Goal: Task Accomplishment & Management: Use online tool/utility

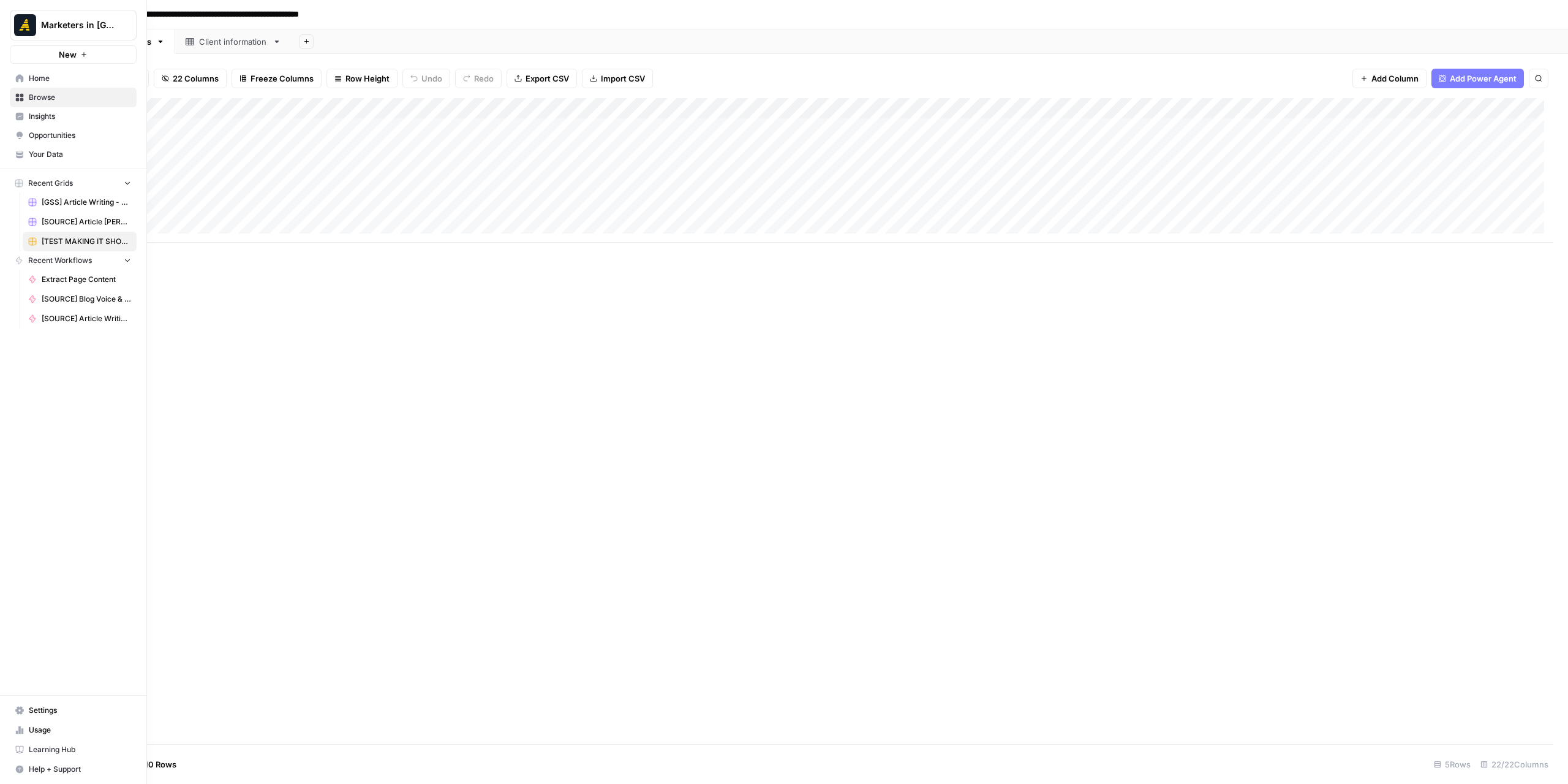
click at [37, 96] on span "Browse" at bounding box center [79, 97] width 102 height 11
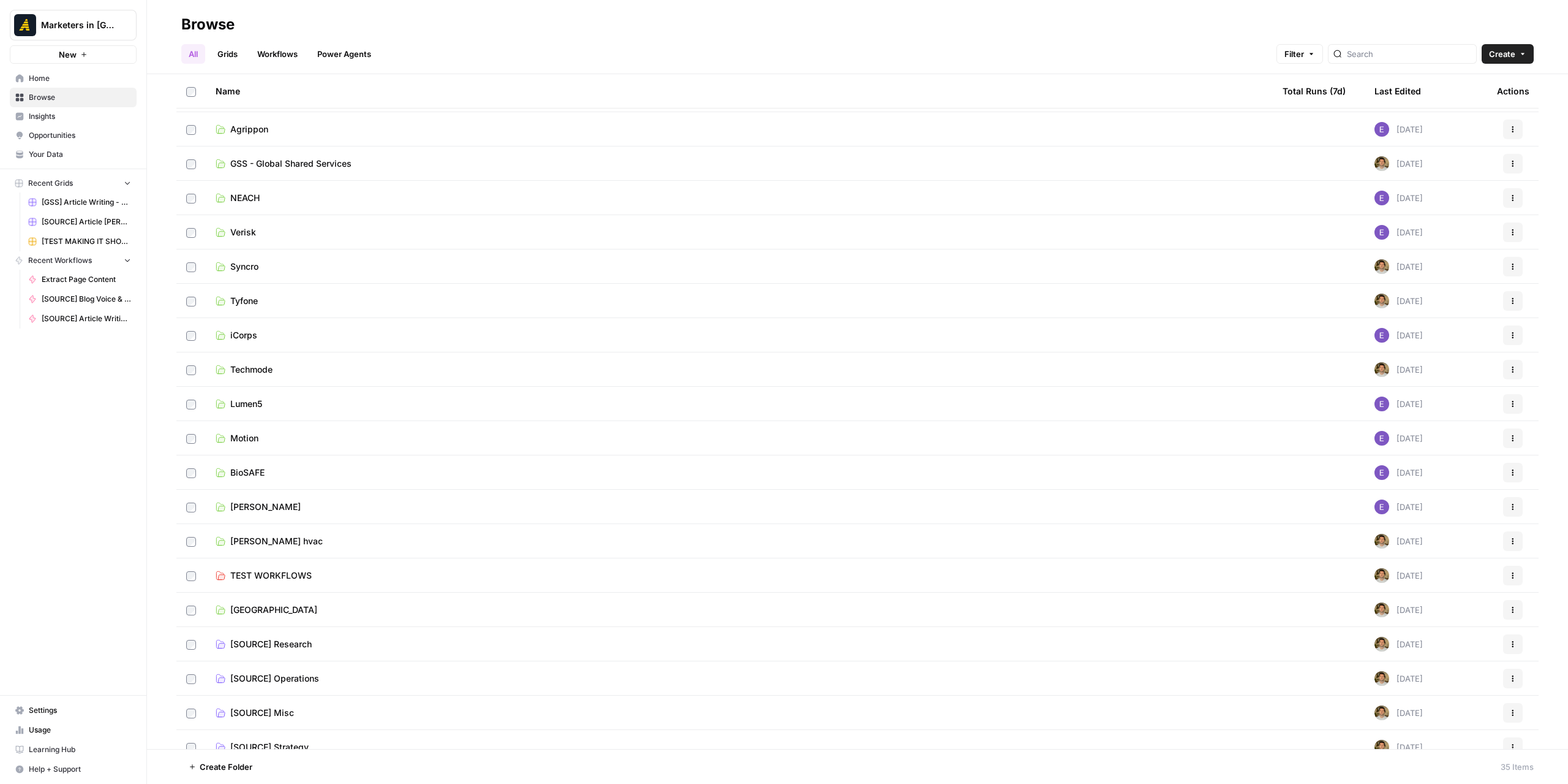
scroll to position [560, 0]
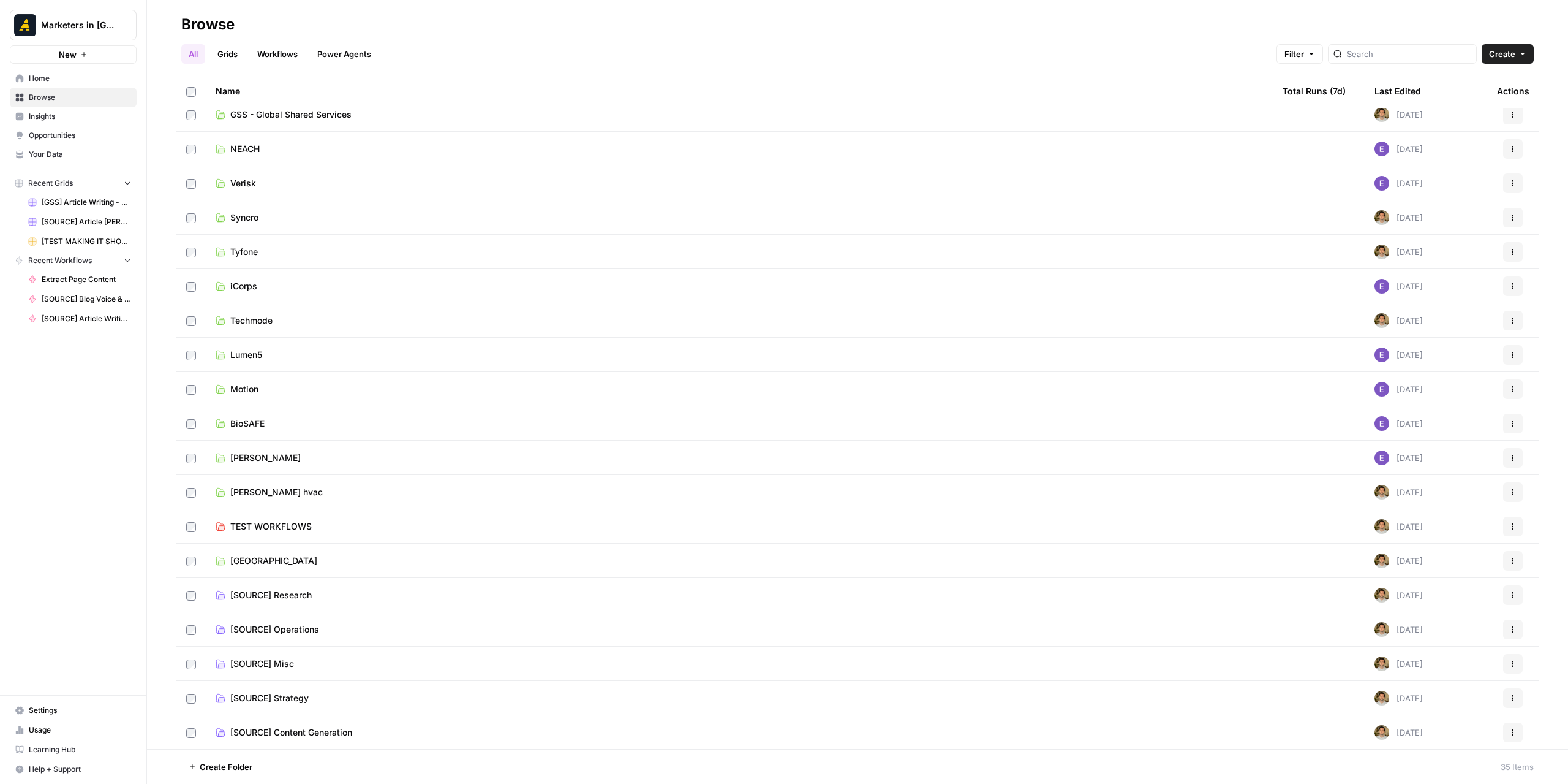
click at [362, 732] on link "[SOURCE] Content Generation" at bounding box center [739, 732] width 1047 height 12
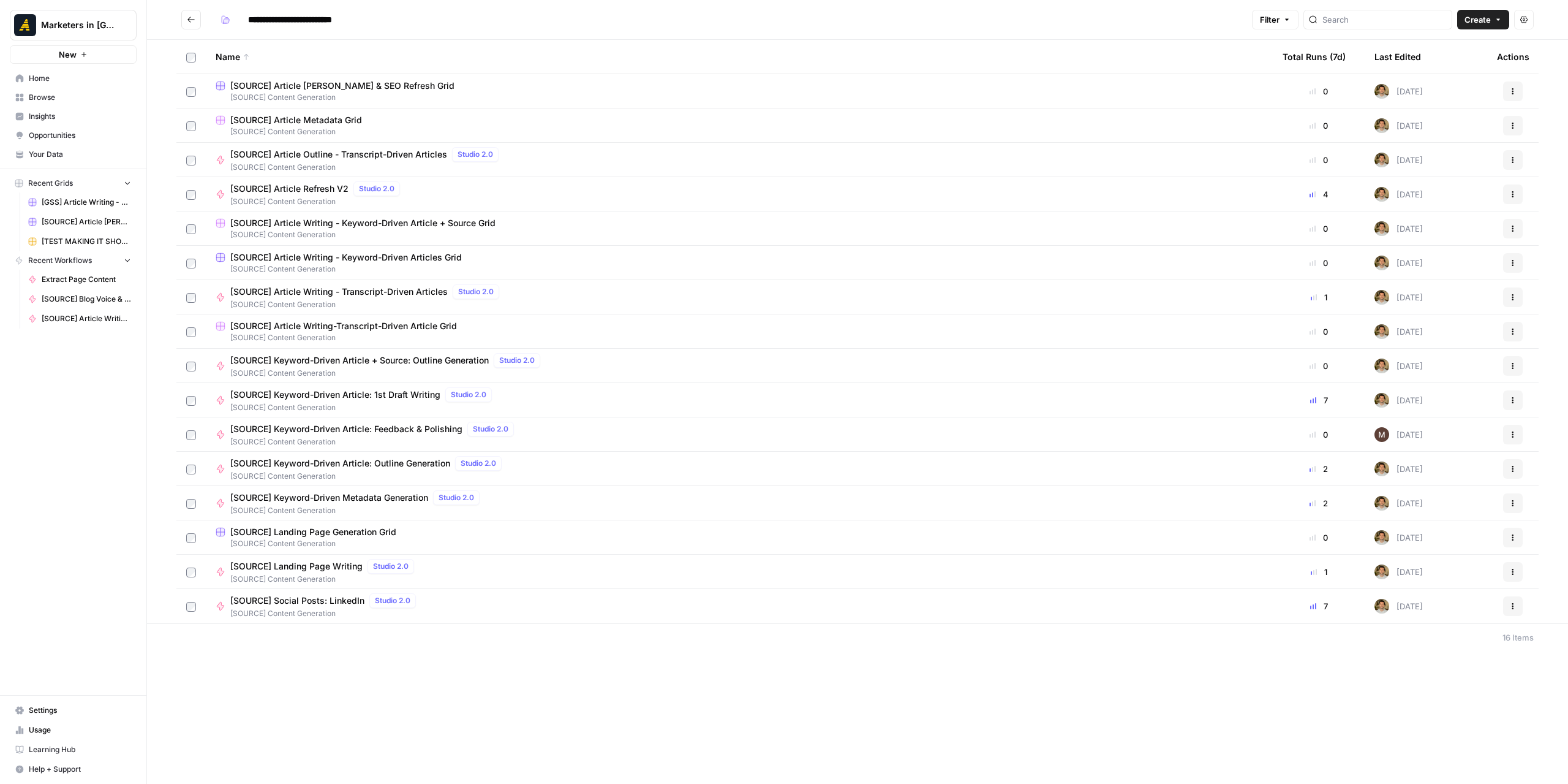
click at [371, 706] on div "**********" at bounding box center [857, 392] width 1421 height 784
click at [299, 17] on input "**********" at bounding box center [311, 19] width 137 height 19
click at [374, 22] on input "**********" at bounding box center [311, 19] width 137 height 19
type input "**********"
click at [227, 33] on header "**********" at bounding box center [857, 20] width 1421 height 40
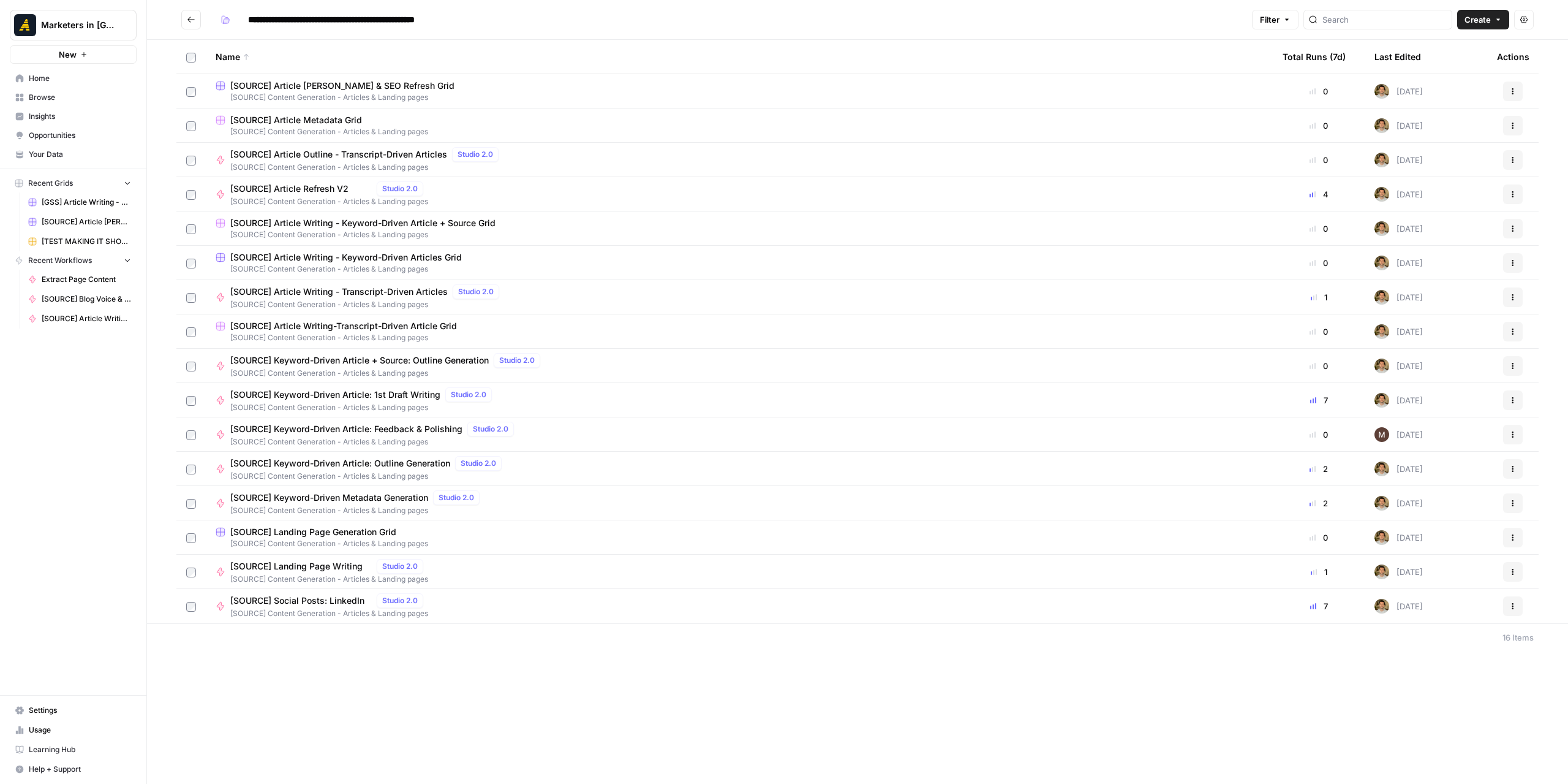
click at [305, 21] on input "**********" at bounding box center [367, 19] width 248 height 19
click at [183, 19] on button "Go back" at bounding box center [190, 19] width 19 height 19
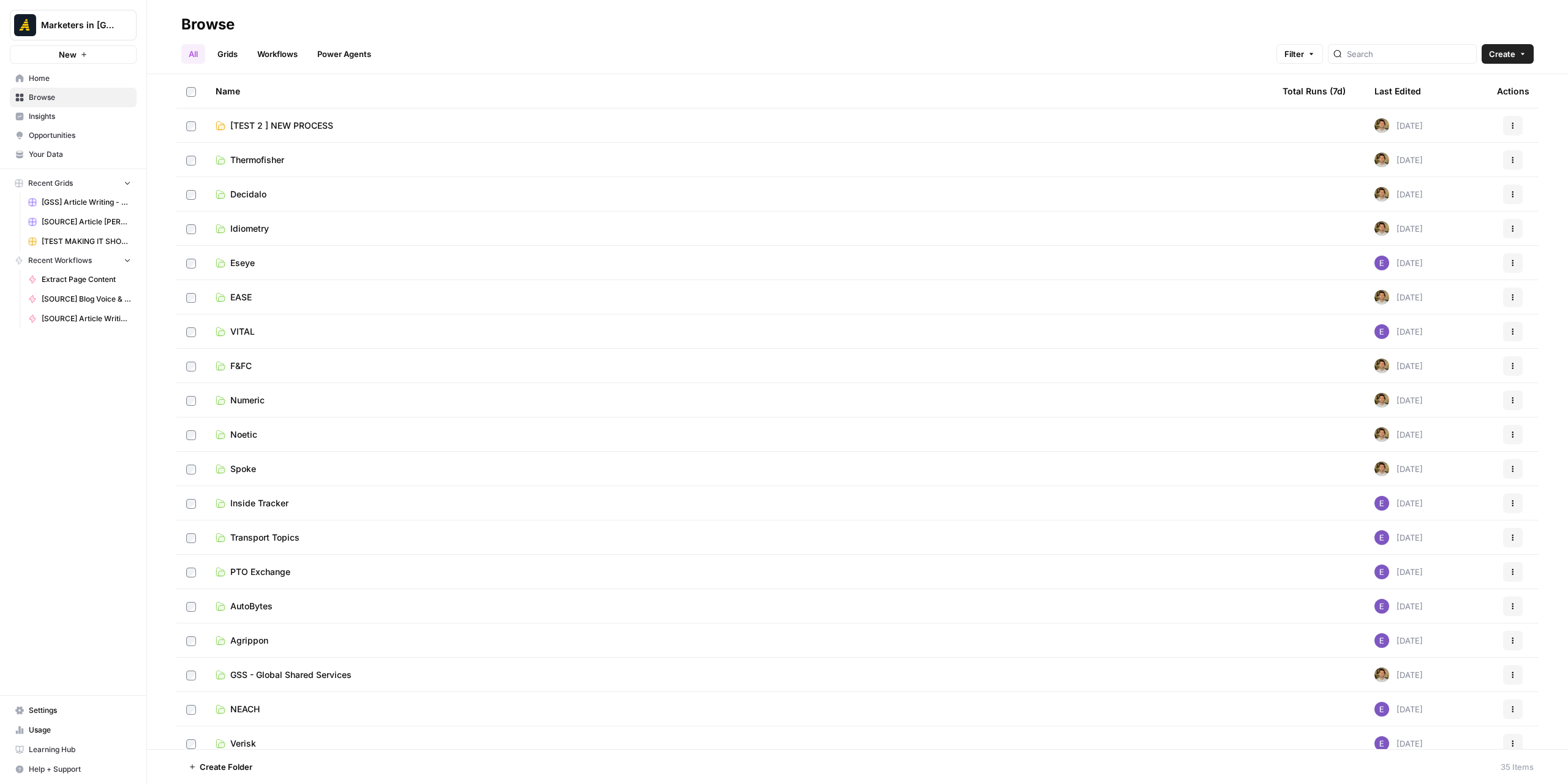
click at [228, 768] on span "Create Folder" at bounding box center [226, 766] width 53 height 12
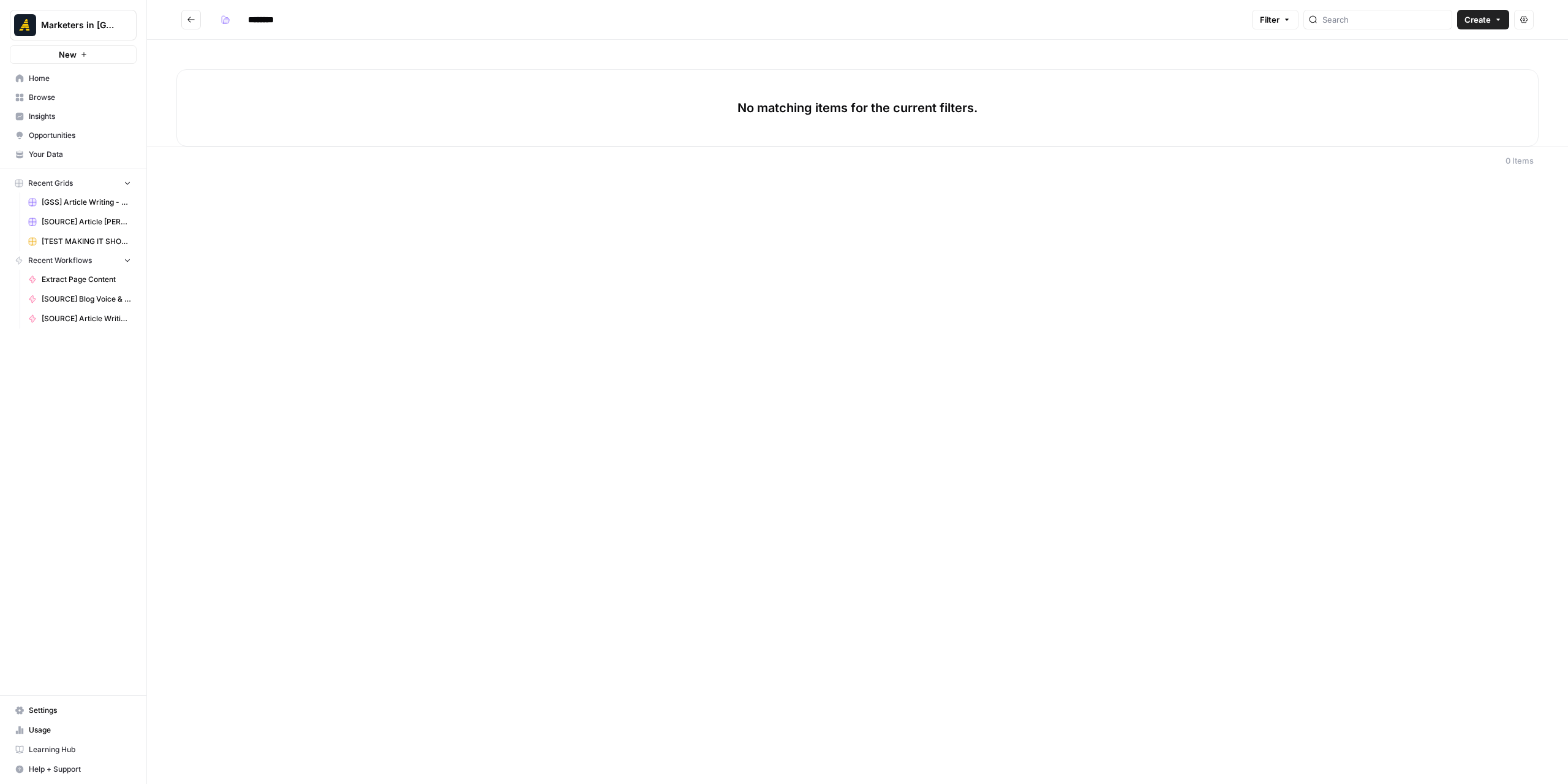
click at [278, 14] on input "********" at bounding box center [277, 19] width 68 height 19
drag, startPoint x: 383, startPoint y: 18, endPoint x: 490, endPoint y: 23, distance: 107.1
click at [490, 23] on input "**********" at bounding box center [367, 19] width 248 height 19
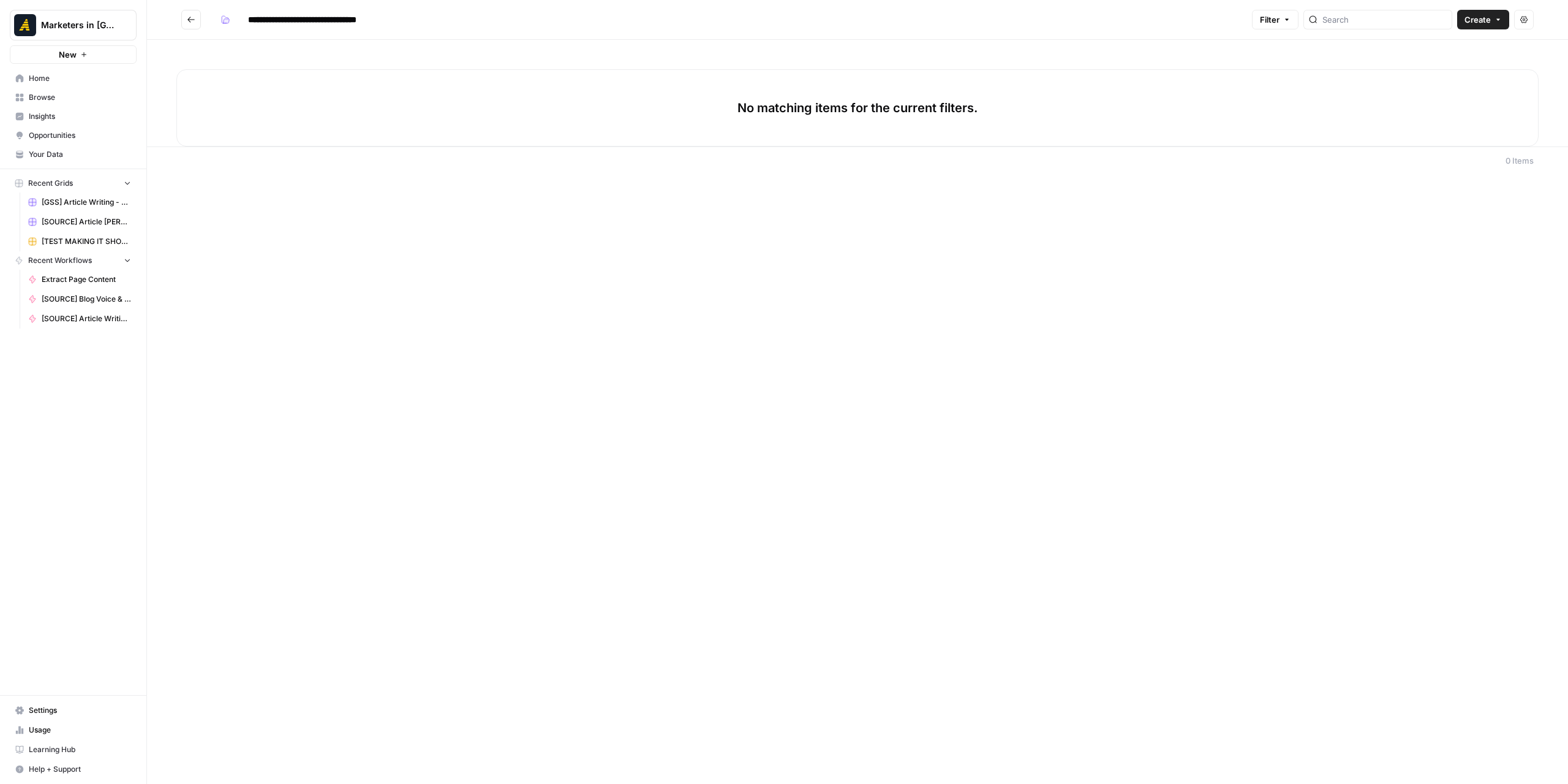
type input "**********"
click at [600, 318] on div "**********" at bounding box center [857, 392] width 1421 height 784
click at [1464, 24] on button "Create" at bounding box center [1483, 19] width 52 height 19
click at [1438, 63] on span "Workflow" at bounding box center [1460, 65] width 68 height 12
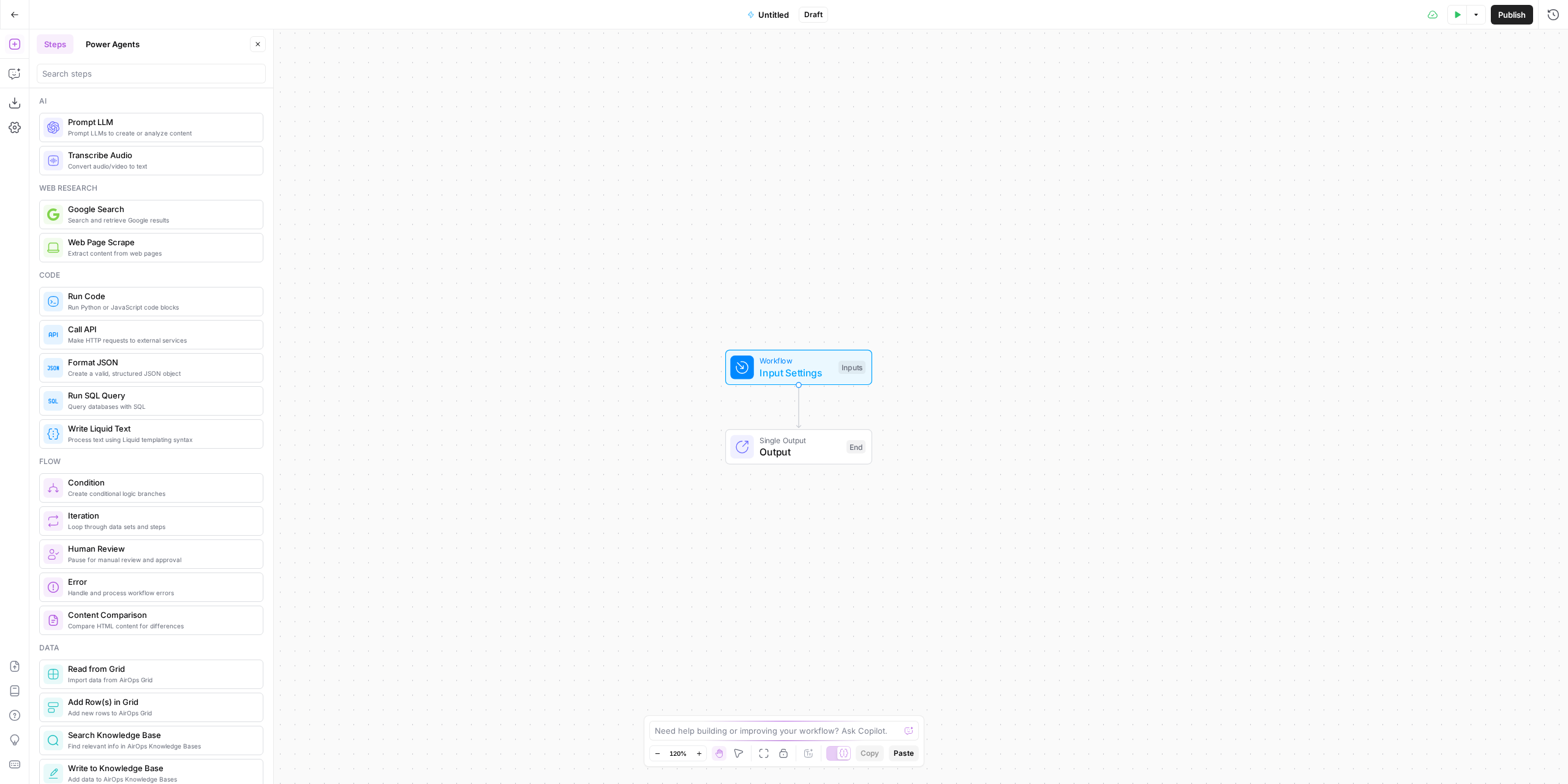
click at [827, 372] on span "Input Settings" at bounding box center [796, 372] width 73 height 15
click at [1339, 79] on button "Add Field" at bounding box center [1313, 83] width 449 height 19
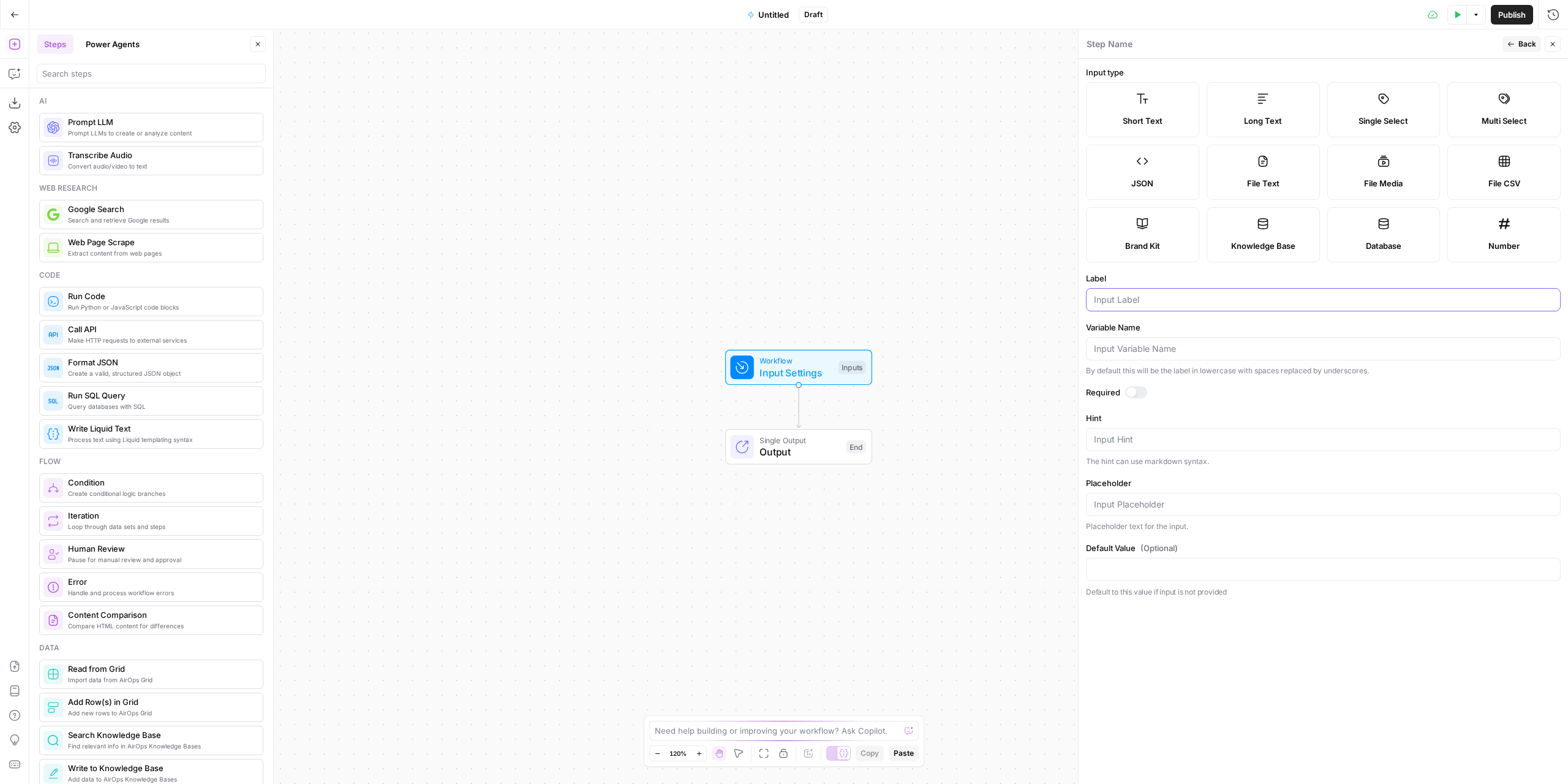
click at [1157, 300] on input "Label" at bounding box center [1323, 299] width 458 height 12
type input "Company Name"
click at [1132, 387] on div at bounding box center [1132, 392] width 10 height 10
click at [1512, 46] on icon "button" at bounding box center [1511, 44] width 7 height 7
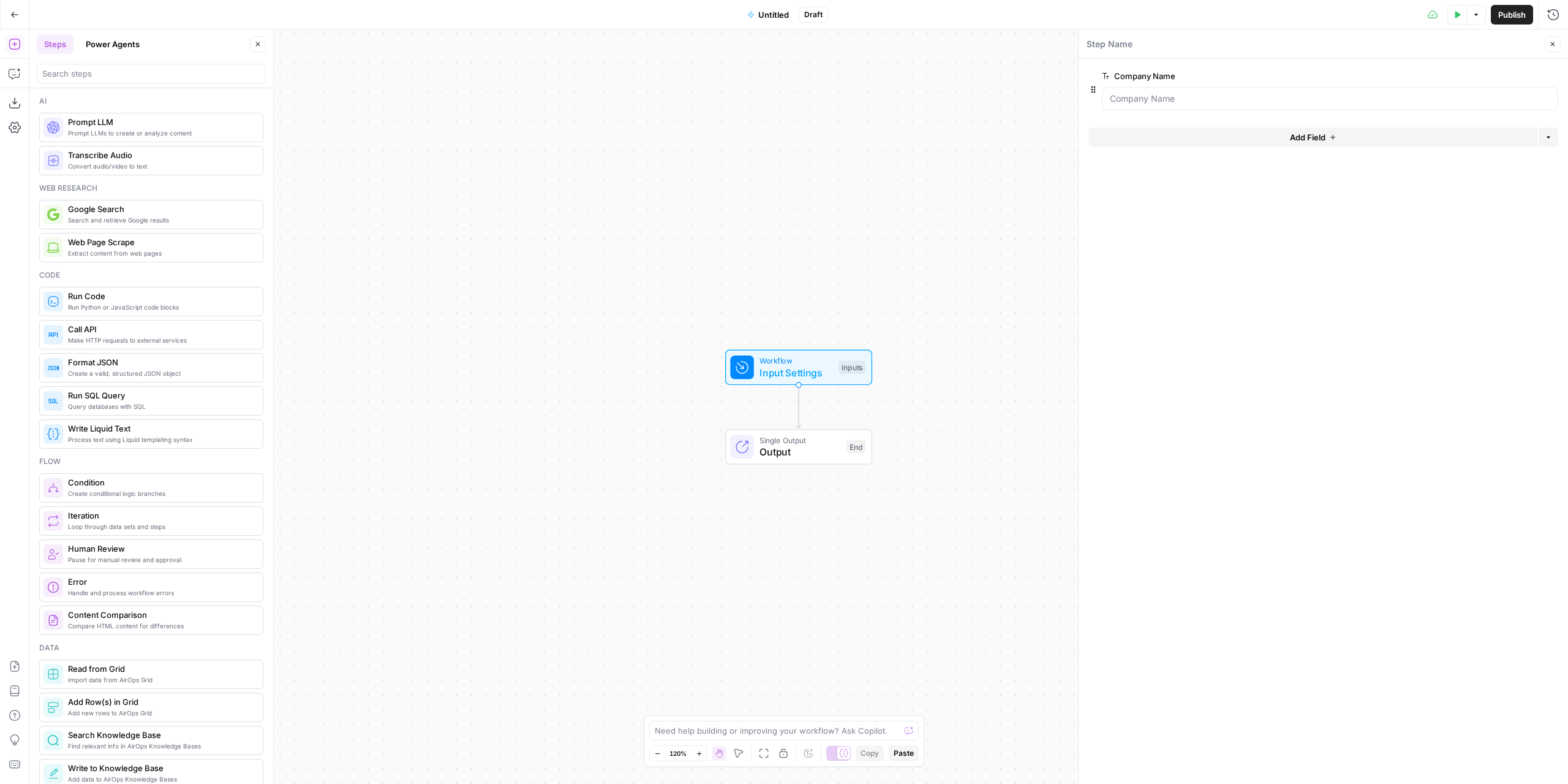
click at [1245, 140] on button "Add Field" at bounding box center [1313, 137] width 449 height 19
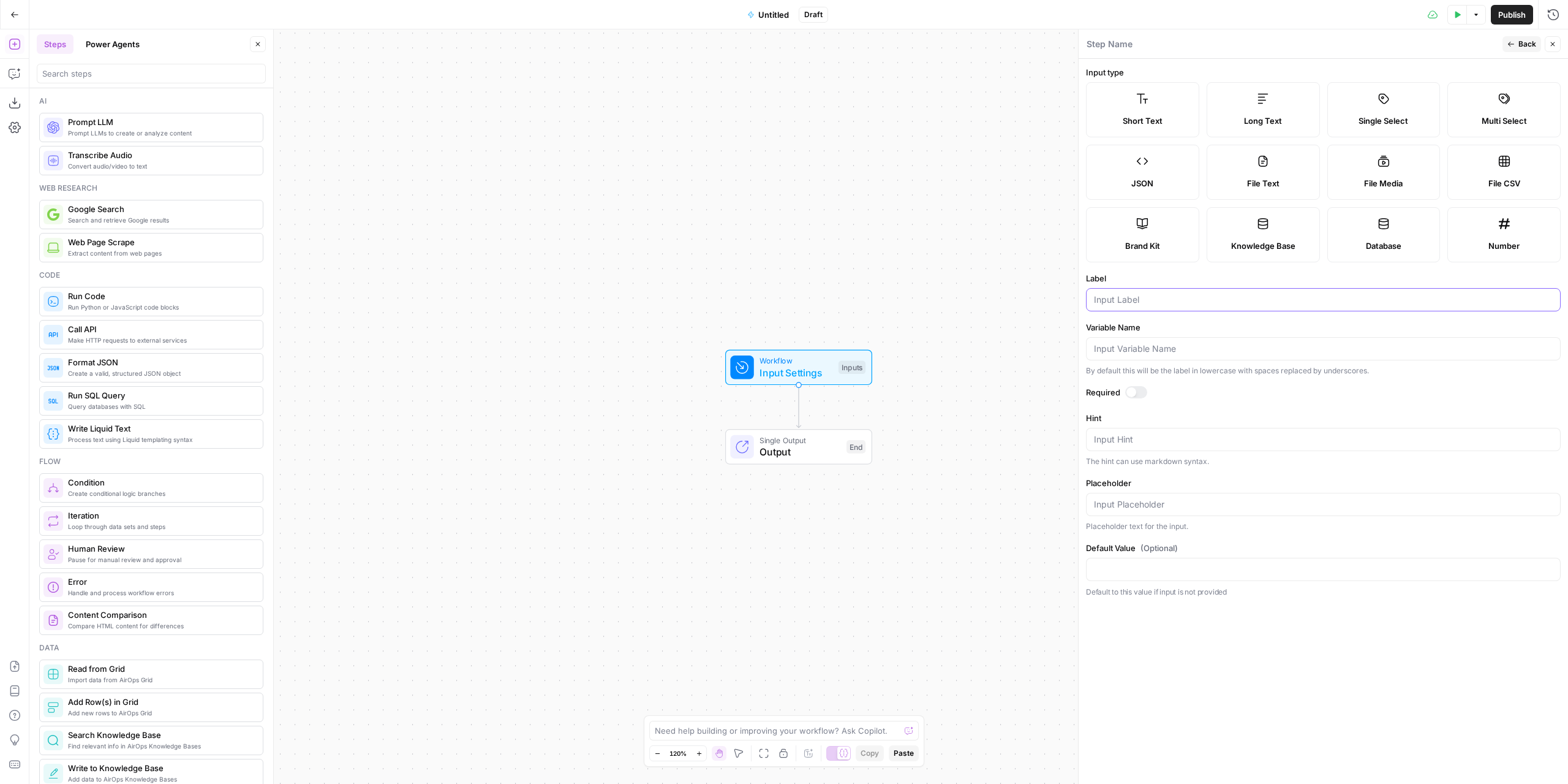
click at [1160, 297] on input "Label" at bounding box center [1323, 299] width 458 height 12
type input "Company Overview"
click at [1138, 387] on div at bounding box center [1136, 392] width 22 height 12
click at [1518, 41] on button "Back" at bounding box center [1522, 44] width 39 height 16
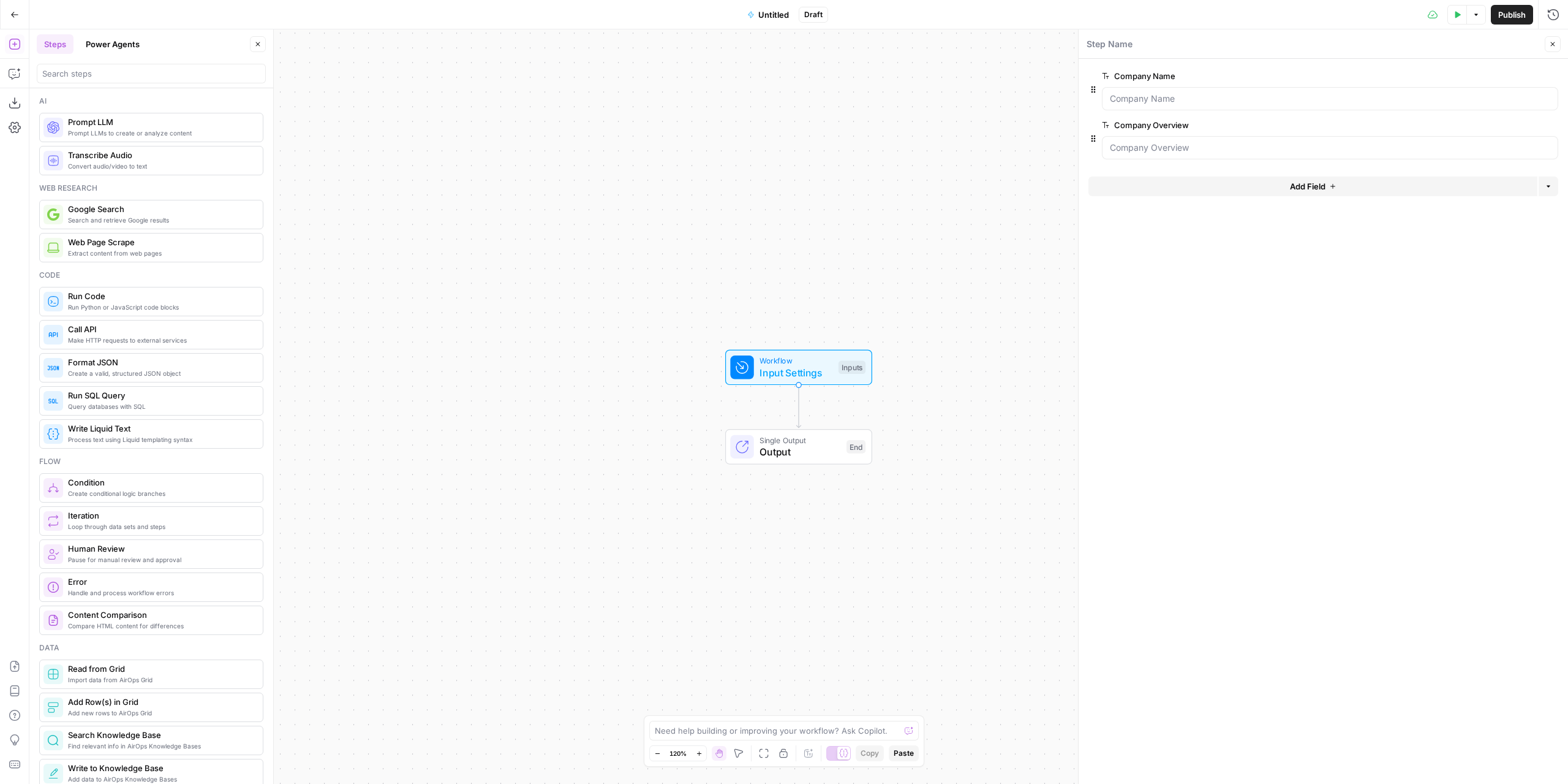
click at [1244, 176] on button "Add Field" at bounding box center [1313, 185] width 449 height 19
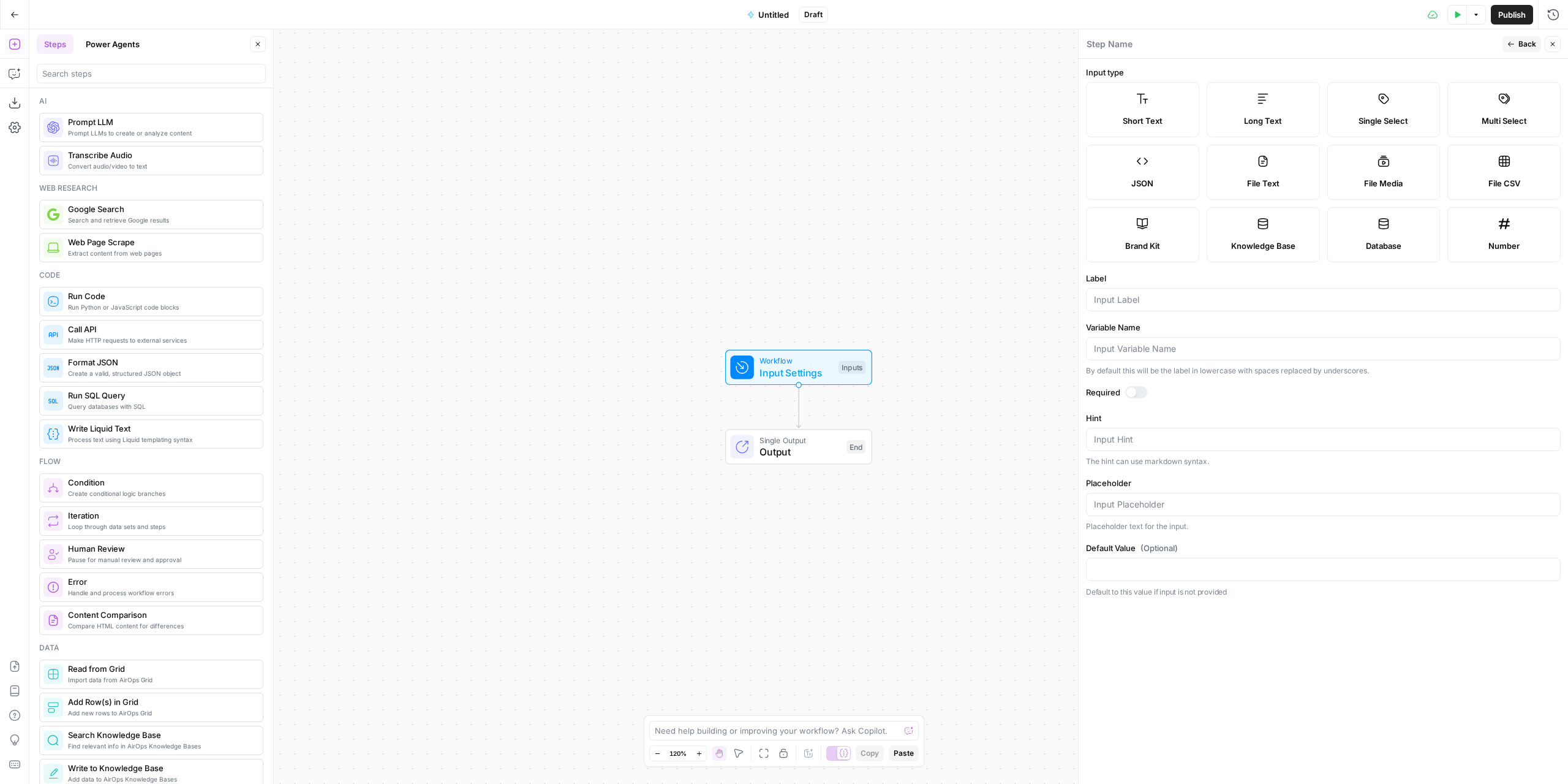
click at [1292, 178] on div "File Text" at bounding box center [1264, 183] width 93 height 12
type textarea "Supports .pdf, .txt, .docx, .md file types"
click at [1218, 292] on div at bounding box center [1323, 300] width 475 height 24
type input "Ebook"
click at [1141, 386] on div at bounding box center [1136, 392] width 22 height 12
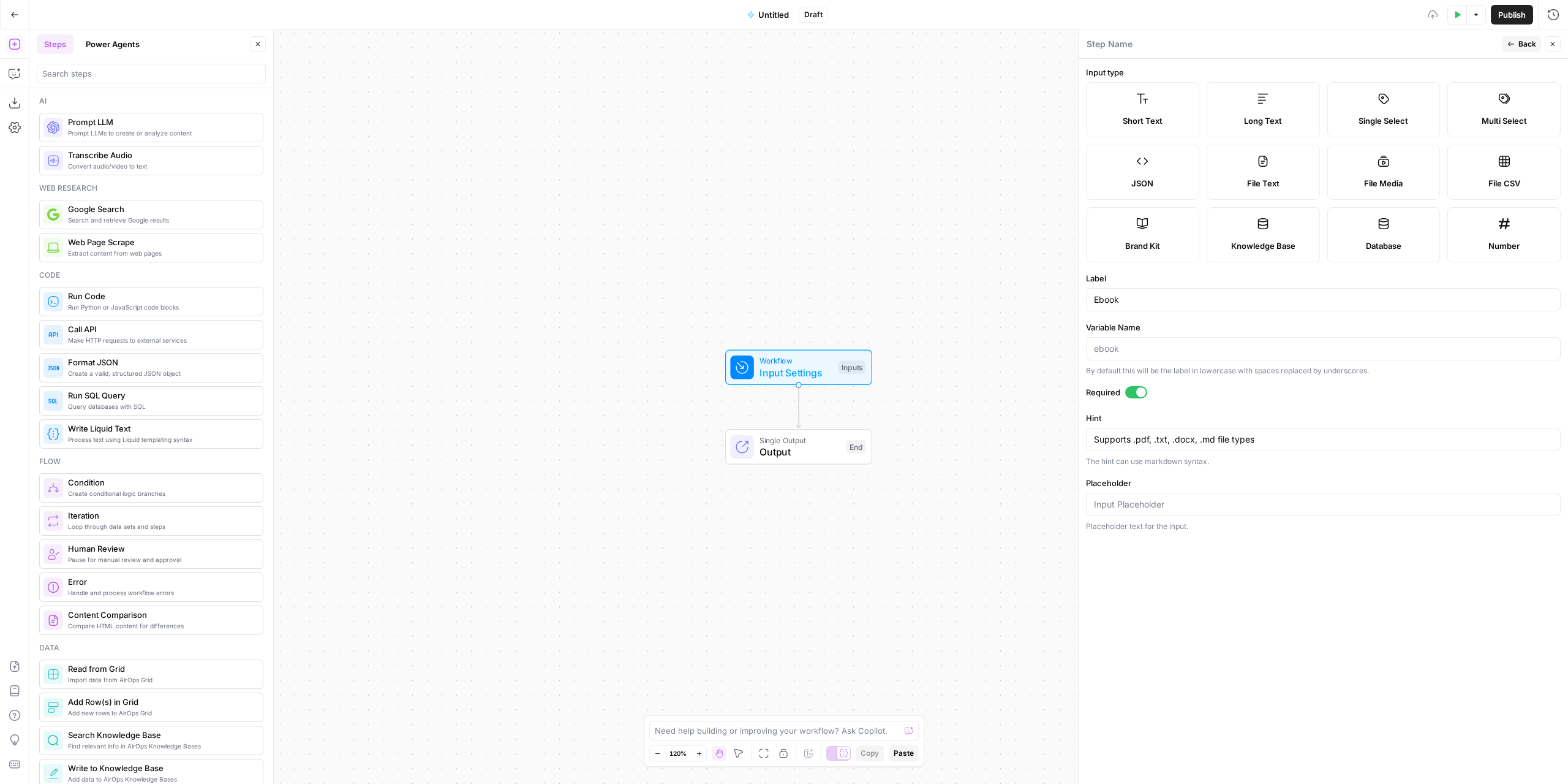
click at [1353, 390] on label "Required" at bounding box center [1323, 392] width 475 height 12
click at [1172, 106] on label "Short Text" at bounding box center [1142, 109] width 113 height 55
click at [812, 735] on textarea at bounding box center [777, 730] width 245 height 12
click at [781, 732] on textarea "Using the variables provided I need a workflow to do the following:" at bounding box center [772, 724] width 235 height 24
paste textarea "promoting Verisk's new ebook"
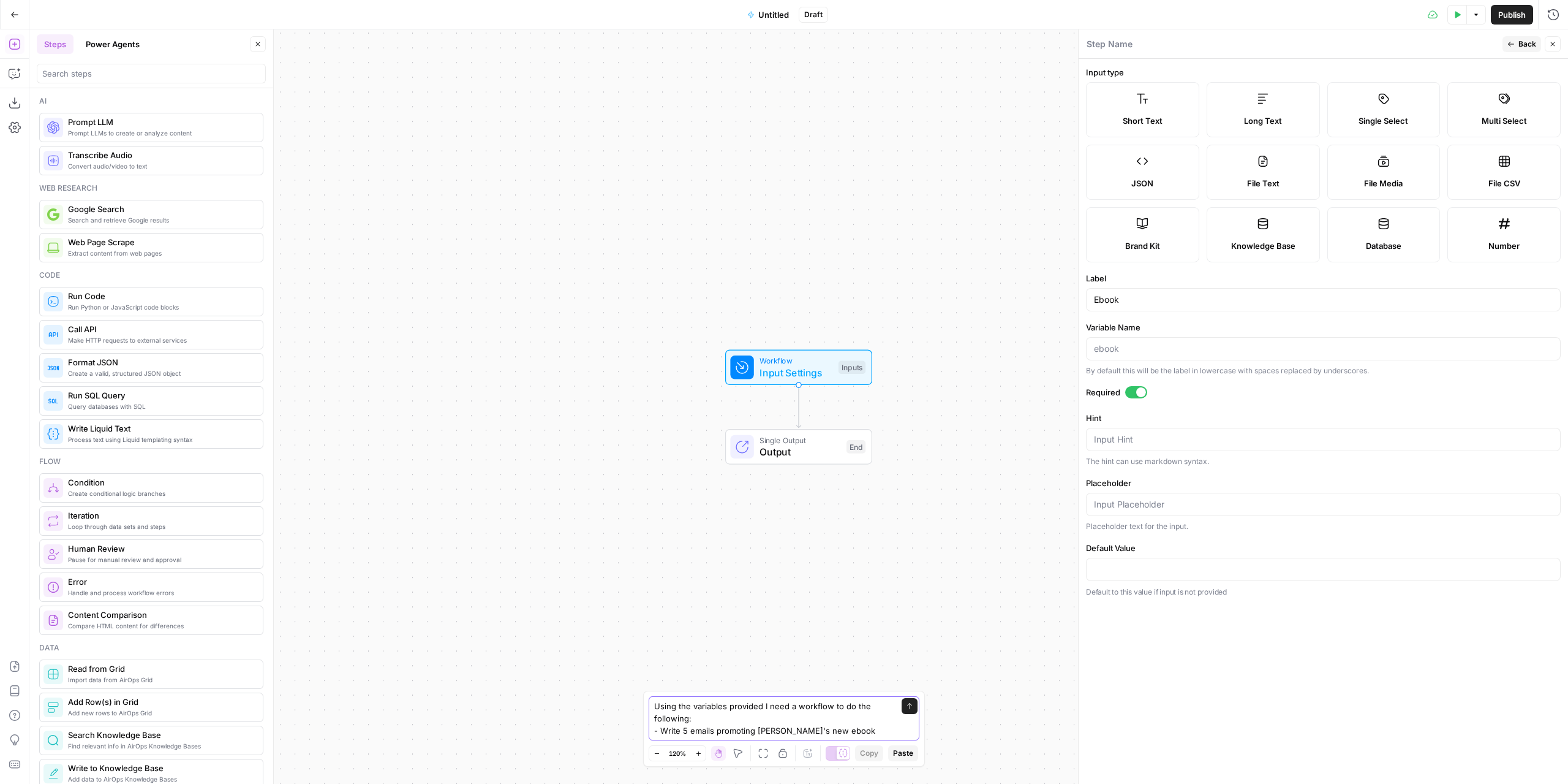
drag, startPoint x: 784, startPoint y: 733, endPoint x: 757, endPoint y: 733, distance: 27.0
click at [757, 733] on textarea "Using the variables provided I need a workflow to do the following: - Write 5 e…" at bounding box center [772, 718] width 235 height 37
click at [844, 735] on textarea "Using the variables provided I need a workflow to do the following: - Write 5 e…" at bounding box center [772, 718] width 235 height 37
paste textarea "Each email should relate to one of the themes in the ebook, and follow chronolo…"
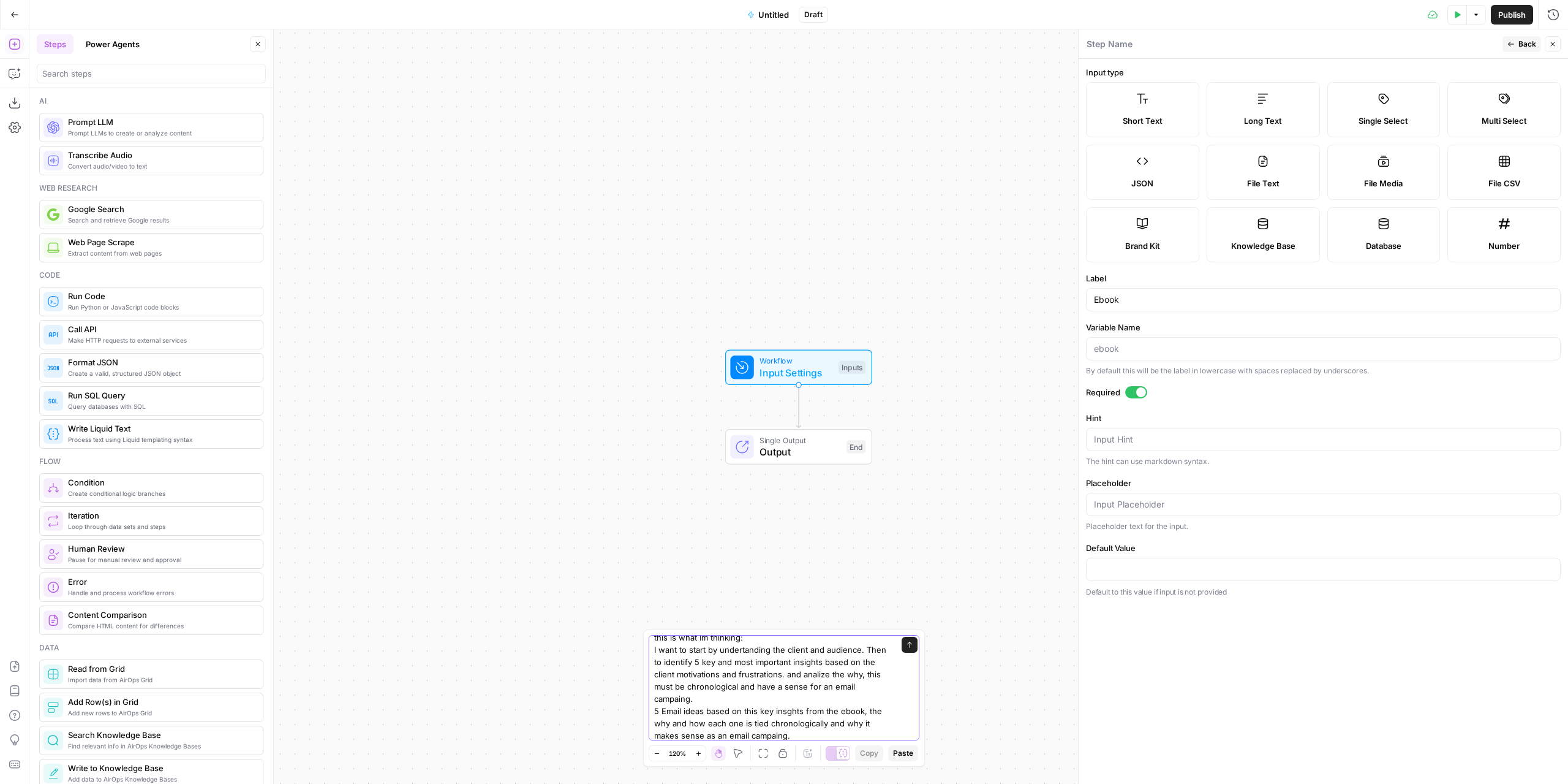
scroll to position [93, 0]
type textarea "Using the variables provided I need a workflow to do the following: - Write 5 e…"
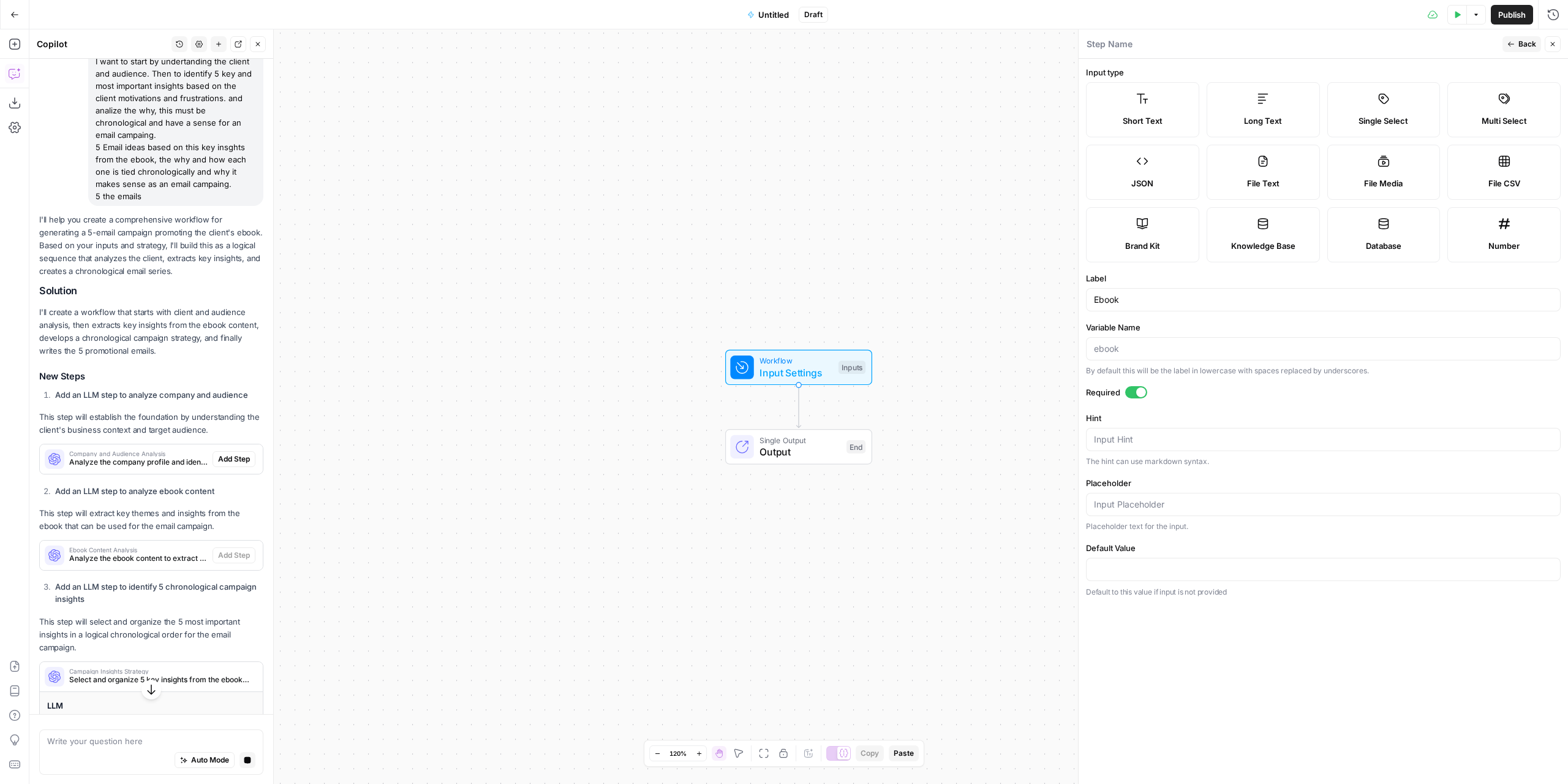
scroll to position [84, 0]
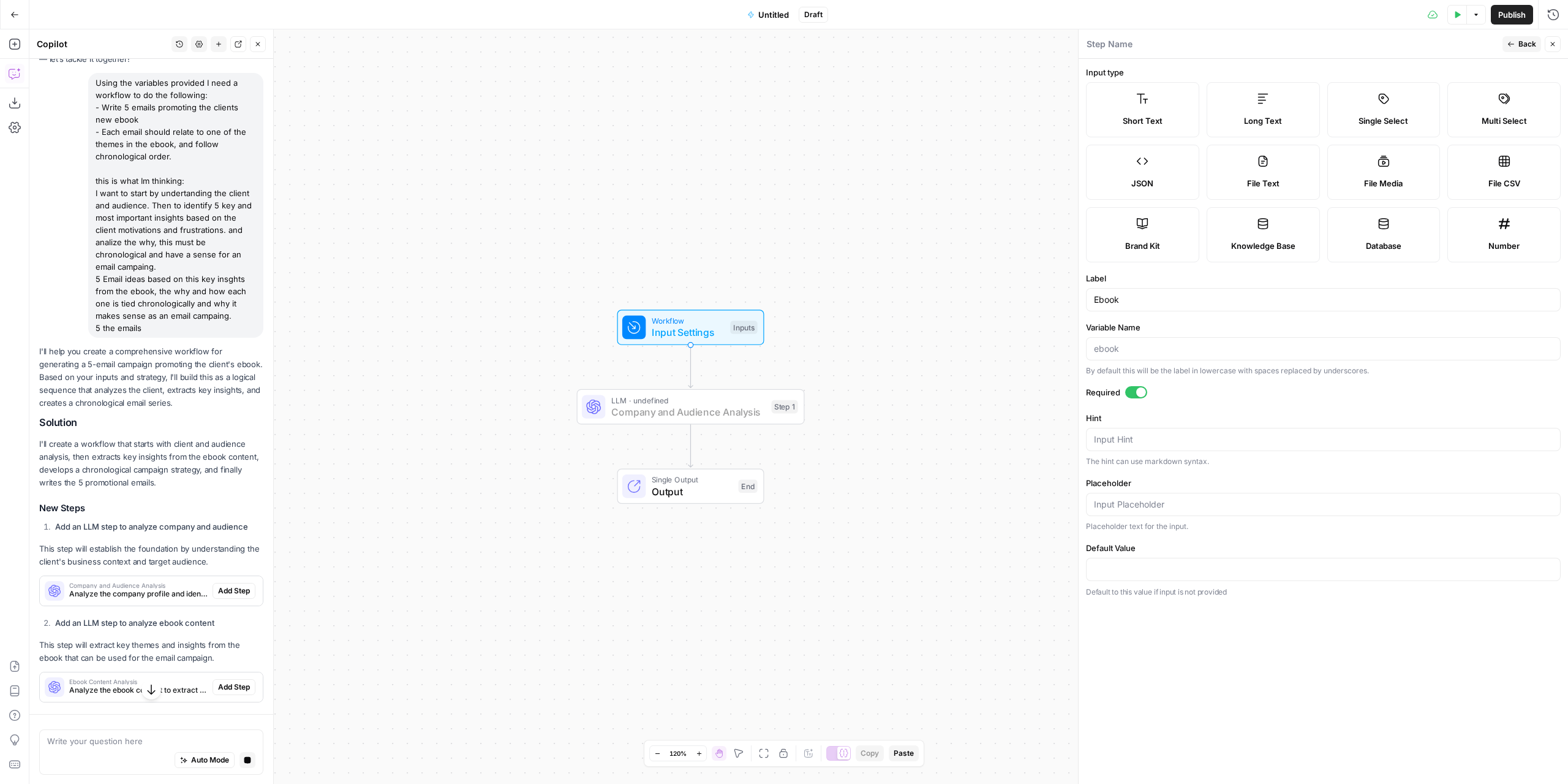
click at [218, 593] on span "Add Step" at bounding box center [234, 590] width 32 height 11
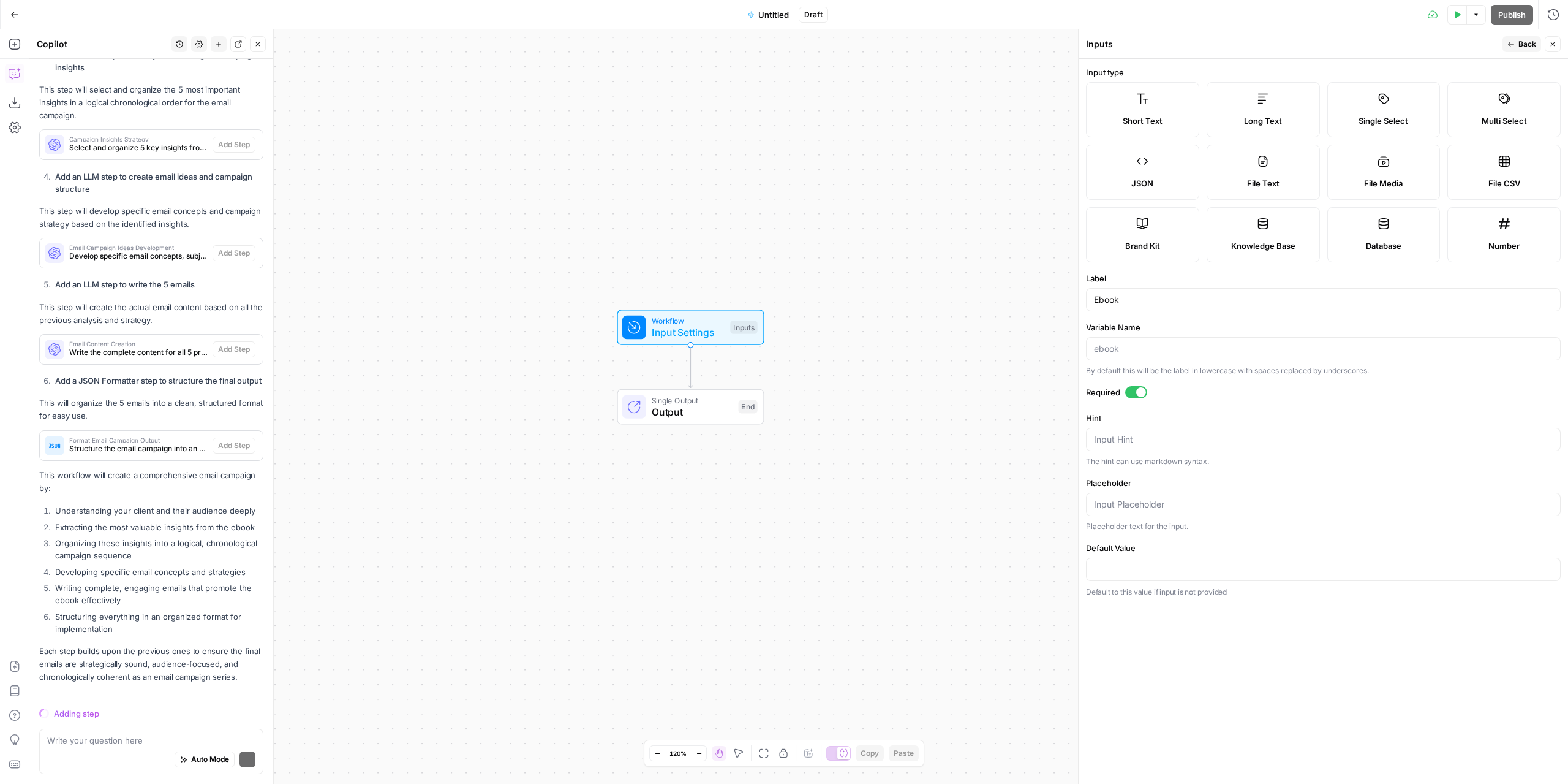
scroll to position [775, 0]
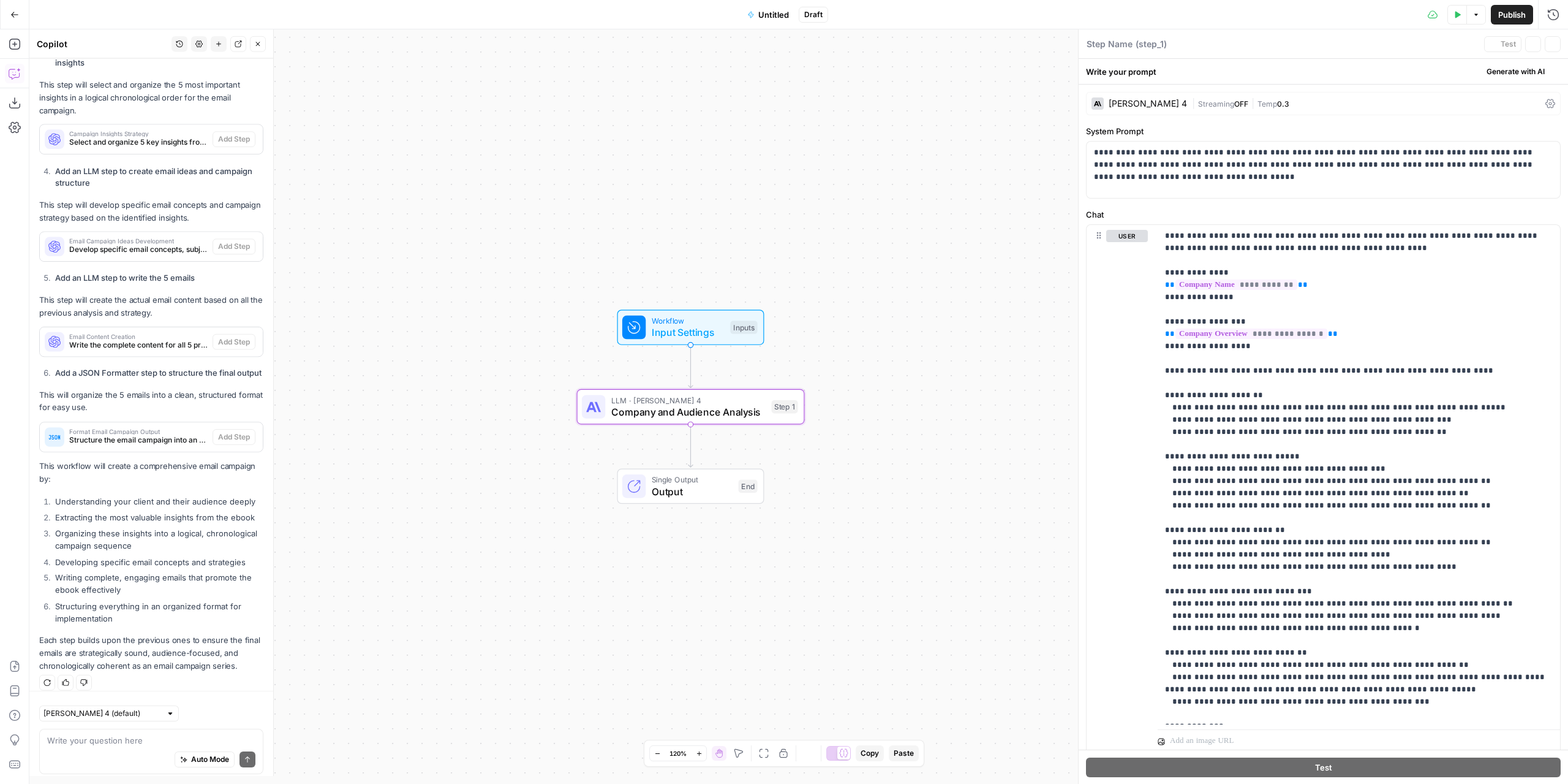
type textarea "Company and Audience Analysis"
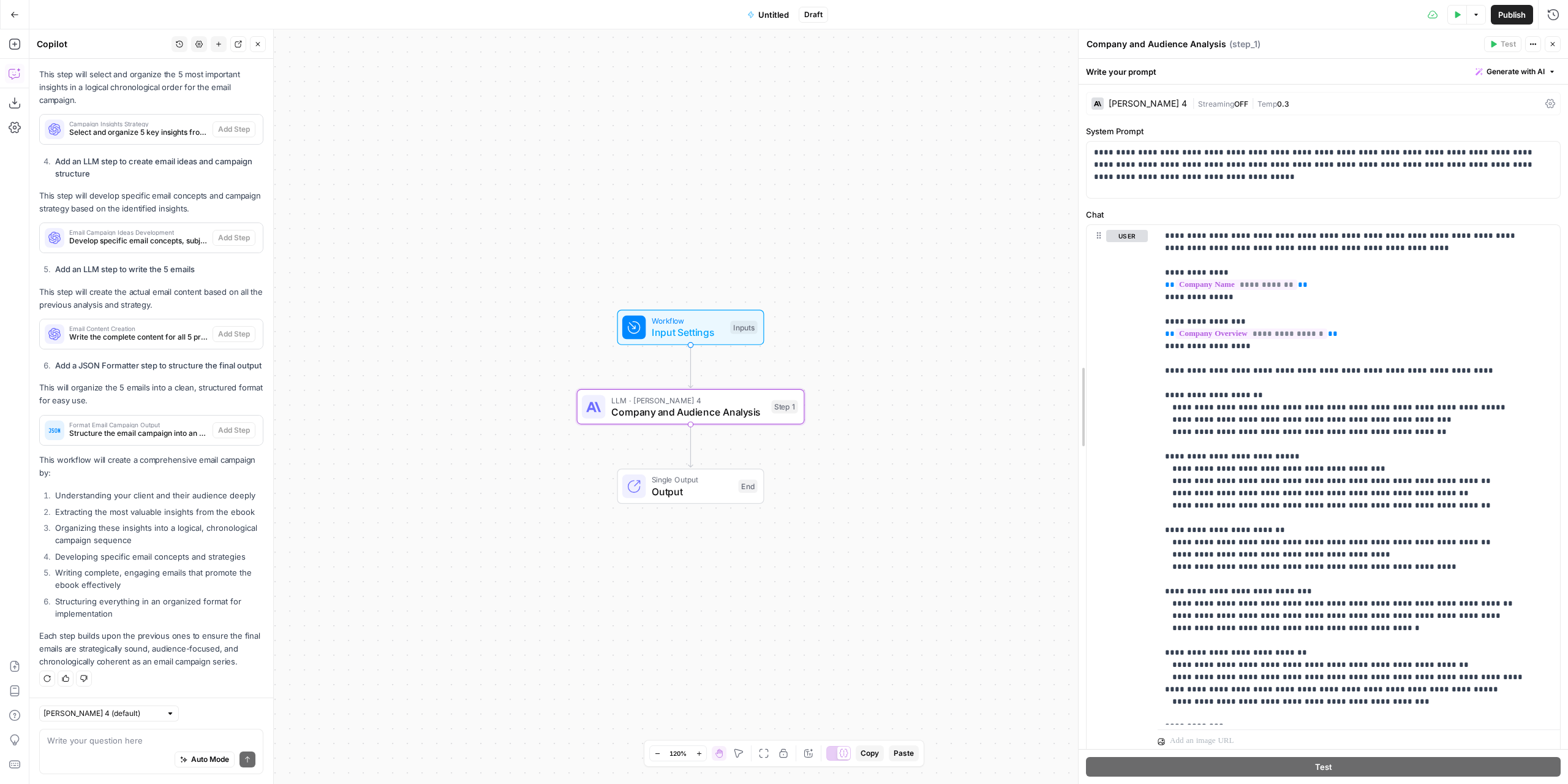
drag, startPoint x: 1080, startPoint y: 392, endPoint x: 954, endPoint y: 396, distance: 126.1
click at [954, 395] on body "Marketers in Demand New Home Browse Insights Opportunities Your Data Recent Gri…" at bounding box center [784, 392] width 1568 height 784
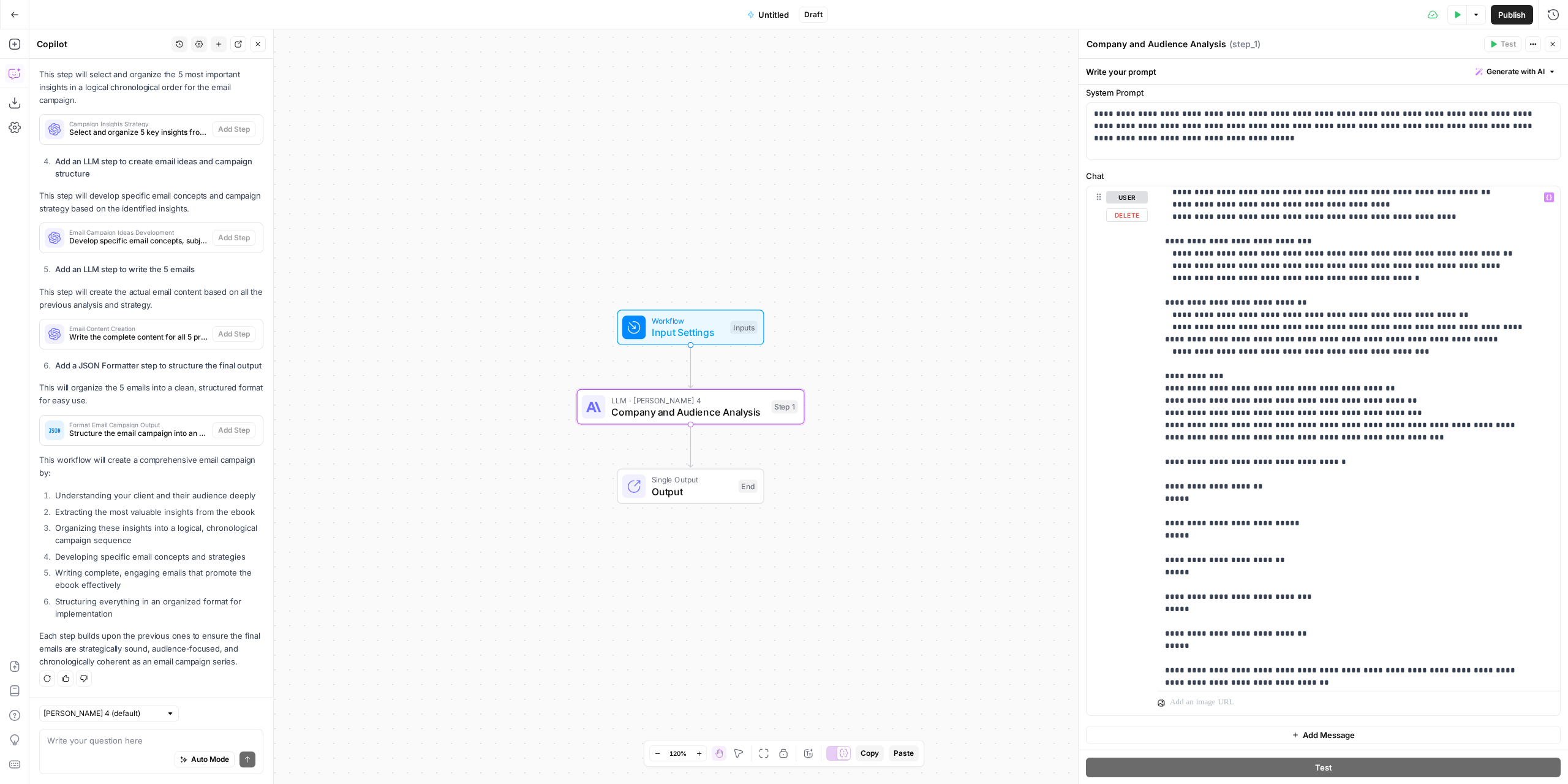
scroll to position [320, 0]
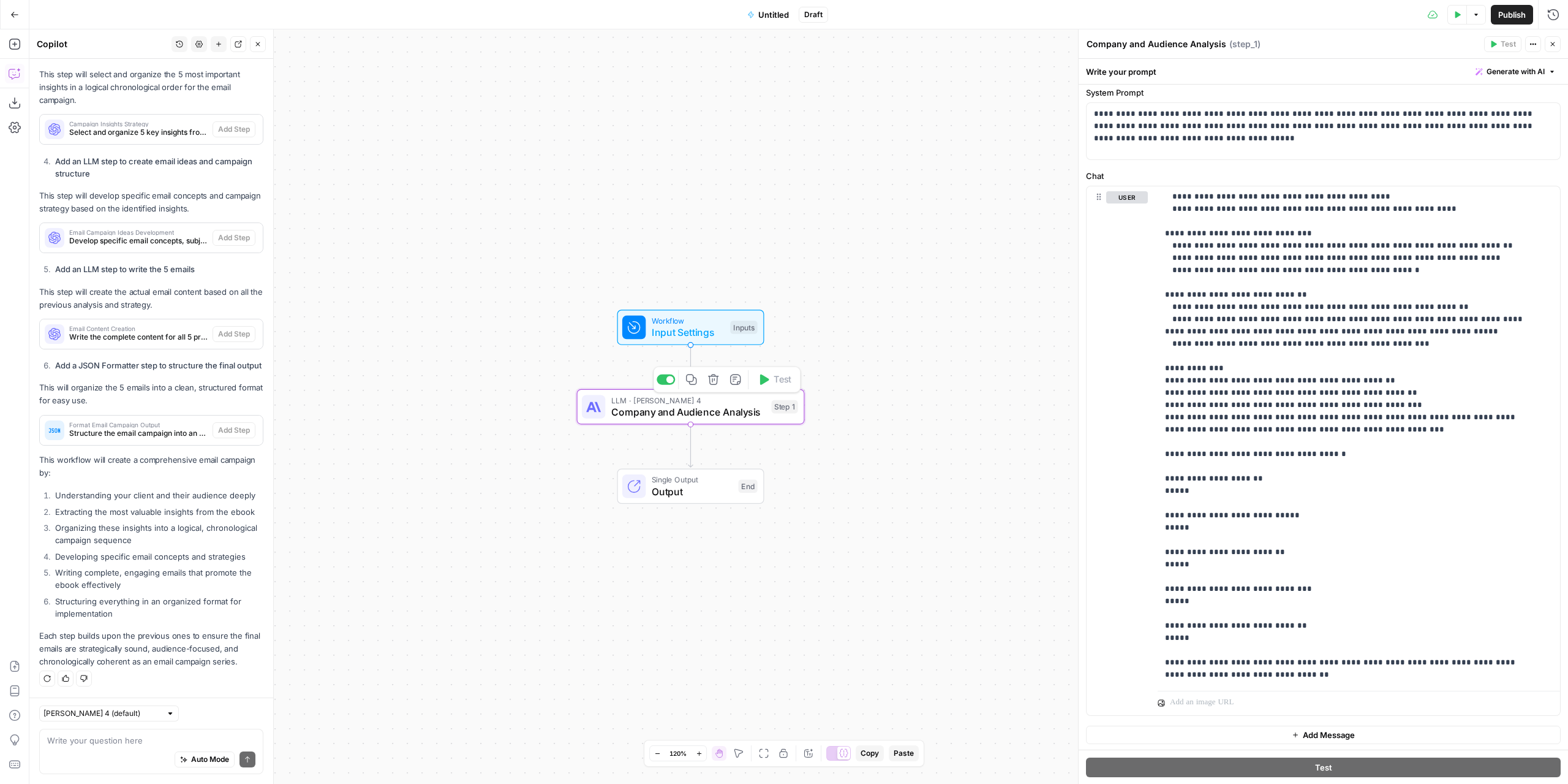
click at [730, 414] on span "Company and Audience Analysis" at bounding box center [688, 412] width 154 height 15
click at [724, 409] on span "Company and Audience Analysis" at bounding box center [688, 412] width 154 height 15
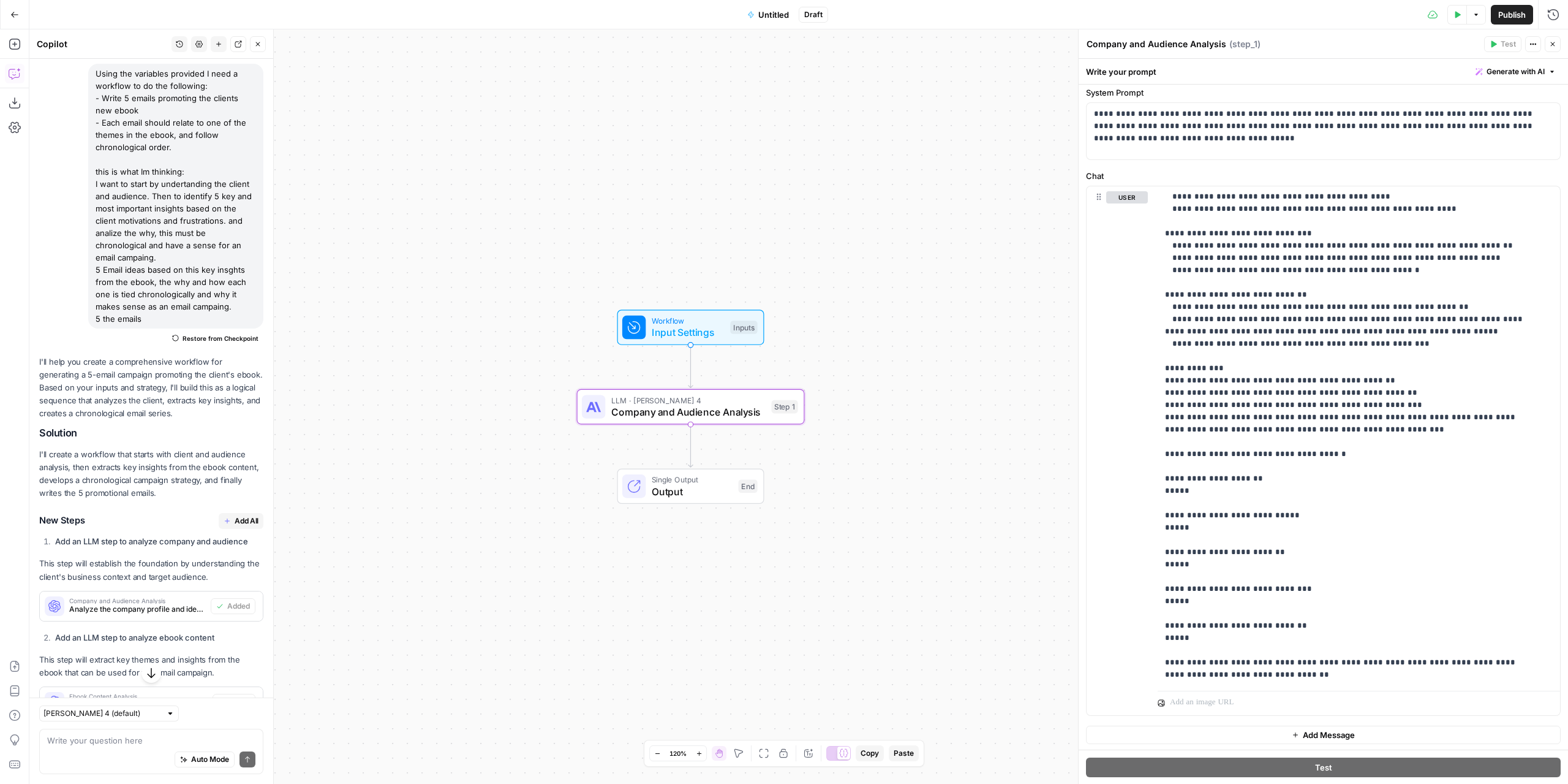
scroll to position [183, 0]
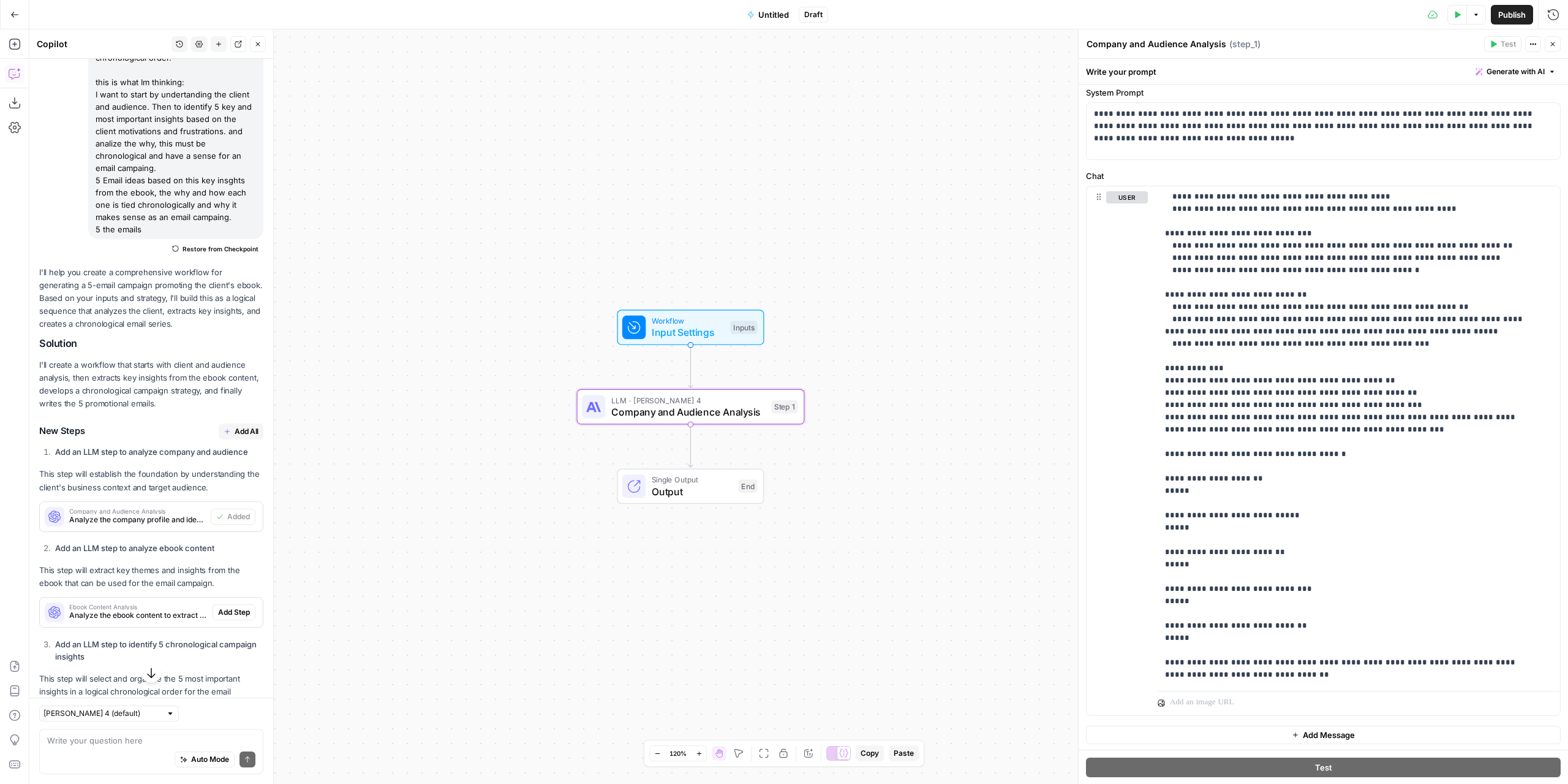
click at [235, 427] on span "Add All" at bounding box center [247, 431] width 24 height 11
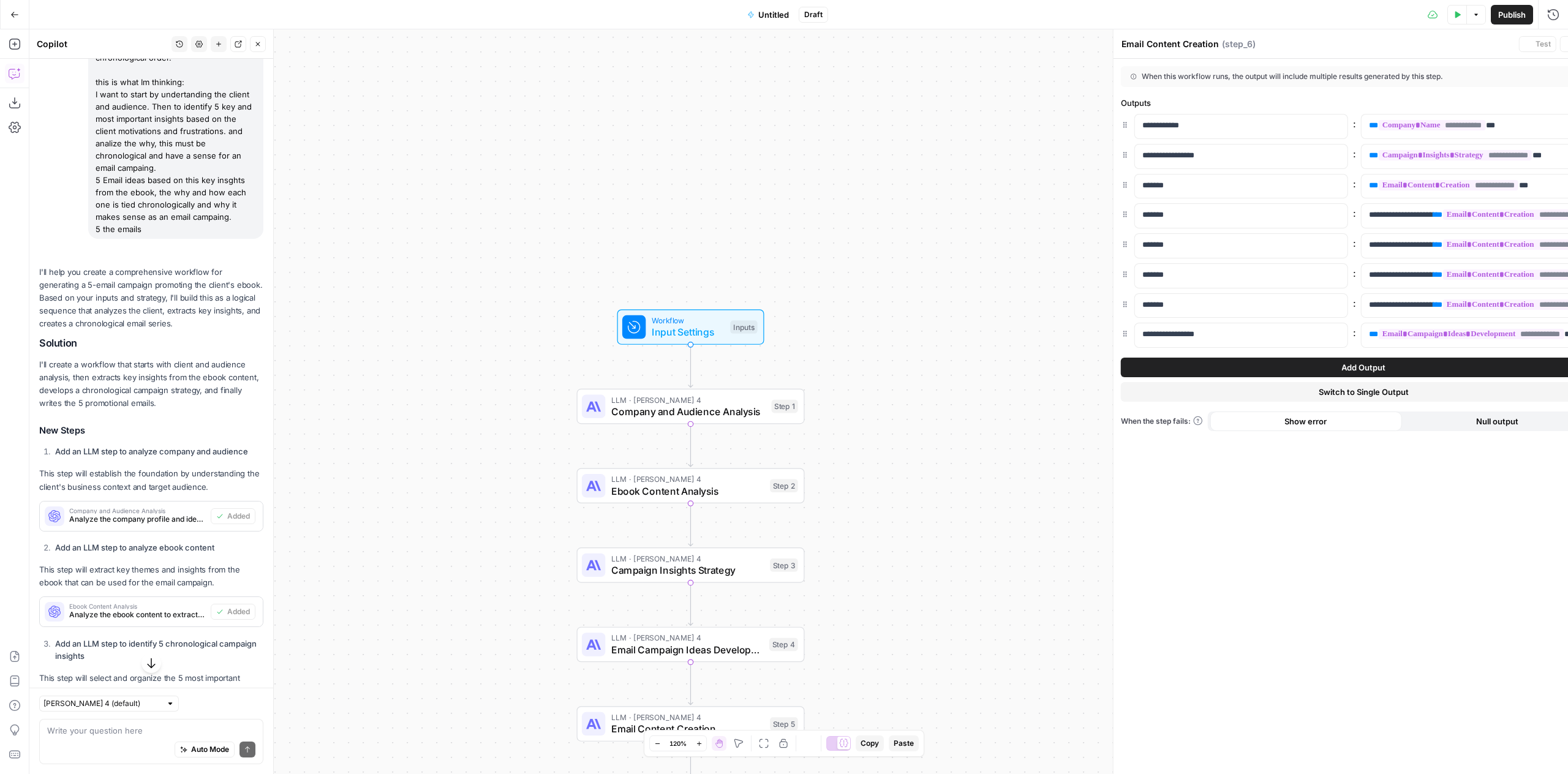
type textarea "Format Email Campaign Output"
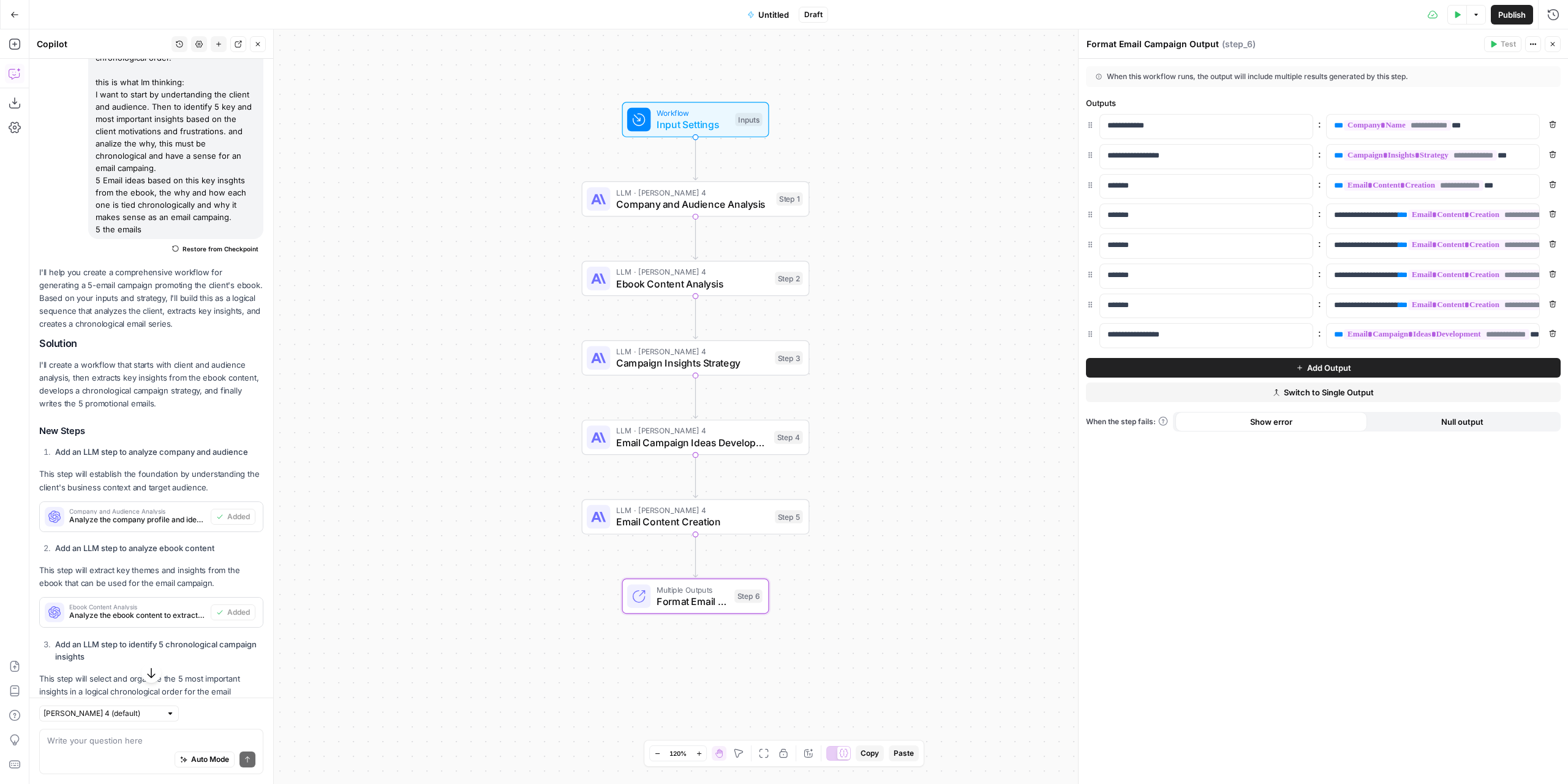
drag, startPoint x: 1063, startPoint y: 484, endPoint x: 1062, endPoint y: 285, distance: 199.0
click at [1065, 285] on div "Workflow Input Settings Inputs LLM · Claude Sonnet 4 Company and Audience Analy…" at bounding box center [799, 406] width 1539 height 754
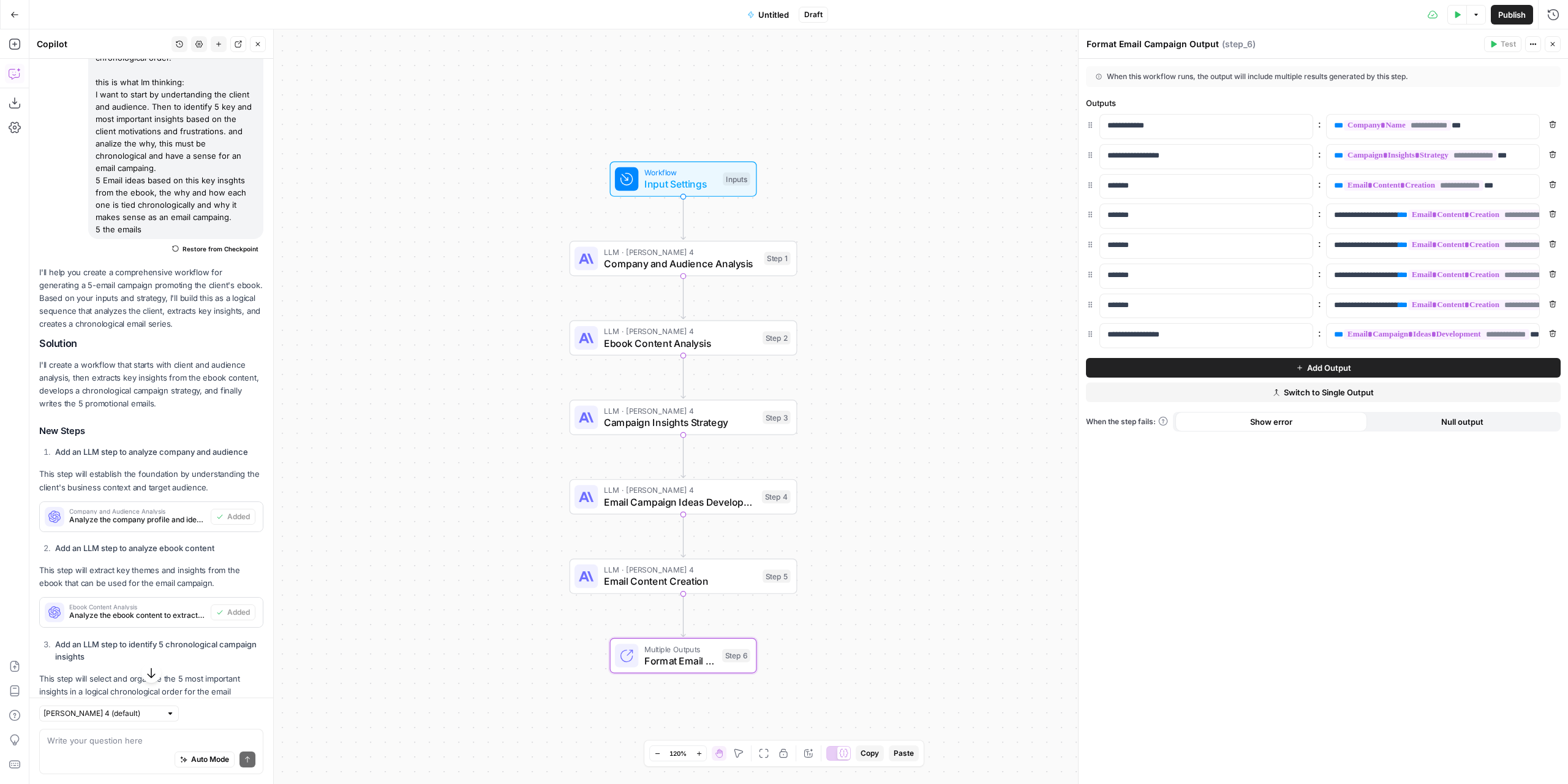
drag, startPoint x: 943, startPoint y: 286, endPoint x: 932, endPoint y: 352, distance: 66.9
click at [932, 352] on div "Workflow Input Settings Inputs LLM · Claude Sonnet 4 Company and Audience Analy…" at bounding box center [799, 406] width 1539 height 754
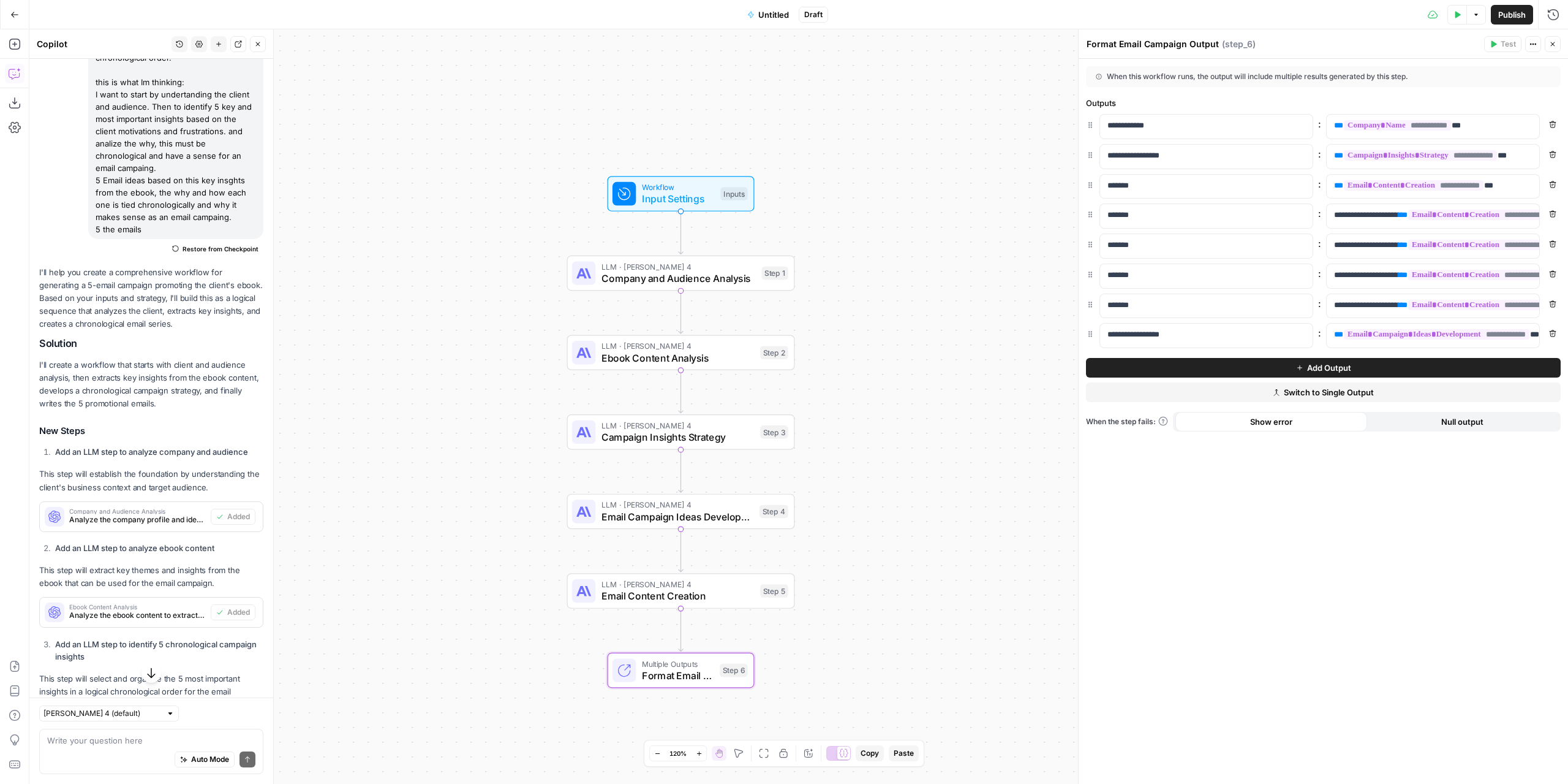
click at [729, 287] on div "LLM · Claude Sonnet 4 Company and Audience Analysis Step 1 Copy step Delete ste…" at bounding box center [681, 273] width 228 height 36
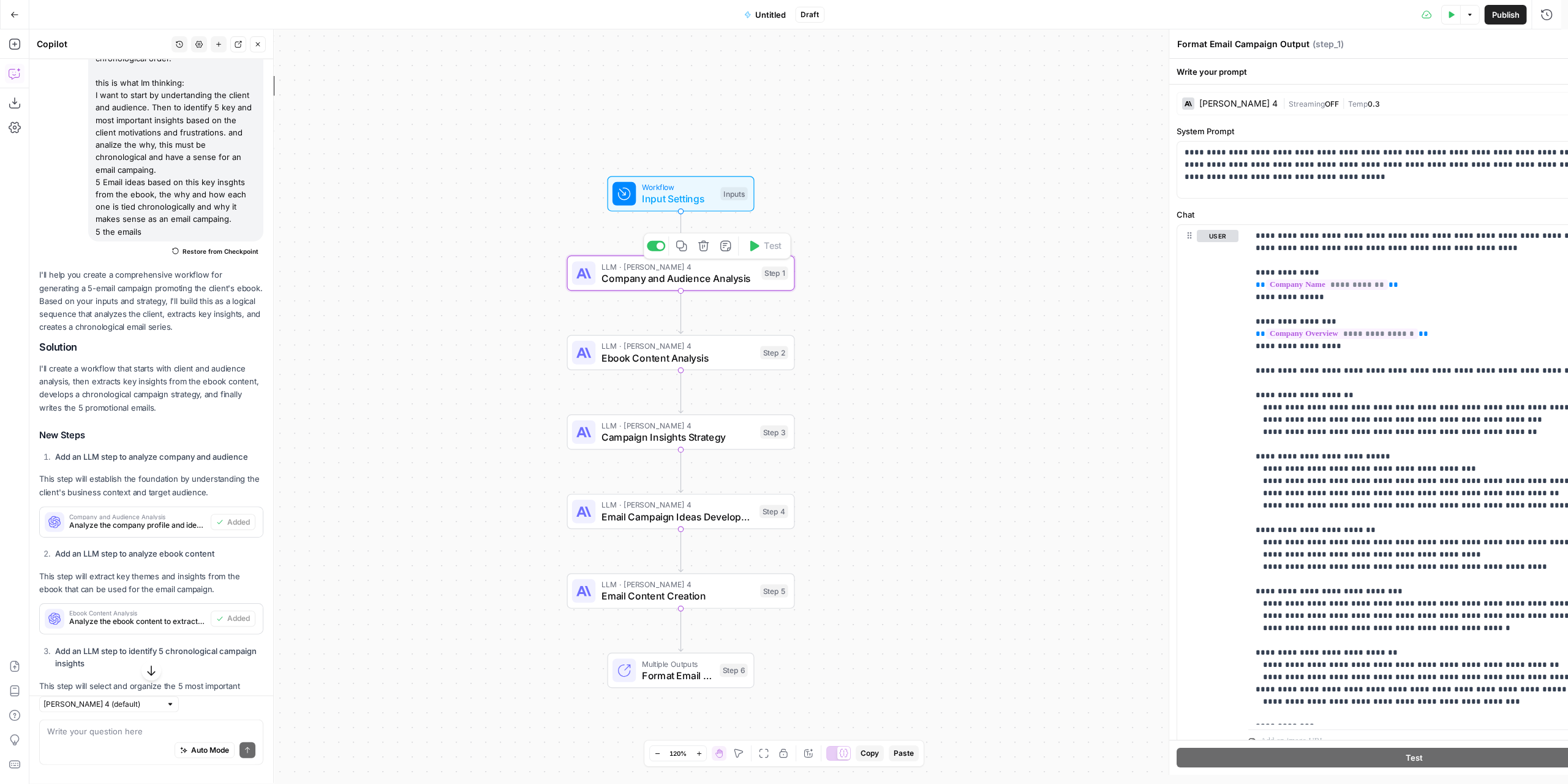
type textarea "Company and Audience Analysis"
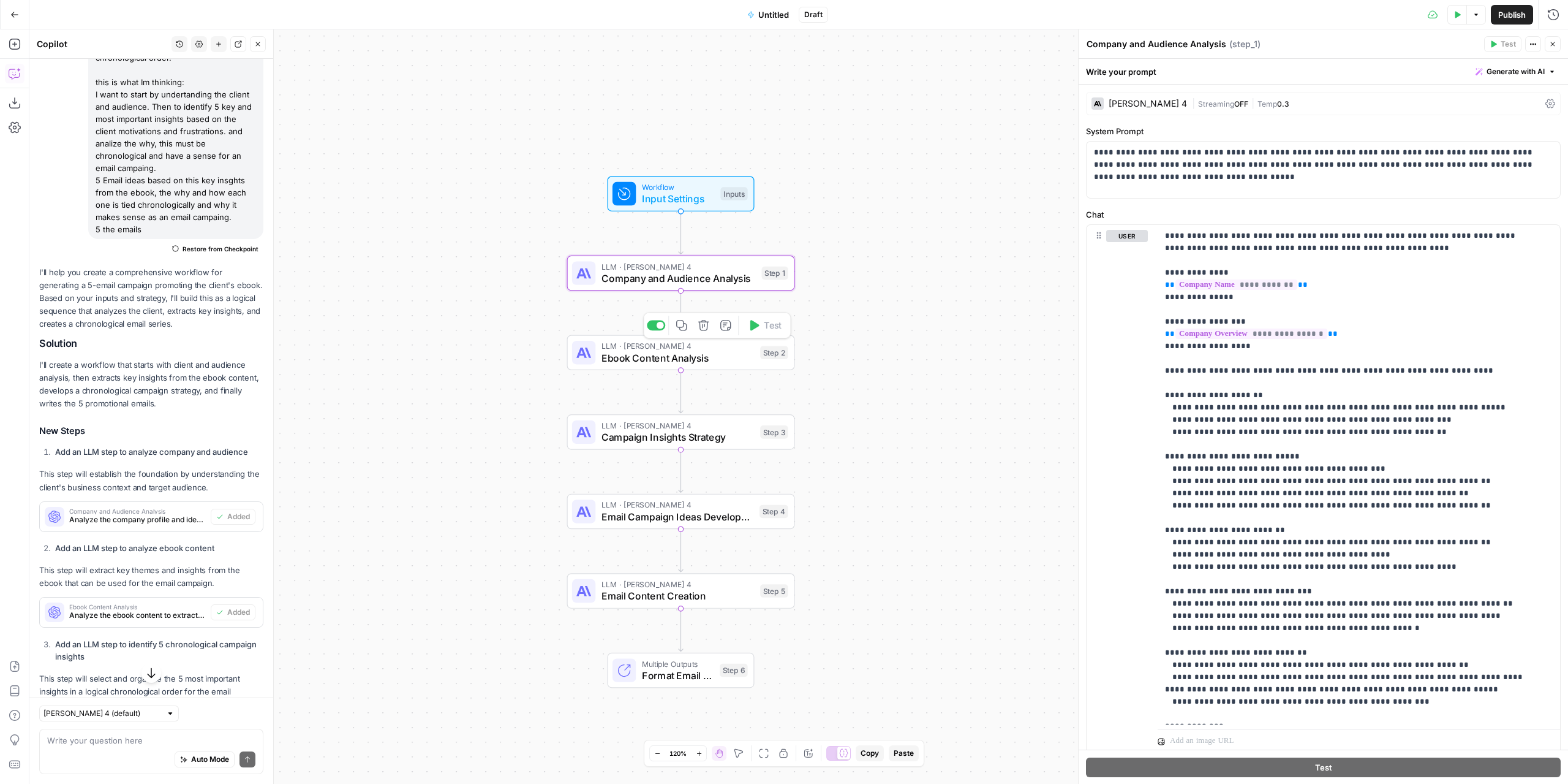
click at [736, 353] on span "Ebook Content Analysis" at bounding box center [678, 357] width 153 height 15
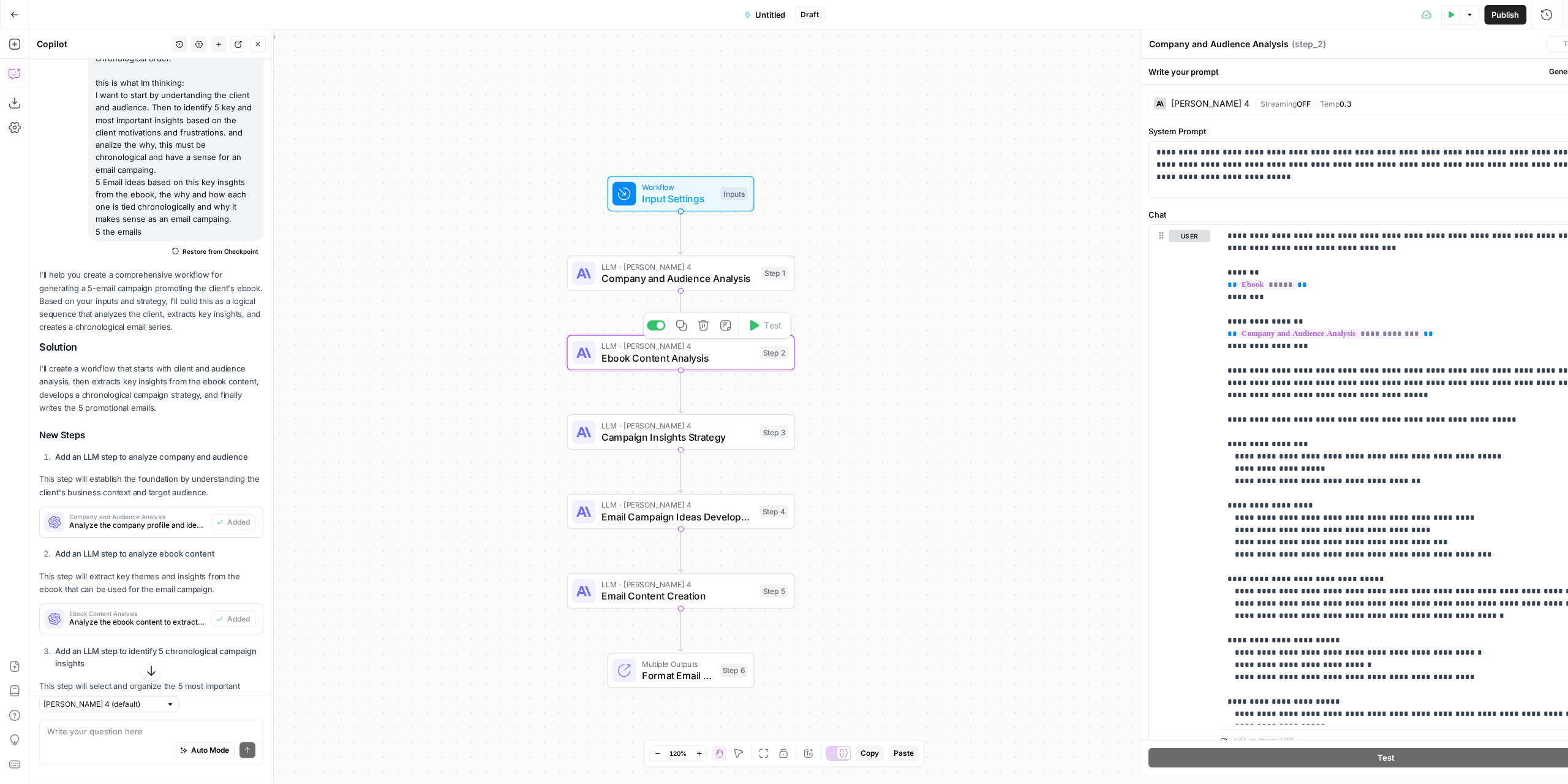
type textarea "Ebook Content Analysis"
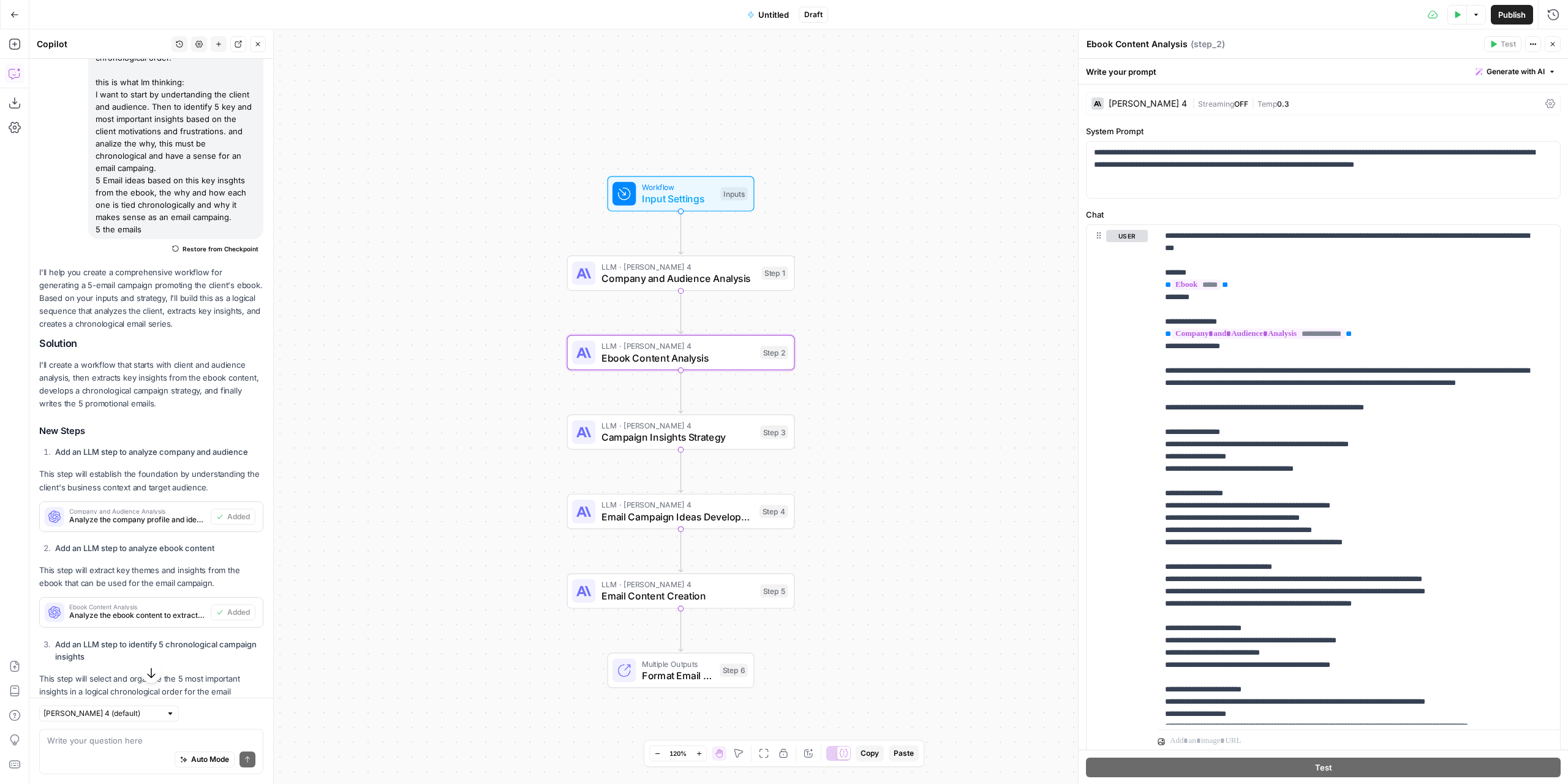
click at [722, 285] on div "LLM · Claude Sonnet 4 Company and Audience Analysis Step 1 Copy step Delete ste…" at bounding box center [681, 273] width 228 height 36
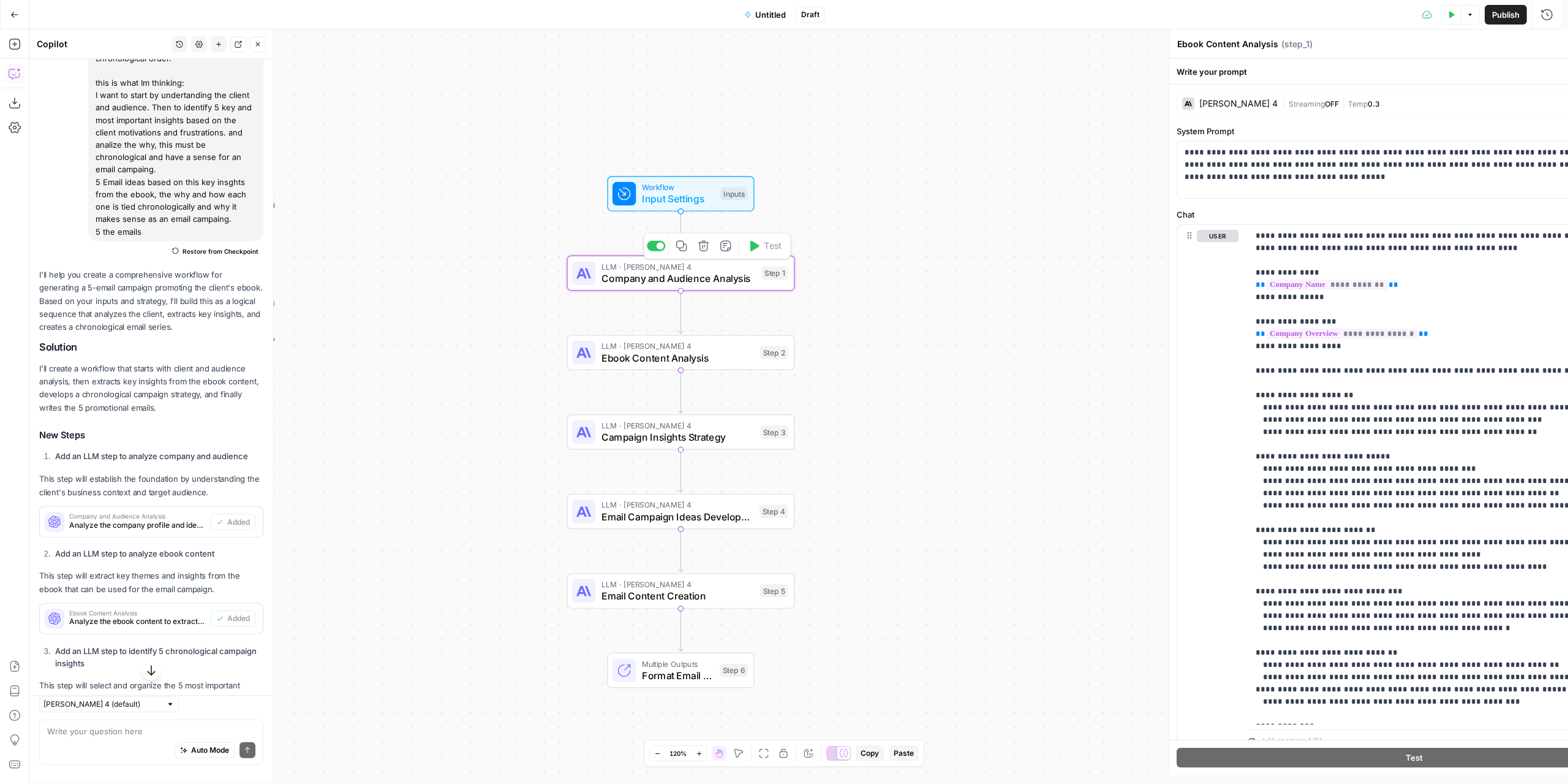
type textarea "Company and Audience Analysis"
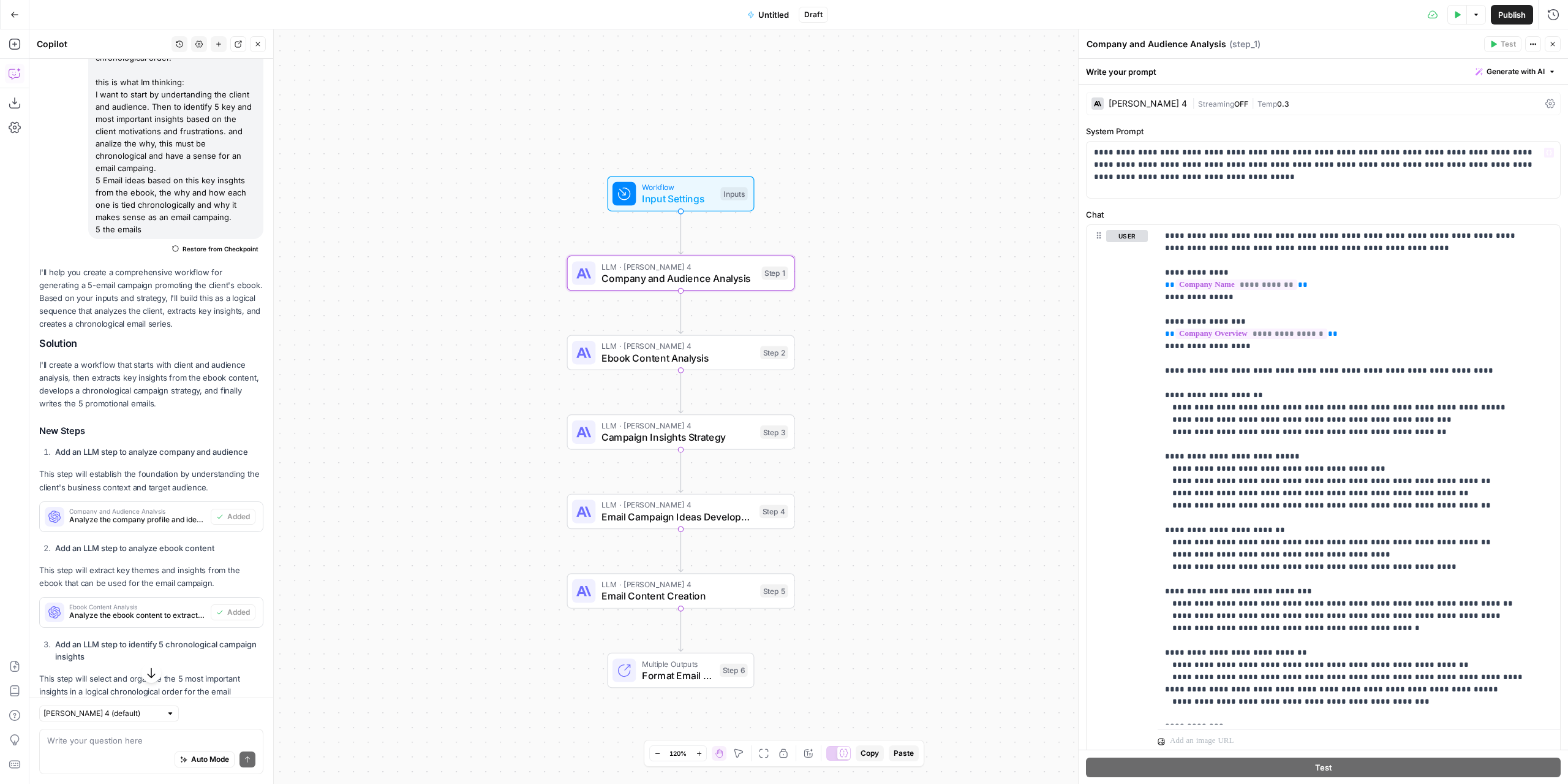
click at [1150, 106] on div "[PERSON_NAME] 4" at bounding box center [1148, 103] width 78 height 9
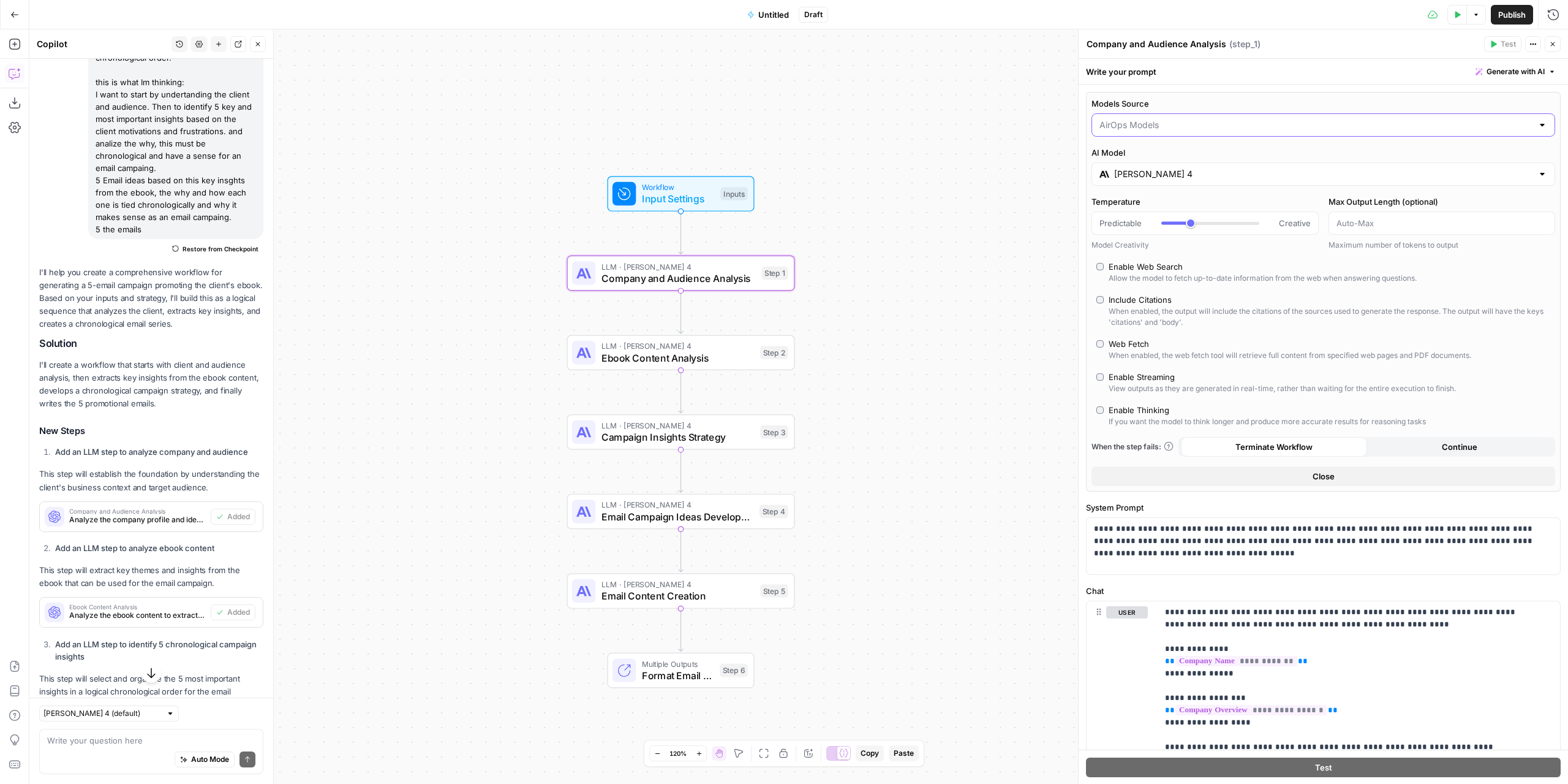
click at [1148, 129] on input "Models Source" at bounding box center [1316, 125] width 433 height 12
click at [1148, 167] on span "My Models" at bounding box center [1316, 172] width 429 height 12
type input "My Models"
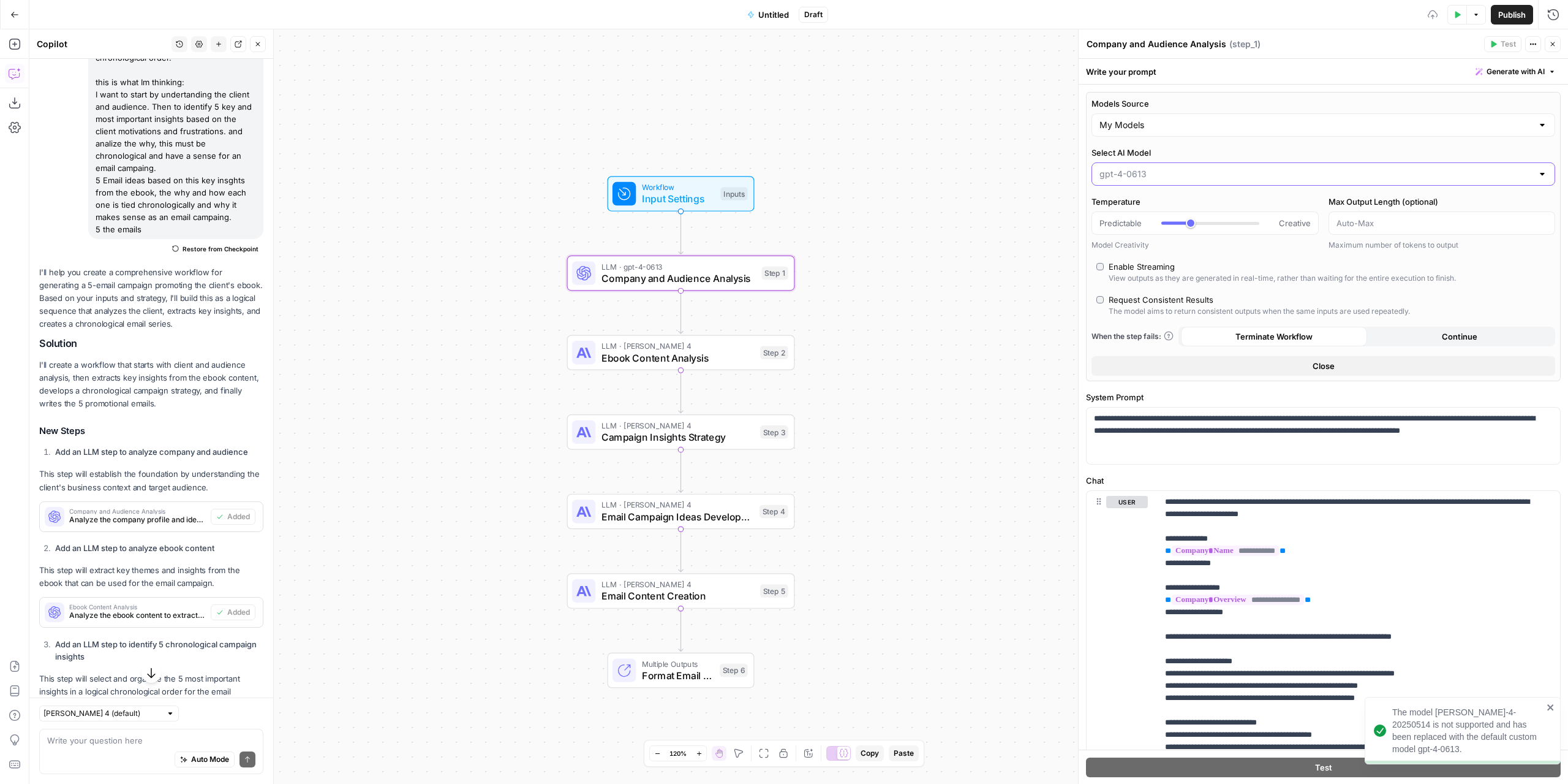
click at [1152, 173] on input "Select AI Model" at bounding box center [1316, 173] width 433 height 12
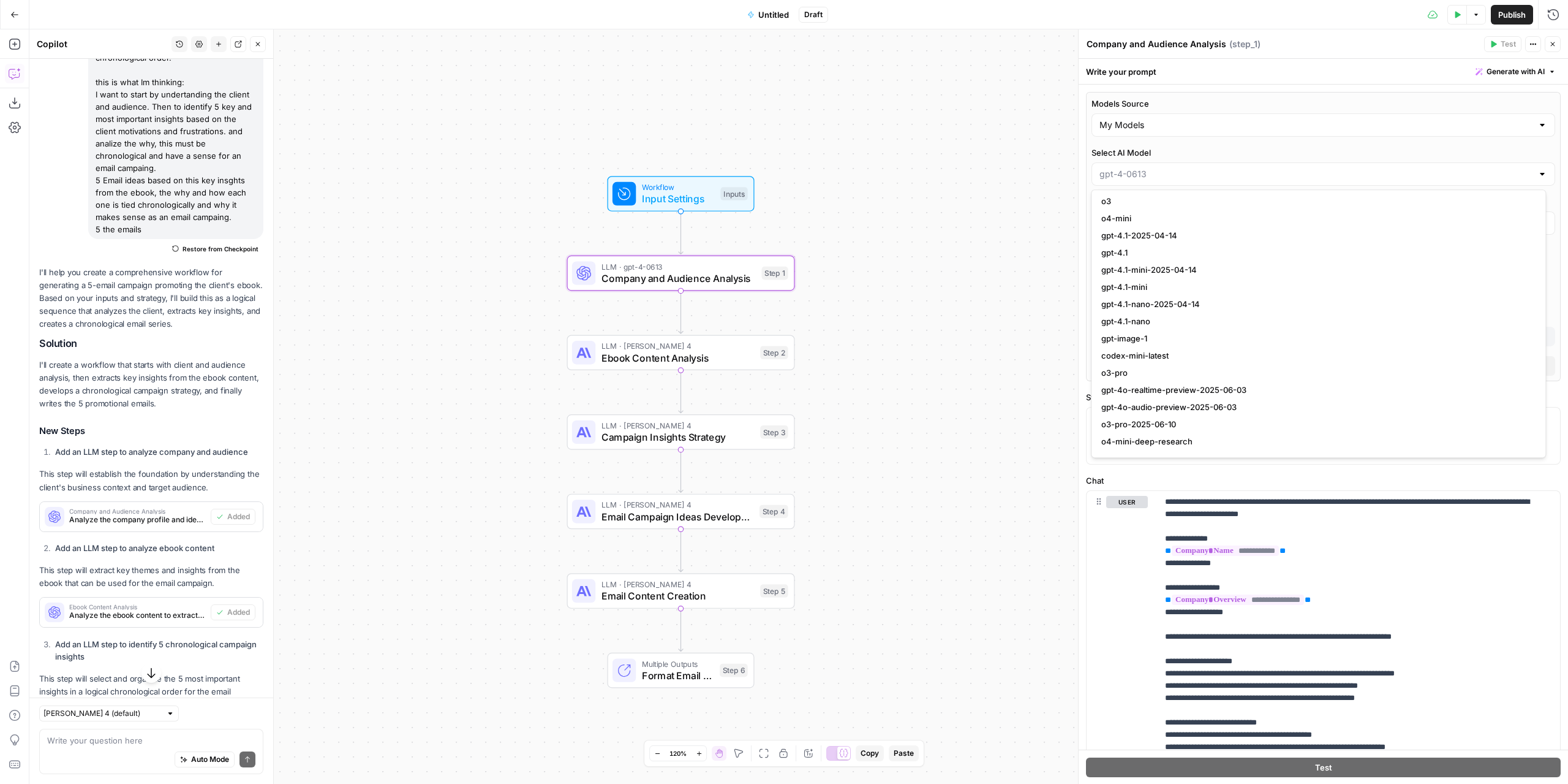
scroll to position [919, 0]
click at [1176, 315] on span "gpt-4.1" at bounding box center [1316, 313] width 429 height 12
type input "gpt-4.1"
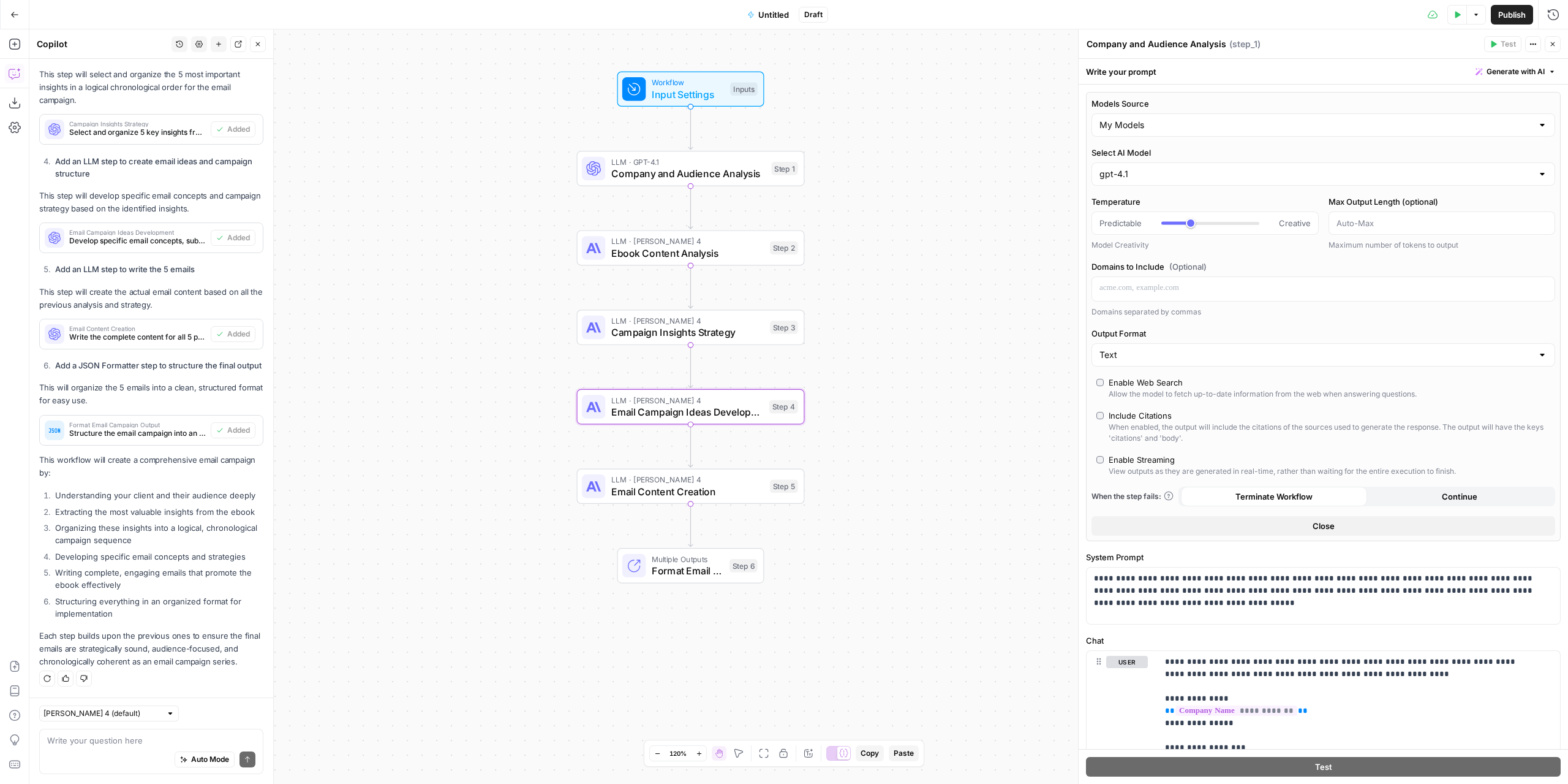
scroll to position [428, 0]
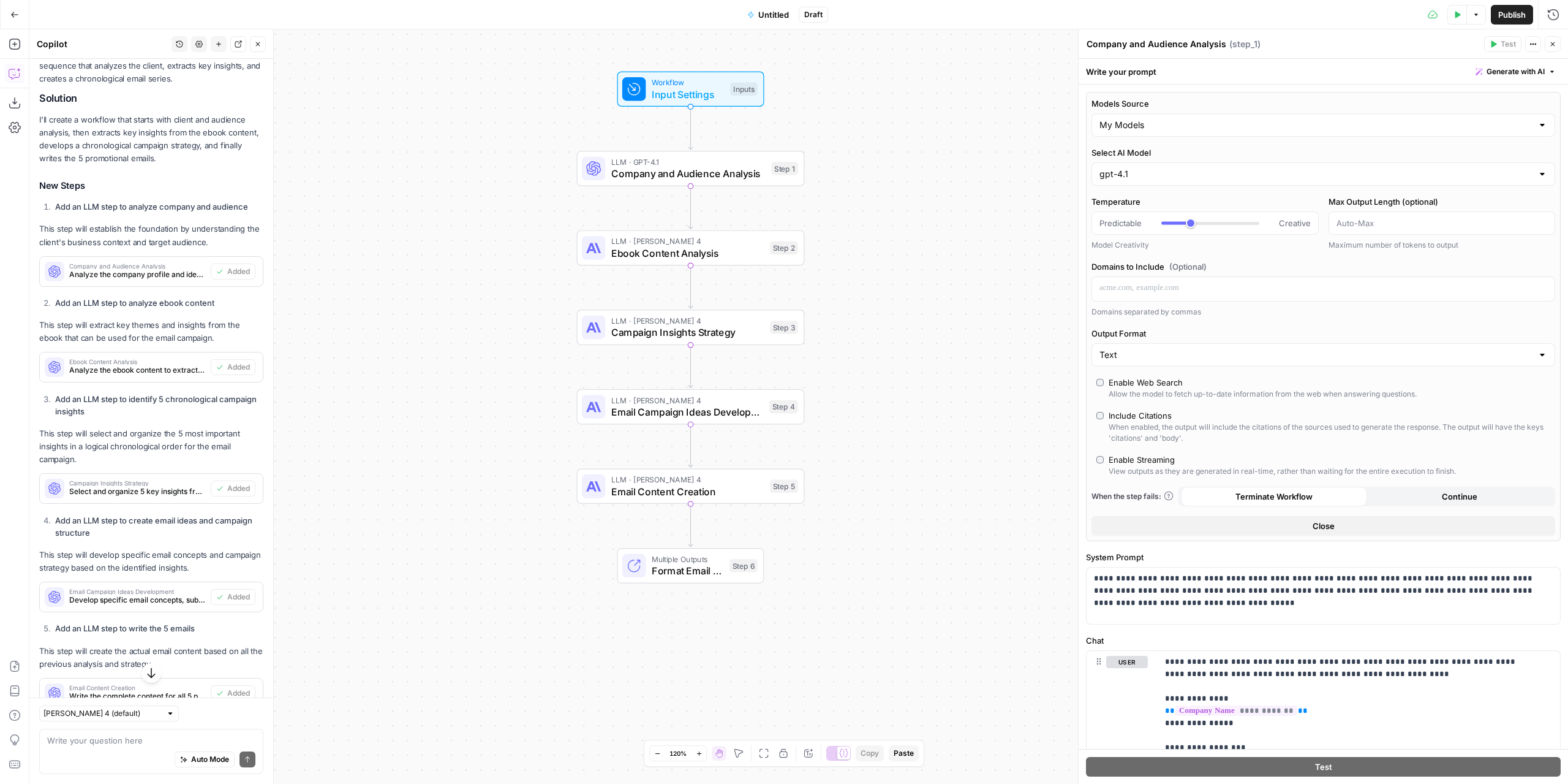
click at [1505, 16] on span "Publish" at bounding box center [1512, 14] width 28 height 12
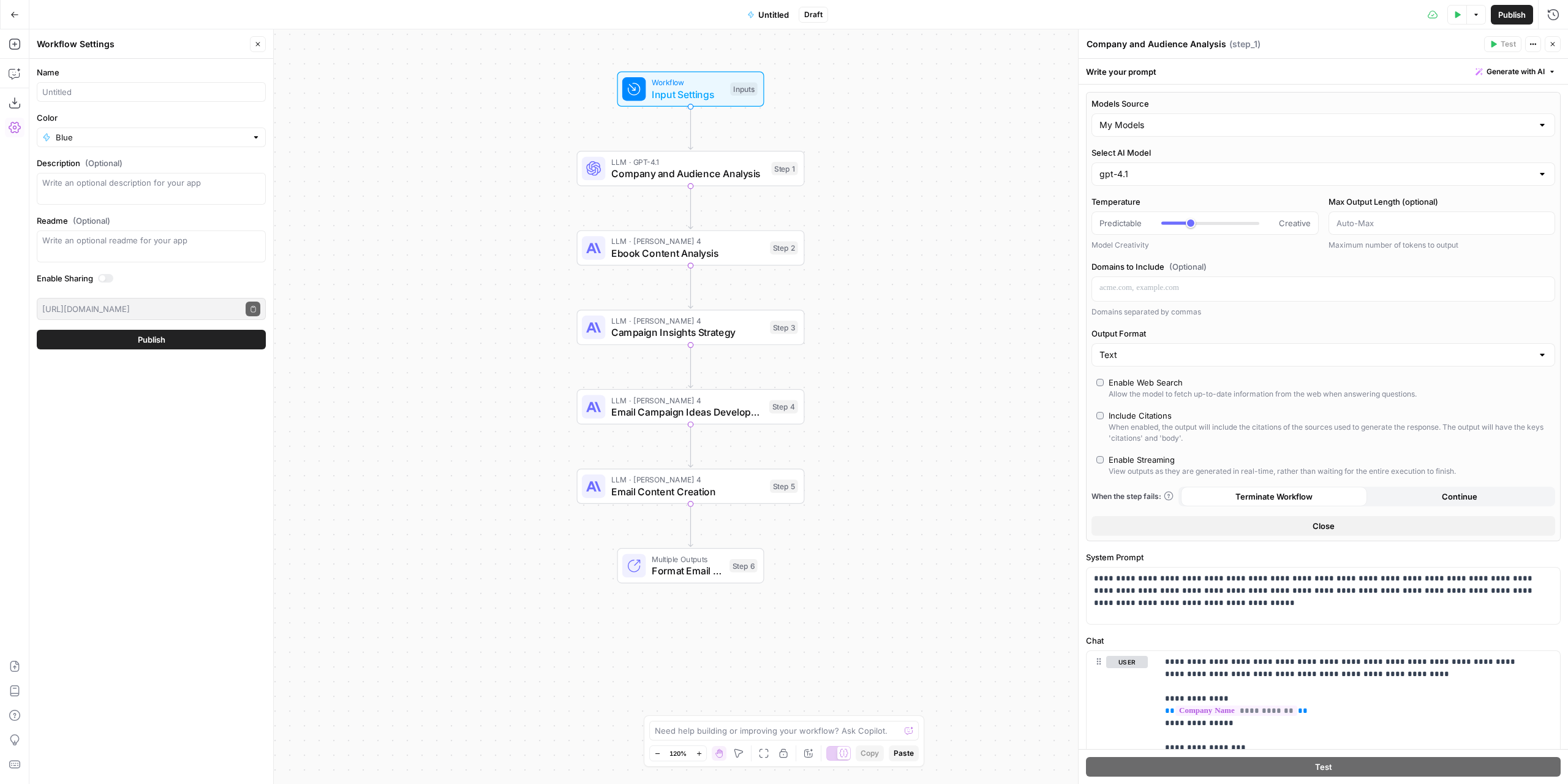
click at [1459, 14] on icon "button" at bounding box center [1458, 14] width 6 height 6
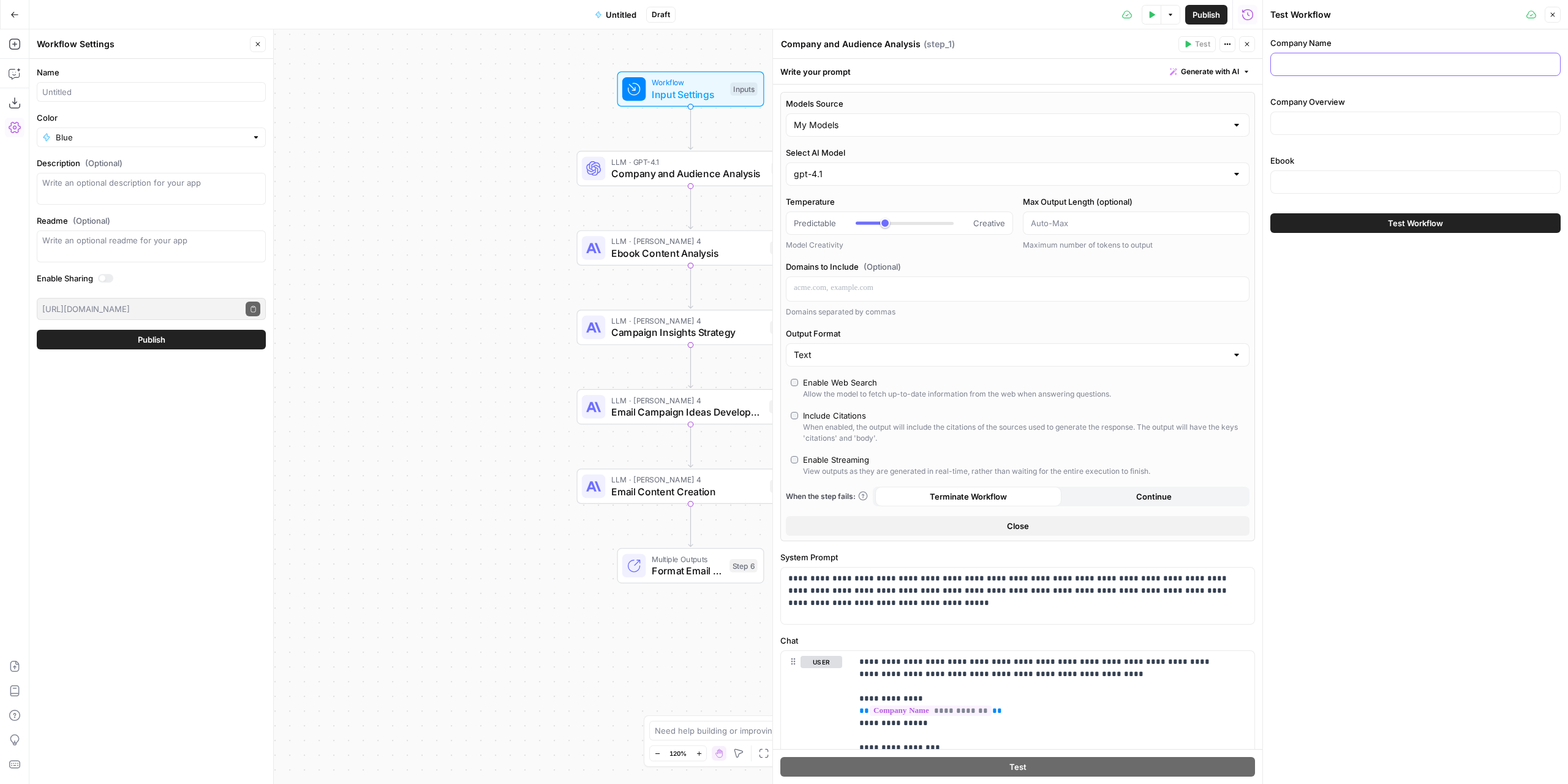
click at [1343, 62] on input "Company Name" at bounding box center [1415, 64] width 275 height 12
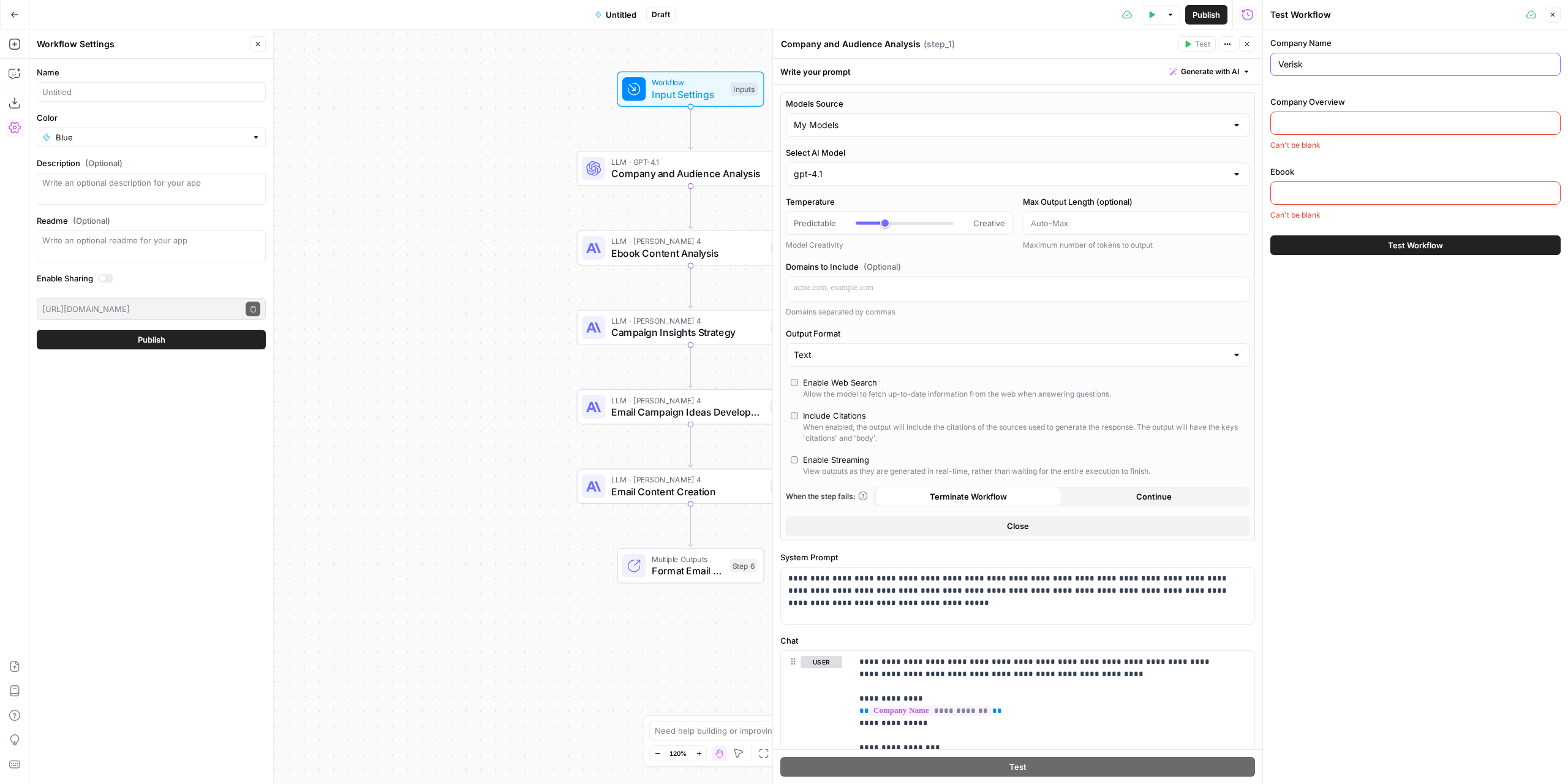
type input "Verisk"
click at [1358, 120] on input "Company Overview" at bounding box center [1415, 123] width 275 height 12
paste input "## Company Overview ### Verisk's Core Value Proposition Verisk Analytics, Inc. …"
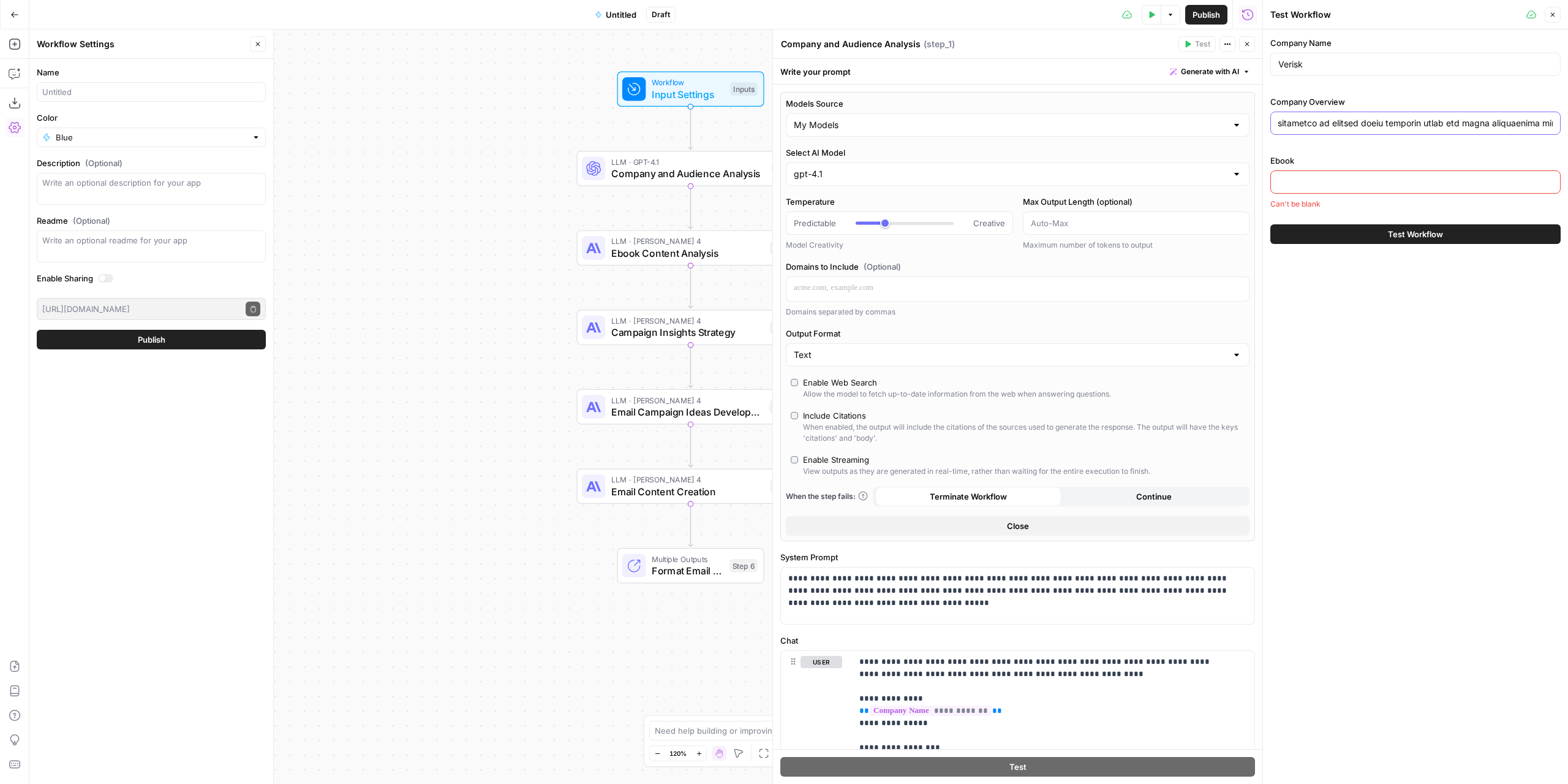
type input "## Company Overview ### Verisk's Core Value Proposition Verisk Analytics, Inc. …"
click at [1356, 307] on div "Company Name Verisk Company Overview Ebook Can't be blank Test Workflow" at bounding box center [1415, 406] width 305 height 754
click at [1383, 174] on div at bounding box center [1415, 182] width 290 height 24
click at [1023, 19] on div "Test Data Options Publish Run History" at bounding box center [969, 14] width 588 height 29
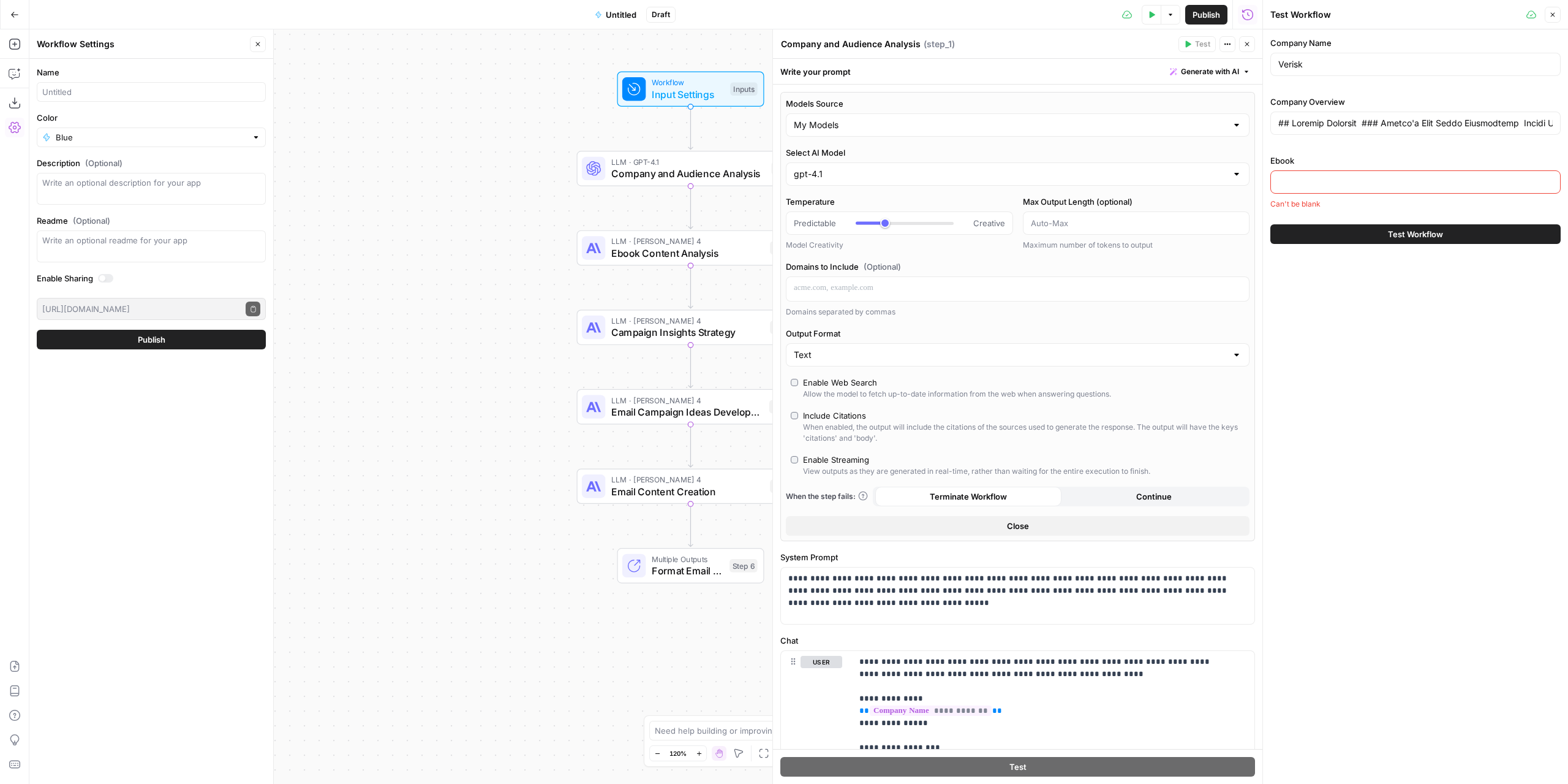
click at [1319, 178] on input "Ebook" at bounding box center [1415, 182] width 275 height 12
click at [1249, 46] on icon "button" at bounding box center [1247, 44] width 7 height 7
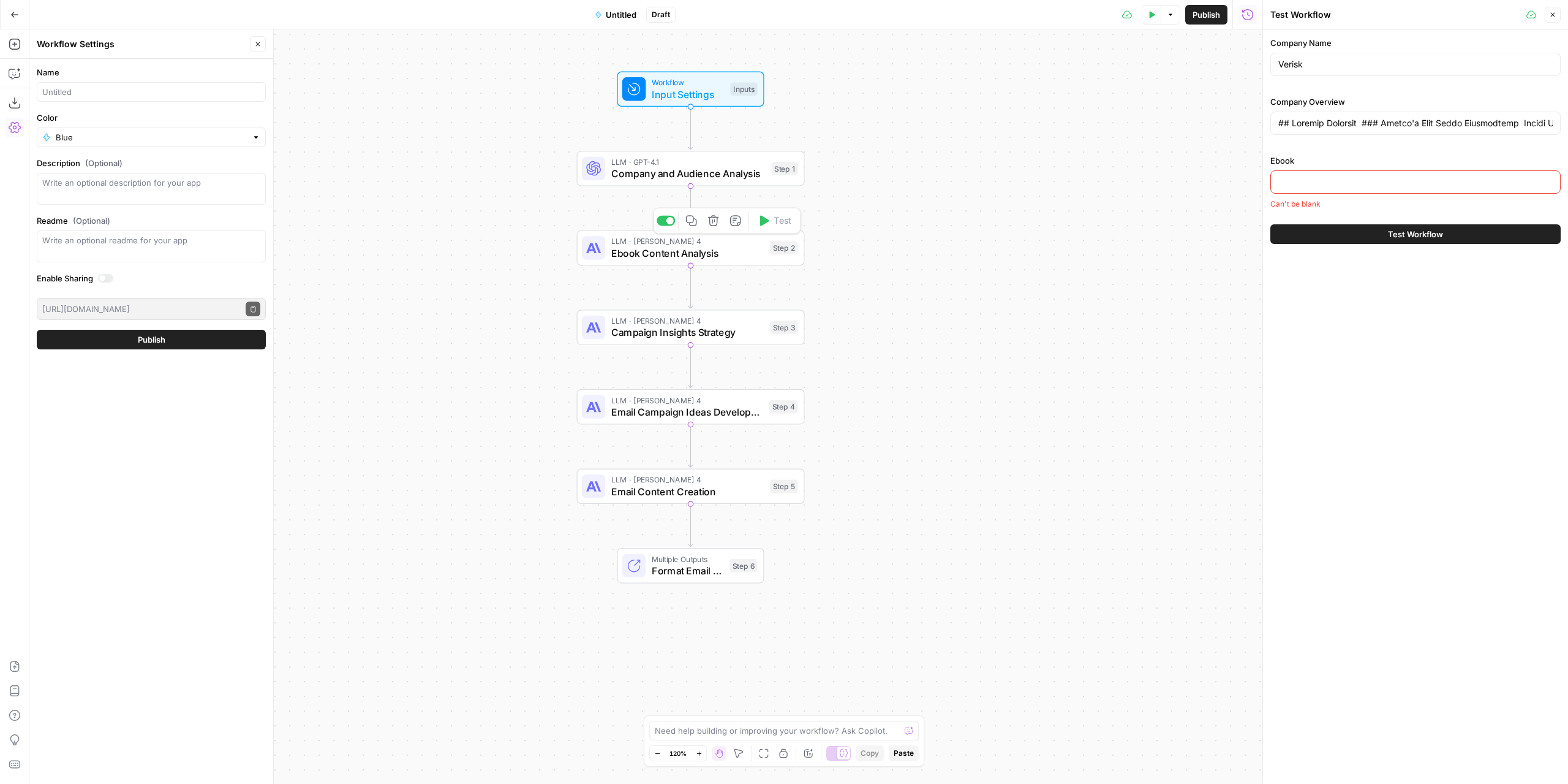
click at [739, 259] on span "Ebook Content Analysis" at bounding box center [687, 253] width 153 height 15
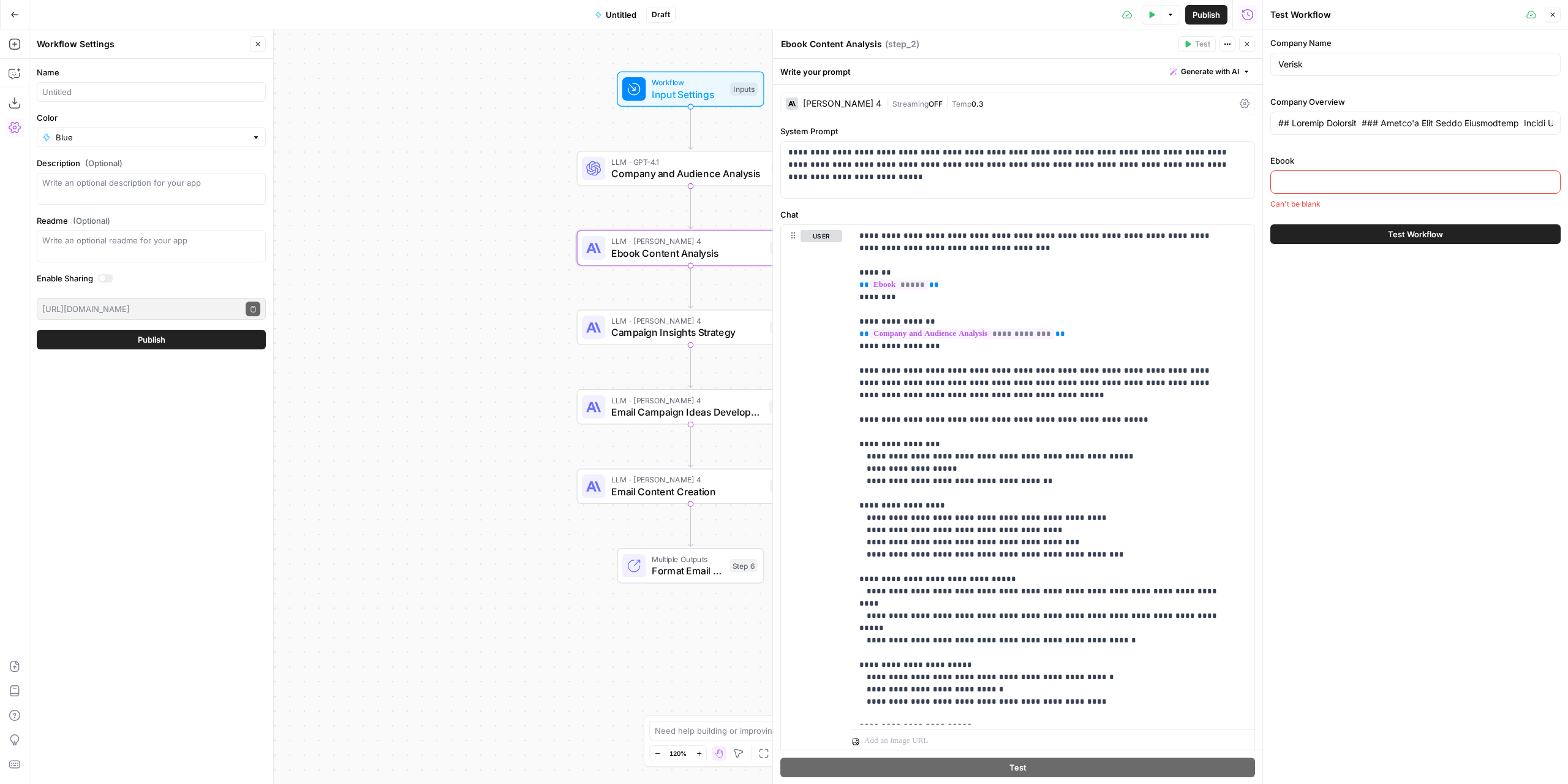
click at [704, 85] on span "Workflow" at bounding box center [688, 82] width 73 height 11
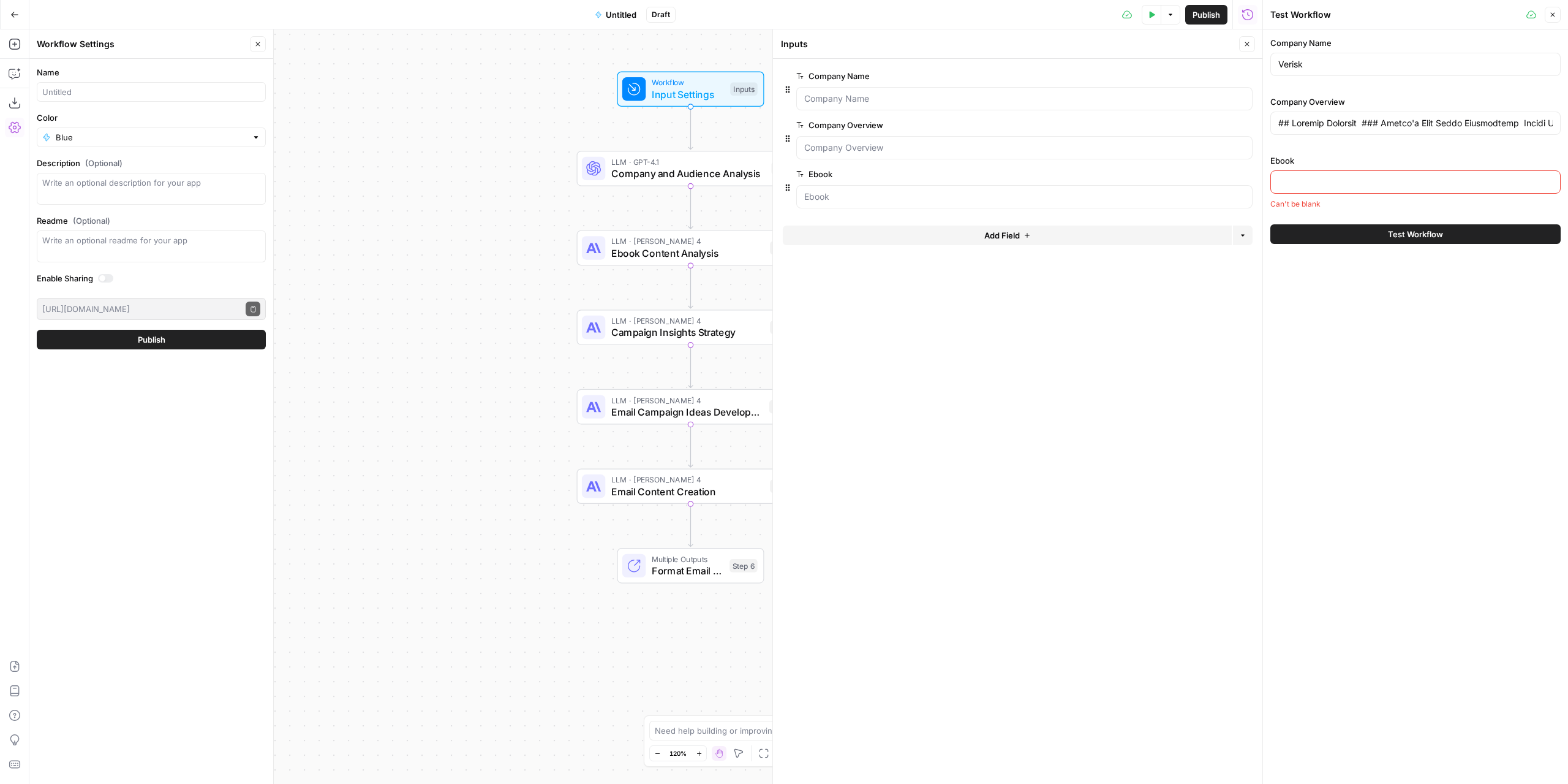
click at [1193, 128] on button "edit field" at bounding box center [1211, 125] width 47 height 15
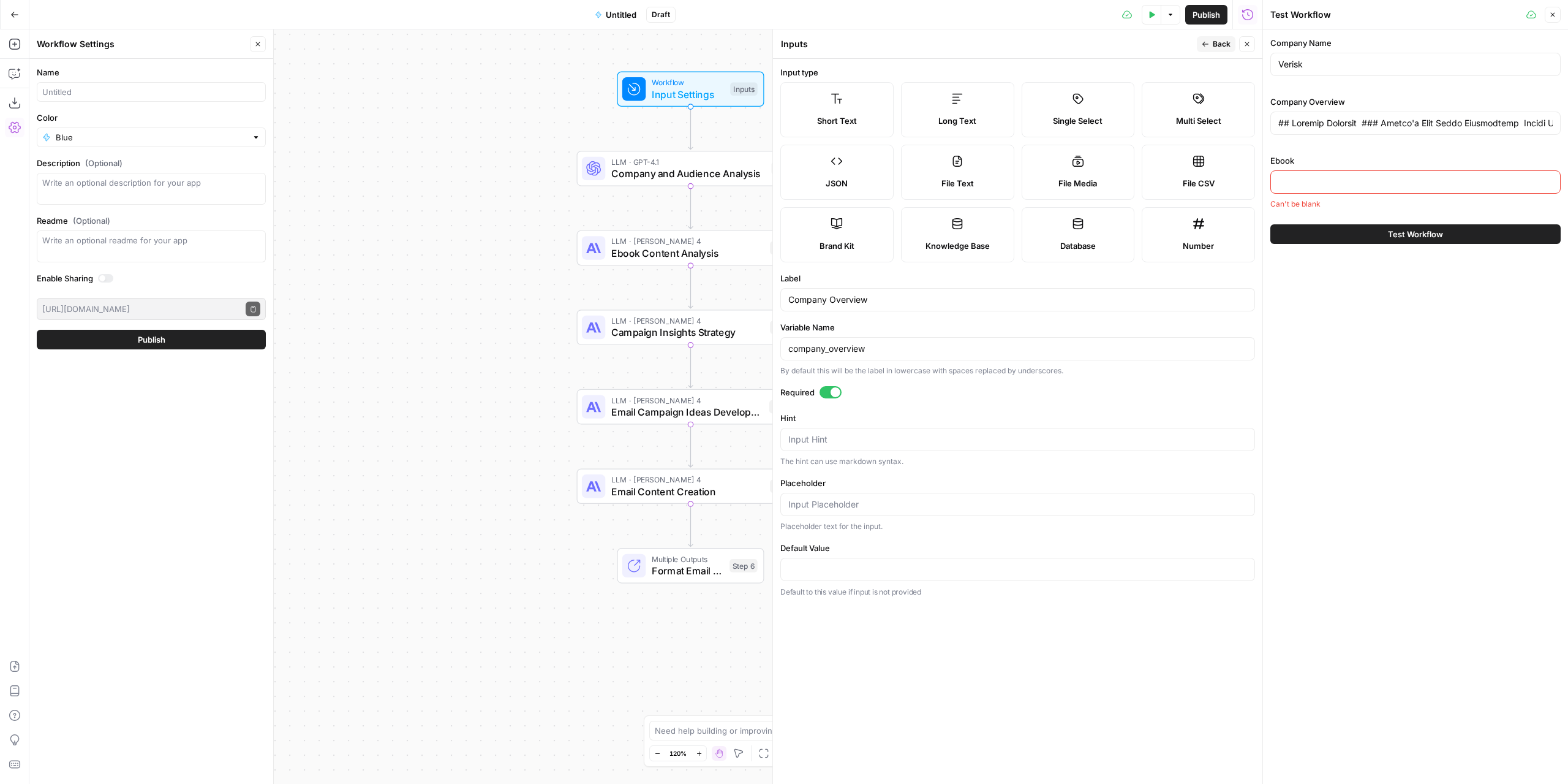
click at [975, 119] on span "Long Text" at bounding box center [957, 121] width 38 height 12
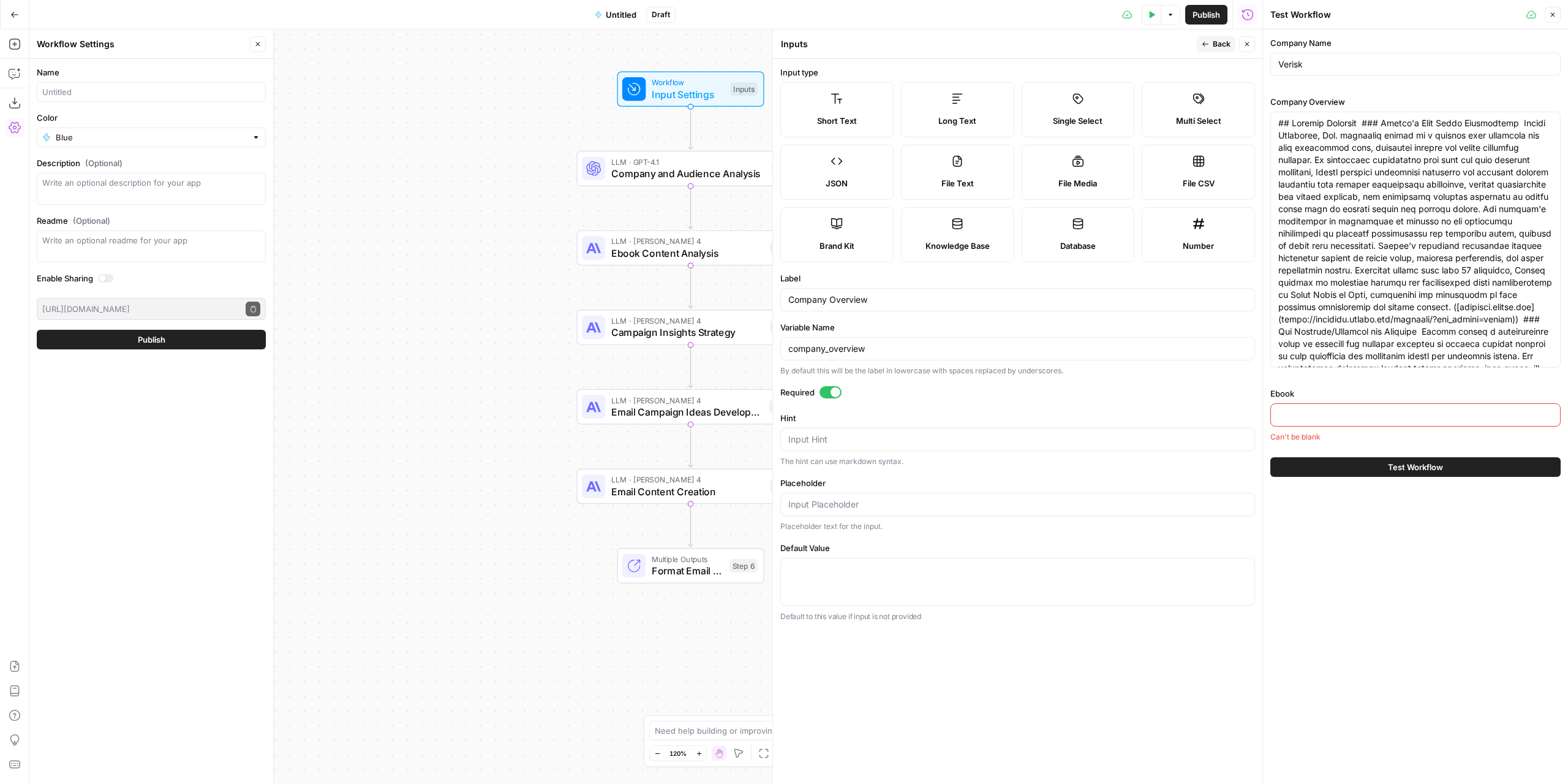
click at [1227, 44] on span "Back" at bounding box center [1221, 44] width 18 height 11
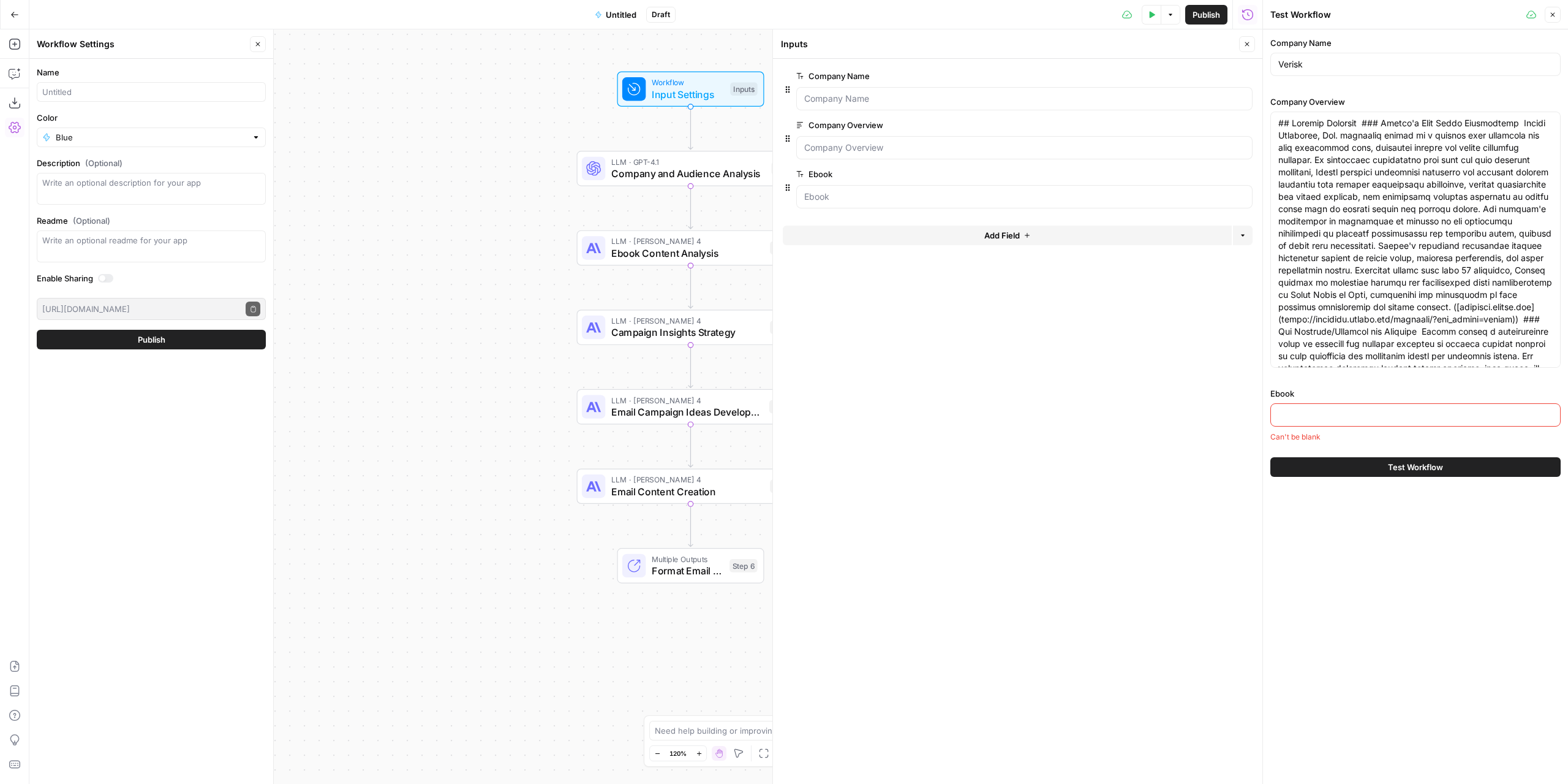
click at [970, 230] on button "Add Field" at bounding box center [1008, 235] width 449 height 19
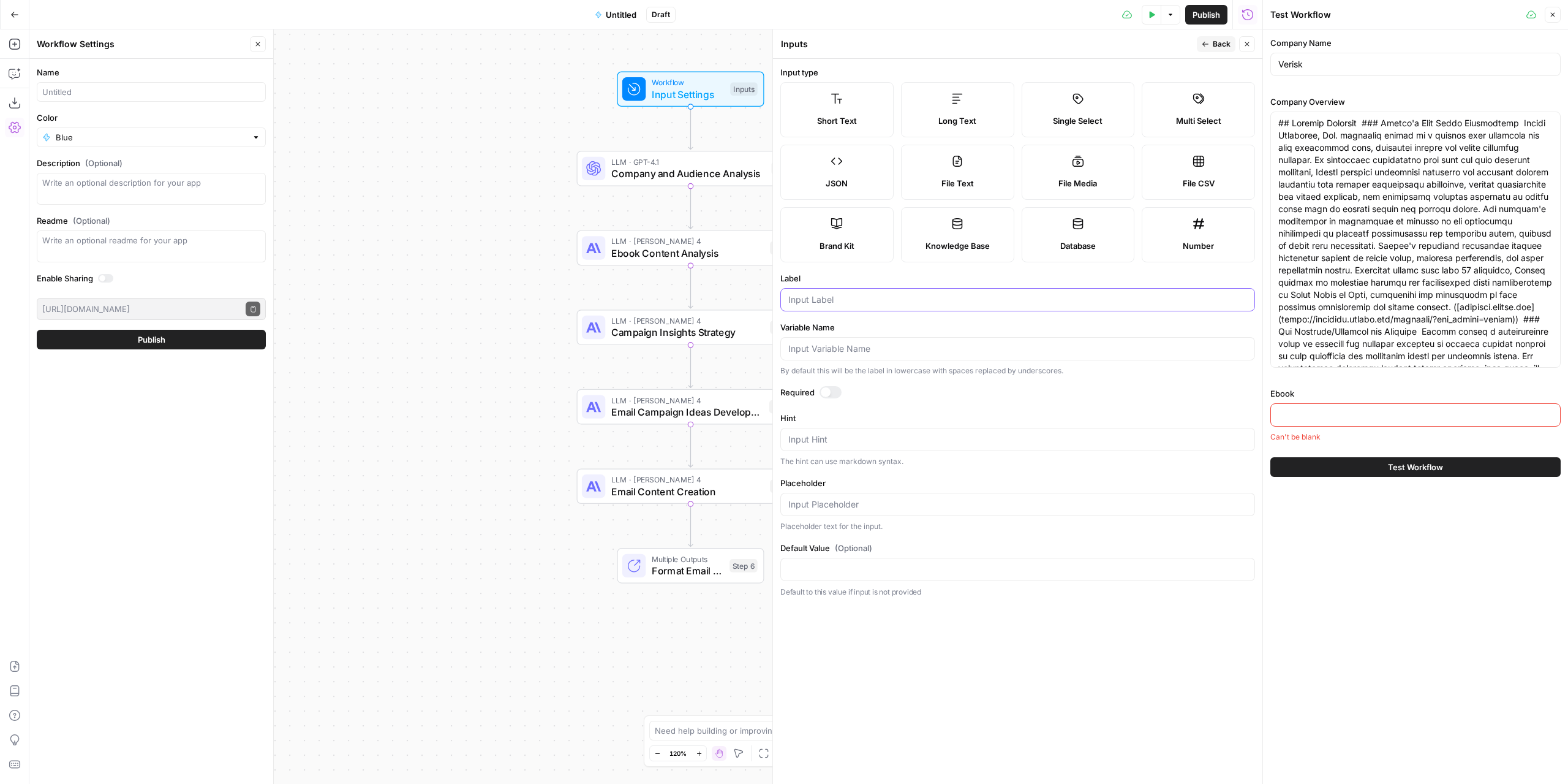
click at [903, 300] on input "Label" at bounding box center [1018, 299] width 458 height 12
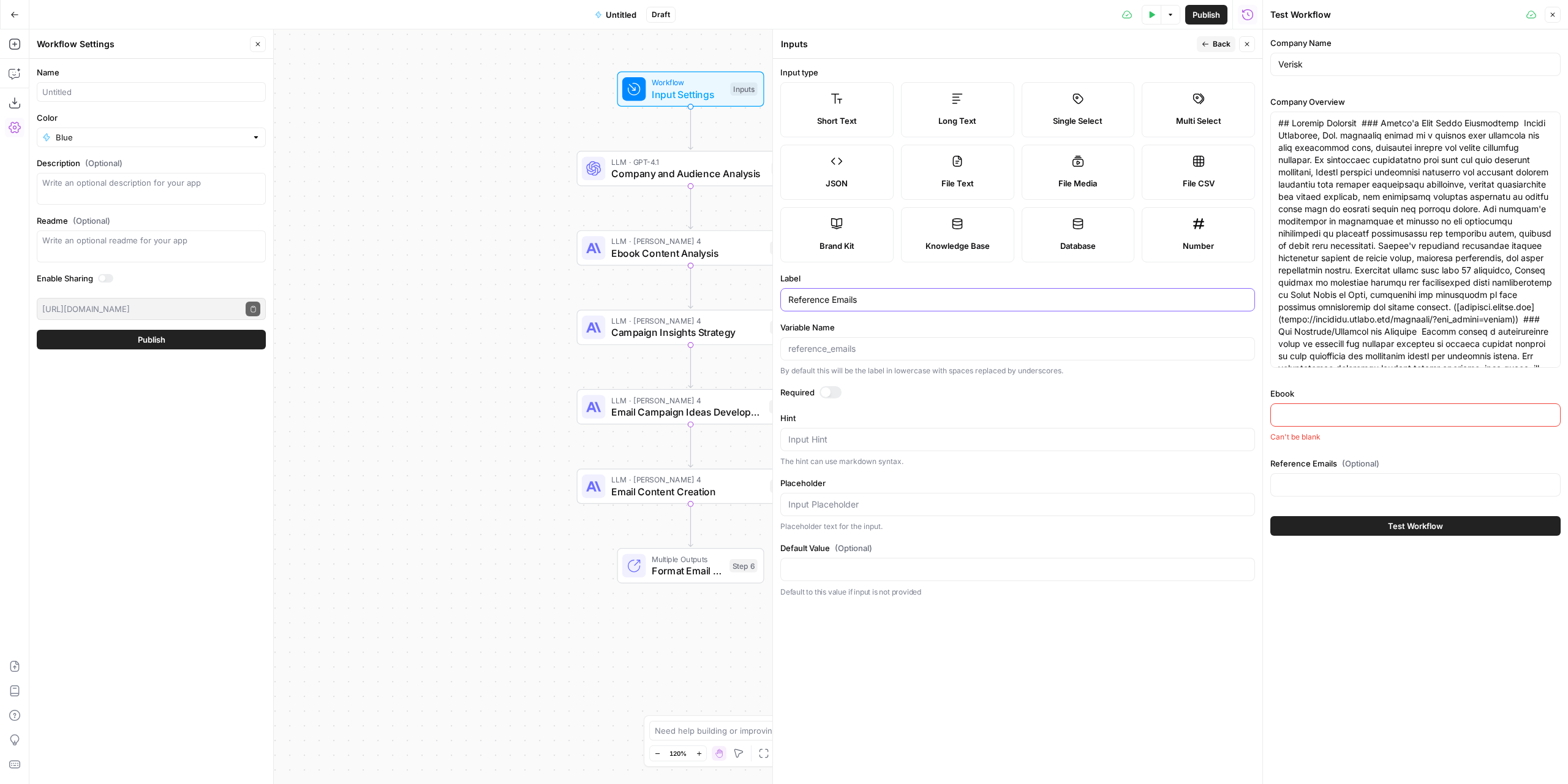
type input "Reference Emails"
click at [1338, 646] on div "Company Name Verisk Company Overview Ebook Can't be blank Reference Emails (Opt…" at bounding box center [1415, 406] width 305 height 754
click at [1363, 480] on input "Reference Emails (Optional)" at bounding box center [1415, 484] width 275 height 12
click at [1340, 409] on input "Ebook" at bounding box center [1415, 414] width 275 height 12
click at [829, 388] on div at bounding box center [826, 392] width 10 height 10
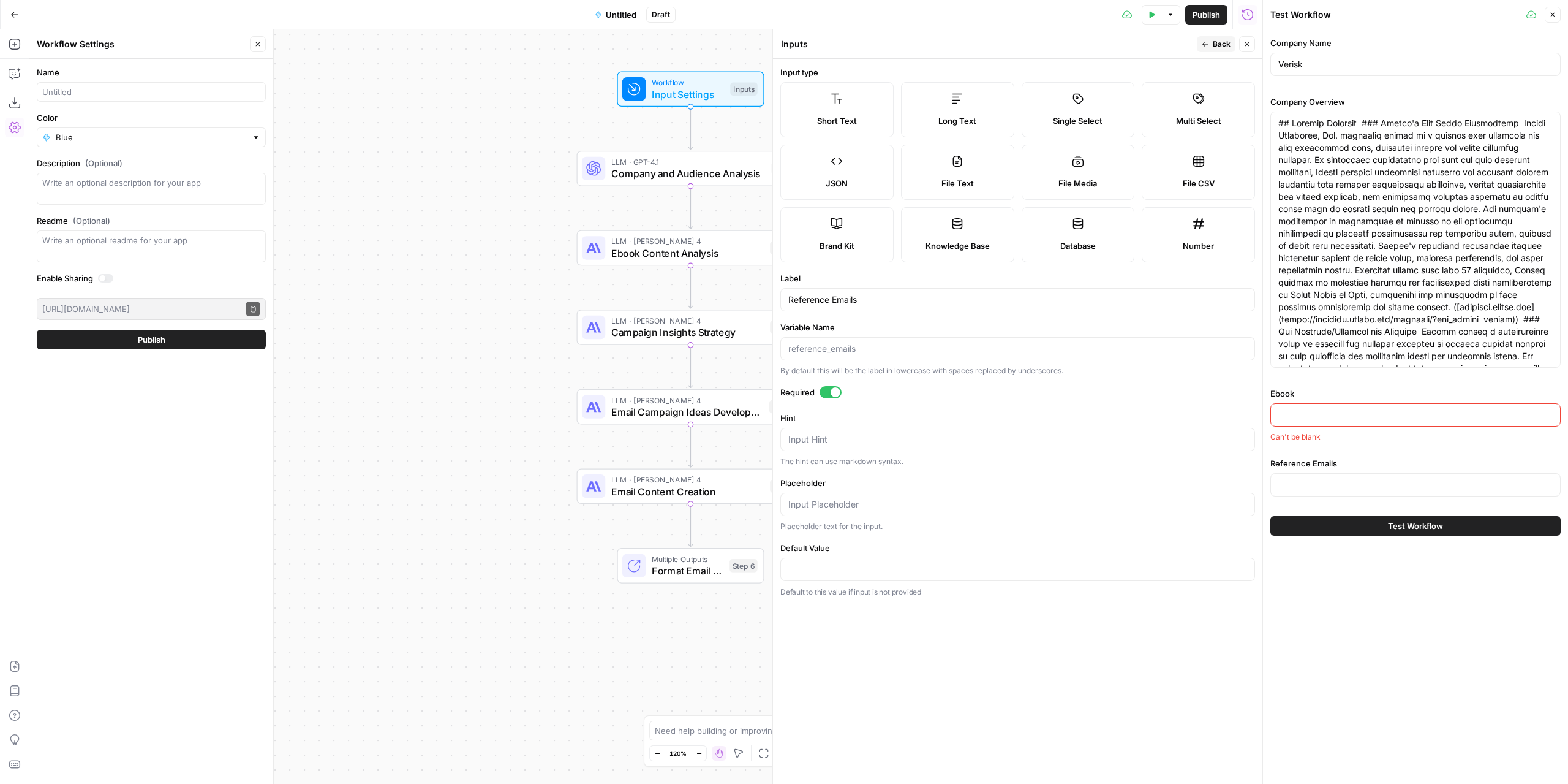
click at [1341, 474] on div at bounding box center [1415, 484] width 290 height 24
click at [1199, 44] on button "Back" at bounding box center [1216, 44] width 39 height 16
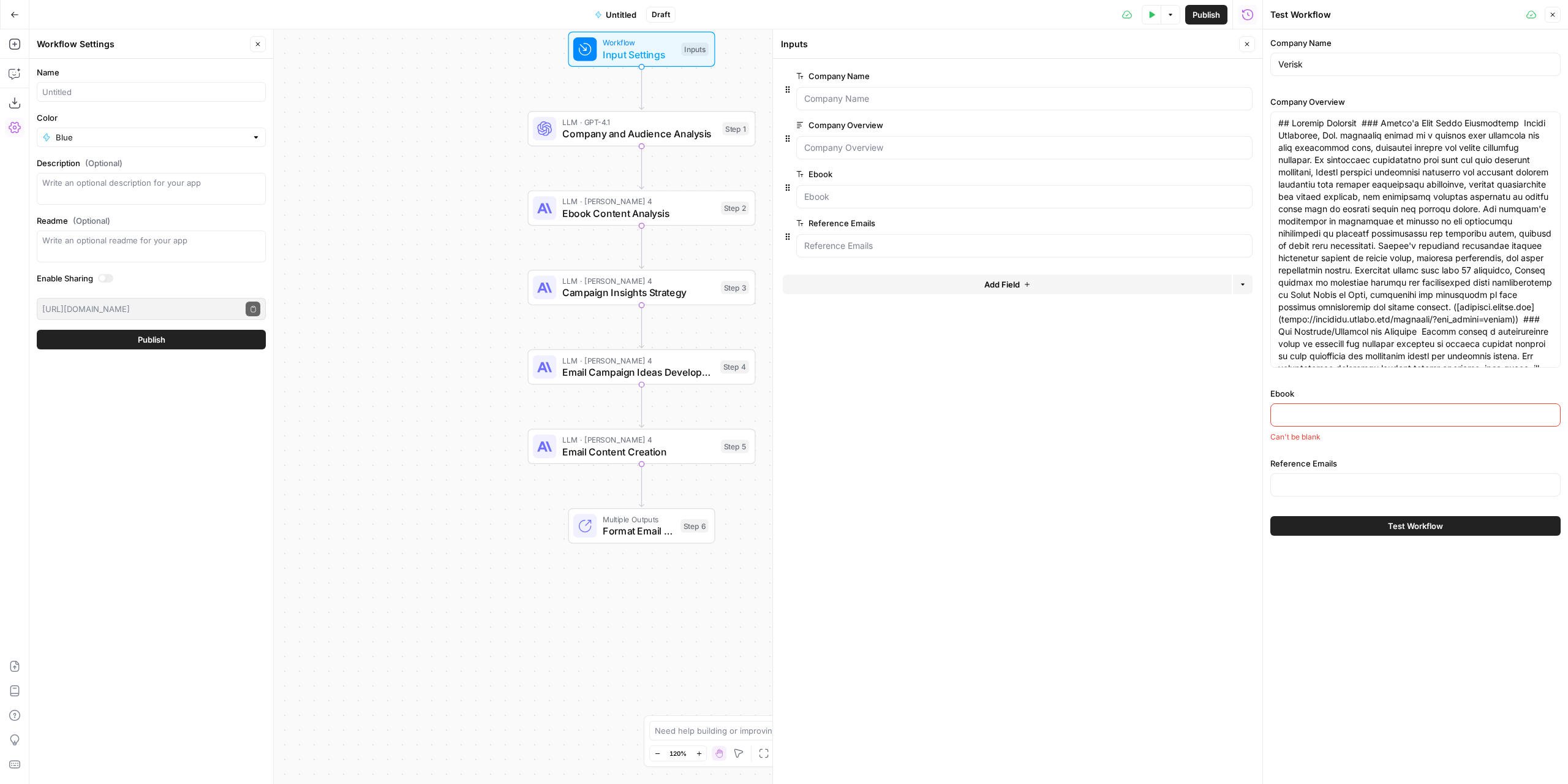
drag, startPoint x: 460, startPoint y: 232, endPoint x: 430, endPoint y: 206, distance: 39.7
click at [430, 206] on div "Workflow Input Settings Inputs LLM · GPT-4.1 Company and Audience Analysis Step…" at bounding box center [645, 406] width 1233 height 754
click at [1205, 175] on span "edit field" at bounding box center [1206, 174] width 27 height 10
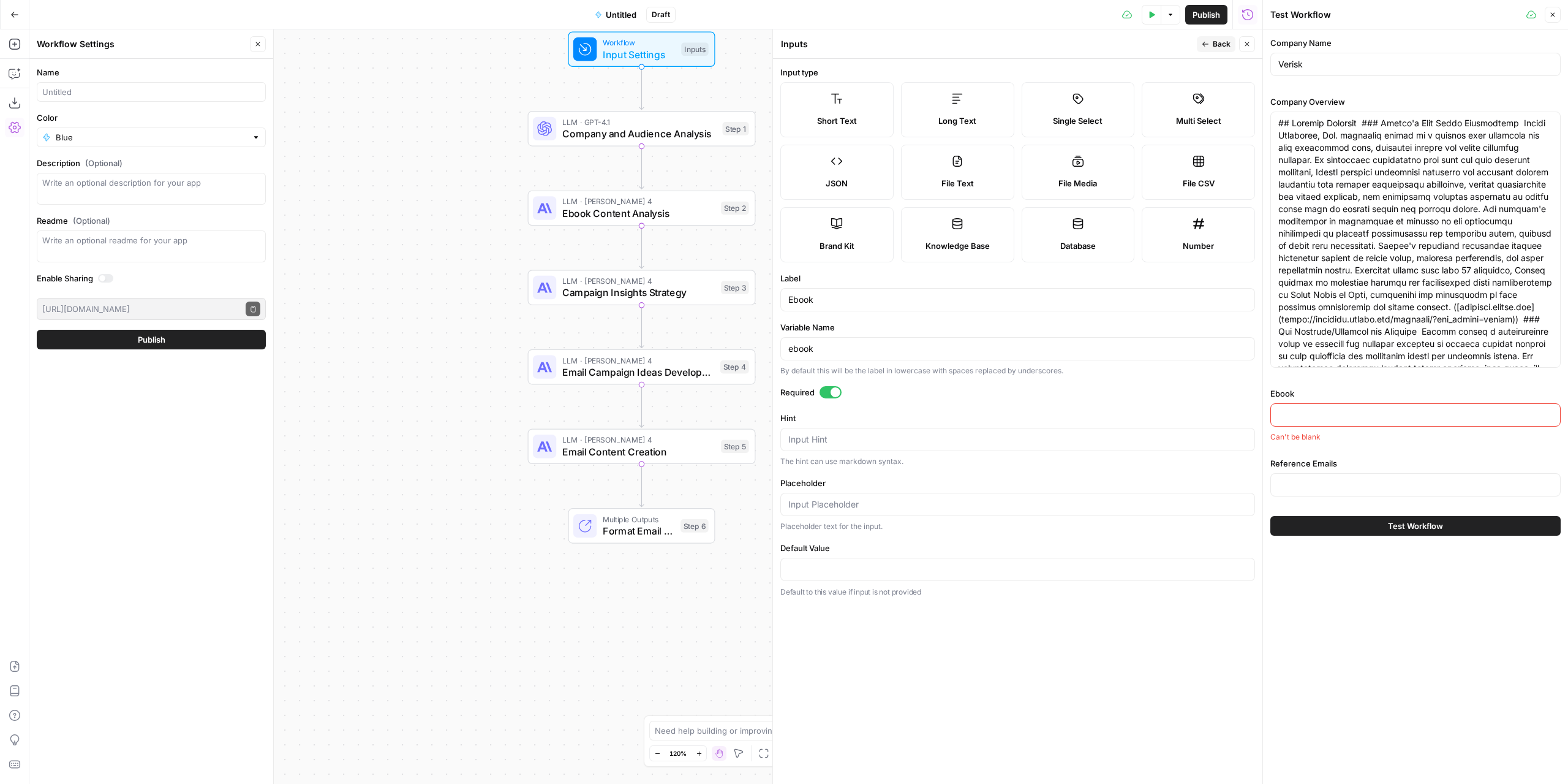
click at [955, 124] on span "Long Text" at bounding box center [957, 121] width 38 height 12
click at [990, 175] on label "File Text" at bounding box center [958, 172] width 113 height 55
type textarea "Supports .pdf, .txt, .docx, .md file types"
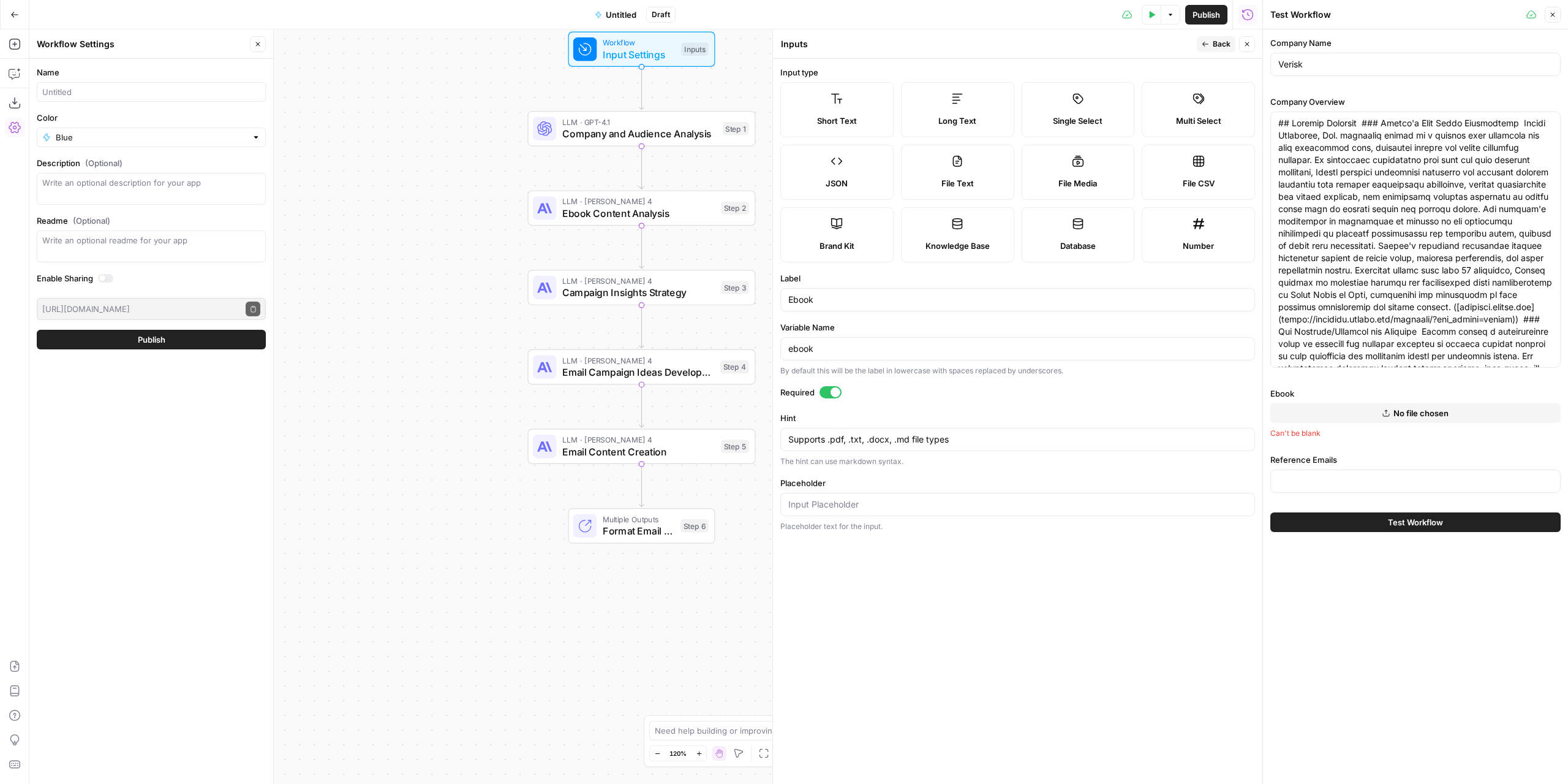
click at [1209, 44] on icon "button" at bounding box center [1205, 44] width 7 height 7
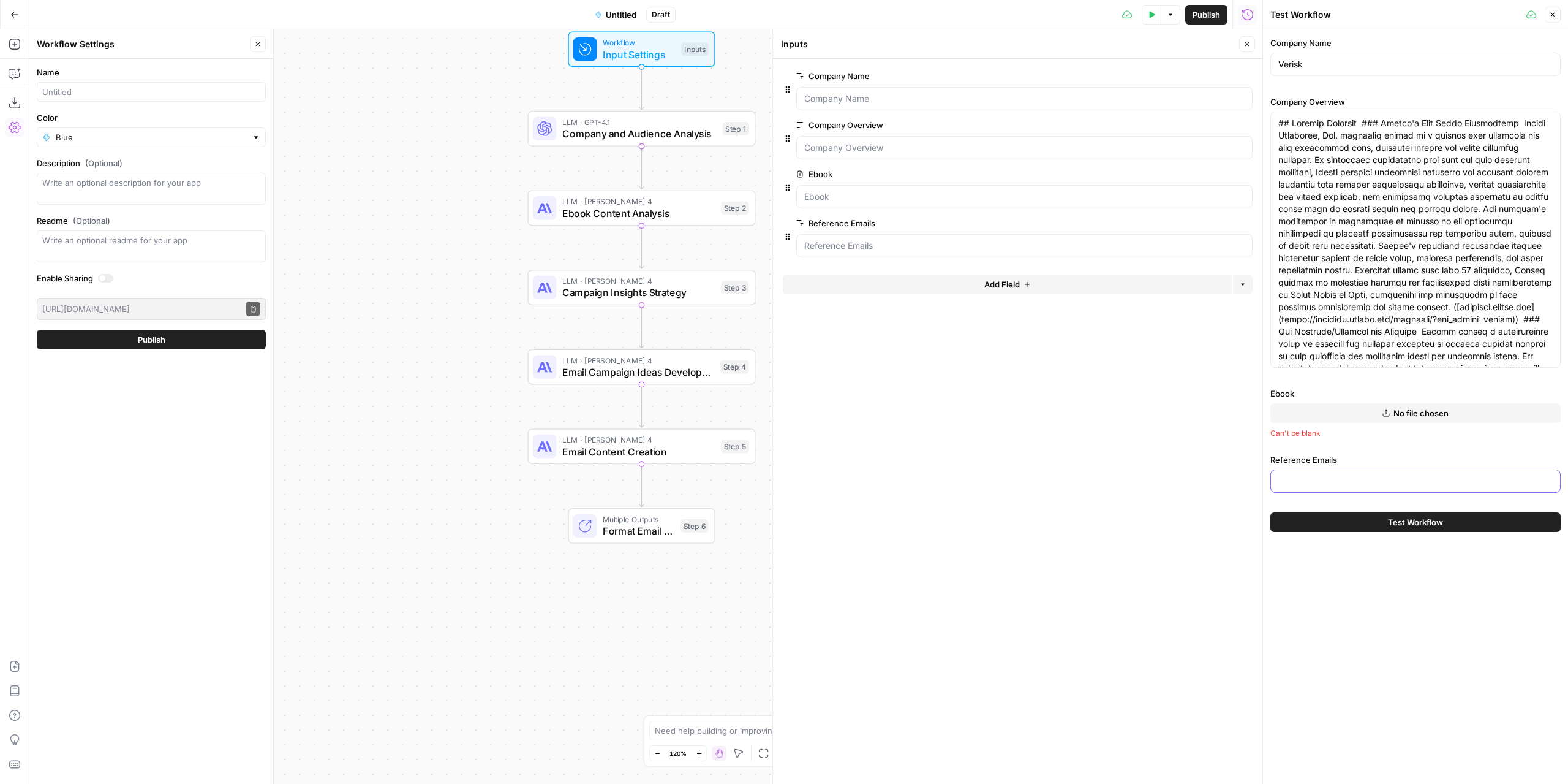
click at [1312, 476] on input "Reference Emails" at bounding box center [1413, 481] width 270 height 12
click at [1197, 224] on span "edit field" at bounding box center [1206, 223] width 27 height 10
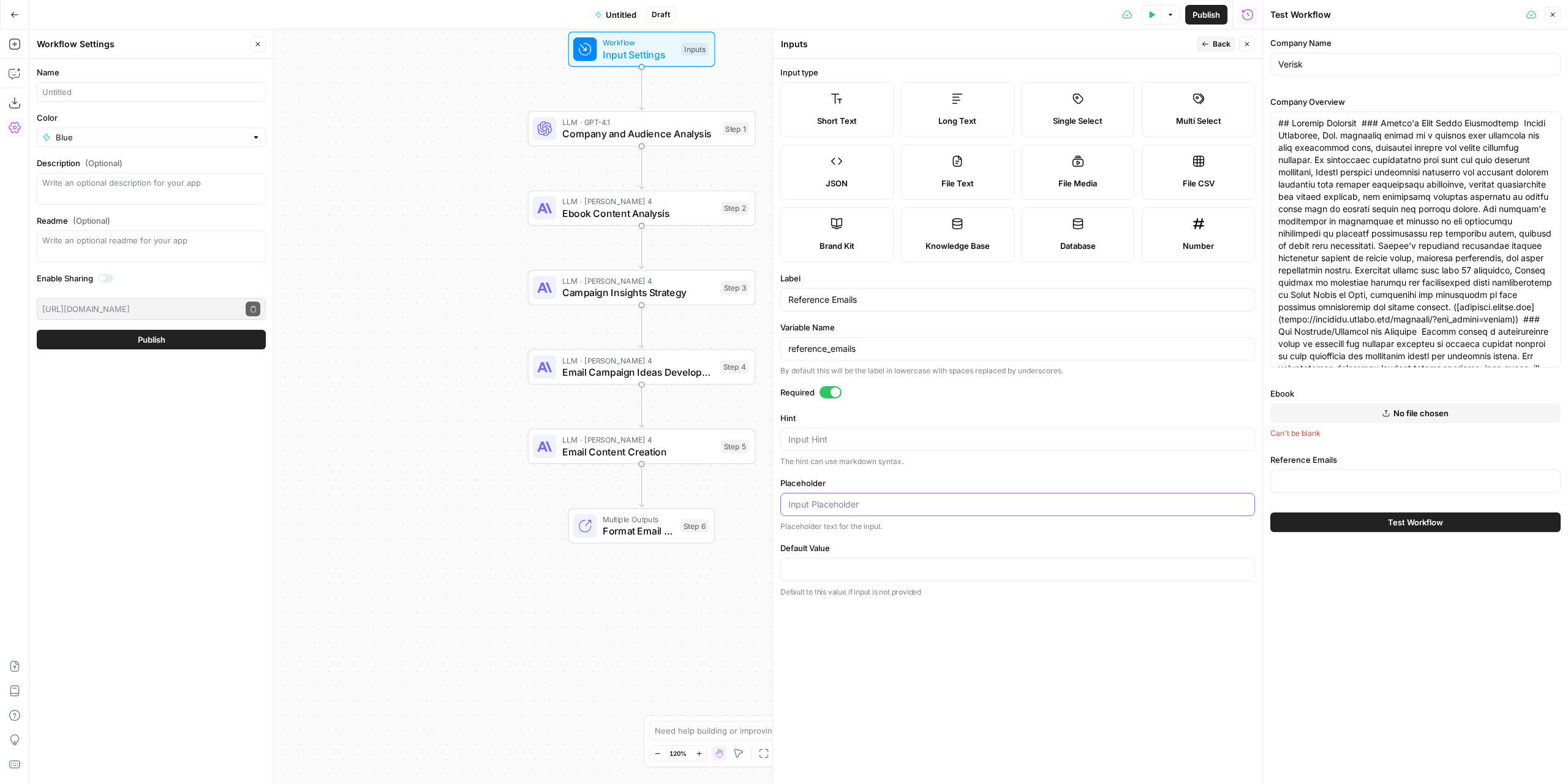
click at [940, 502] on input "Placeholder" at bounding box center [1018, 504] width 458 height 12
click at [909, 554] on div "Default Value Default to this value if input is not provided" at bounding box center [1018, 569] width 475 height 56
click at [908, 559] on div at bounding box center [1018, 569] width 475 height 24
click at [907, 566] on input "Default Value" at bounding box center [1018, 569] width 458 height 12
click at [923, 504] on input "Placeholder" at bounding box center [1018, 504] width 458 height 12
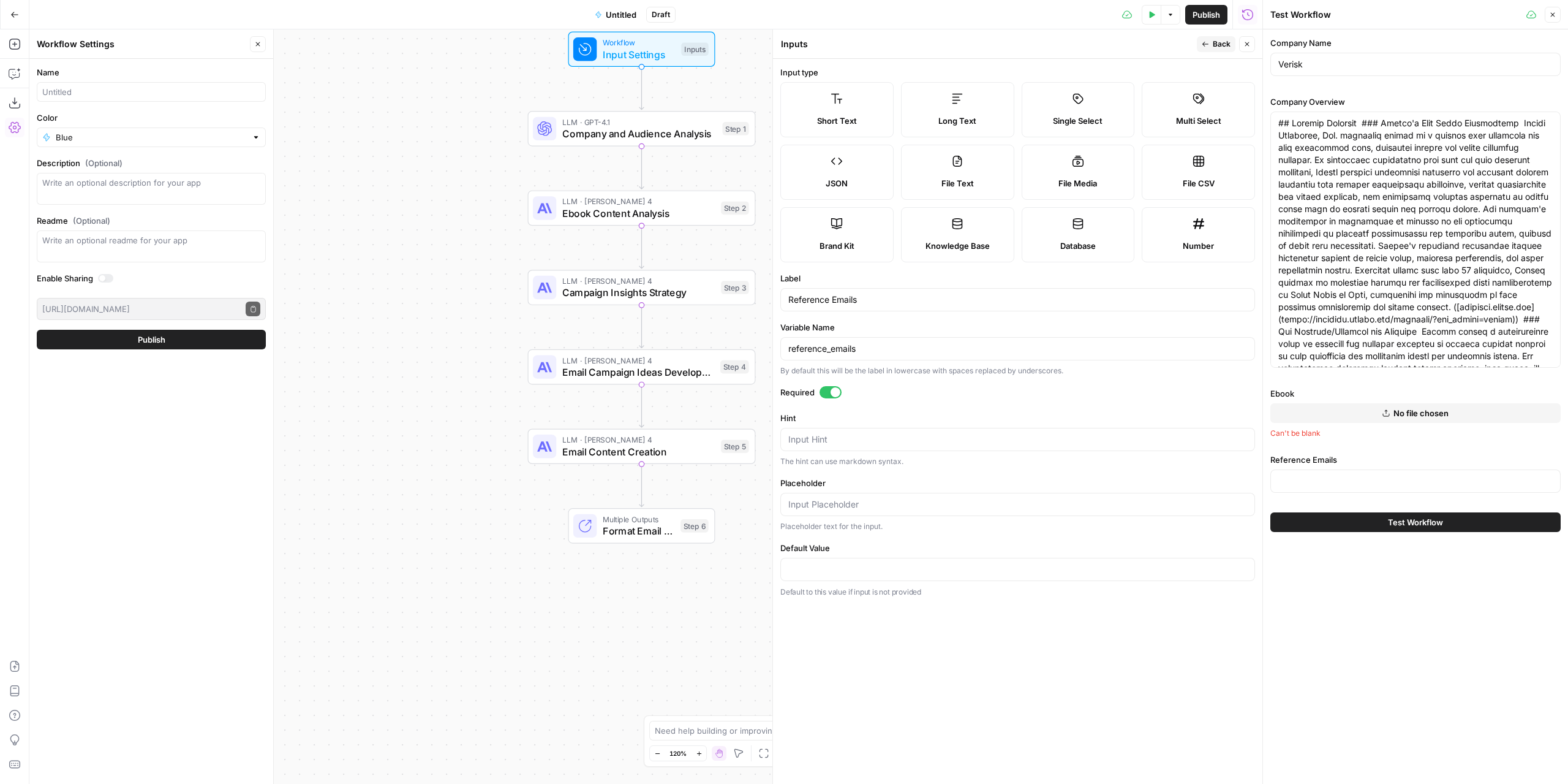
click at [978, 116] on div "Long Text" at bounding box center [958, 121] width 93 height 12
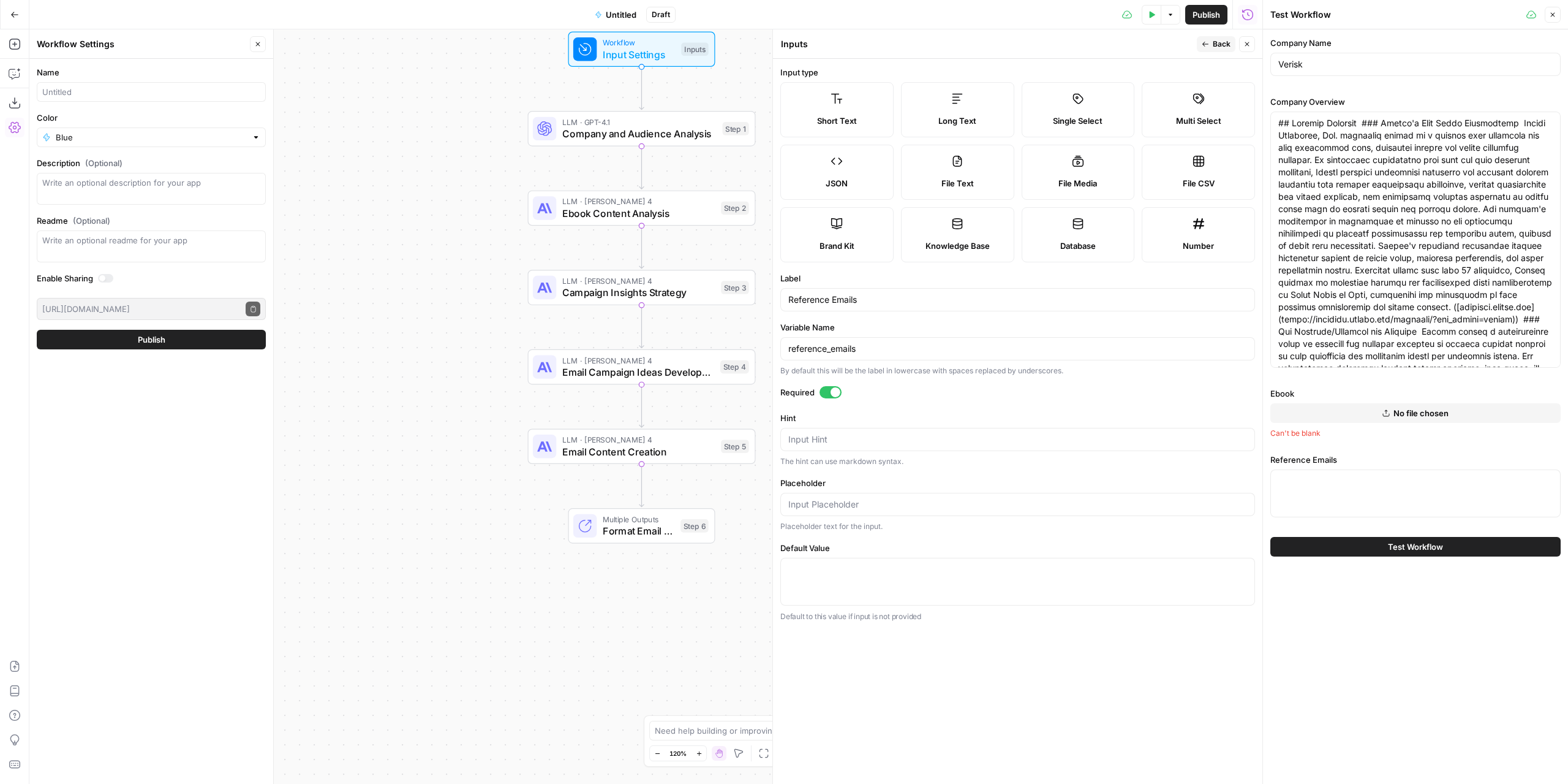
click at [898, 115] on div "Short Text Long Text Single Select Multi Select JSON File Text File Media File …" at bounding box center [1018, 172] width 475 height 180
click at [1210, 38] on button "Back" at bounding box center [1216, 44] width 39 height 16
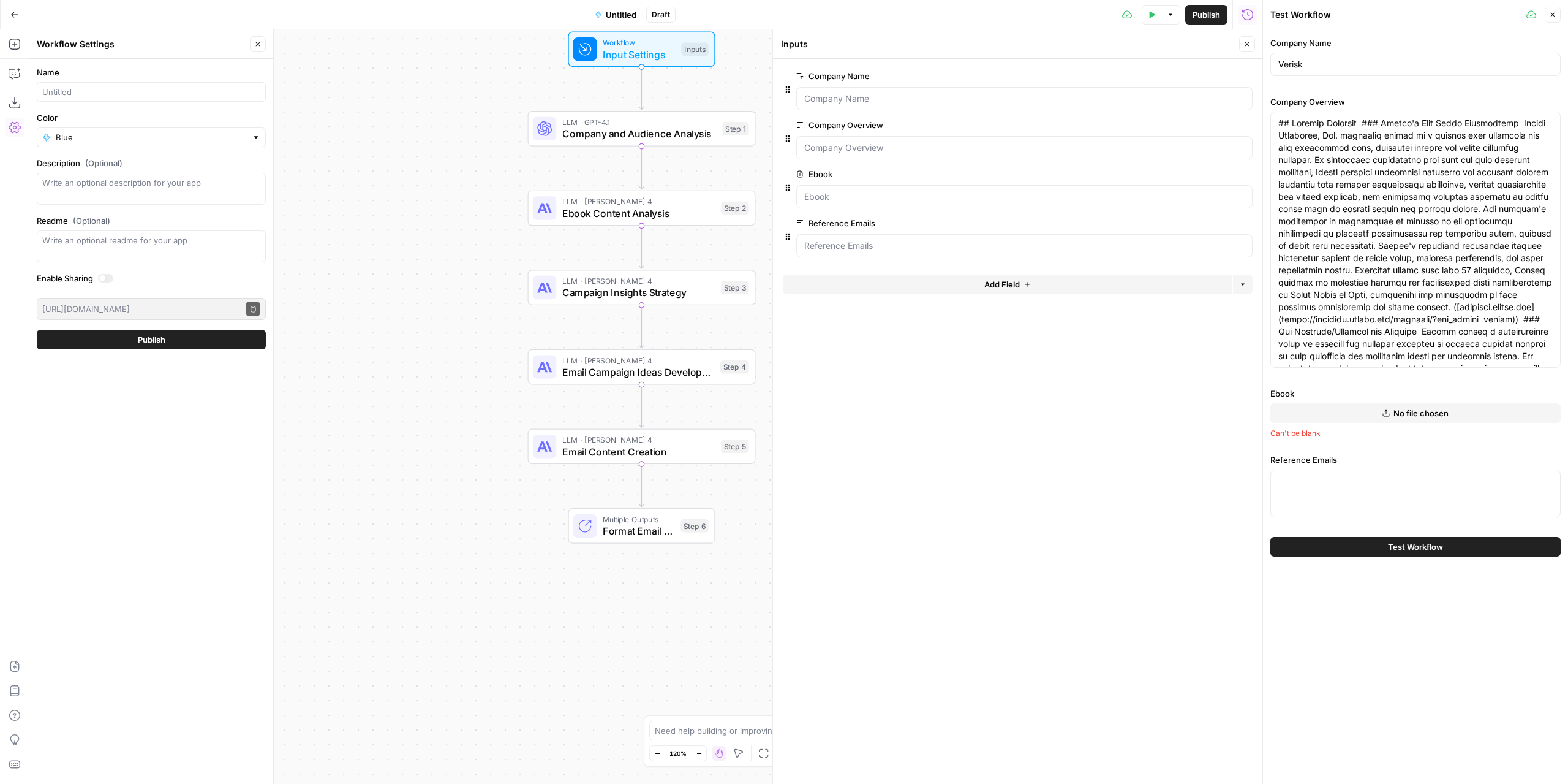
click at [1197, 172] on span "edit field" at bounding box center [1206, 174] width 27 height 10
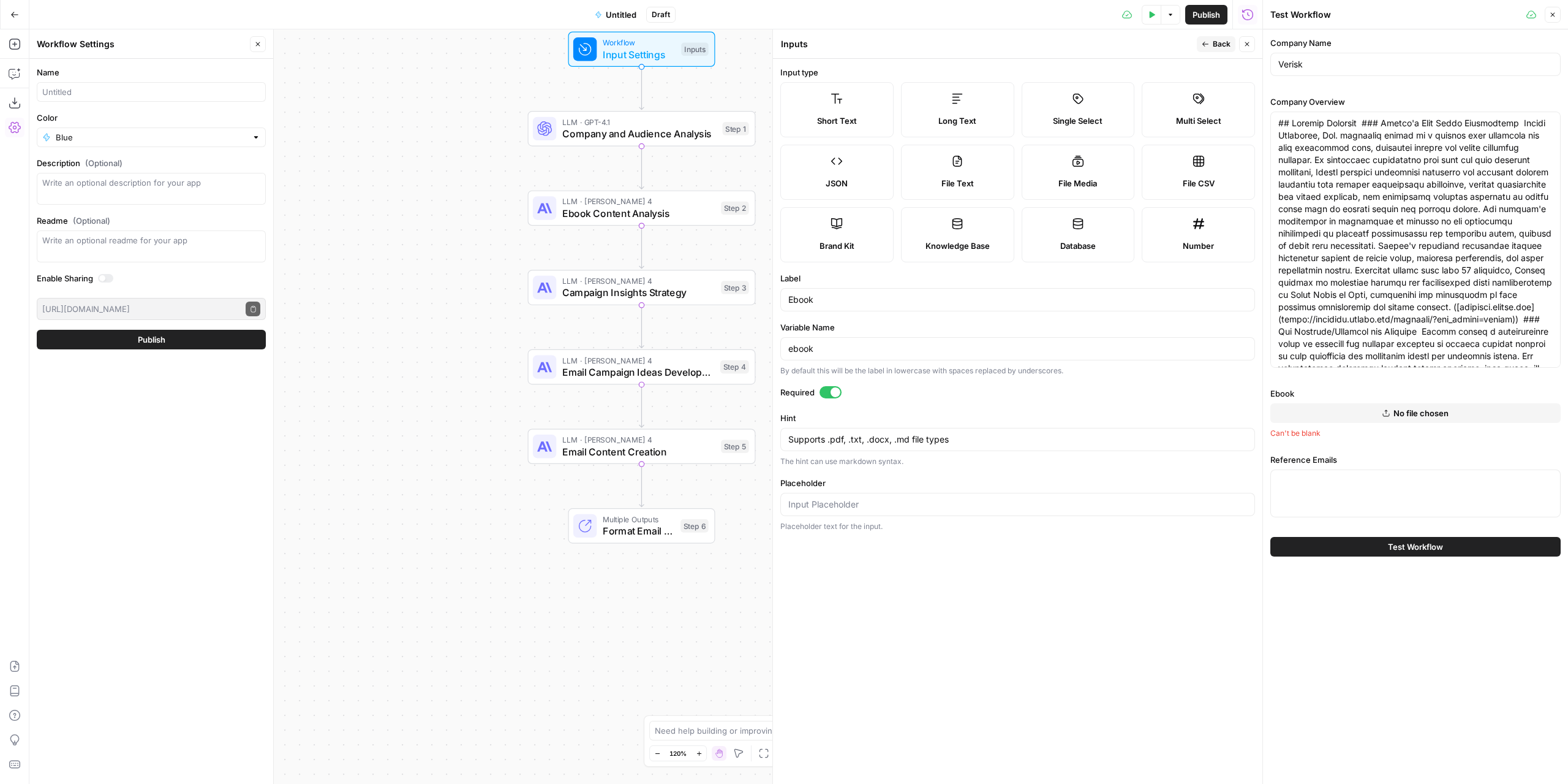
click at [960, 121] on span "Long Text" at bounding box center [957, 121] width 38 height 12
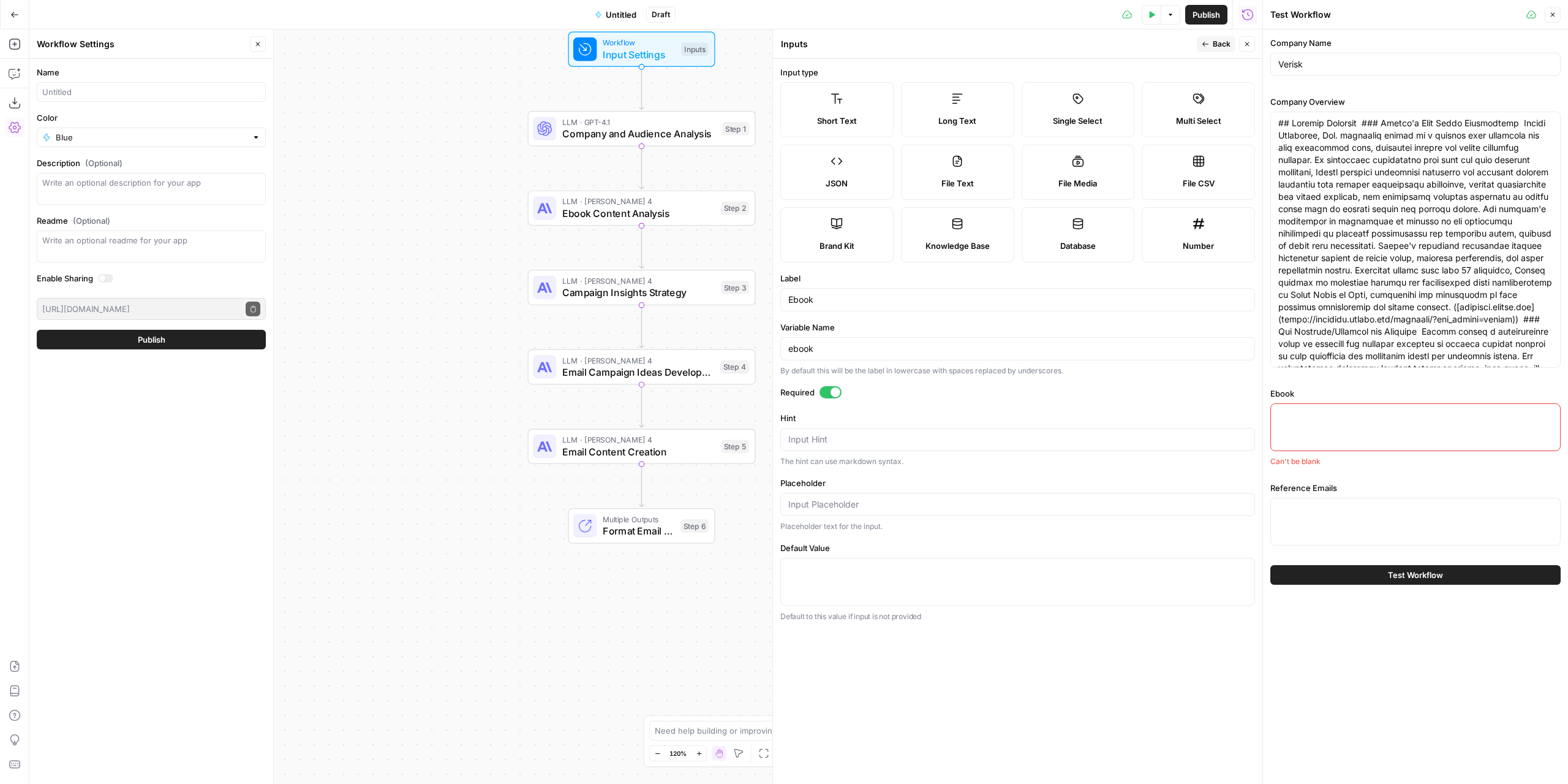
click at [1224, 45] on span "Back" at bounding box center [1221, 44] width 18 height 11
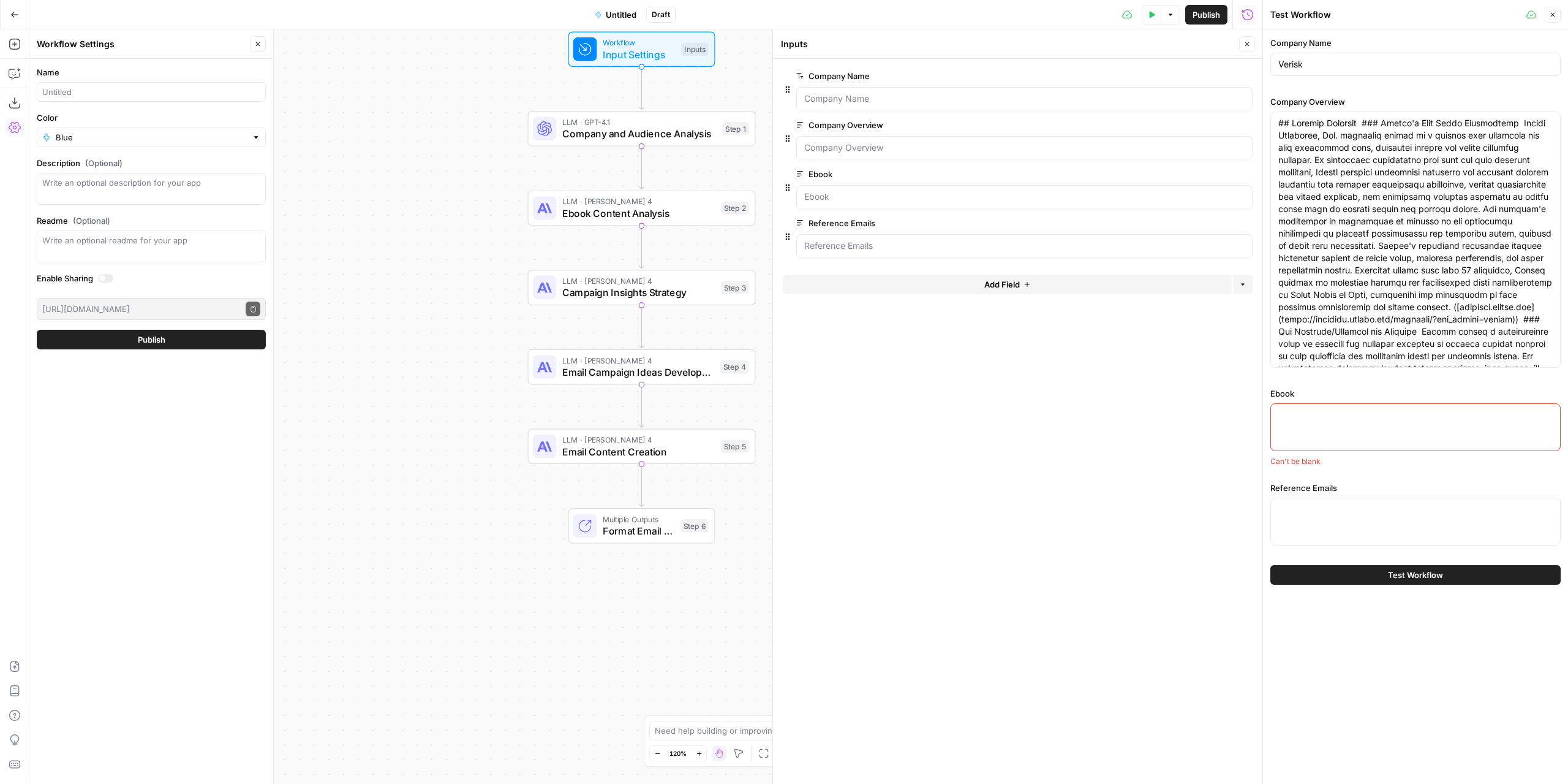
click at [1334, 409] on textarea "Ebook" at bounding box center [1415, 414] width 275 height 12
paste textarea "# Connected Decisions: Insights from The Marketing Rapport on Smarter Data Stra…"
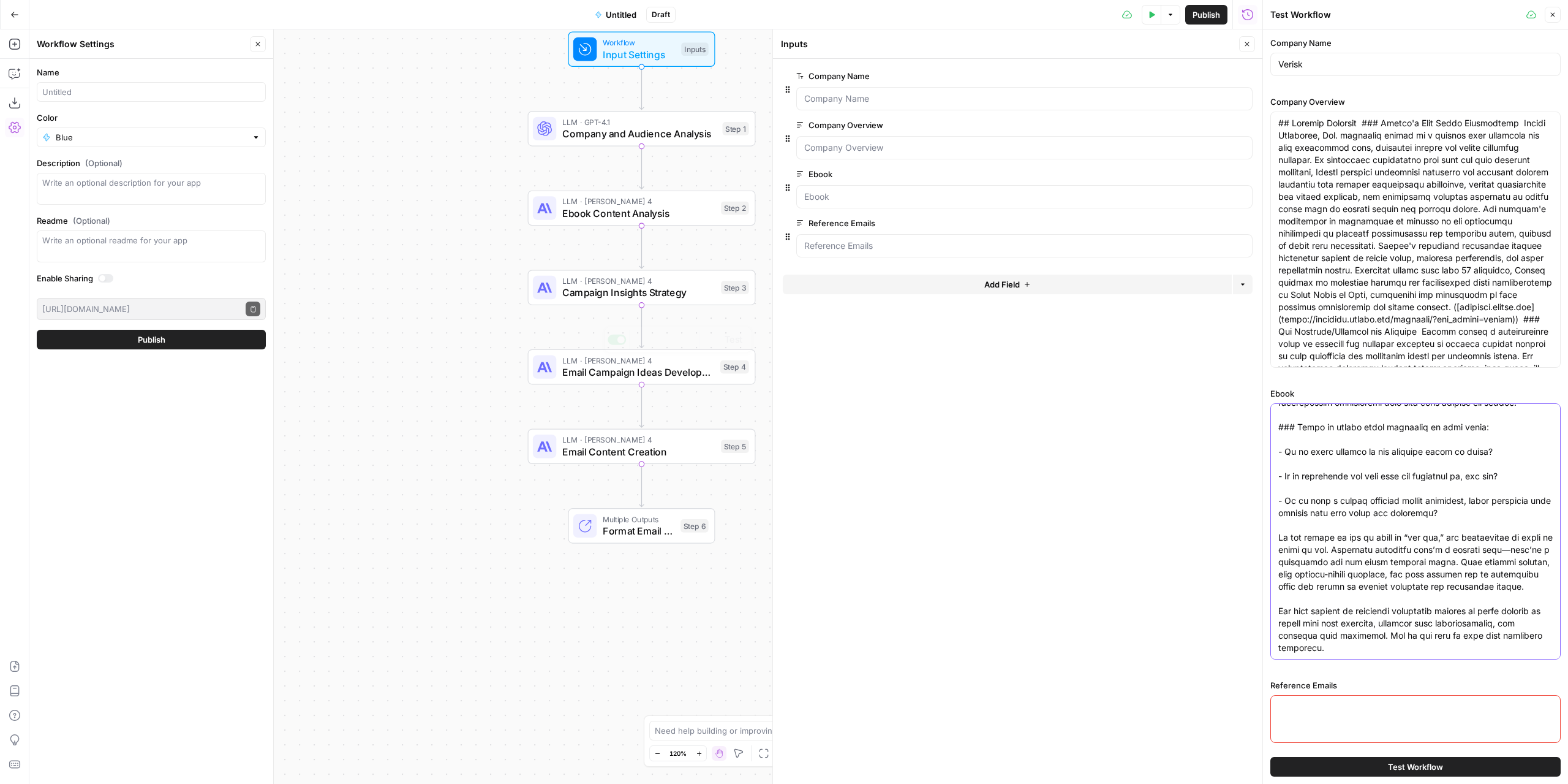
type textarea "# Connected Decisions: Insights from The Marketing Rapport on Smarter Data Stra…"
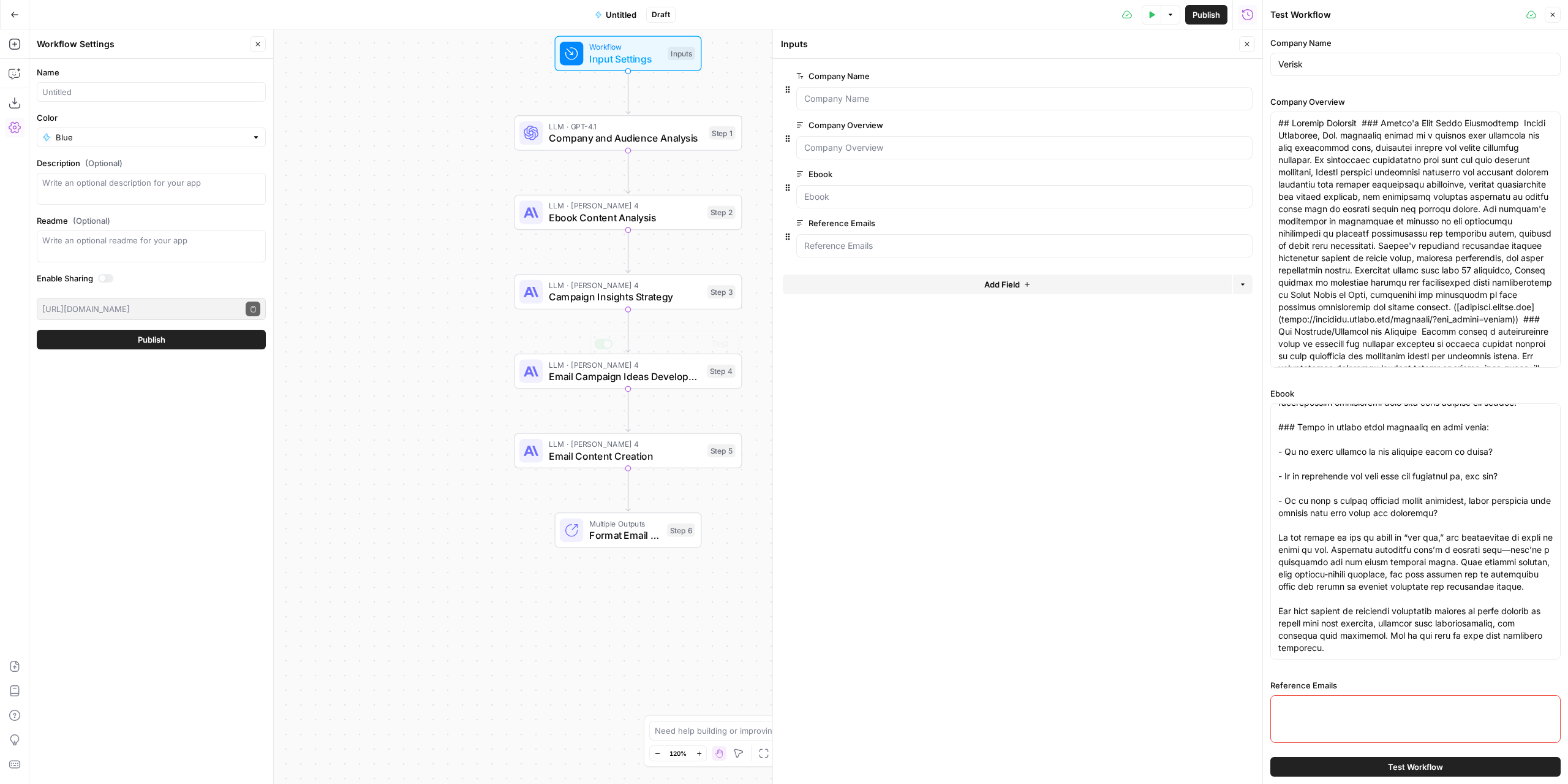
scroll to position [0, 0]
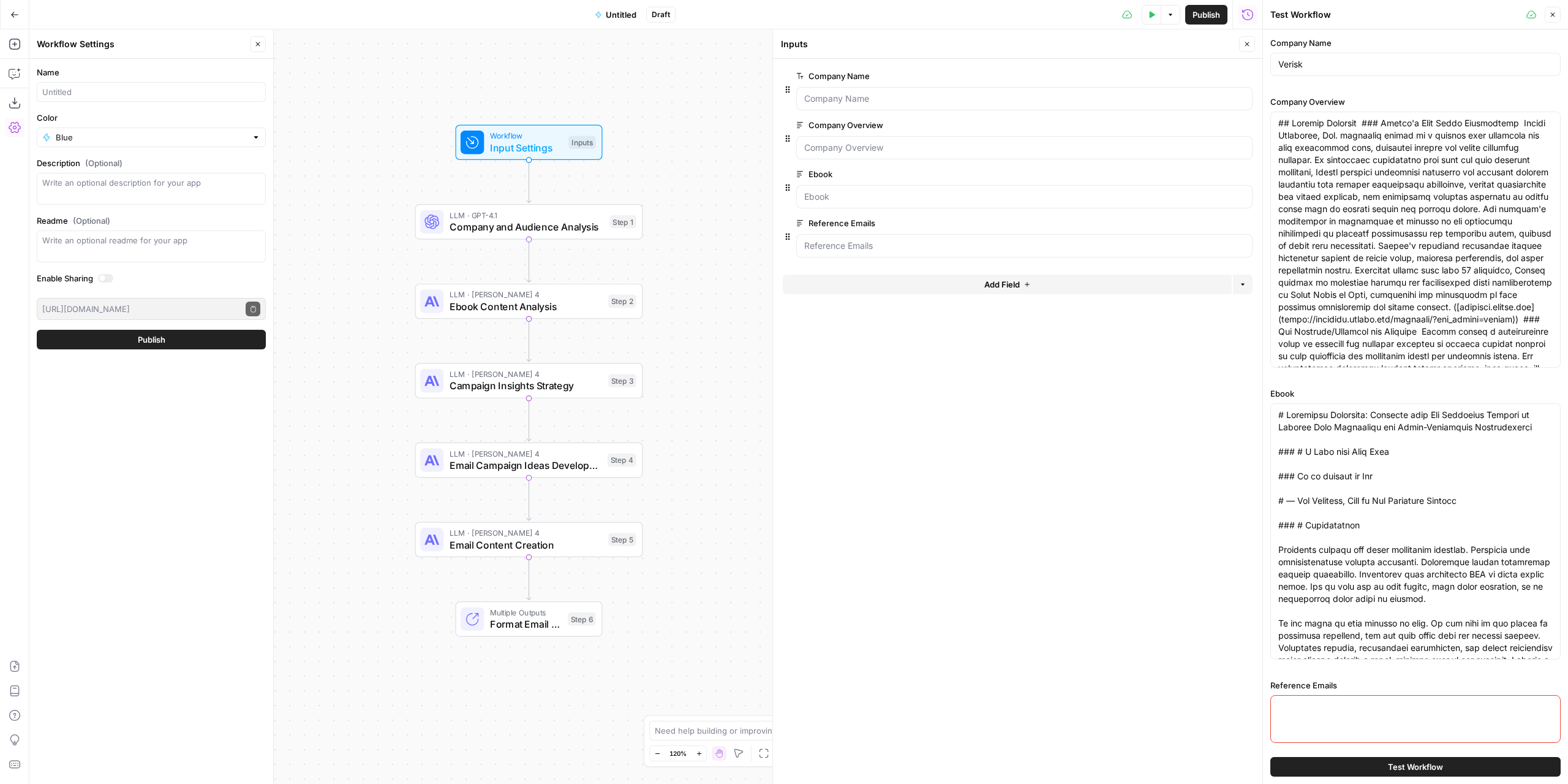
drag, startPoint x: 418, startPoint y: 343, endPoint x: 319, endPoint y: 441, distance: 139.3
click at [319, 441] on div "Workflow Input Settings Inputs LLM · GPT-4.1 Company and Audience Analysis Step…" at bounding box center [645, 406] width 1233 height 754
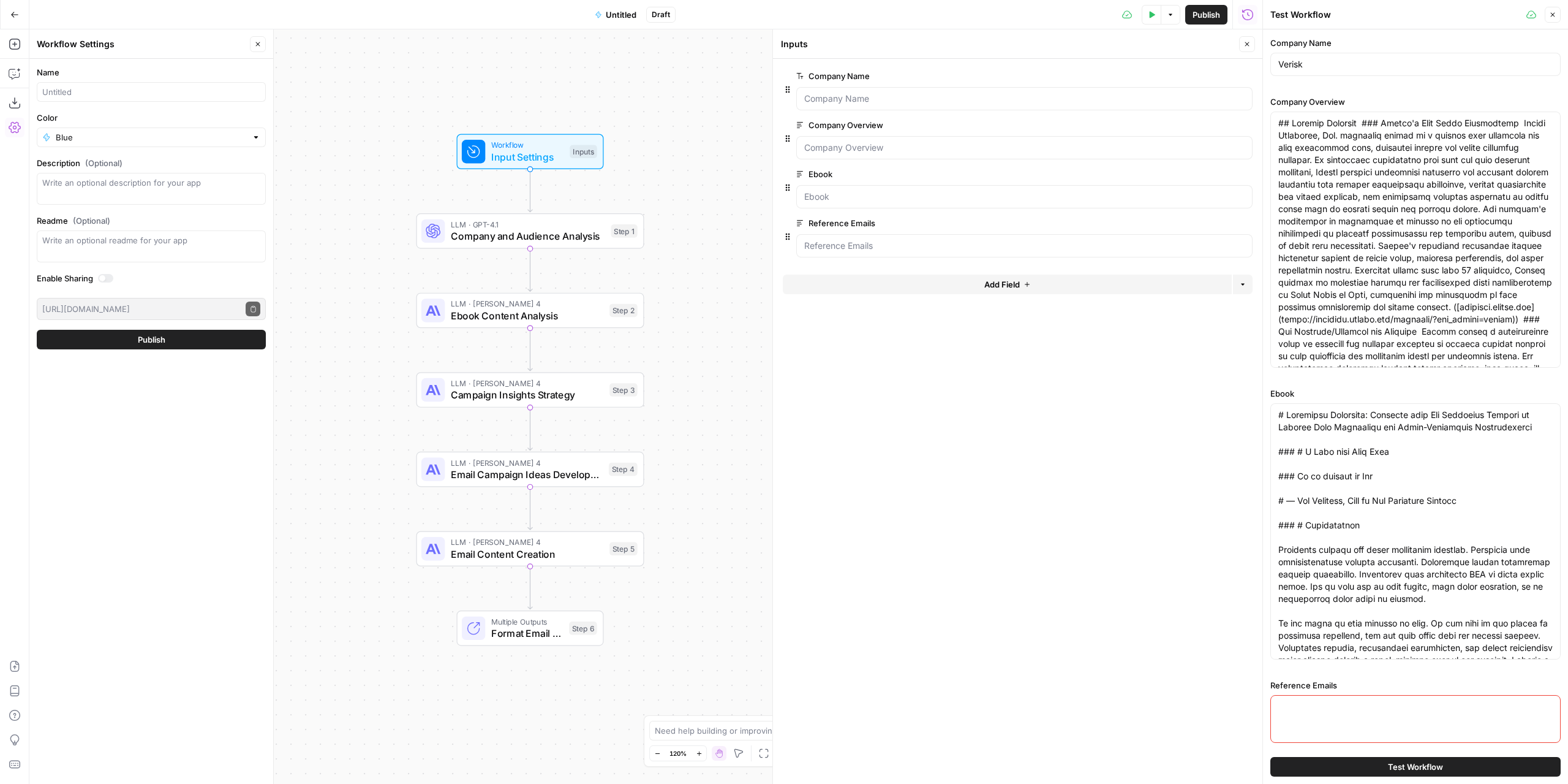
click at [1345, 698] on div at bounding box center [1415, 718] width 290 height 48
paste textarea "TMR Ebook Promotion Emails Email 1: Introducing the Ebook Subject Line Options:…"
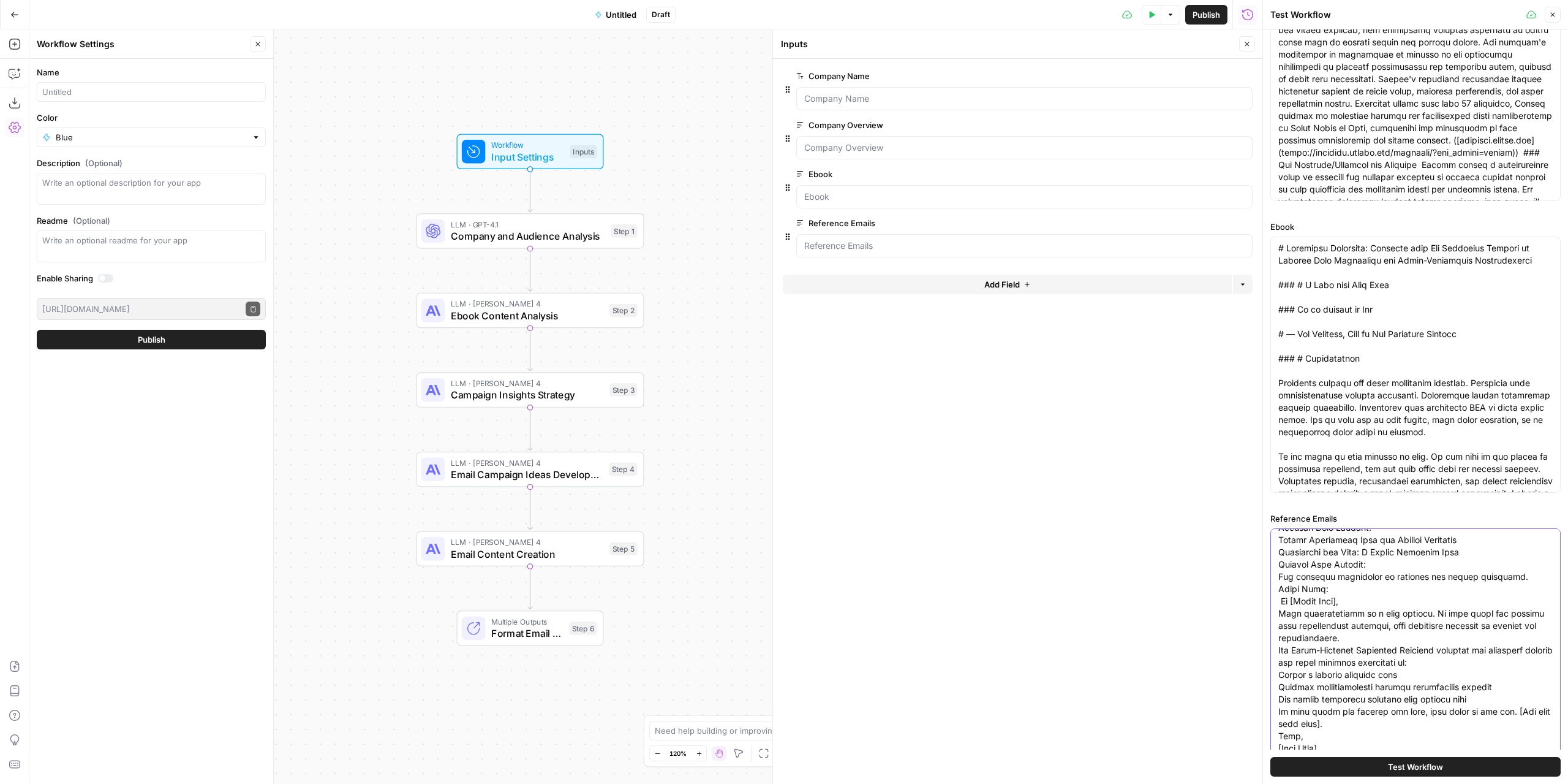
type textarea "TMR Ebook Promotion Emails Email 1: Introducing the Ebook Subject Line Options:…"
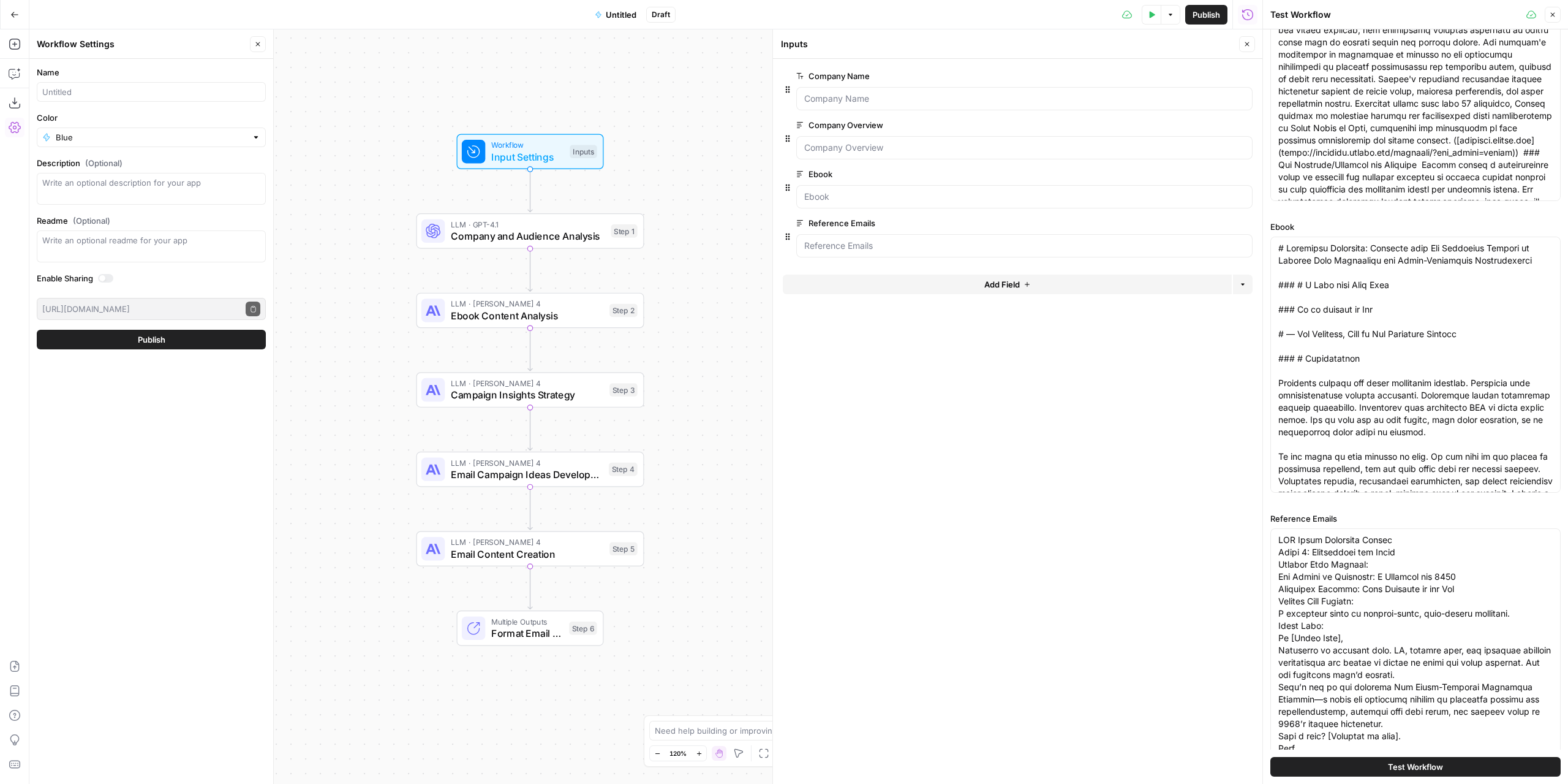
click at [1248, 45] on icon "button" at bounding box center [1247, 44] width 4 height 4
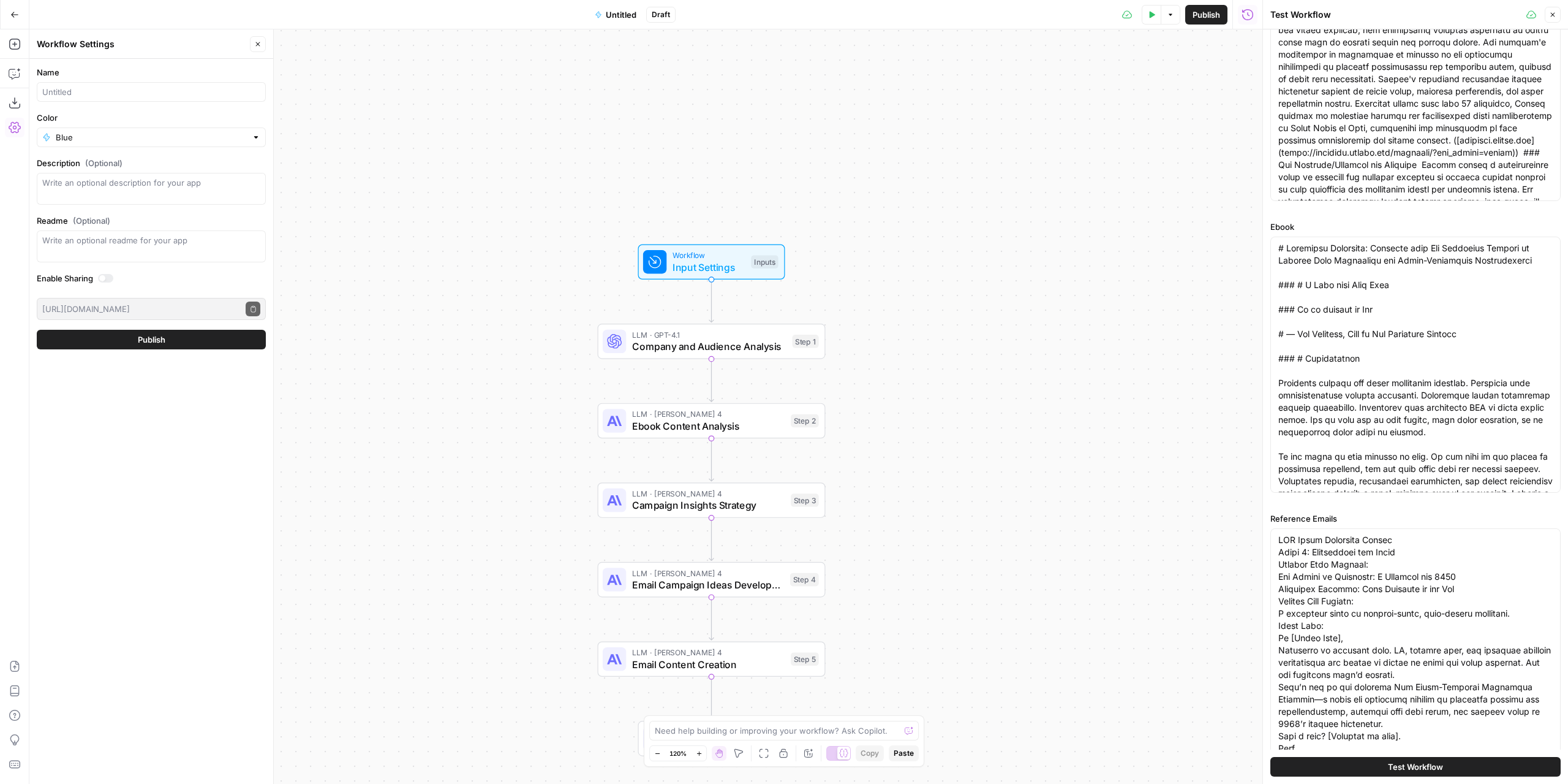
drag, startPoint x: 789, startPoint y: 362, endPoint x: 916, endPoint y: 432, distance: 145.0
click at [916, 432] on div "Workflow Input Settings Inputs LLM · GPT-4.1 Company and Audience Analysis Step…" at bounding box center [645, 406] width 1233 height 754
click at [263, 44] on button "Close" at bounding box center [257, 44] width 16 height 16
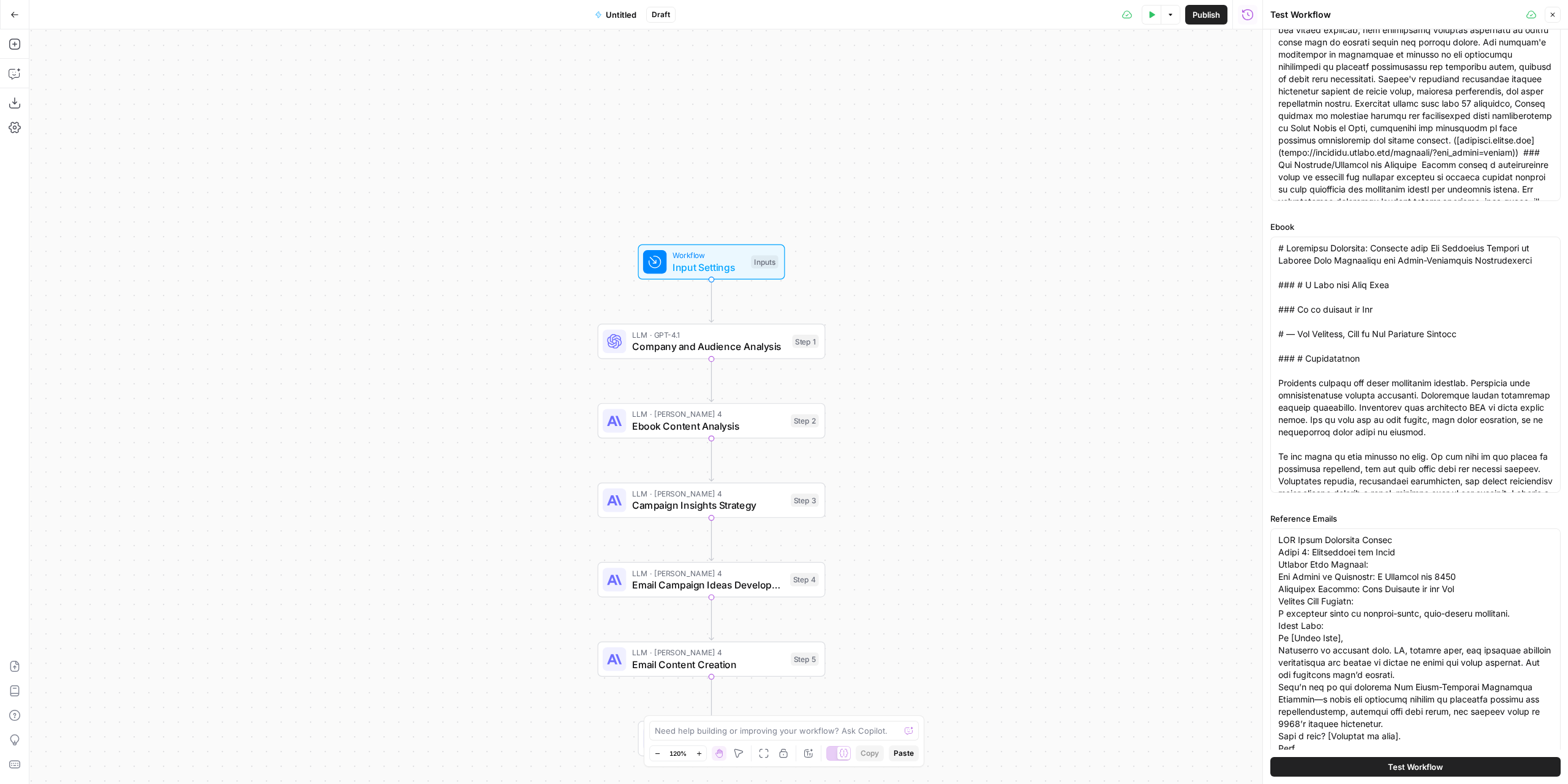
click at [732, 342] on span "Company and Audience Analysis" at bounding box center [709, 346] width 154 height 15
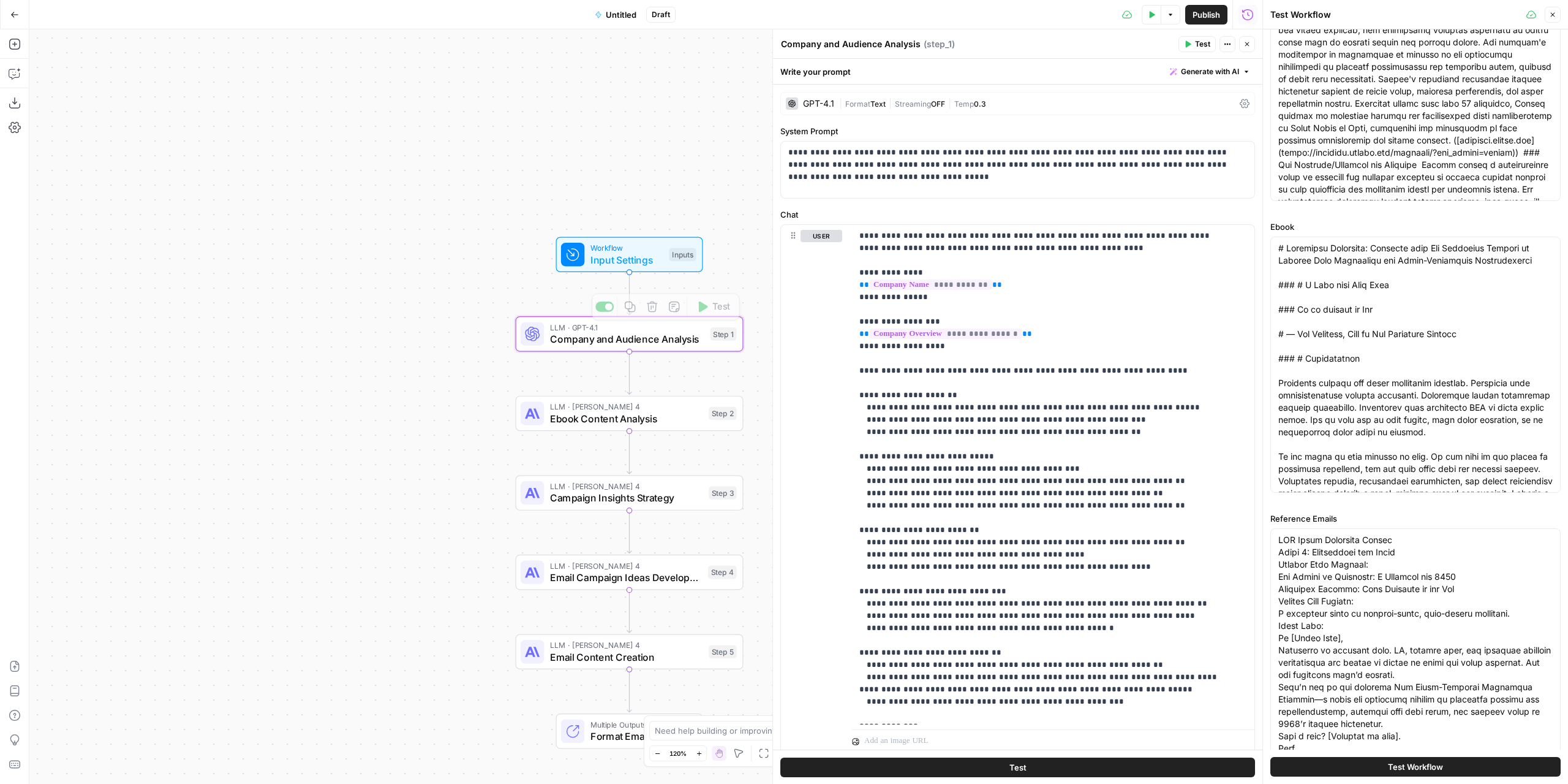
drag, startPoint x: 493, startPoint y: 281, endPoint x: 454, endPoint y: 285, distance: 39.2
click at [430, 275] on div "Workflow Input Settings Inputs LLM · GPT-4.1 Company and Audience Analysis Step…" at bounding box center [645, 406] width 1233 height 754
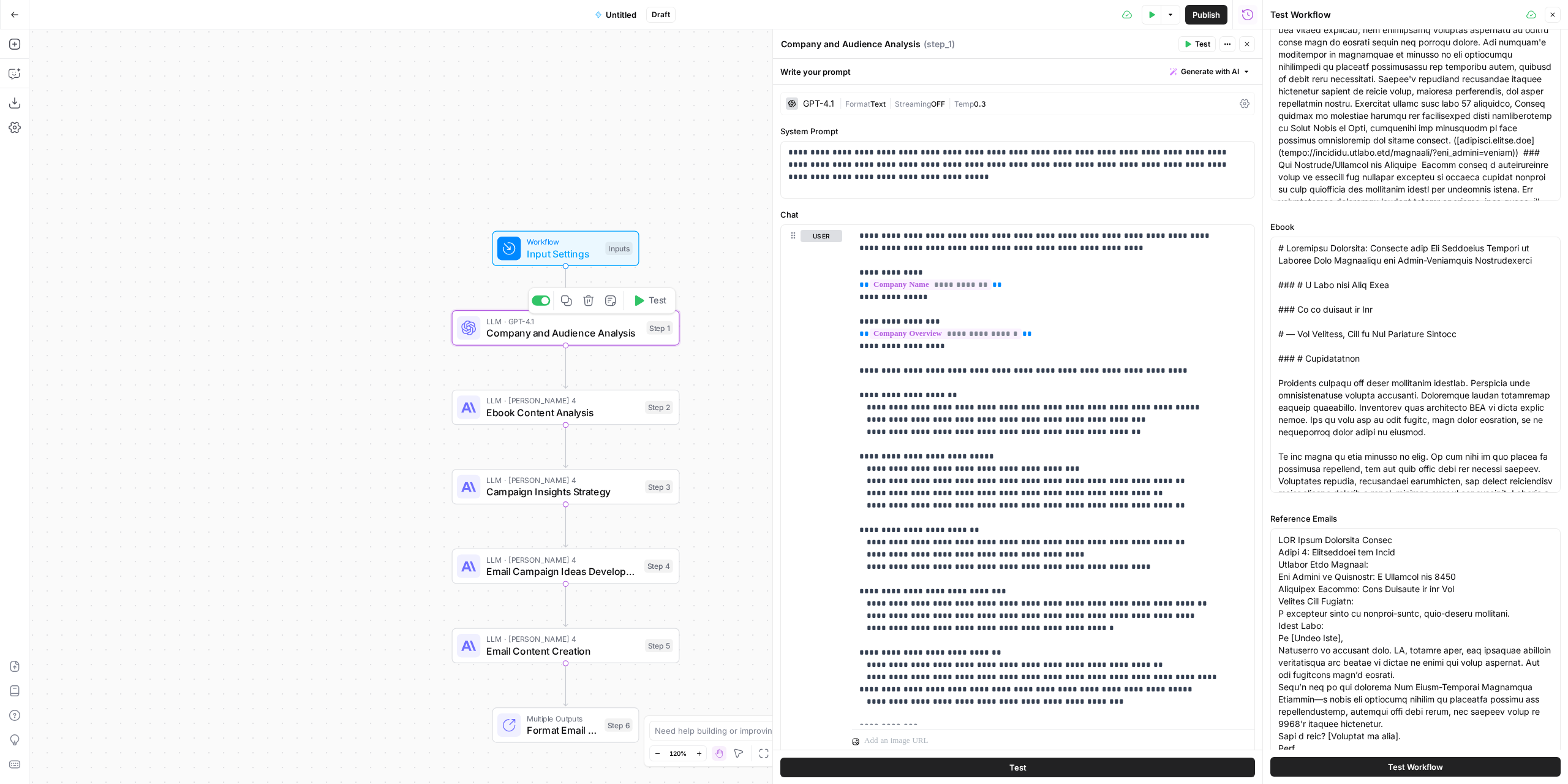
click at [650, 297] on span "Test" at bounding box center [657, 300] width 18 height 14
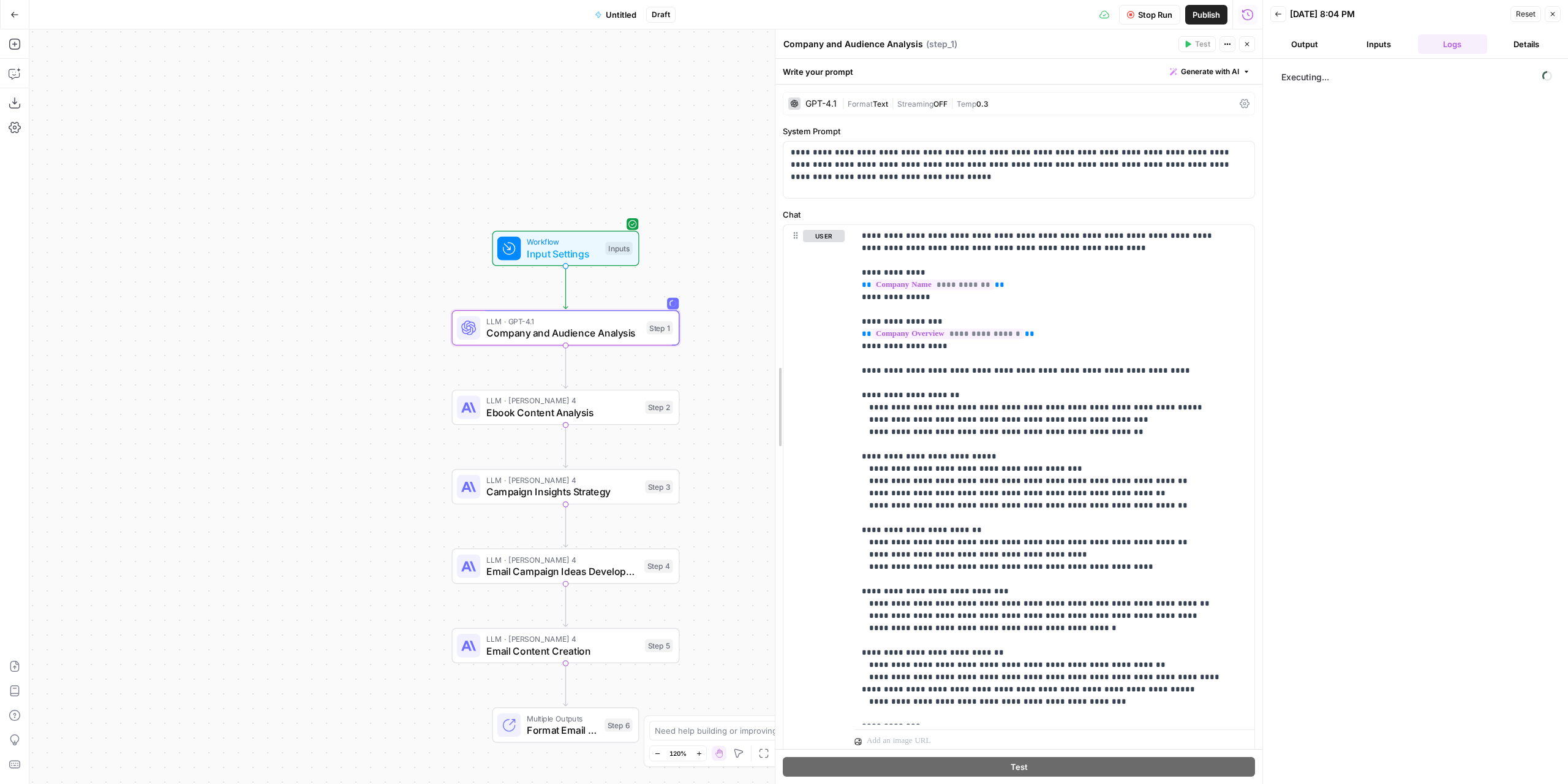
drag, startPoint x: 774, startPoint y: 308, endPoint x: 868, endPoint y: 306, distance: 94.0
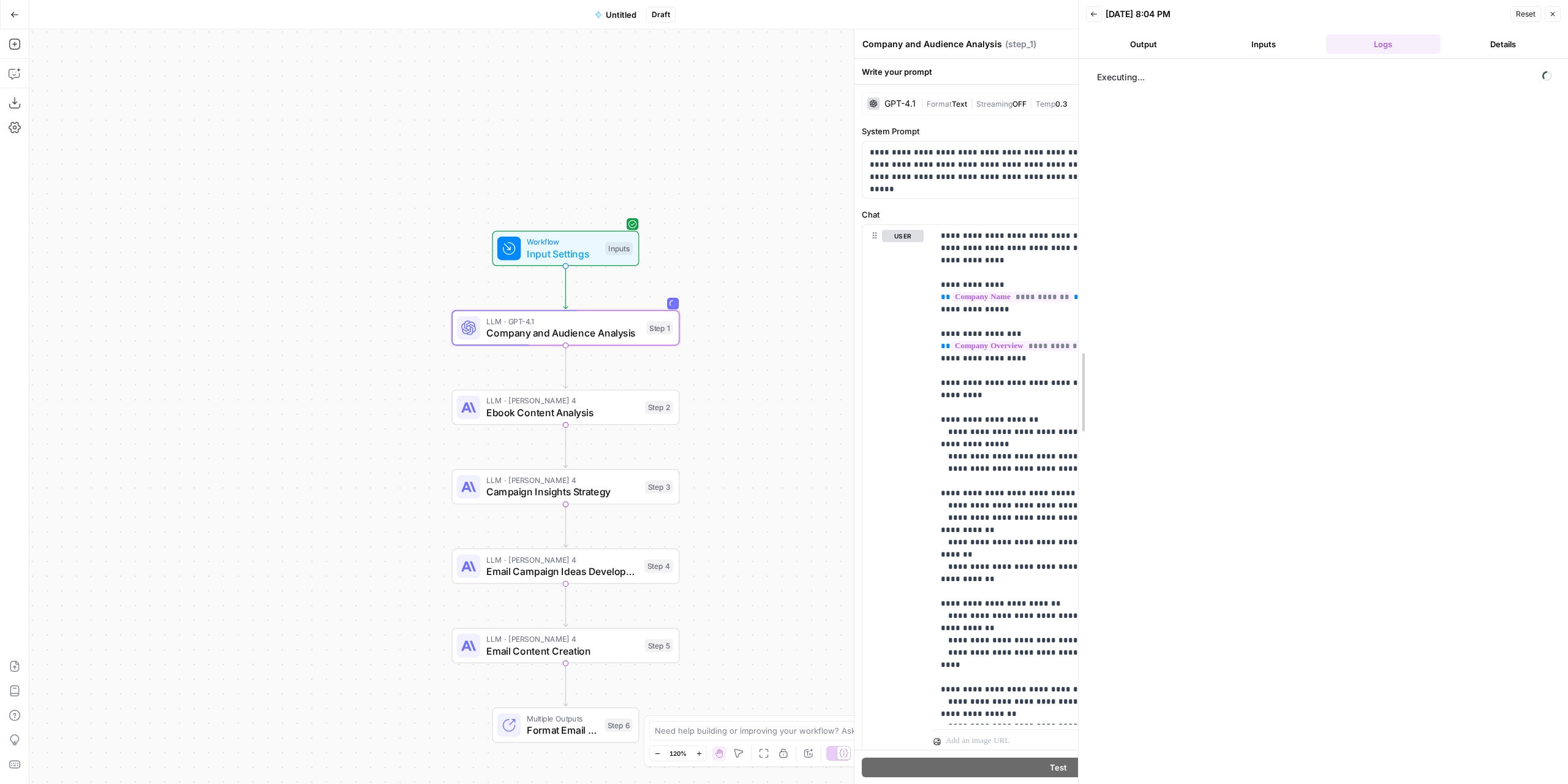
drag, startPoint x: 1265, startPoint y: 327, endPoint x: 1072, endPoint y: 351, distance: 194.5
click at [1072, 351] on div at bounding box center [1078, 392] width 12 height 784
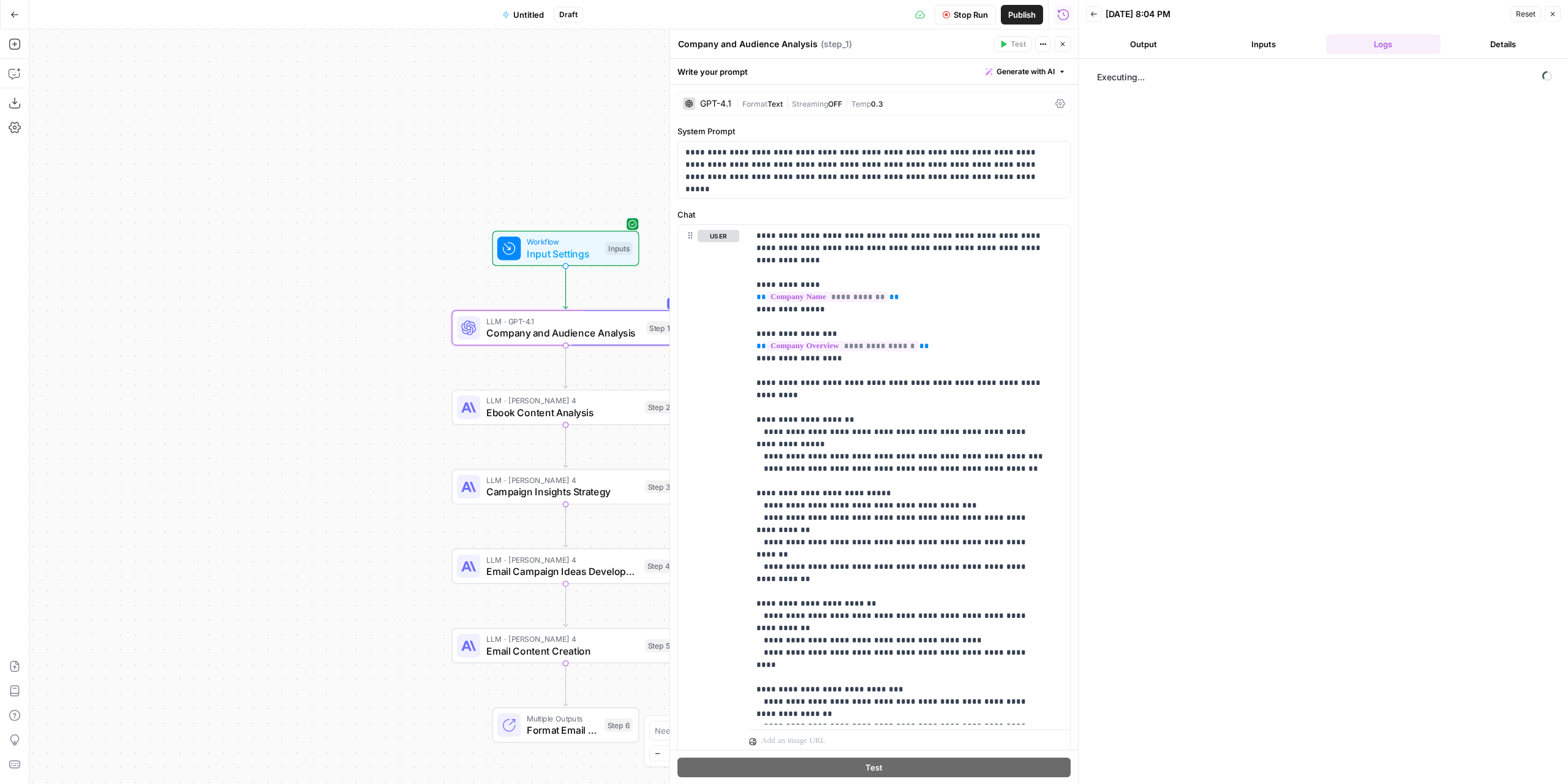
click at [1157, 42] on button "Output" at bounding box center [1143, 44] width 115 height 19
click at [1390, 47] on button "Logs" at bounding box center [1383, 44] width 115 height 19
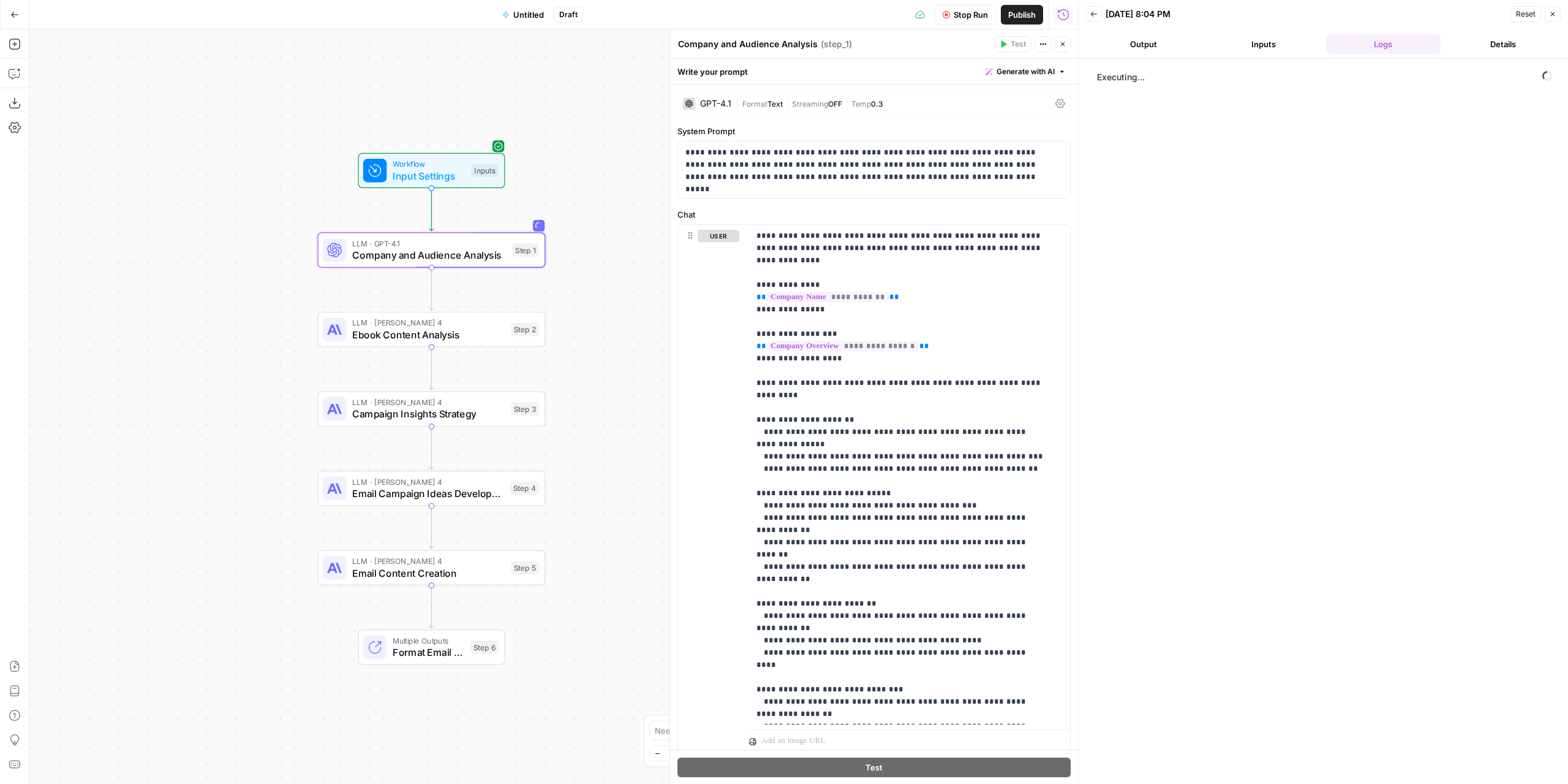
drag, startPoint x: 517, startPoint y: 193, endPoint x: 384, endPoint y: 116, distance: 153.7
click at [384, 116] on div "Workflow Input Settings Inputs LLM · GPT-4.1 Company and Audience Analysis Step…" at bounding box center [553, 406] width 1049 height 754
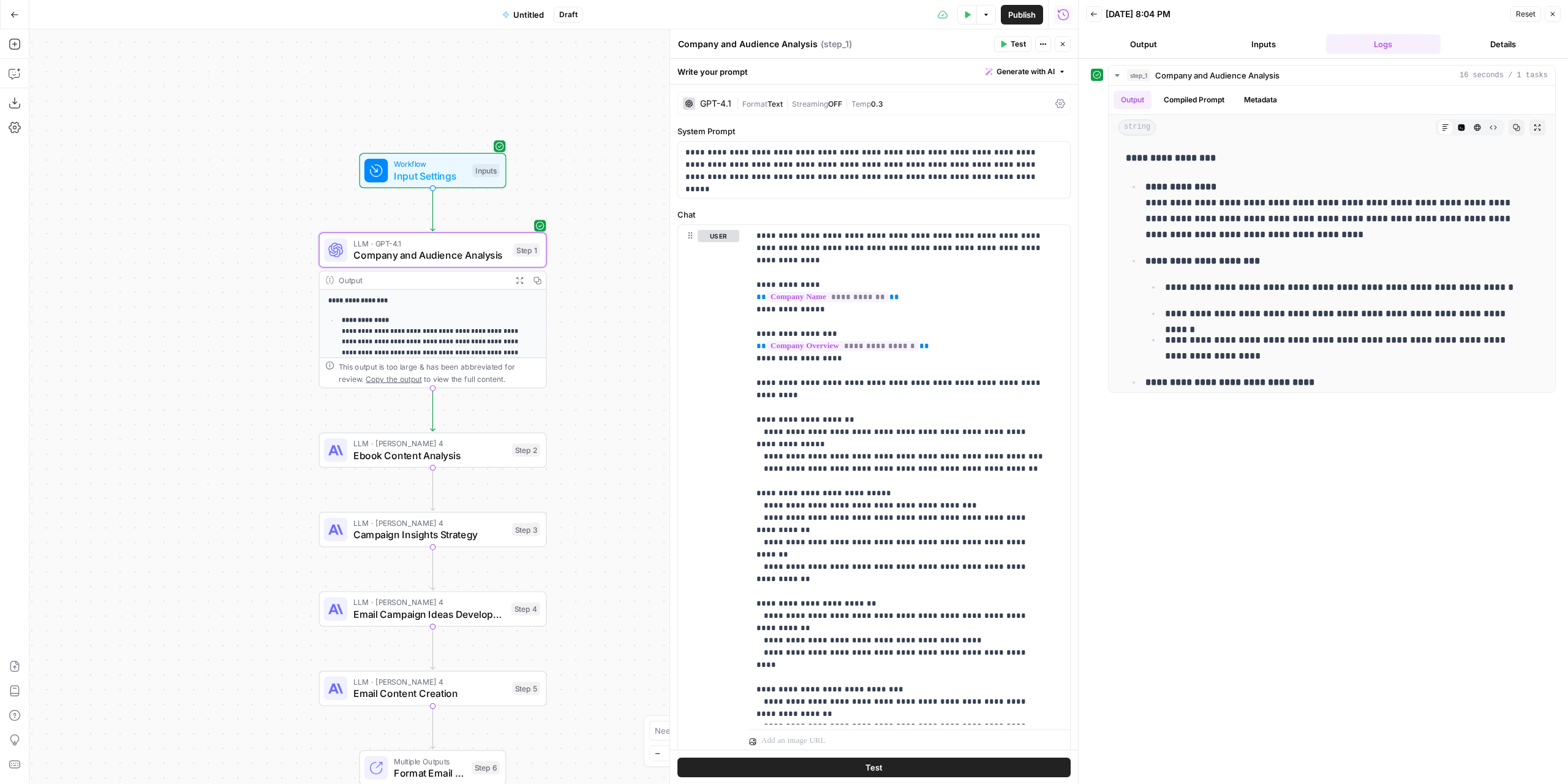
click at [521, 280] on icon "button" at bounding box center [519, 280] width 6 height 6
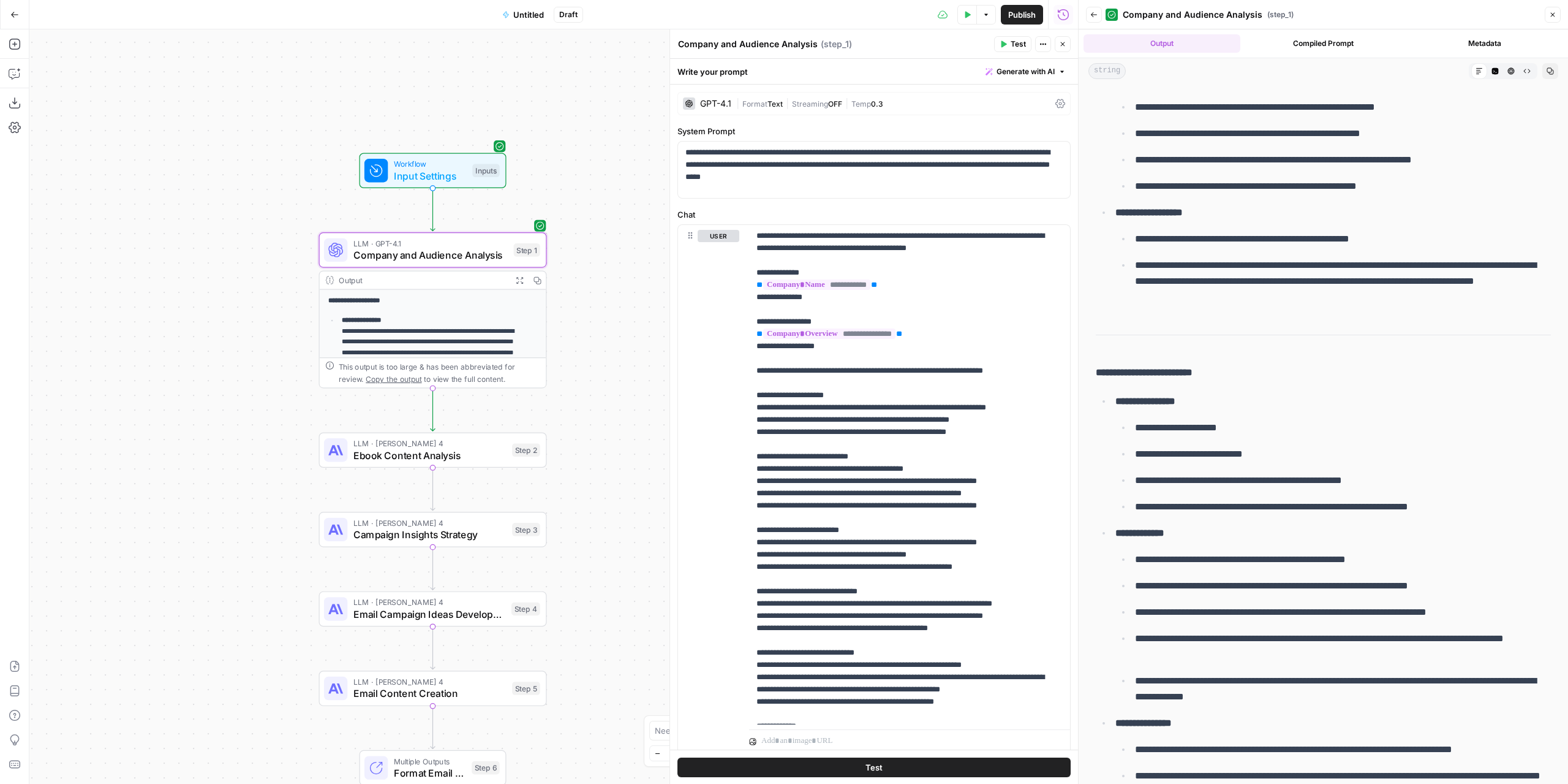
scroll to position [367, 0]
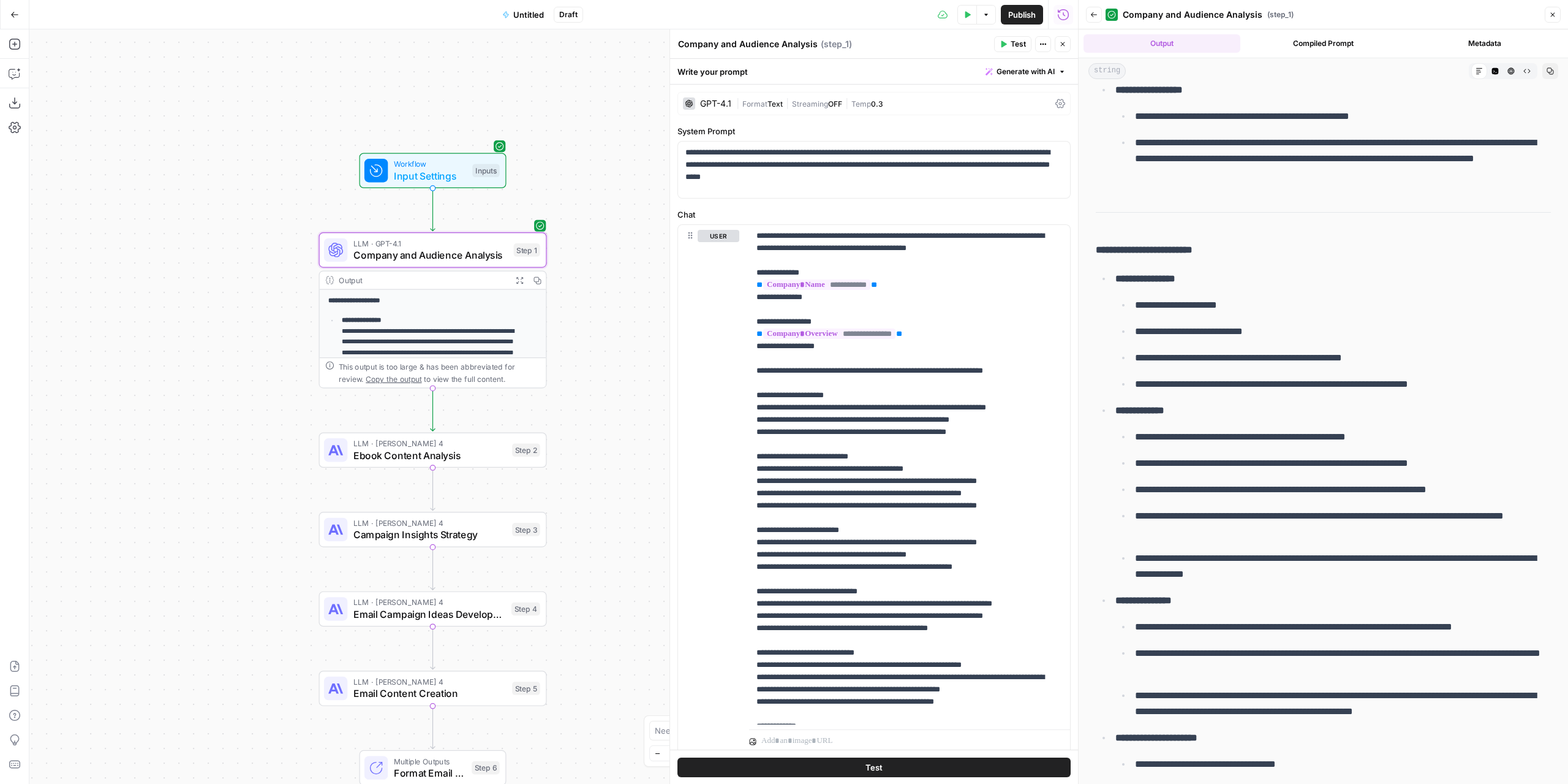
click at [717, 101] on div "GPT-4.1" at bounding box center [716, 103] width 31 height 9
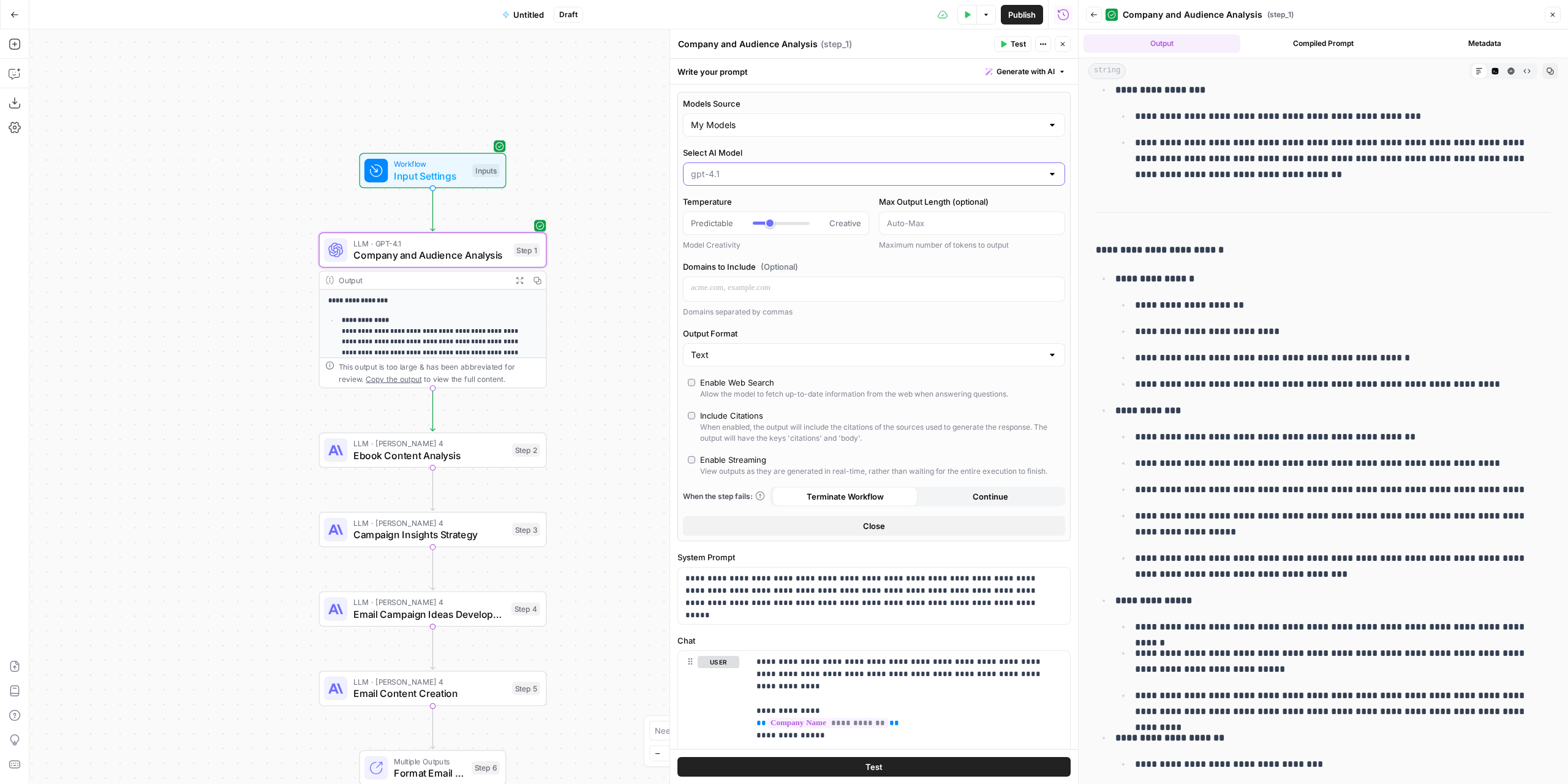
click at [721, 172] on input "Select AI Model" at bounding box center [866, 173] width 352 height 12
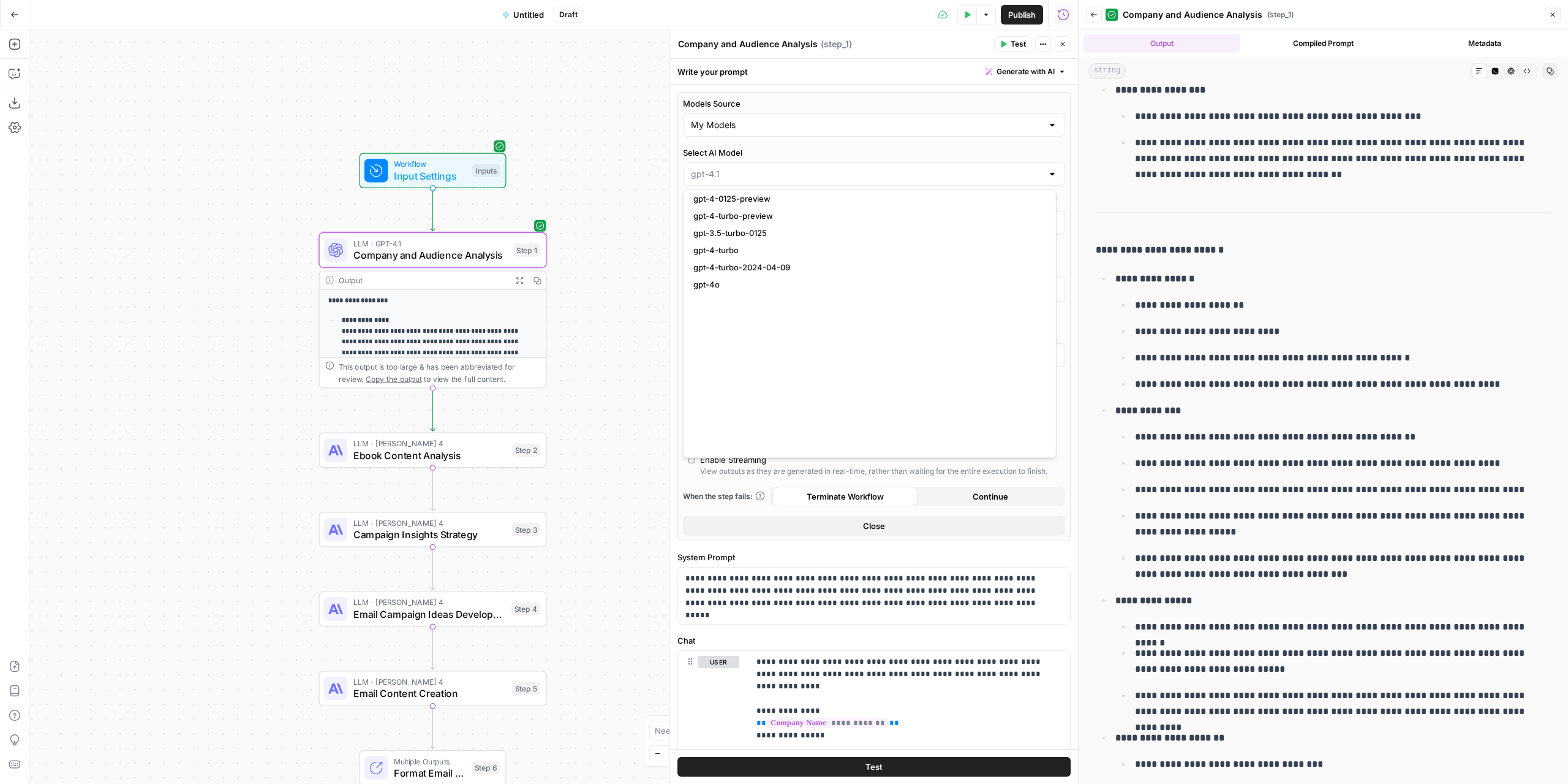
scroll to position [0, 0]
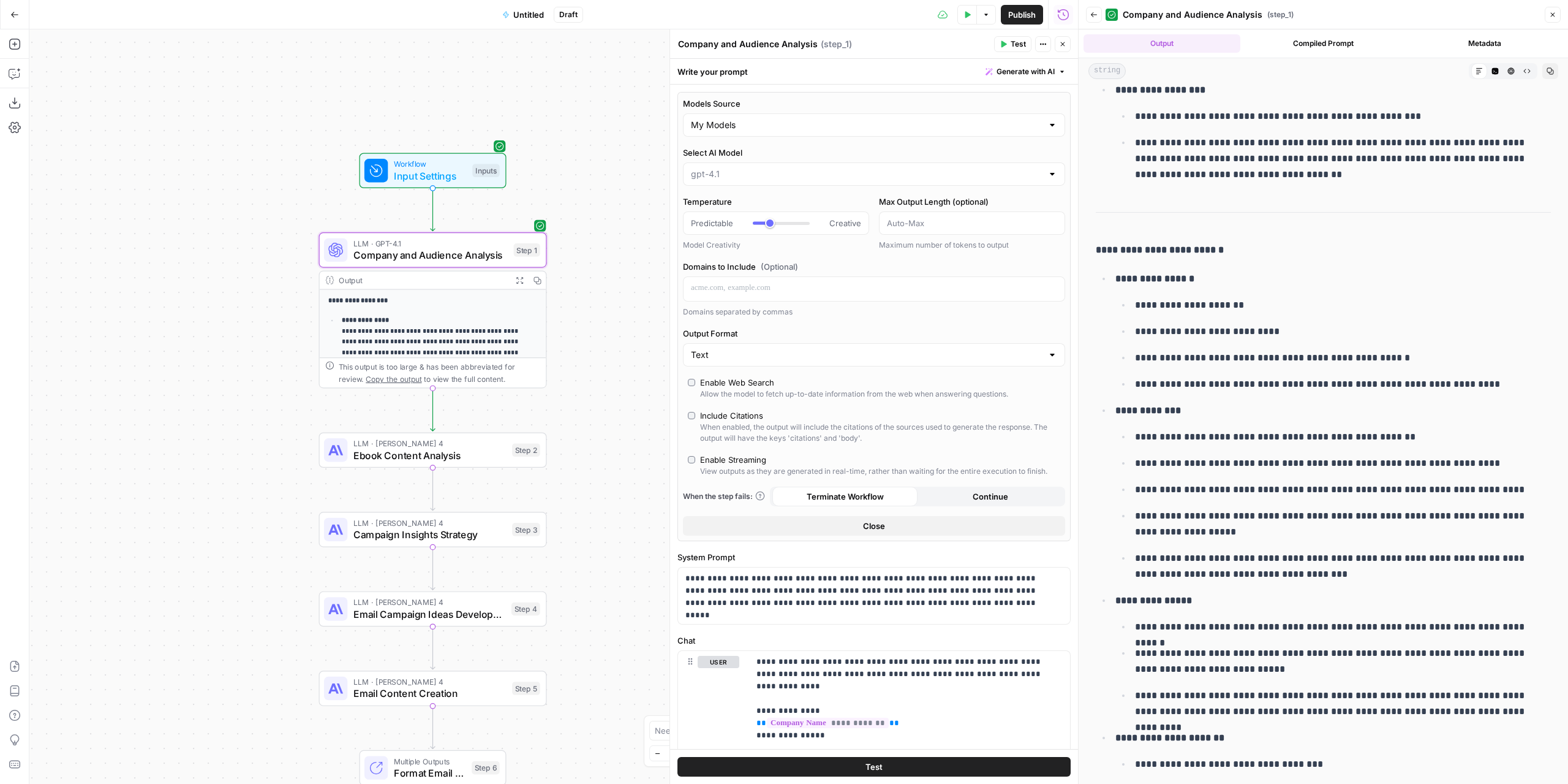
click at [789, 149] on label "Select AI Model" at bounding box center [874, 152] width 382 height 12
click at [789, 168] on input "Select AI Model" at bounding box center [866, 173] width 352 height 12
click at [645, 178] on div "**********" at bounding box center [553, 406] width 1049 height 754
click at [478, 453] on span "Ebook Content Analysis" at bounding box center [430, 455] width 153 height 15
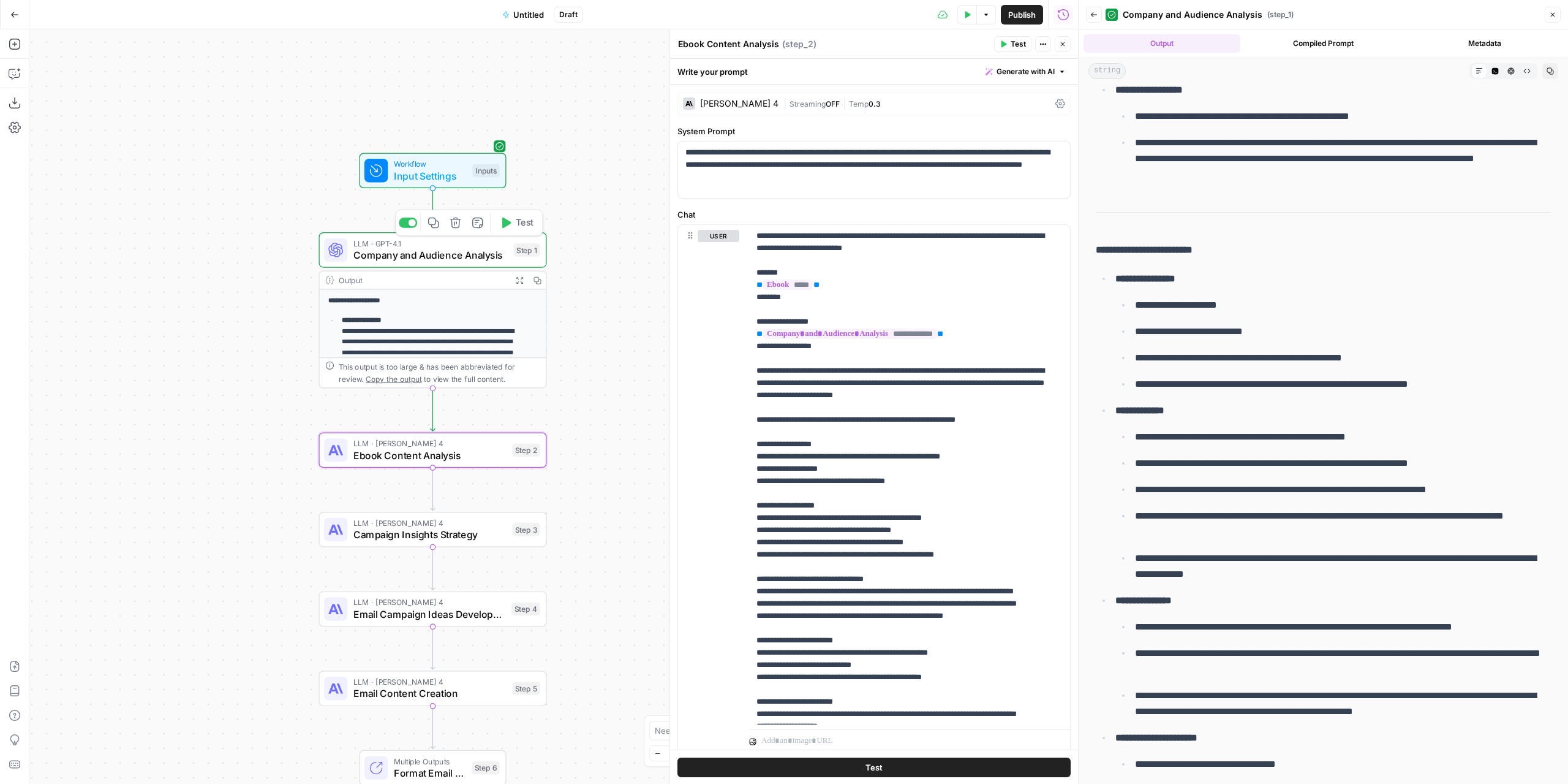
click at [434, 232] on button "Copy step" at bounding box center [433, 223] width 19 height 19
click at [431, 411] on icon "Edge from step_1 to step_2" at bounding box center [433, 409] width 4 height 43
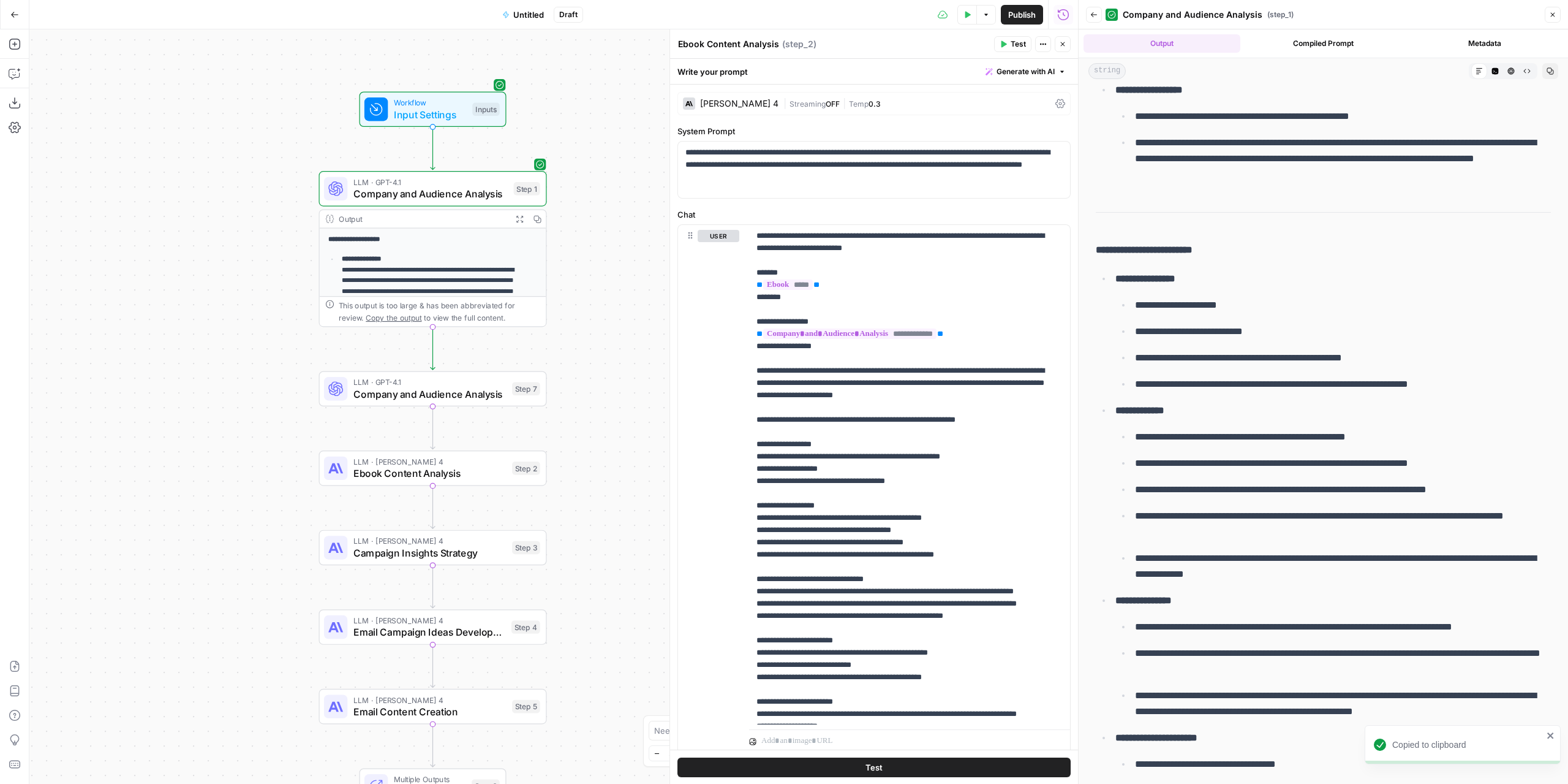
click at [476, 394] on span "Company and Audience Analysis" at bounding box center [430, 394] width 153 height 15
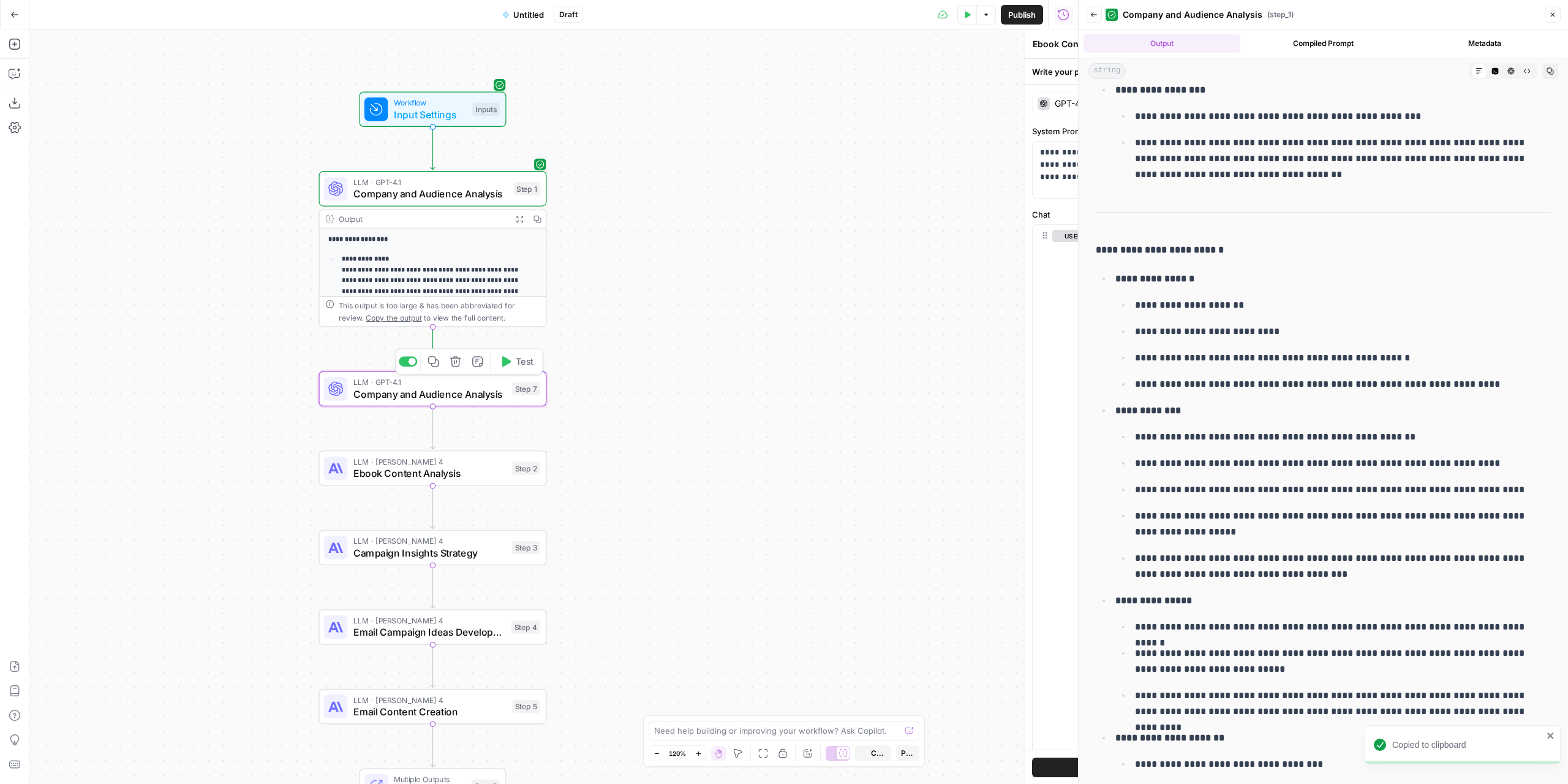
type textarea "Company and Audience Analysis"
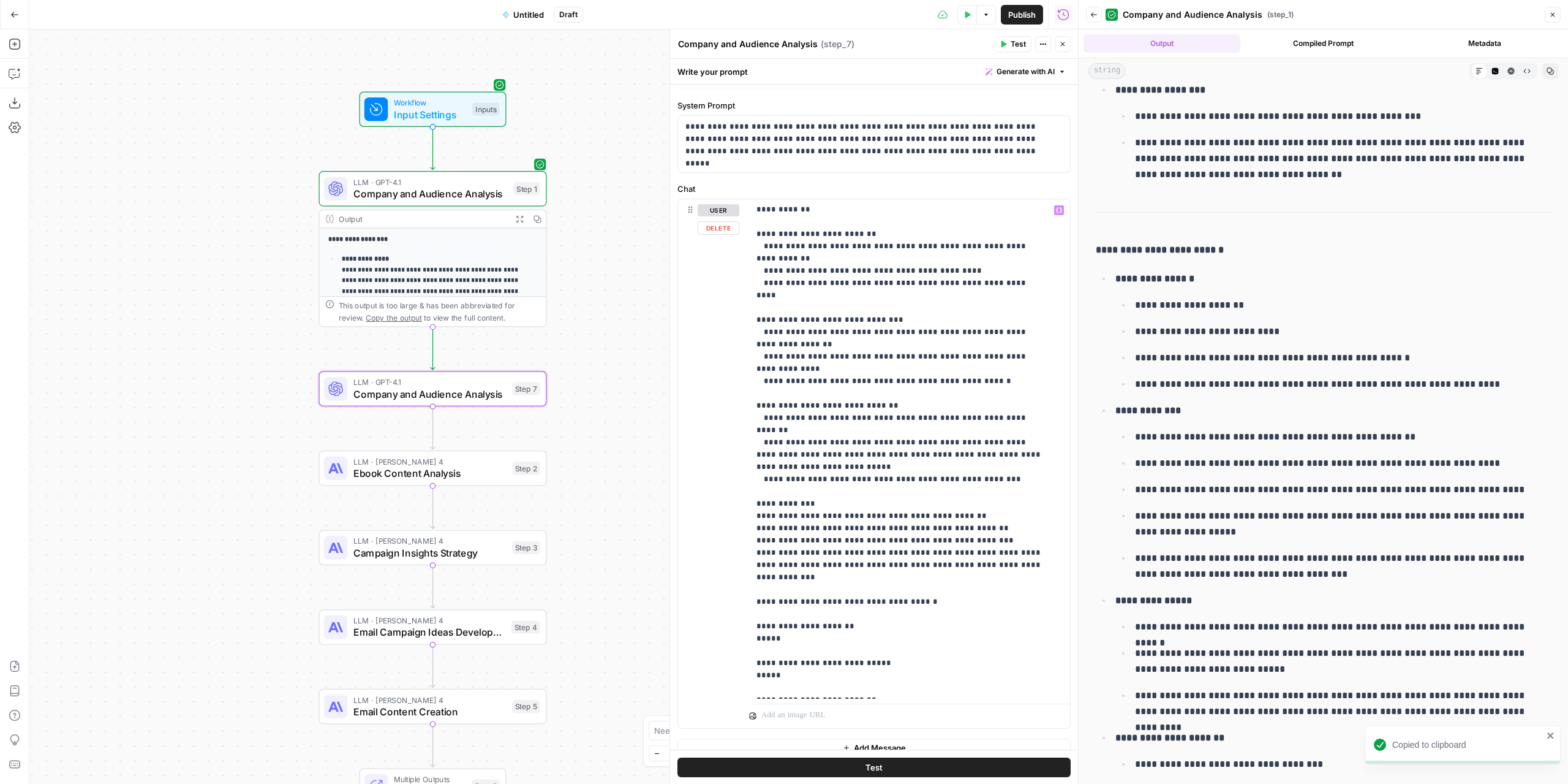
scroll to position [39, 0]
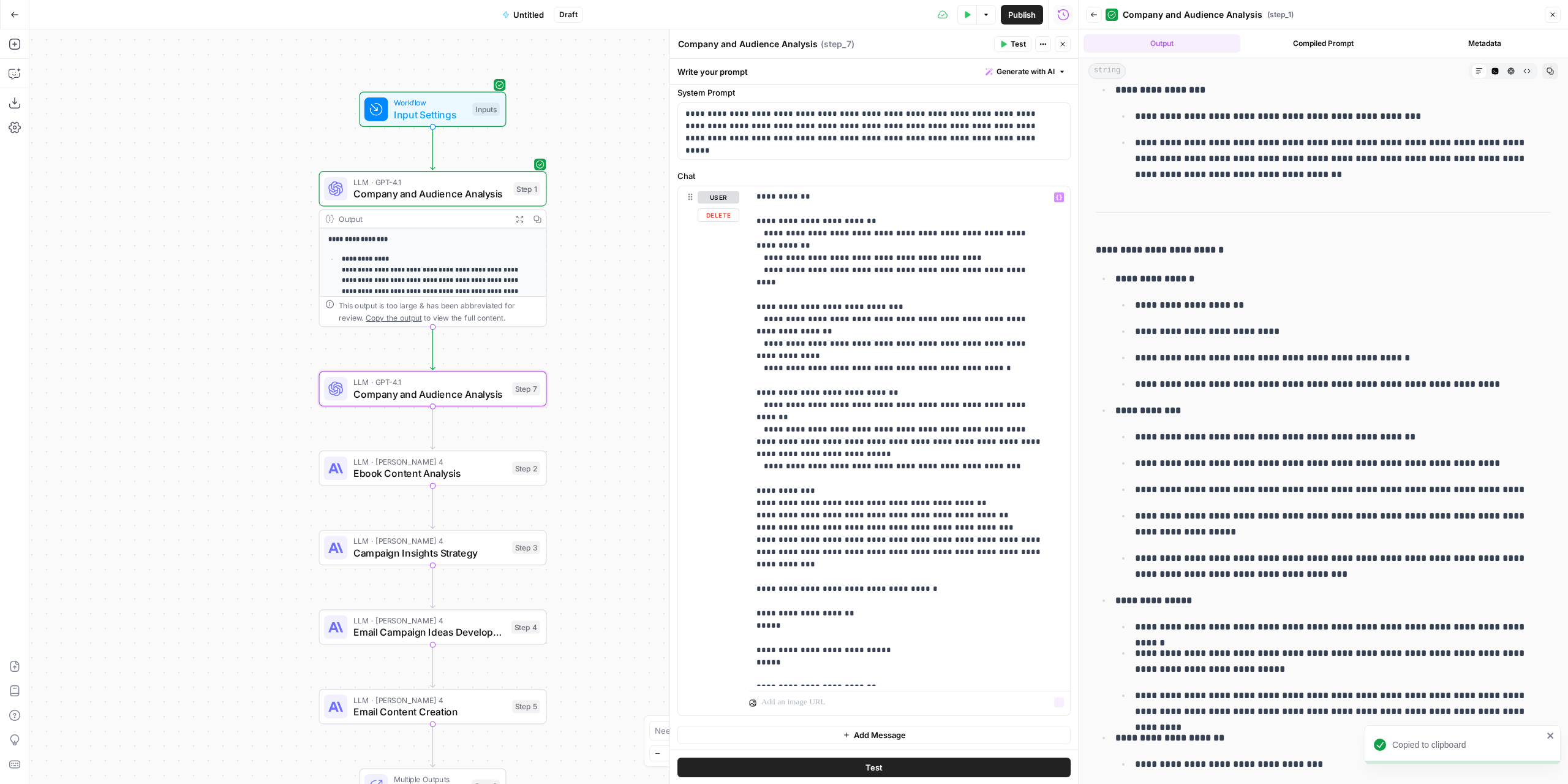
click at [927, 727] on button "Add Message" at bounding box center [873, 735] width 393 height 19
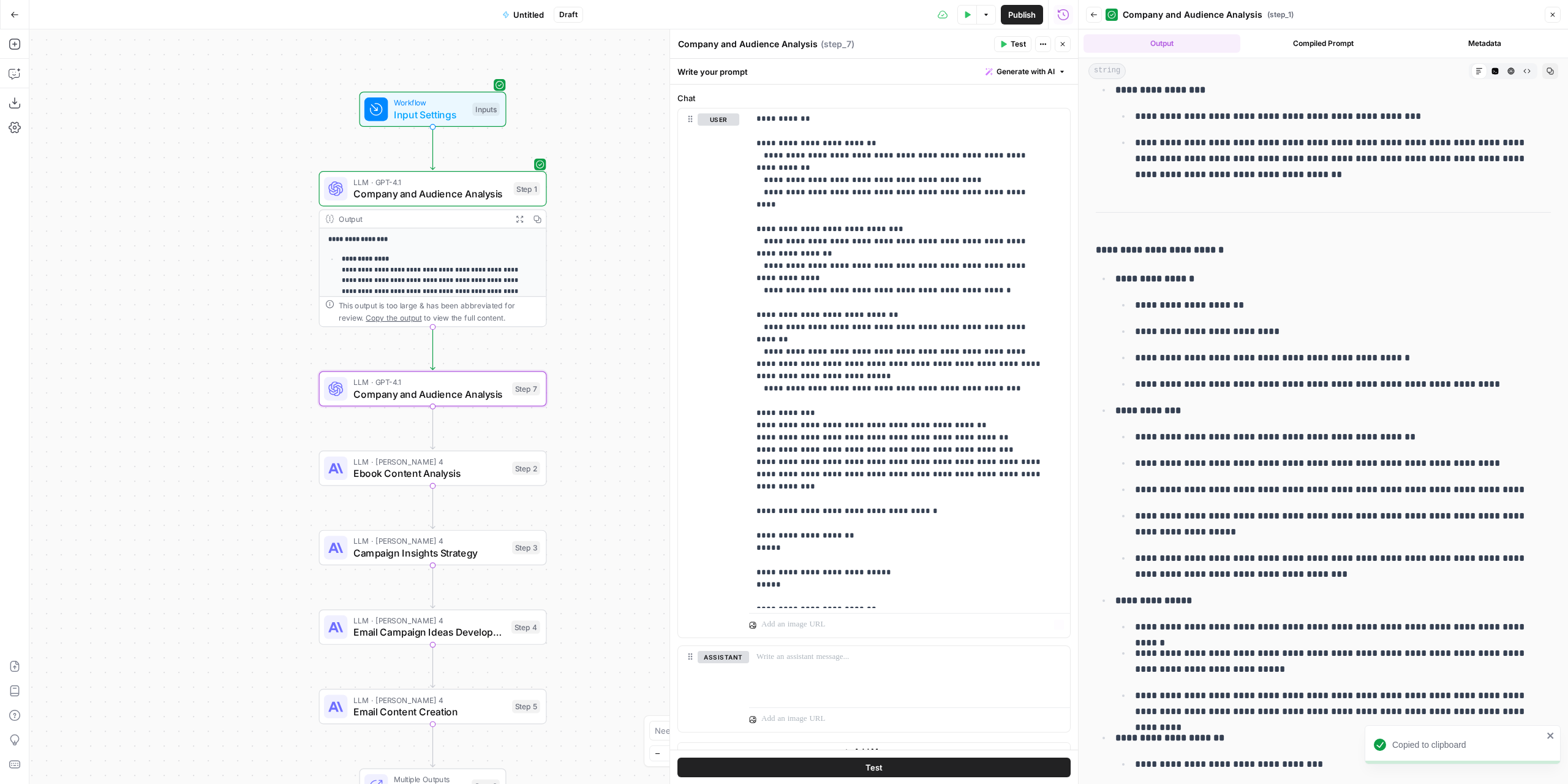
scroll to position [133, 0]
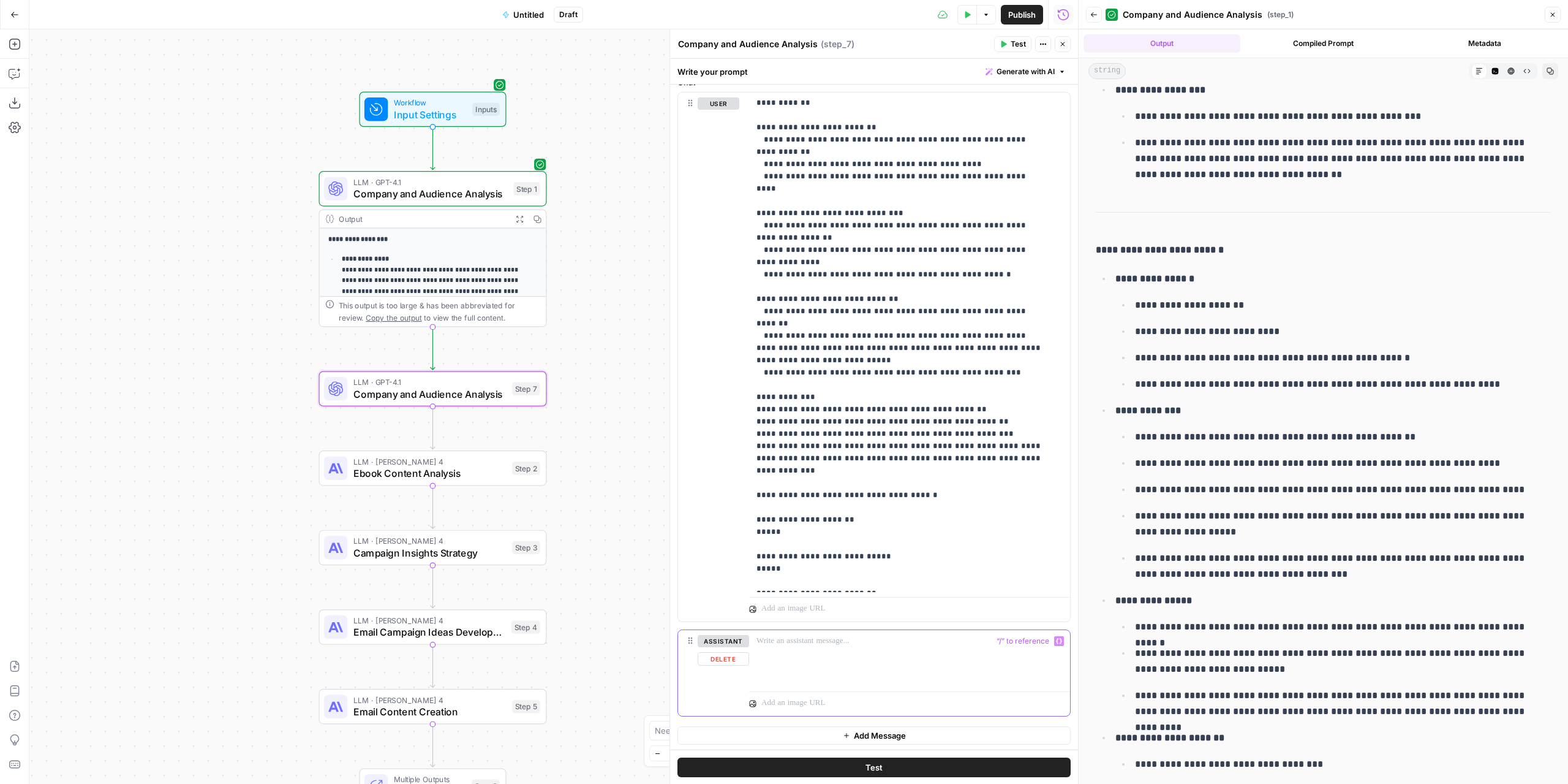
click at [1056, 638] on icon "button" at bounding box center [1059, 641] width 6 height 6
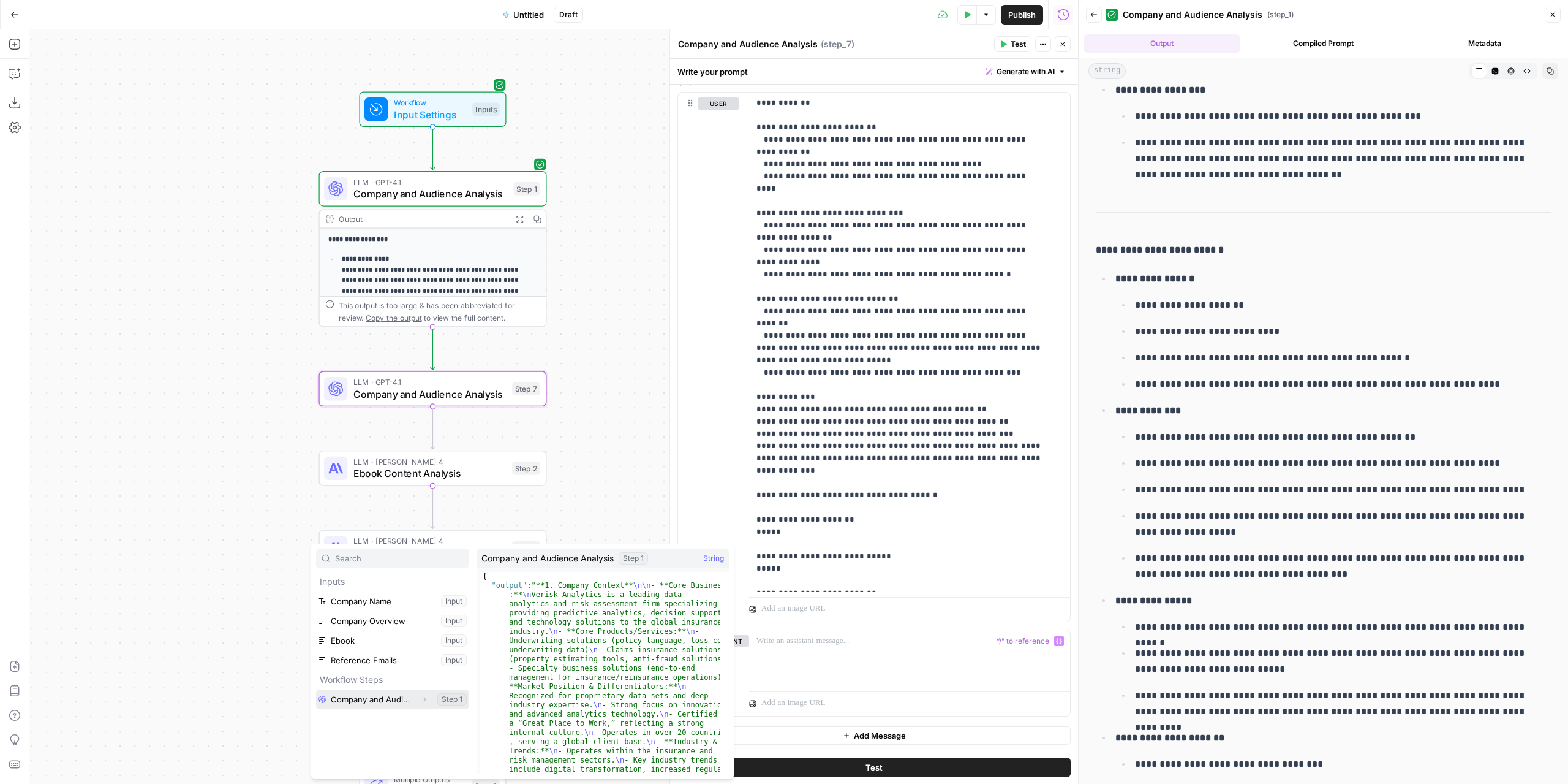
click at [364, 696] on button "Select variable Company and Audience Analysis" at bounding box center [392, 698] width 153 height 19
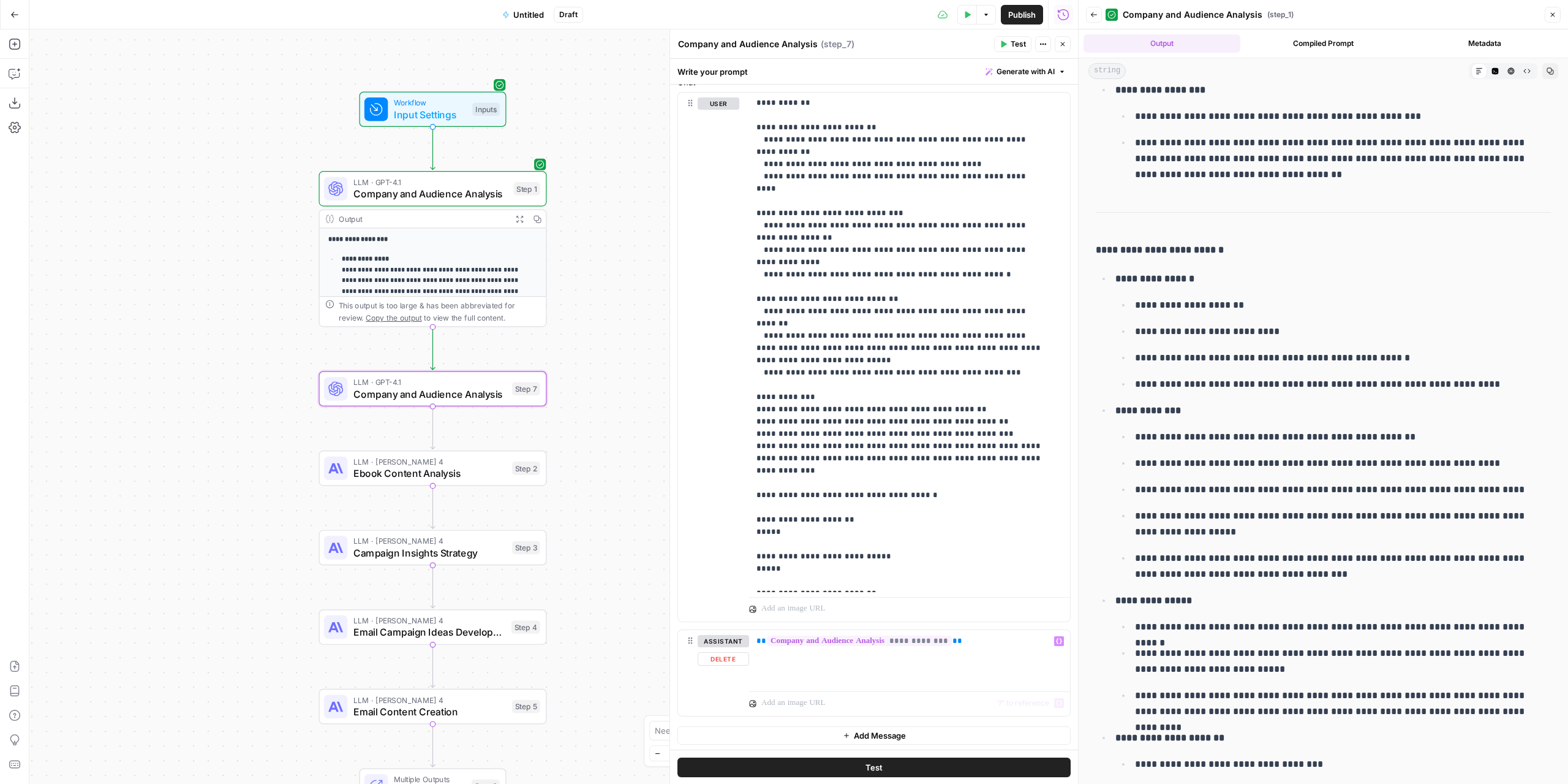
click at [868, 735] on span "Add Message" at bounding box center [879, 735] width 52 height 12
click at [458, 467] on span "Ebook Content Analysis" at bounding box center [430, 473] width 153 height 15
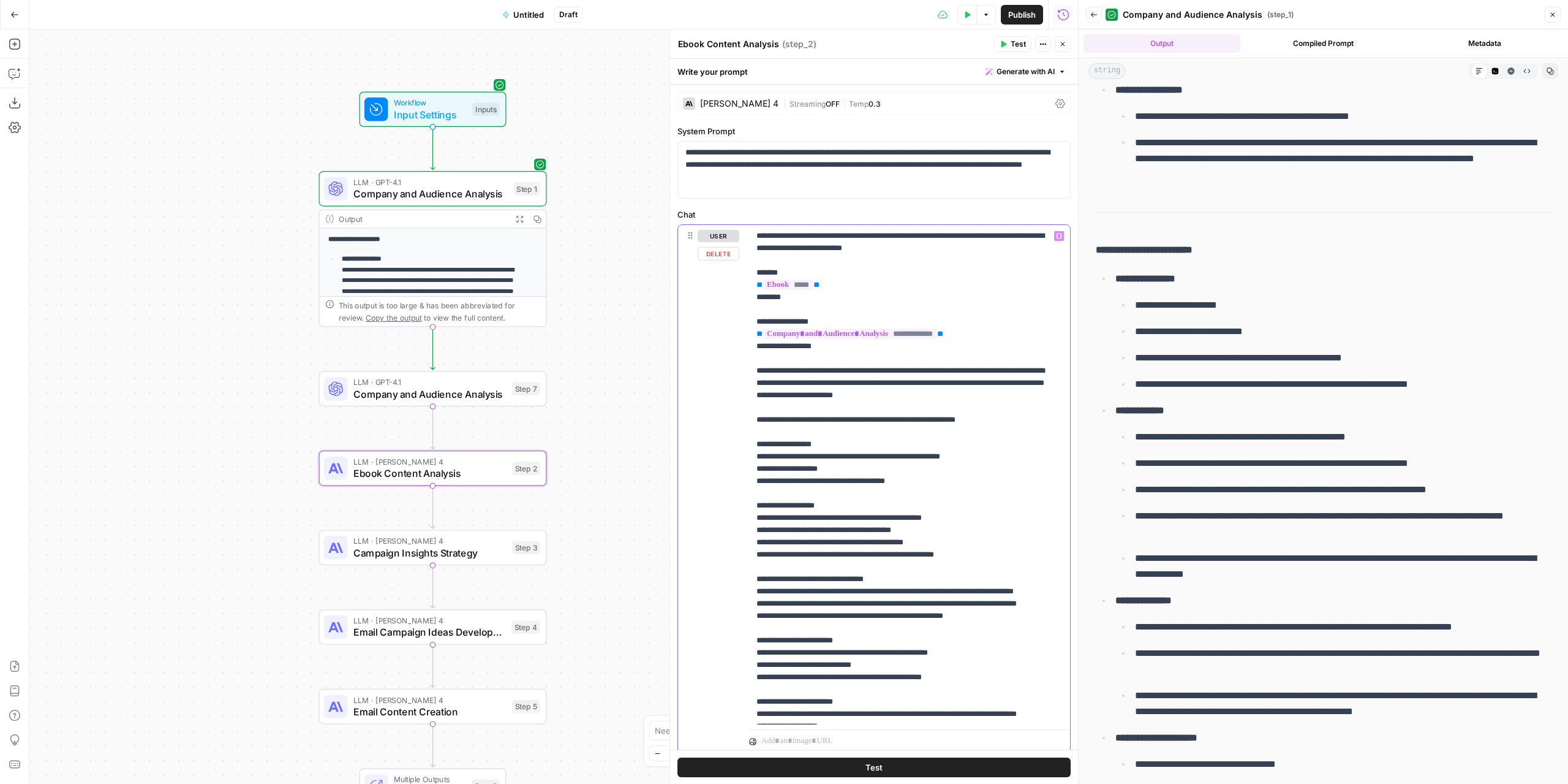
click at [759, 237] on p "**********" at bounding box center [901, 579] width 288 height 698
click at [471, 383] on span "LLM · GPT-4.1" at bounding box center [430, 382] width 153 height 11
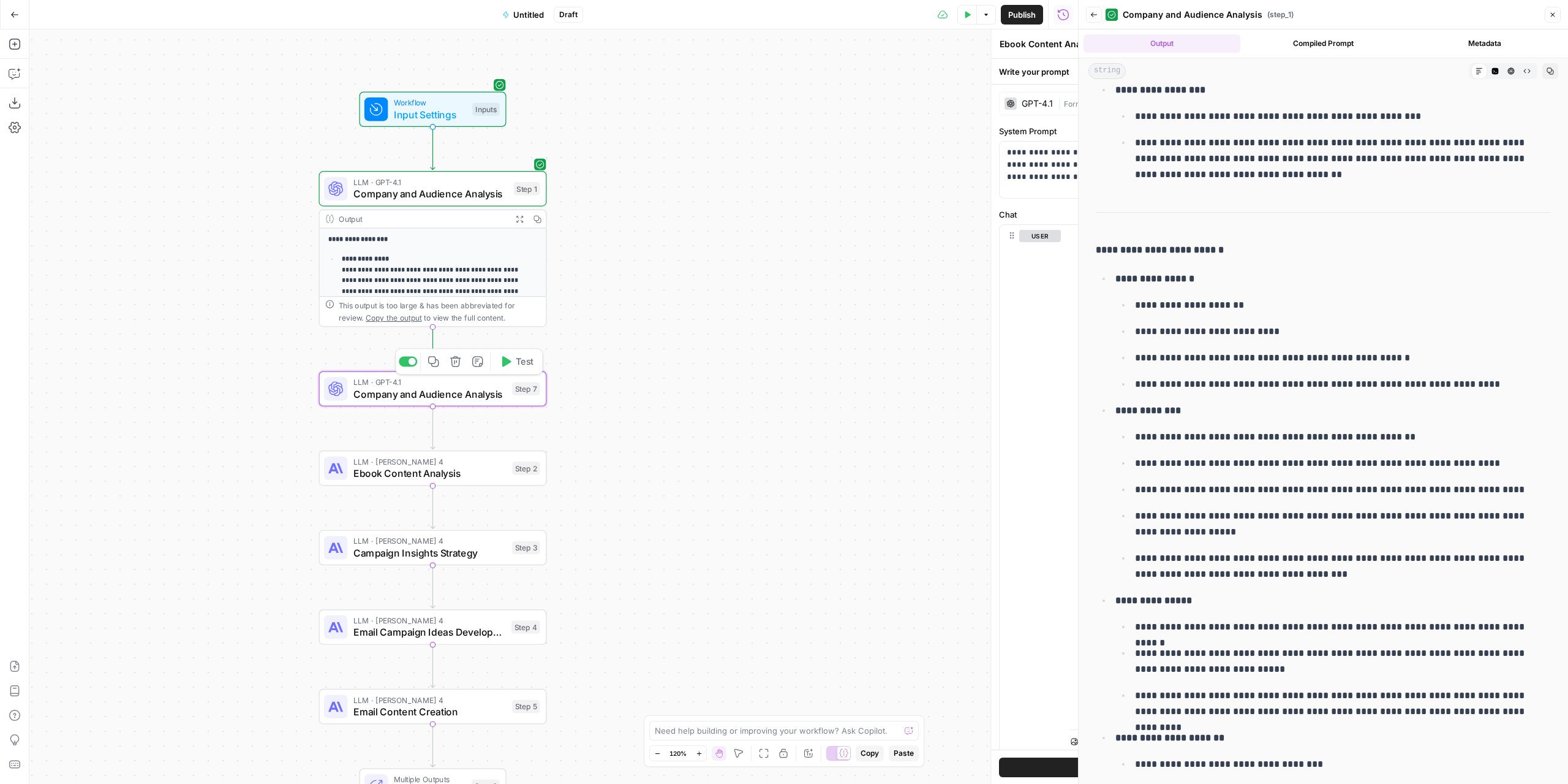
type textarea "Company and Audience Analysis"
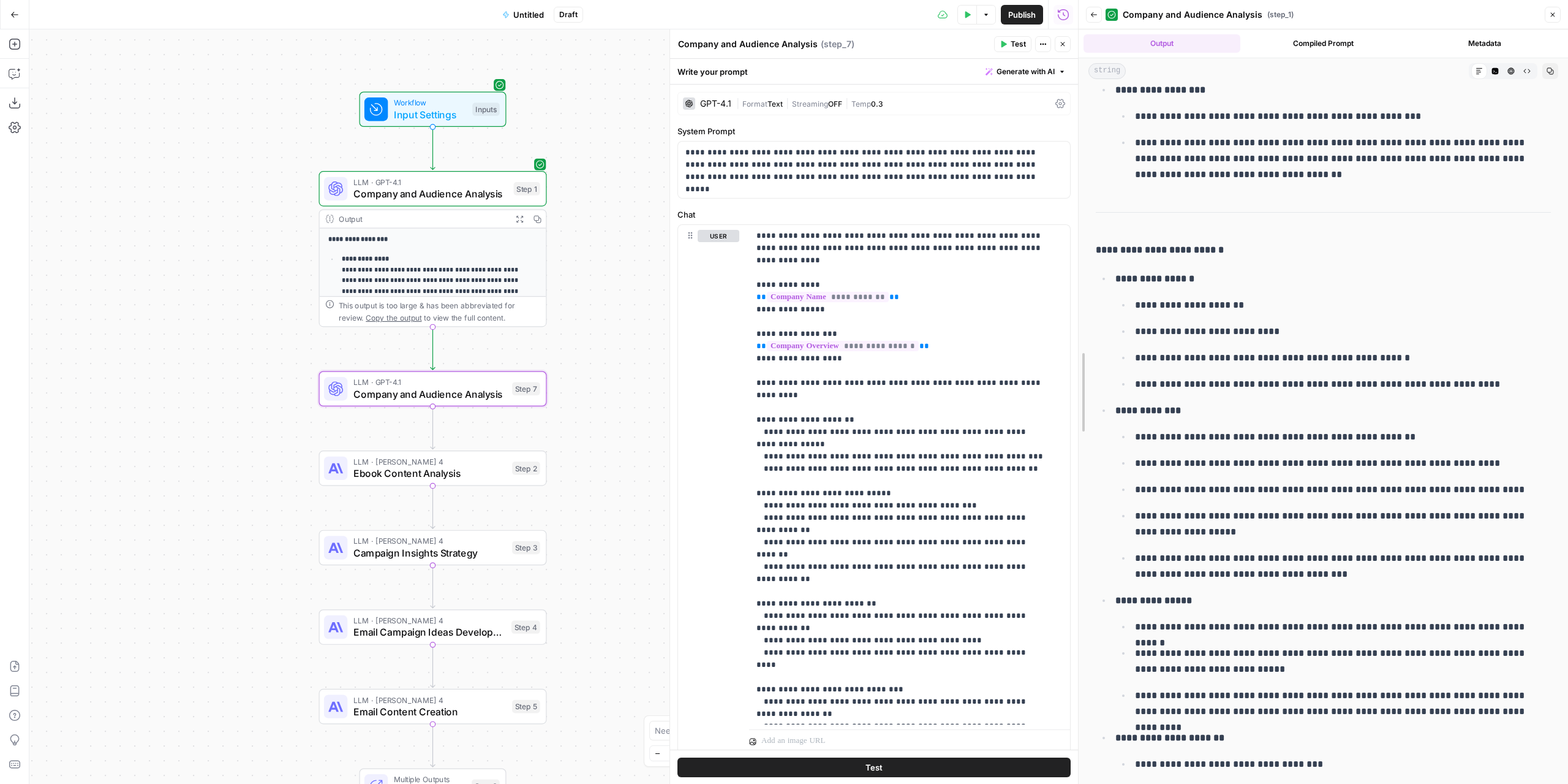
click at [1073, 292] on div at bounding box center [1078, 392] width 12 height 784
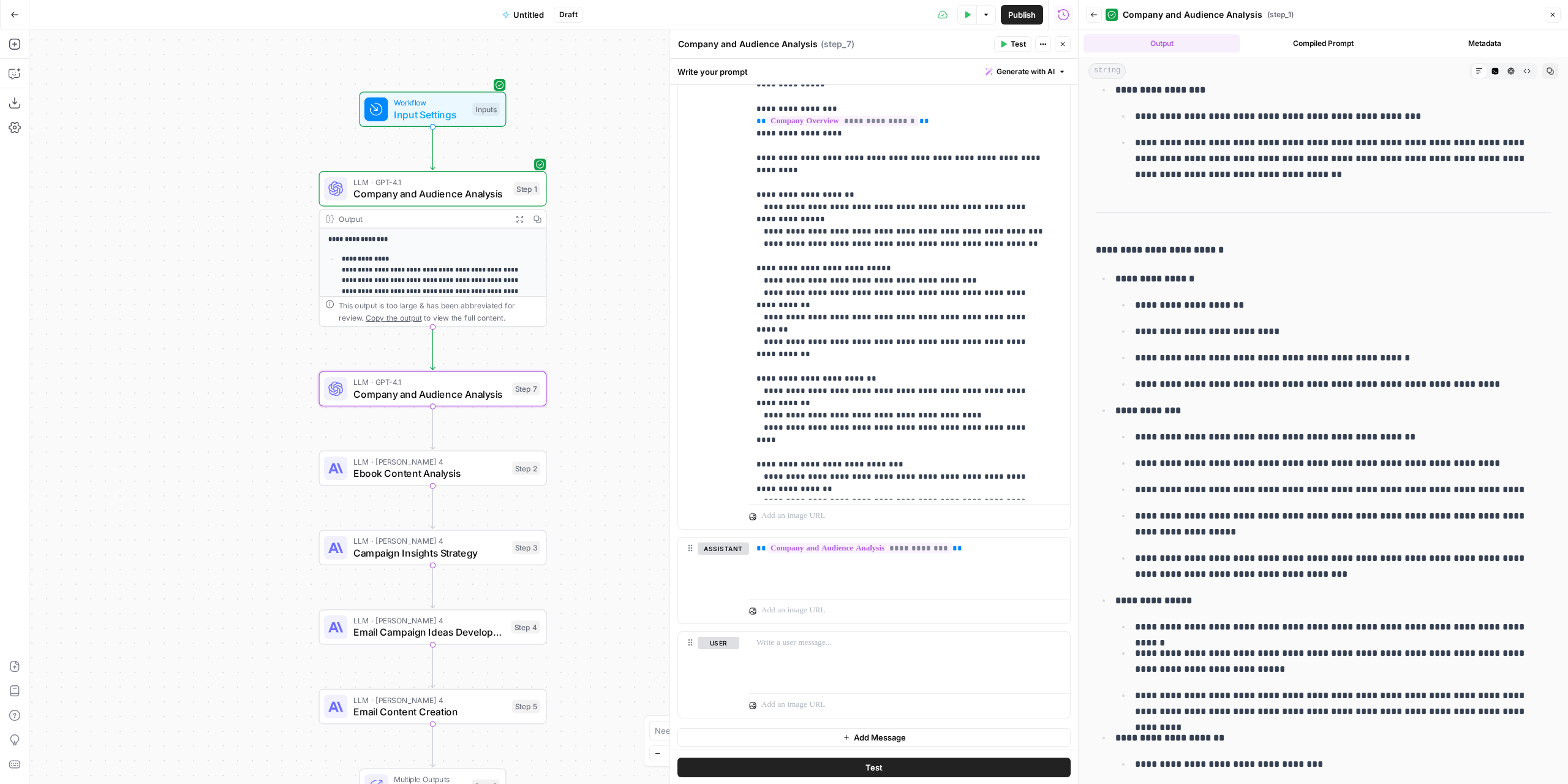
scroll to position [226, 0]
click at [881, 636] on p at bounding box center [909, 641] width 306 height 12
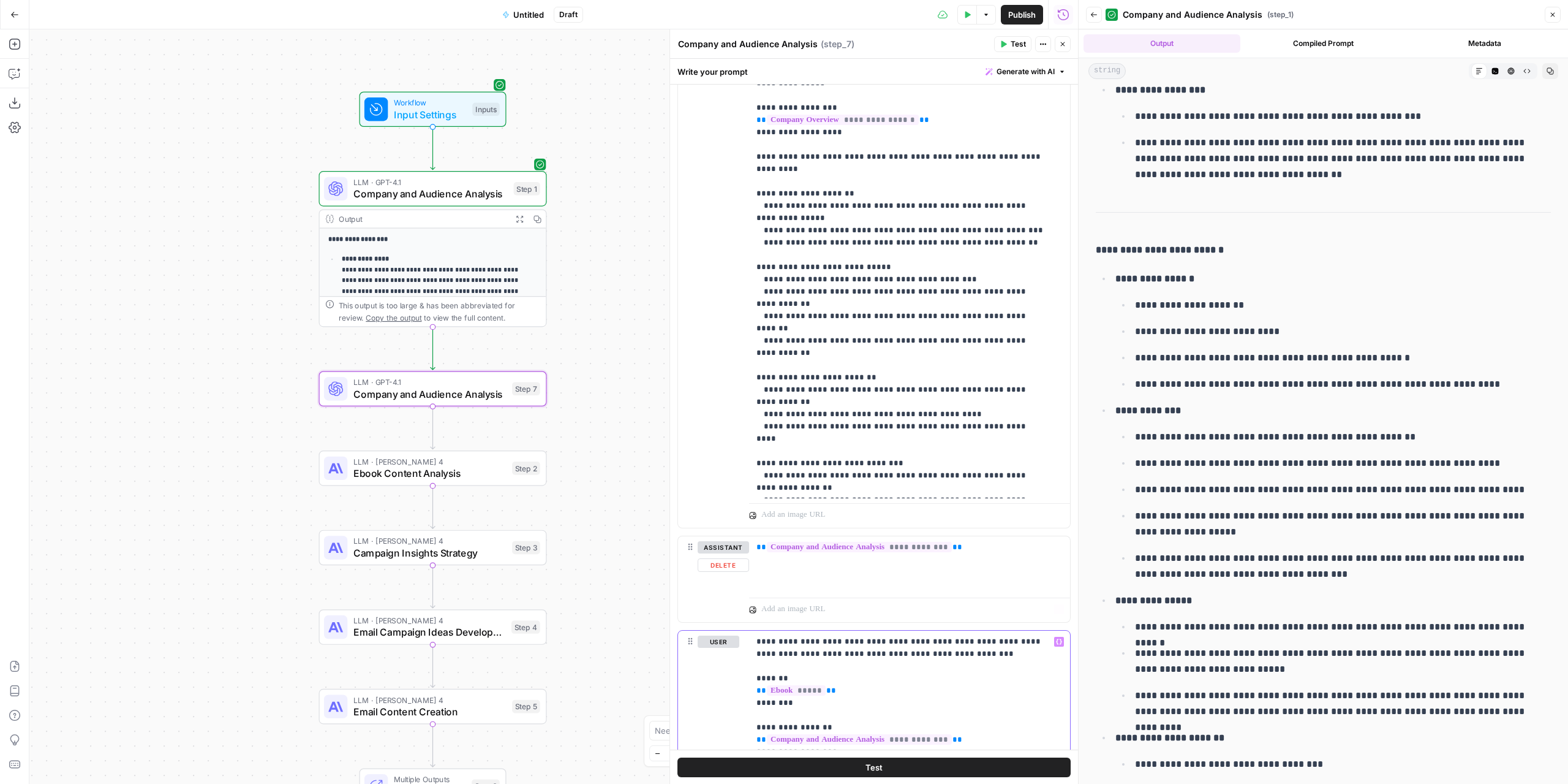
scroll to position [410, 0]
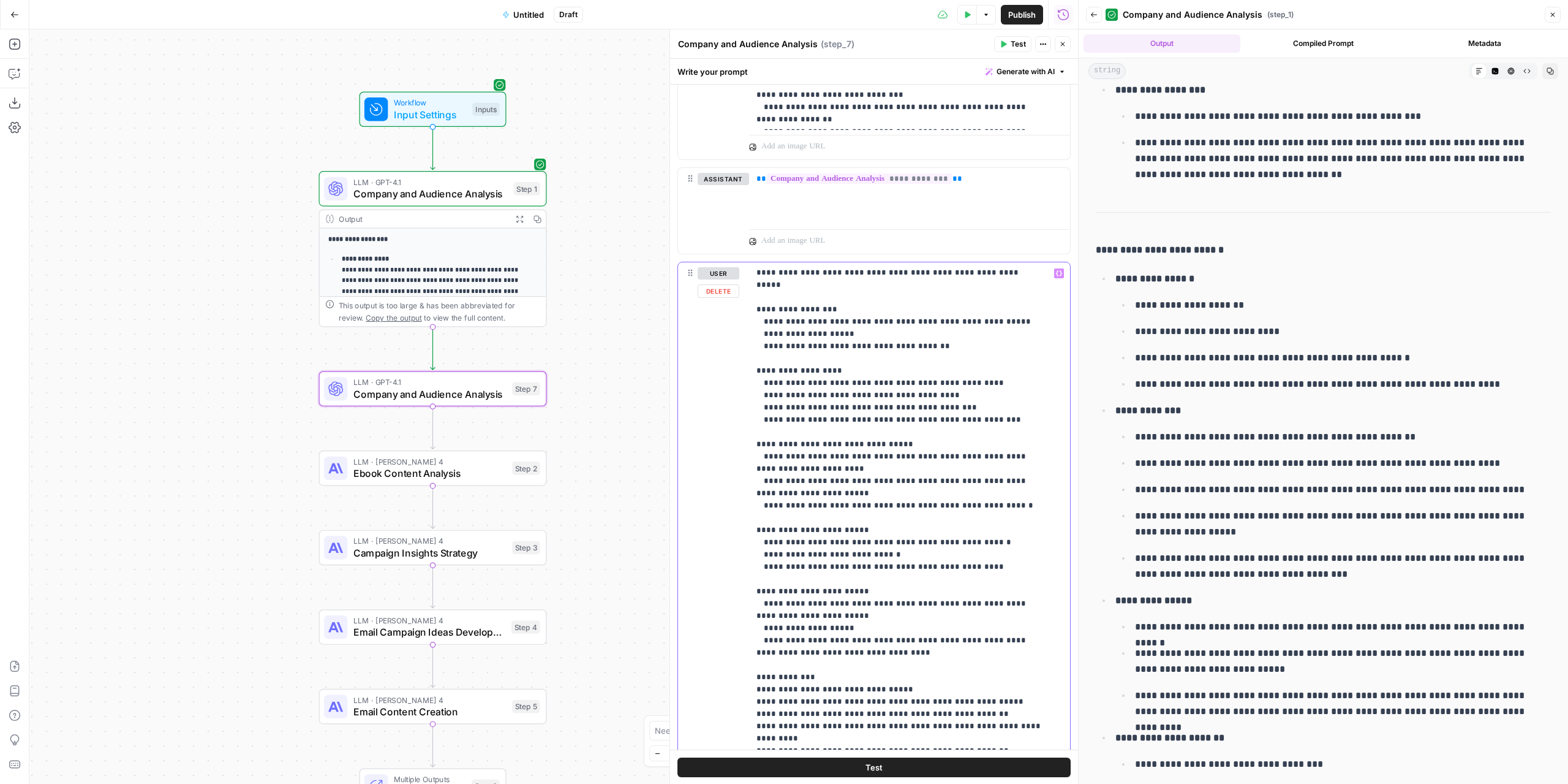
scroll to position [655, 0]
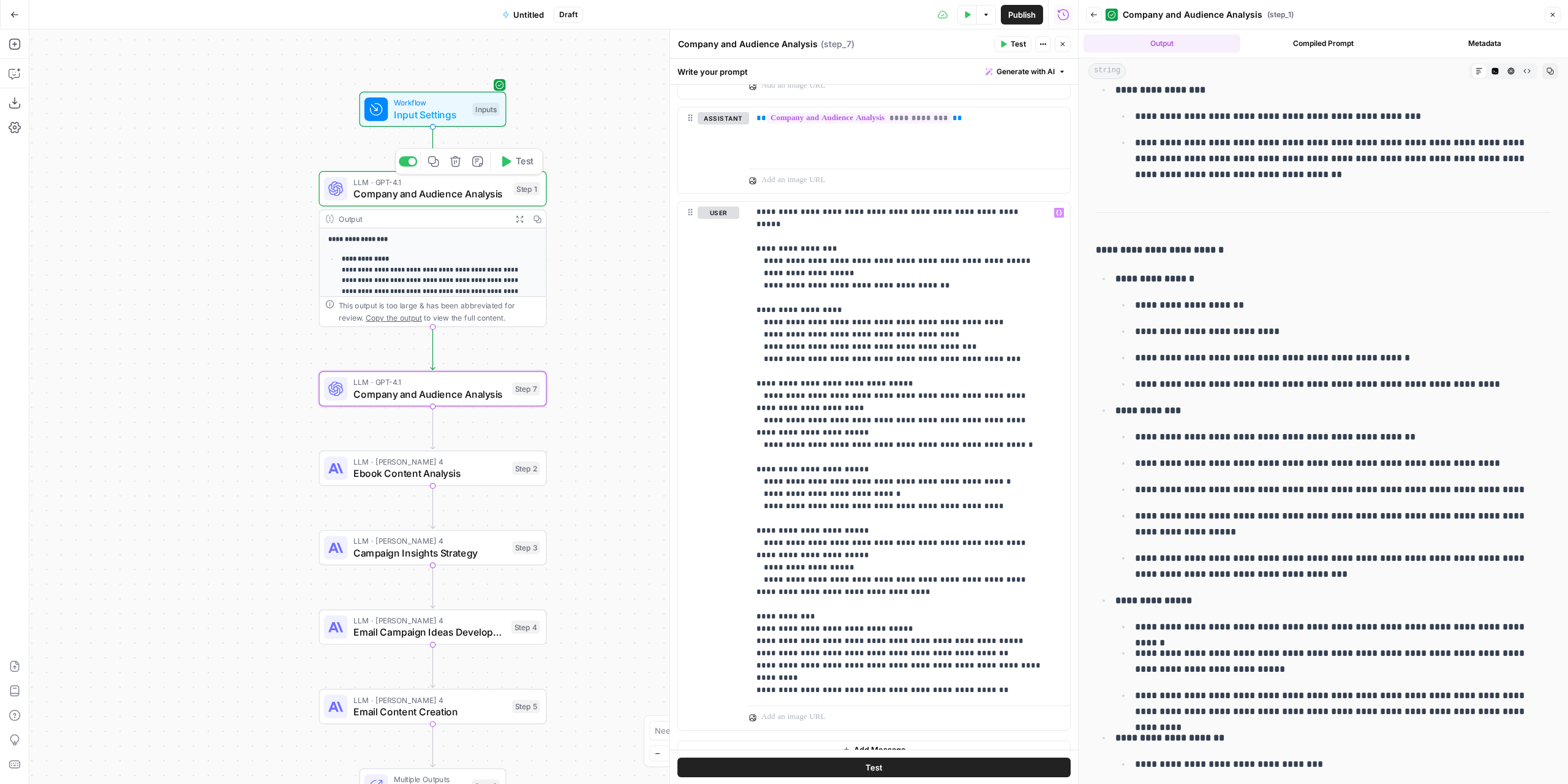
click at [349, 192] on div "LLM · GPT-4.1 Company and Audience Analysis Step 1 Copy step Delete step Add No…" at bounding box center [431, 188] width 216 height 25
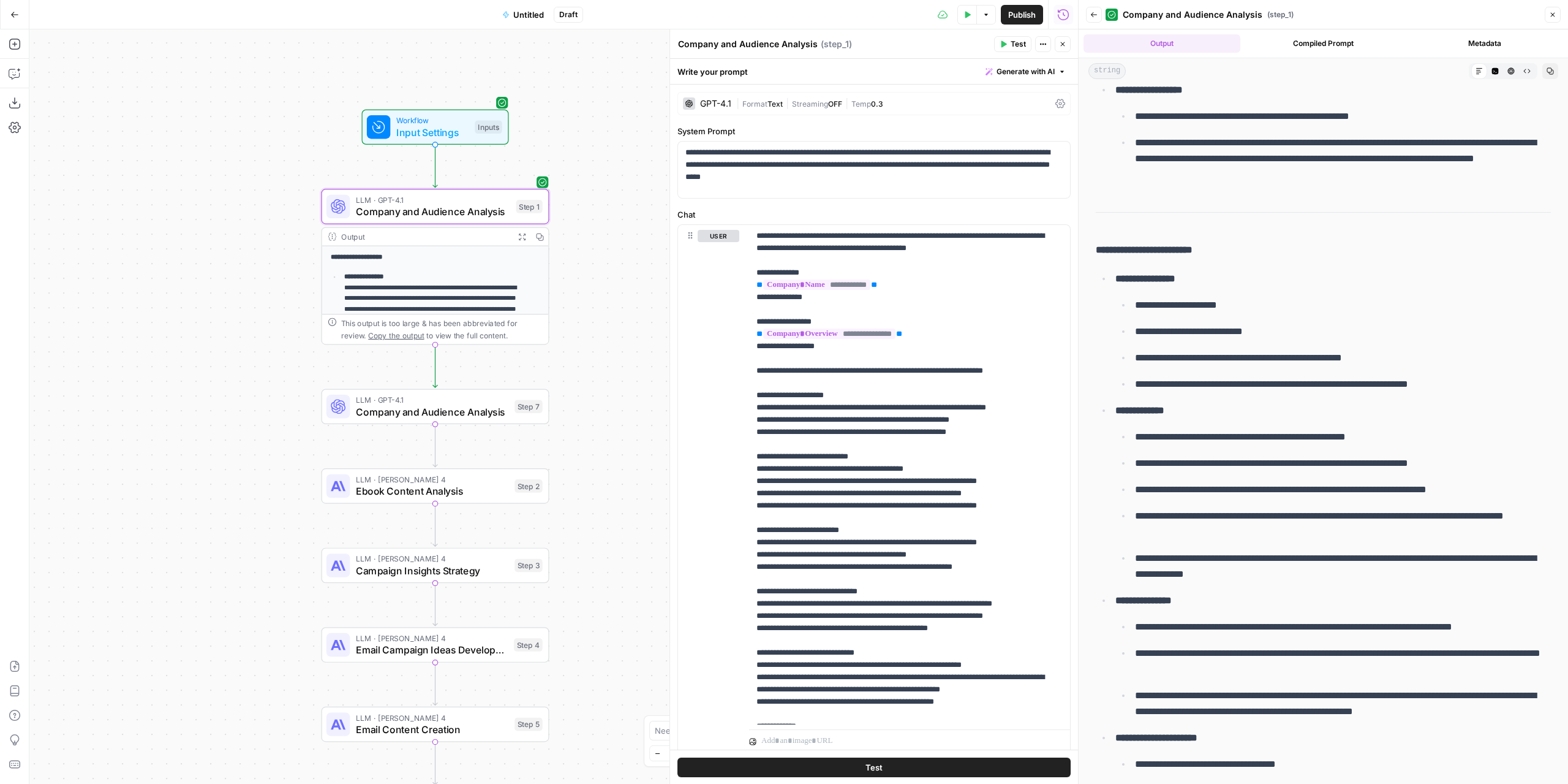
drag, startPoint x: 602, startPoint y: 332, endPoint x: 605, endPoint y: 349, distance: 17.3
click at [605, 349] on div "**********" at bounding box center [553, 406] width 1049 height 754
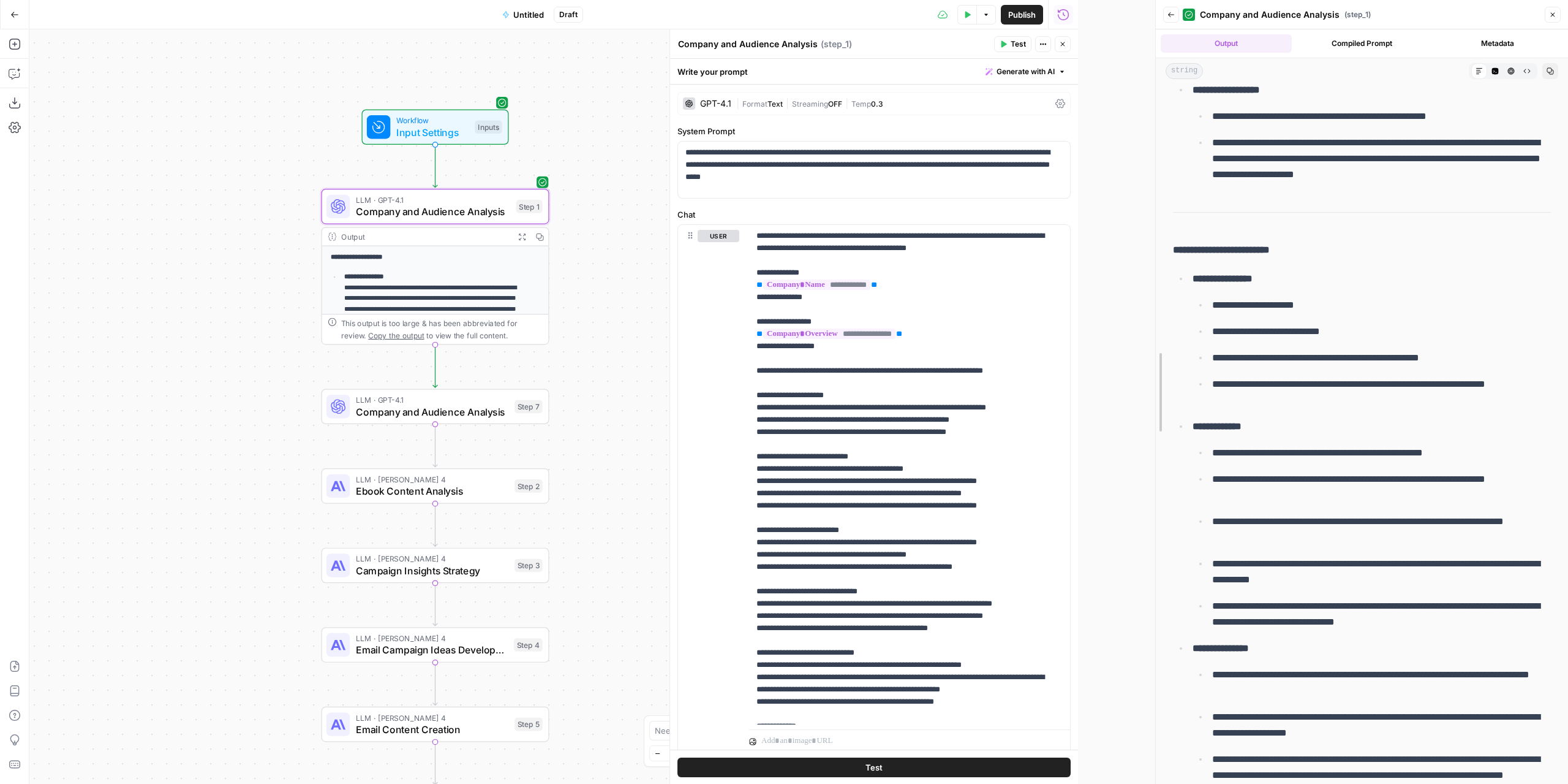
scroll to position [415, 0]
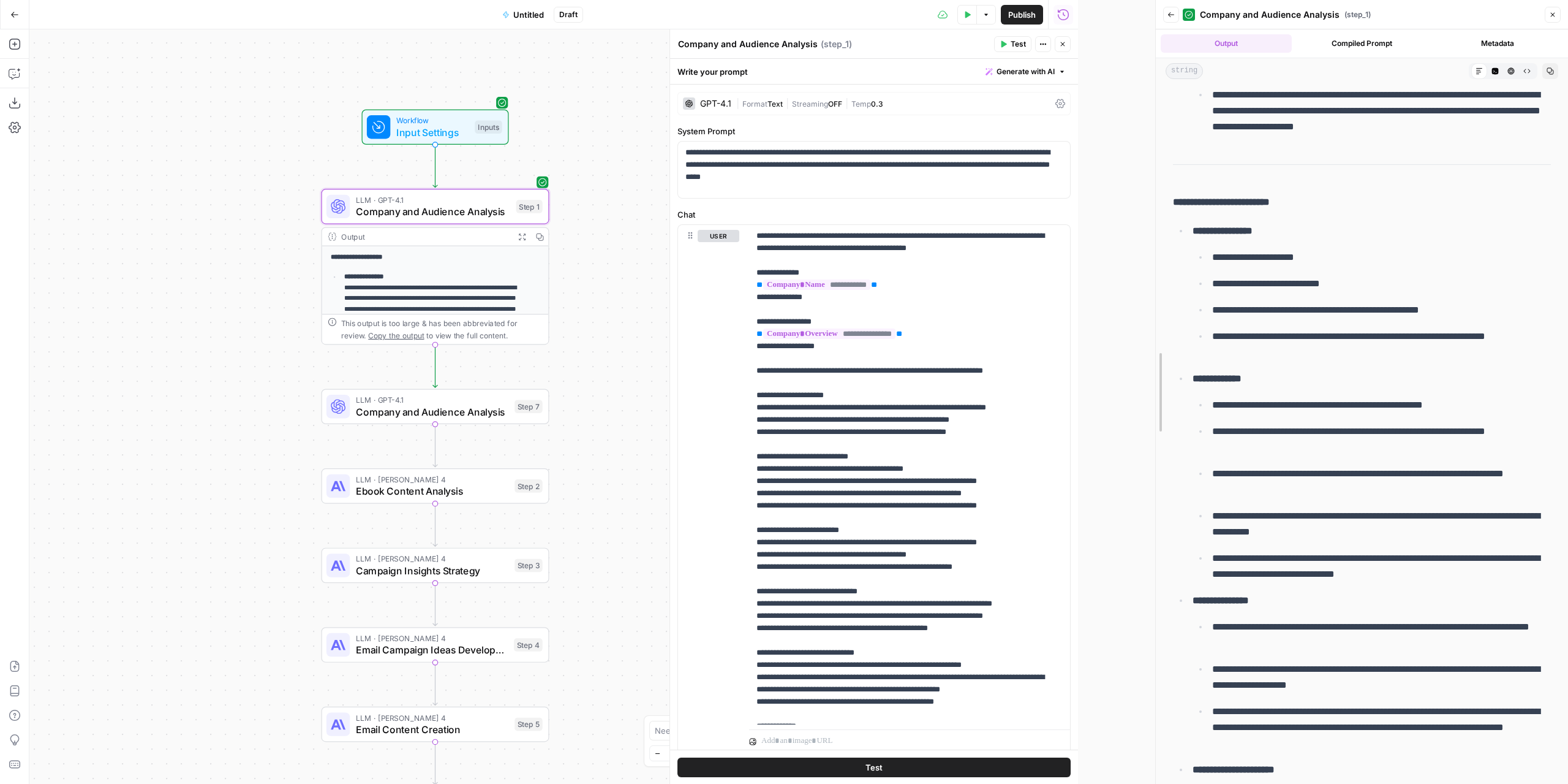
drag, startPoint x: 1082, startPoint y: 445, endPoint x: 1189, endPoint y: 465, distance: 108.9
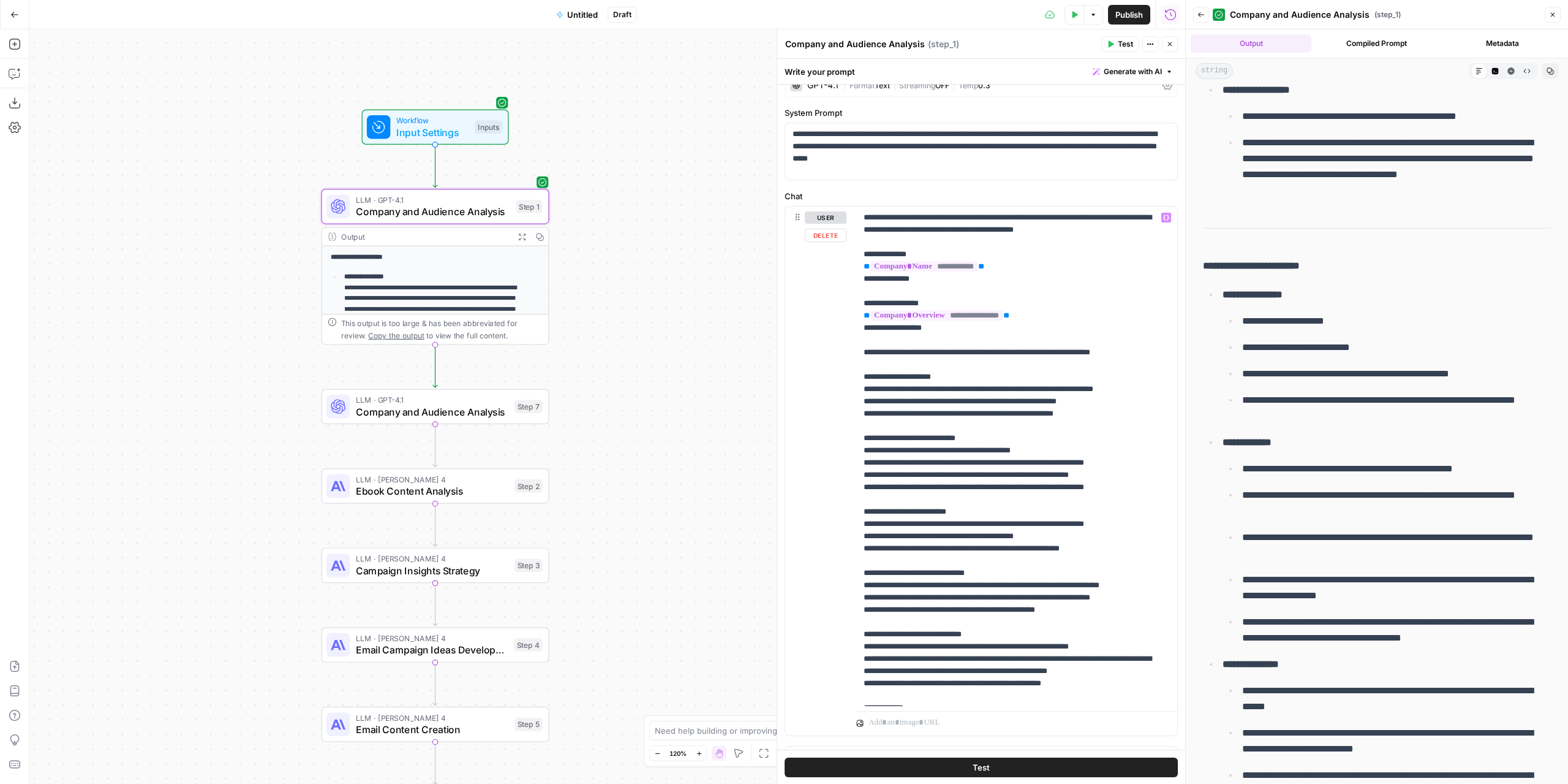
scroll to position [0, 0]
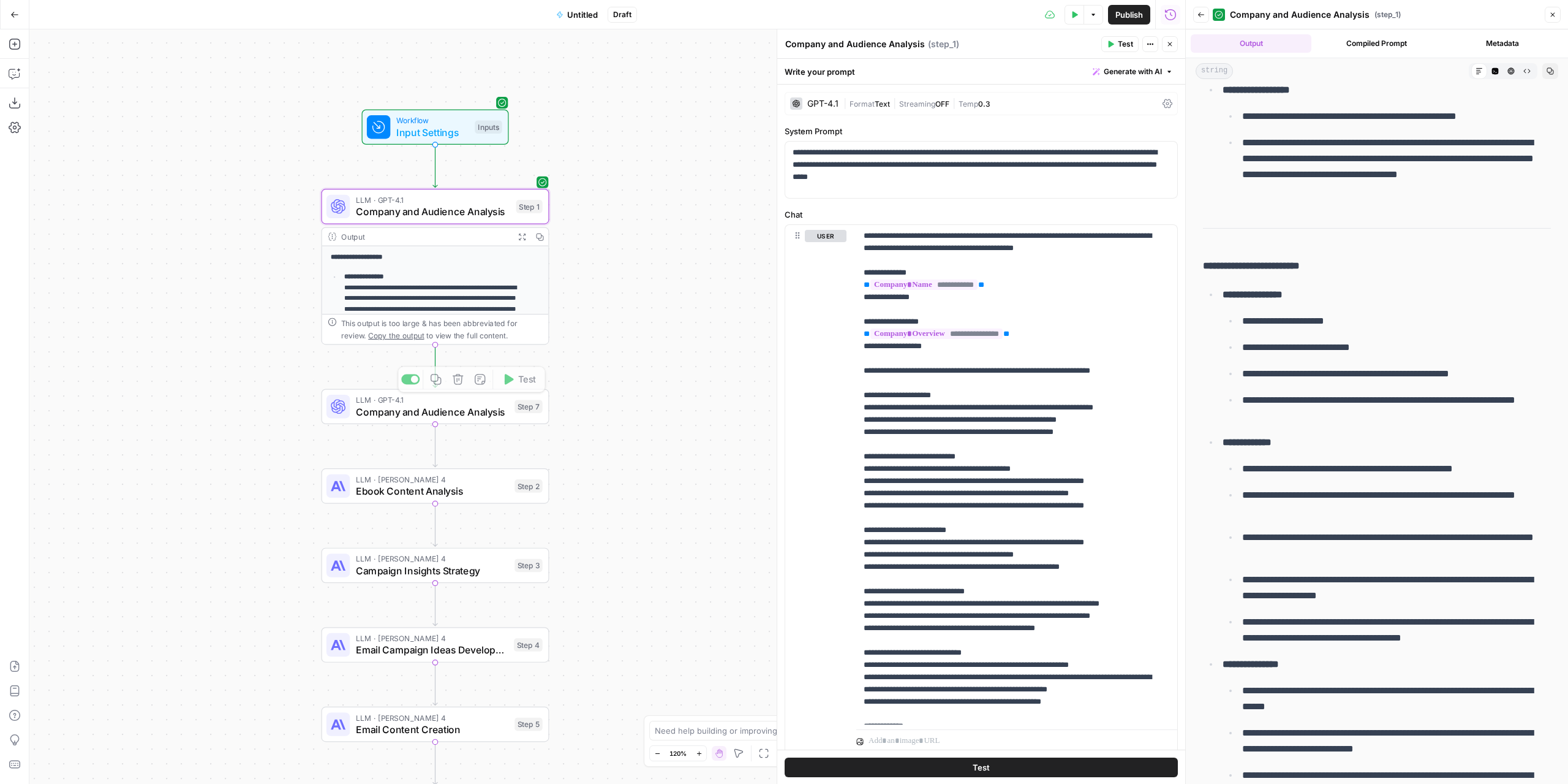
click at [480, 422] on div "LLM · GPT-4.1 Company and Audience Analysis Step 7 Copy step Delete step Add No…" at bounding box center [436, 407] width 228 height 36
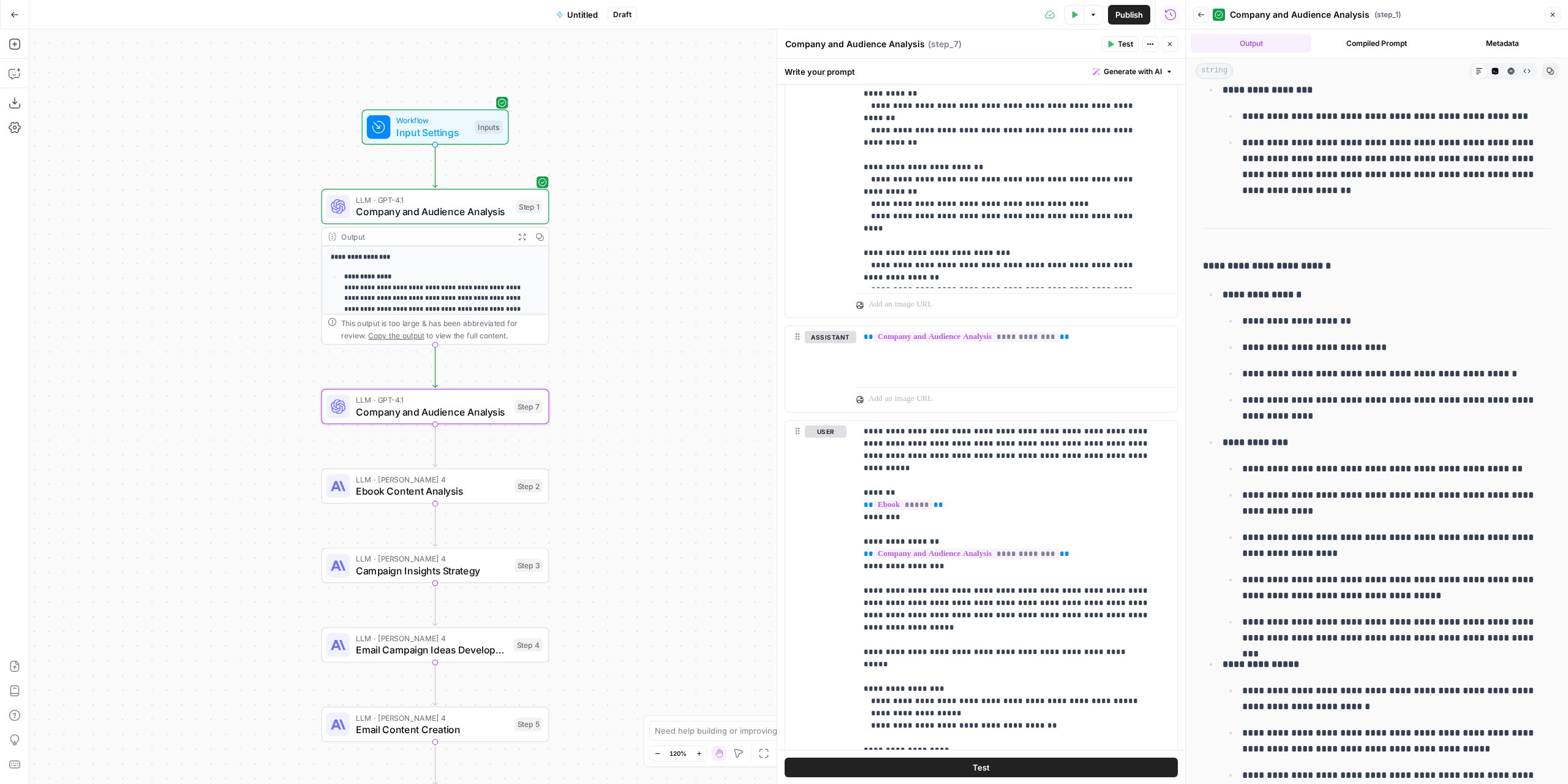
scroll to position [490, 0]
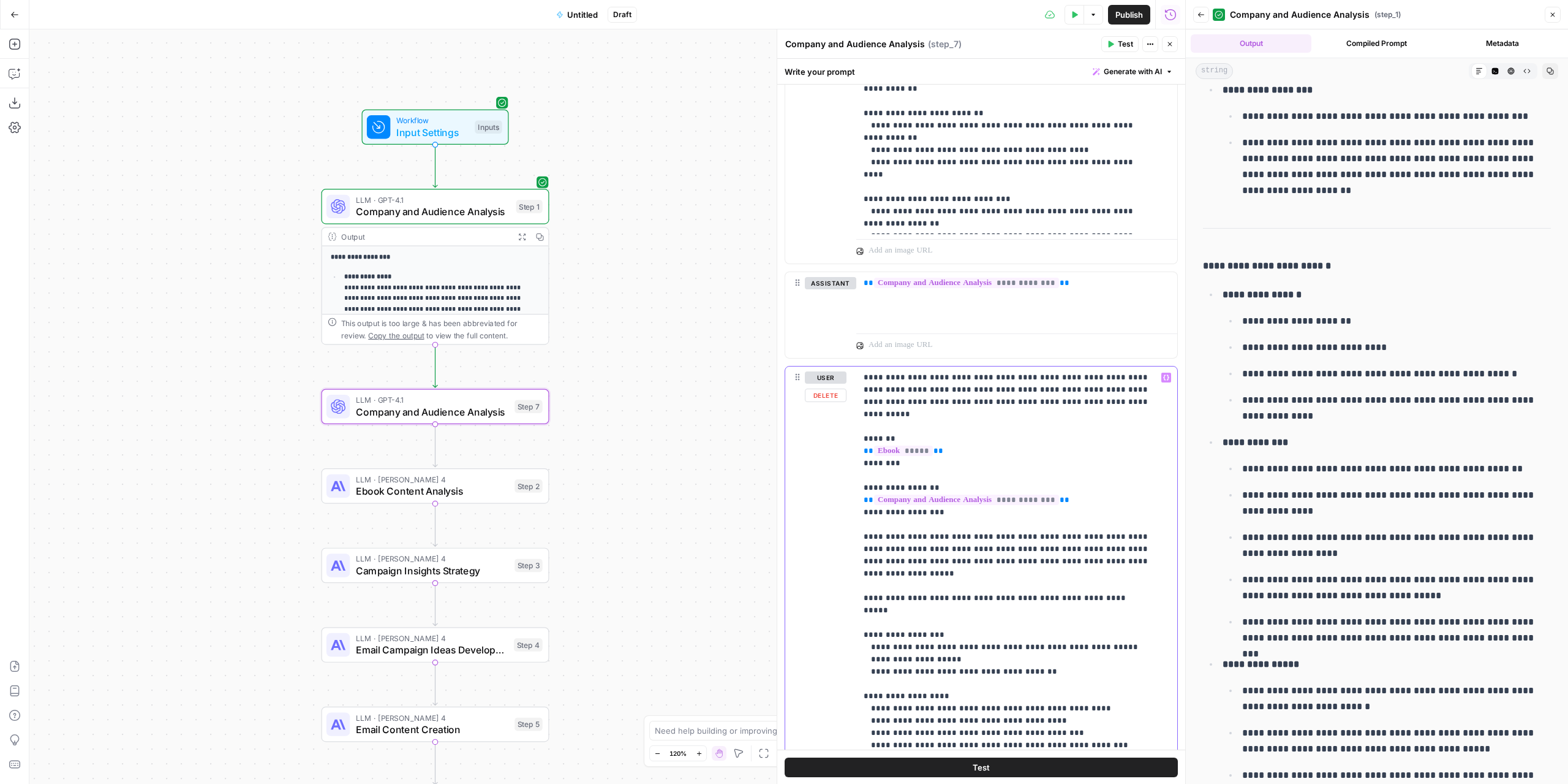
drag, startPoint x: 1112, startPoint y: 373, endPoint x: 1077, endPoint y: 371, distance: 35.1
click at [1077, 372] on p "**********" at bounding box center [1008, 727] width 288 height 711
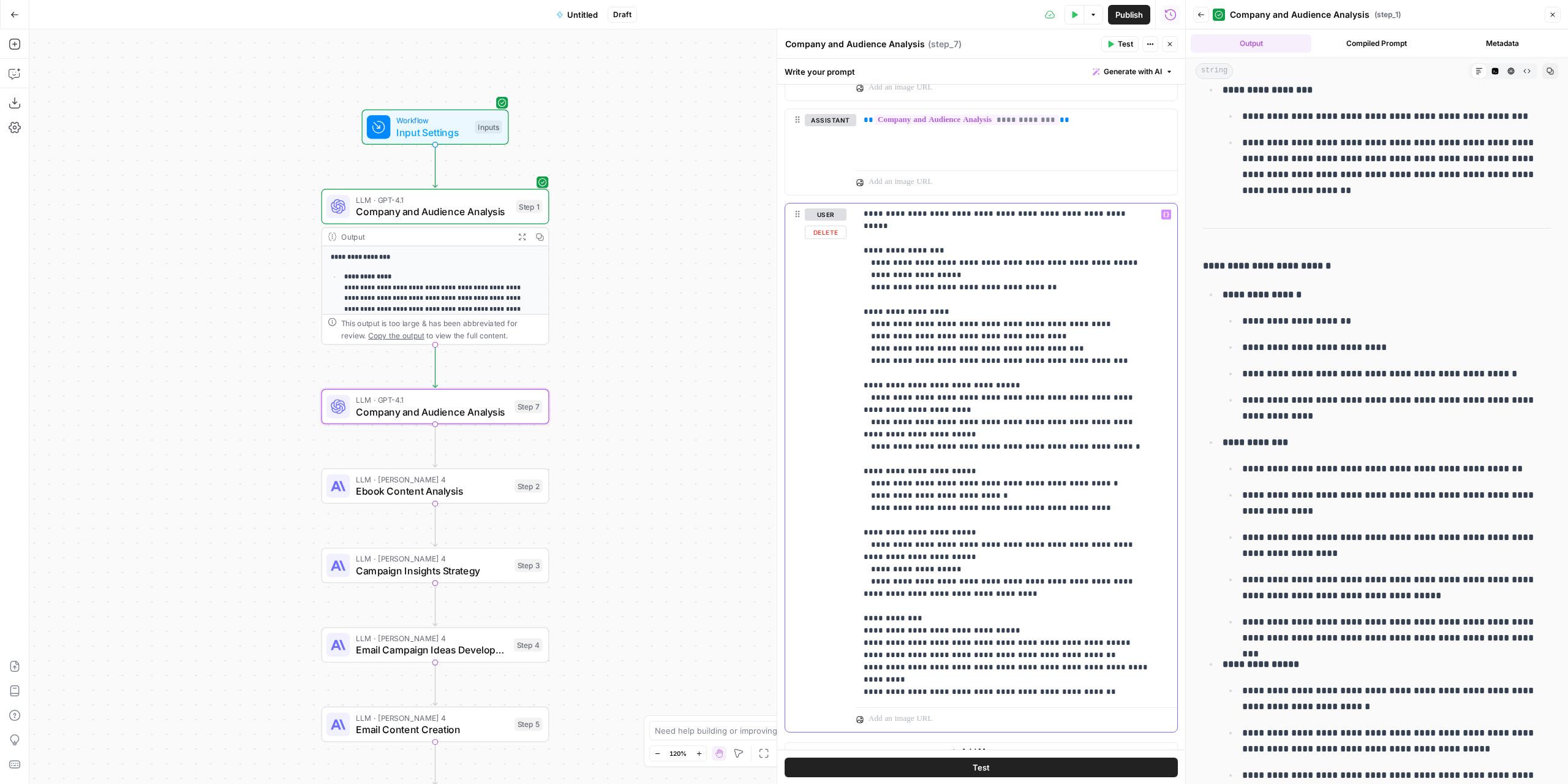
scroll to position [669, 0]
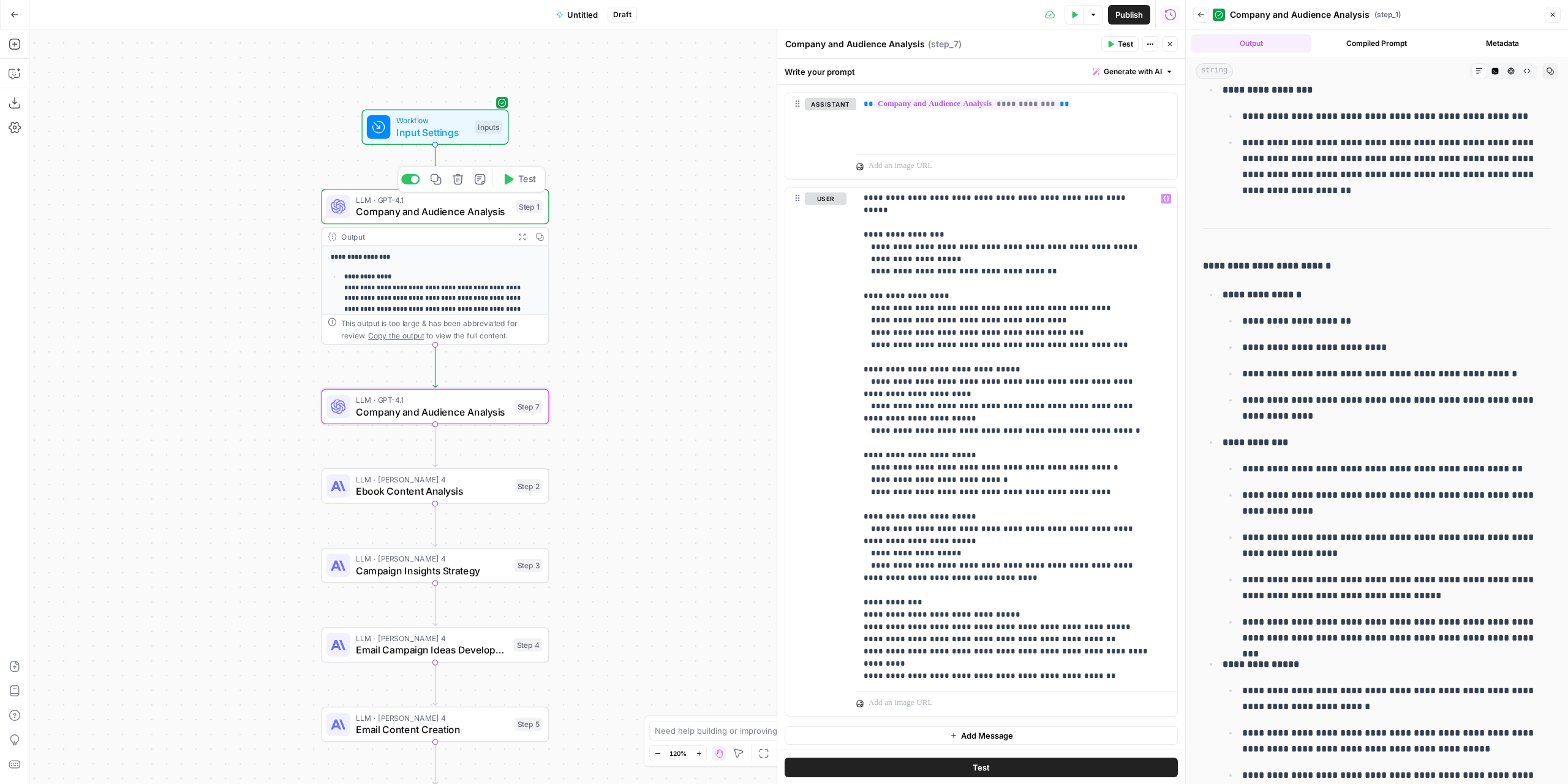
click at [423, 211] on span "Company and Audience Analysis" at bounding box center [433, 211] width 154 height 15
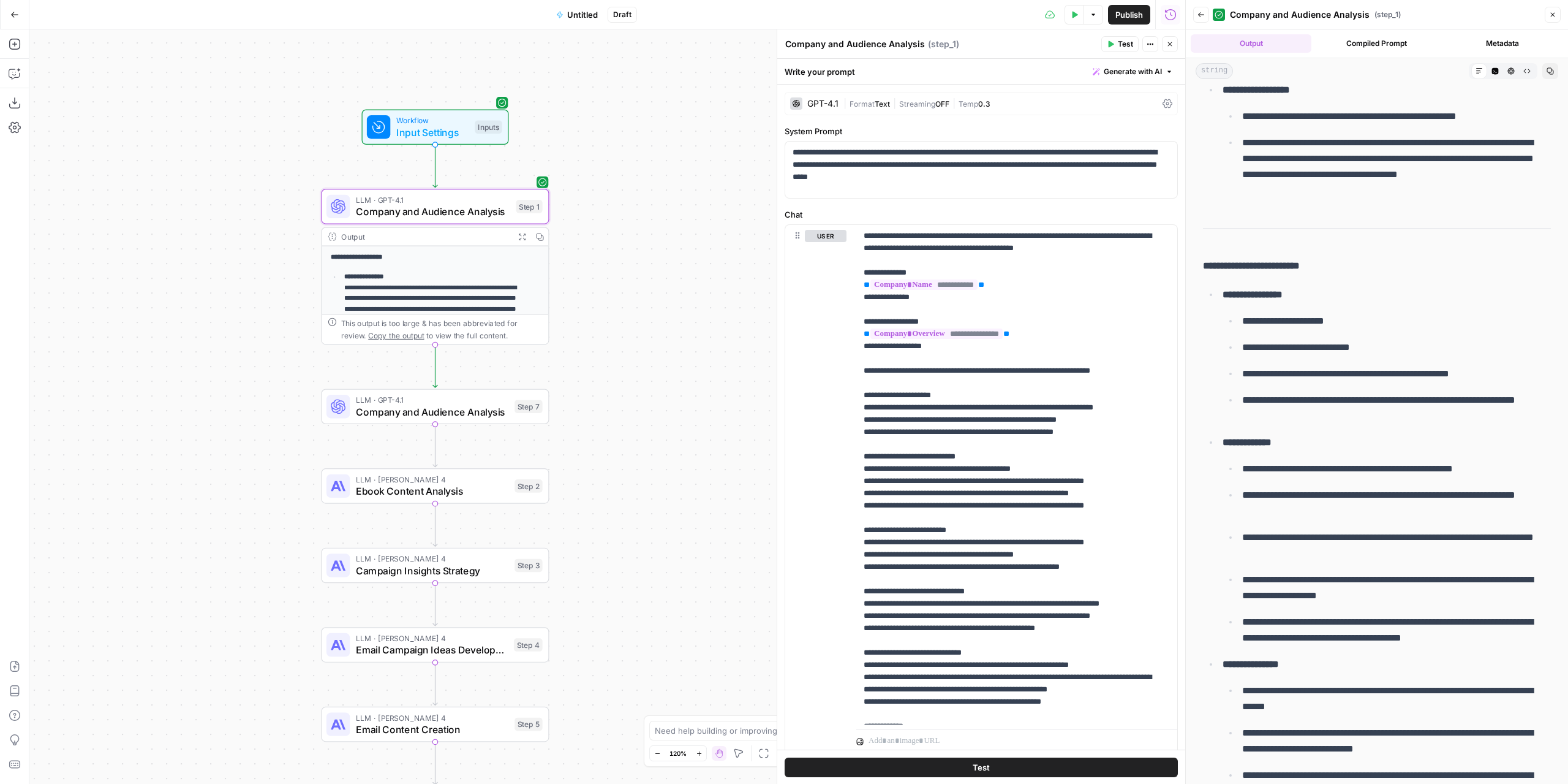
click at [814, 99] on div "GPT-4.1" at bounding box center [823, 103] width 31 height 9
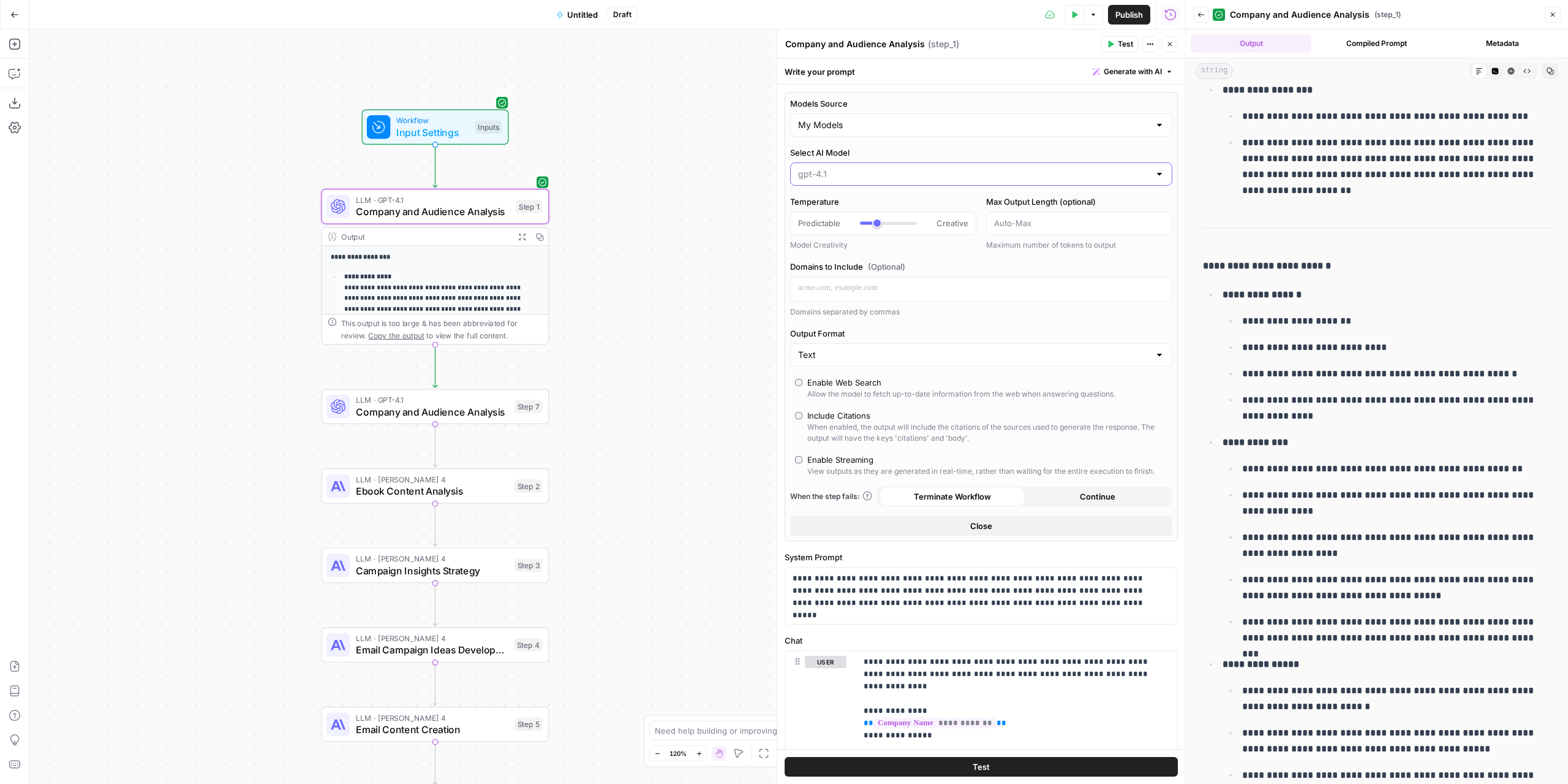
click at [866, 173] on input "Select AI Model" at bounding box center [973, 173] width 352 height 12
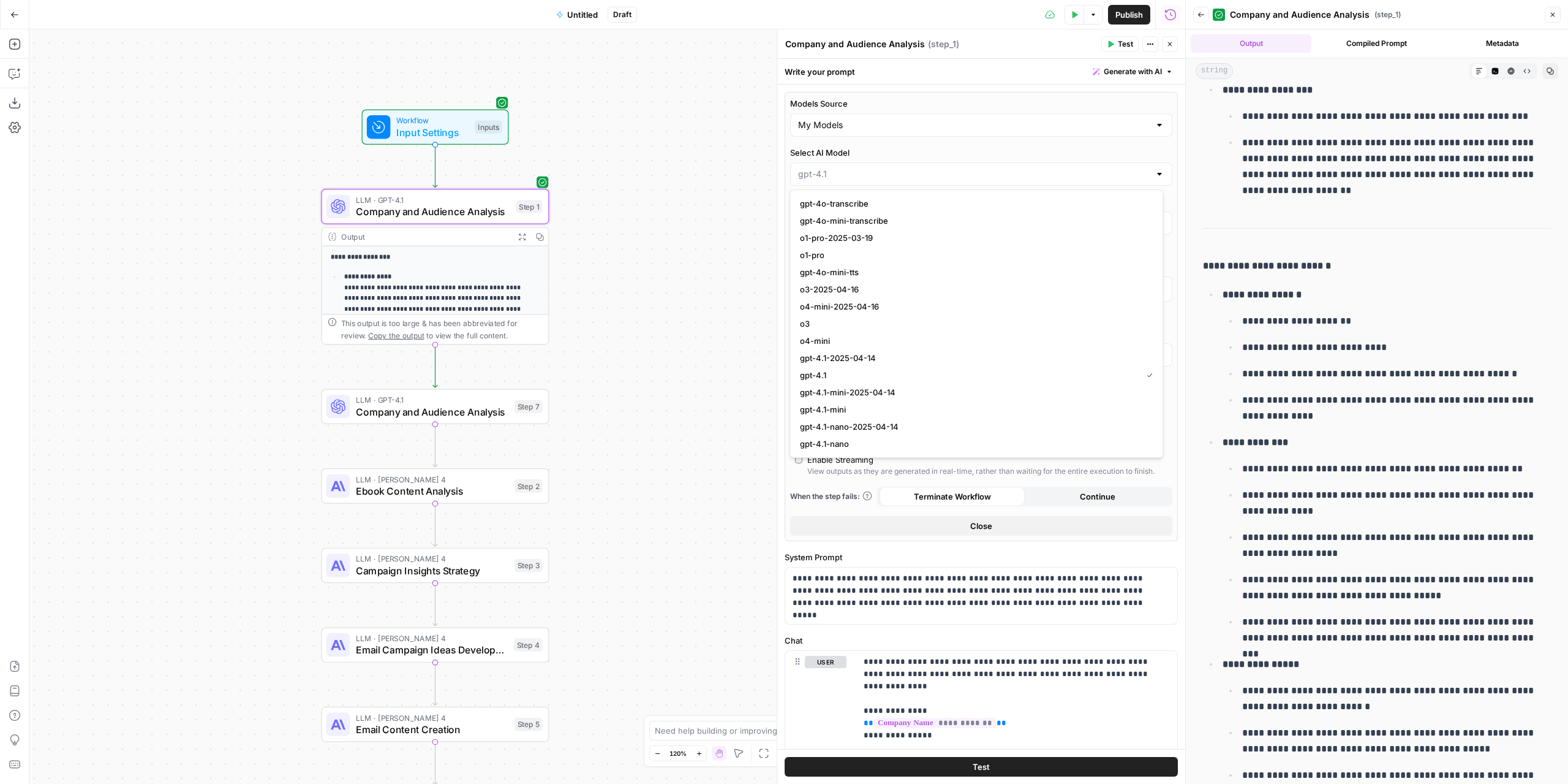
scroll to position [1164, 0]
click at [906, 359] on span "gpt-5" at bounding box center [974, 360] width 348 height 12
type input "gpt-5"
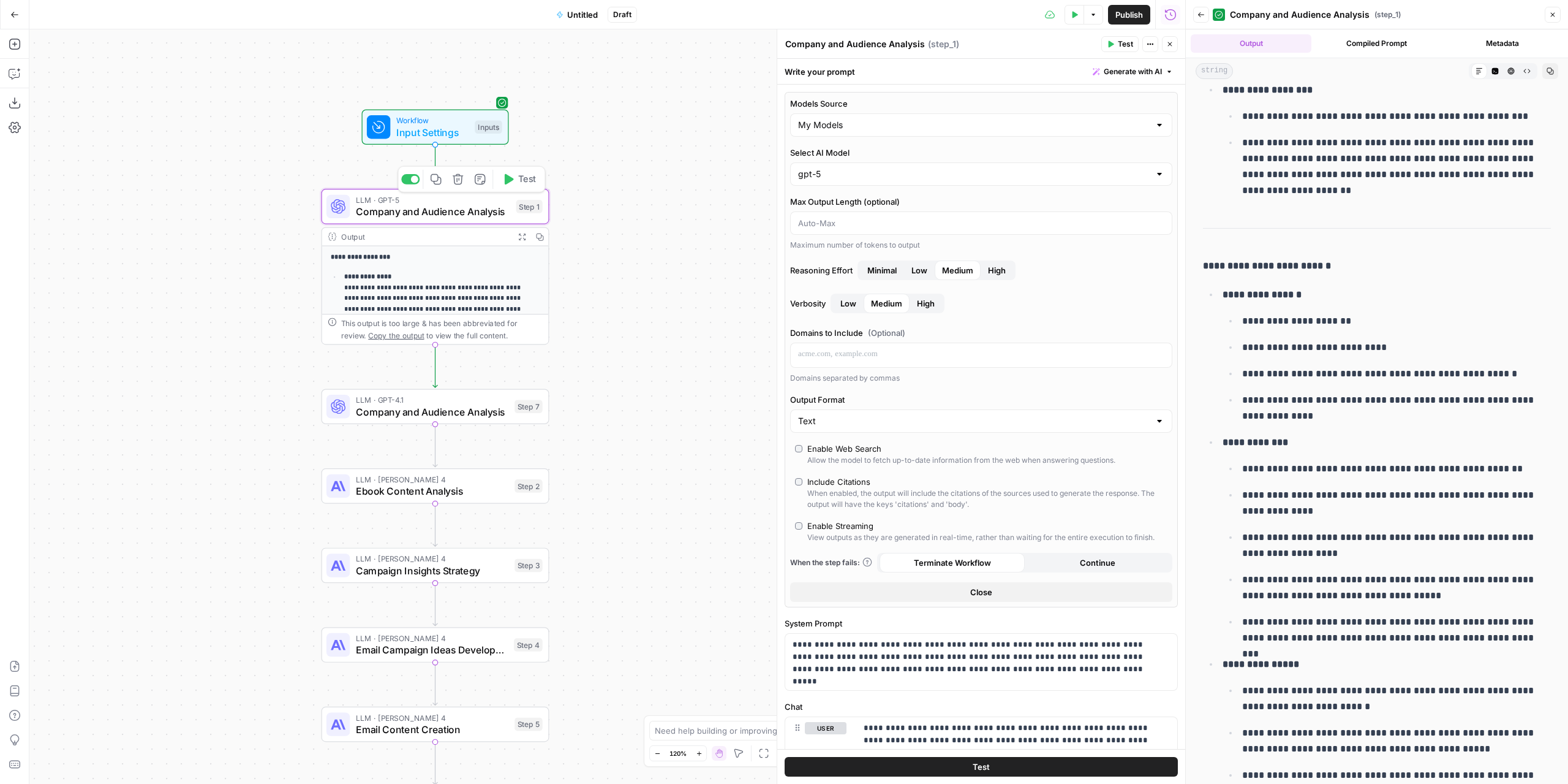
click at [515, 178] on button "Test" at bounding box center [519, 179] width 46 height 19
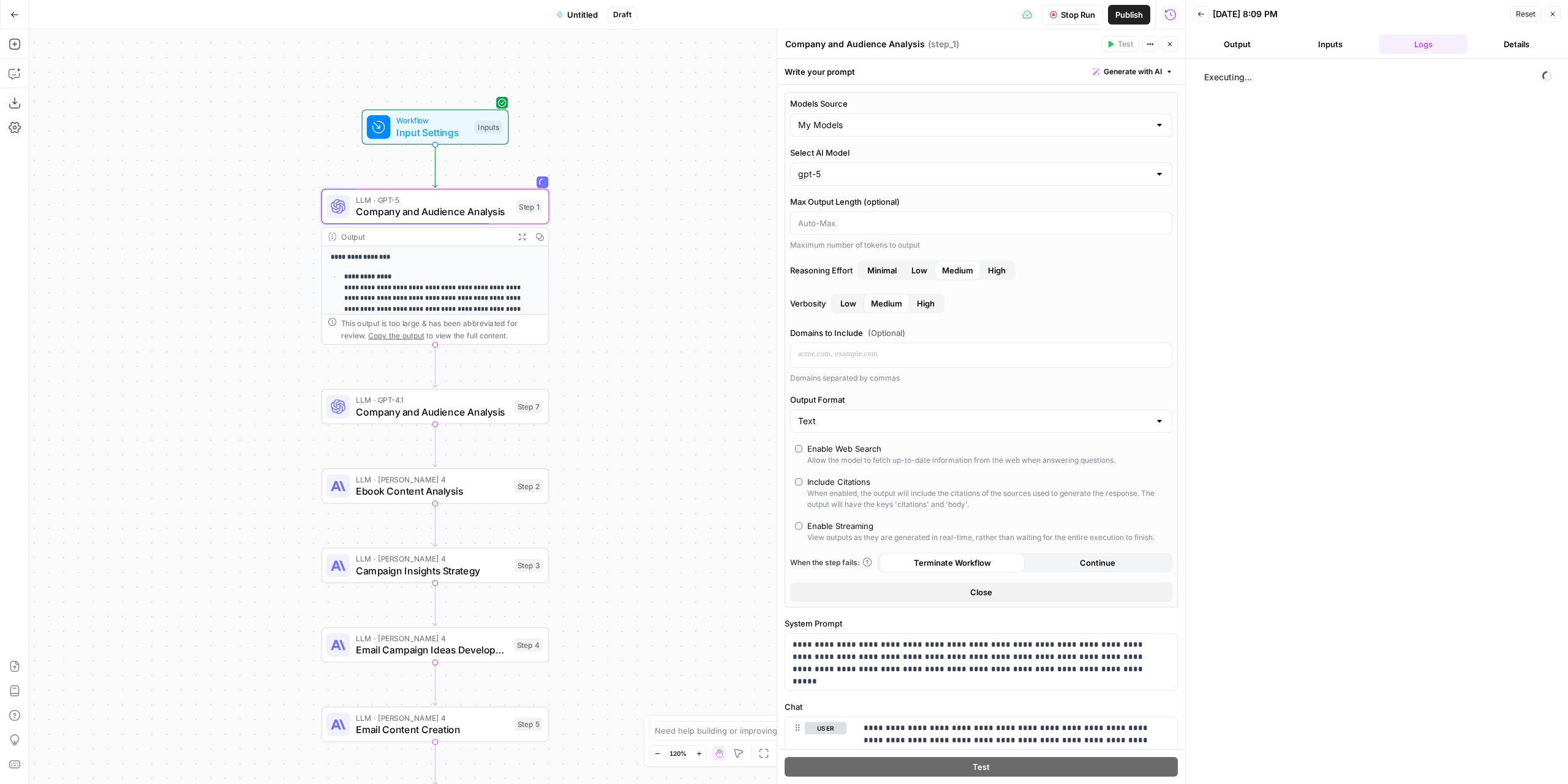
click at [1242, 38] on button "Output" at bounding box center [1237, 44] width 88 height 19
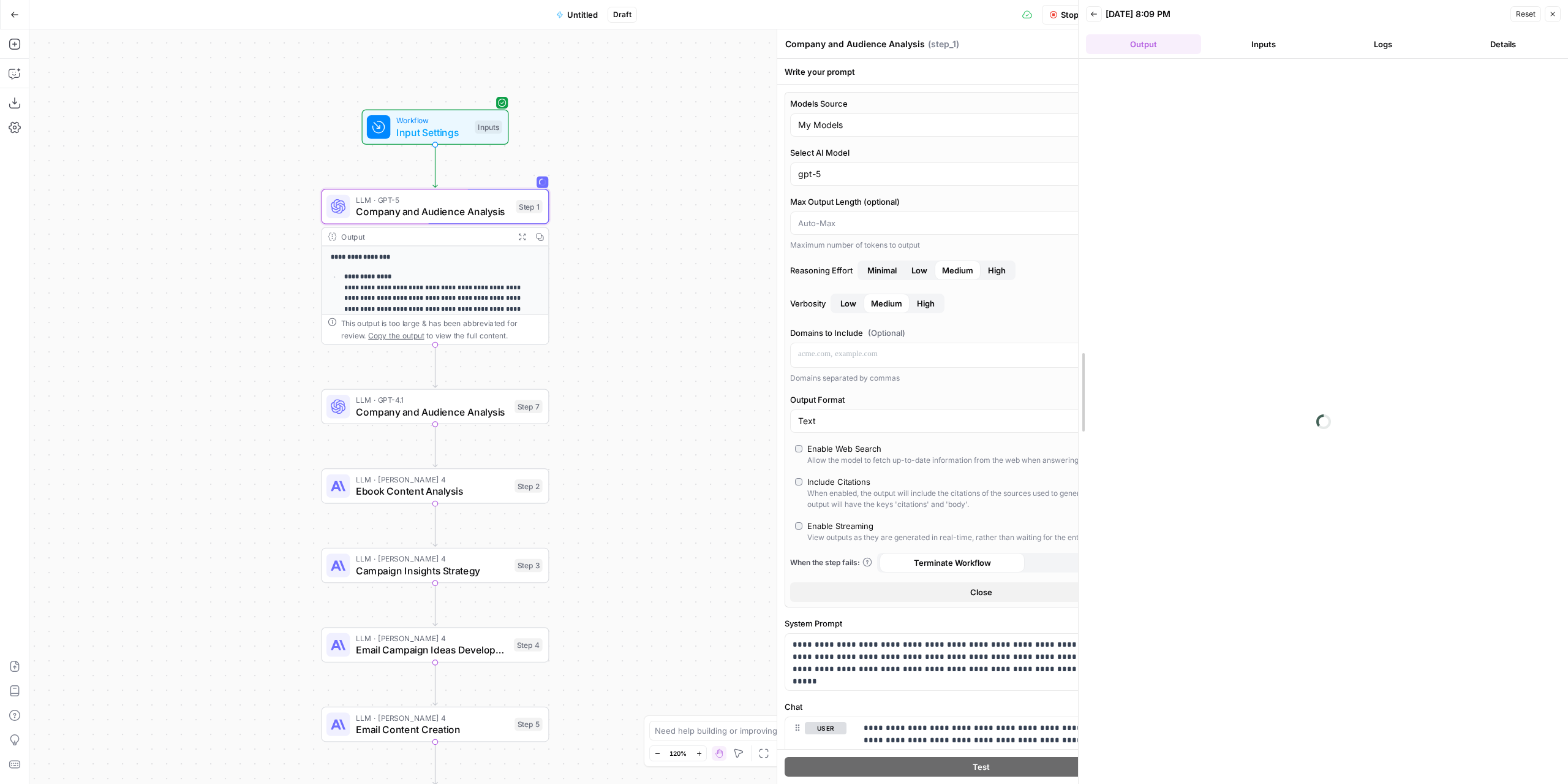
drag, startPoint x: 1182, startPoint y: 201, endPoint x: 1017, endPoint y: 217, distance: 165.8
click at [1017, 217] on body "**********" at bounding box center [784, 392] width 1568 height 784
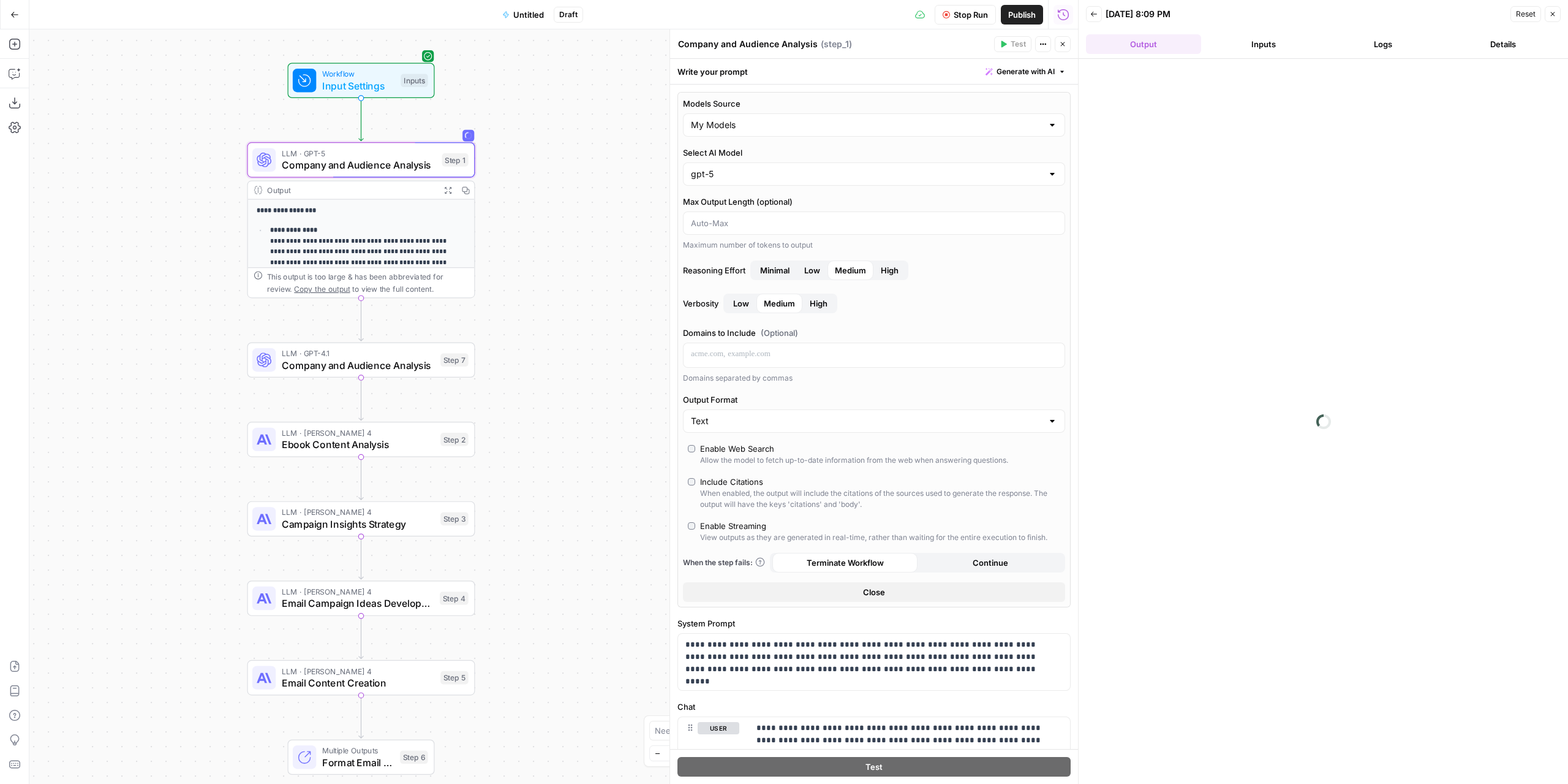
drag, startPoint x: 585, startPoint y: 310, endPoint x: 538, endPoint y: 302, distance: 47.7
click at [531, 302] on div "**********" at bounding box center [553, 406] width 1049 height 754
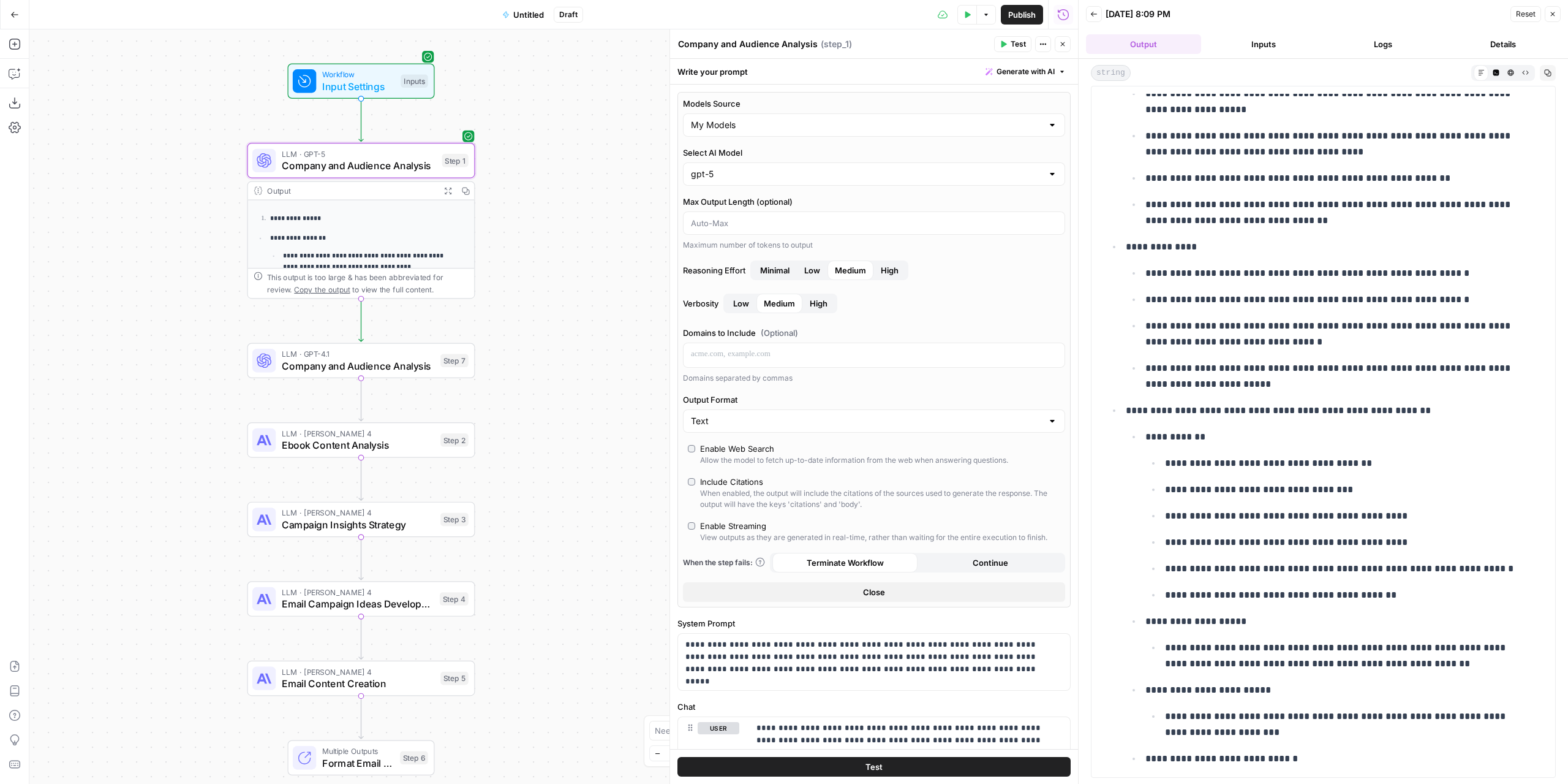
scroll to position [1042, 0]
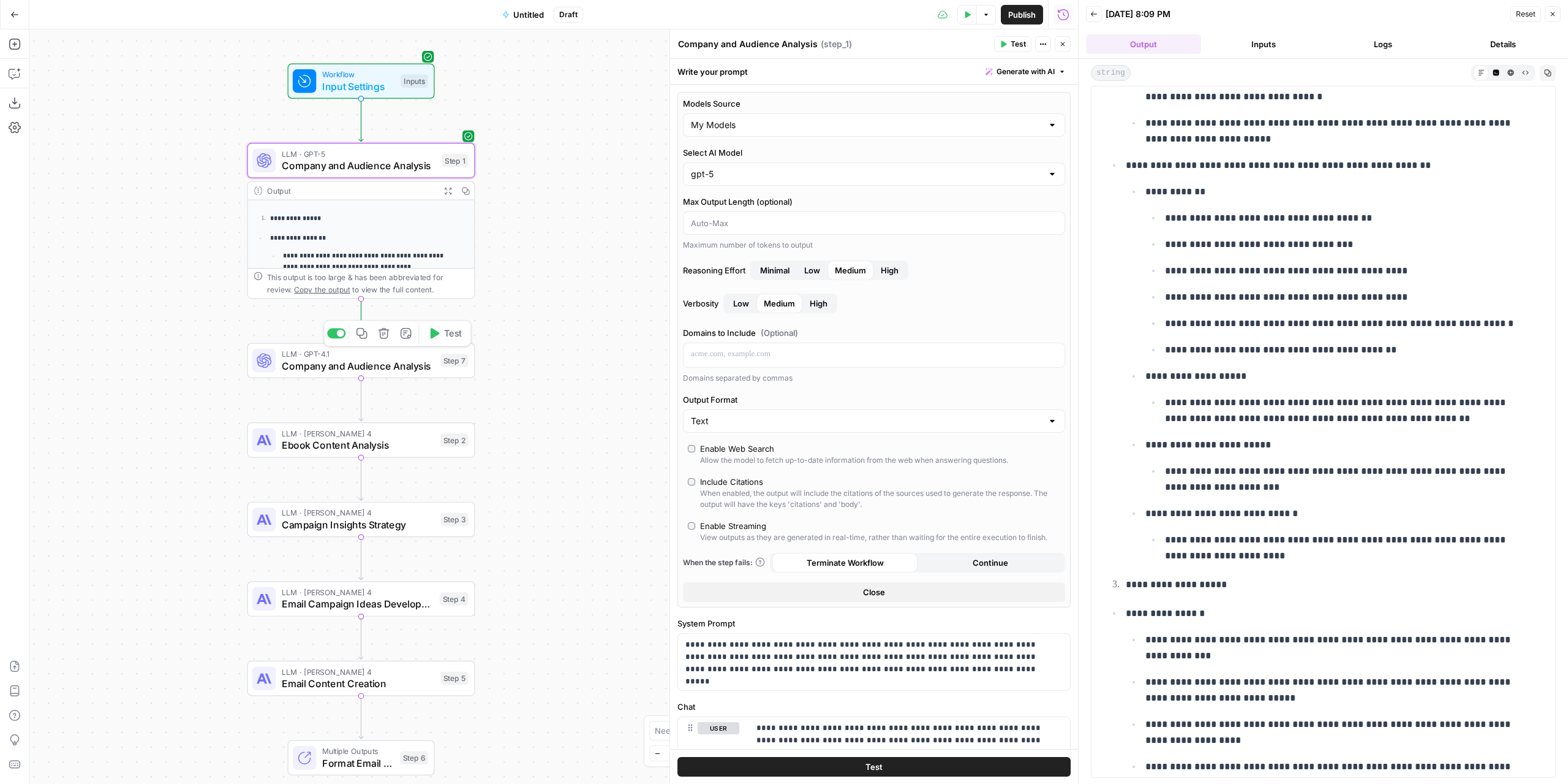
click at [344, 373] on div "LLM · GPT-4.1 Company and Audience Analysis Step 7 Copy step Delete step Add No…" at bounding box center [362, 360] width 228 height 36
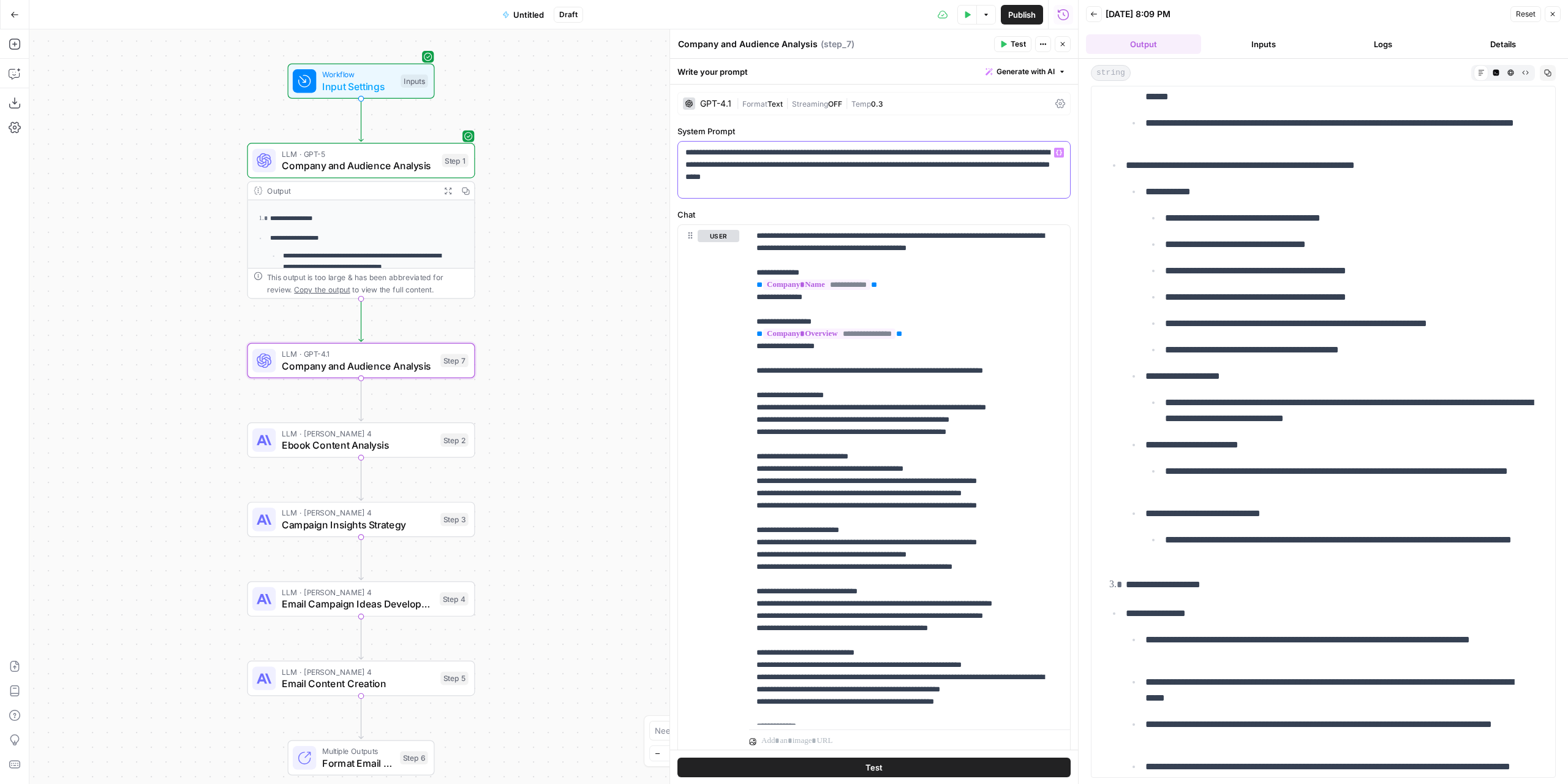
drag, startPoint x: 1003, startPoint y: 151, endPoint x: 953, endPoint y: 150, distance: 50.0
click at [953, 150] on p "**********" at bounding box center [869, 165] width 369 height 37
click at [926, 179] on p "**********" at bounding box center [869, 165] width 369 height 37
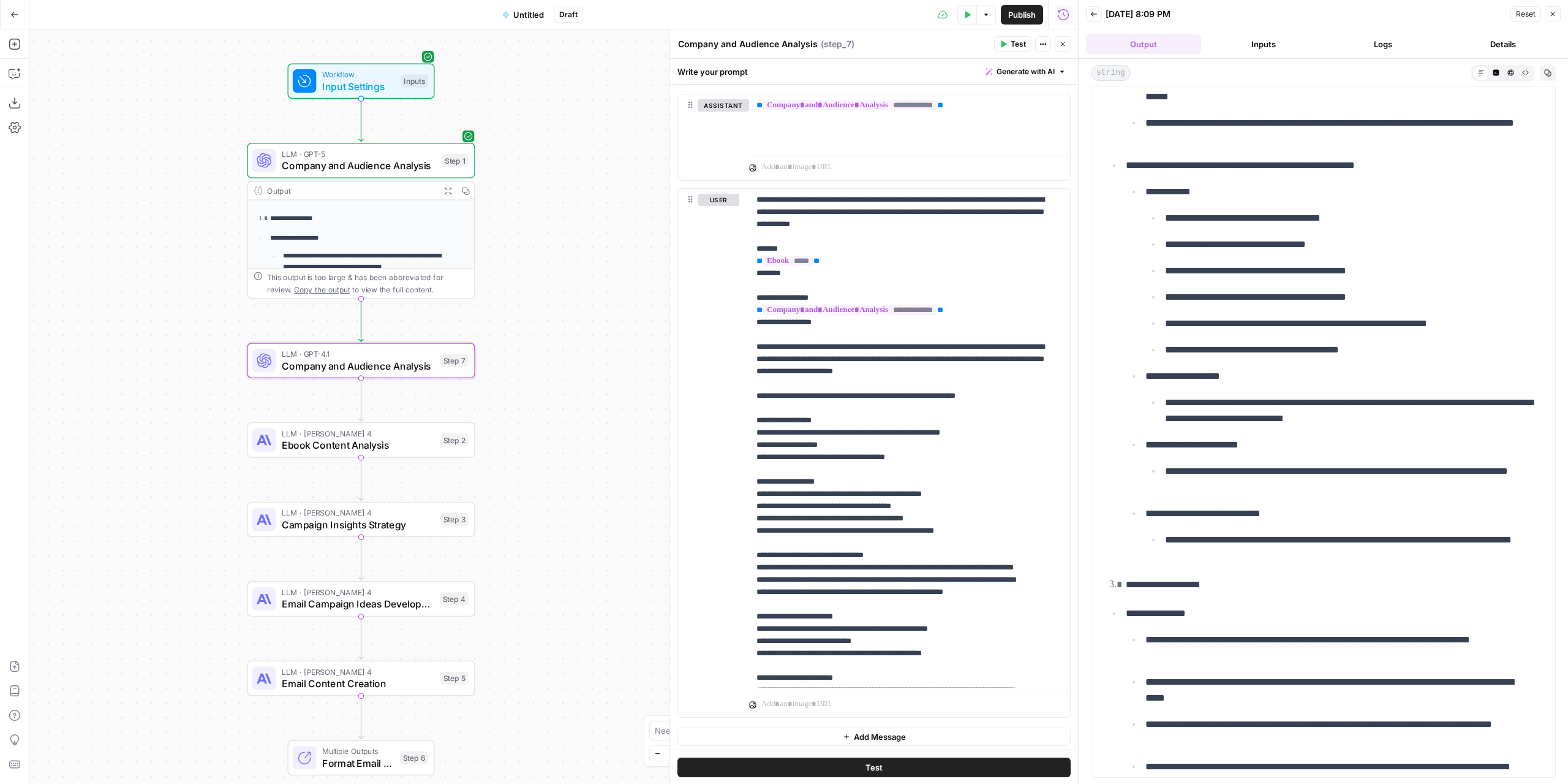
scroll to position [669, 0]
click at [449, 334] on span "Test" at bounding box center [453, 333] width 18 height 14
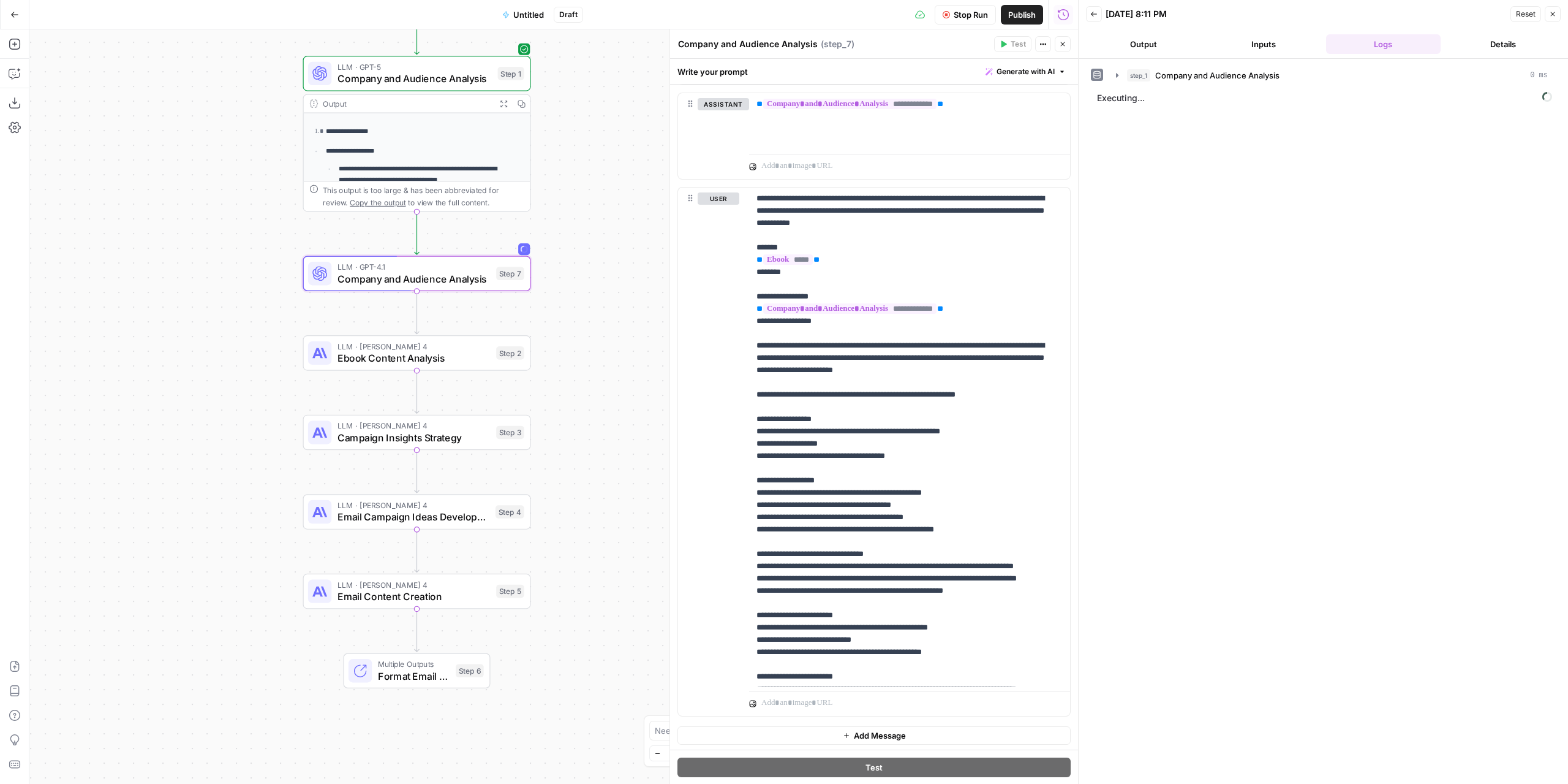
drag, startPoint x: 581, startPoint y: 368, endPoint x: 627, endPoint y: 295, distance: 86.3
click at [627, 295] on div "**********" at bounding box center [553, 406] width 1049 height 754
click at [463, 357] on span "Ebook Content Analysis" at bounding box center [414, 357] width 153 height 15
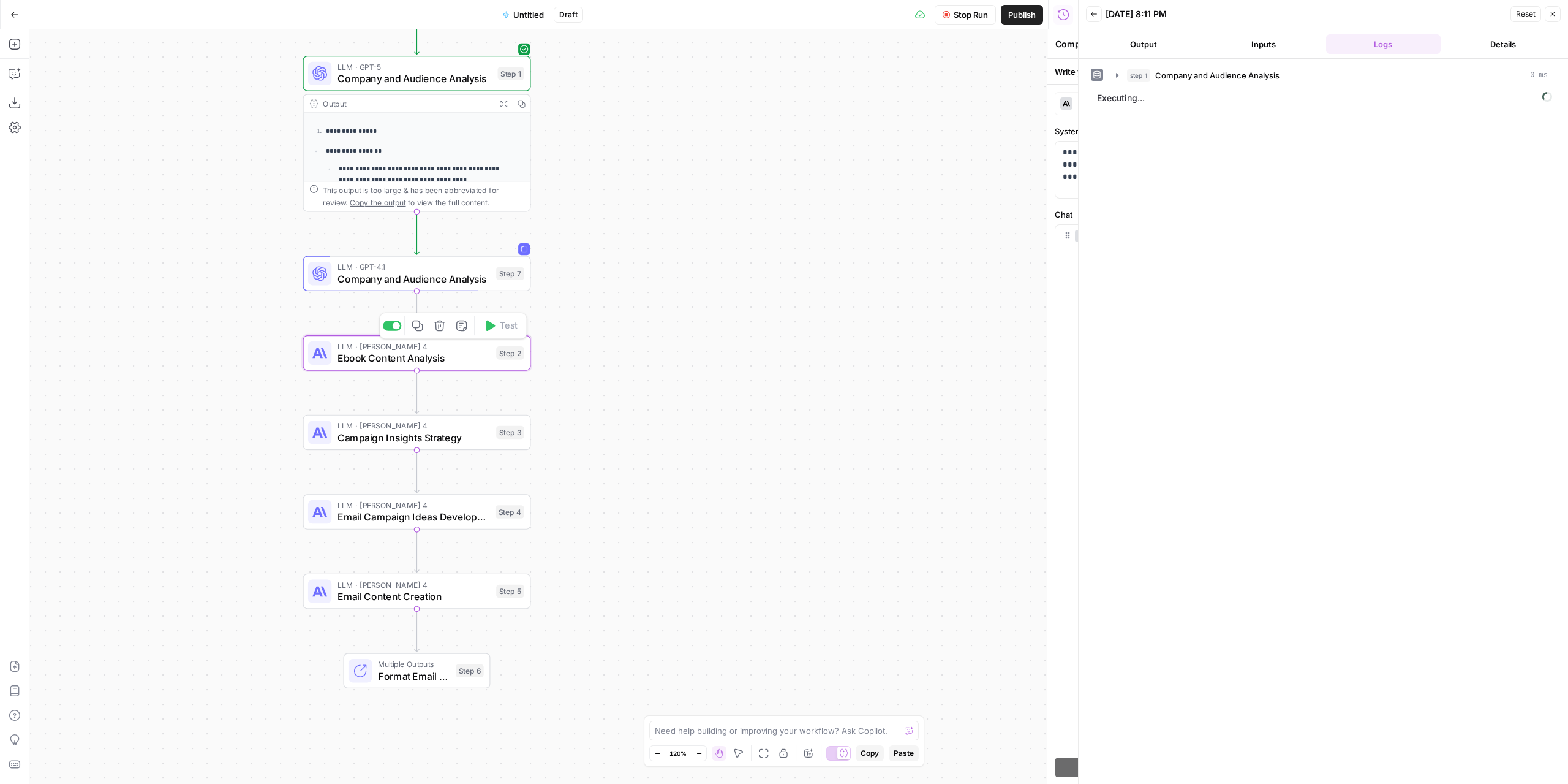
type textarea "Ebook Content Analysis"
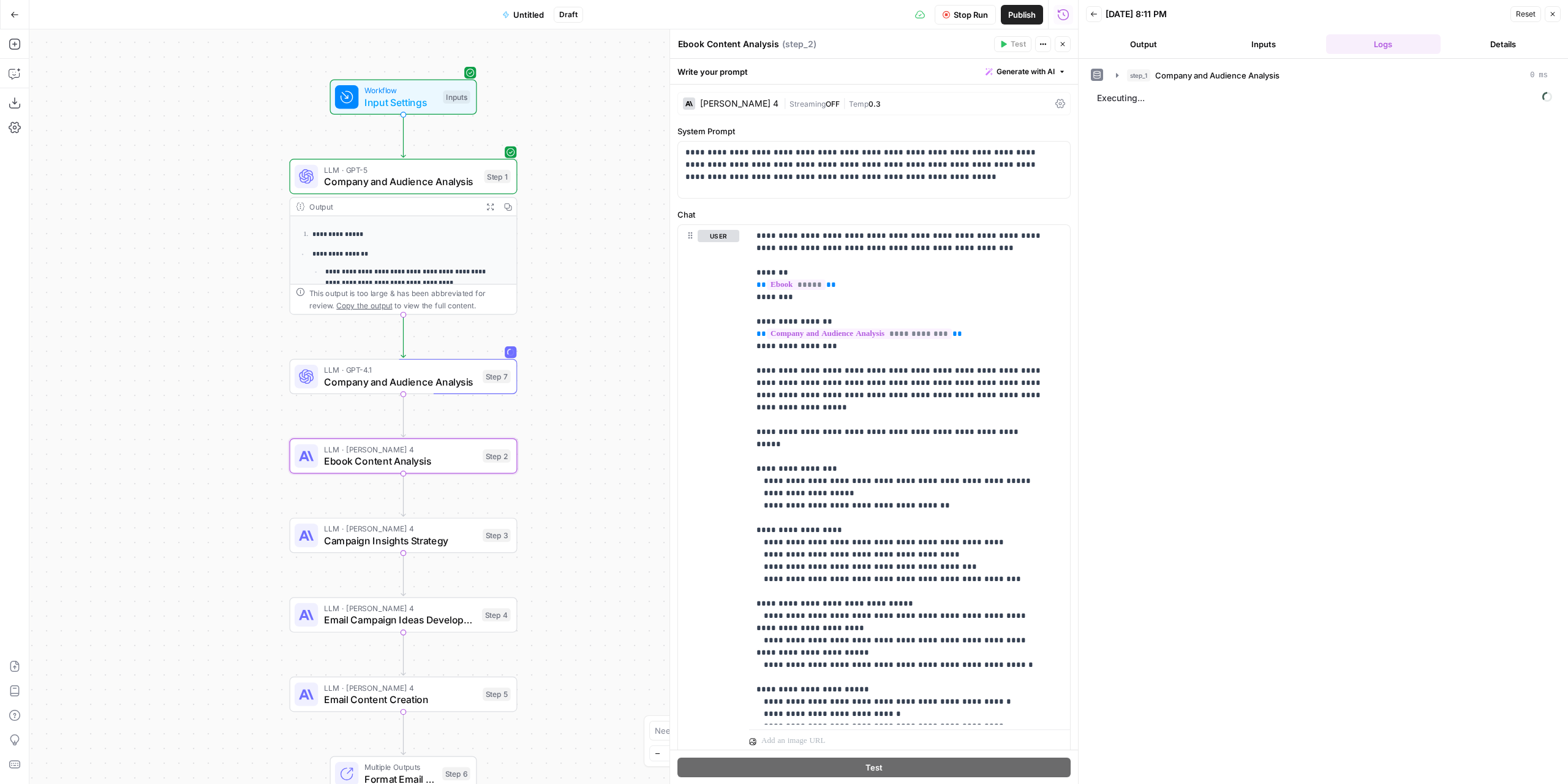
drag, startPoint x: 593, startPoint y: 264, endPoint x: 580, endPoint y: 367, distance: 103.8
click at [580, 367] on div "**********" at bounding box center [553, 406] width 1049 height 754
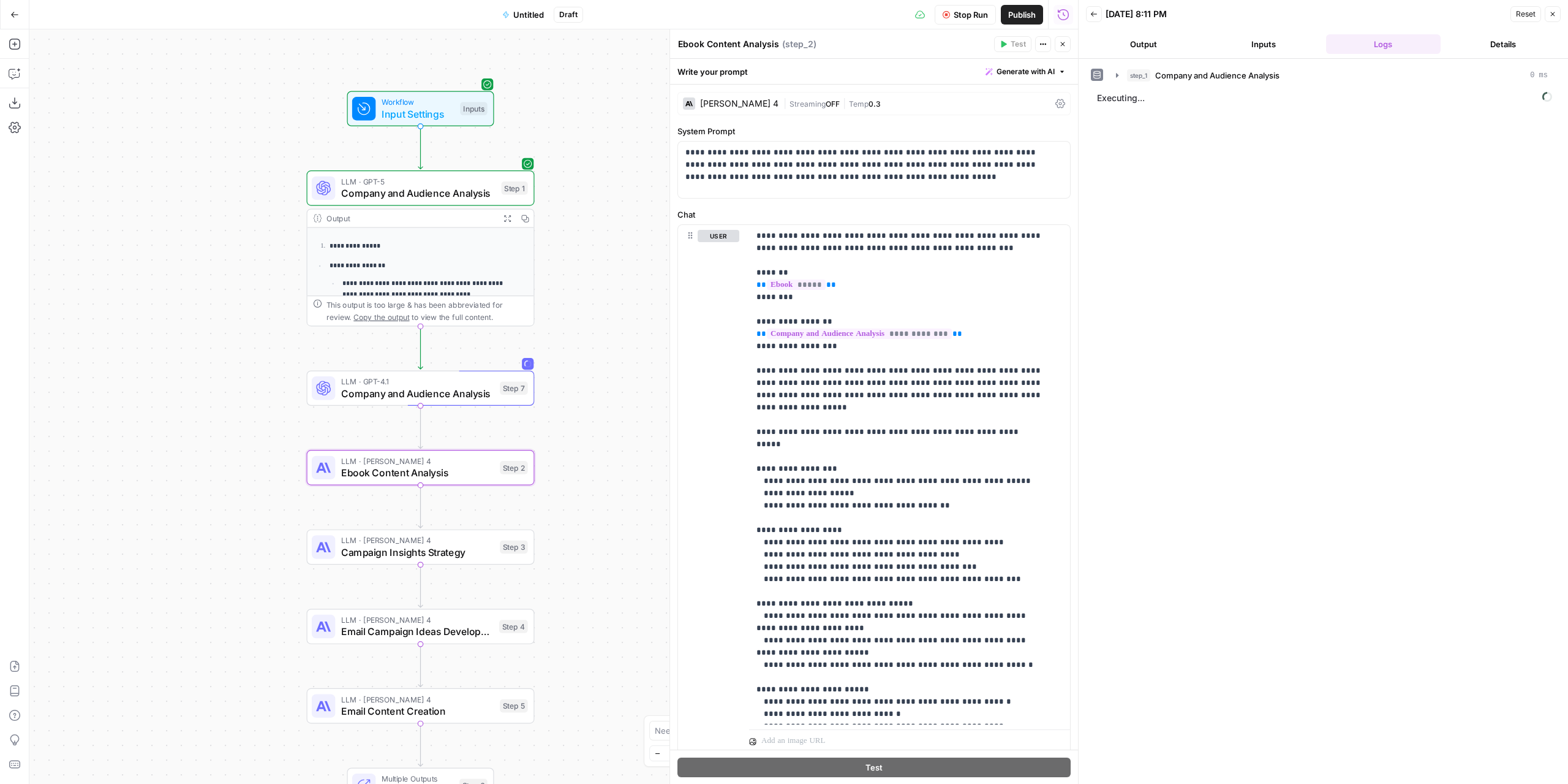
drag, startPoint x: 587, startPoint y: 361, endPoint x: 604, endPoint y: 372, distance: 20.2
click at [604, 372] on div "**********" at bounding box center [553, 406] width 1049 height 754
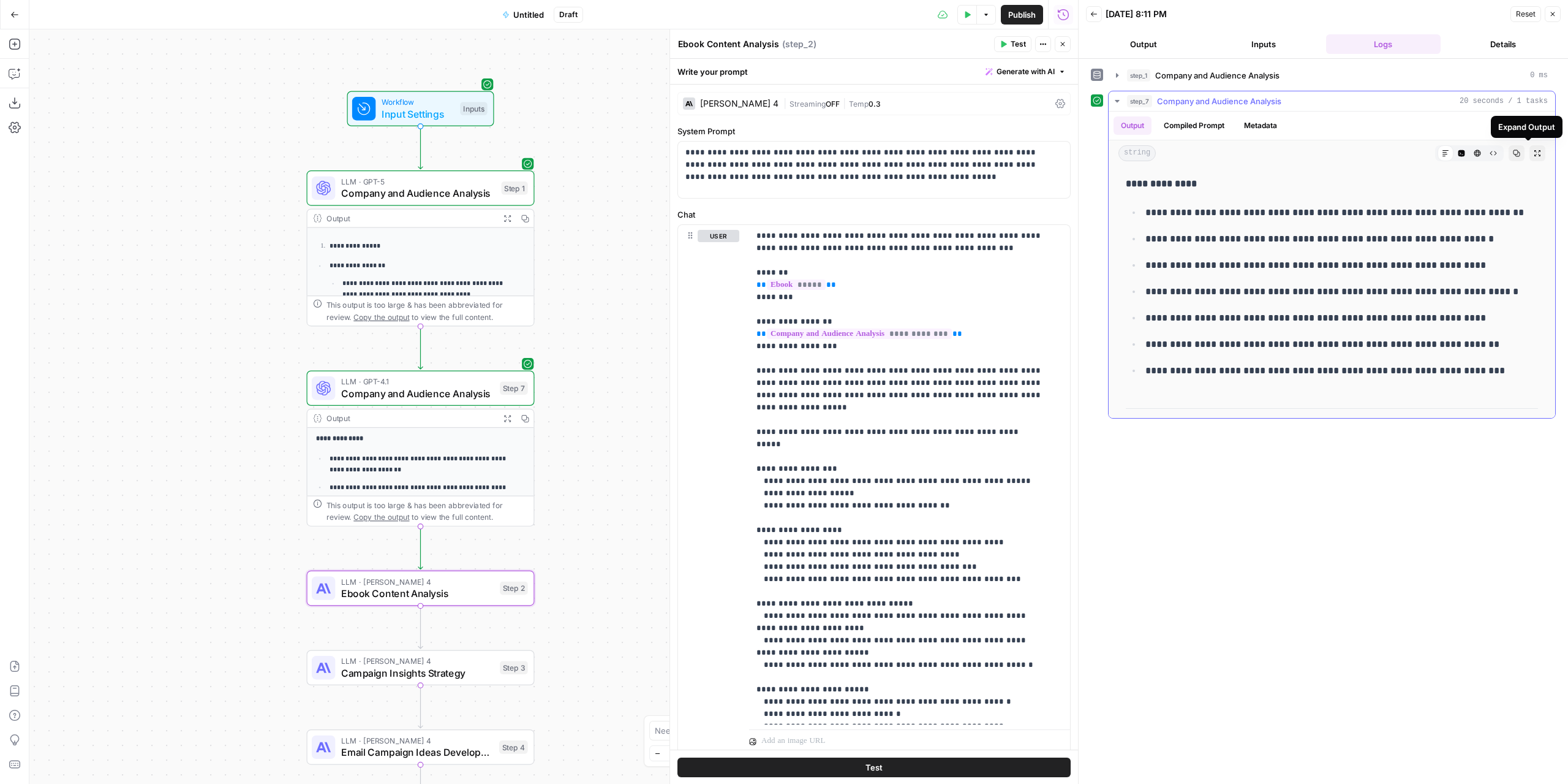
click at [1534, 154] on icon "button" at bounding box center [1537, 153] width 6 height 6
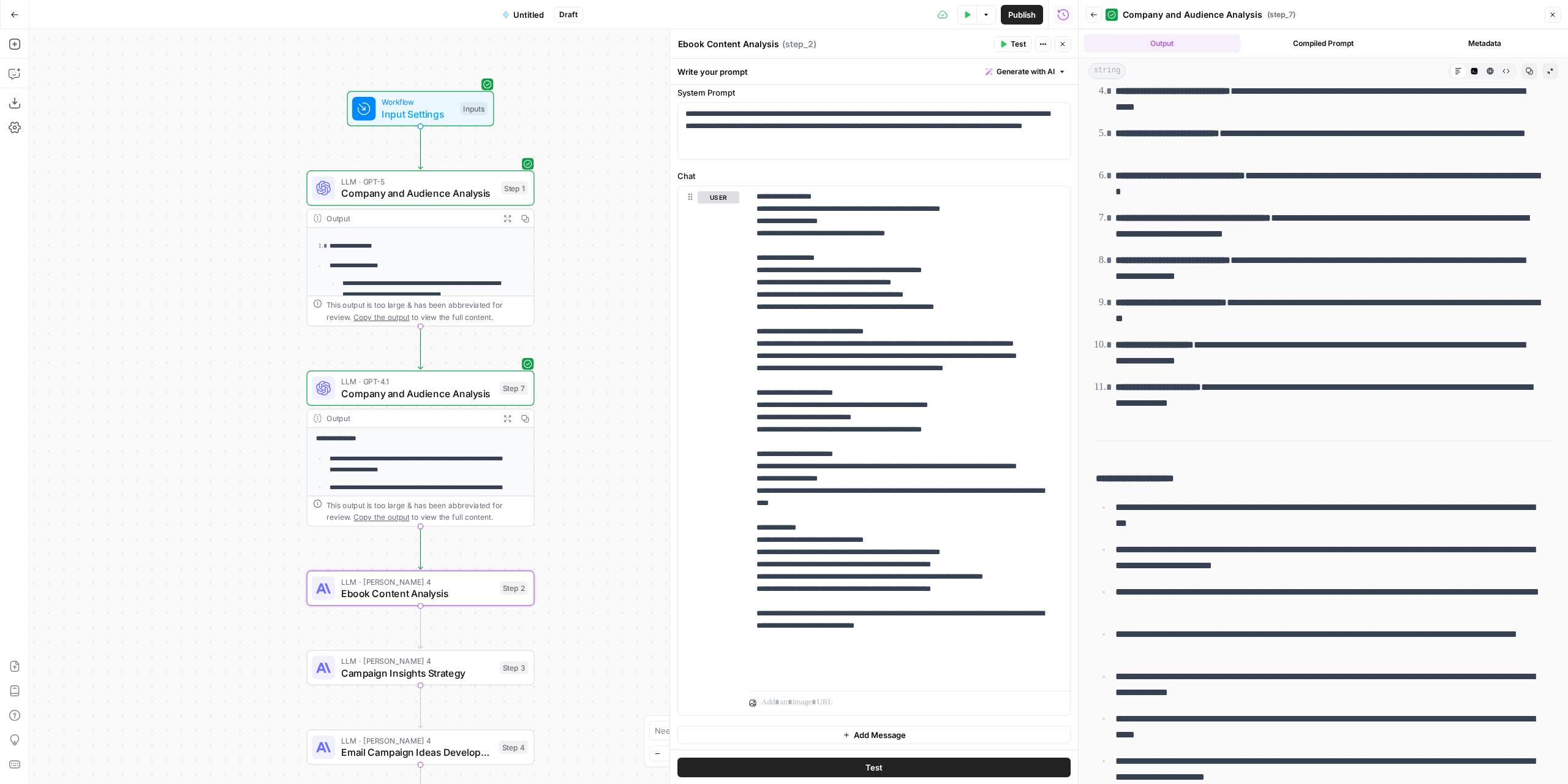
scroll to position [1236, 0]
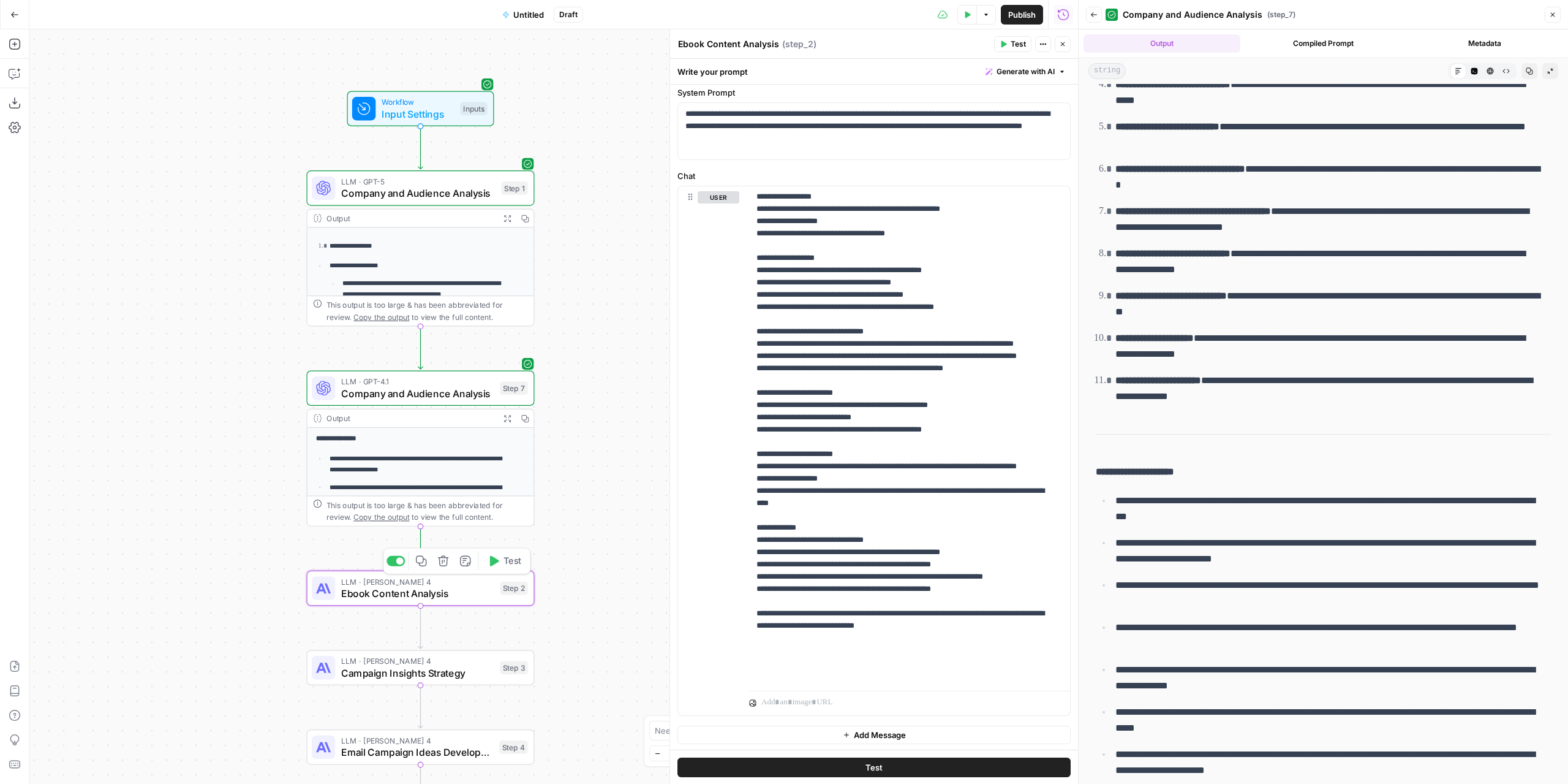
click at [462, 580] on span "LLM · [PERSON_NAME] 4" at bounding box center [417, 581] width 153 height 11
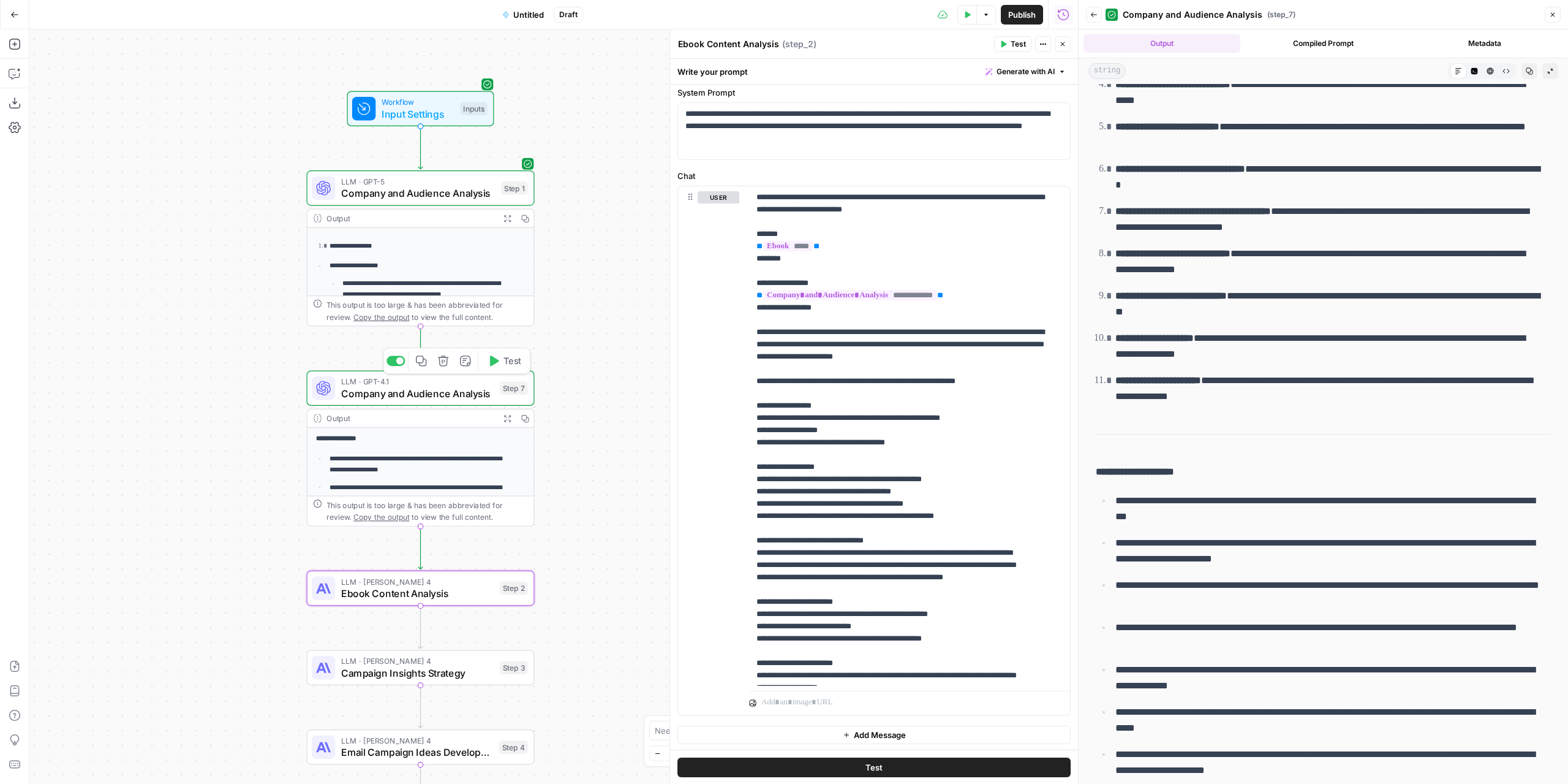
click at [471, 391] on span "Company and Audience Analysis" at bounding box center [417, 393] width 153 height 15
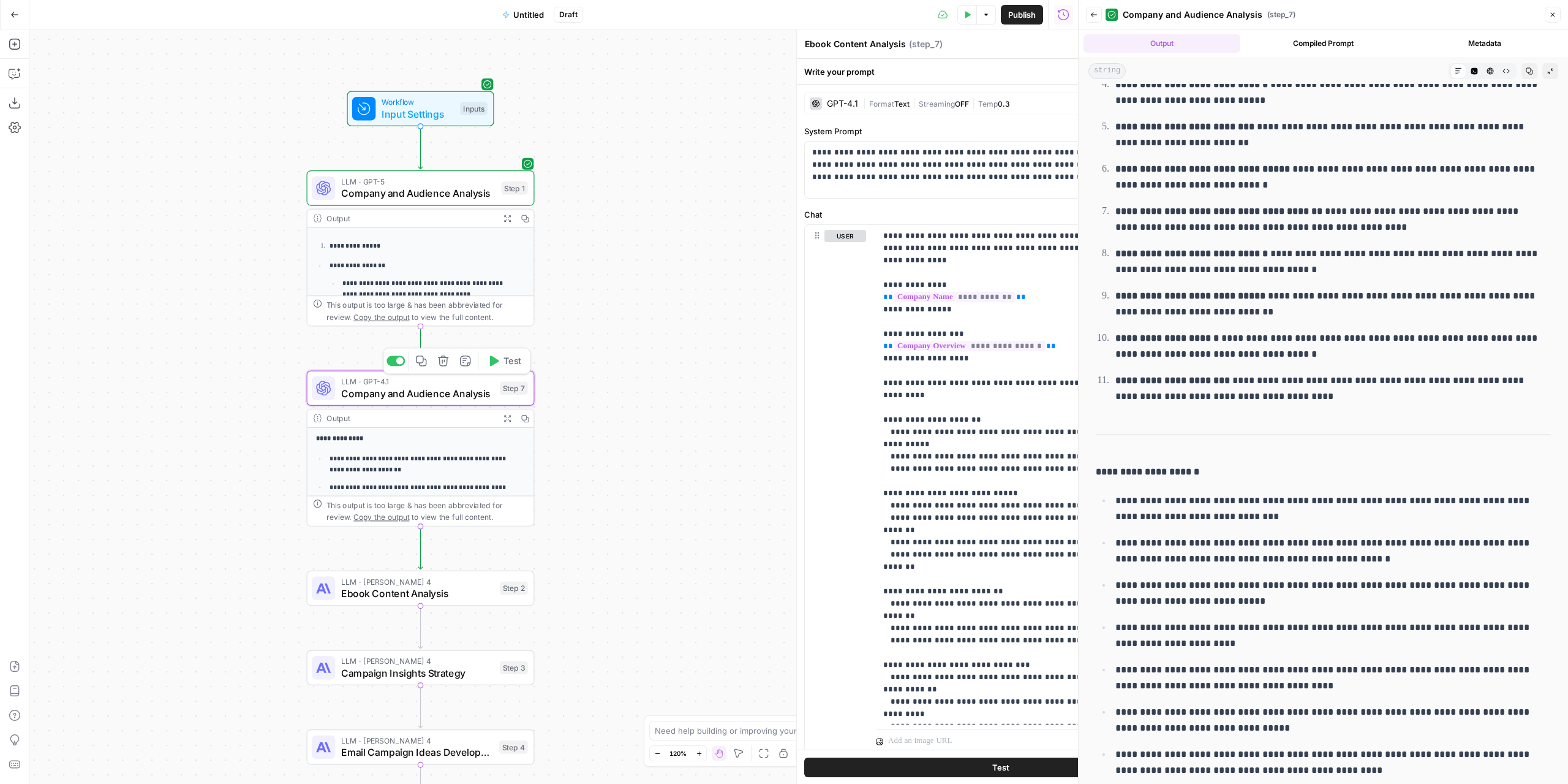
type textarea "Company and Audience Analysis"
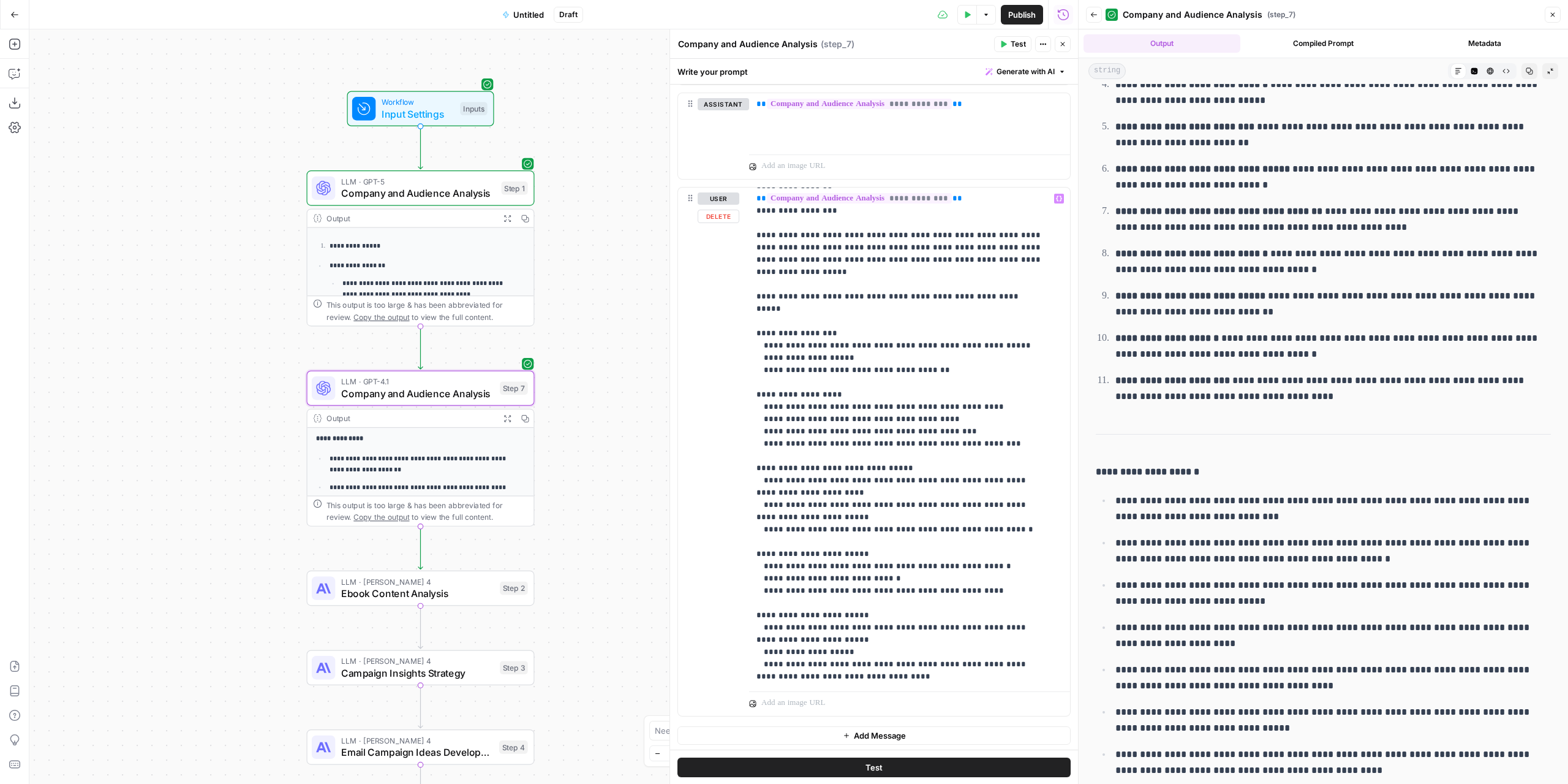
scroll to position [221, 0]
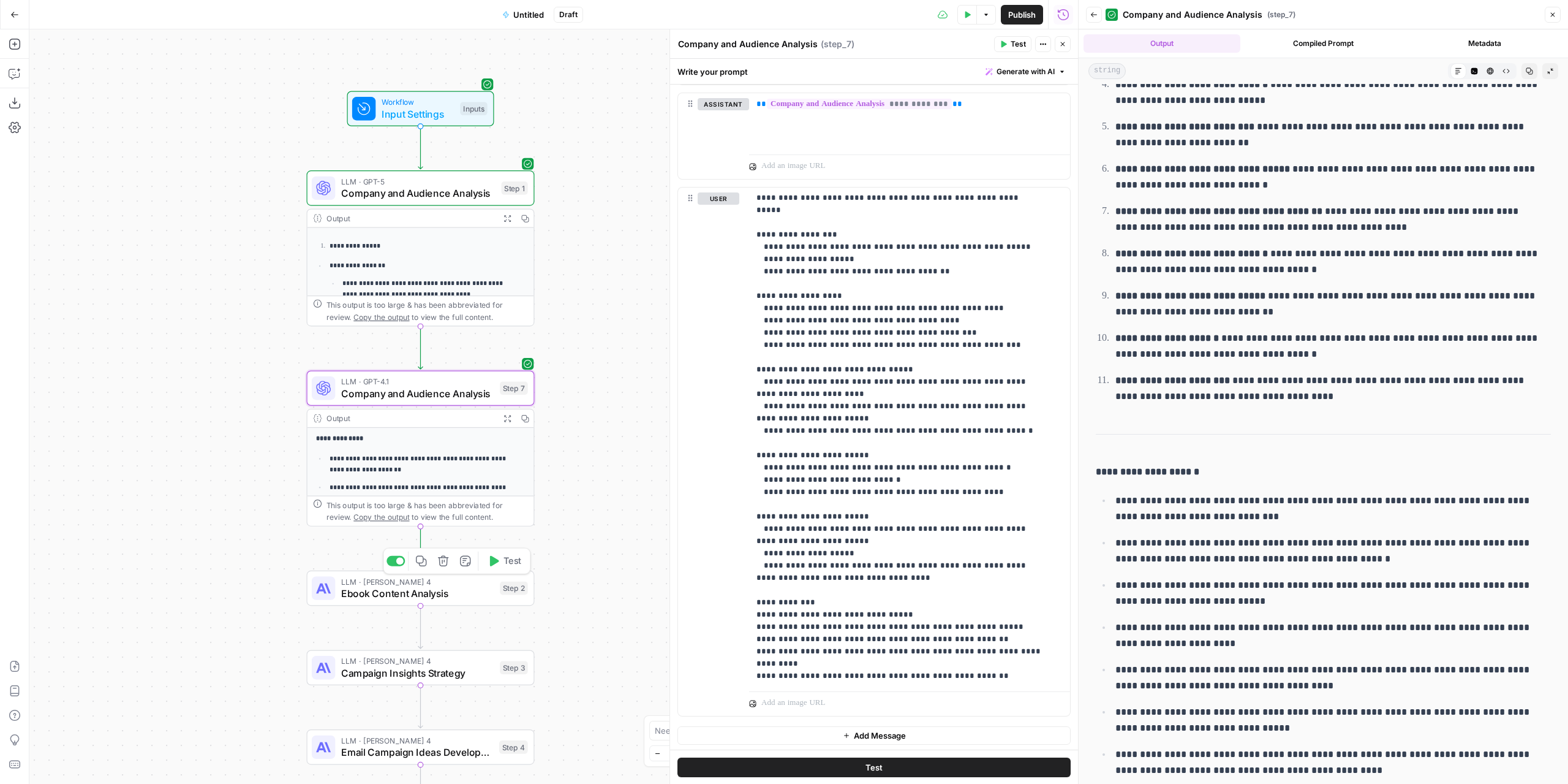
click at [463, 589] on span "Ebook Content Analysis" at bounding box center [417, 593] width 153 height 15
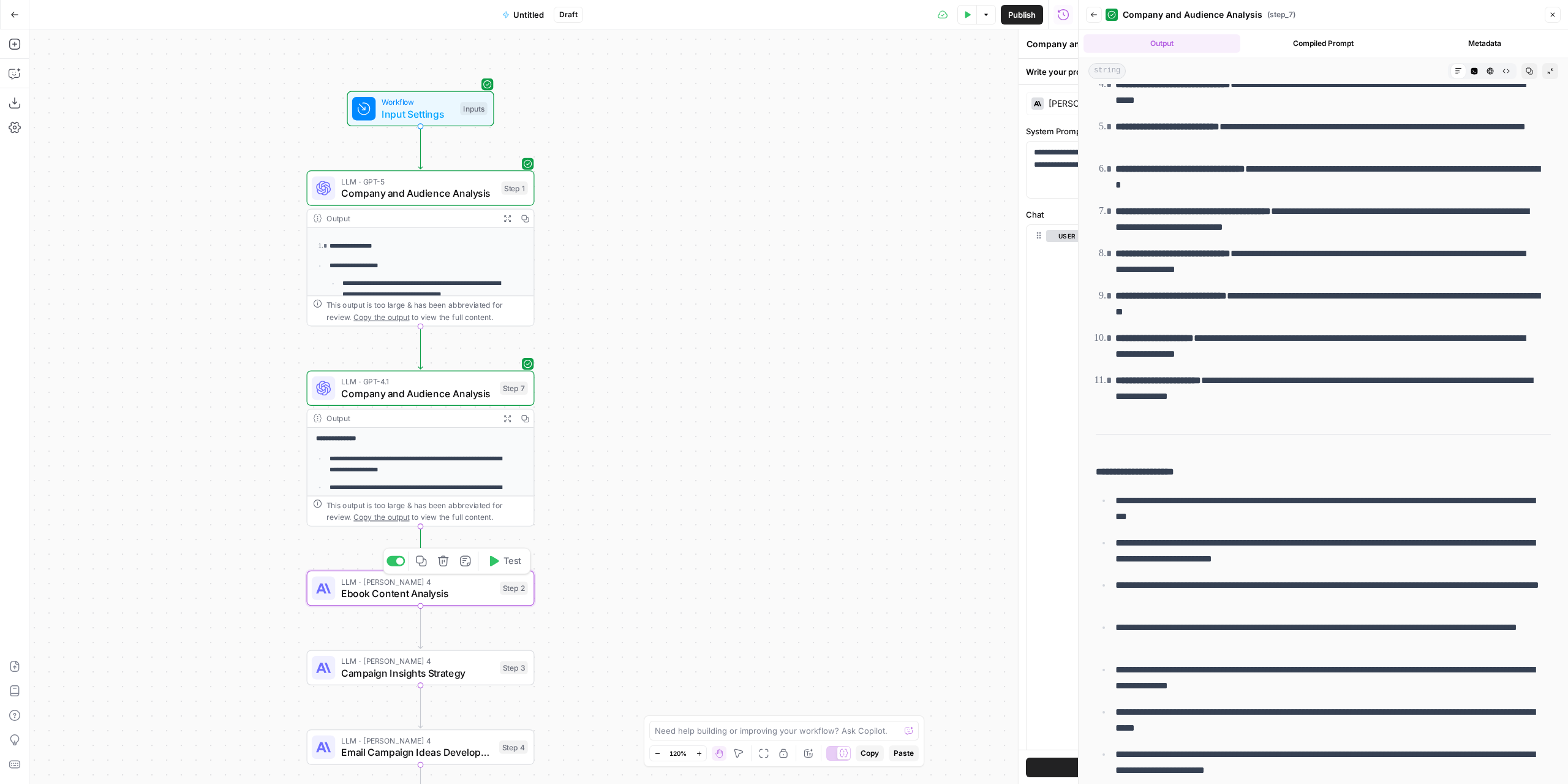
type textarea "Ebook Content Analysis"
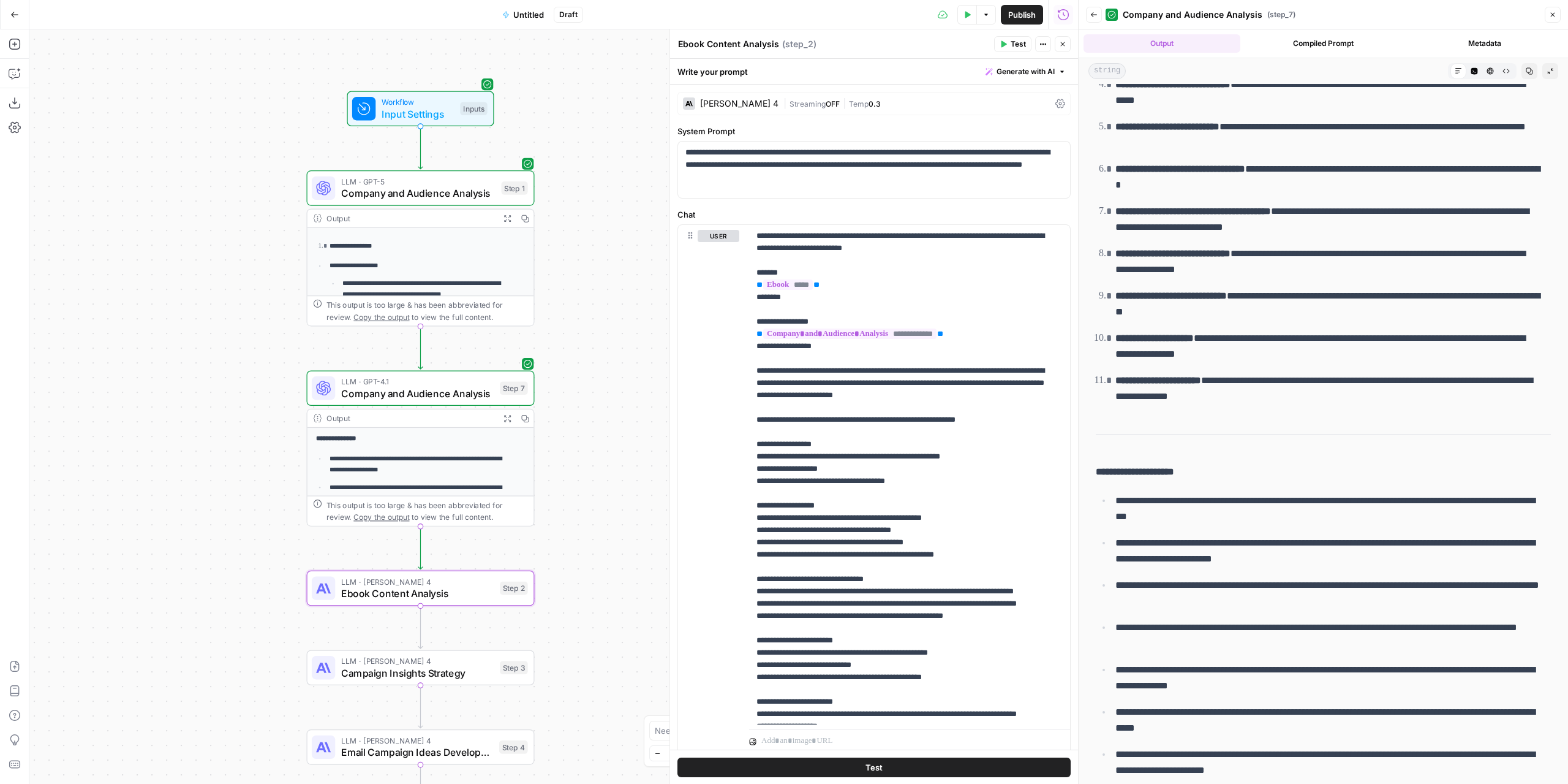
click at [738, 44] on textarea "Ebook Content Analysis" at bounding box center [729, 44] width 101 height 12
click at [739, 45] on textarea "Ebook Content Analysis" at bounding box center [729, 44] width 101 height 12
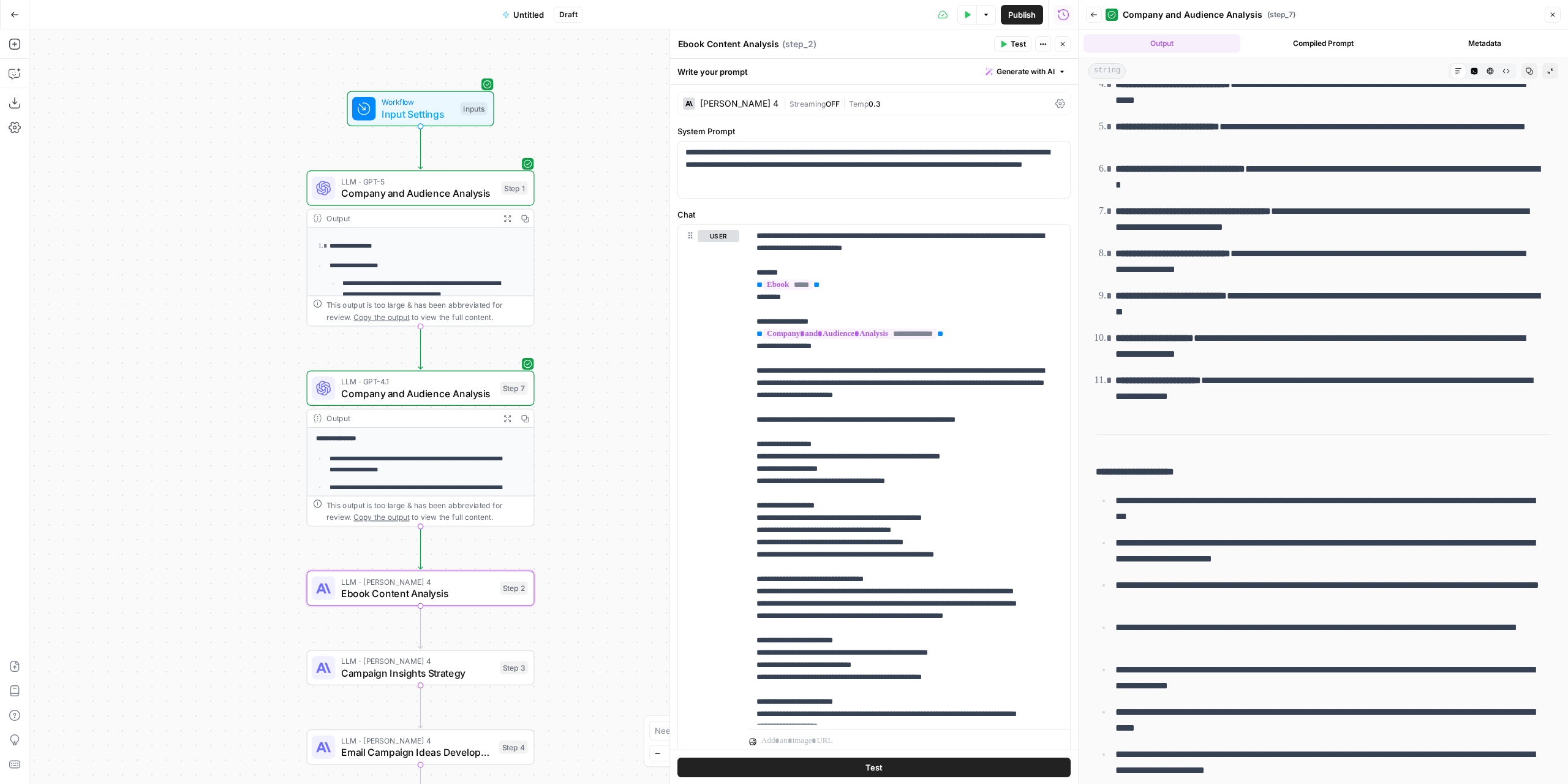
click at [739, 45] on textarea "Ebook Content Analysis" at bounding box center [729, 44] width 101 height 12
click at [393, 399] on span "Company and Audience Analysis" at bounding box center [417, 393] width 153 height 15
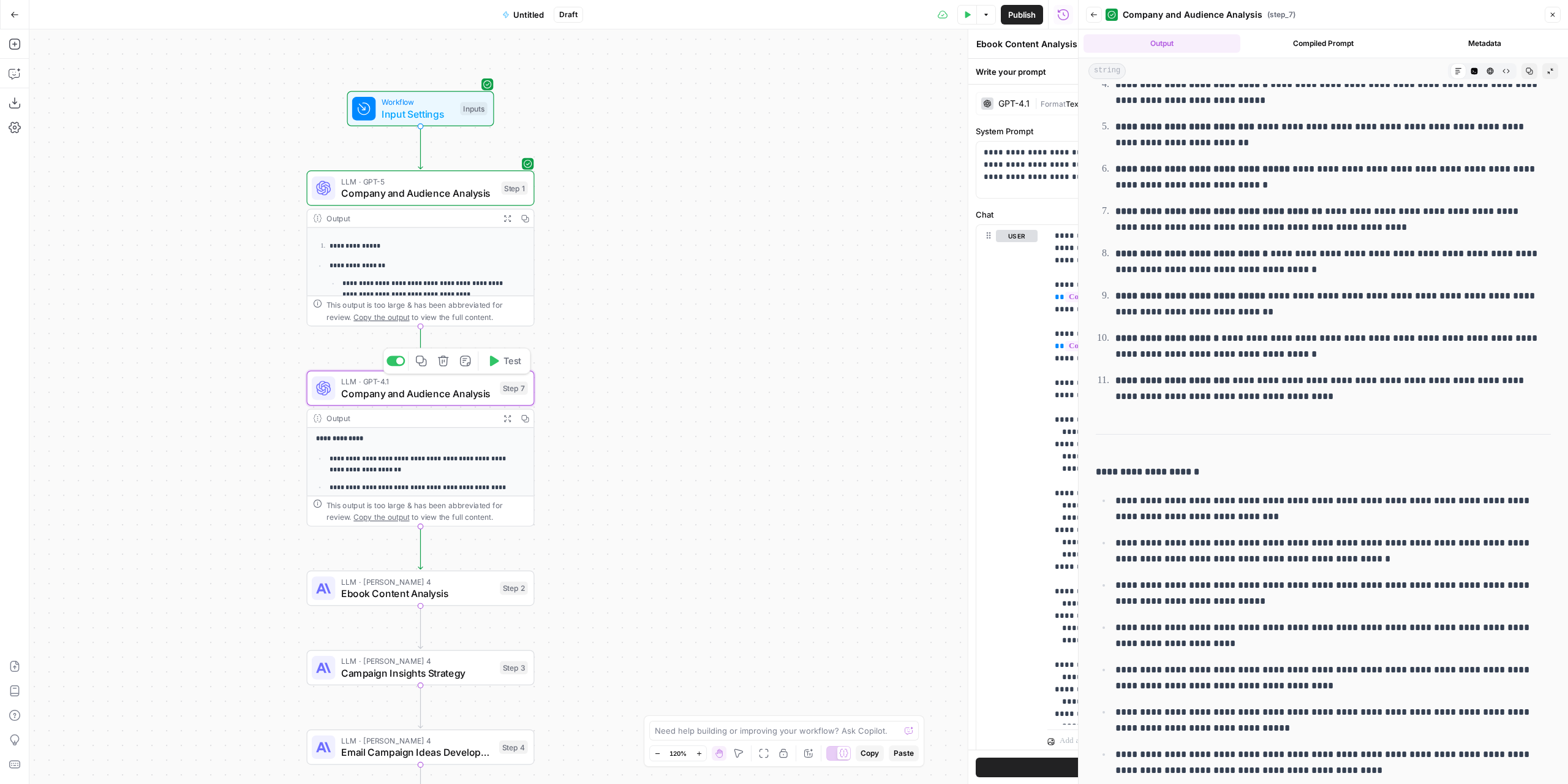
type textarea "Company and Audience Analysis"
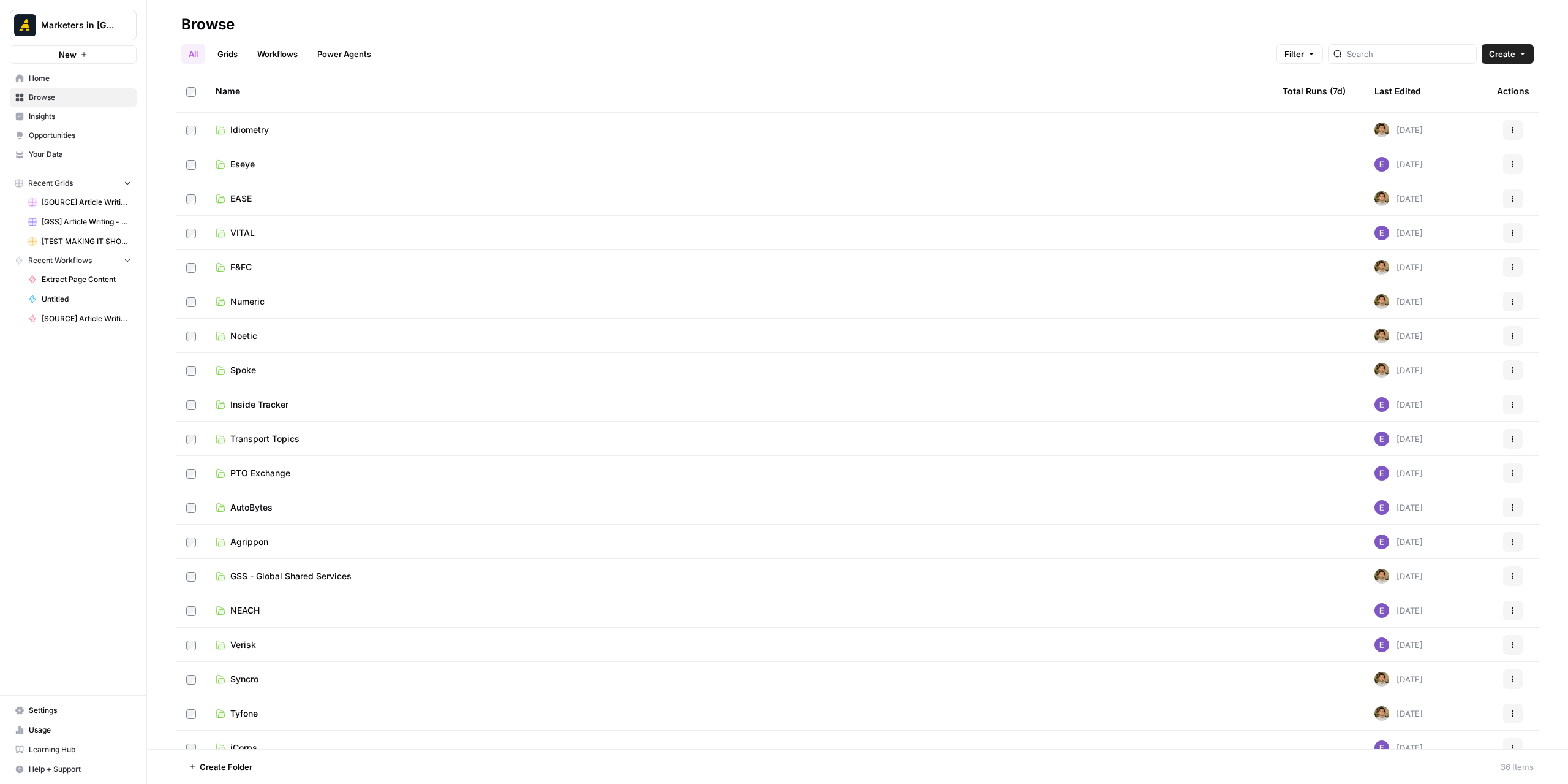
scroll to position [306, 0]
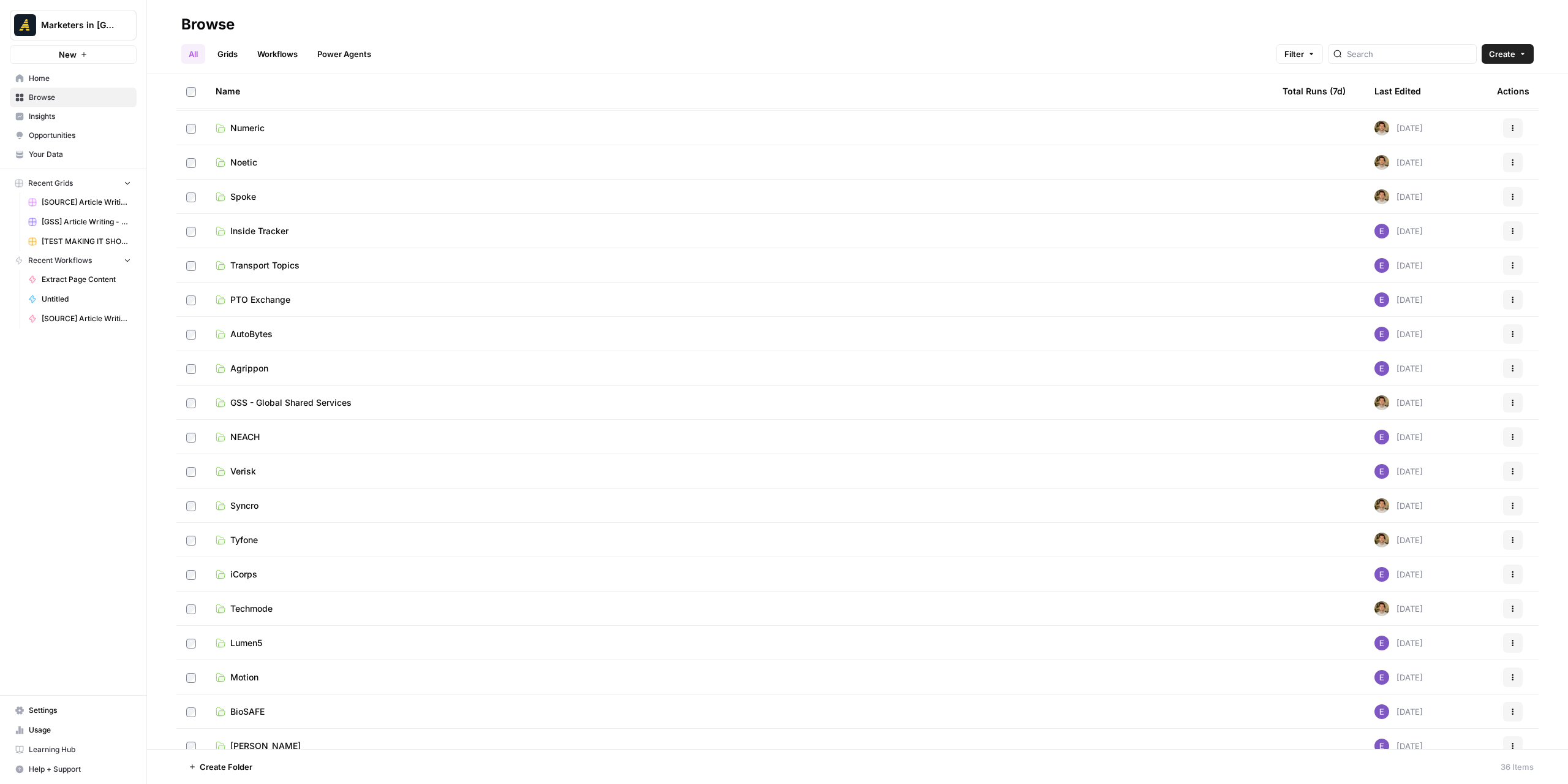
click at [297, 468] on link "Verisk" at bounding box center [739, 471] width 1047 height 12
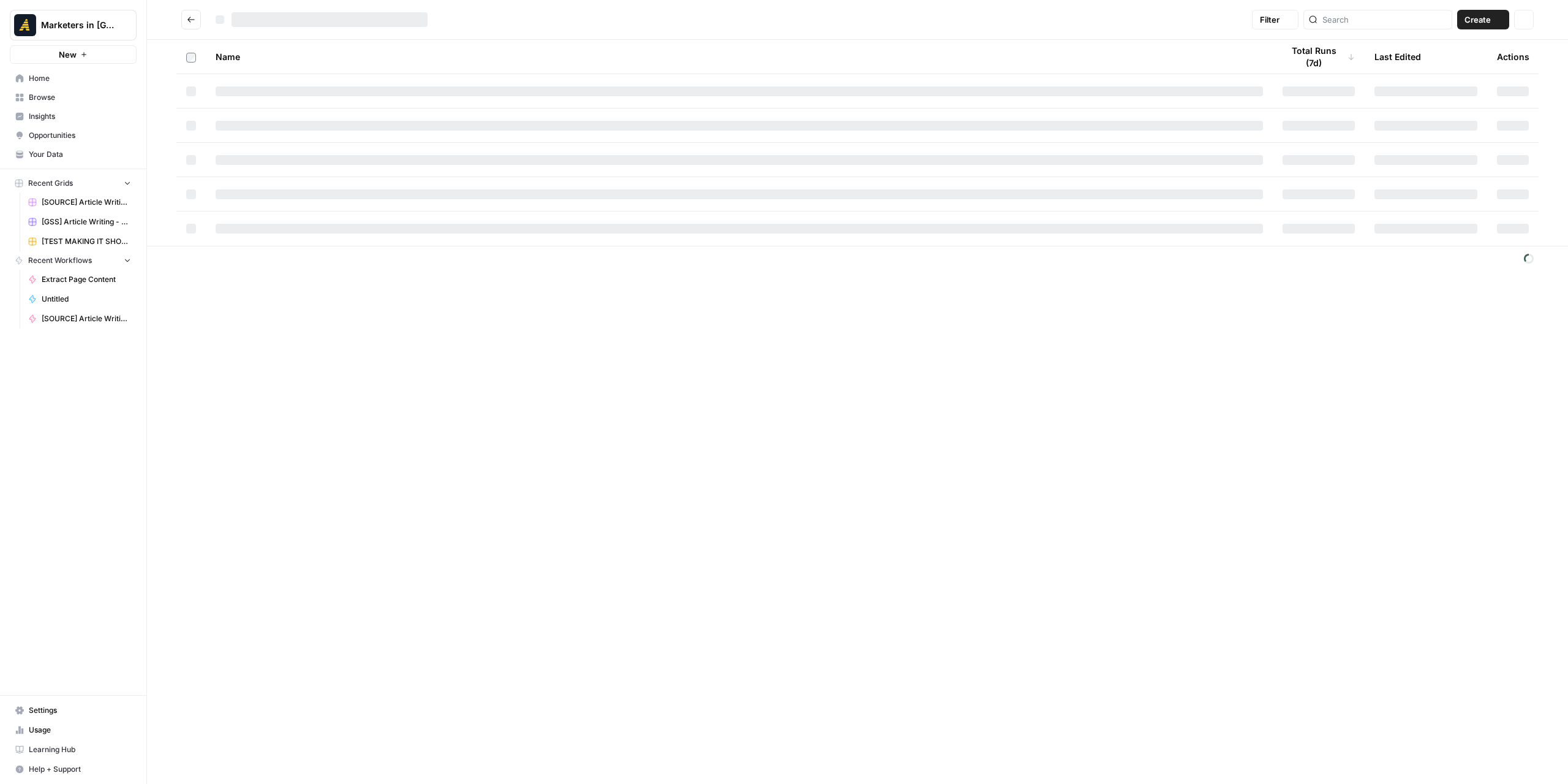
click at [297, 468] on div "Filter Create Actions Name Total Runs (7d) Last Edited Actions" at bounding box center [857, 392] width 1421 height 784
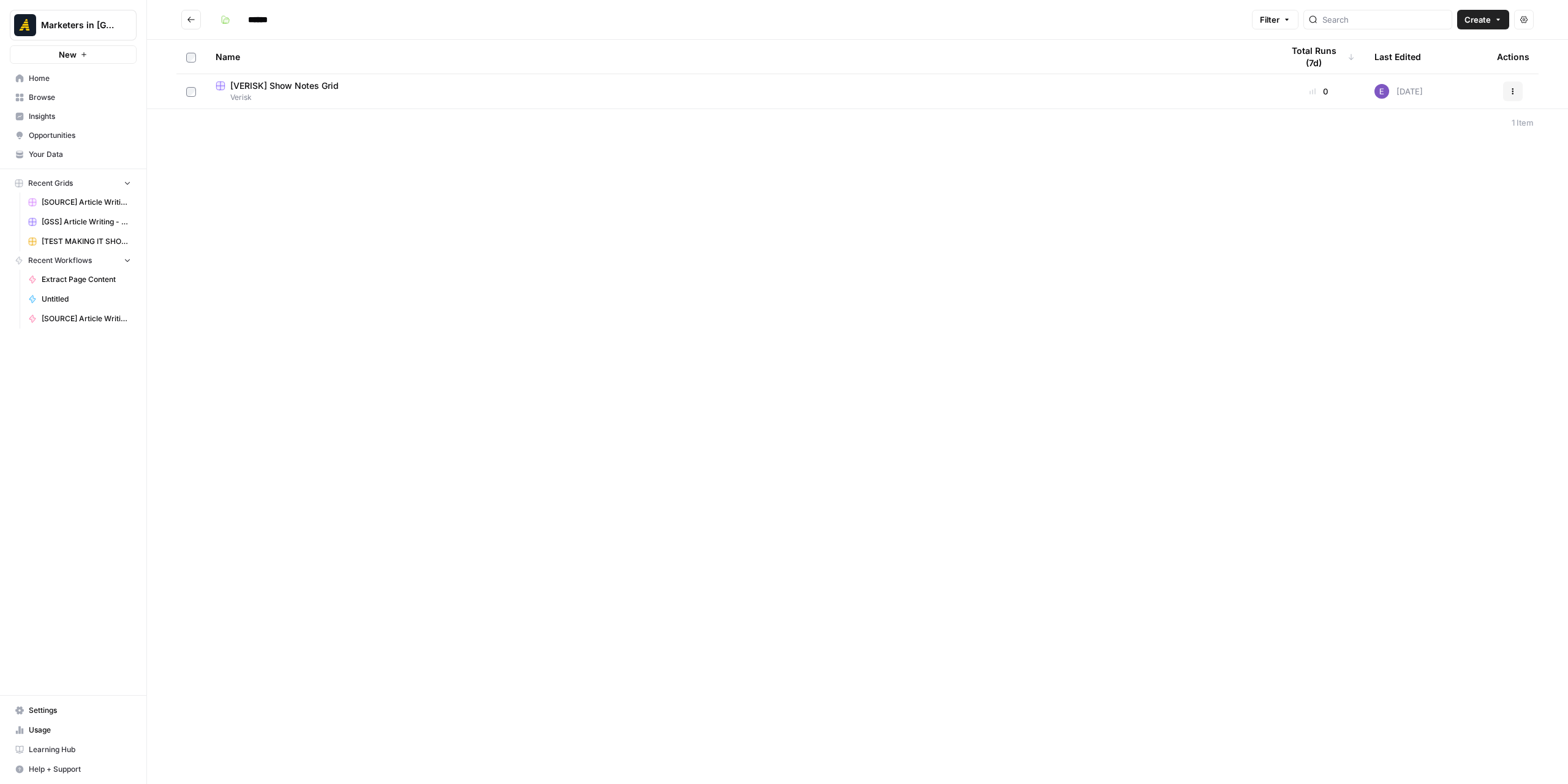
click at [336, 84] on span "[VERISK] Show Notes Grid" at bounding box center [285, 86] width 108 height 12
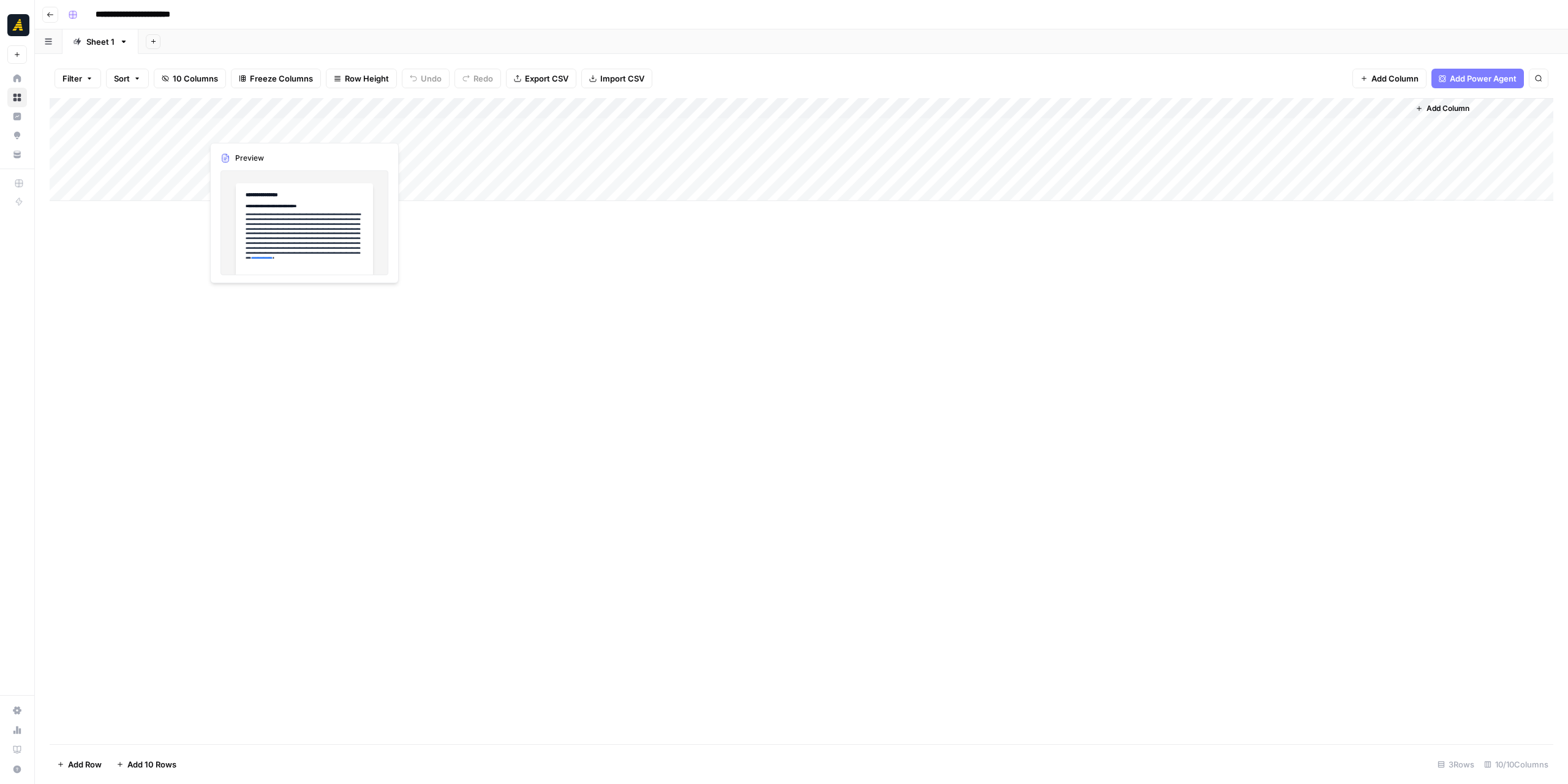
click at [260, 131] on div "Add Column" at bounding box center [801, 149] width 1504 height 103
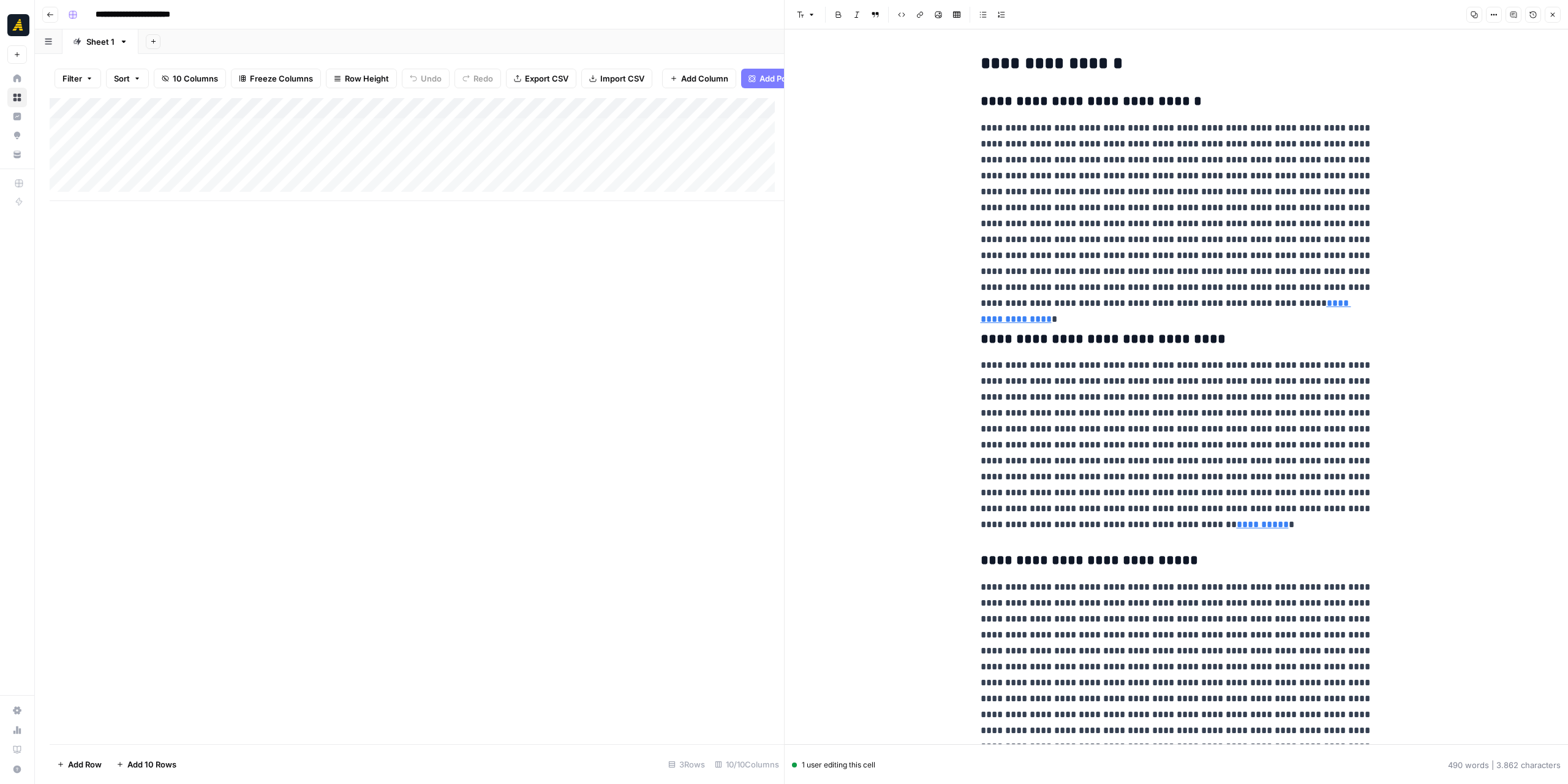
click at [1492, 11] on button "Options" at bounding box center [1494, 14] width 16 height 16
click at [1444, 127] on span "Code" at bounding box center [1458, 130] width 58 height 12
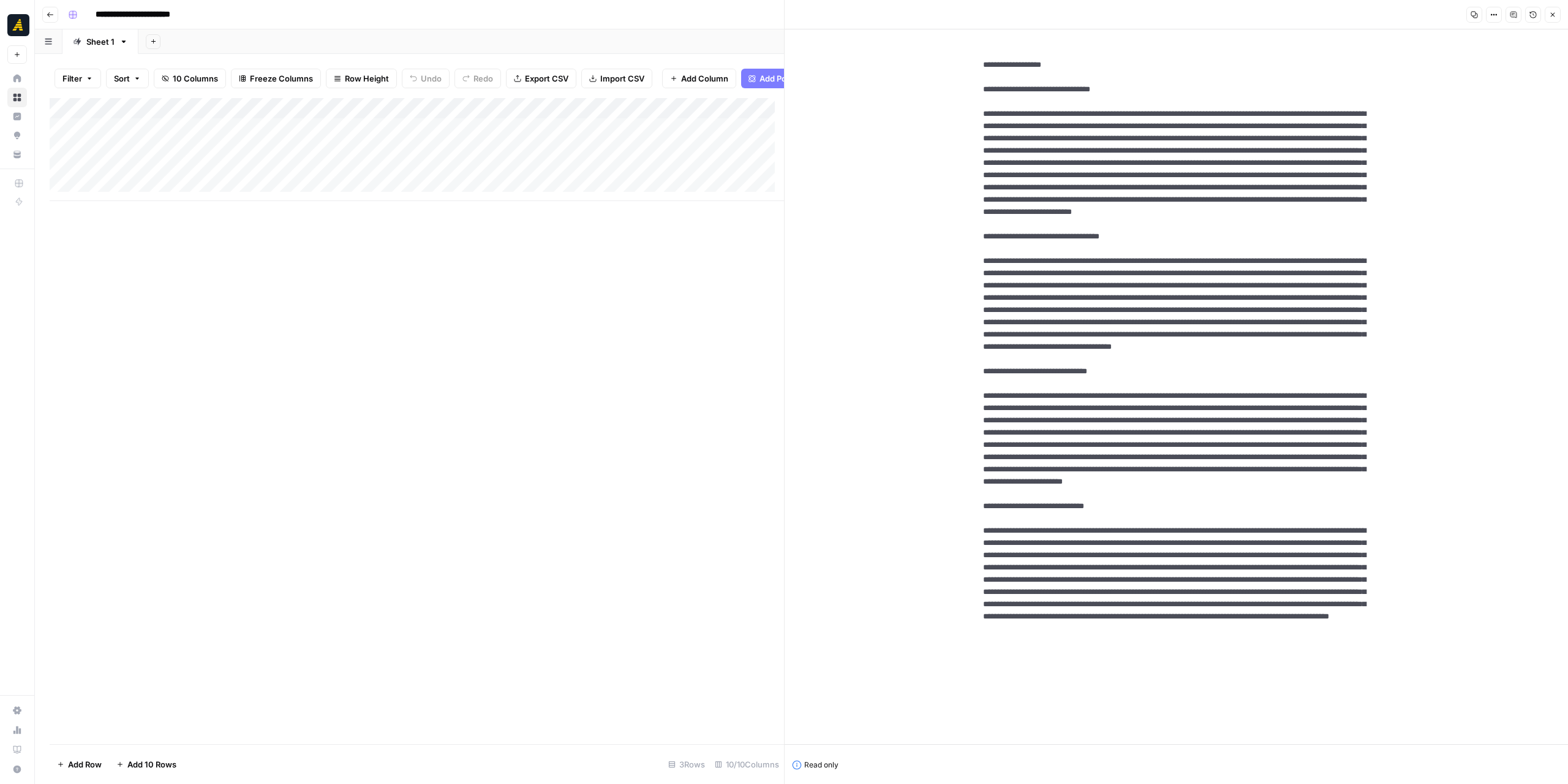
click at [1480, 14] on button "Copy" at bounding box center [1474, 14] width 16 height 16
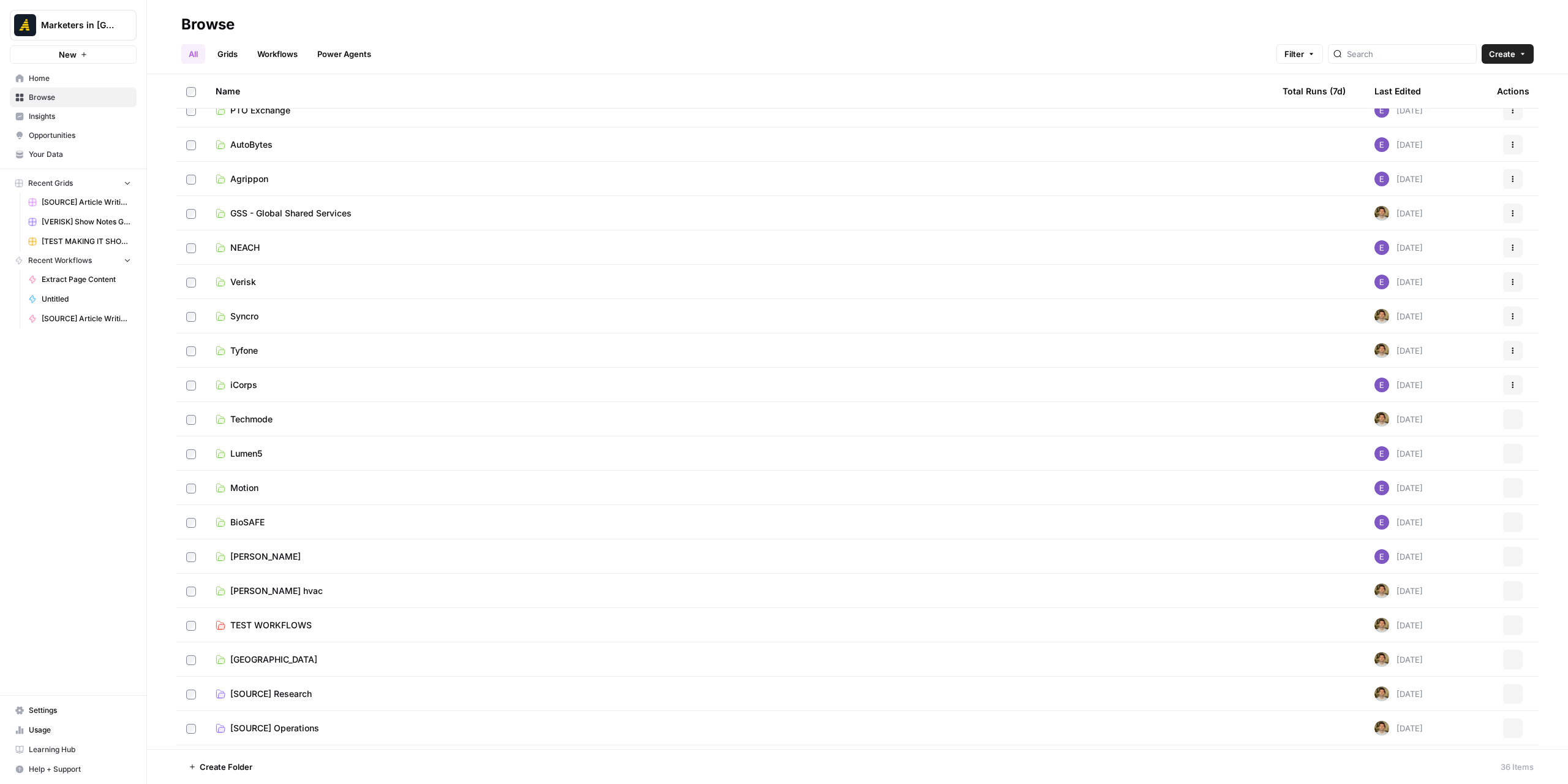
scroll to position [594, 0]
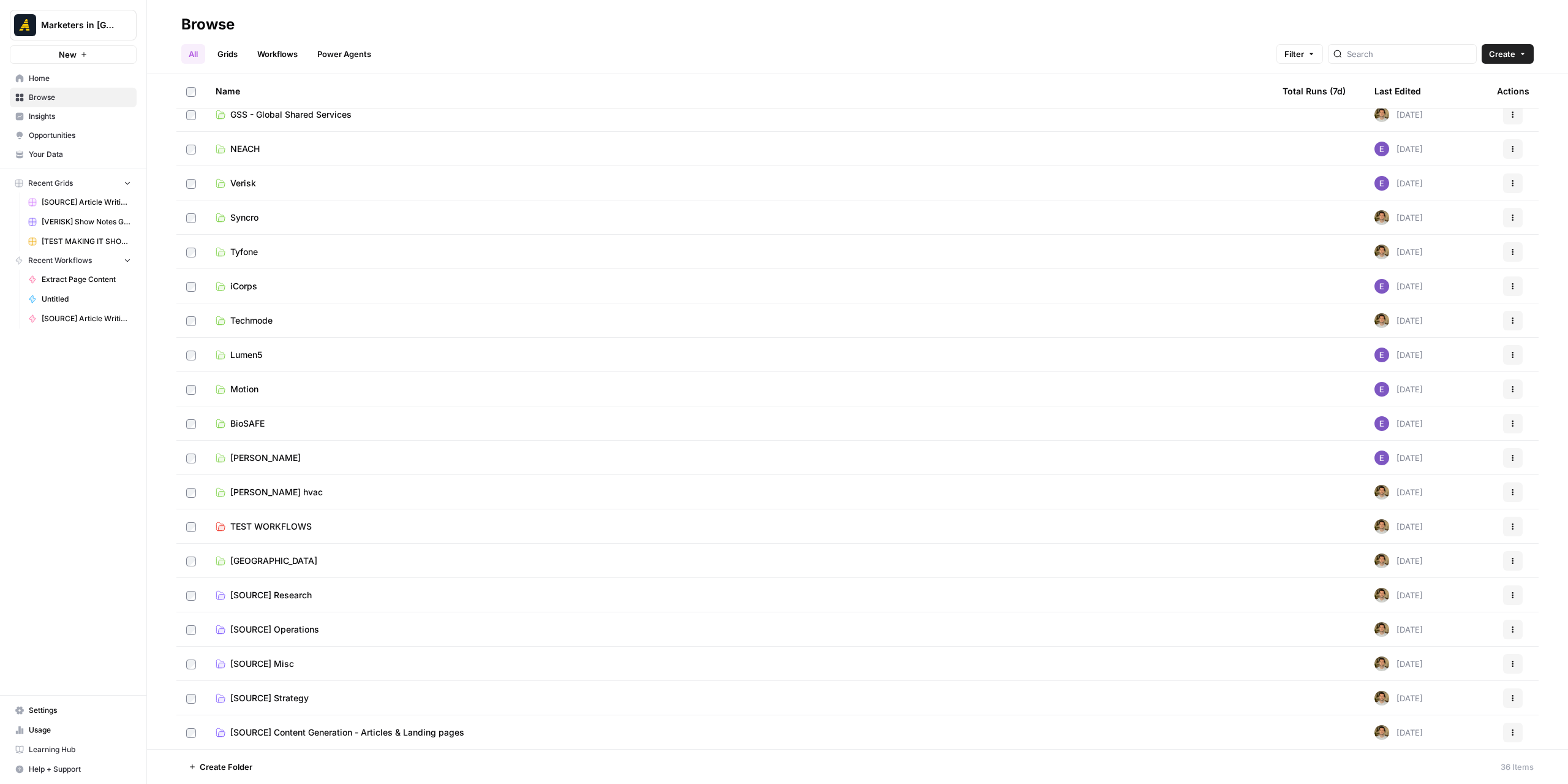
click at [304, 633] on span "[SOURCE] Operations" at bounding box center [275, 629] width 89 height 12
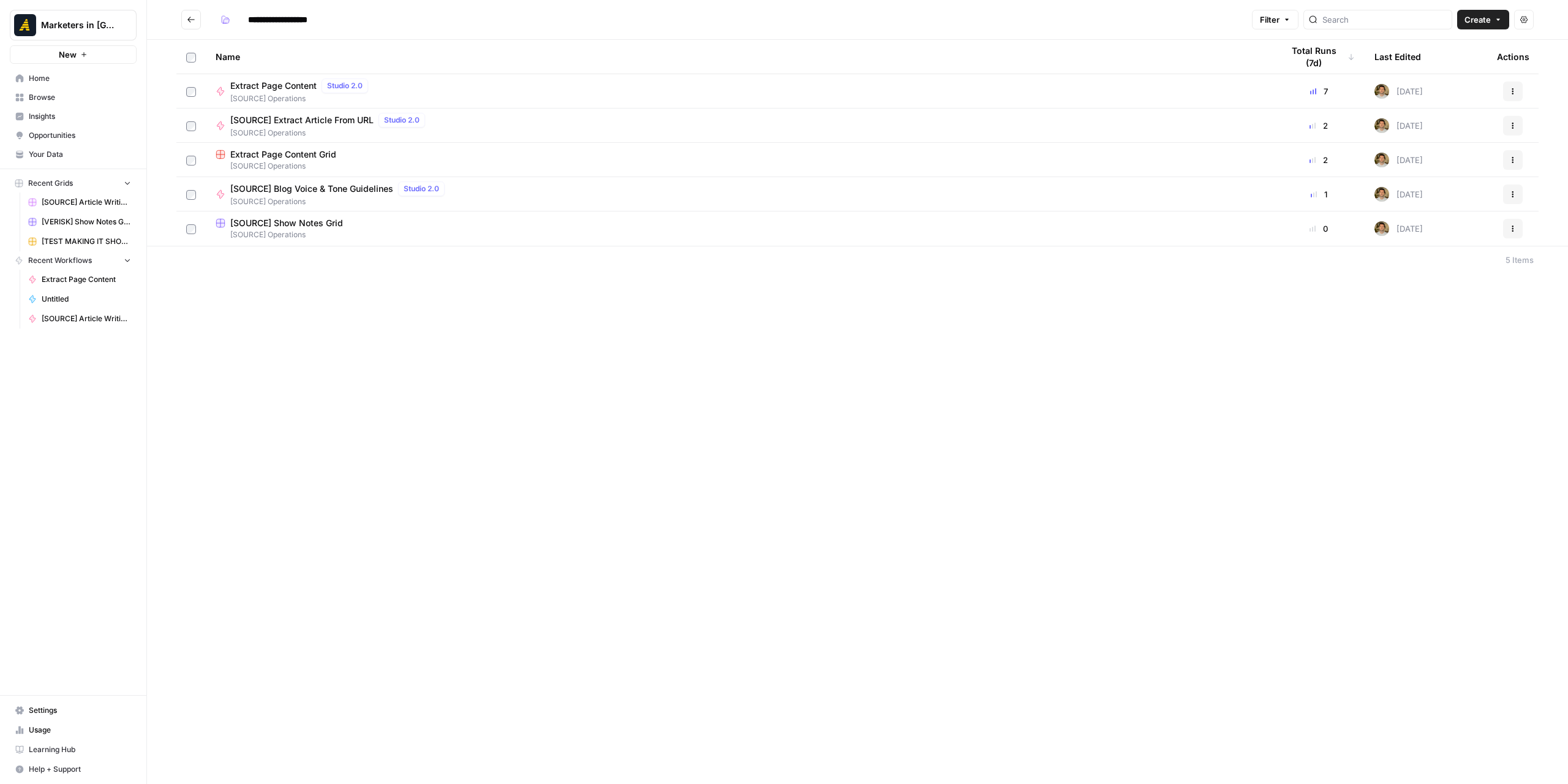
click at [327, 153] on span "Extract Page Content Grid" at bounding box center [283, 154] width 106 height 12
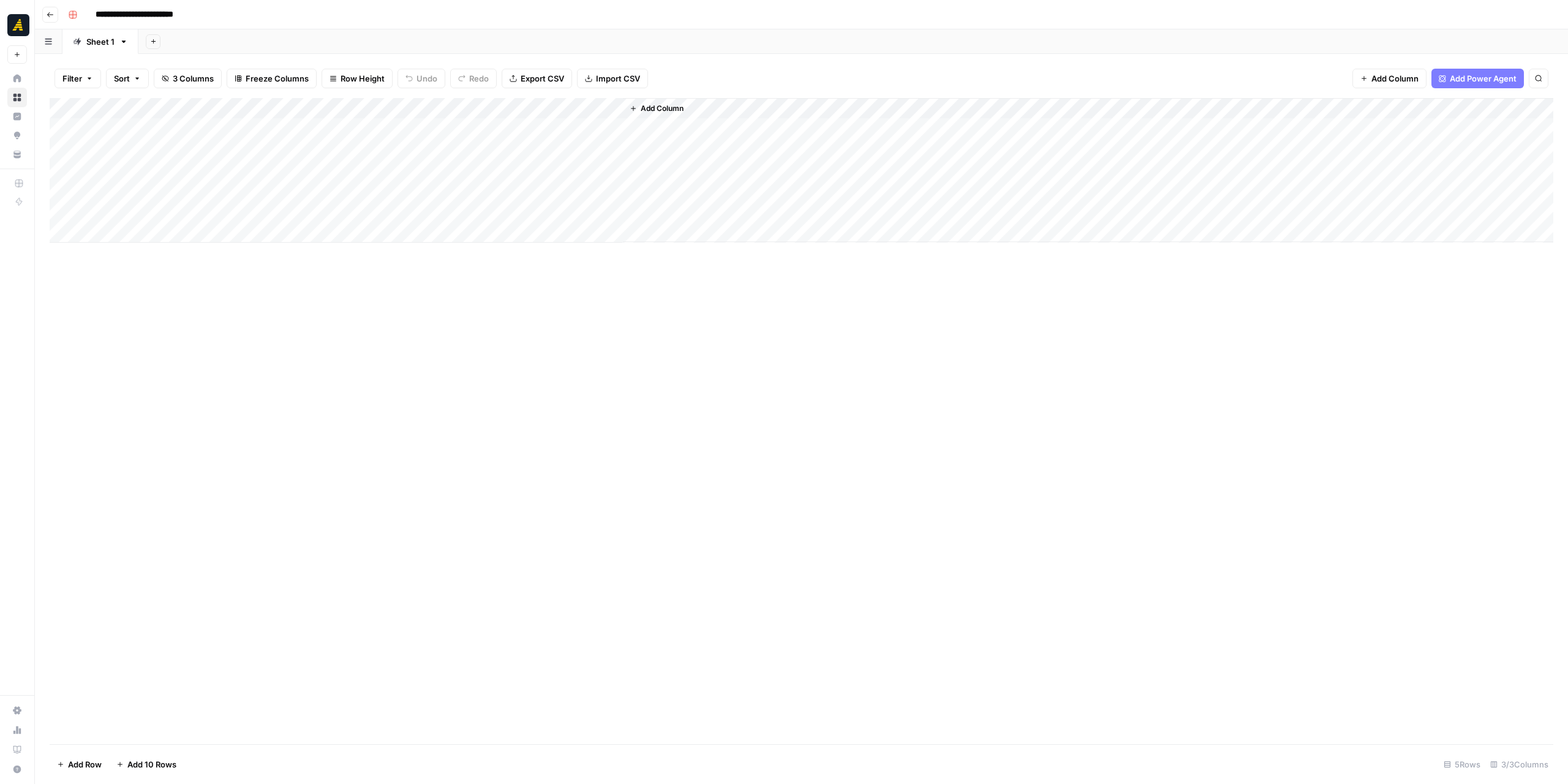
click at [51, 14] on icon "button" at bounding box center [50, 14] width 6 height 5
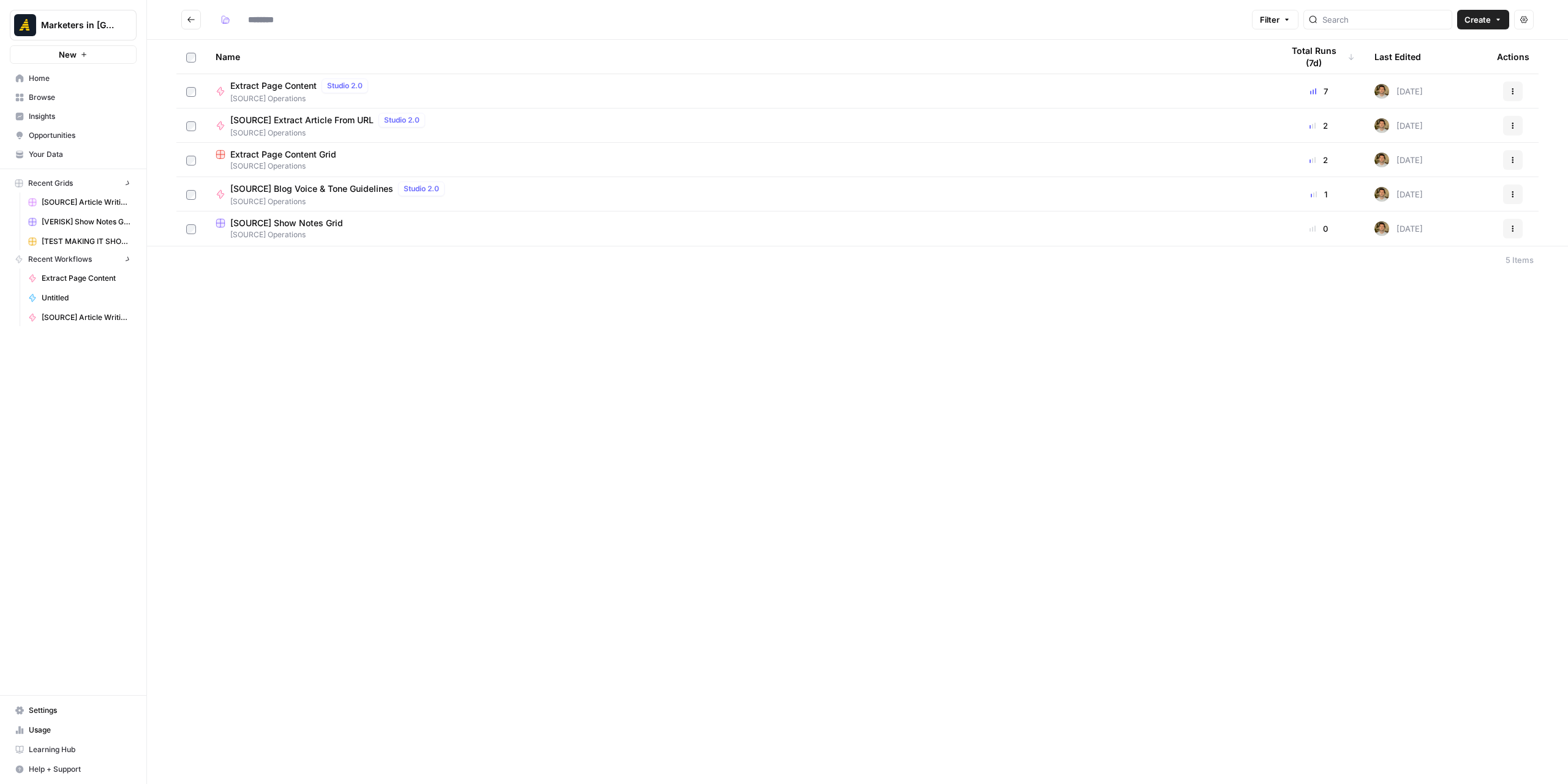
type input "**********"
click at [383, 314] on div "**********" at bounding box center [857, 392] width 1421 height 784
click at [1480, 18] on span "Create" at bounding box center [1477, 19] width 26 height 12
click at [1438, 68] on span "Workflow" at bounding box center [1460, 65] width 68 height 12
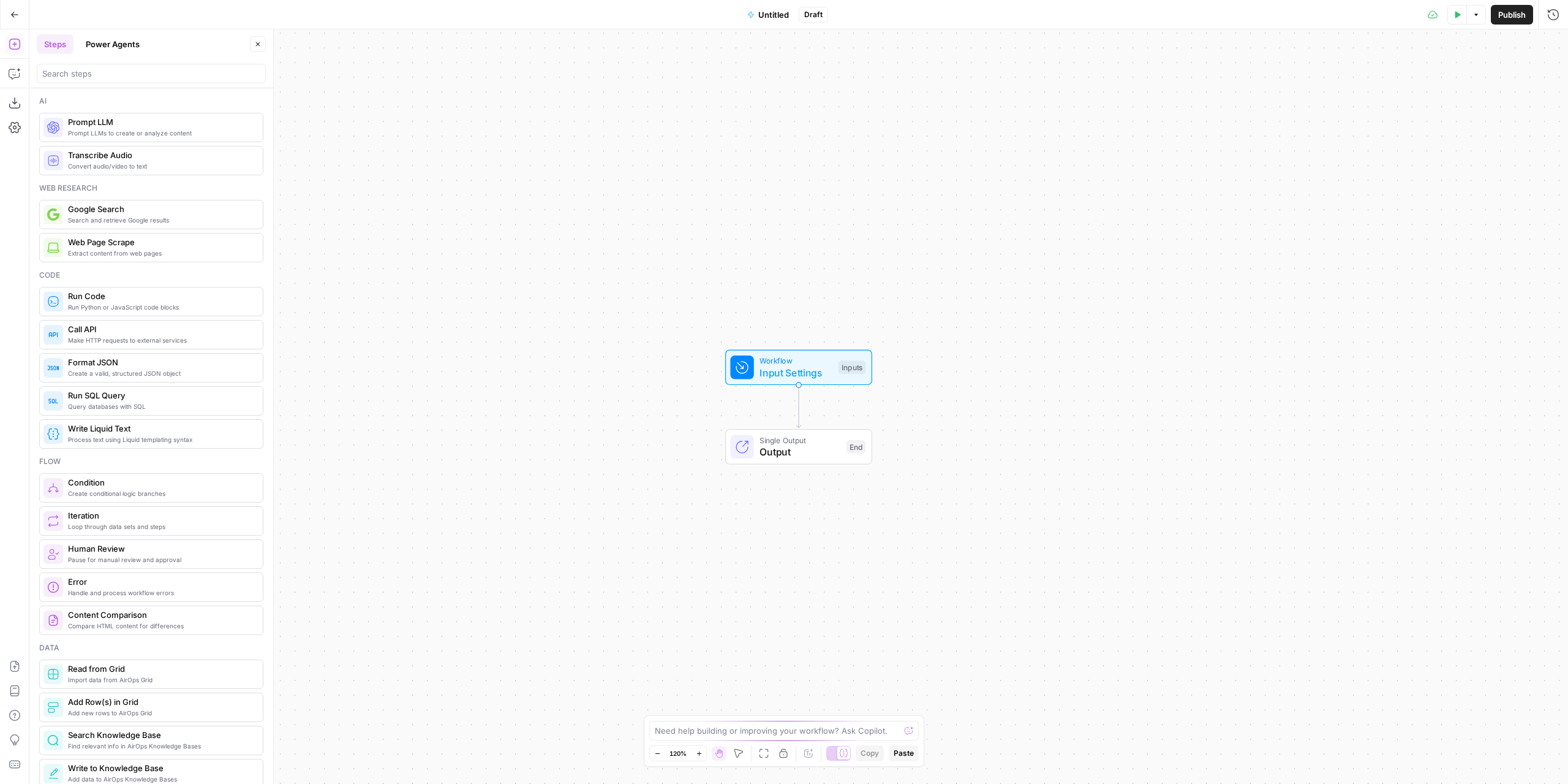
click at [778, 9] on span "Untitled" at bounding box center [773, 14] width 31 height 12
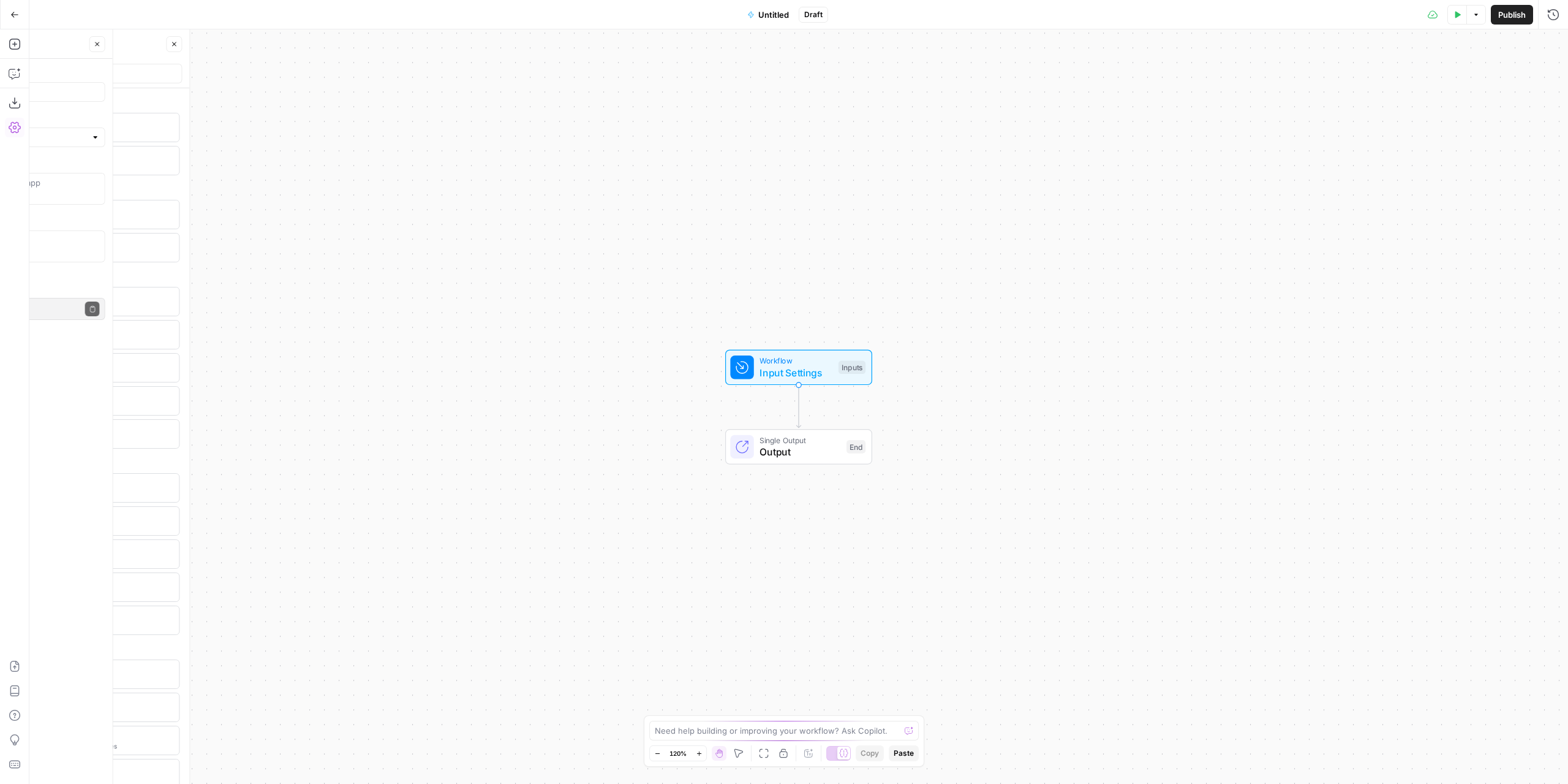
click at [778, 9] on span "Untitled" at bounding box center [773, 14] width 31 height 12
click at [772, 9] on span "Untitled" at bounding box center [773, 14] width 31 height 12
click at [73, 93] on input "Name" at bounding box center [151, 91] width 218 height 12
type input "W"
type input "e"
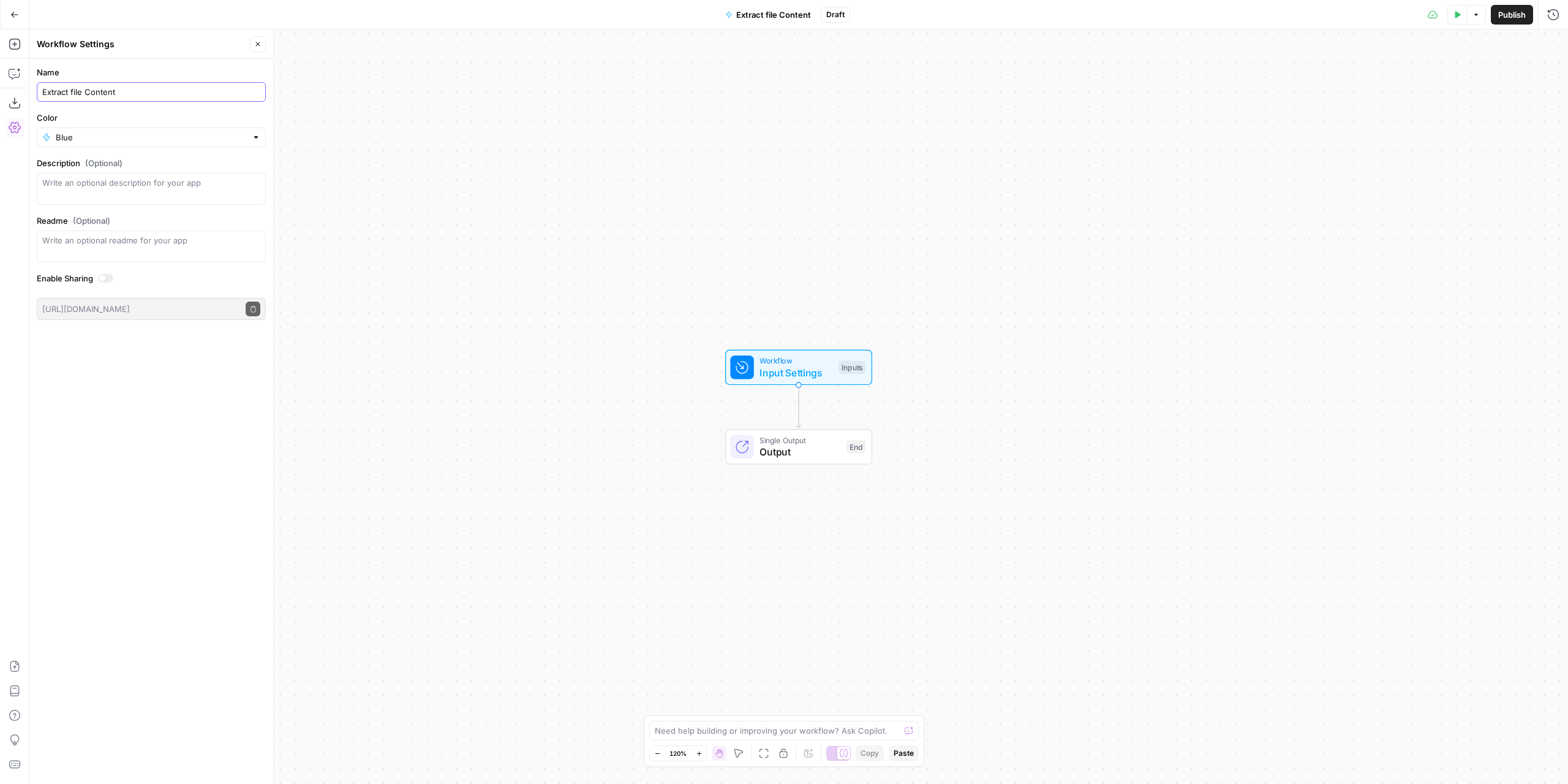
type input "Extract file Content"
click at [339, 187] on div "Workflow Input Settings Inputs Single Output Output End" at bounding box center [799, 406] width 1539 height 754
click at [224, 139] on input "Color" at bounding box center [151, 137] width 191 height 12
click at [101, 278] on button "Pink" at bounding box center [151, 285] width 218 height 17
type input "Pink"
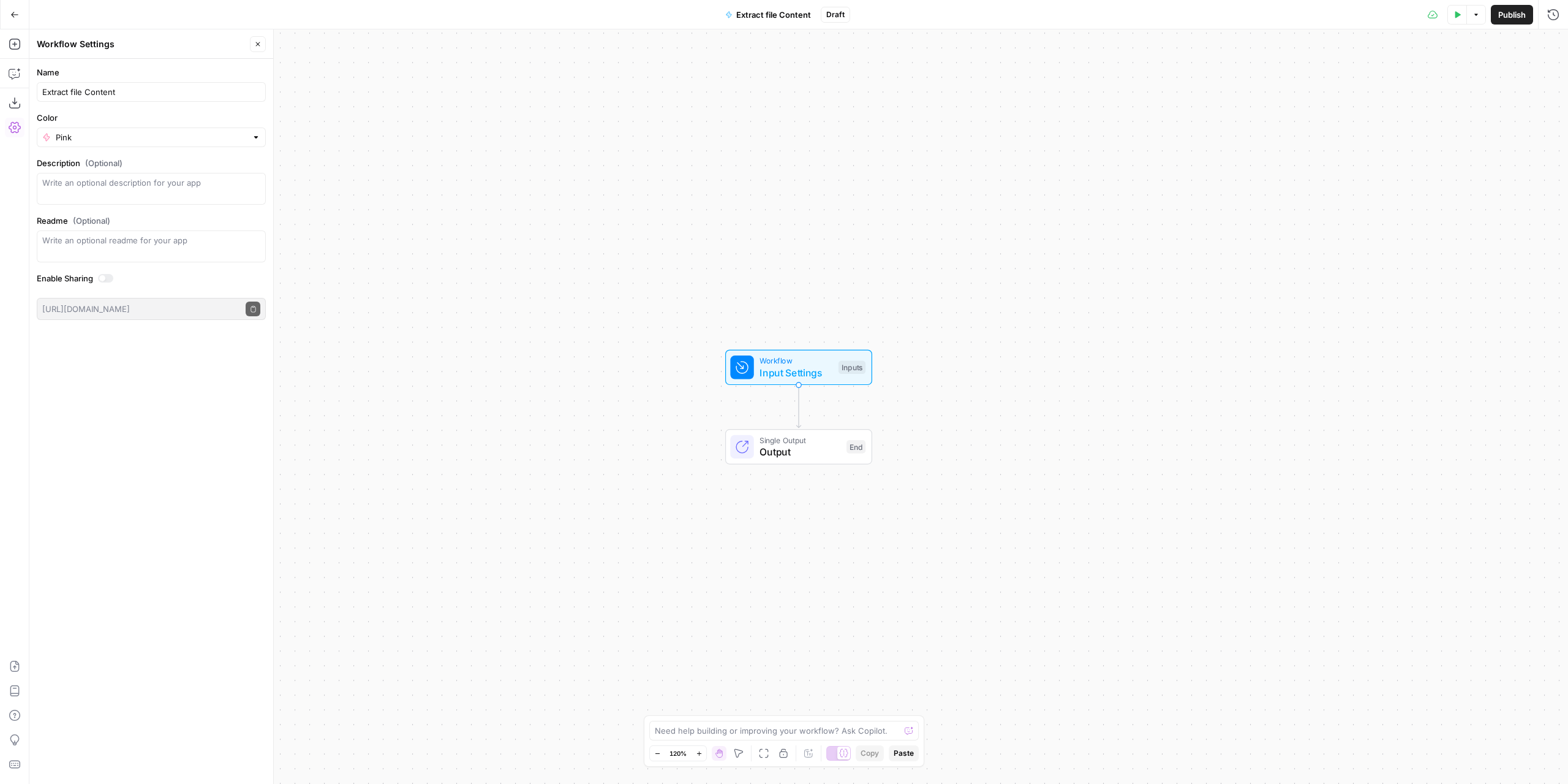
click at [411, 273] on div "Workflow Input Settings Inputs Single Output Output End" at bounding box center [799, 406] width 1539 height 754
click at [795, 363] on span "Workflow" at bounding box center [796, 360] width 73 height 11
click at [1313, 88] on span "Add Field" at bounding box center [1308, 83] width 36 height 12
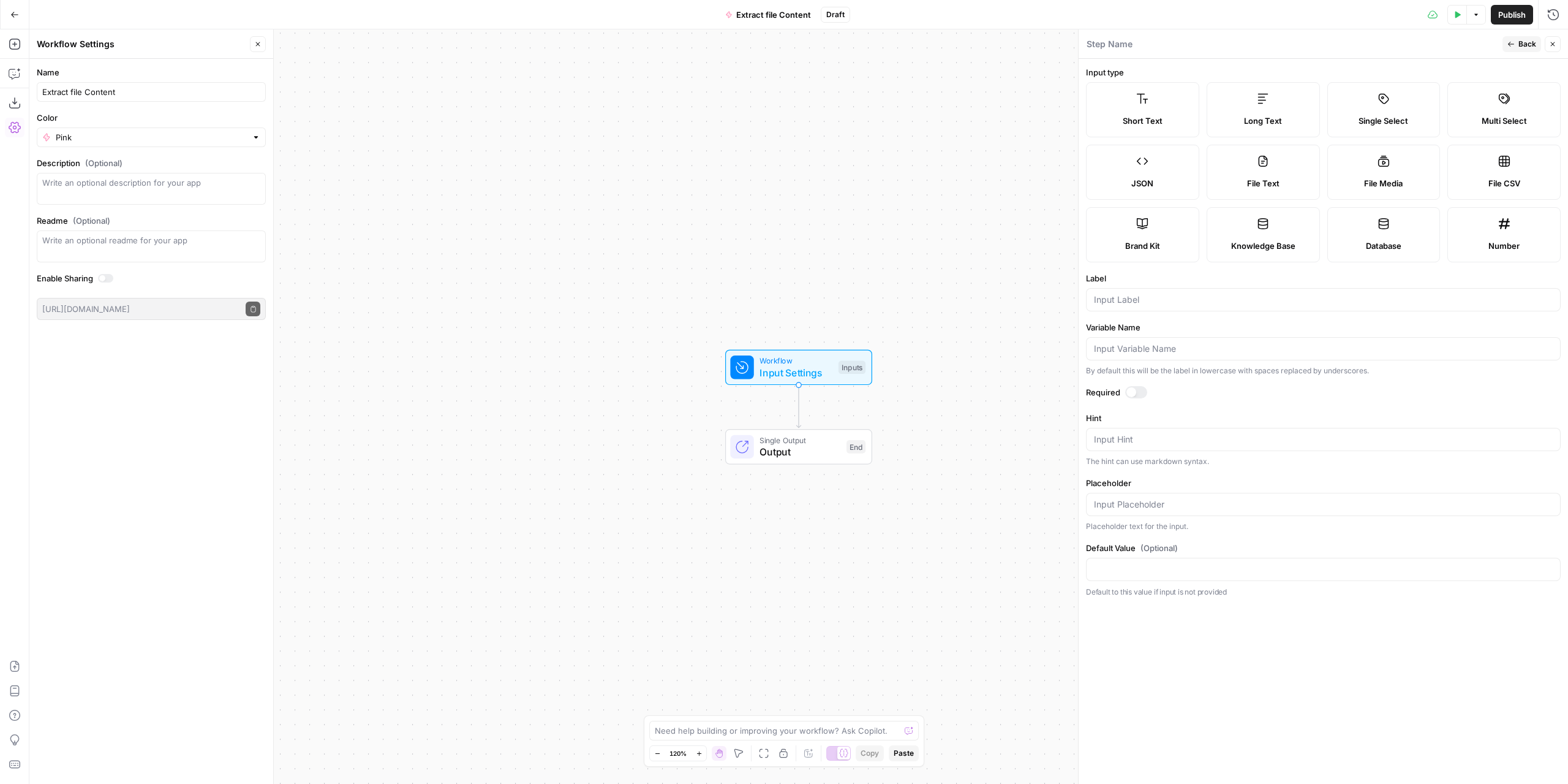
click at [1389, 180] on span "File Media" at bounding box center [1383, 183] width 39 height 12
type textarea "Supports .mp4, .mp3, .wav, .jpg, .png, .webp, .wma, .m4a file types"
drag, startPoint x: 1171, startPoint y: 310, endPoint x: 1171, endPoint y: 302, distance: 8.0
click at [1171, 308] on div at bounding box center [1323, 300] width 475 height 24
click at [1171, 302] on input "Label" at bounding box center [1323, 299] width 458 height 12
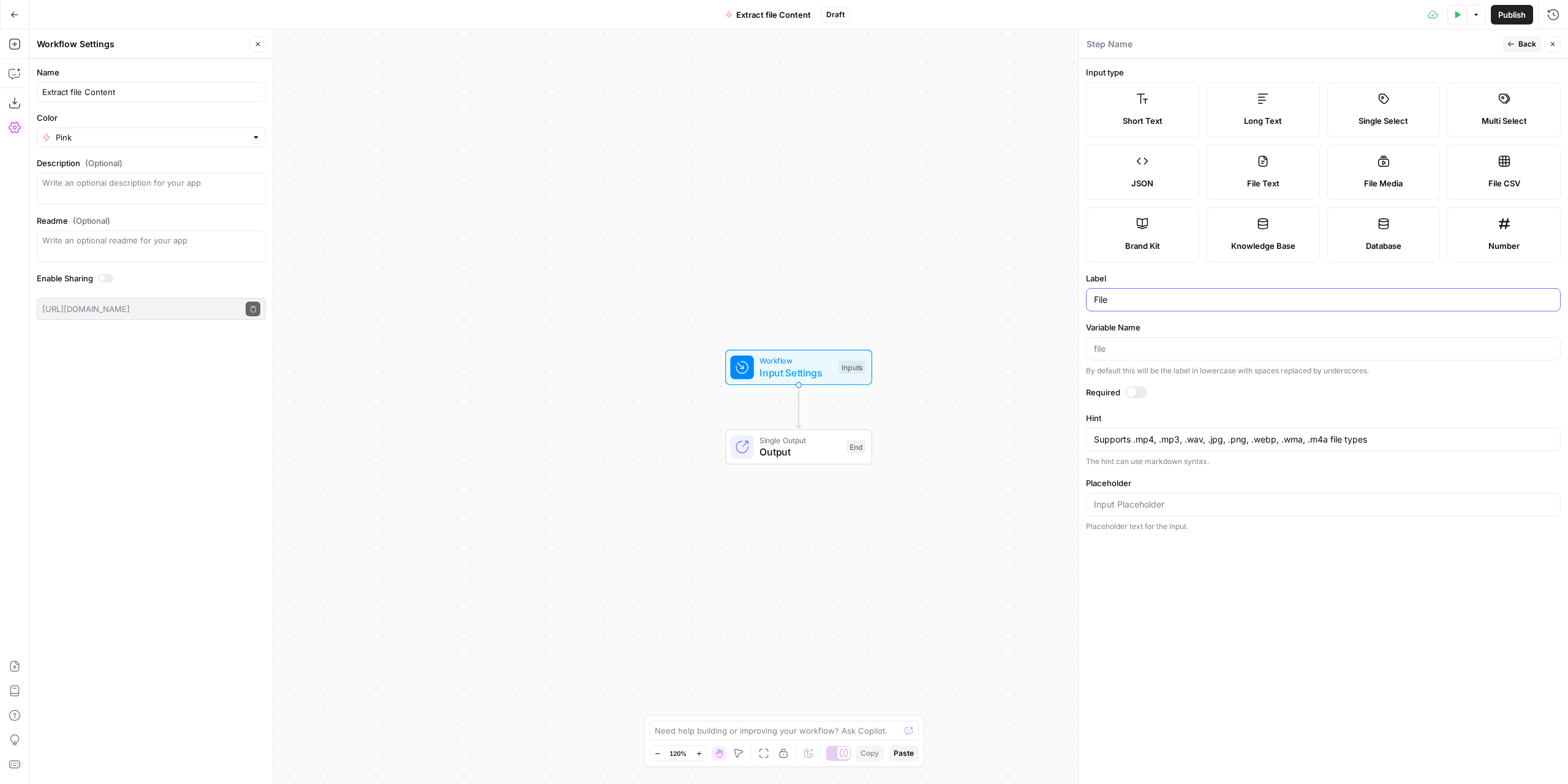
type input "File"
click at [1154, 355] on div at bounding box center [1323, 348] width 475 height 24
click at [1306, 164] on label "File Text" at bounding box center [1263, 172] width 113 height 55
type textarea "Supports .pdf, .txt, .docx, .md file types"
click at [19, 48] on icon "button" at bounding box center [14, 44] width 12 height 12
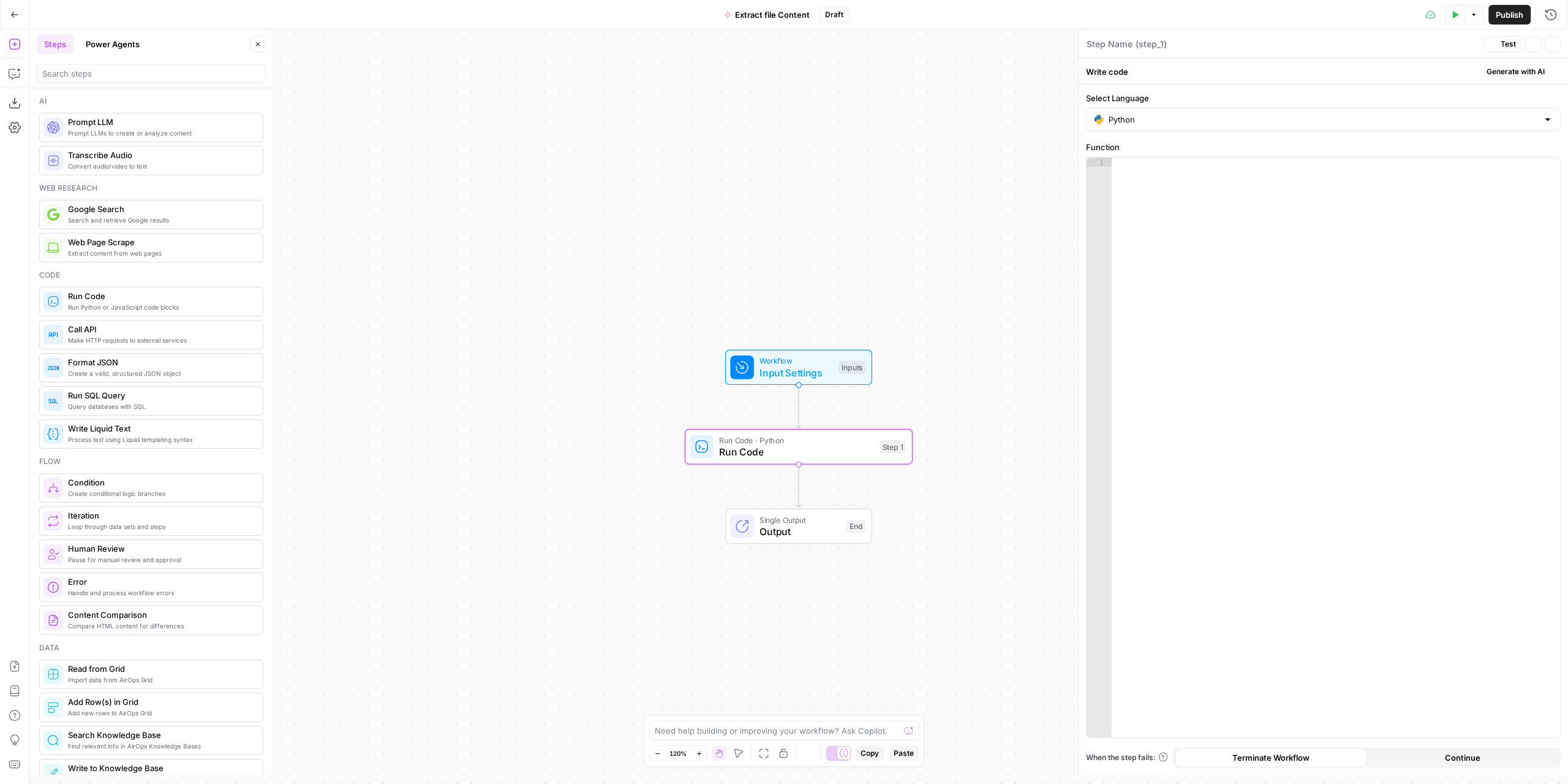
type textarea "Run Code"
click at [767, 732] on textarea at bounding box center [777, 730] width 245 height 12
drag, startPoint x: 671, startPoint y: 730, endPoint x: 650, endPoint y: 732, distance: 21.1
click at [650, 732] on div "Can this code step stract the content of a pdf Can this code step stract the co…" at bounding box center [784, 730] width 270 height 19
drag, startPoint x: 685, startPoint y: 732, endPoint x: 631, endPoint y: 732, distance: 54.0
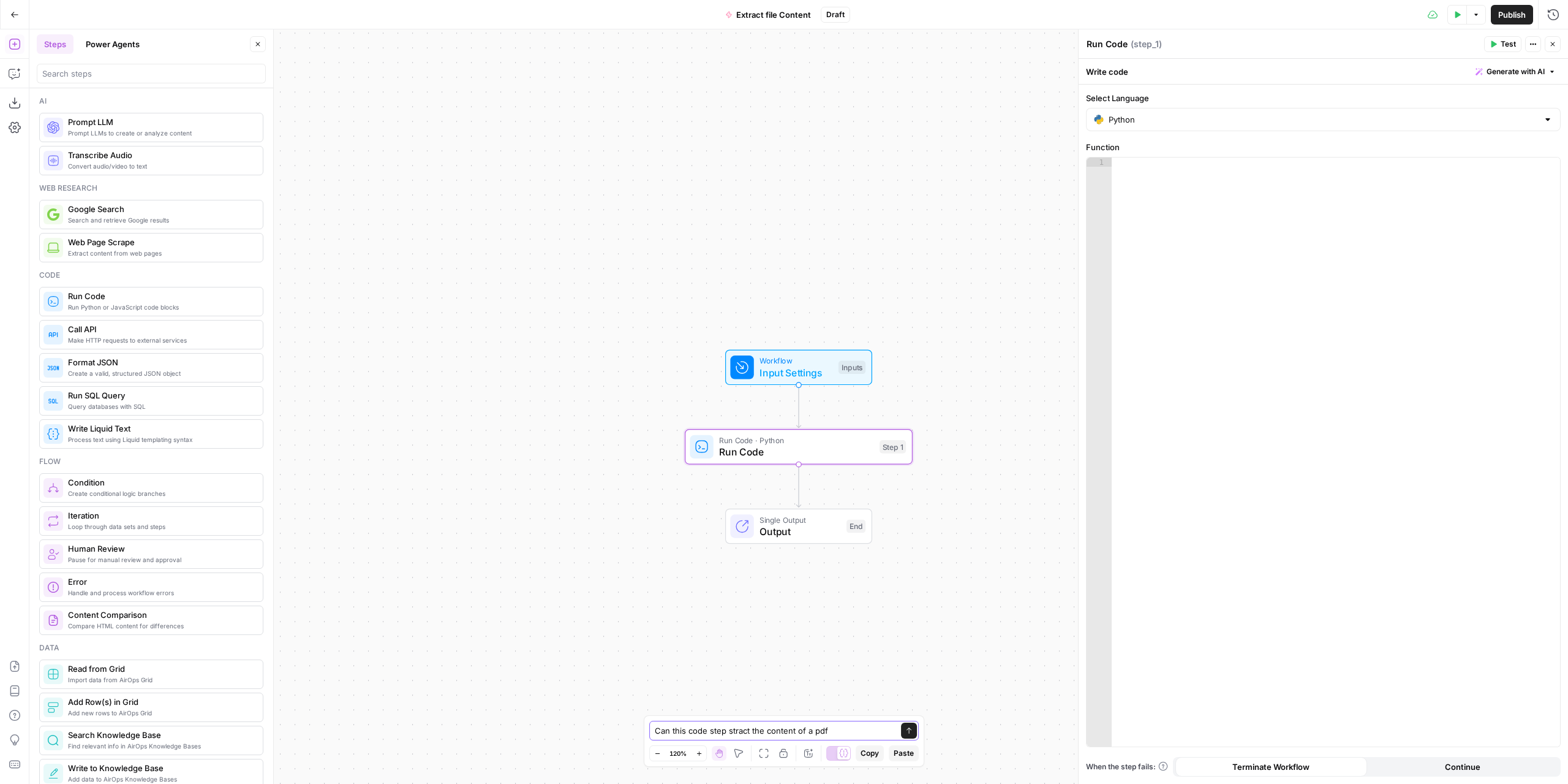
click at [631, 732] on body "Marketers in Demand New Home Browse Insights Opportunities Your Data Recent Gri…" at bounding box center [784, 392] width 1568 height 784
click at [735, 728] on textarea "Make the code step stract the content of a pdf" at bounding box center [772, 730] width 234 height 12
click at [864, 735] on textarea "Make the code step extract the content of a pdf" at bounding box center [772, 730] width 234 height 12
type textarea "Make the code step extract the content of a pdf in markdown formatting."
drag, startPoint x: 911, startPoint y: 723, endPoint x: 914, endPoint y: 663, distance: 60.1
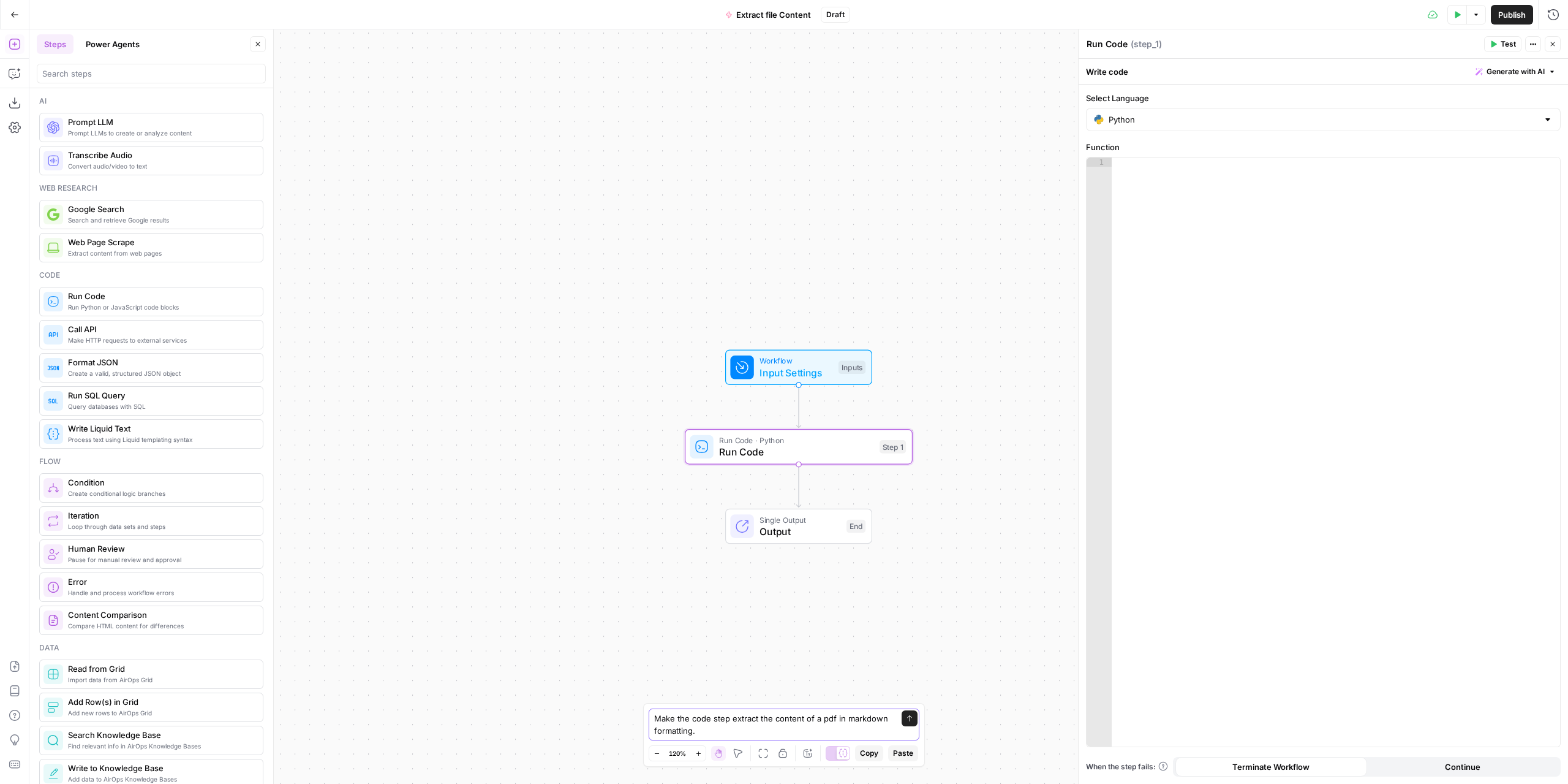
click at [910, 723] on button "Send" at bounding box center [909, 718] width 16 height 16
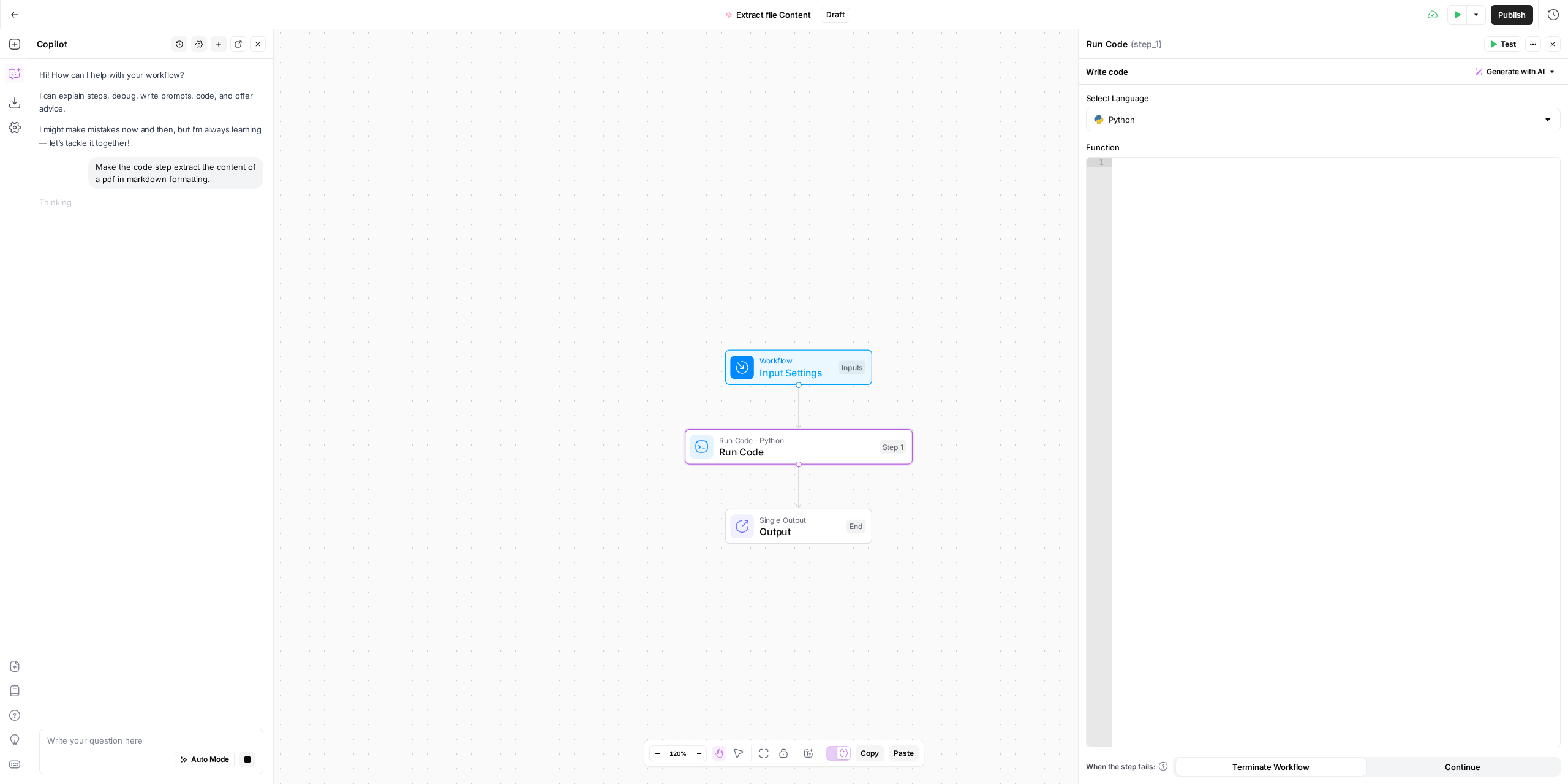
click at [816, 367] on span "Input Settings" at bounding box center [796, 372] width 73 height 15
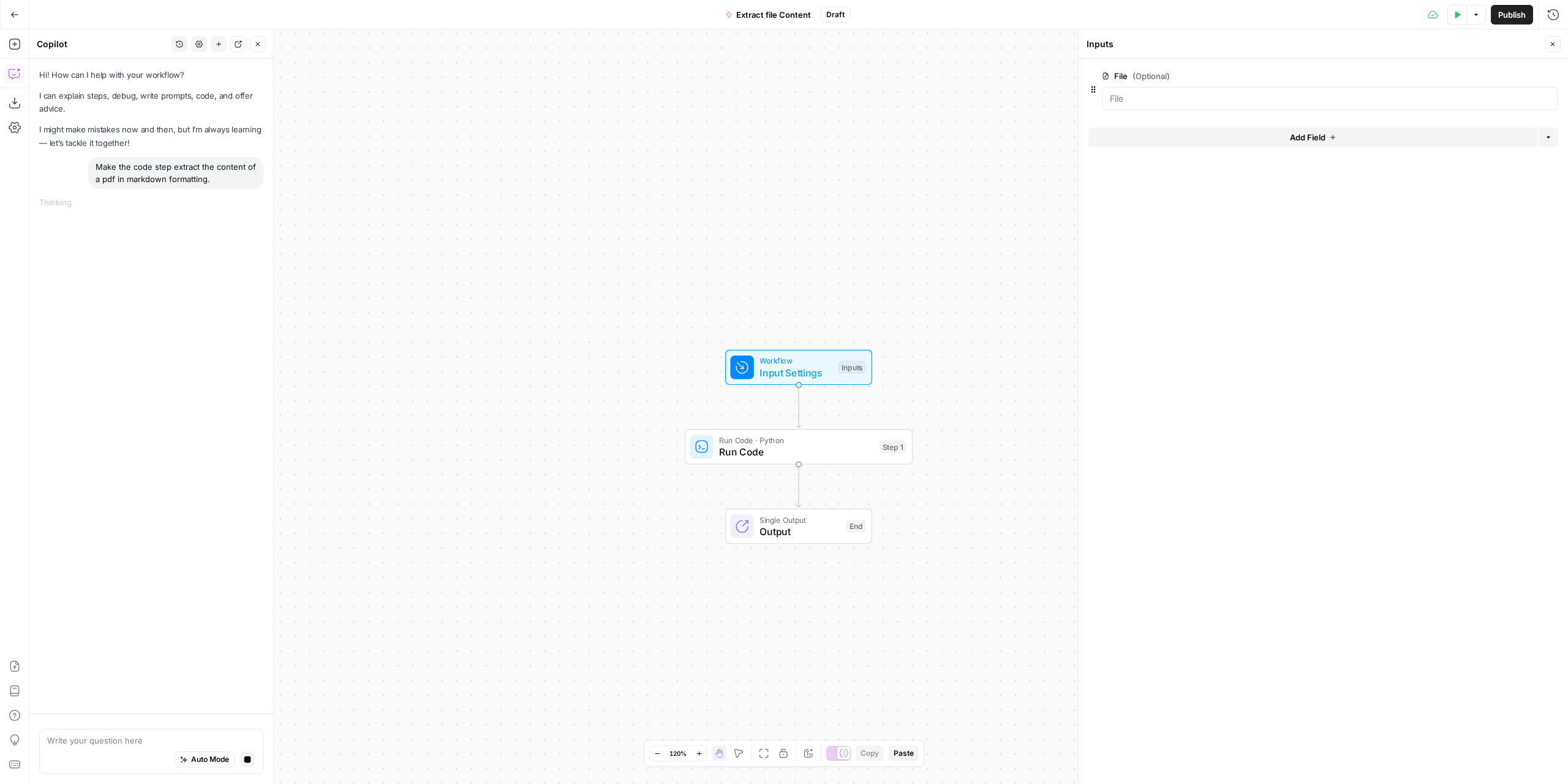
click at [838, 442] on span "Run Code · Python" at bounding box center [796, 440] width 154 height 11
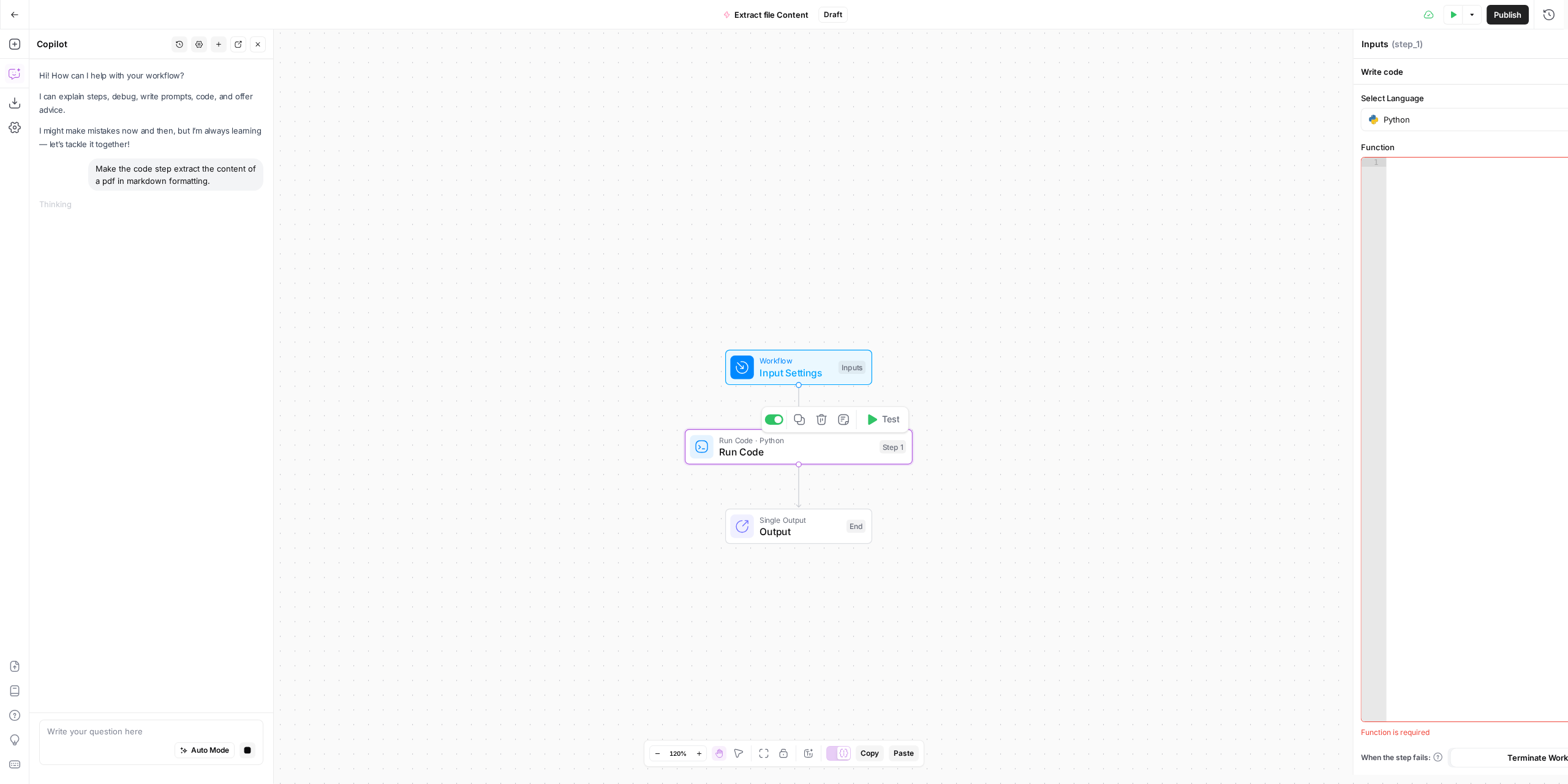
type textarea "Run Code"
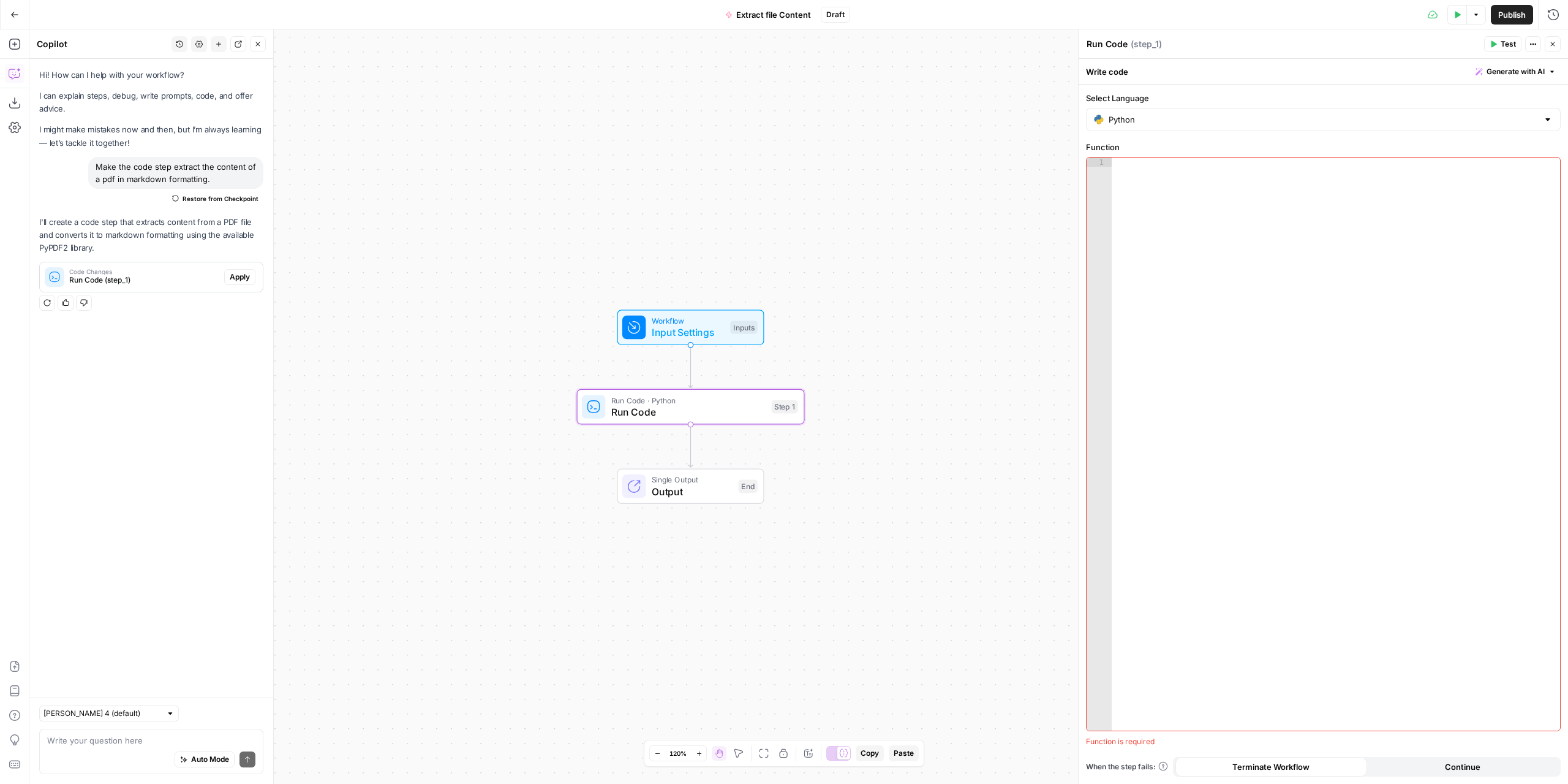
click at [240, 270] on button "Apply" at bounding box center [240, 277] width 31 height 16
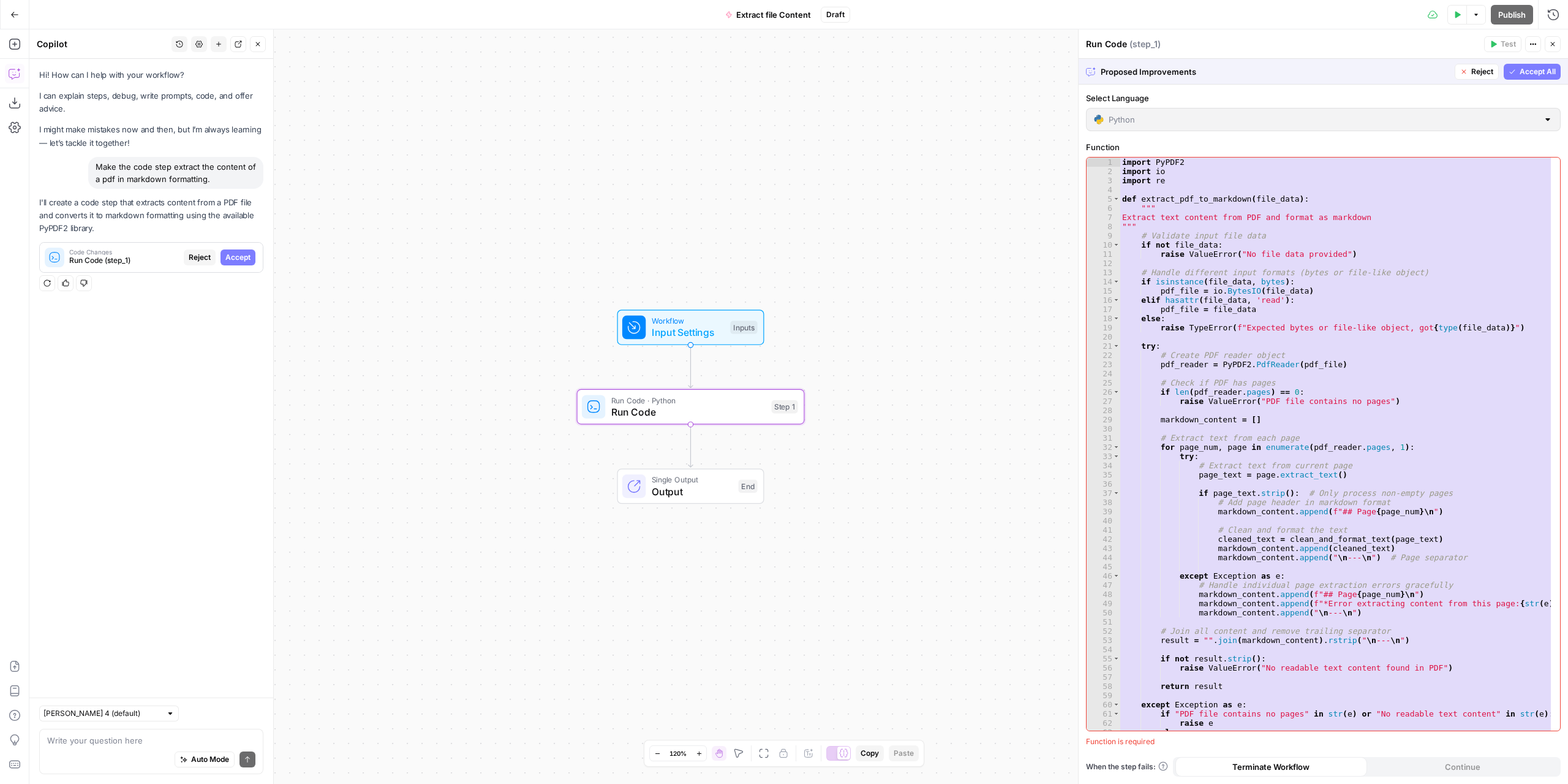
click at [241, 259] on span "Accept" at bounding box center [237, 257] width 25 height 11
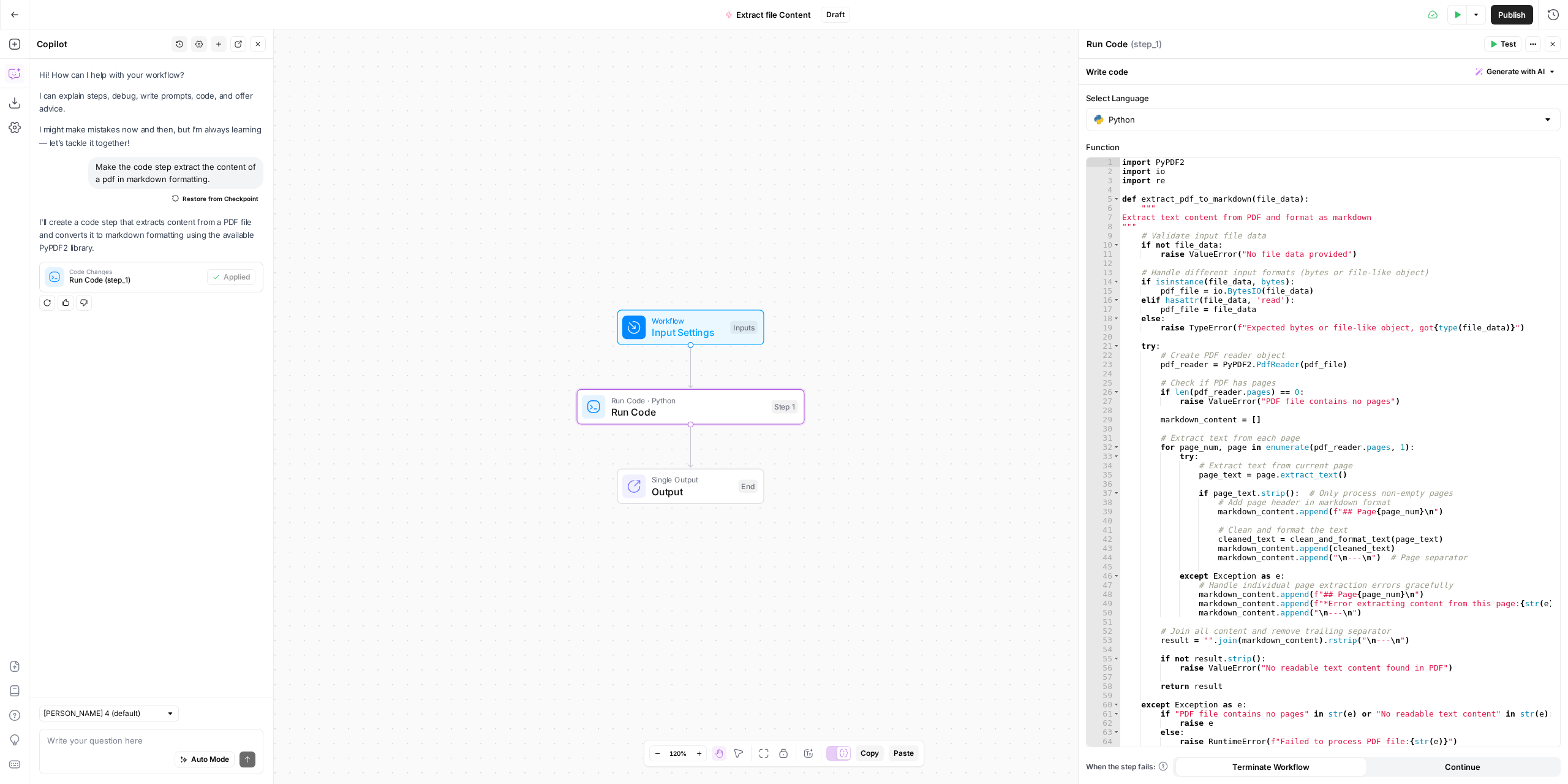
click at [1524, 6] on button "Publish" at bounding box center [1512, 14] width 42 height 19
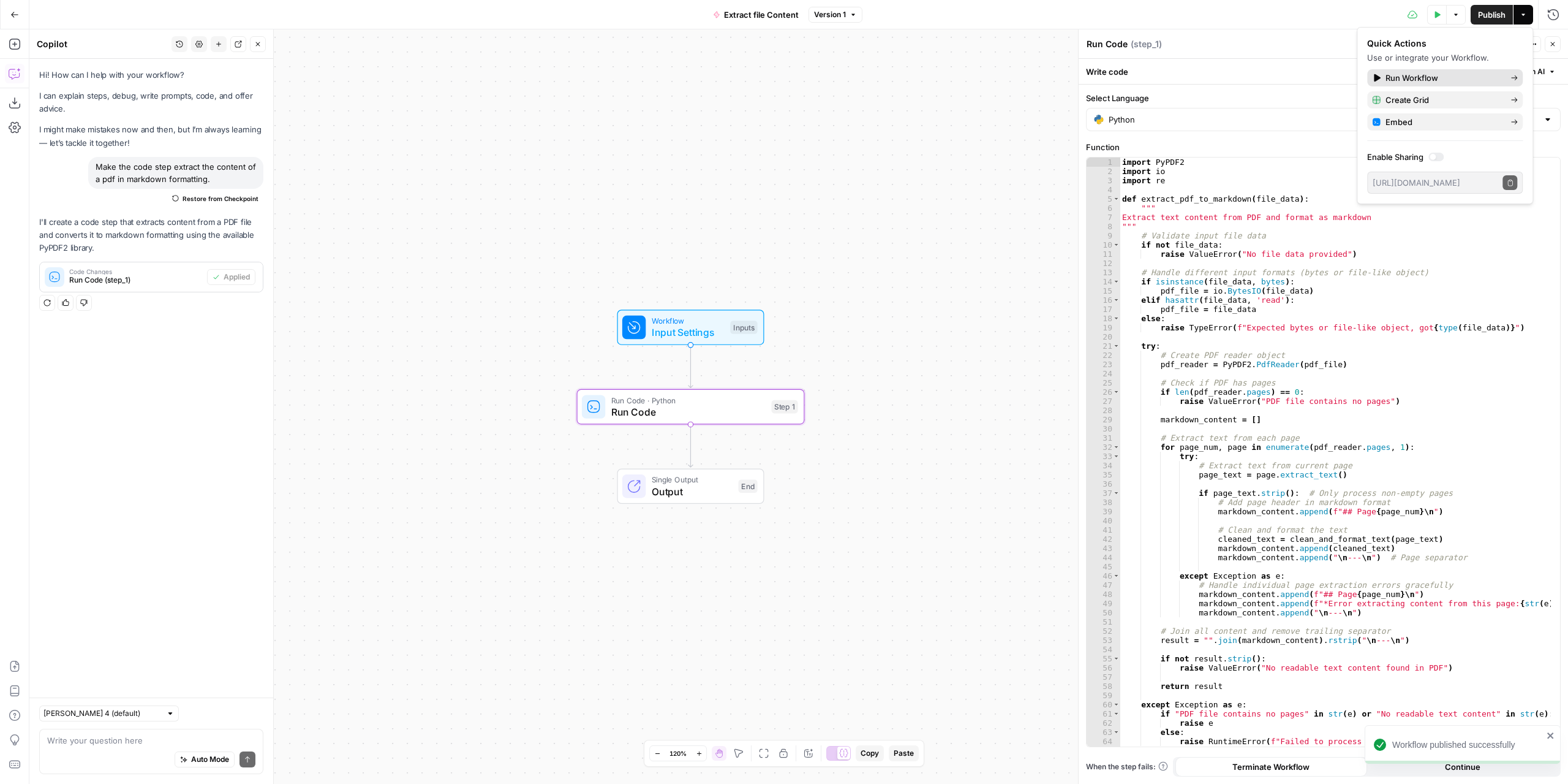
click at [1462, 77] on span "Run Workflow" at bounding box center [1443, 78] width 115 height 12
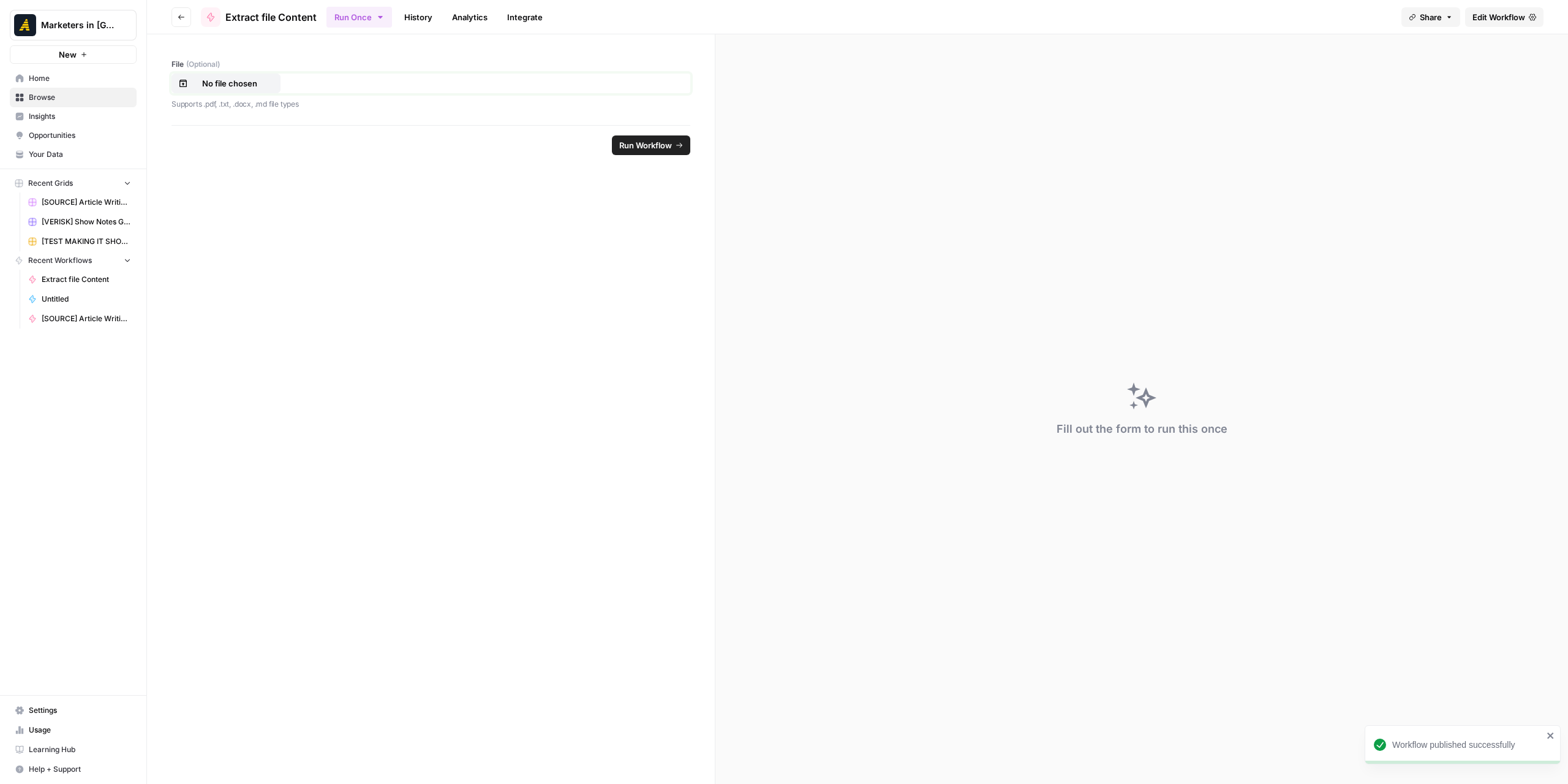
click at [246, 87] on p "No file chosen" at bounding box center [230, 83] width 78 height 12
click at [643, 147] on span "Run Workflow" at bounding box center [645, 145] width 53 height 12
drag, startPoint x: 252, startPoint y: 102, endPoint x: 235, endPoint y: 103, distance: 17.0
click at [235, 103] on p "Supports .pdf, .txt, .docx, .md file types" at bounding box center [431, 103] width 519 height 12
copy p ".docx"
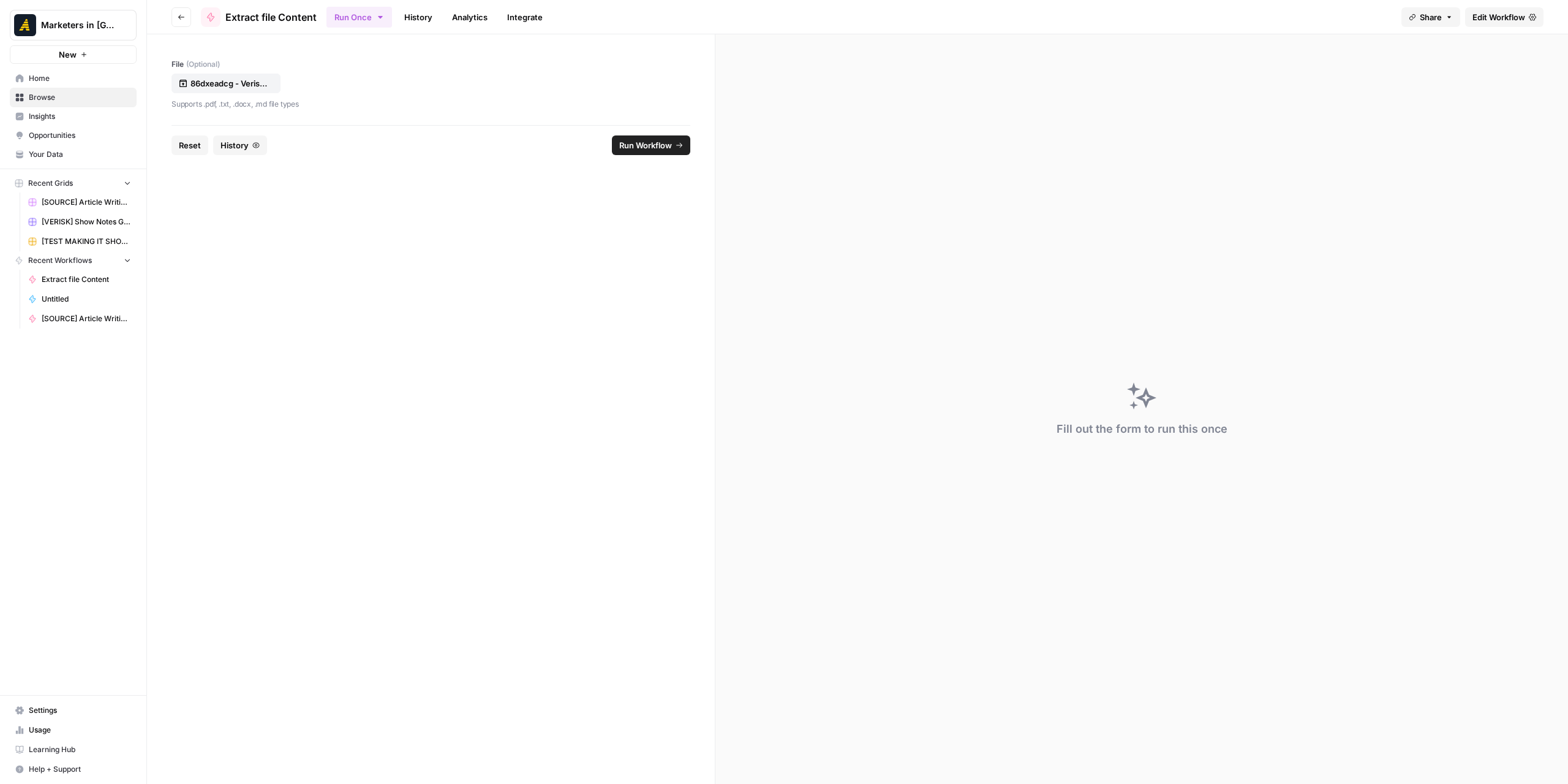
click at [1511, 11] on span "Edit Workflow" at bounding box center [1499, 16] width 53 height 12
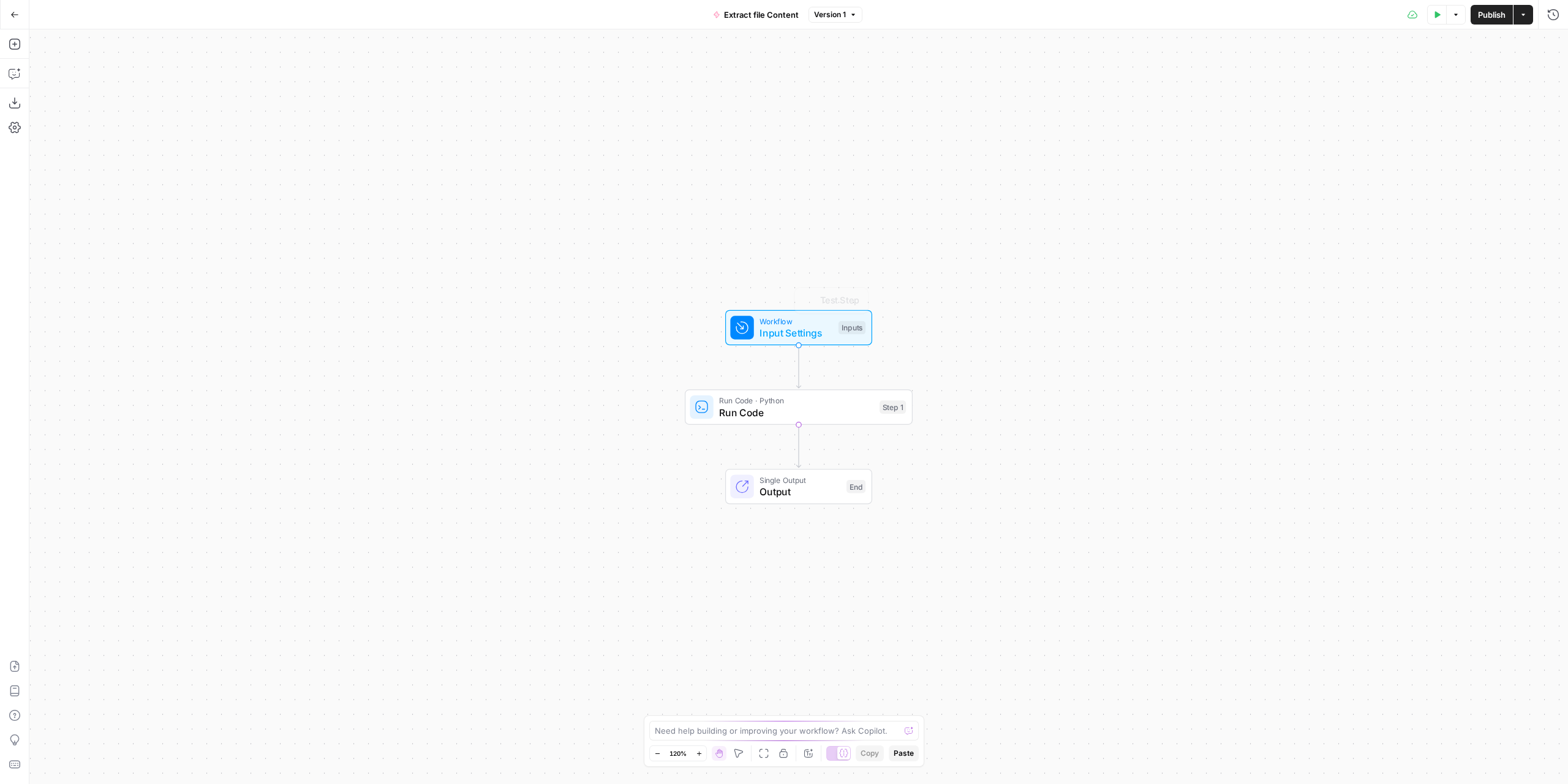
click at [817, 419] on div "Run Code · Python Run Code Step 1 Copy step Delete step Add Note Test" at bounding box center [799, 407] width 228 height 36
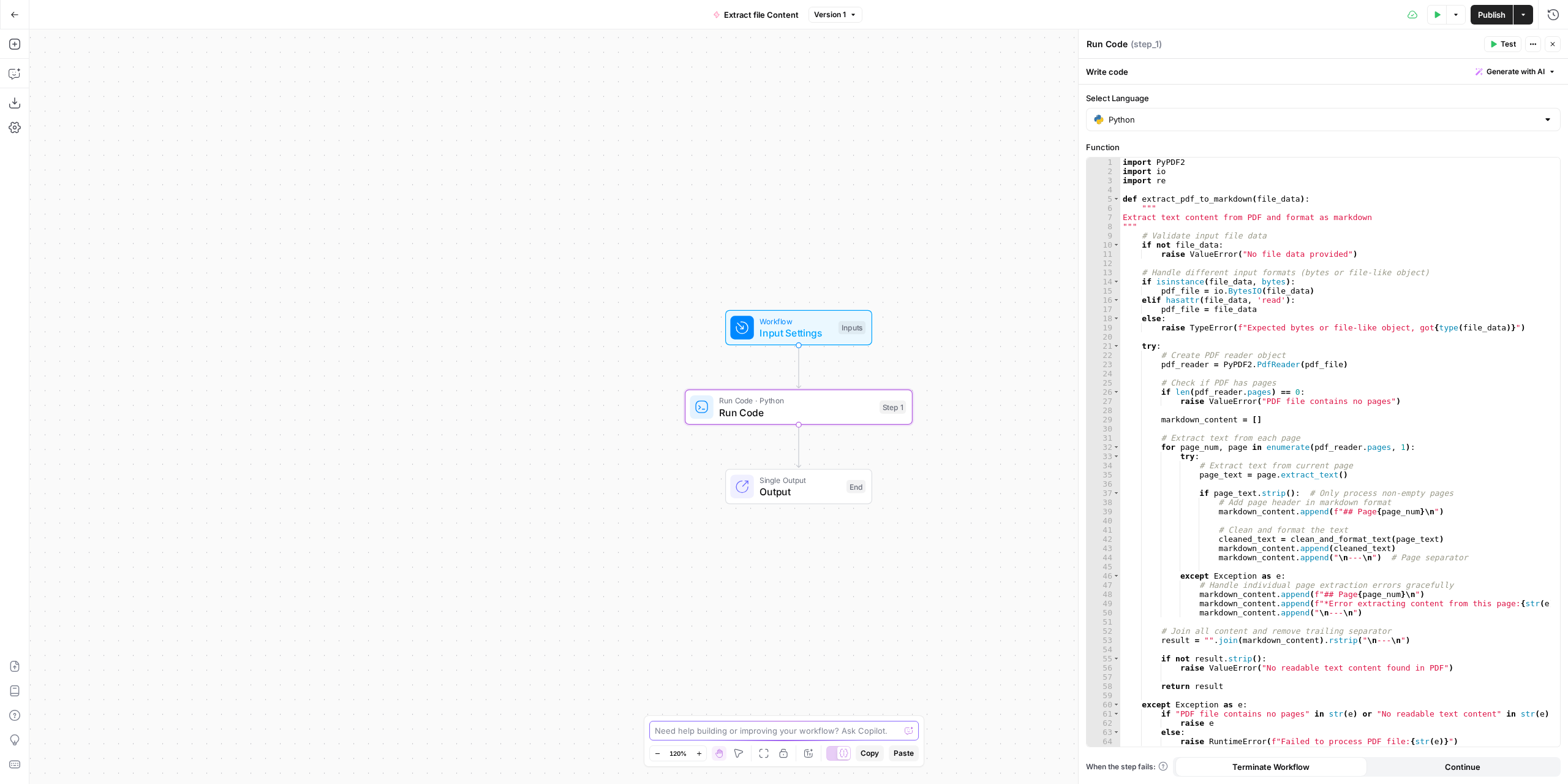
click at [761, 735] on textarea at bounding box center [777, 730] width 245 height 12
paste textarea ".docx"
type textarea "can the step 1 extract from .docx files ?"
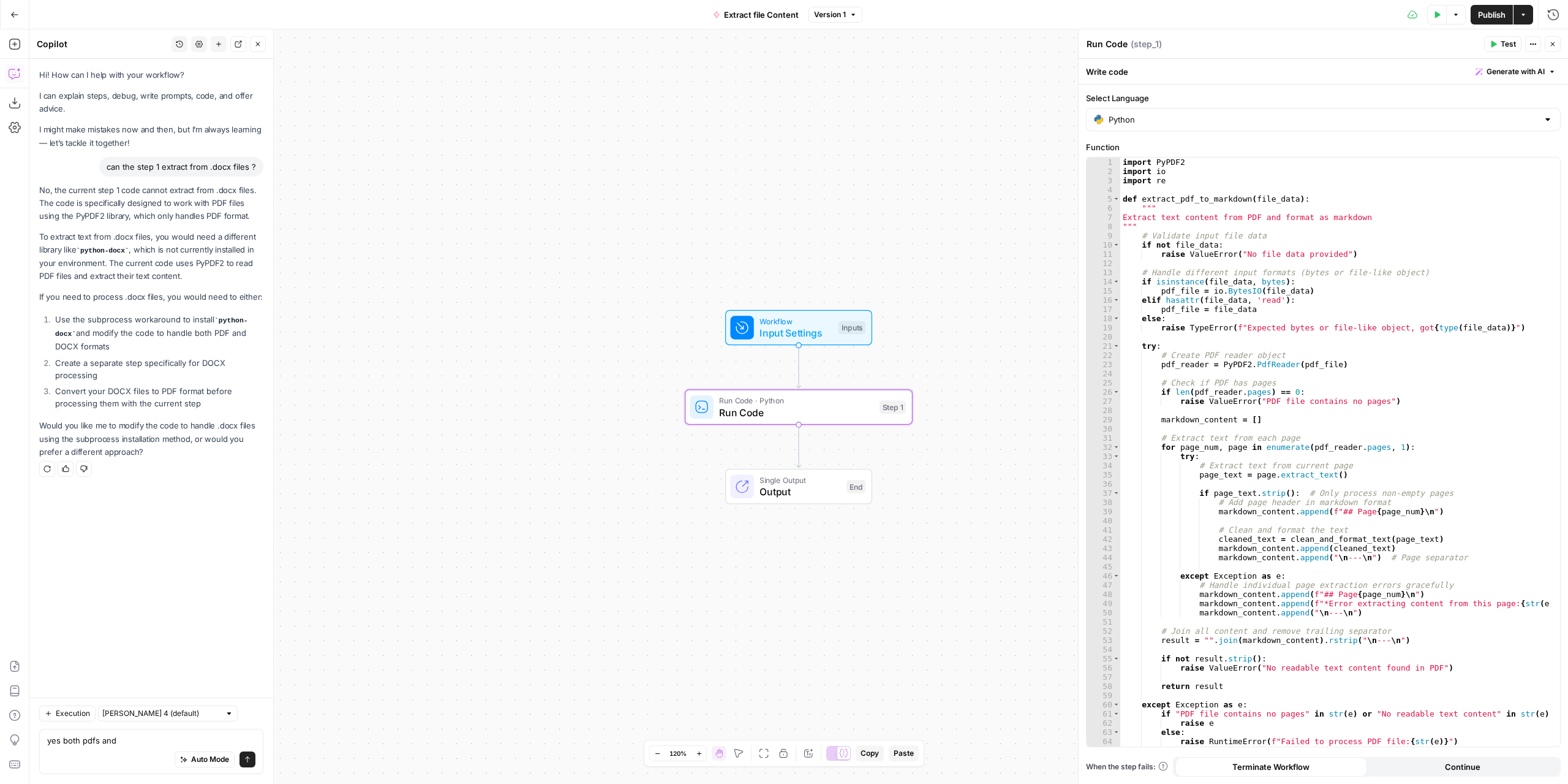
type textarea "yes both pdfs and .docx"
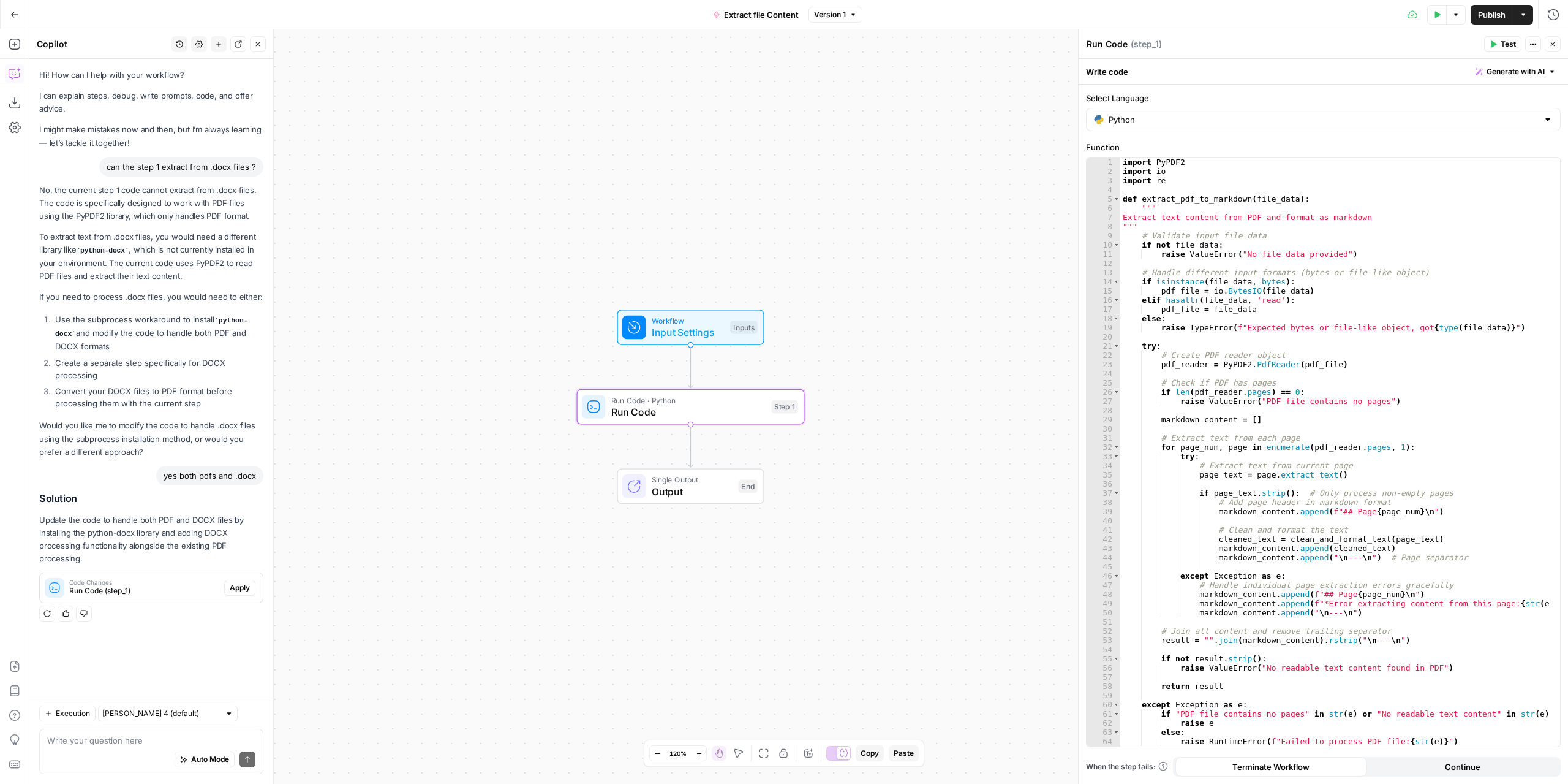
click at [240, 589] on span "Apply" at bounding box center [240, 587] width 20 height 11
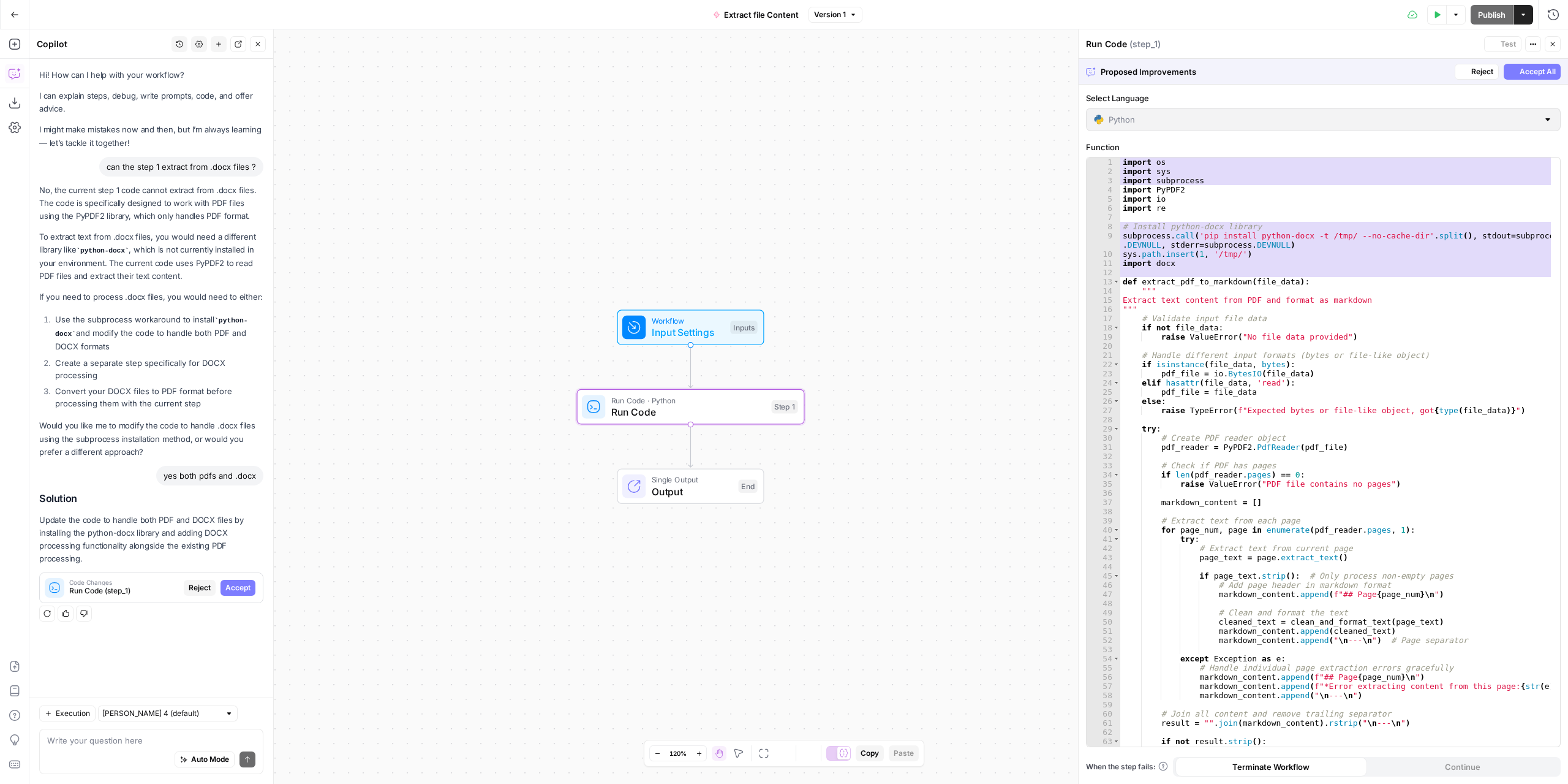
click at [240, 588] on span "Accept" at bounding box center [237, 587] width 25 height 11
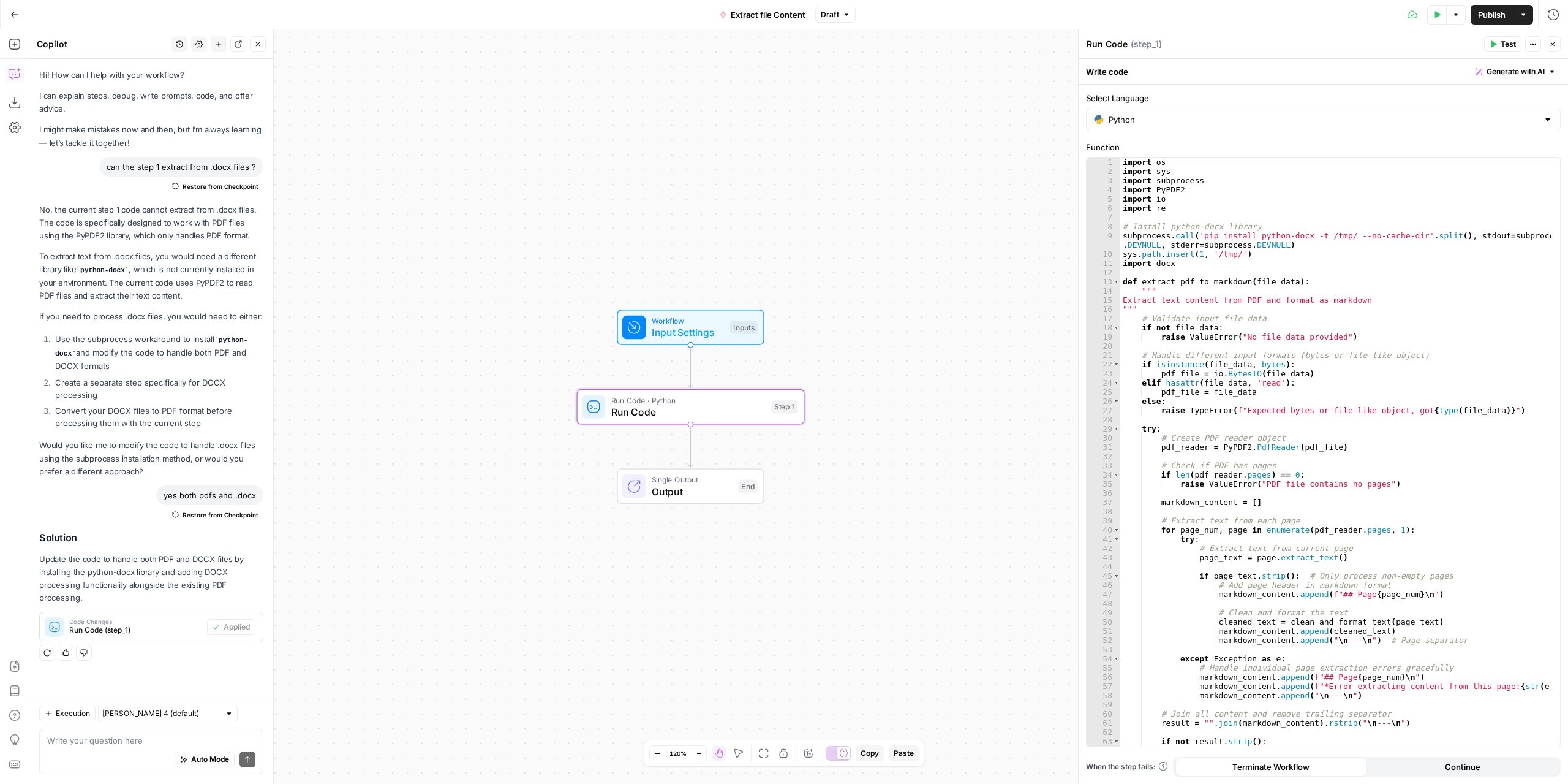
click at [1481, 15] on span "Publish" at bounding box center [1492, 14] width 28 height 12
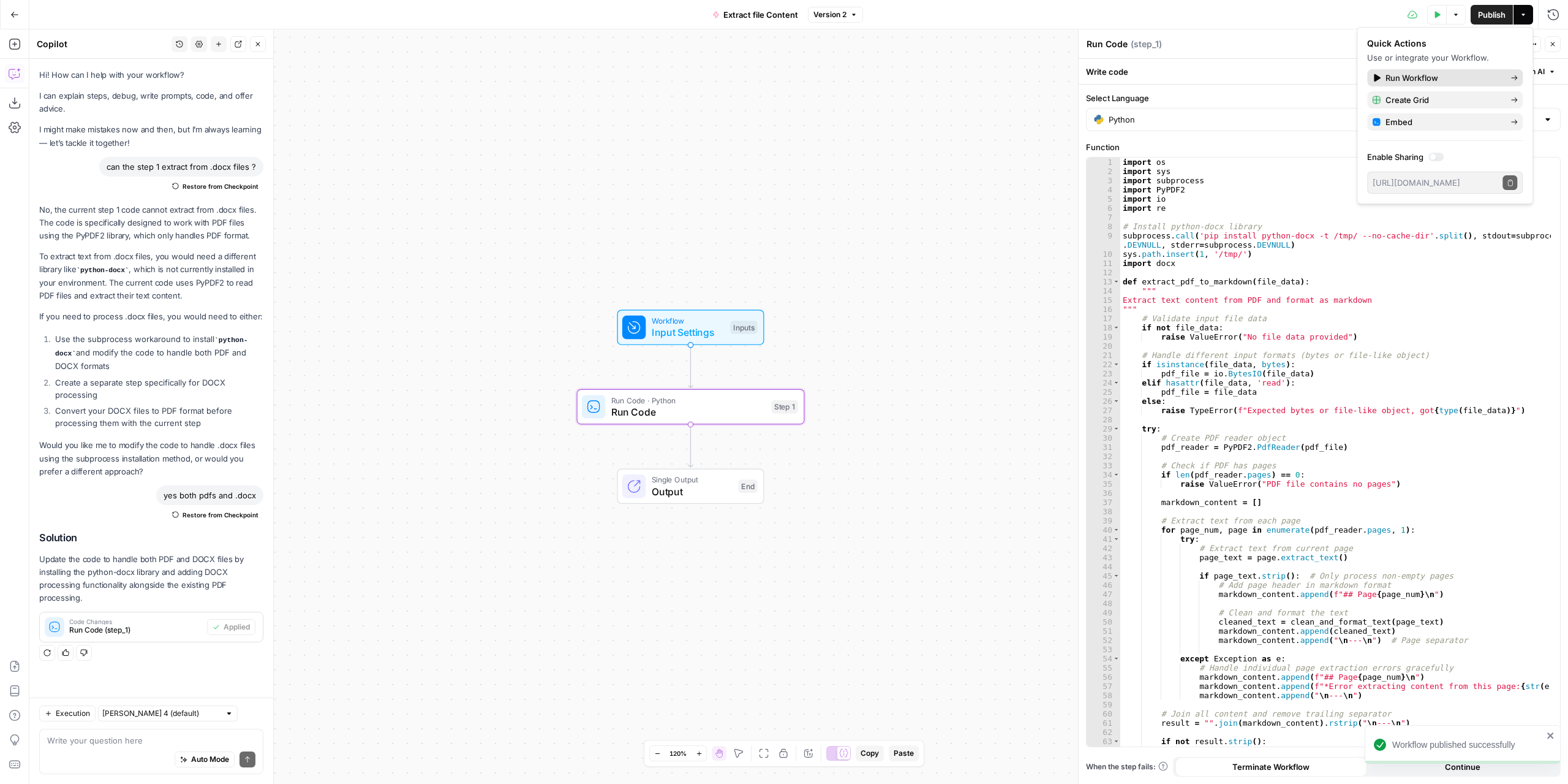
click at [1434, 78] on span "Run Workflow" at bounding box center [1443, 78] width 115 height 12
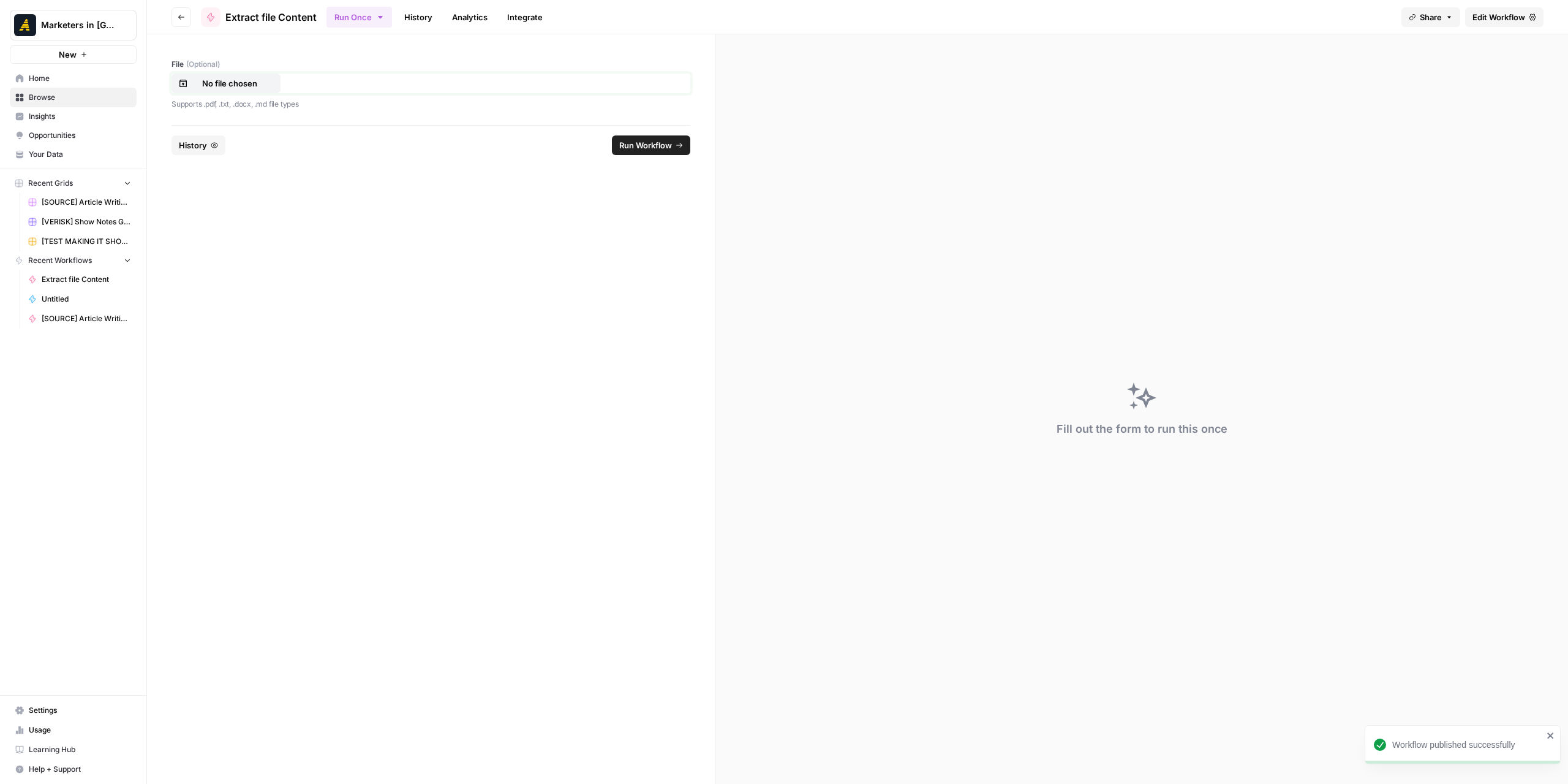
click at [241, 81] on p "No file chosen" at bounding box center [230, 83] width 78 height 12
click at [667, 153] on button "Run Workflow" at bounding box center [651, 145] width 78 height 19
drag, startPoint x: 1435, startPoint y: 748, endPoint x: 1376, endPoint y: 701, distance: 75.4
click at [1376, 701] on div "Error: File extraction failed: Expected bytes or file-like object, got <class '…" at bounding box center [1458, 724] width 176 height 68
copy div "Error: File extraction failed: Expected bytes or file-like object, got <class '…"
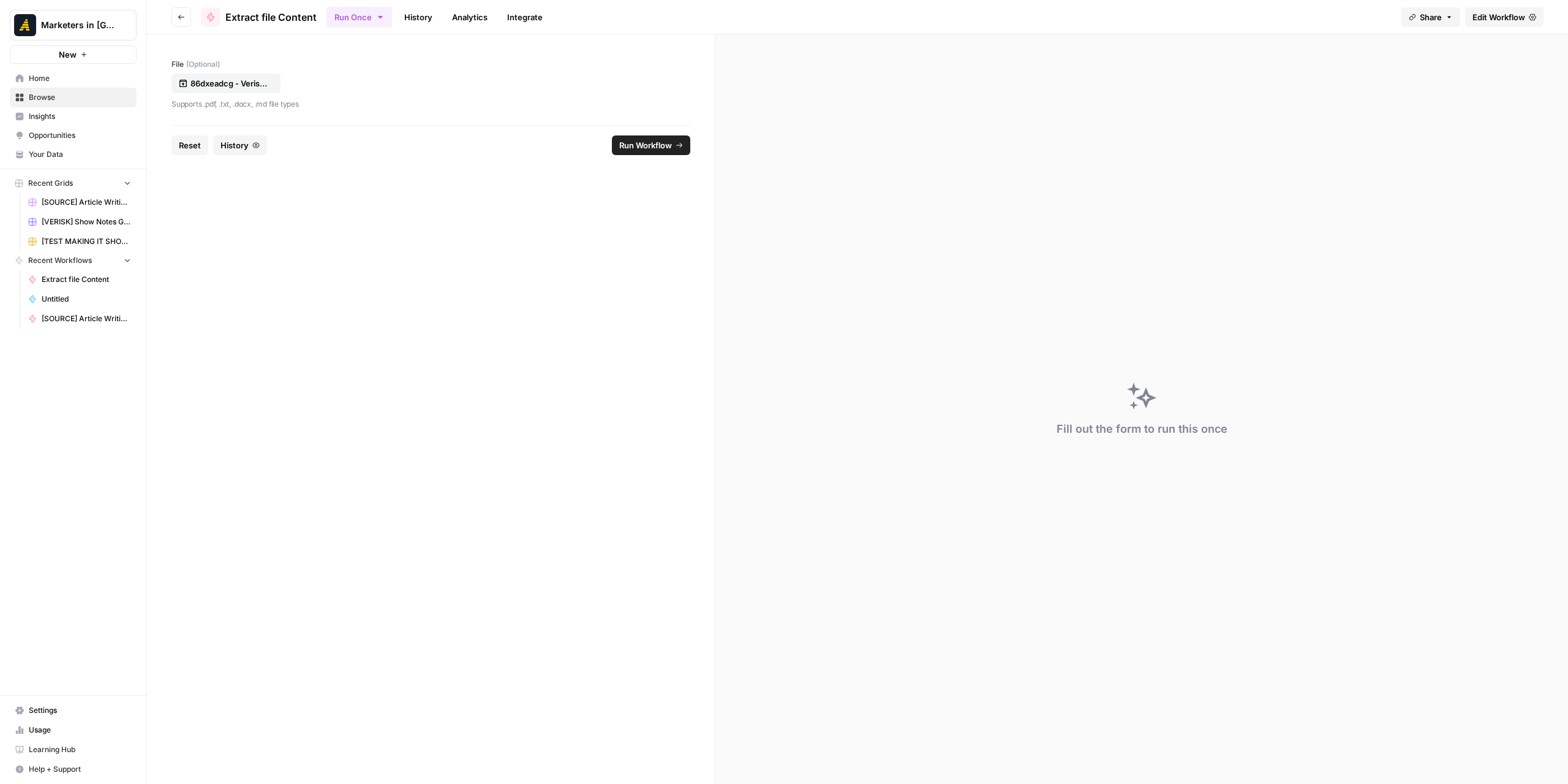
click at [1474, 19] on span "Edit Workflow" at bounding box center [1499, 16] width 53 height 12
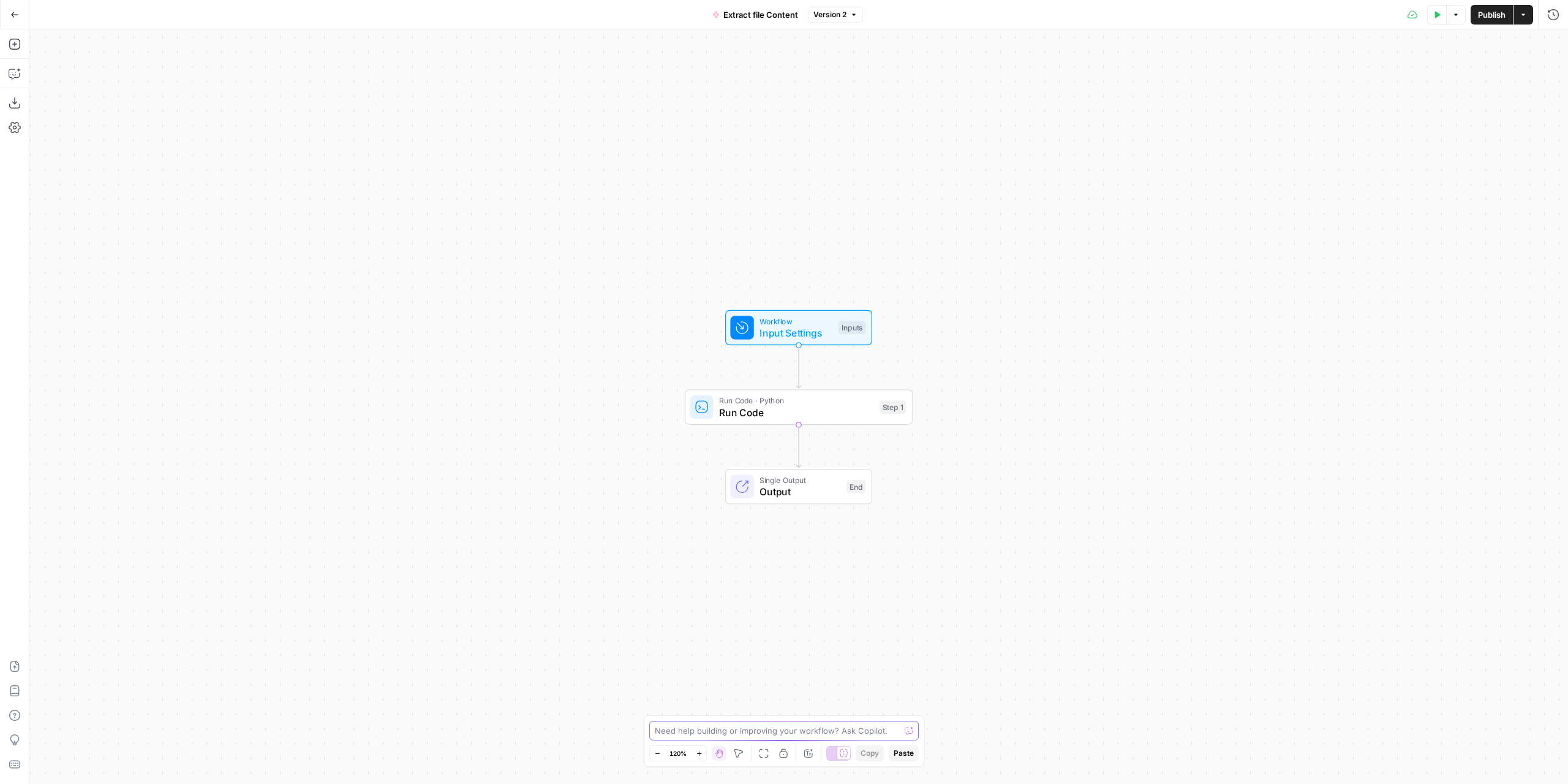
click at [741, 732] on textarea at bounding box center [777, 730] width 245 height 12
paste textarea "Error: File extraction failed: Expected bytes or file-like object, got <class '…"
type textarea "im getting this error: Error: File extraction failed: Expected bytes or file-li…"
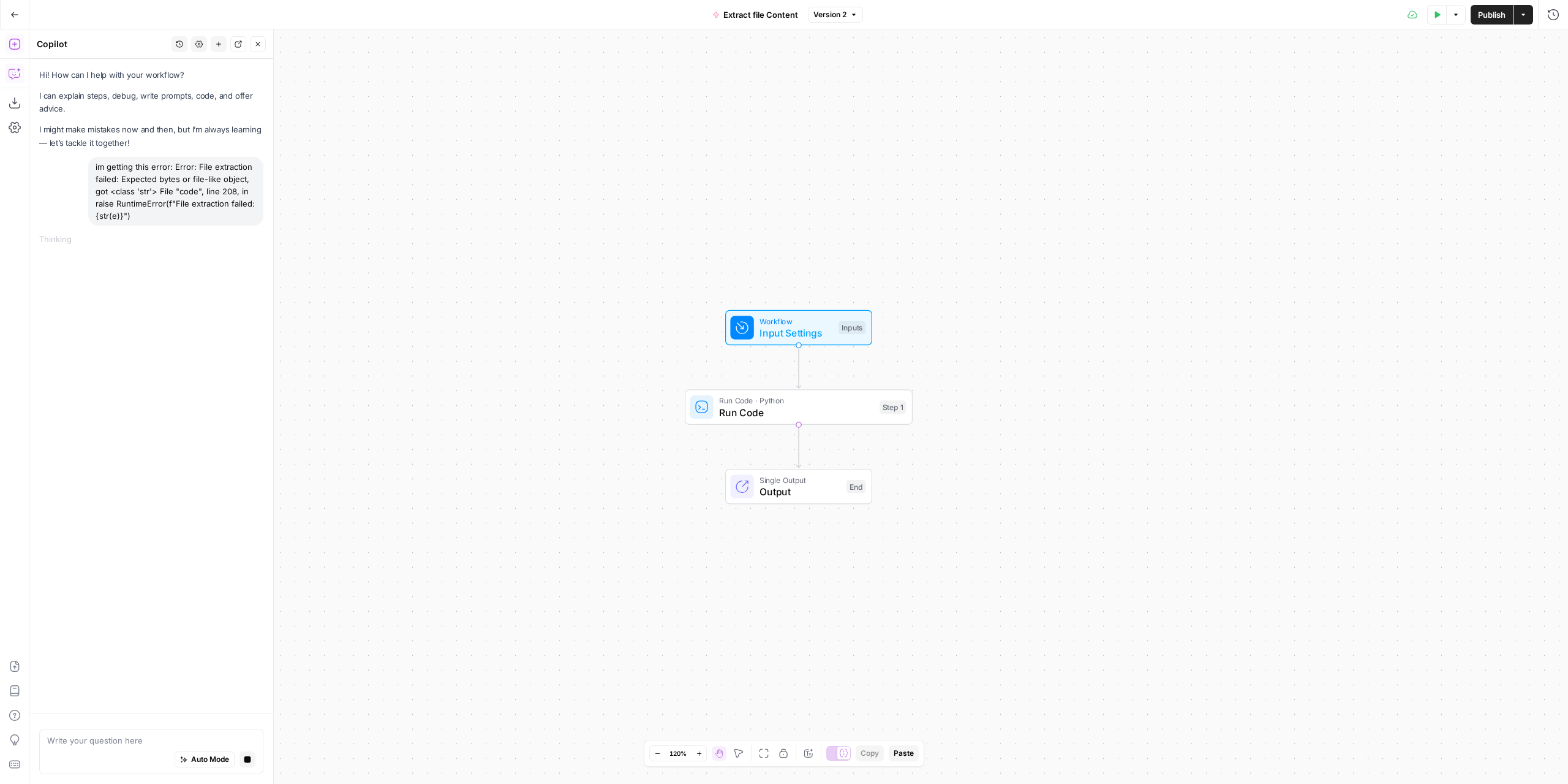
click at [11, 46] on icon "button" at bounding box center [14, 44] width 12 height 12
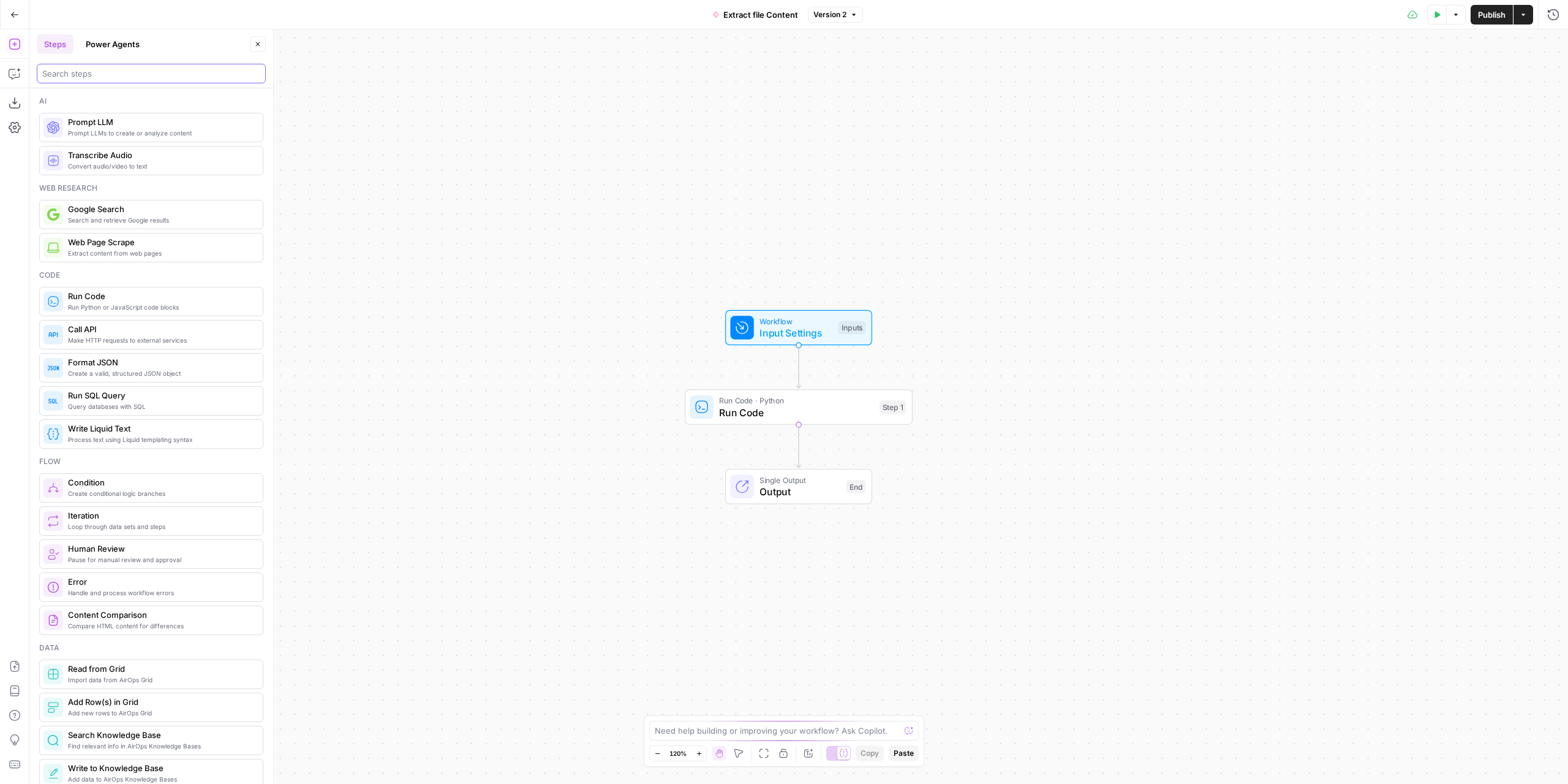
click at [133, 74] on input "search" at bounding box center [151, 73] width 218 height 12
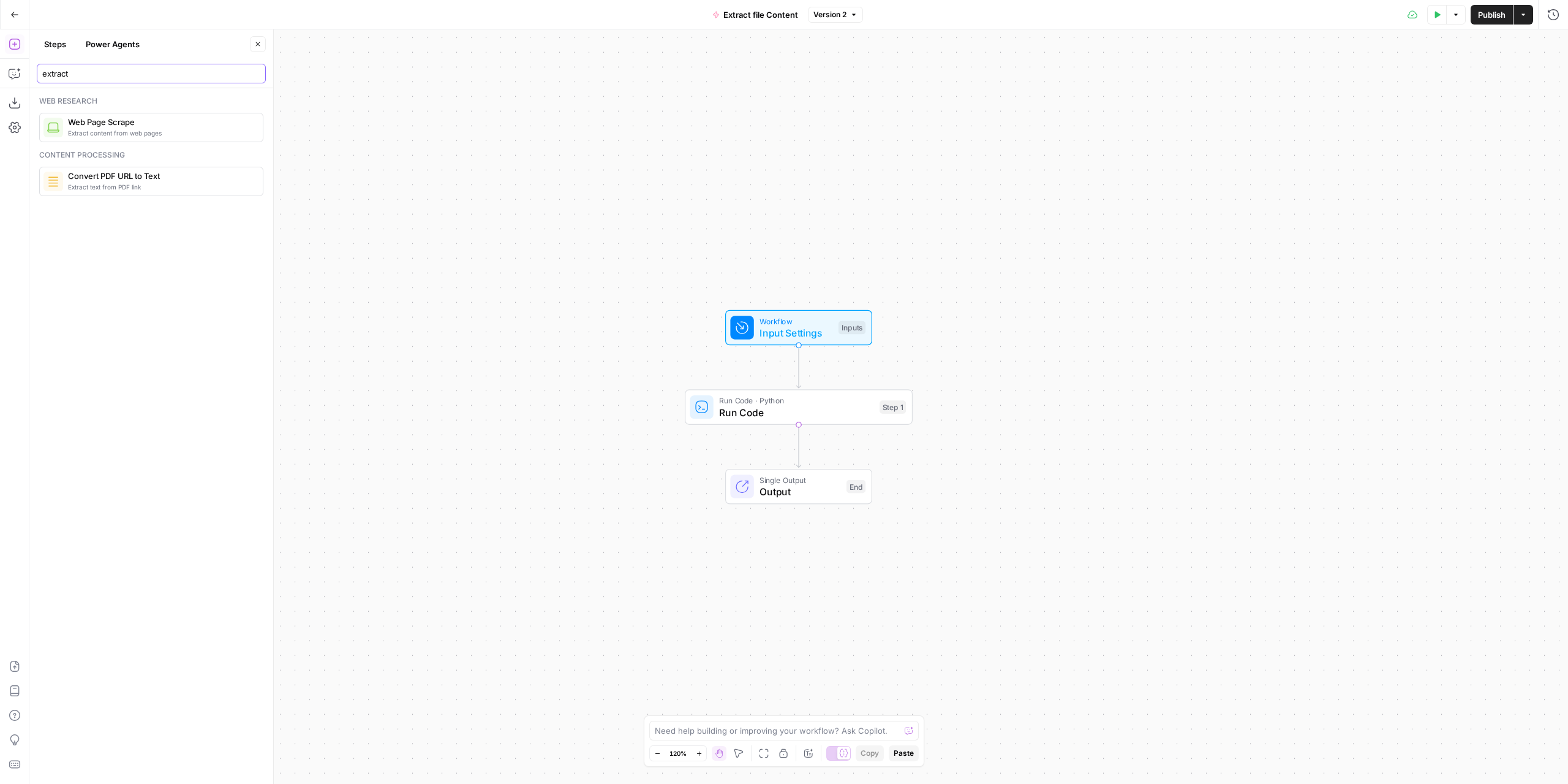
type input "extract"
click at [1227, 91] on p at bounding box center [1323, 93] width 458 height 12
click at [140, 46] on button "Power Agents" at bounding box center [113, 44] width 68 height 19
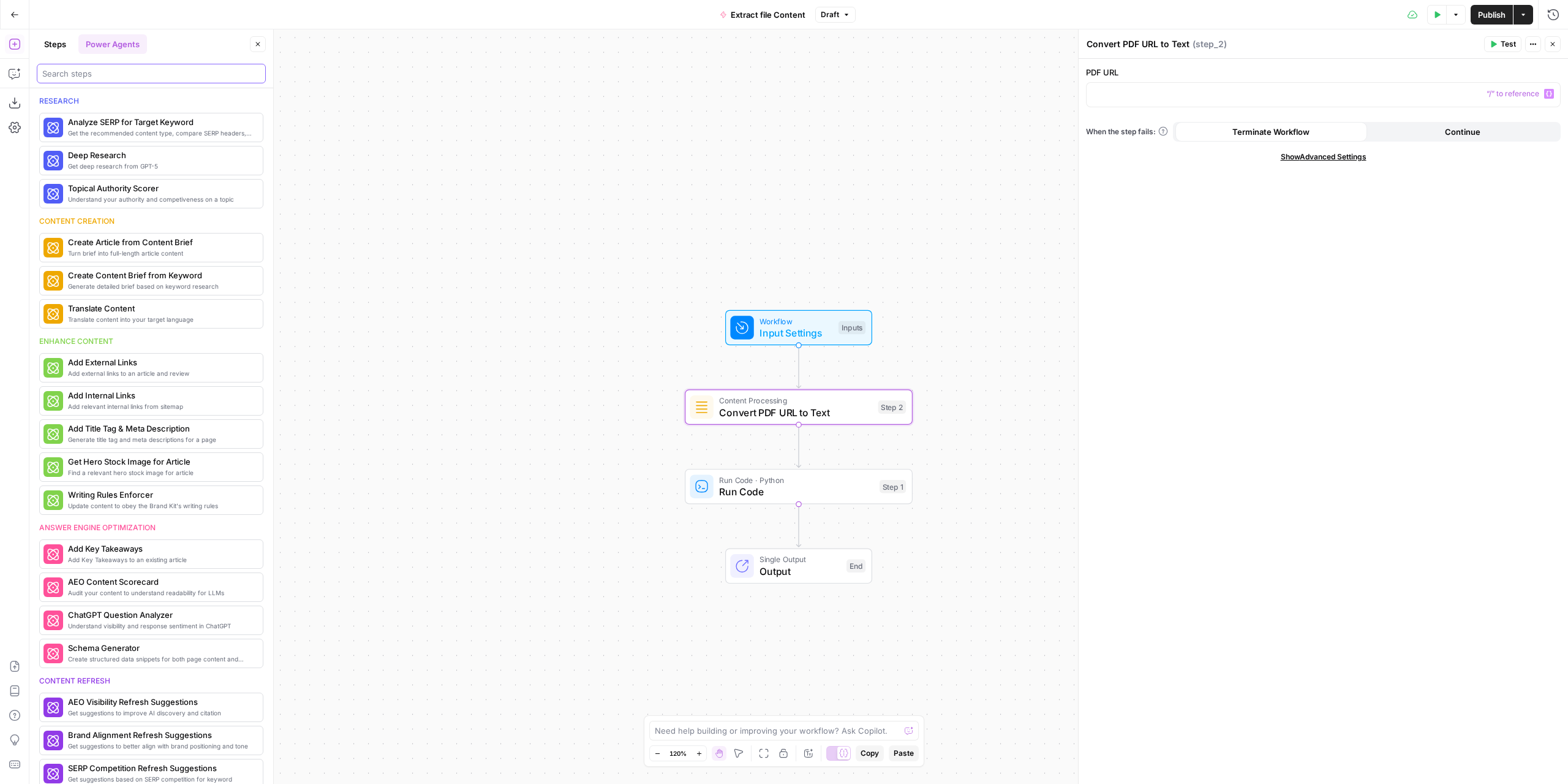
click at [113, 78] on input "search" at bounding box center [151, 73] width 218 height 12
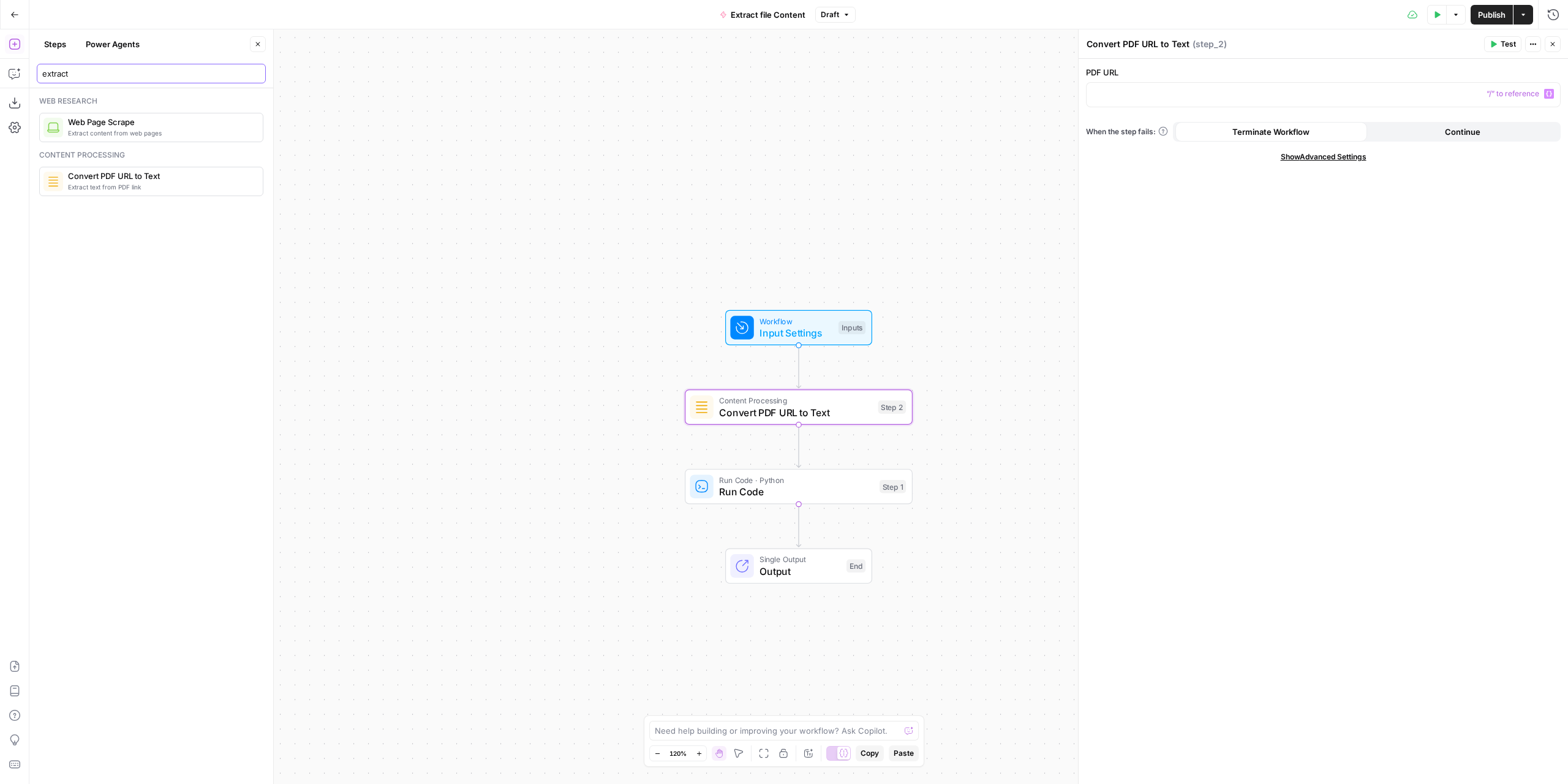
drag, startPoint x: 113, startPoint y: 76, endPoint x: 29, endPoint y: 69, distance: 84.3
click at [27, 76] on body "Marketers in Demand New Home Browse Insights Opportunities Your Data Recent Gri…" at bounding box center [784, 392] width 1568 height 784
type input "e"
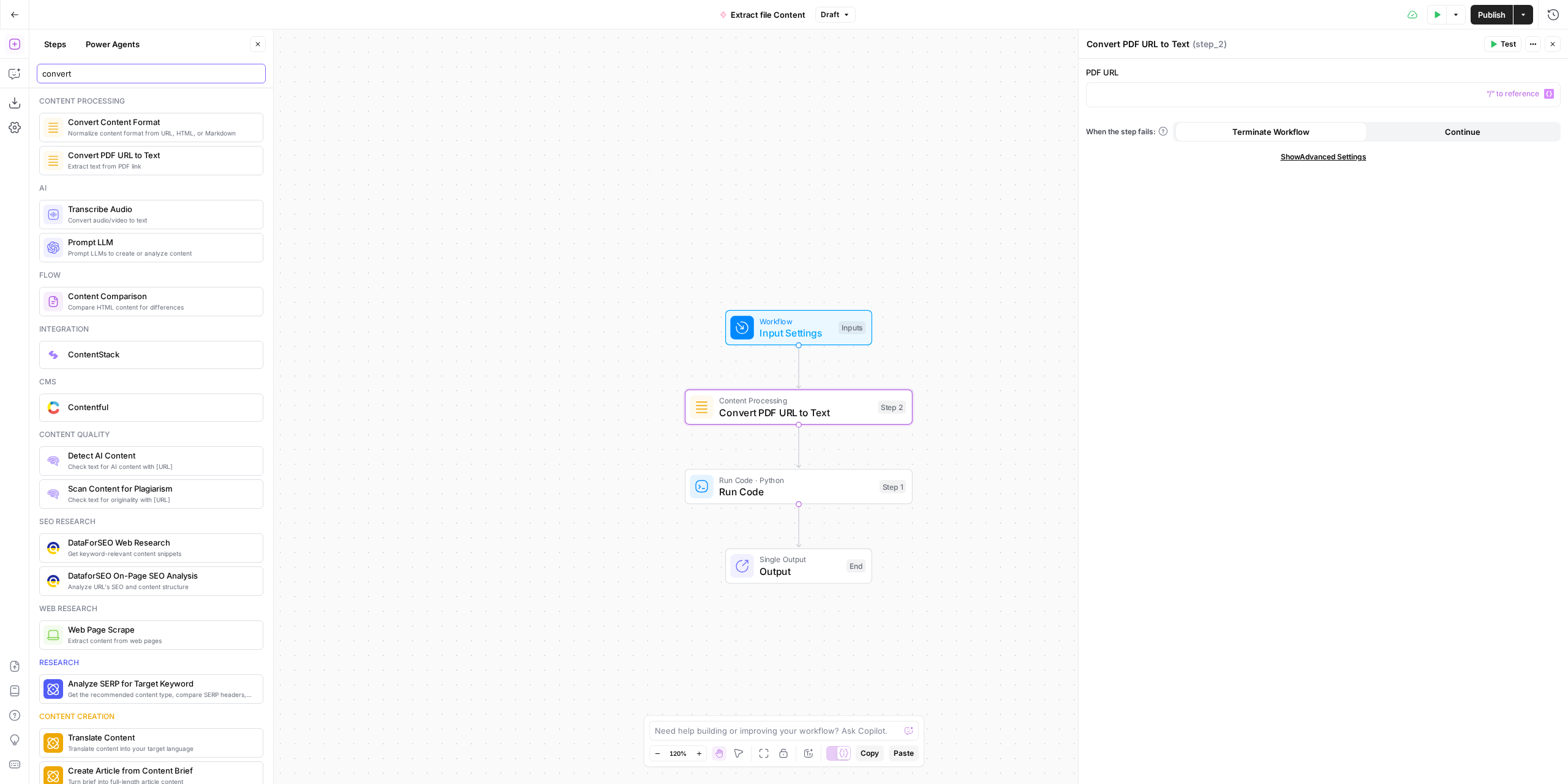
type input "convert"
click at [1010, 335] on div "Workflow Input Settings Inputs Content Processing Convert PDF URL to Text Step …" at bounding box center [799, 406] width 1539 height 754
click at [9, 75] on button "Copilot" at bounding box center [14, 73] width 19 height 19
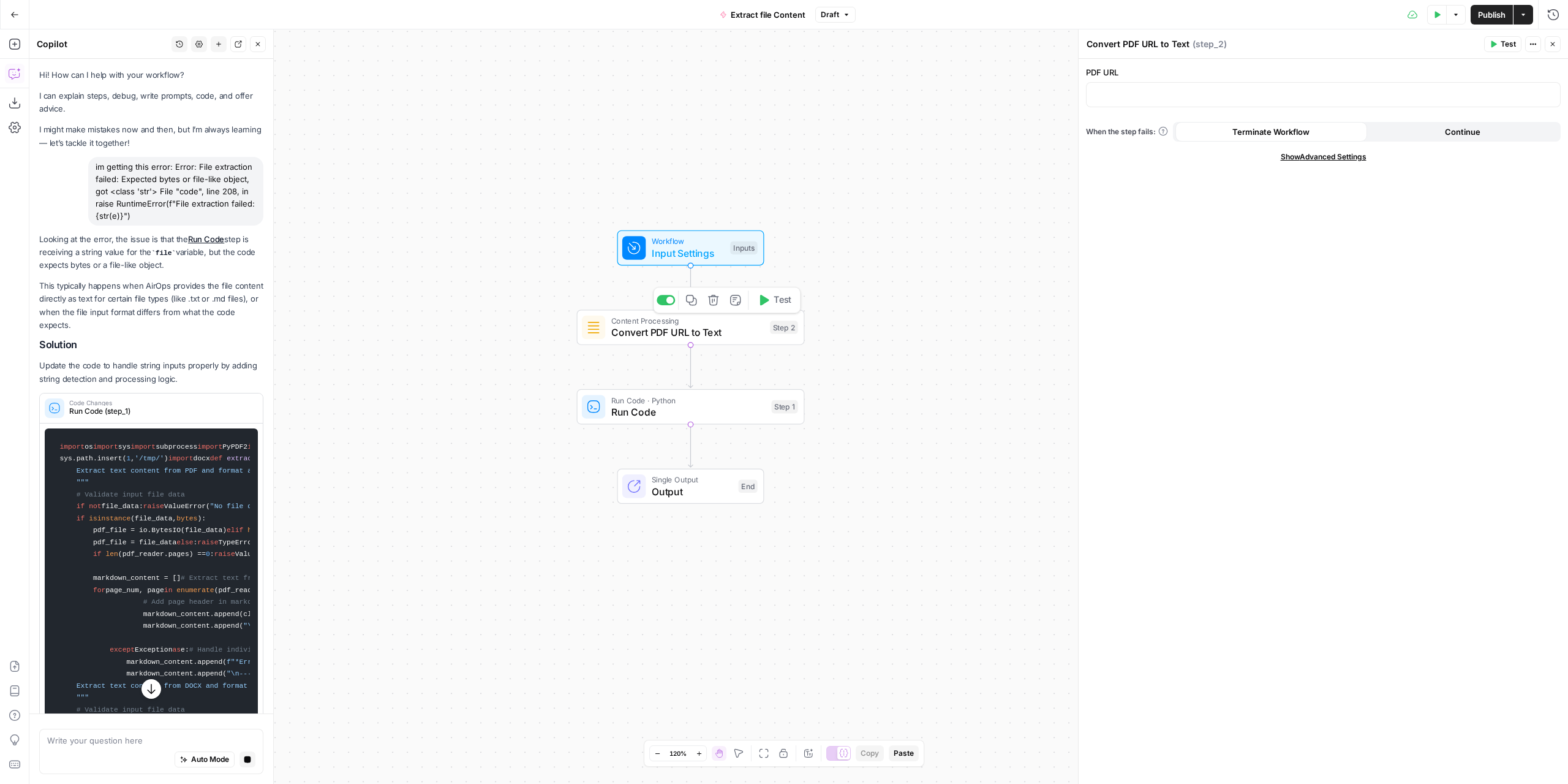
click at [745, 335] on span "Convert PDF URL to Text" at bounding box center [687, 332] width 153 height 15
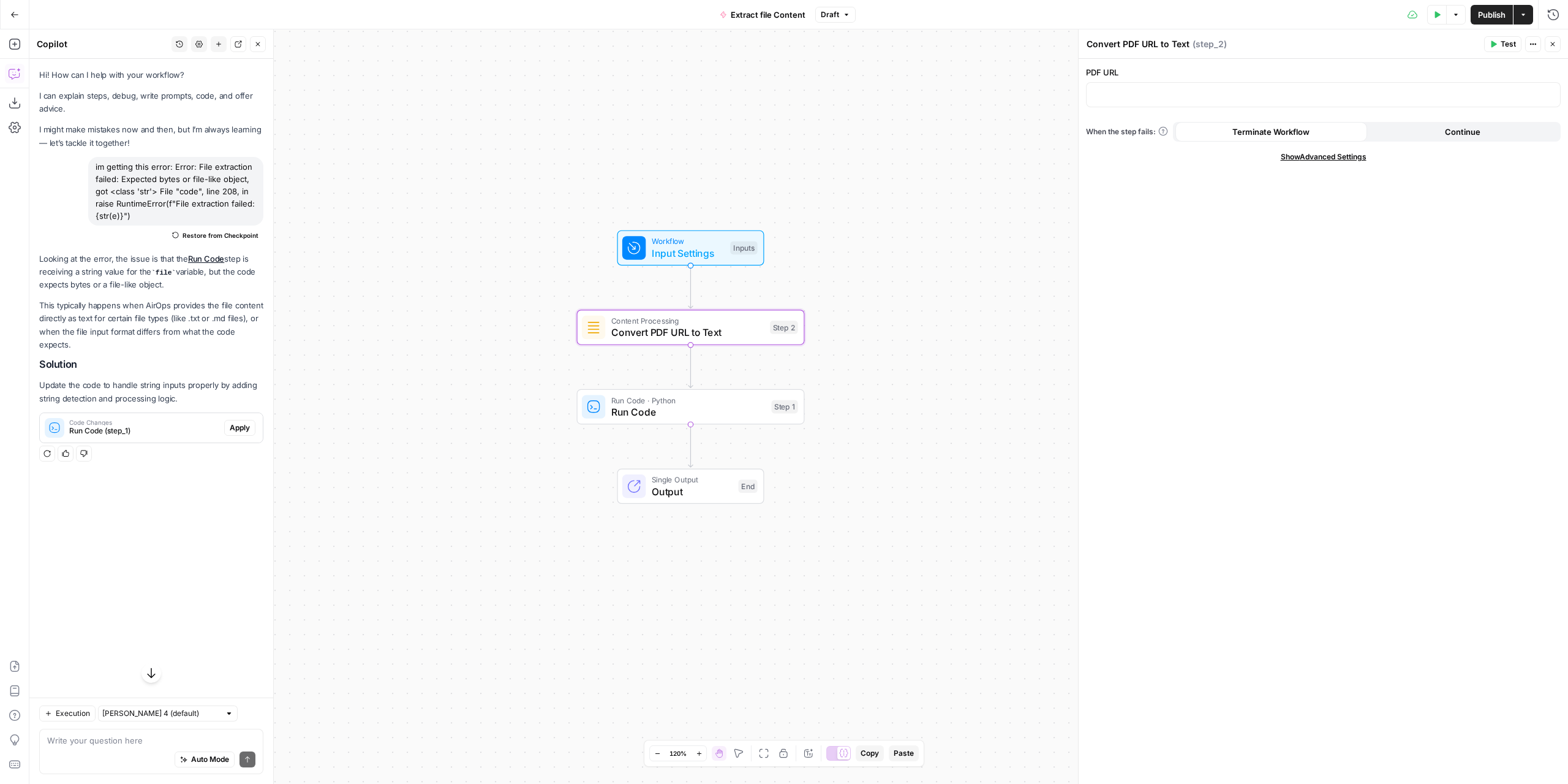
click at [1347, 153] on span "Show Advanced Settings" at bounding box center [1323, 156] width 86 height 11
click at [1300, 201] on input "Select Version" at bounding box center [1316, 199] width 444 height 12
click at [918, 287] on div "Workflow Input Settings Inputs Content Processing Convert PDF URL to Text Step …" at bounding box center [799, 406] width 1539 height 754
click at [240, 426] on span "Apply" at bounding box center [240, 427] width 20 height 11
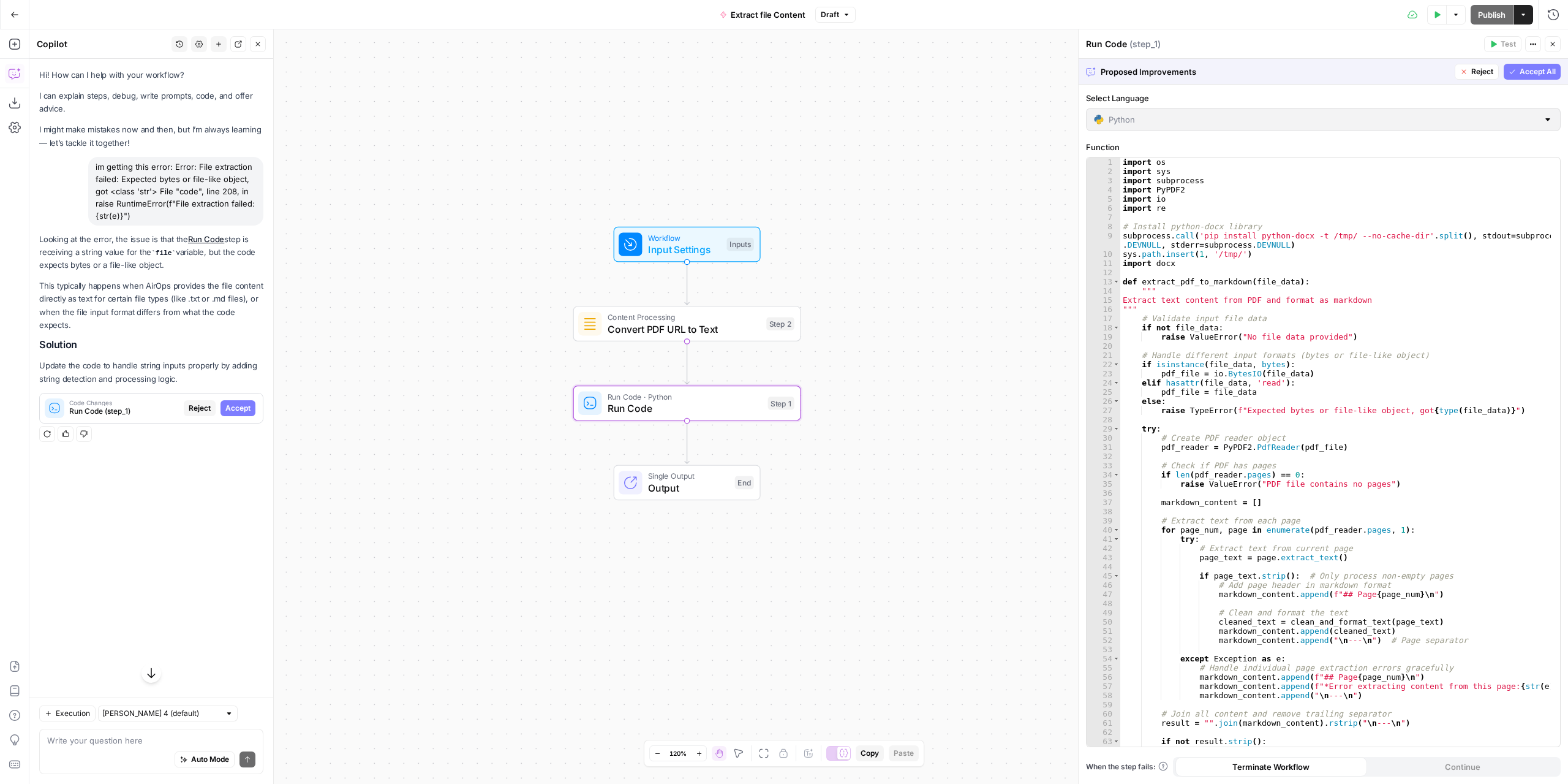
click at [239, 407] on span "Accept" at bounding box center [237, 407] width 25 height 11
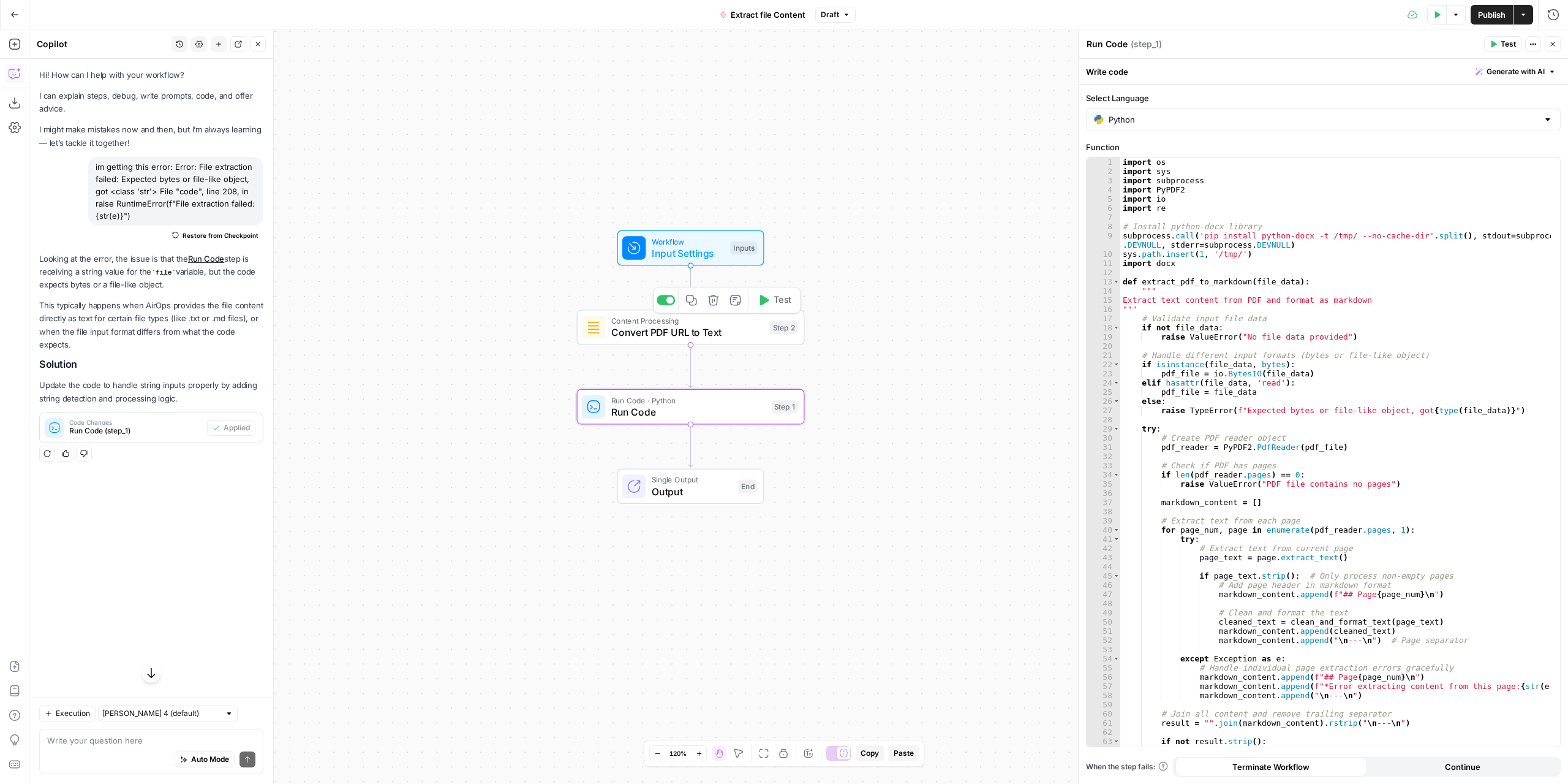
click at [723, 307] on div "Copy step Delete step Add Note Test" at bounding box center [727, 300] width 148 height 26
click at [717, 302] on icon "button" at bounding box center [713, 300] width 11 height 11
click at [754, 152] on span "Delete Step" at bounding box center [751, 156] width 48 height 12
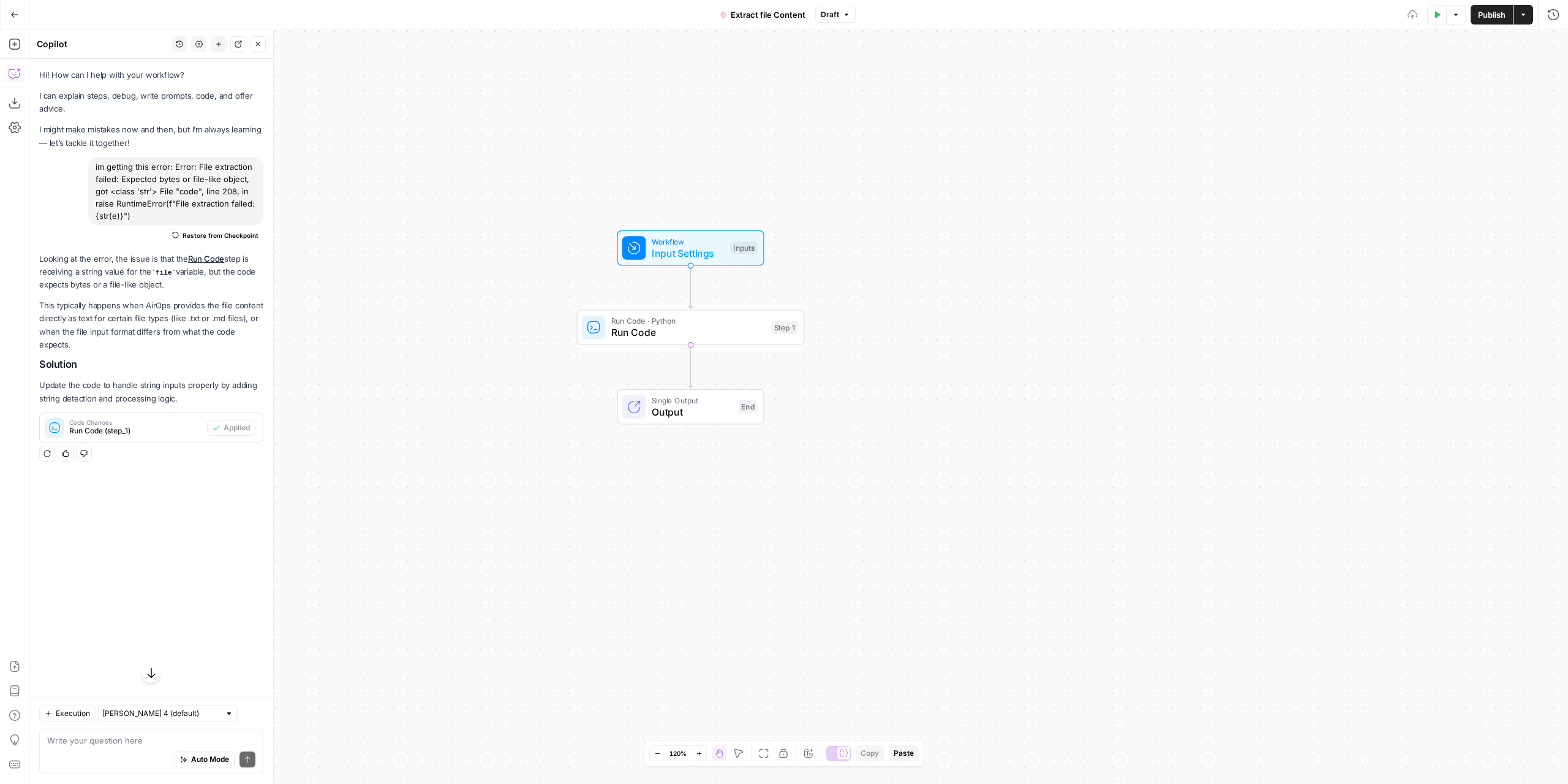
click at [1478, 21] on button "Publish" at bounding box center [1491, 14] width 42 height 19
click at [1482, 15] on span "Publish" at bounding box center [1492, 14] width 28 height 12
click at [757, 15] on span "Extract file Content" at bounding box center [760, 14] width 75 height 12
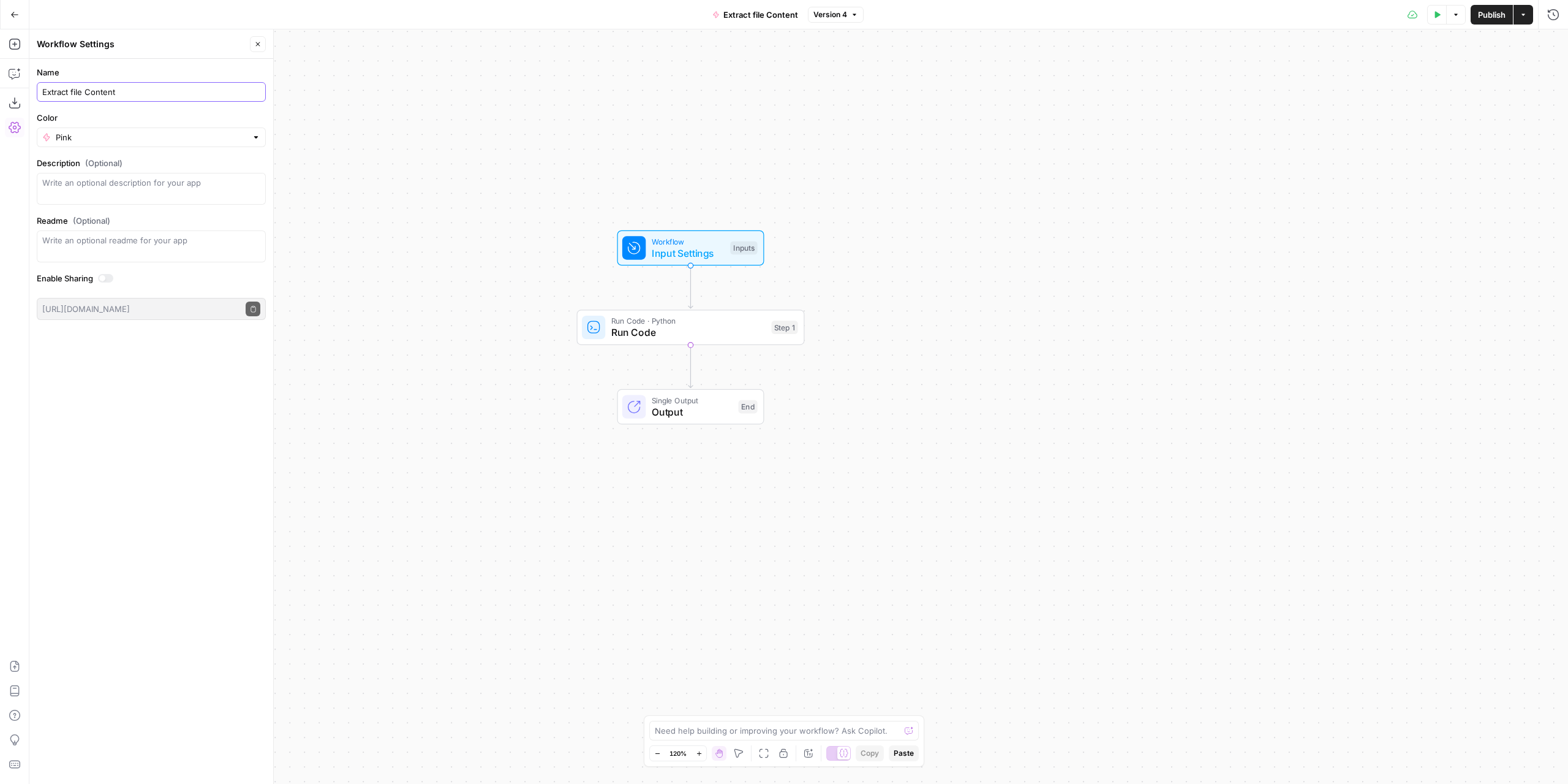
drag, startPoint x: 83, startPoint y: 88, endPoint x: 68, endPoint y: 88, distance: 15.0
click at [68, 88] on input "Extract file Content" at bounding box center [151, 91] width 218 height 12
drag, startPoint x: 107, startPoint y: 93, endPoint x: 91, endPoint y: 89, distance: 16.5
click at [91, 89] on input "Extract PDF/Text Content" at bounding box center [151, 91] width 218 height 12
type input "Extract PDF/Docx Content"
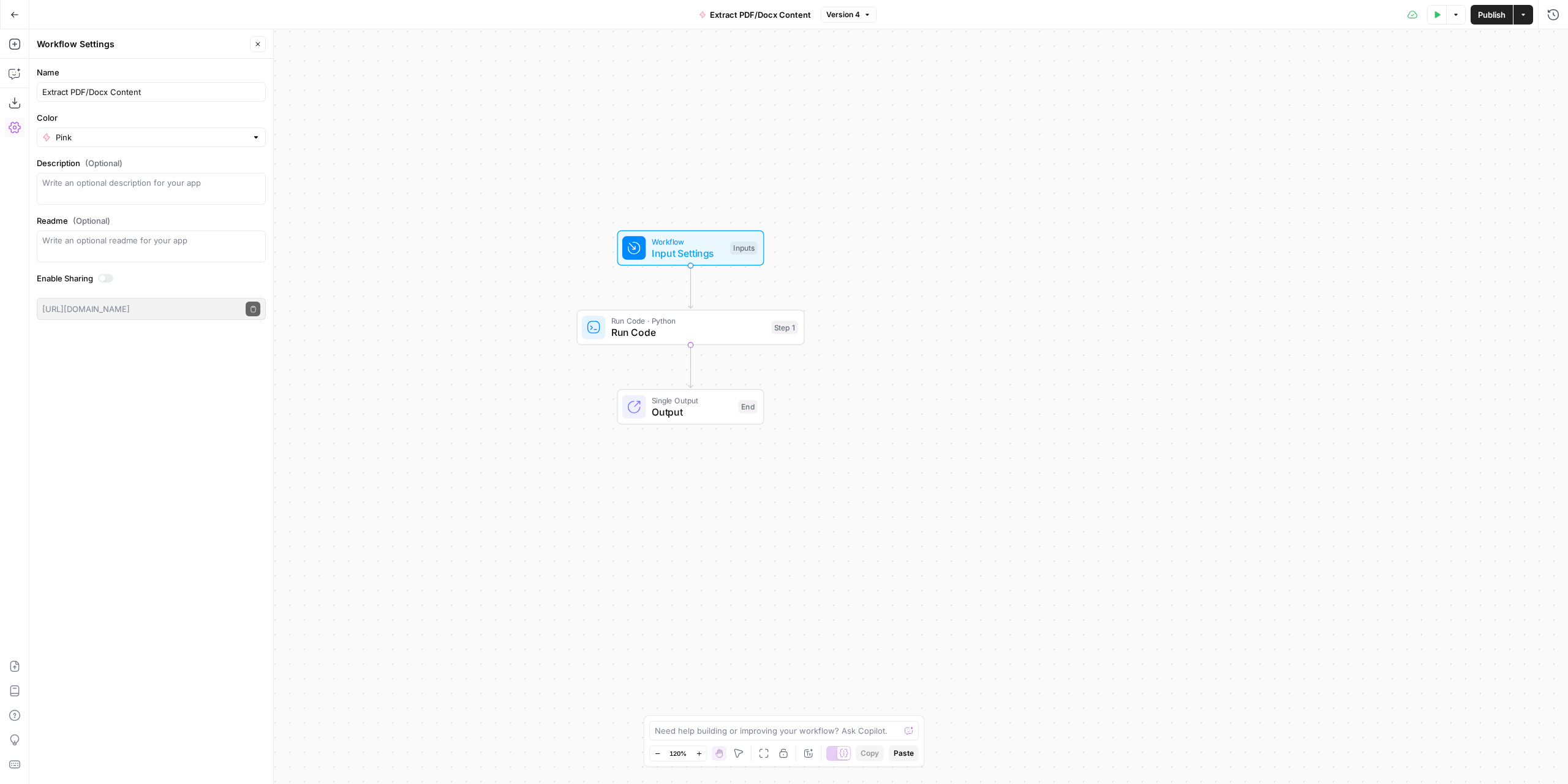
click at [371, 140] on div "Workflow Input Settings Inputs Run Code · Python Run Code Step 1 Single Output …" at bounding box center [799, 406] width 1539 height 754
click at [1490, 11] on span "Publish" at bounding box center [1492, 14] width 28 height 12
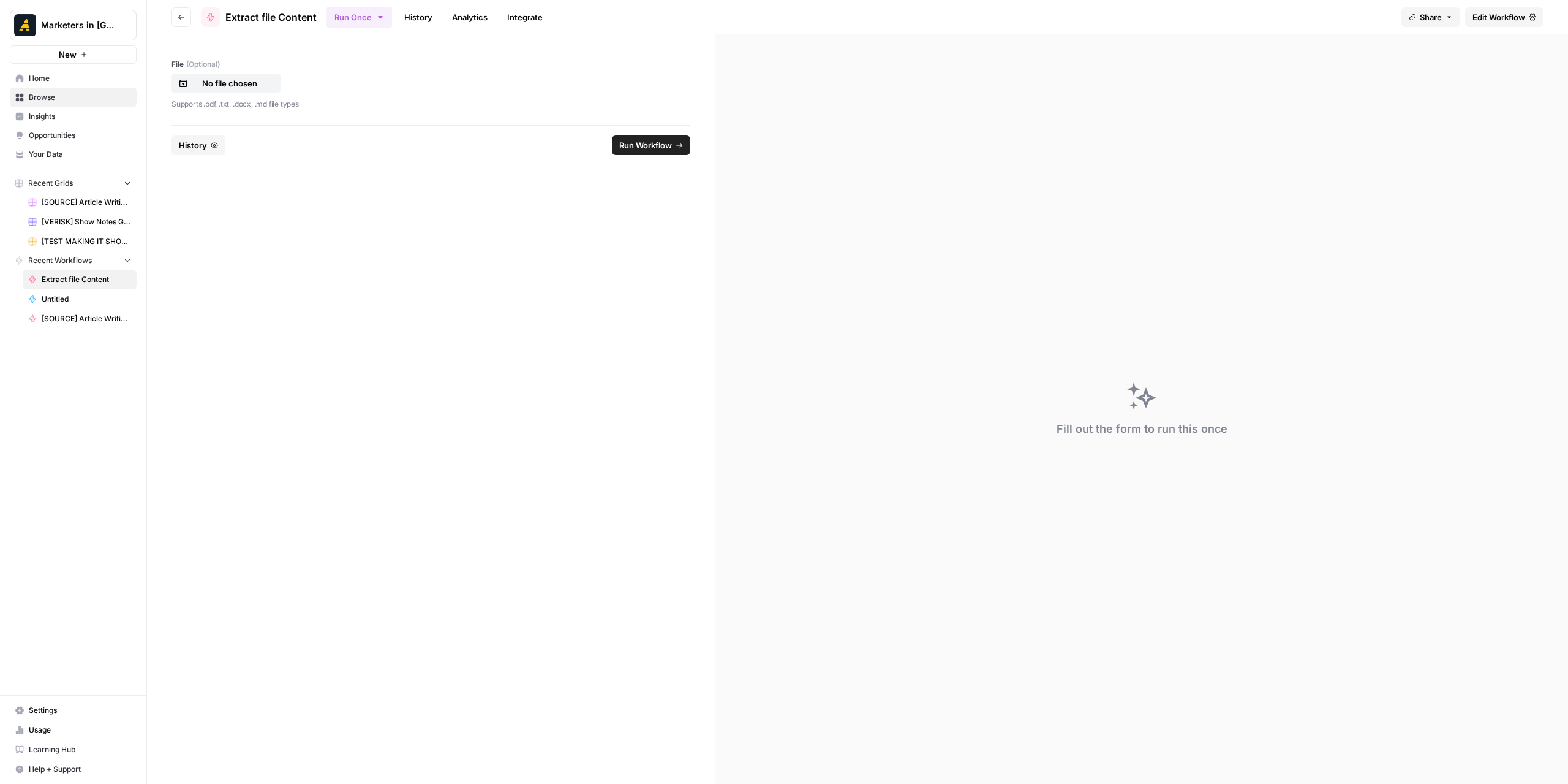
click at [659, 156] on footer "History Run Workflow" at bounding box center [431, 145] width 519 height 40
click at [655, 143] on span "Run Workflow" at bounding box center [645, 145] width 53 height 12
click at [648, 146] on span "Cancel" at bounding box center [659, 145] width 27 height 12
click at [224, 81] on p "No file chosen" at bounding box center [230, 83] width 78 height 12
click at [670, 147] on span "Run Workflow" at bounding box center [645, 145] width 53 height 12
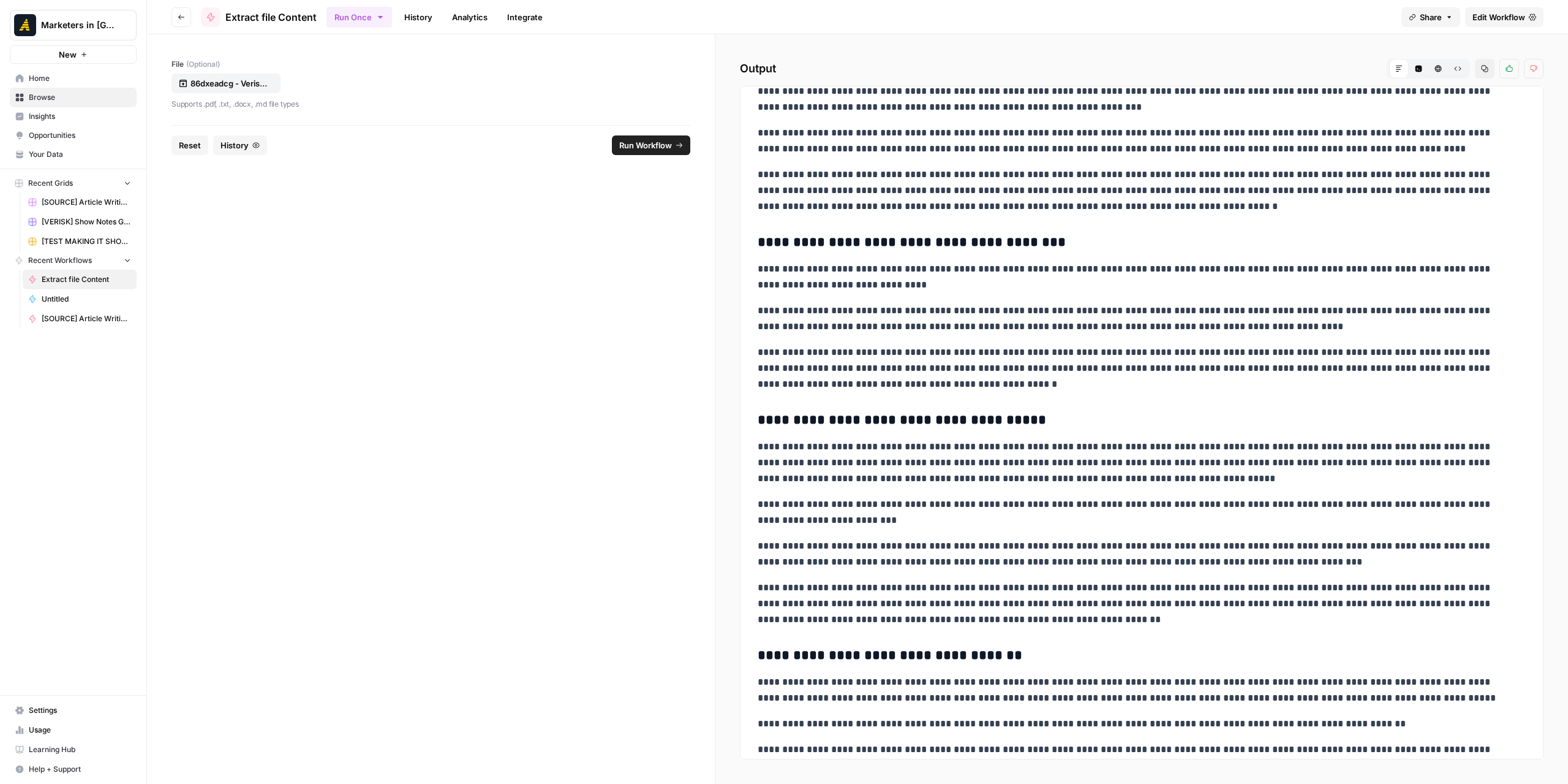
scroll to position [1371, 0]
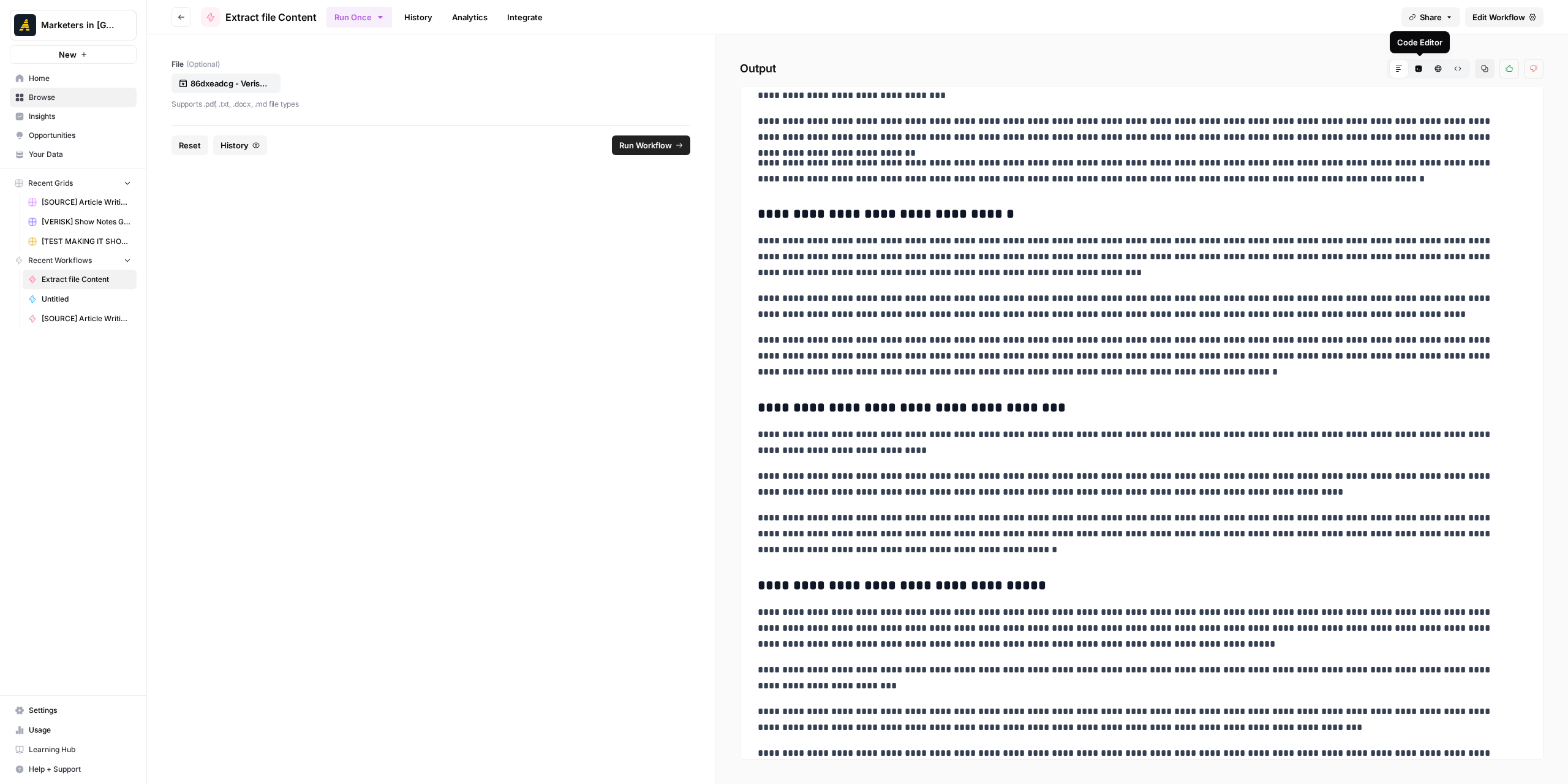
click at [1420, 67] on icon "button" at bounding box center [1418, 68] width 6 height 6
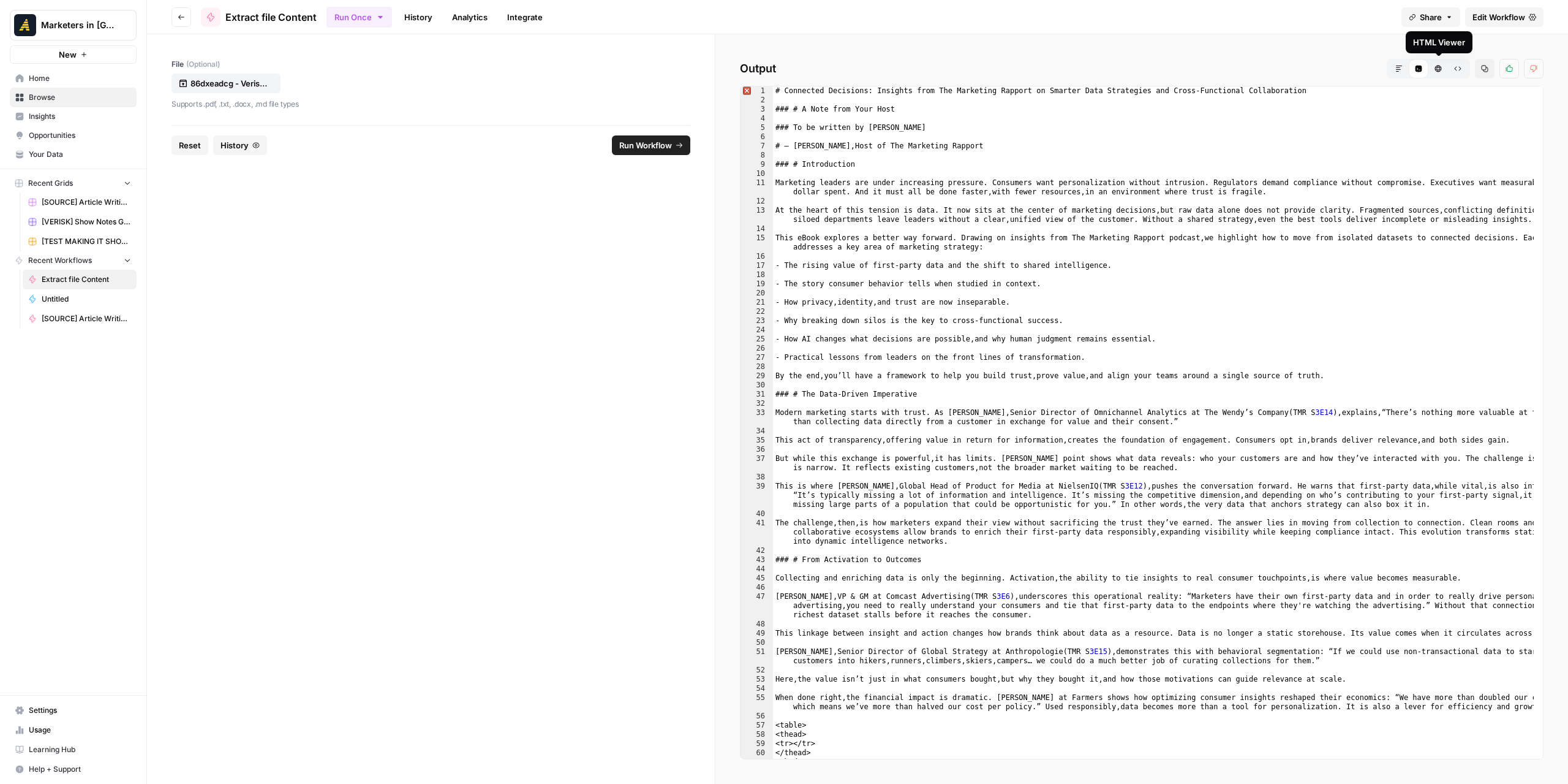
click at [1482, 67] on icon "button" at bounding box center [1485, 68] width 6 height 6
click at [1400, 64] on button "Markdown" at bounding box center [1398, 68] width 19 height 19
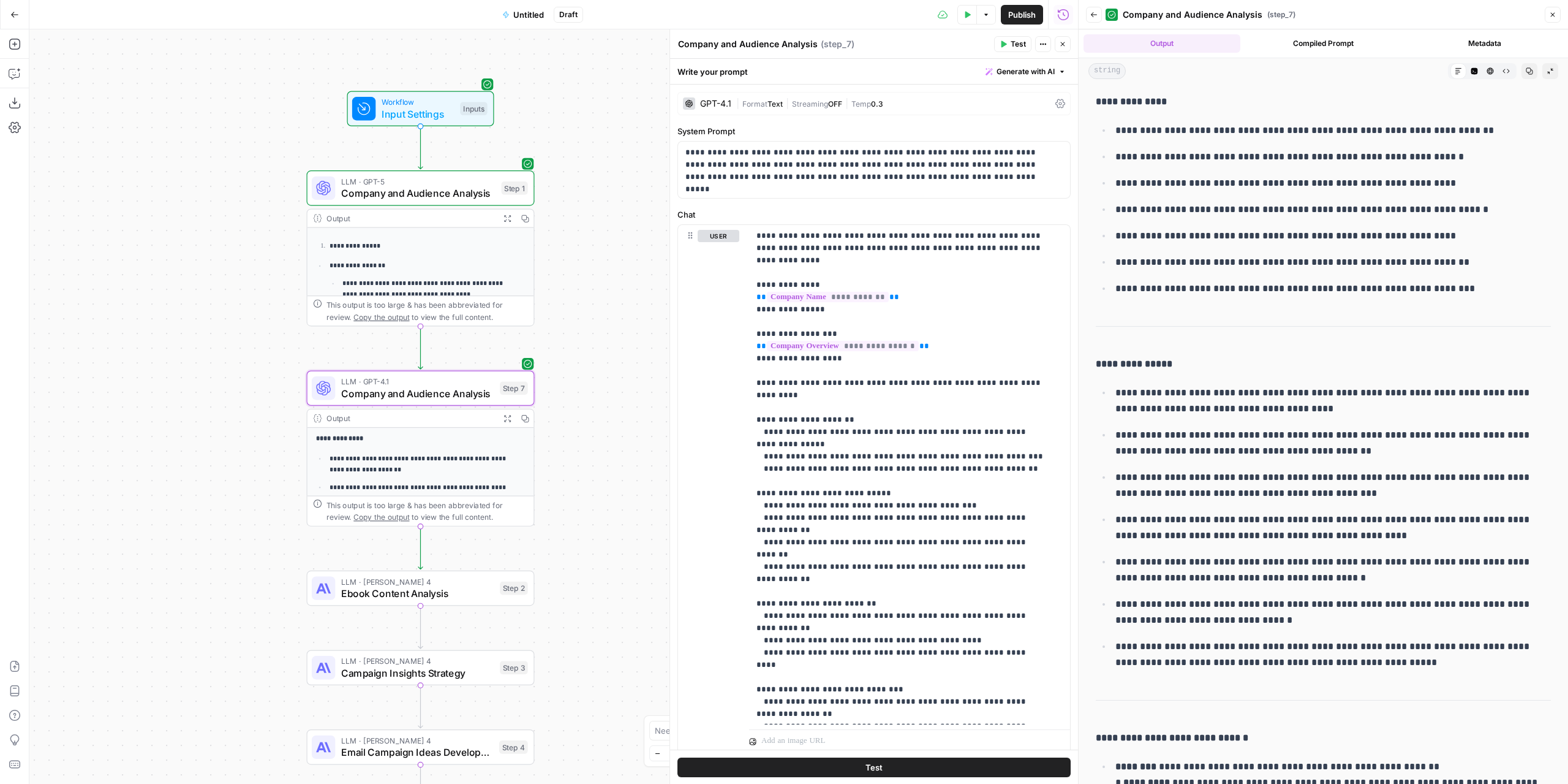
click at [727, 41] on textarea "Company and Audience Analysis" at bounding box center [748, 44] width 140 height 12
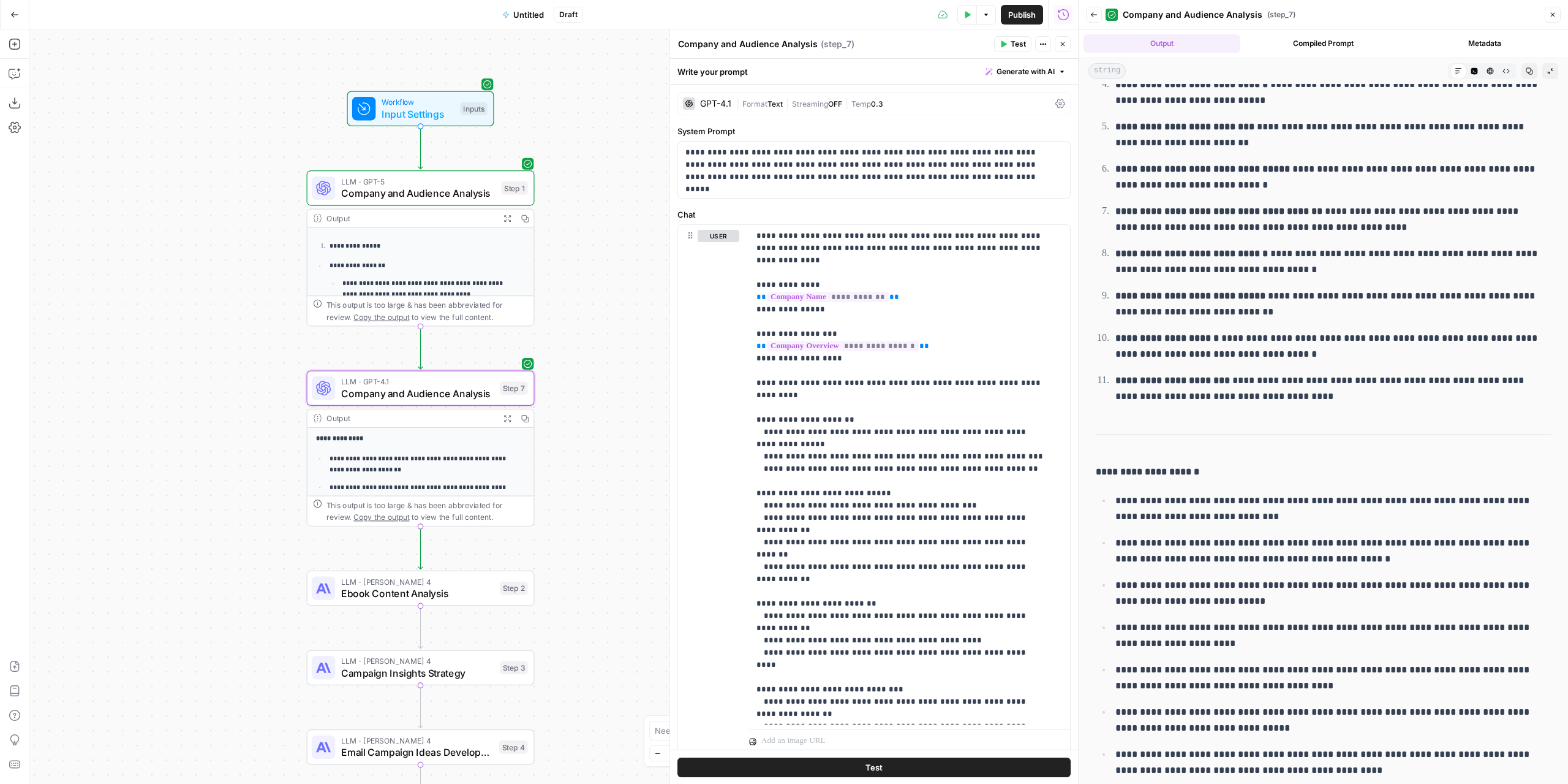
click at [727, 41] on textarea "Company and Audience Analysis" at bounding box center [748, 44] width 140 height 12
type textarea "Ebook Content Analysis"
click at [445, 563] on icon "button" at bounding box center [443, 561] width 11 height 11
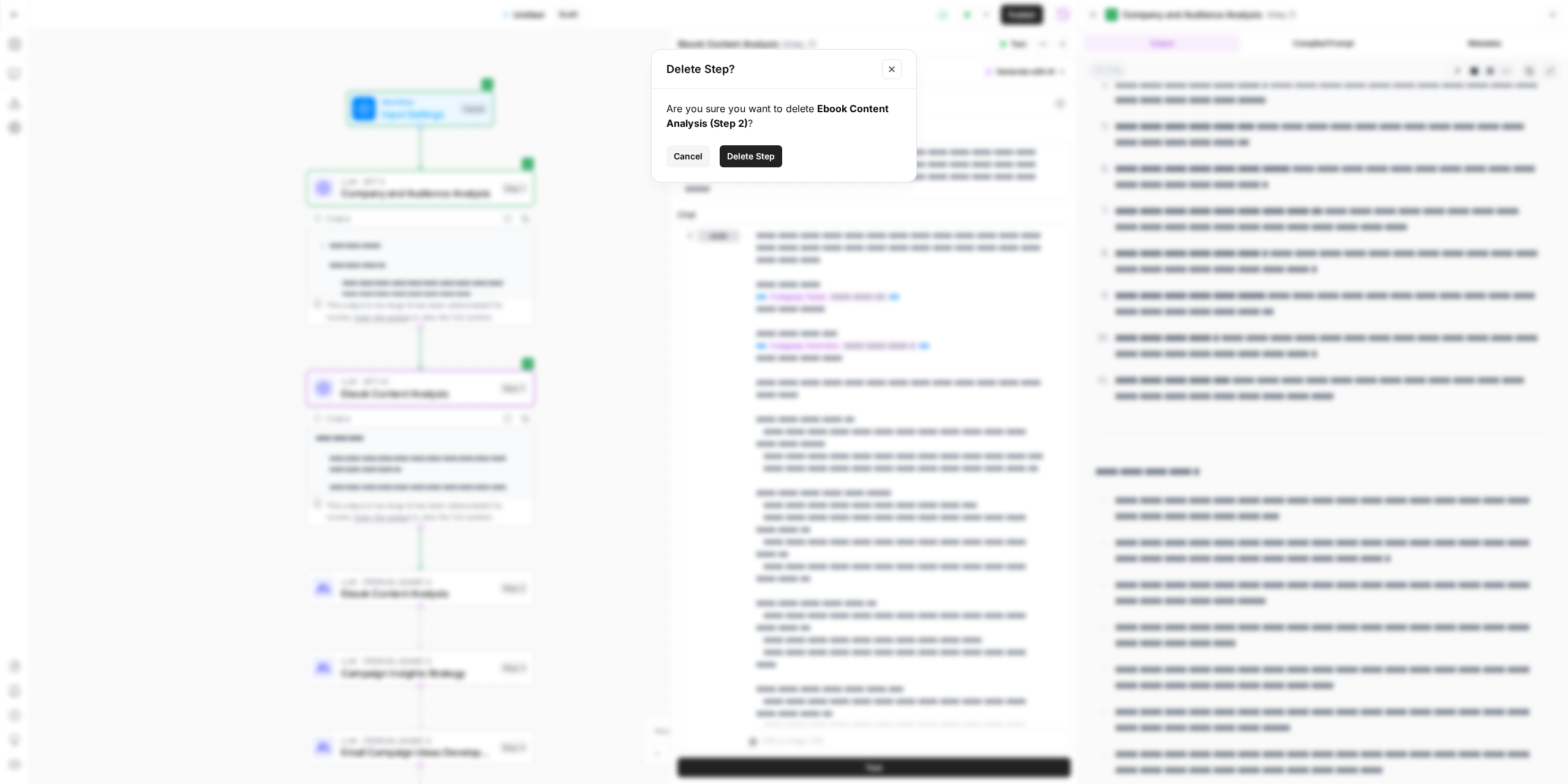
click at [739, 157] on span "Delete Step" at bounding box center [751, 156] width 48 height 12
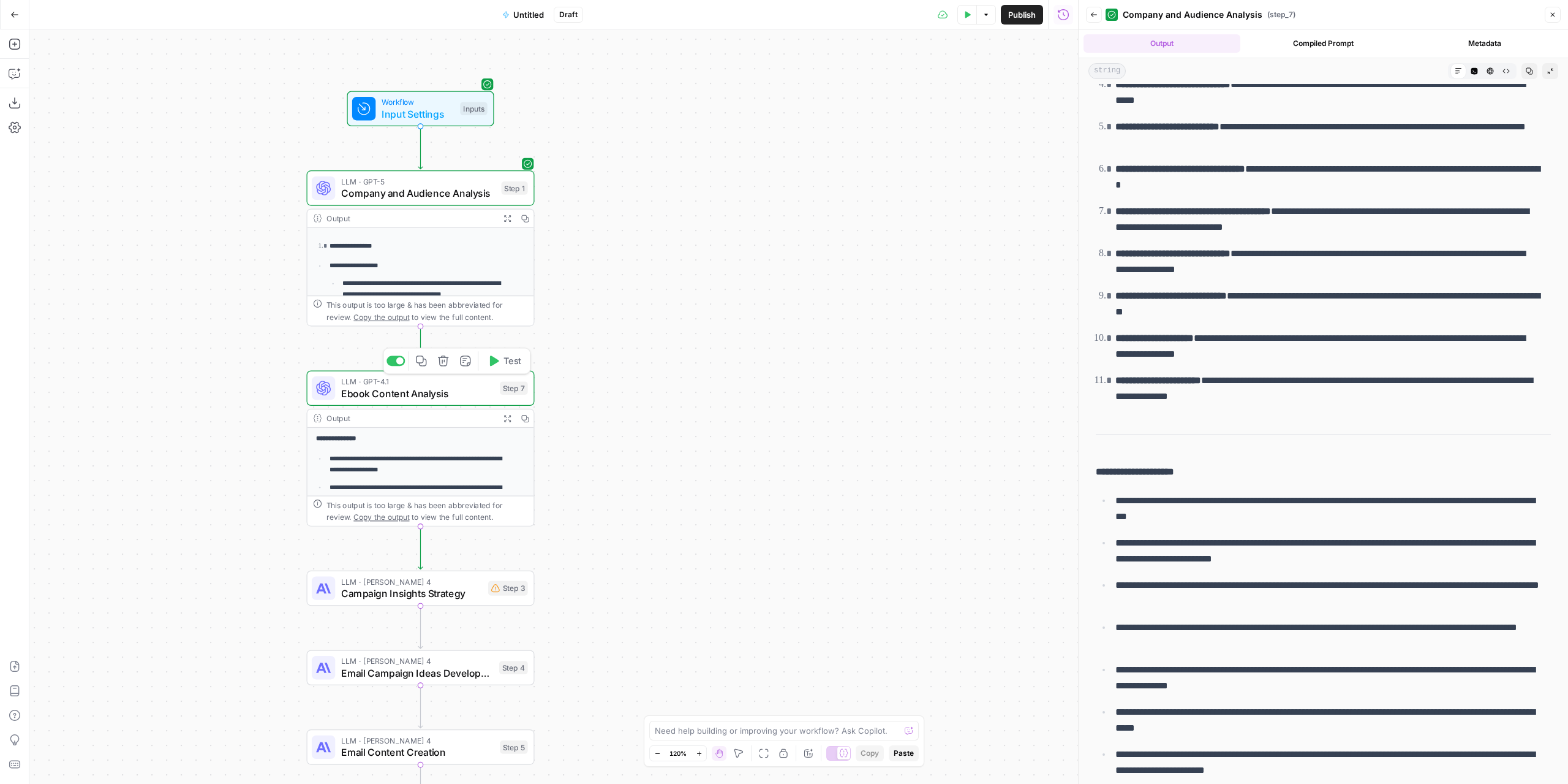
click at [478, 395] on span "Ebook Content Analysis" at bounding box center [417, 393] width 153 height 15
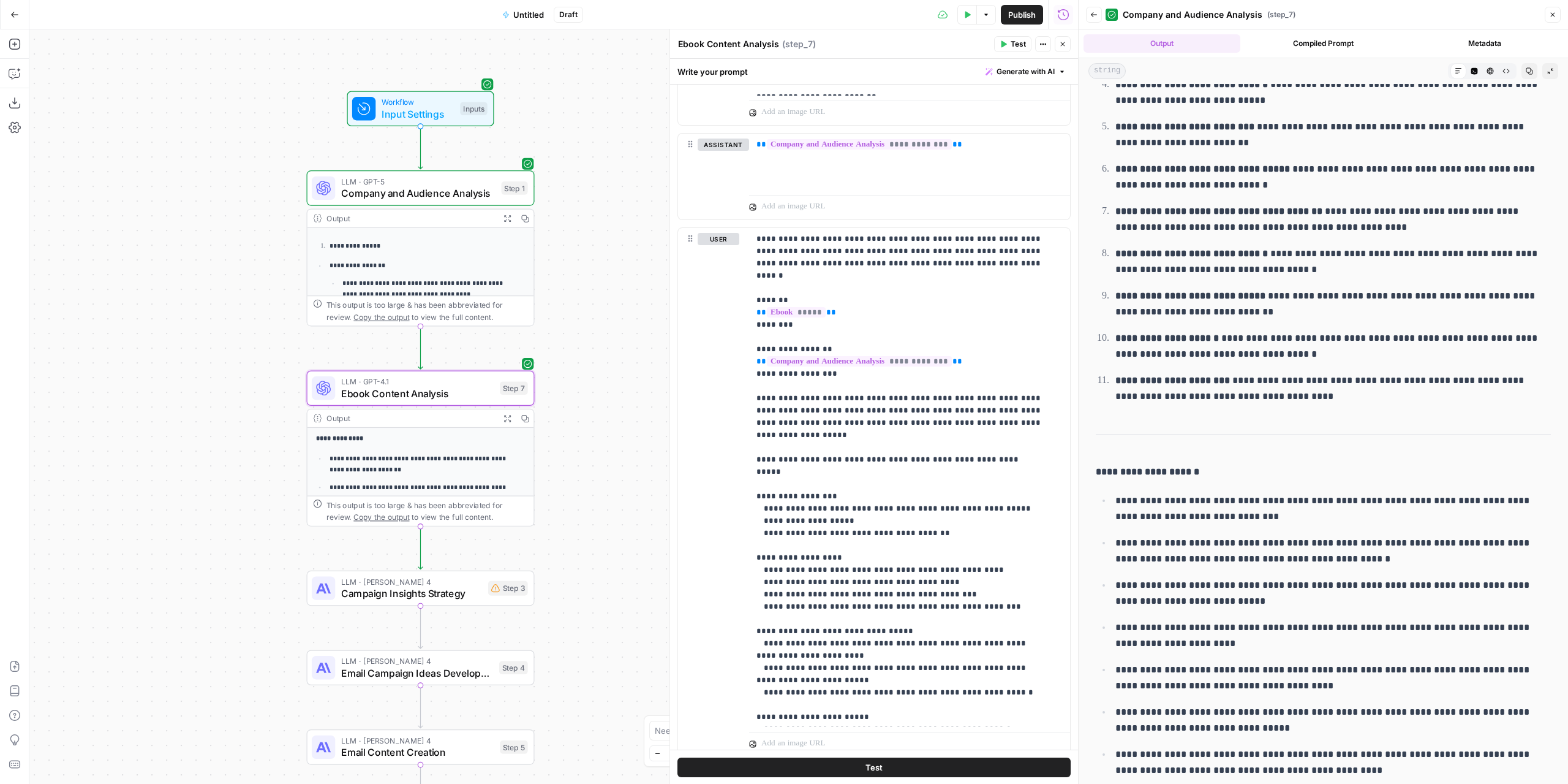
scroll to position [669, 0]
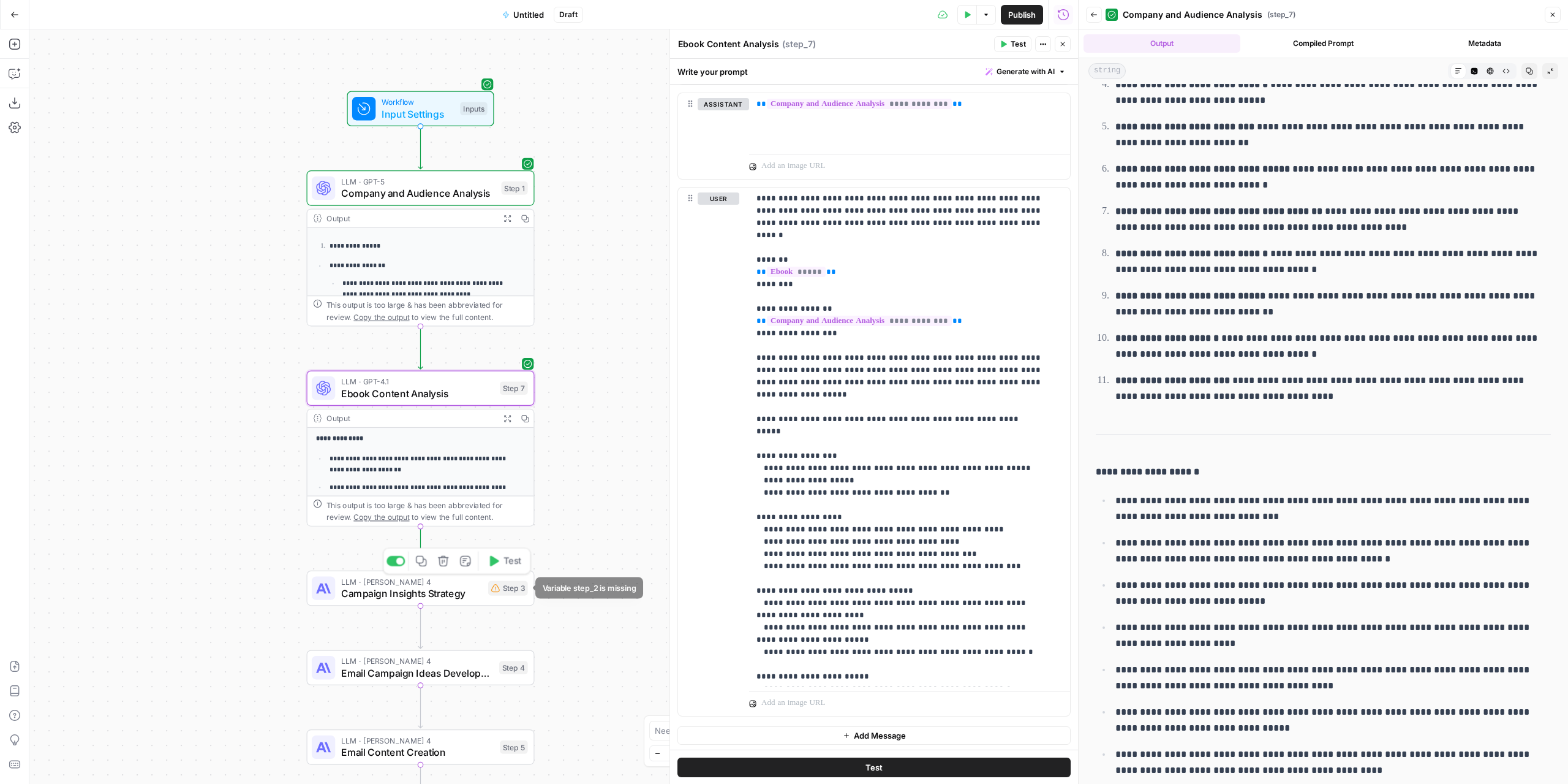
click at [439, 596] on span "Campaign Insights Strategy" at bounding box center [411, 593] width 141 height 15
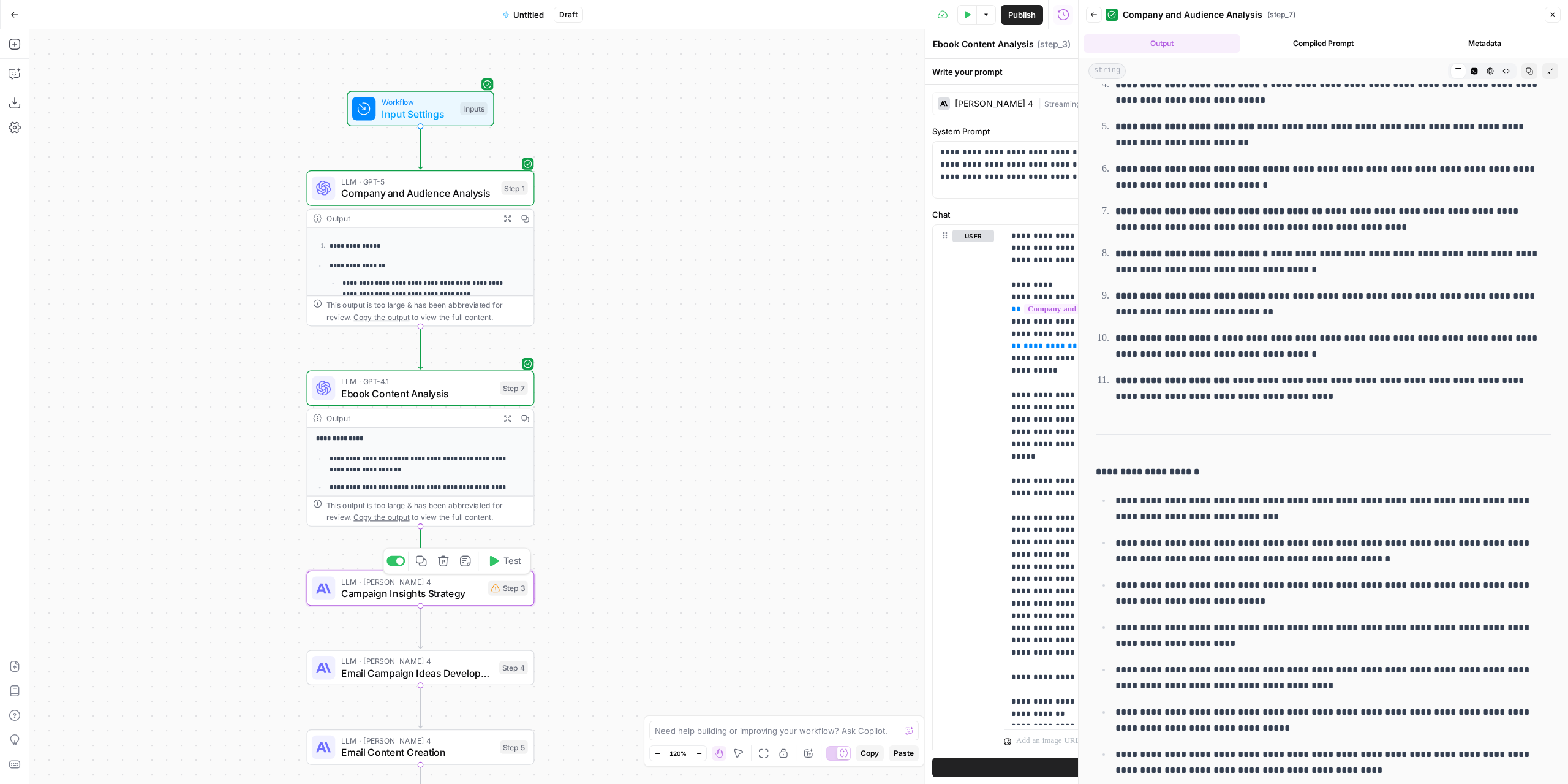
type textarea "Campaign Insights Strategy"
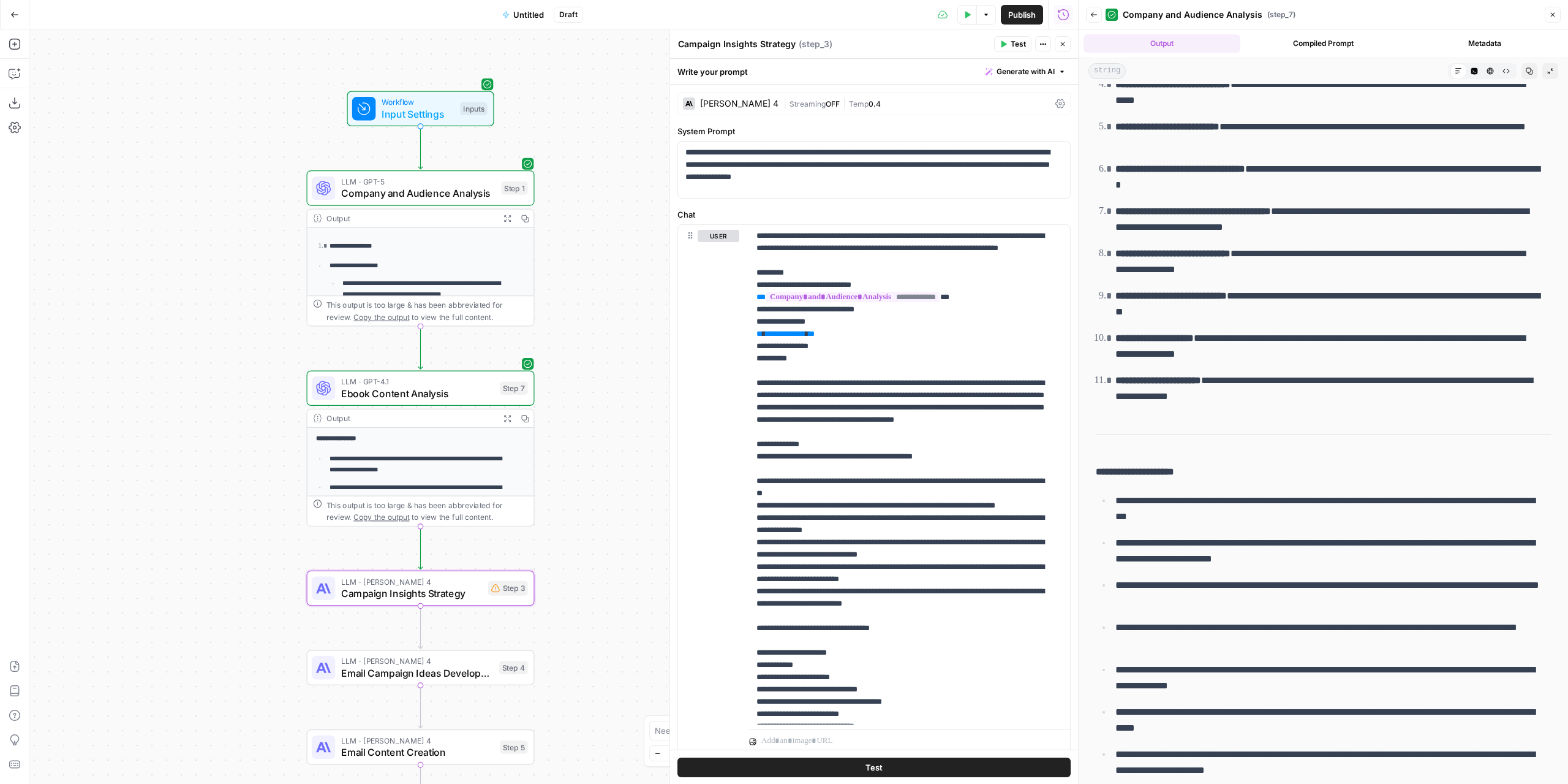
click at [480, 390] on span "Ebook Content Analysis" at bounding box center [417, 393] width 153 height 15
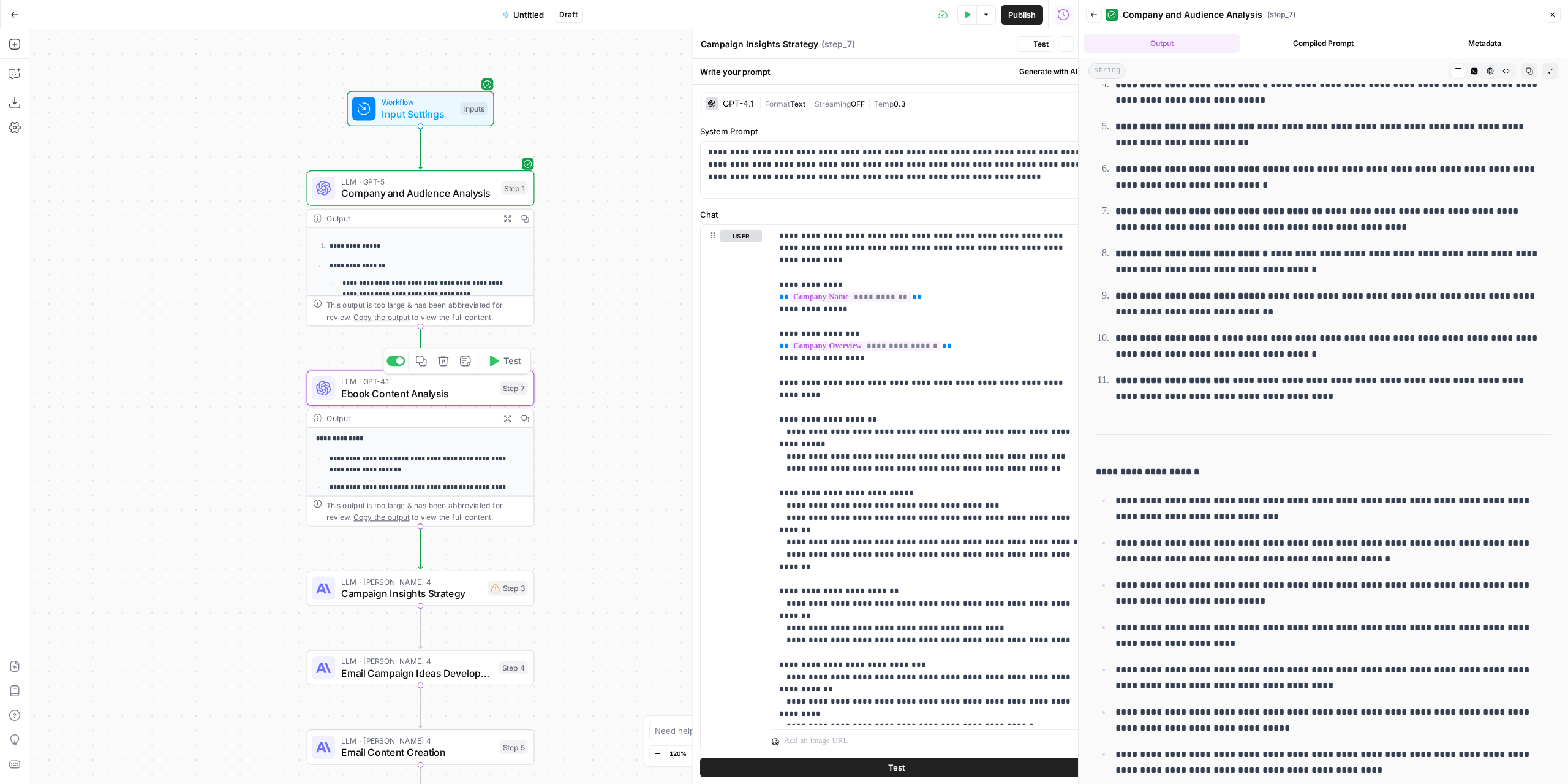
type textarea "Ebook Content Analysis"
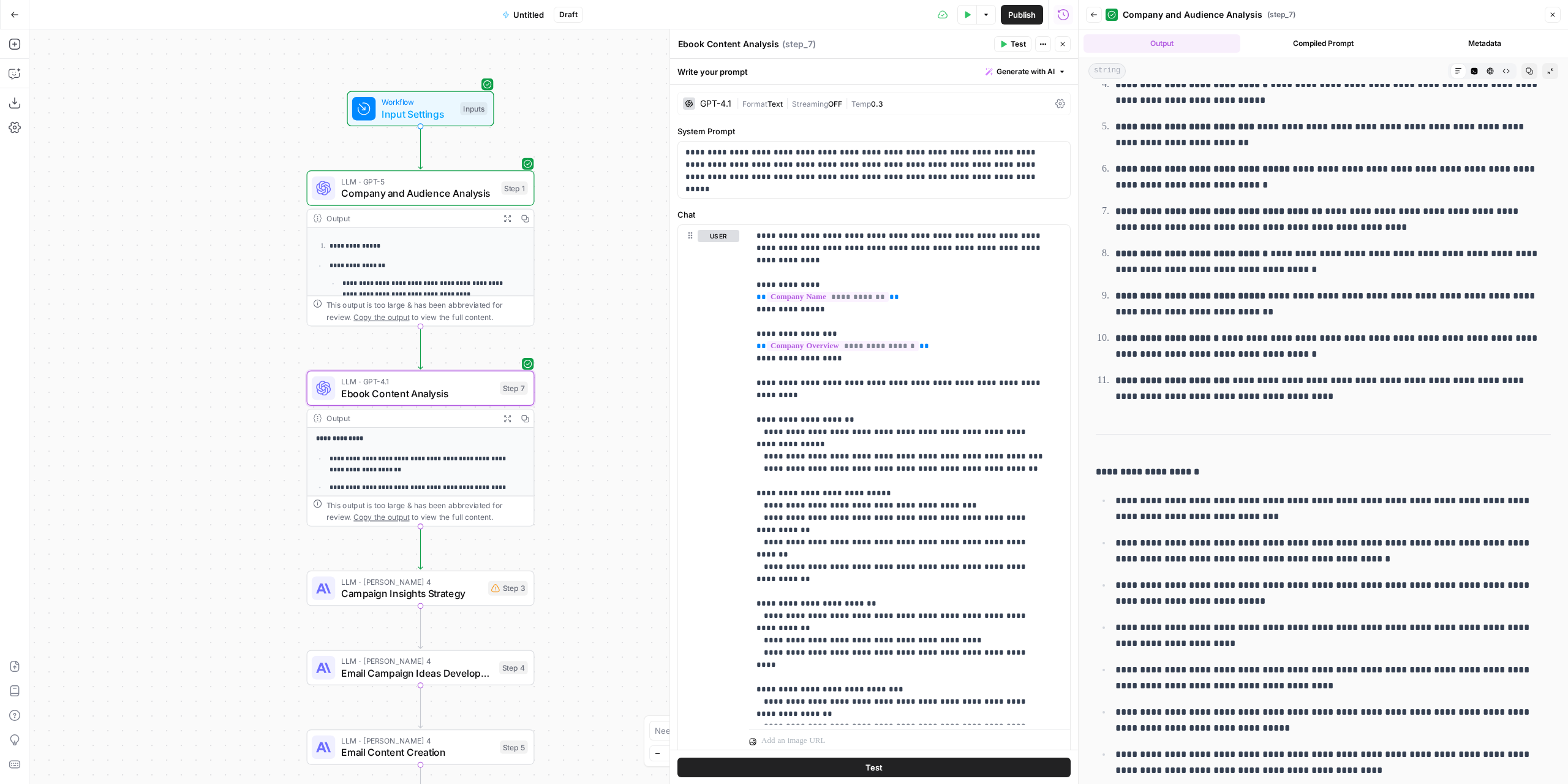
click at [506, 416] on icon "button" at bounding box center [507, 418] width 6 height 6
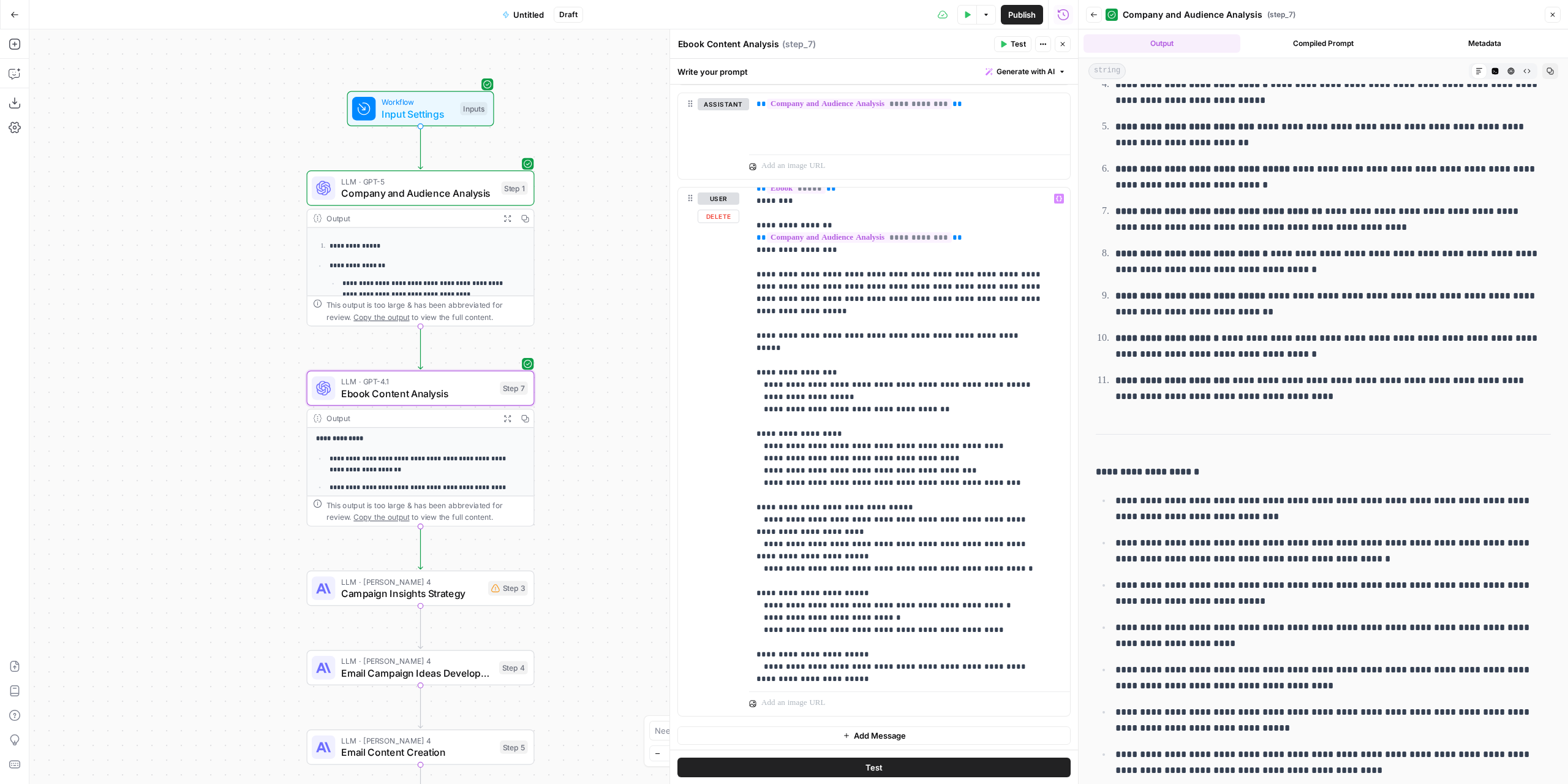
scroll to position [37, 0]
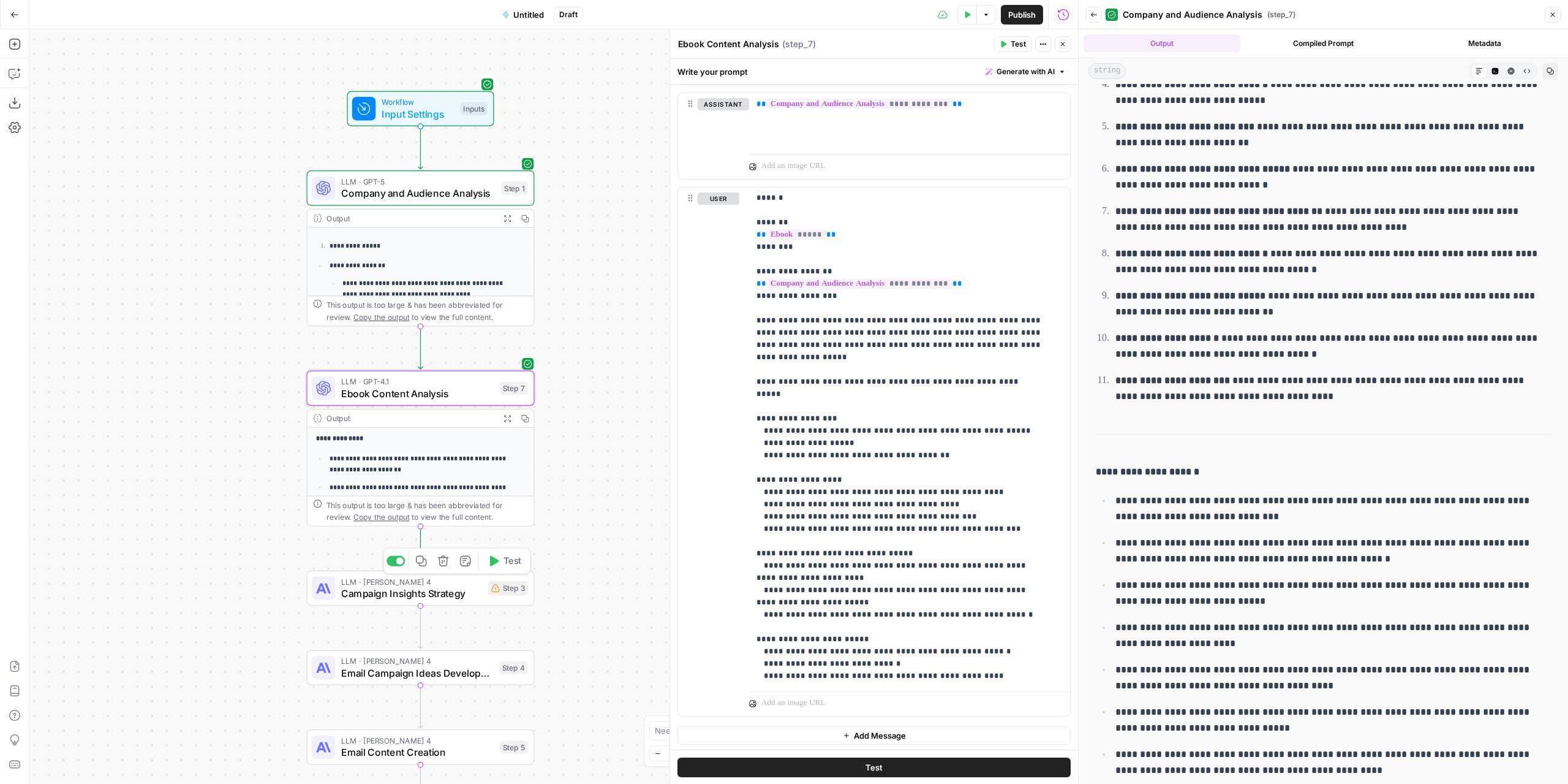
click at [472, 588] on span "Campaign Insights Strategy" at bounding box center [411, 593] width 141 height 15
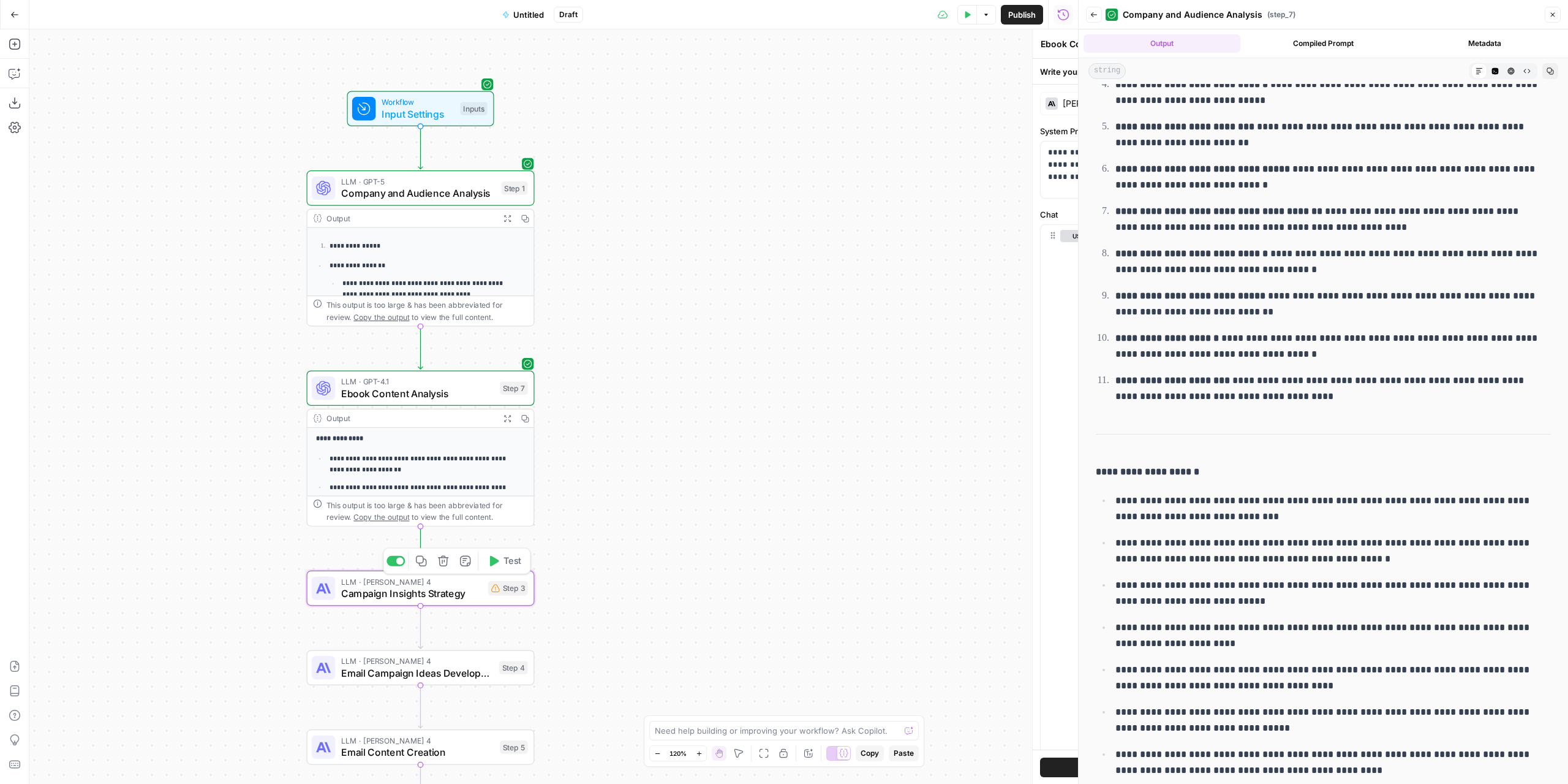
type textarea "Campaign Insights Strategy"
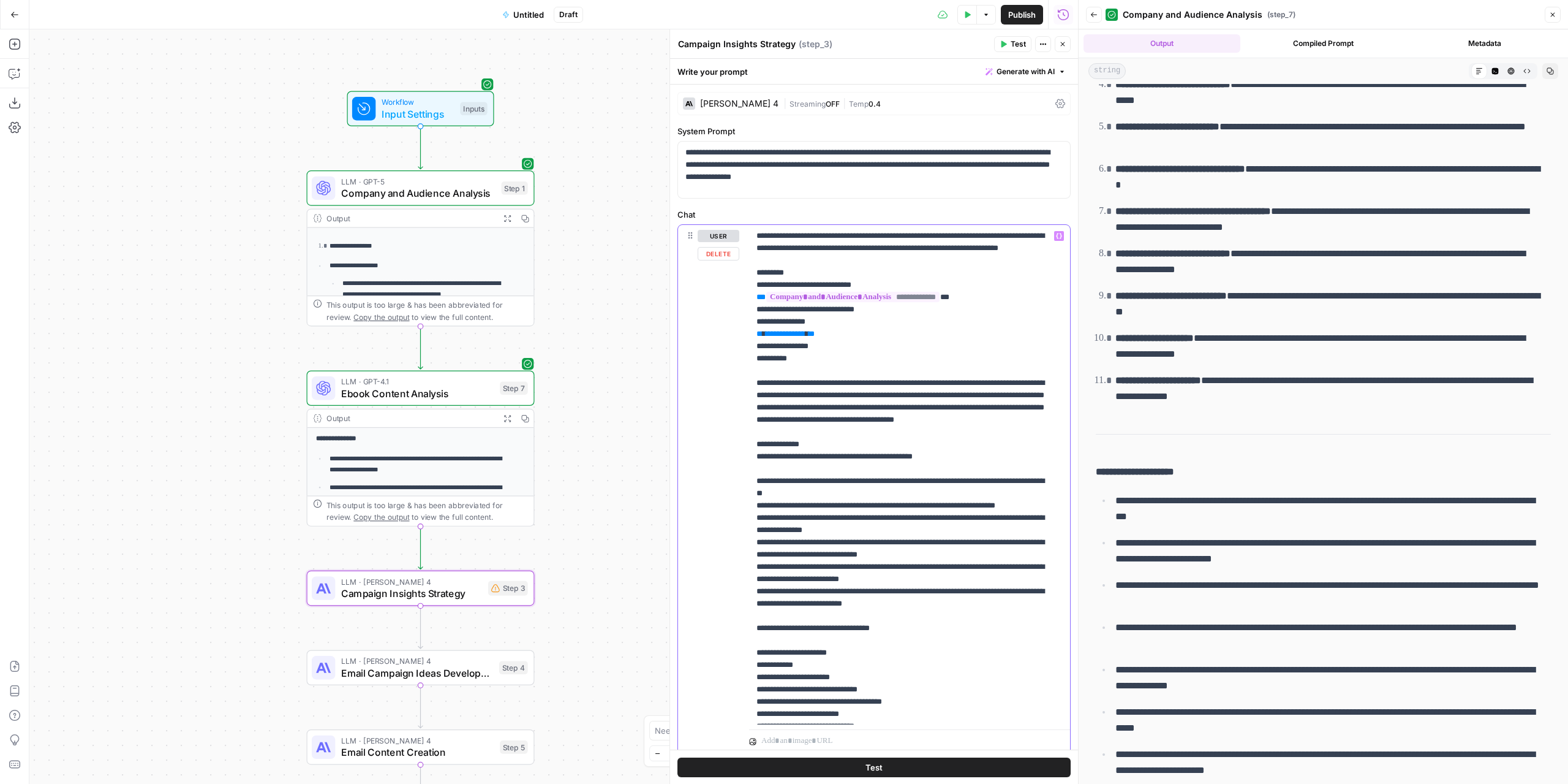
drag, startPoint x: 829, startPoint y: 342, endPoint x: 749, endPoint y: 346, distance: 80.1
click at [749, 346] on div "**********" at bounding box center [910, 474] width 321 height 499
click at [1056, 236] on icon "button" at bounding box center [1059, 236] width 6 height 6
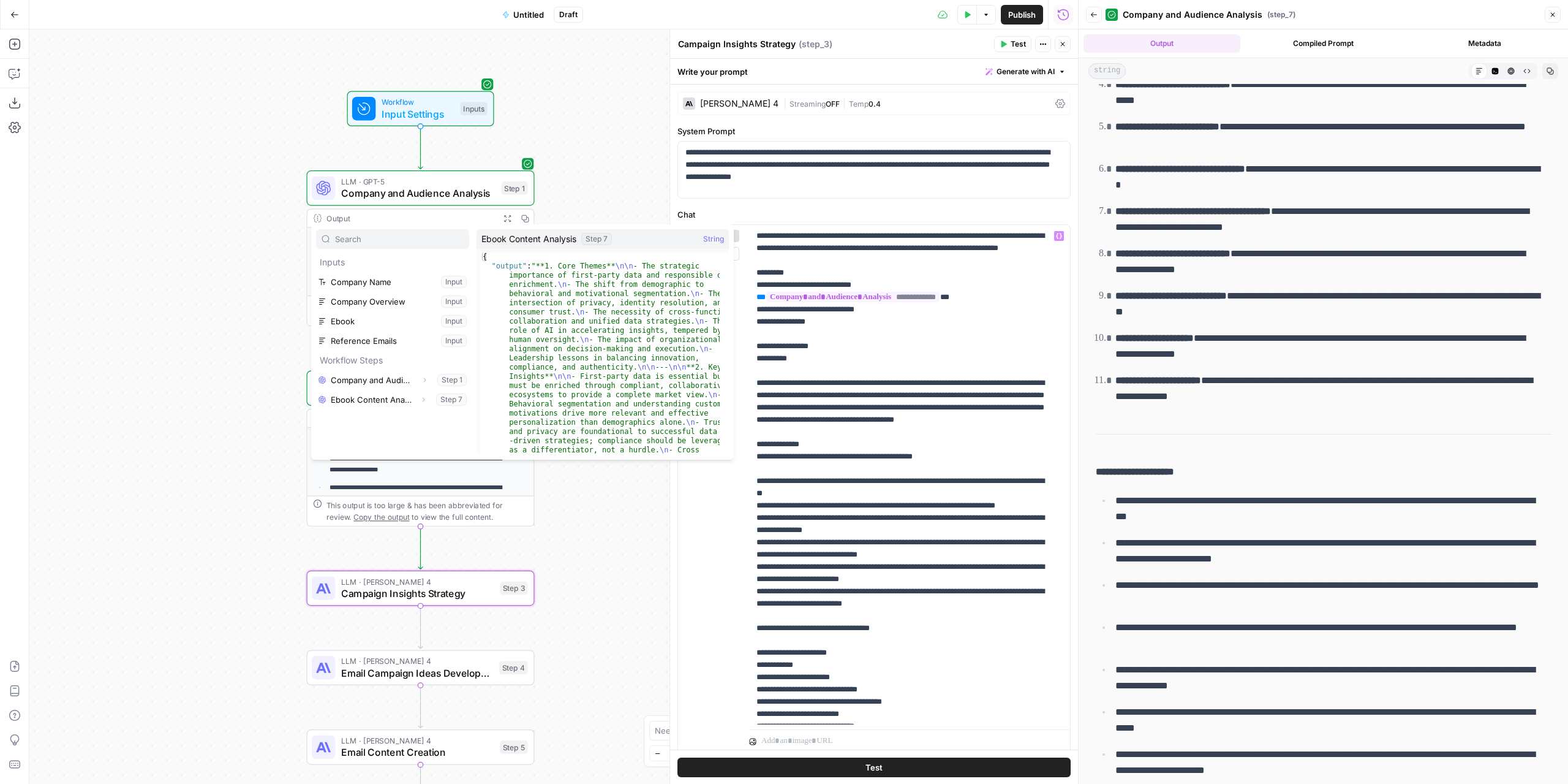
click at [424, 436] on div "Inputs Company Name Input Company Overview Input Ebook Input Reference Emails I…" at bounding box center [392, 342] width 153 height 225
click at [421, 399] on icon "button" at bounding box center [423, 399] width 7 height 7
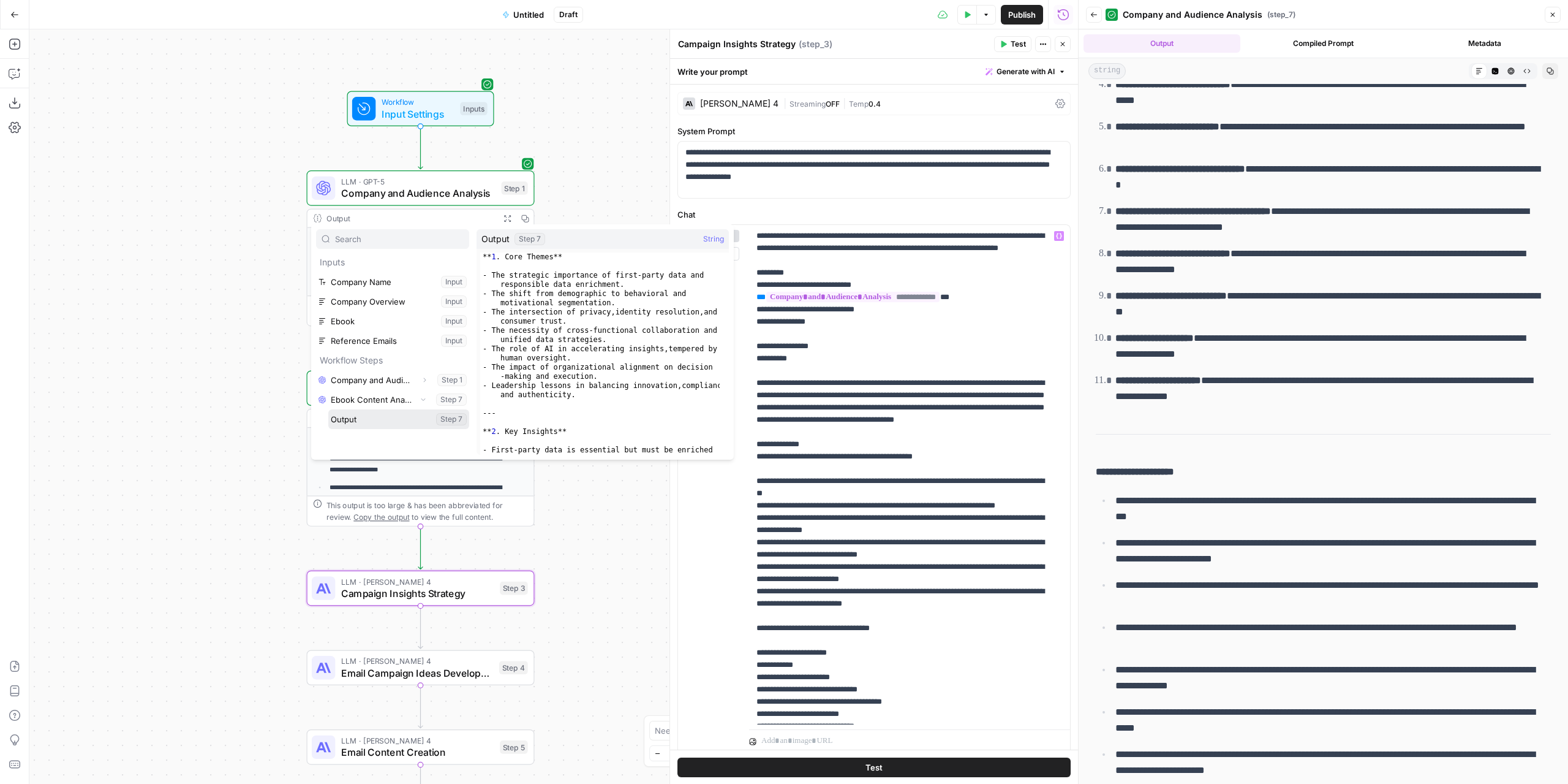
click at [377, 416] on button "Select variable Output" at bounding box center [399, 419] width 141 height 19
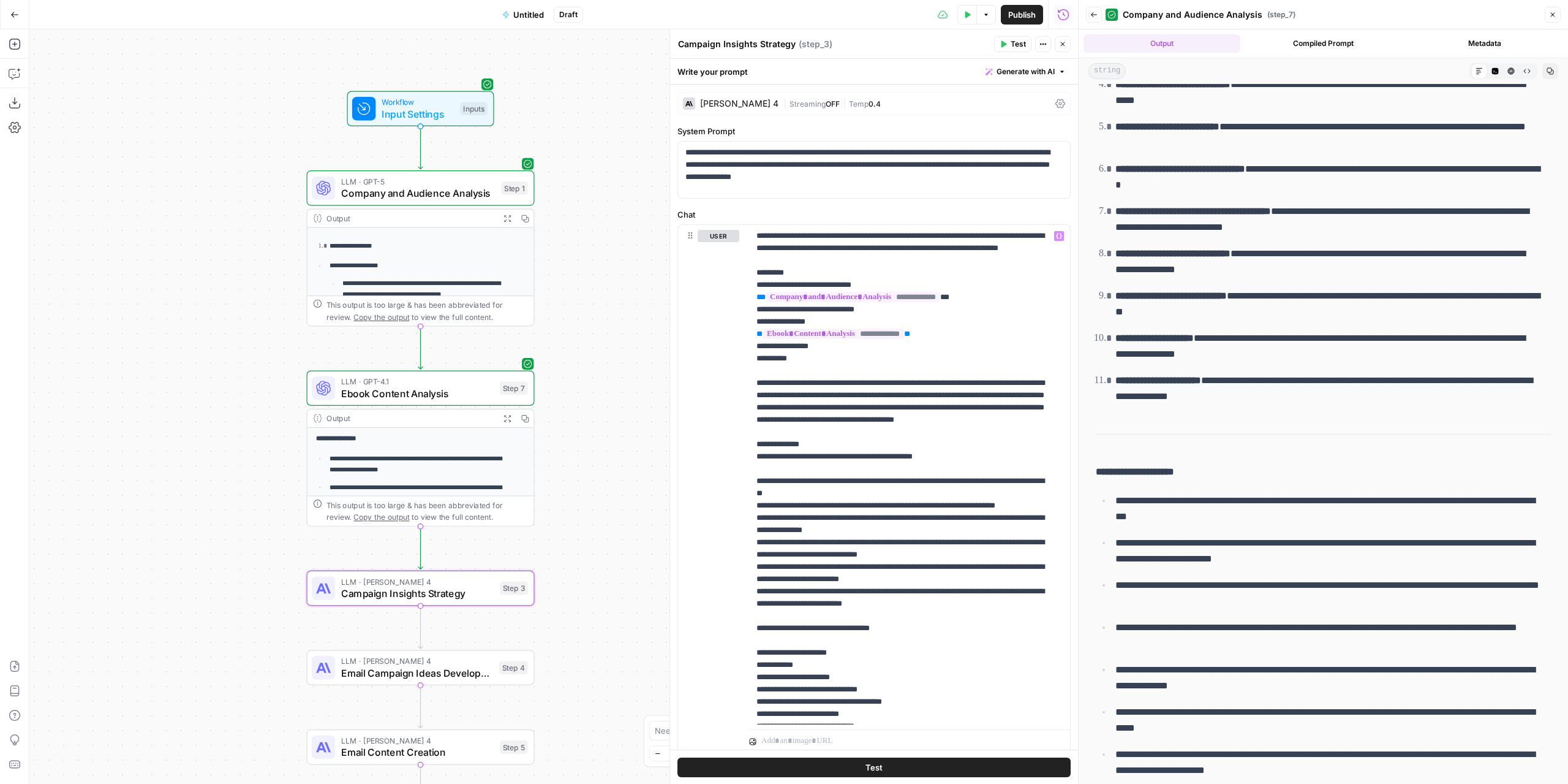
click at [458, 398] on span "Ebook Content Analysis" at bounding box center [417, 393] width 153 height 15
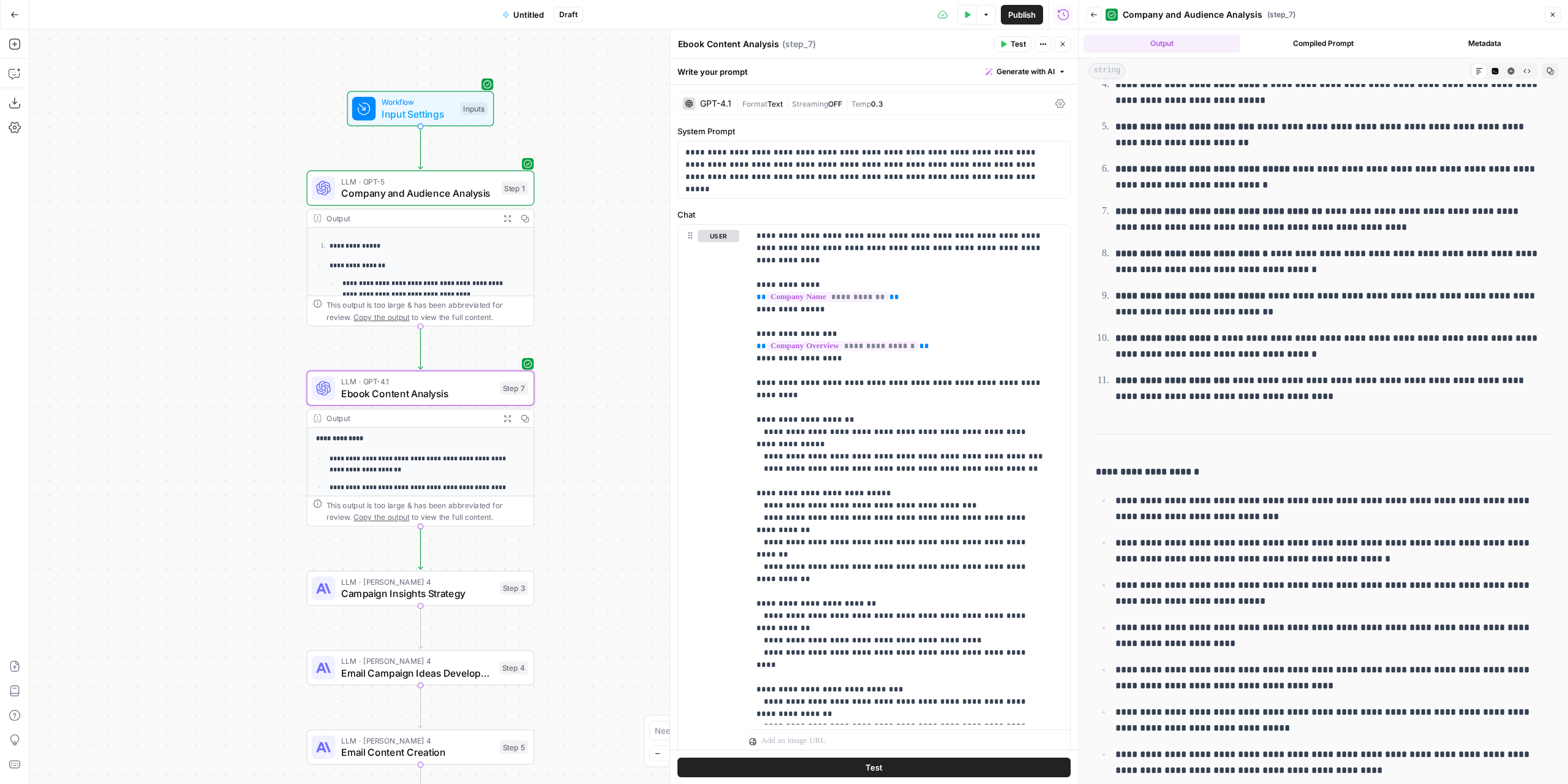
click at [511, 412] on button "Expand Output" at bounding box center [507, 418] width 18 height 18
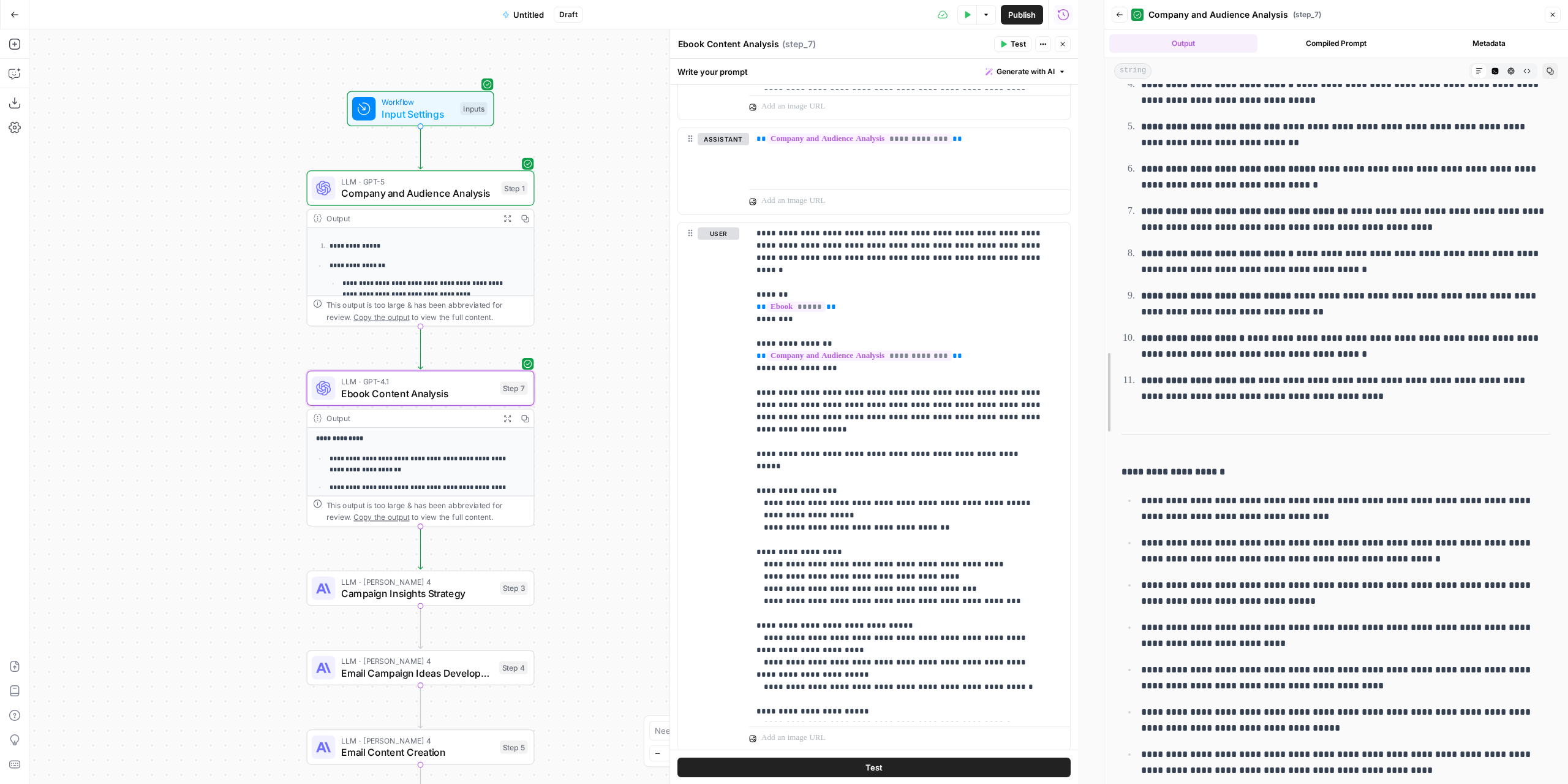
scroll to position [1284, 0]
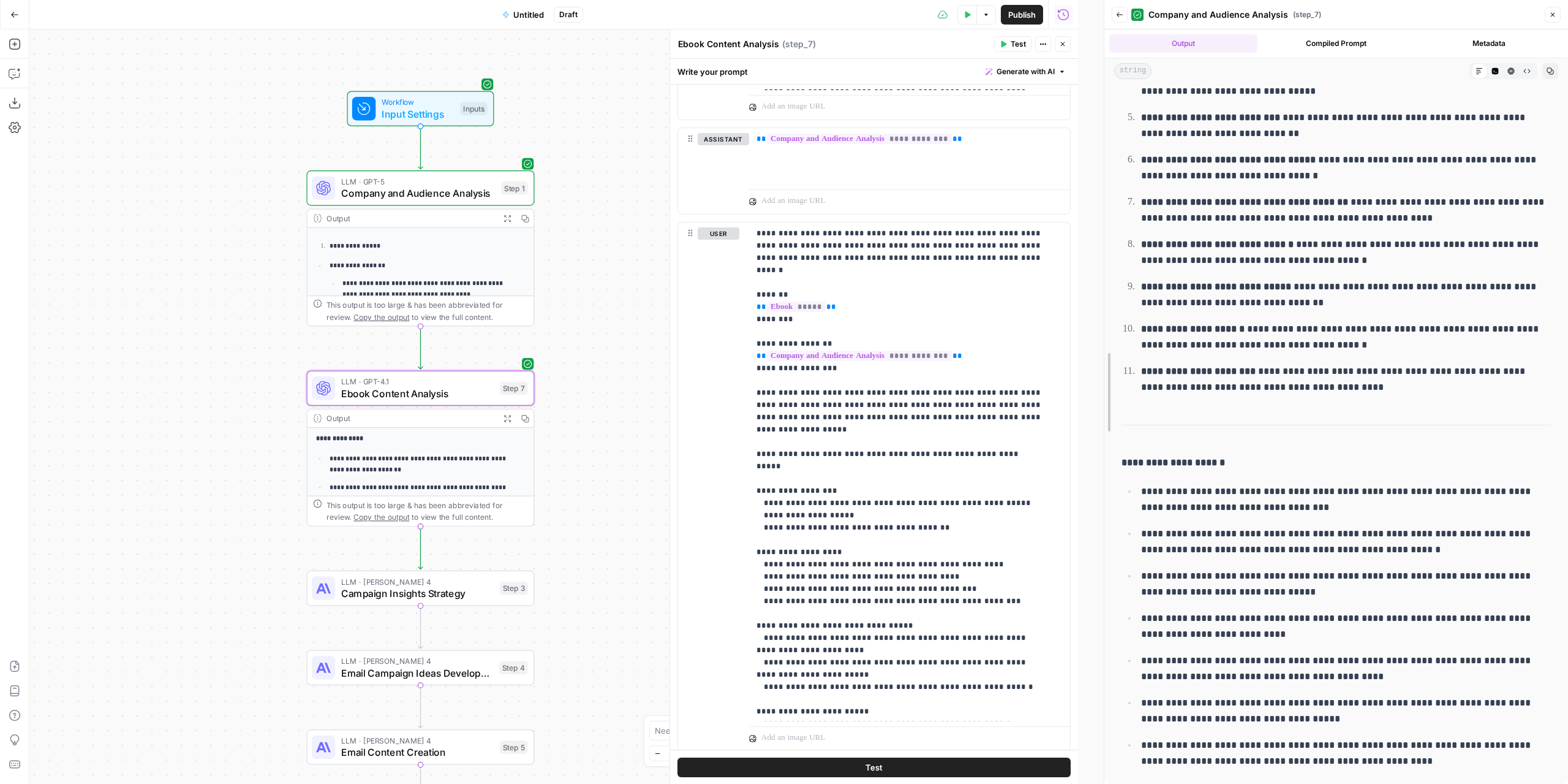
drag, startPoint x: 1080, startPoint y: 509, endPoint x: 1157, endPoint y: 511, distance: 77.0
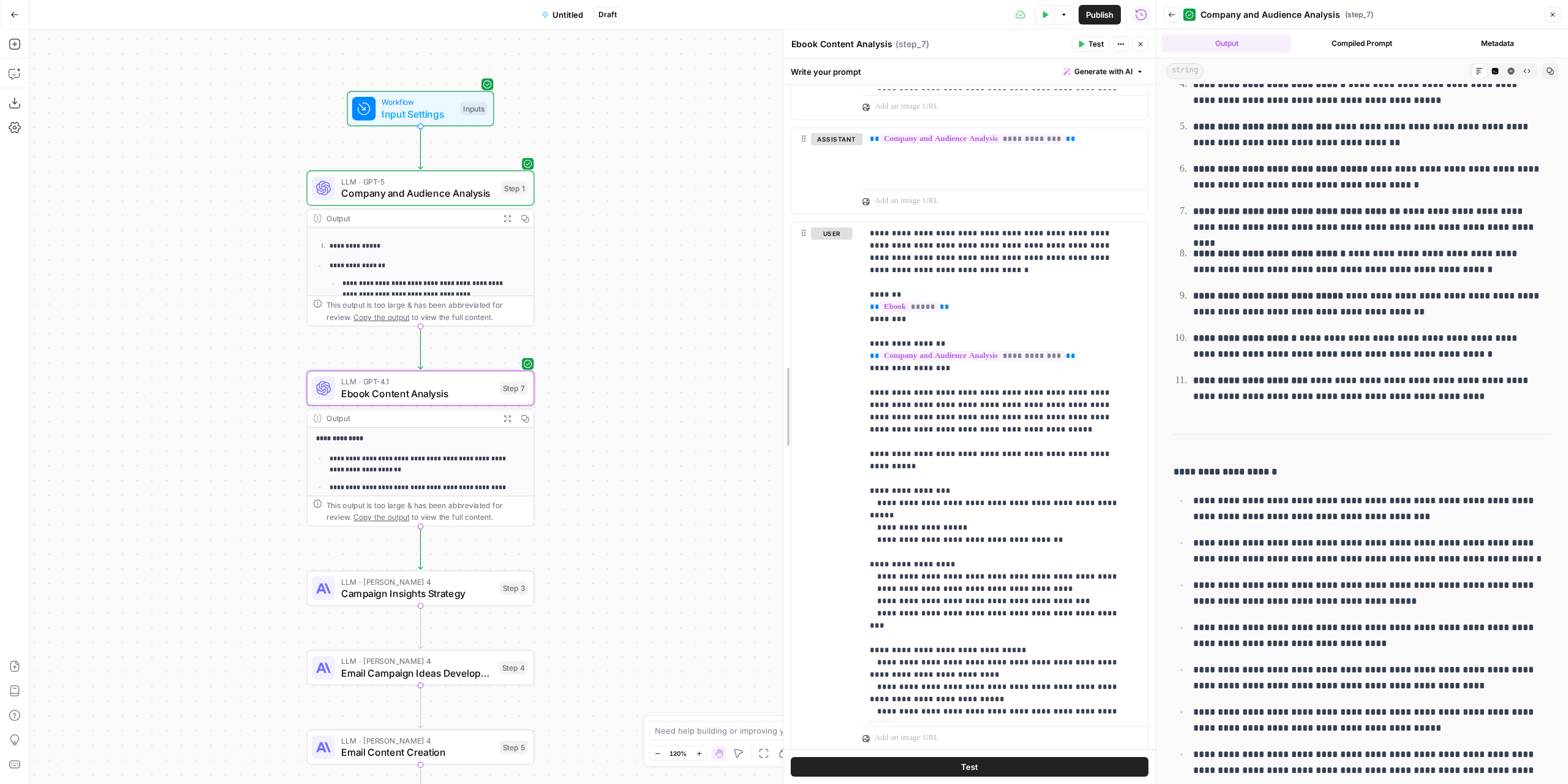
drag, startPoint x: 754, startPoint y: 483, endPoint x: 795, endPoint y: 485, distance: 41.0
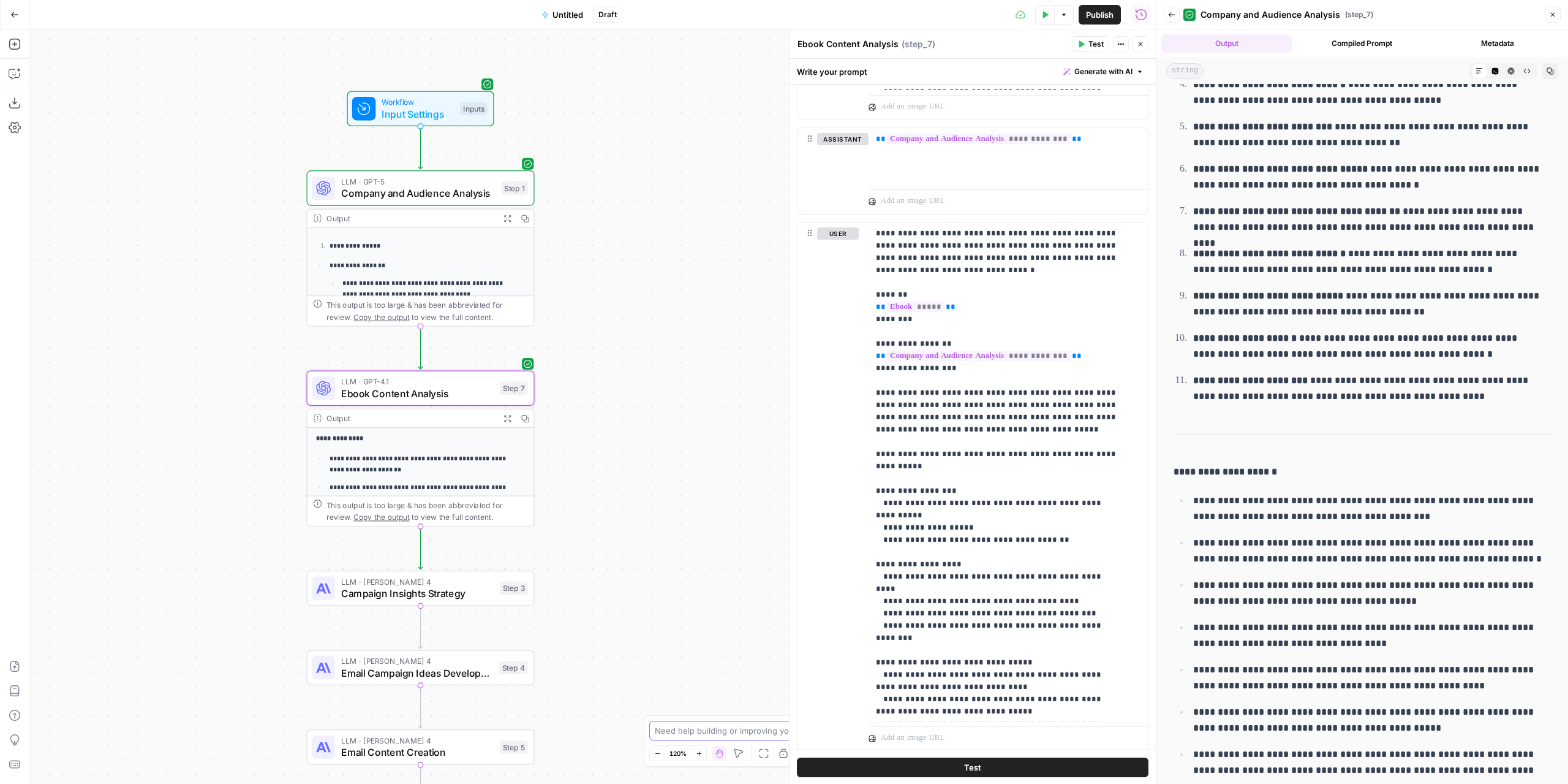
click at [754, 737] on textarea at bounding box center [777, 730] width 245 height 12
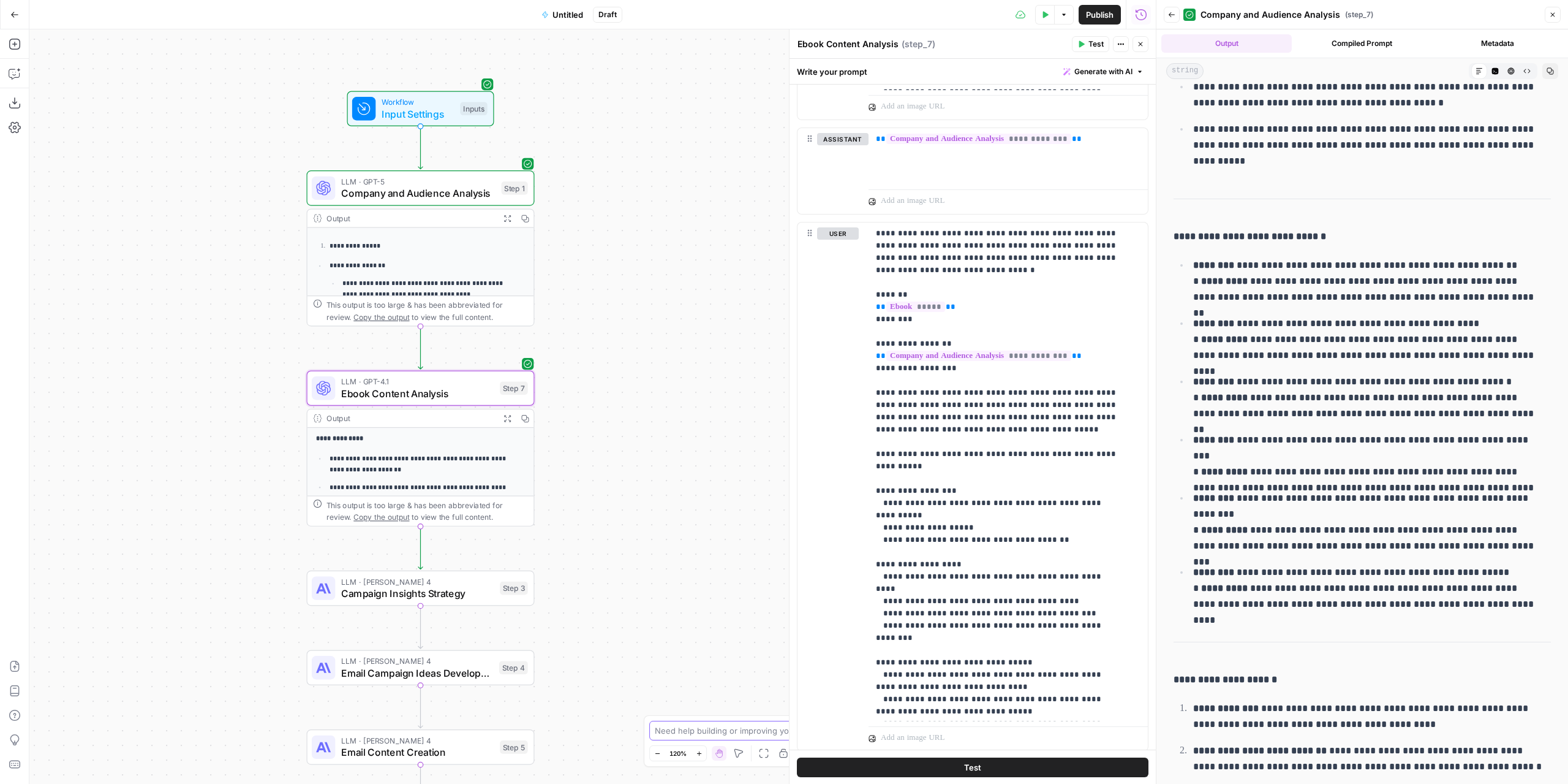
scroll to position [487, 0]
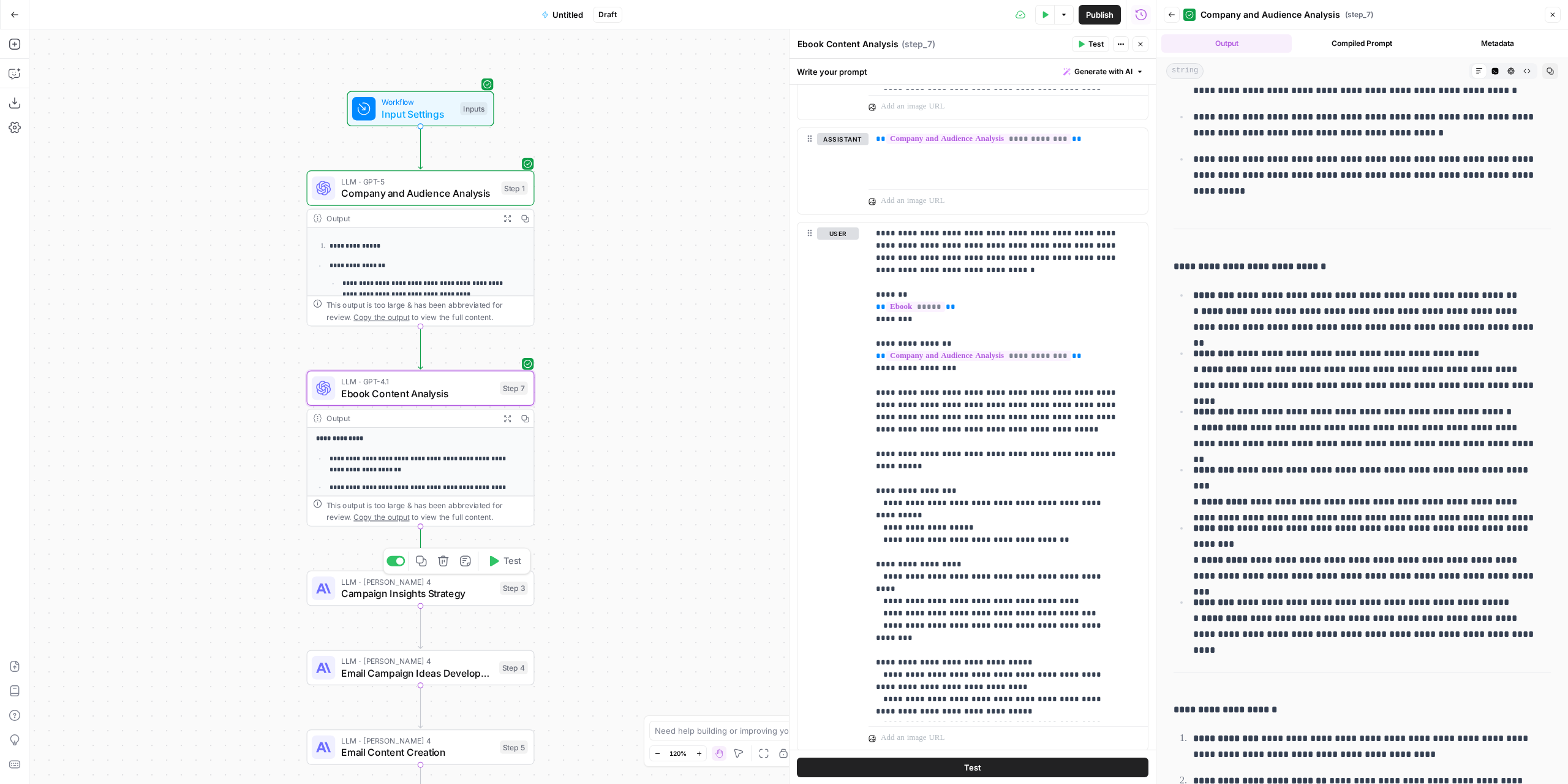
click at [442, 589] on span "Campaign Insights Strategy" at bounding box center [417, 593] width 153 height 15
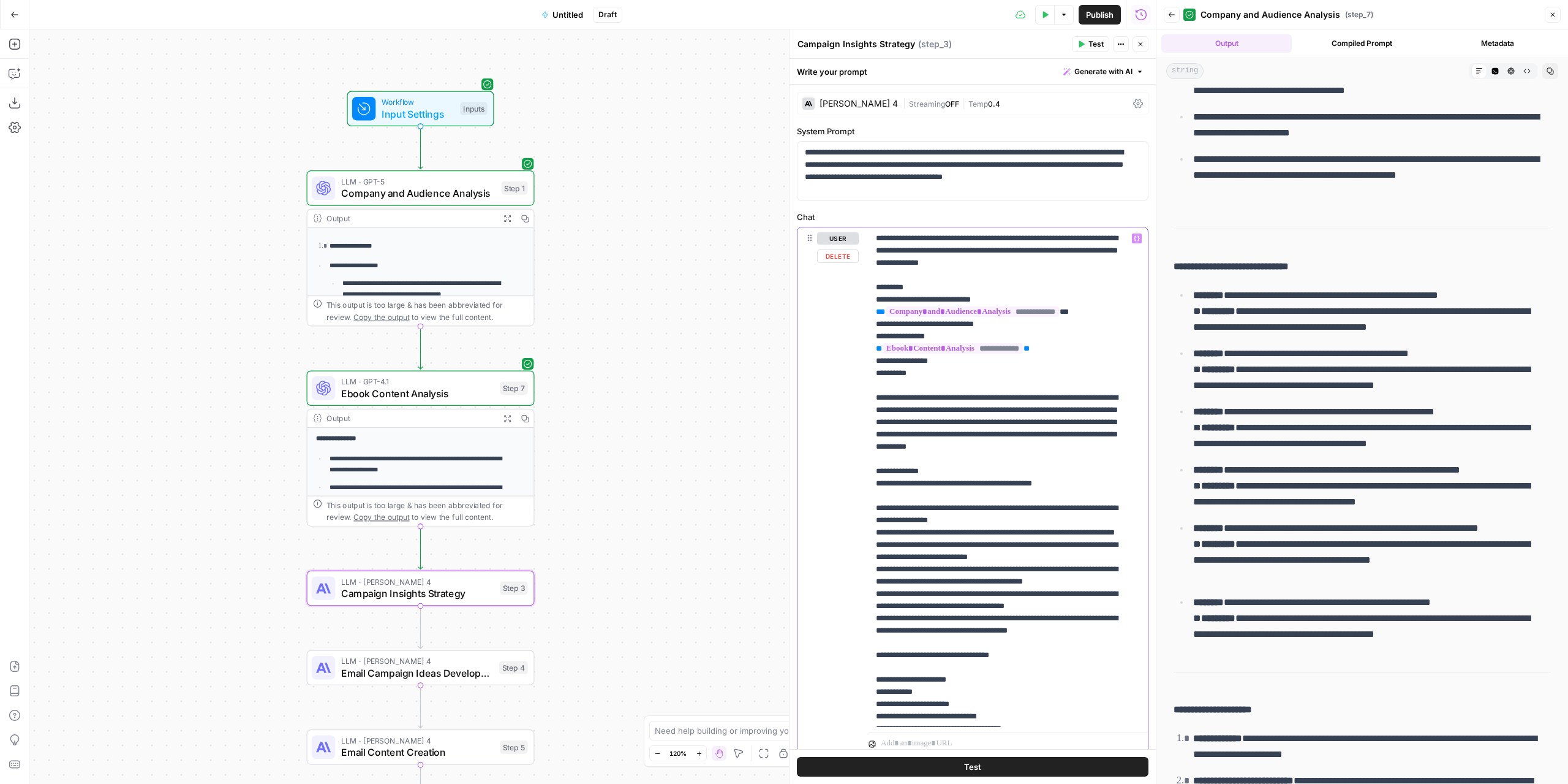
click at [1045, 350] on p "**********" at bounding box center [998, 618] width 246 height 772
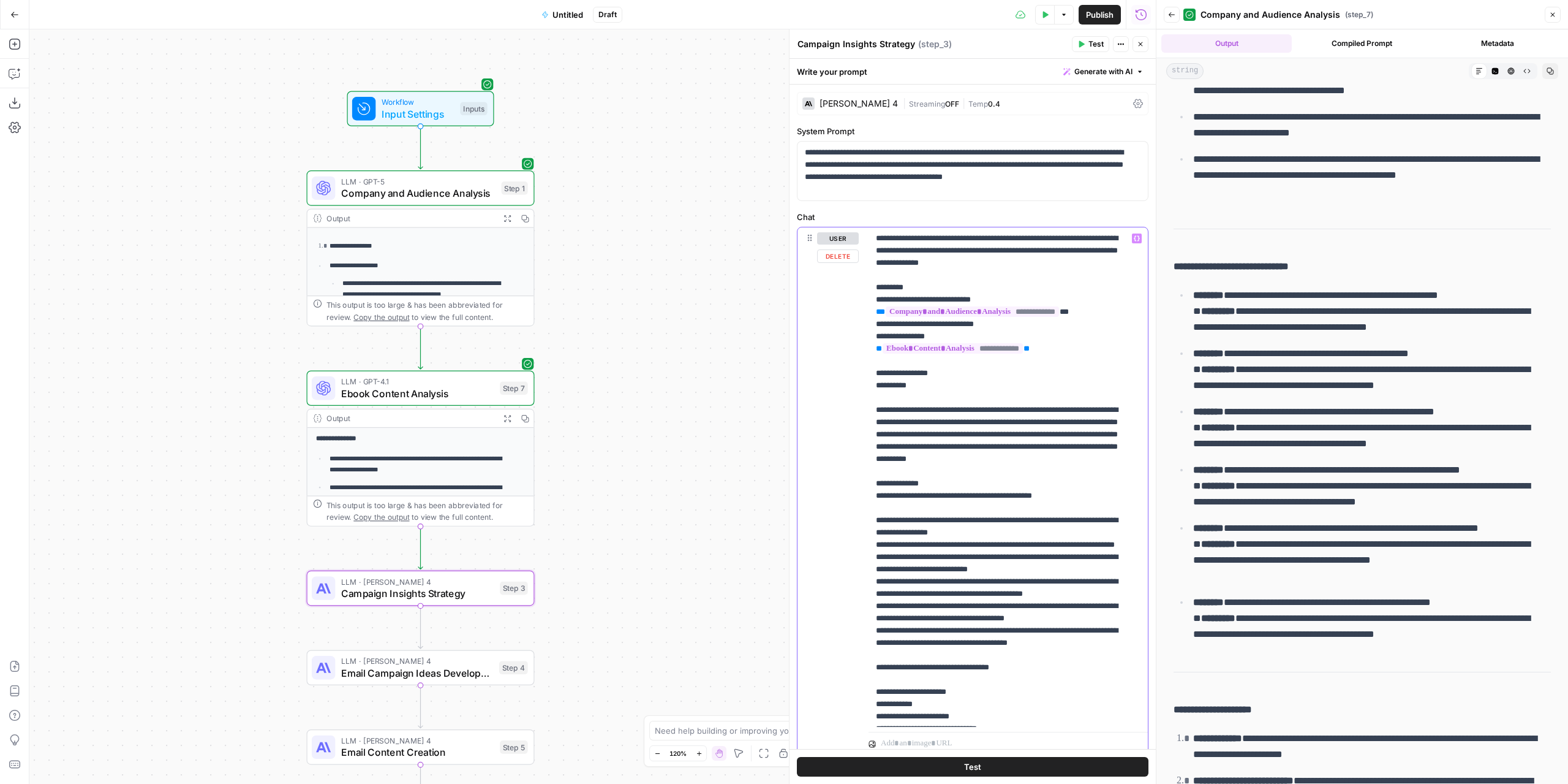
click at [1134, 238] on icon "button" at bounding box center [1137, 238] width 6 height 6
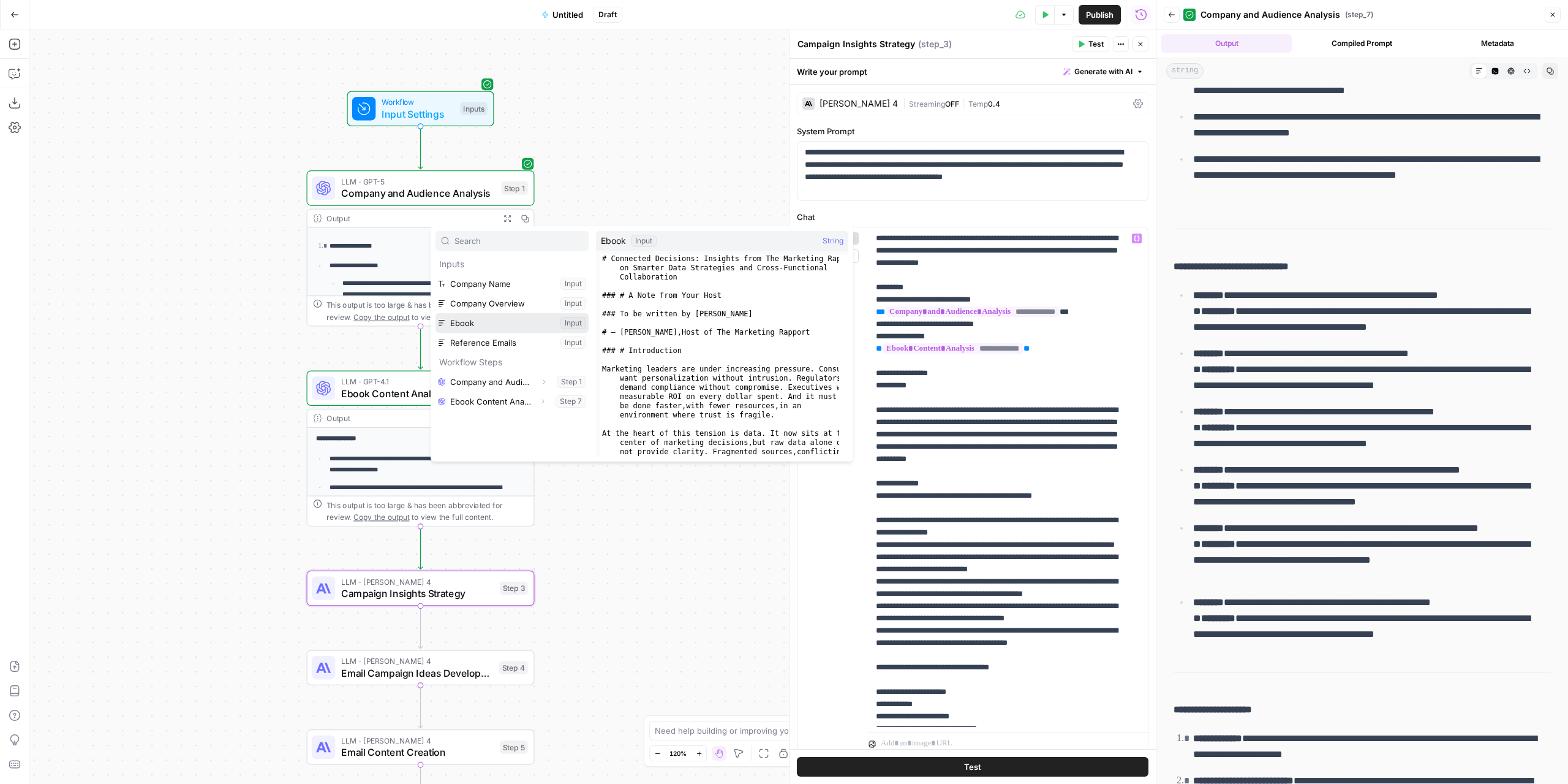
click at [474, 320] on button "Select variable Ebook" at bounding box center [512, 322] width 153 height 19
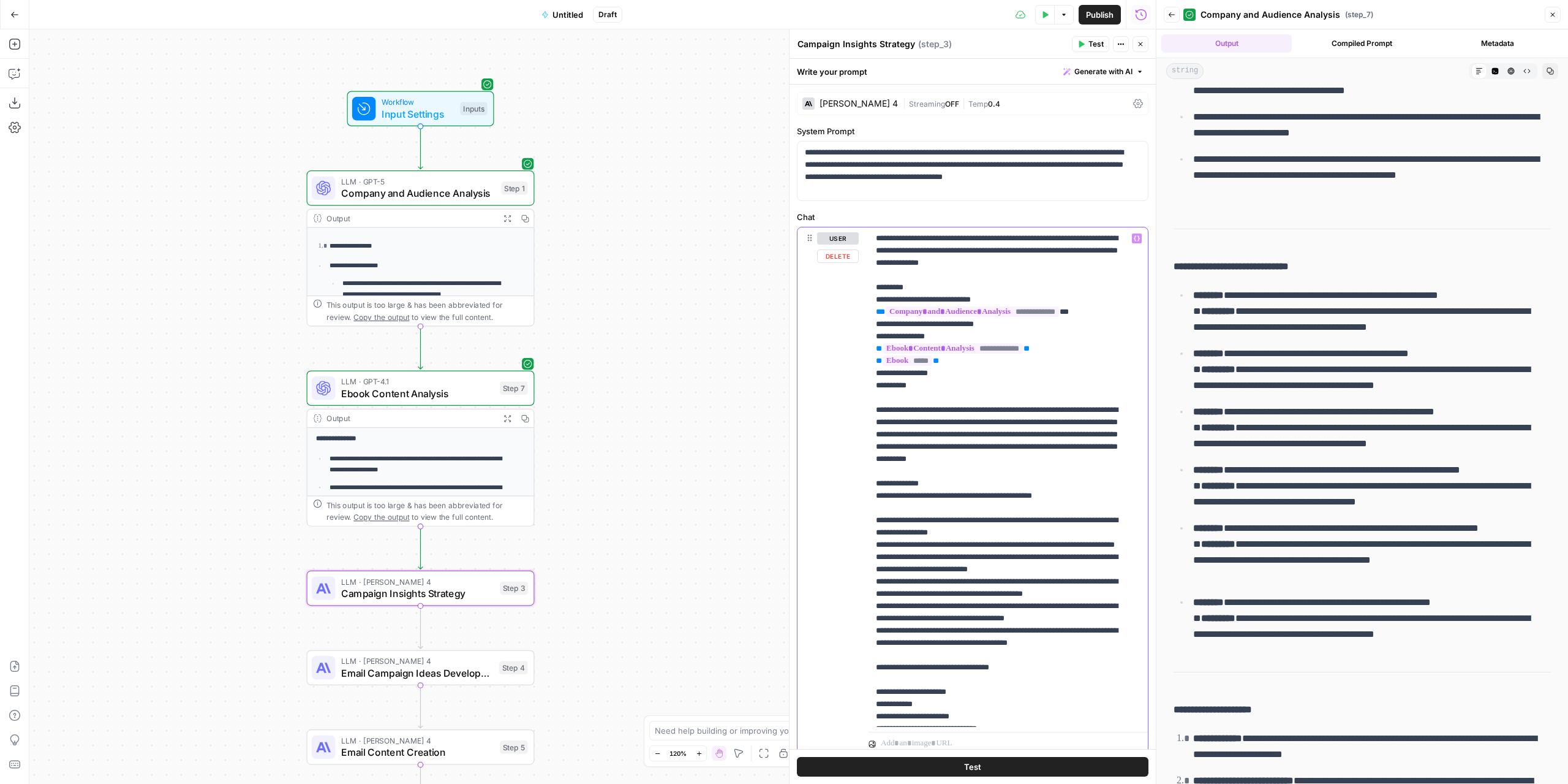
click at [911, 259] on p "**********" at bounding box center [998, 625] width 246 height 785
click at [1067, 263] on p "**********" at bounding box center [998, 625] width 246 height 785
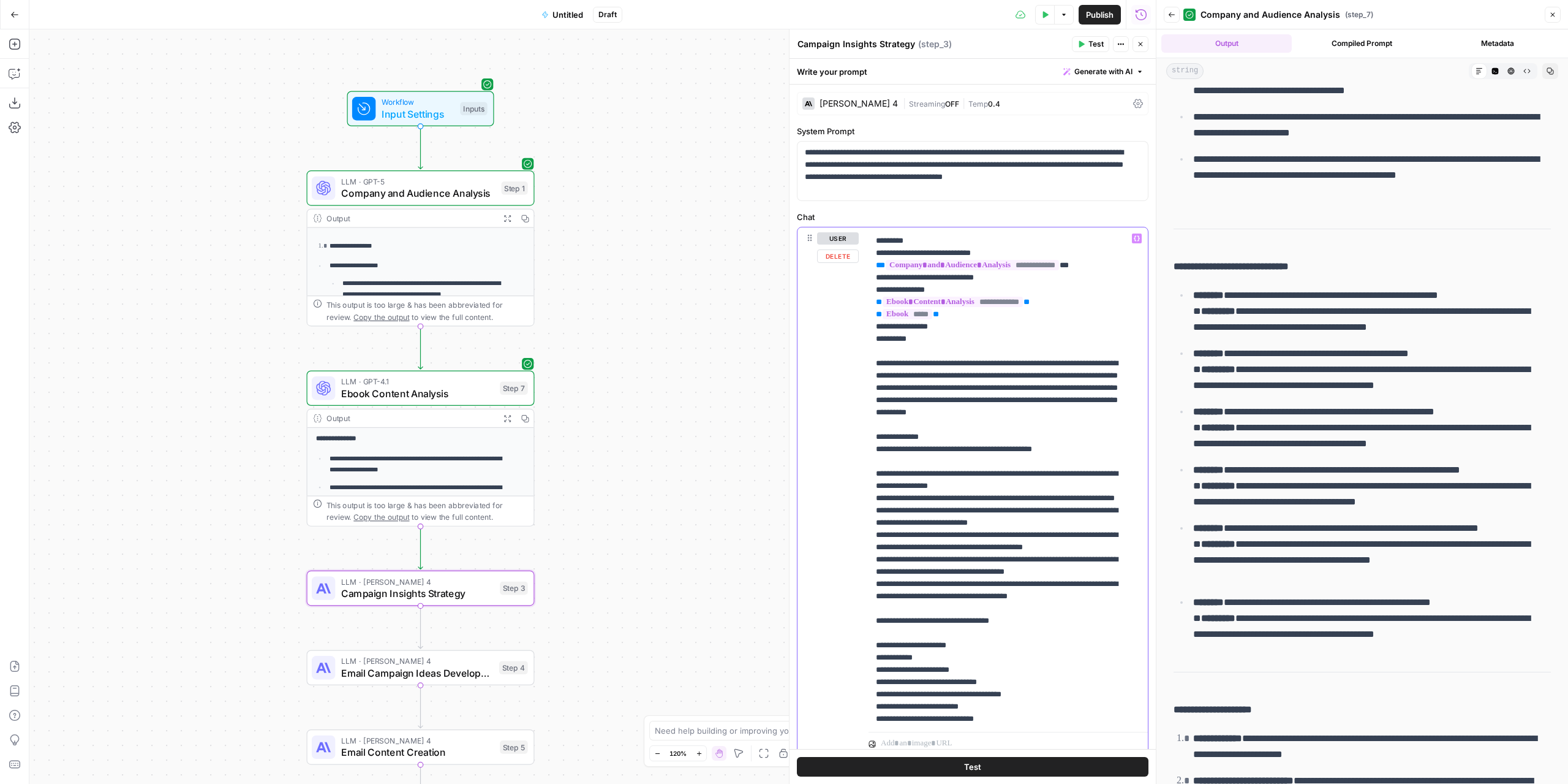
scroll to position [61, 0]
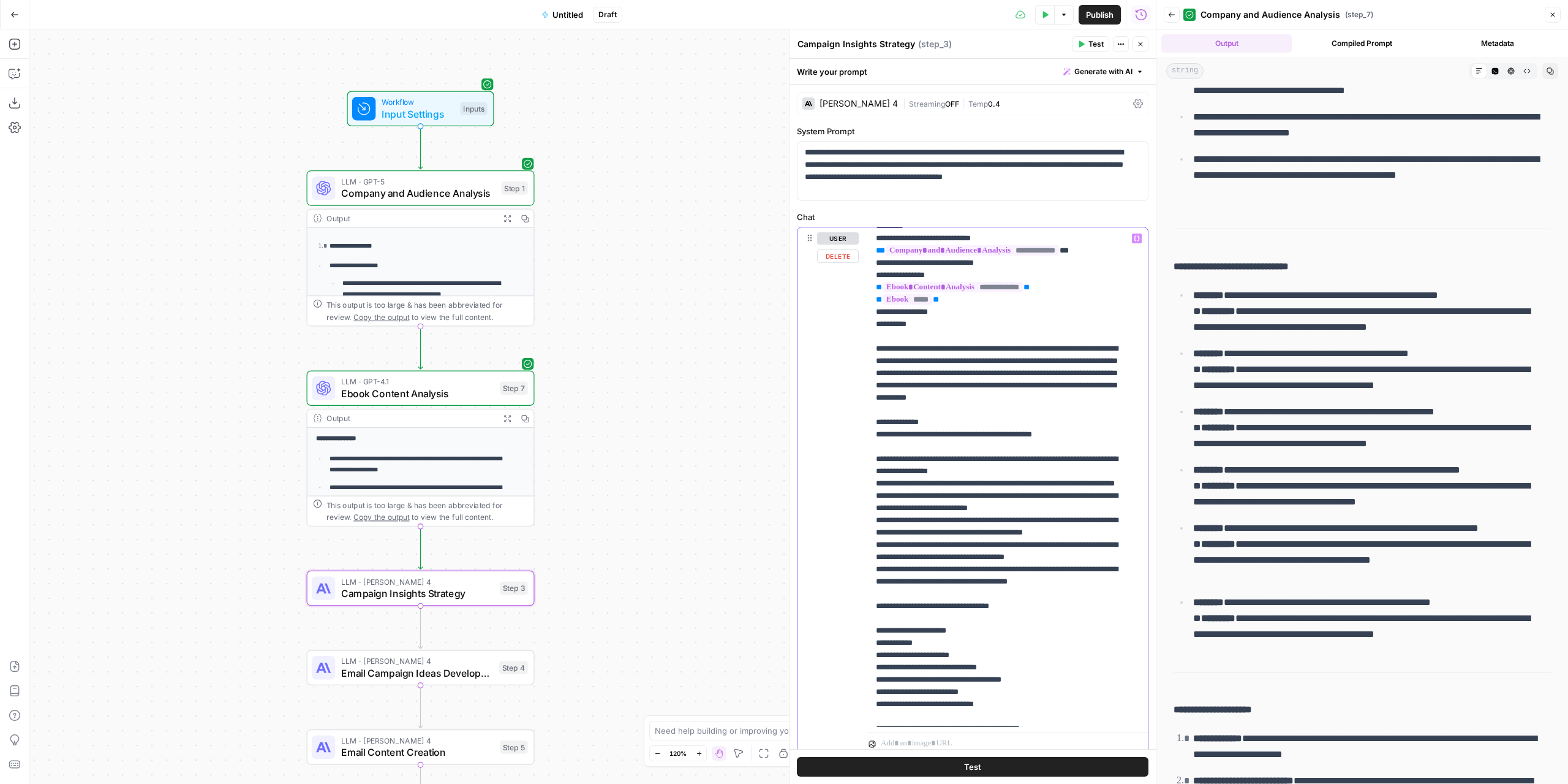
drag, startPoint x: 963, startPoint y: 508, endPoint x: 928, endPoint y: 546, distance: 51.7
click at [928, 546] on p "**********" at bounding box center [998, 564] width 246 height 785
click at [960, 521] on p "**********" at bounding box center [998, 564] width 246 height 785
click at [445, 594] on span "Campaign Insights Strategy" at bounding box center [417, 593] width 153 height 15
click at [848, 106] on div "[PERSON_NAME] 4" at bounding box center [859, 103] width 78 height 9
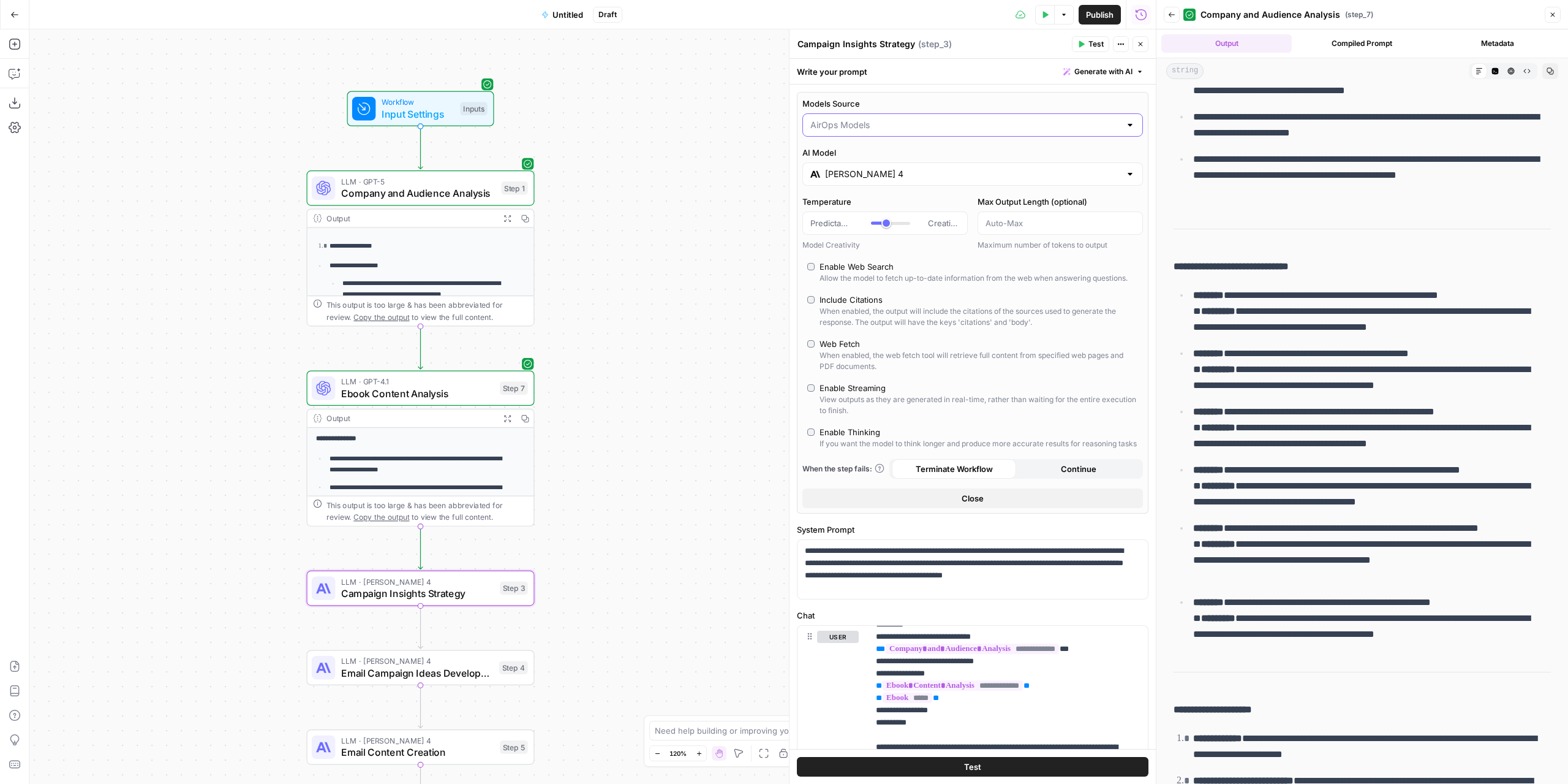
click at [851, 124] on input "Models Source" at bounding box center [965, 125] width 310 height 12
click at [836, 170] on span "My Models" at bounding box center [965, 172] width 306 height 12
type input "My Models"
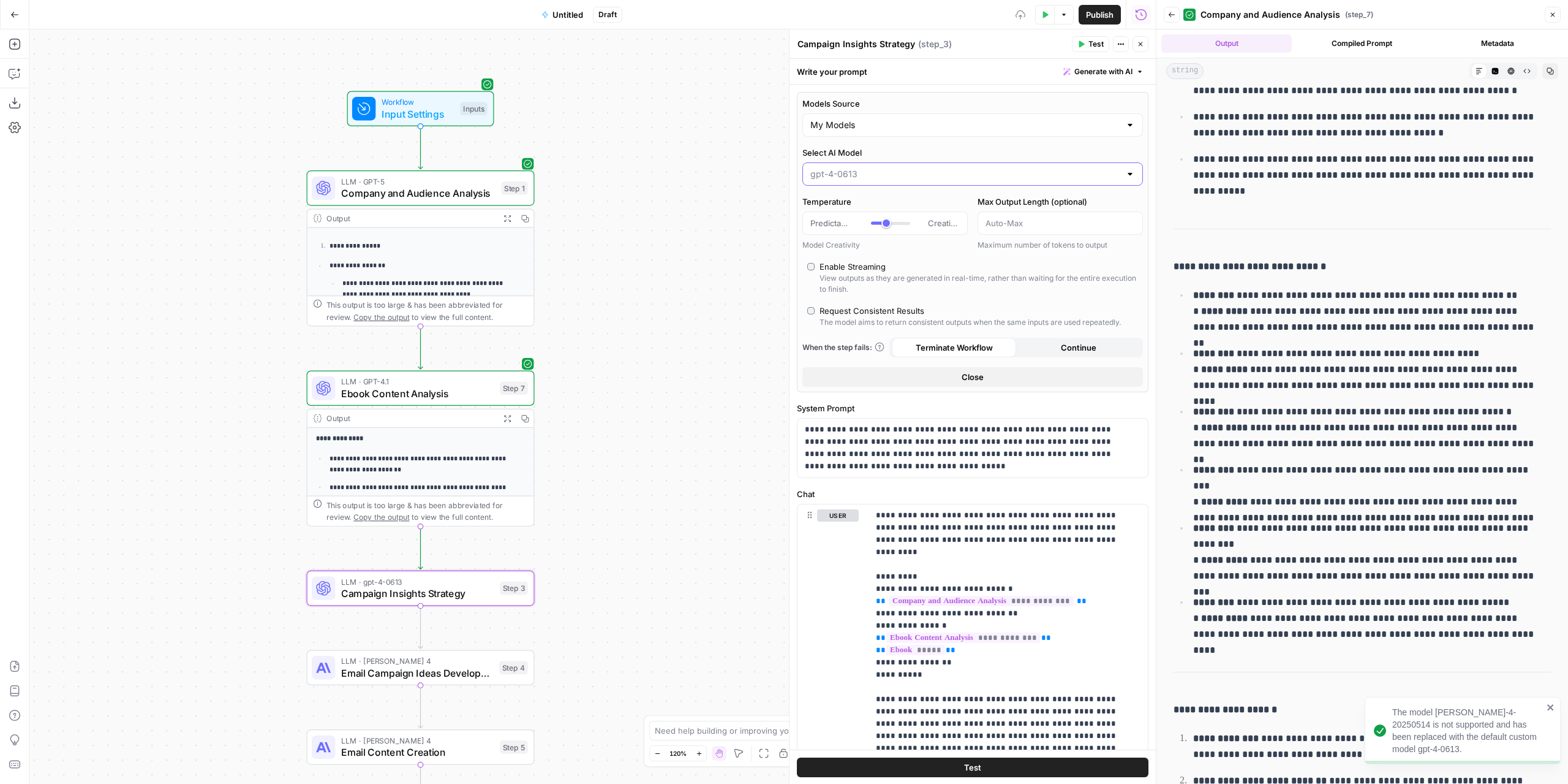
click at [844, 176] on input "Select AI Model" at bounding box center [965, 173] width 310 height 12
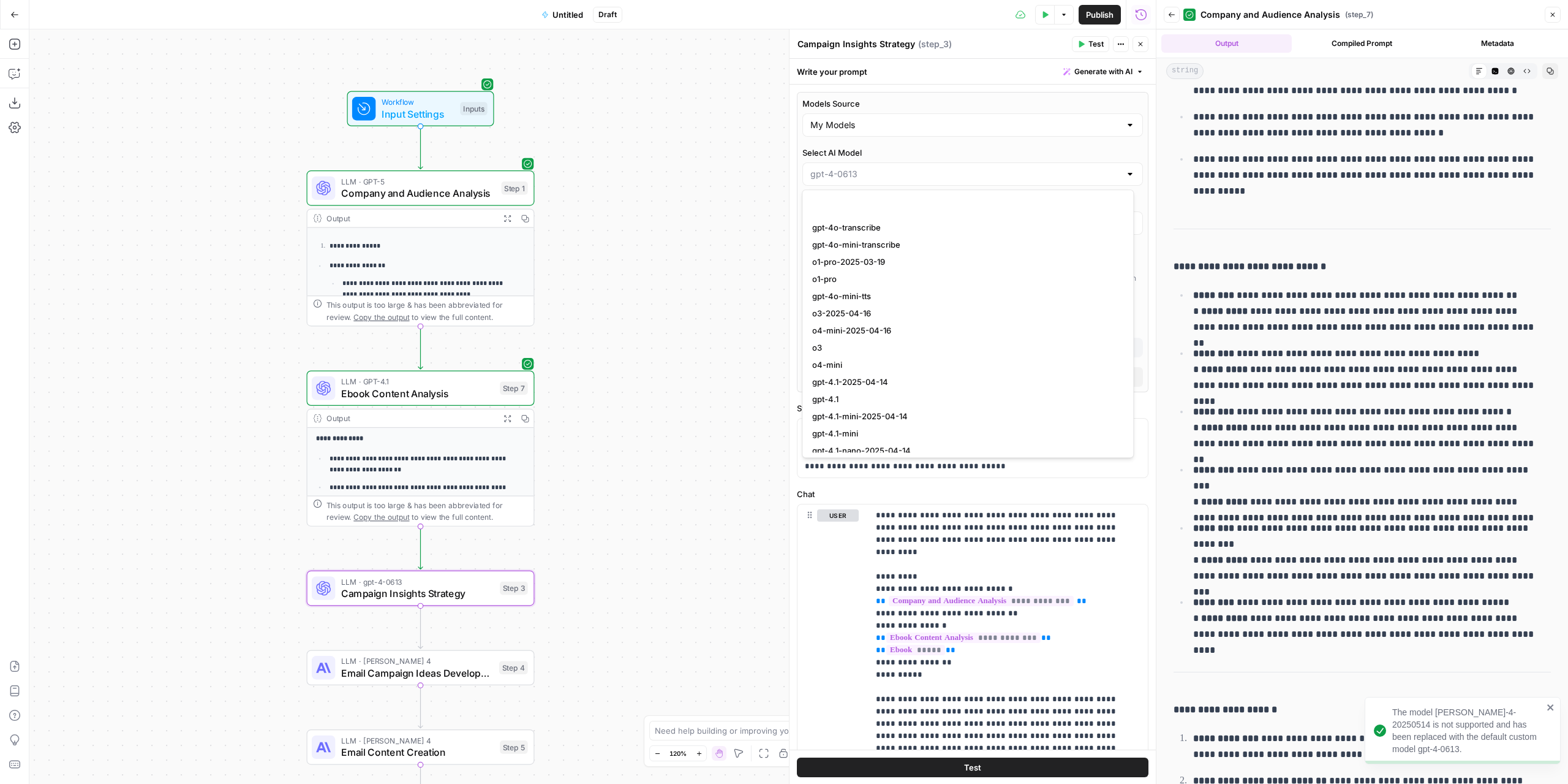
scroll to position [980, 0]
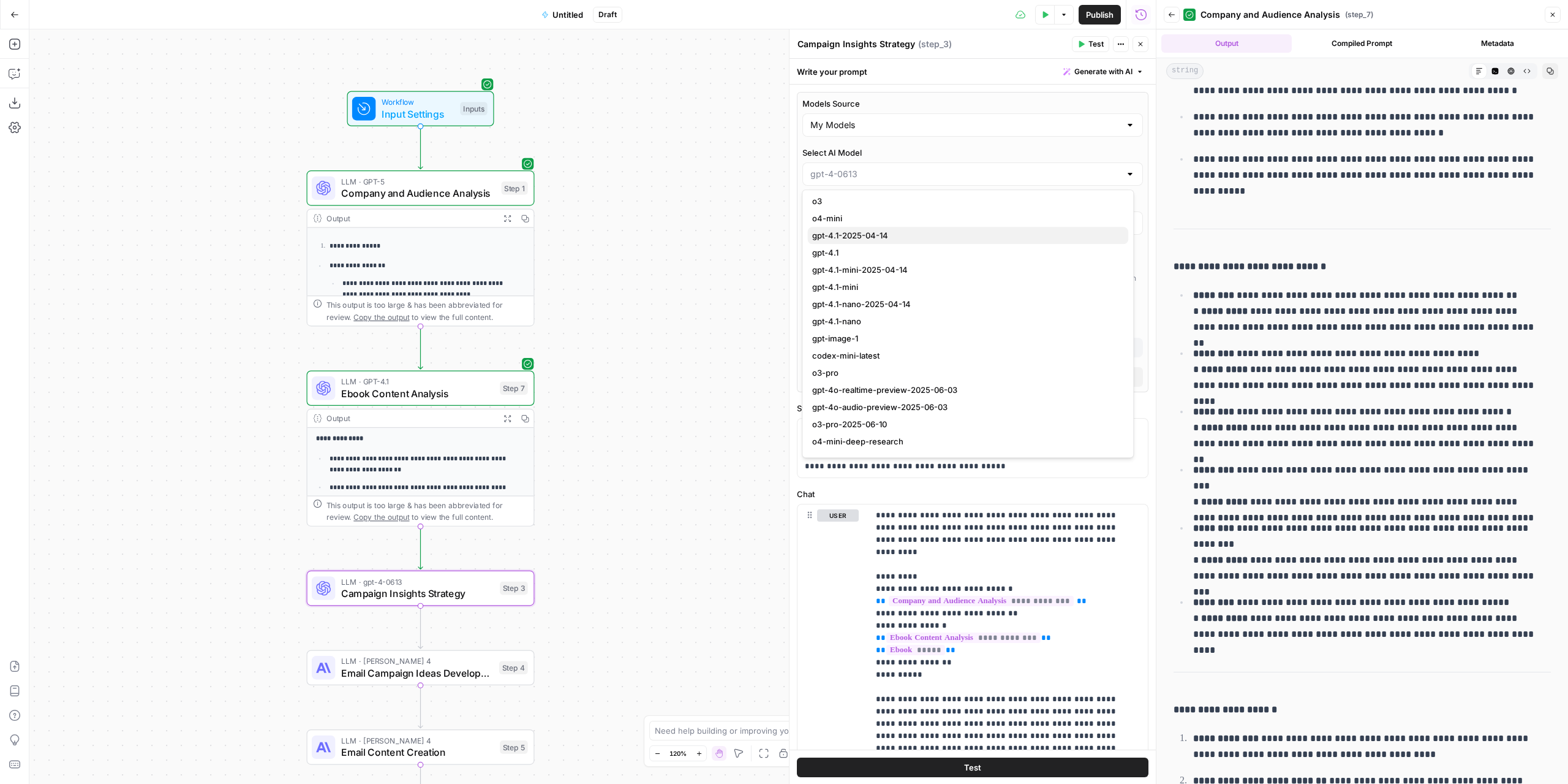
click at [884, 236] on span "gpt-4.1-2025-04-14" at bounding box center [965, 235] width 306 height 12
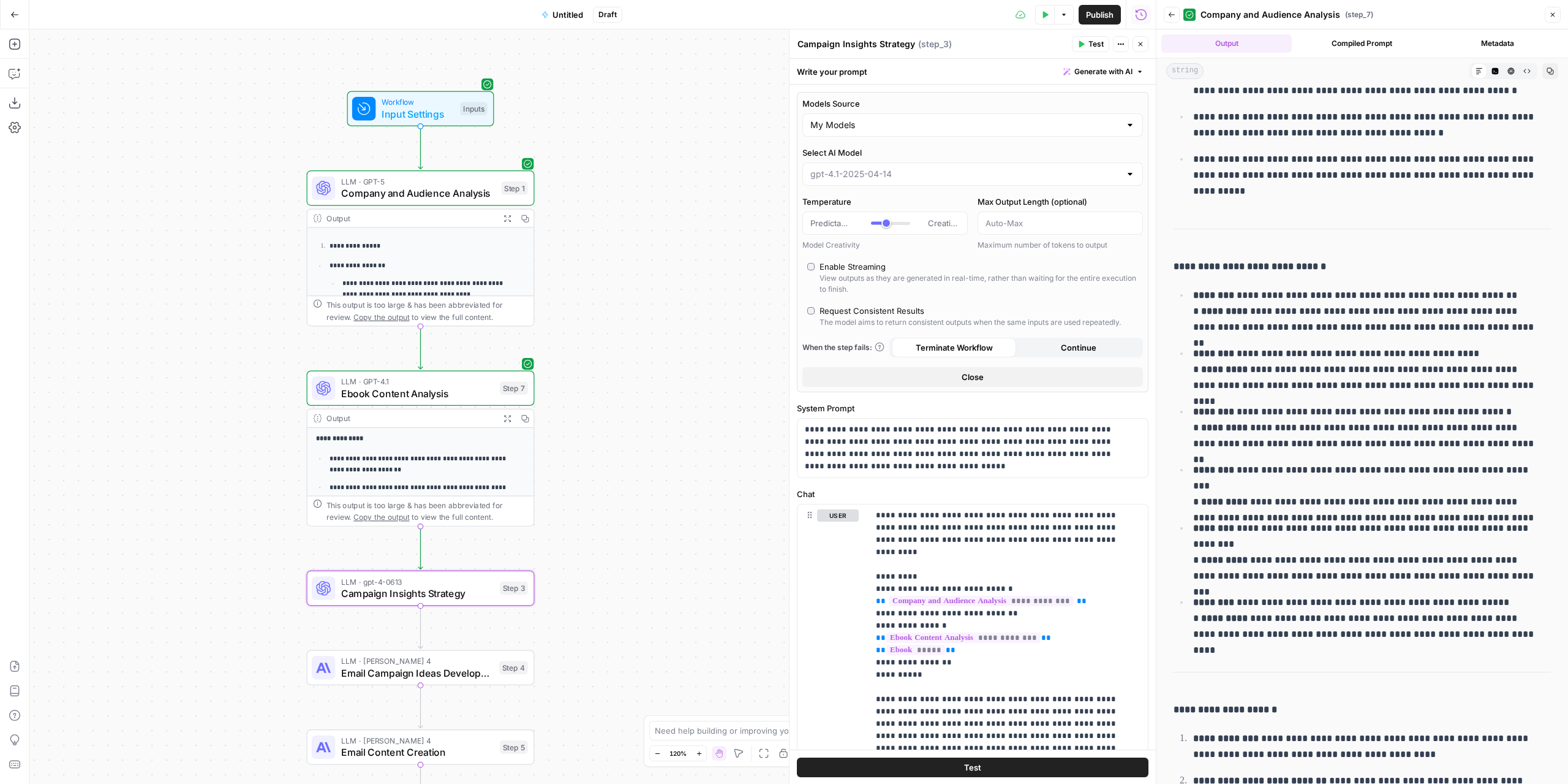
type input "gpt-4.1-2025-04-14"
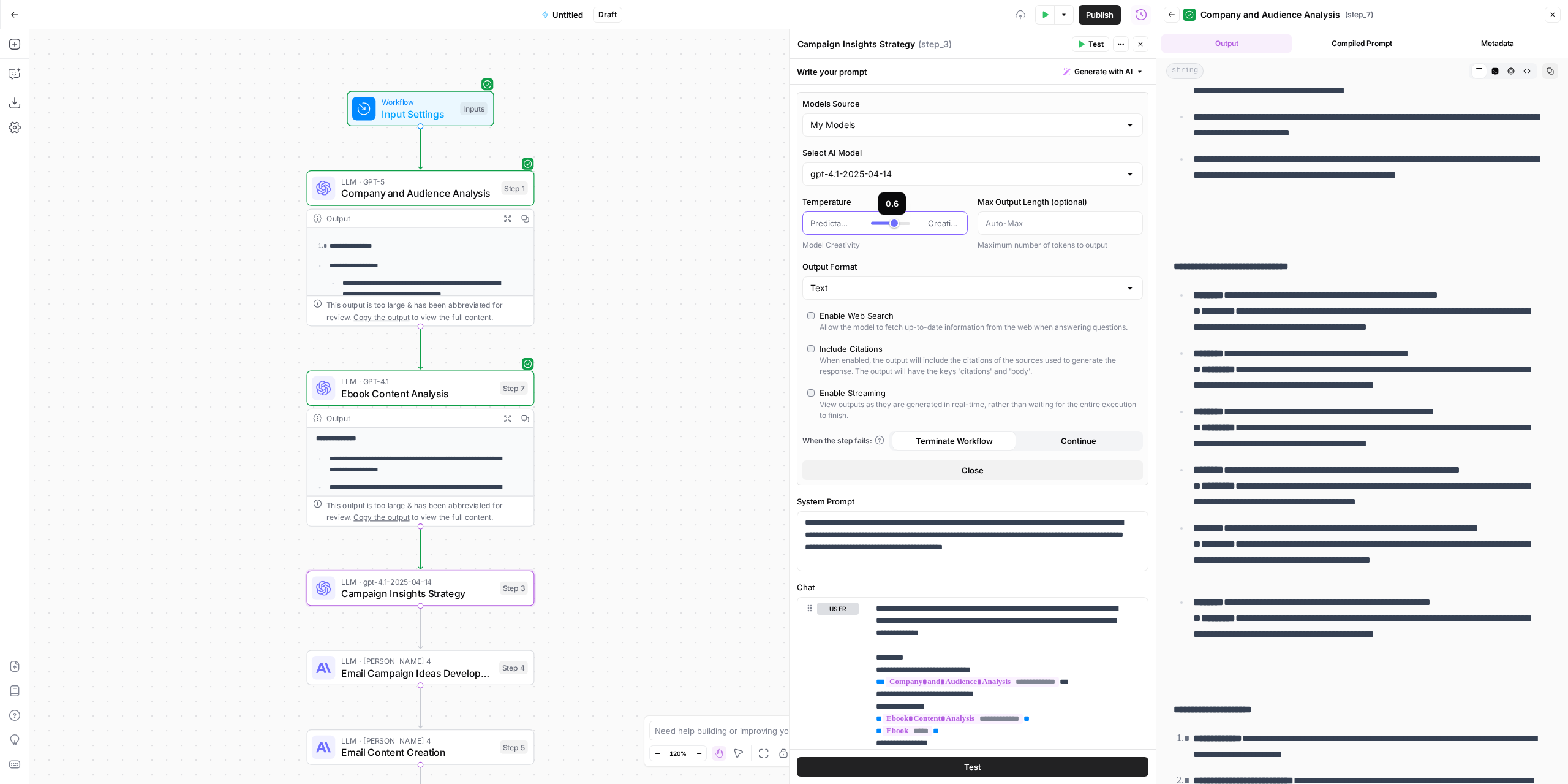
click at [892, 222] on div at bounding box center [890, 223] width 39 height 3
click at [894, 224] on div at bounding box center [890, 223] width 39 height 12
type input "***"
drag, startPoint x: 894, startPoint y: 219, endPoint x: 886, endPoint y: 220, distance: 8.1
click at [886, 220] on div at bounding box center [890, 223] width 39 height 12
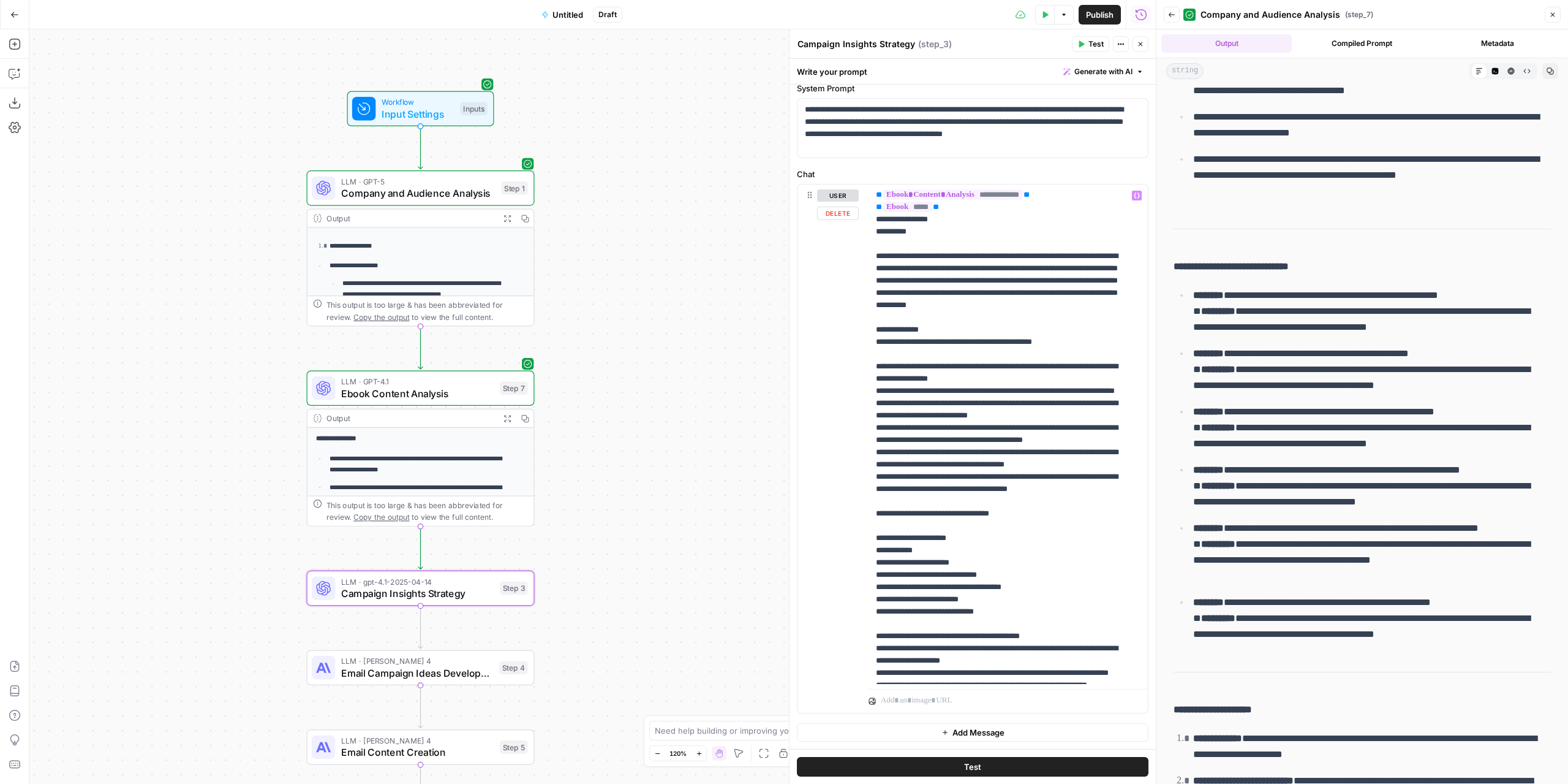
scroll to position [0, 0]
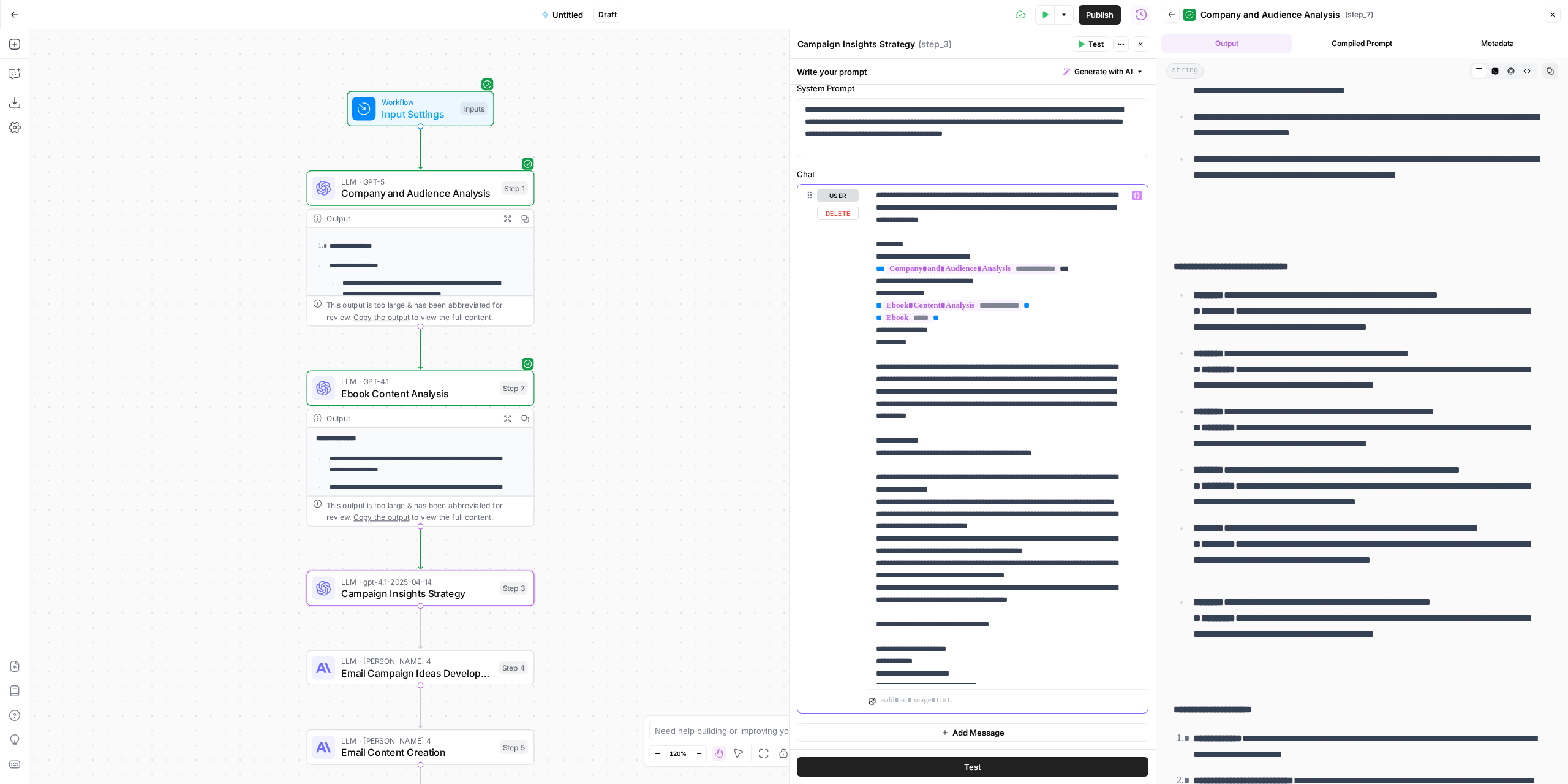
click at [1010, 430] on p "**********" at bounding box center [998, 581] width 246 height 785
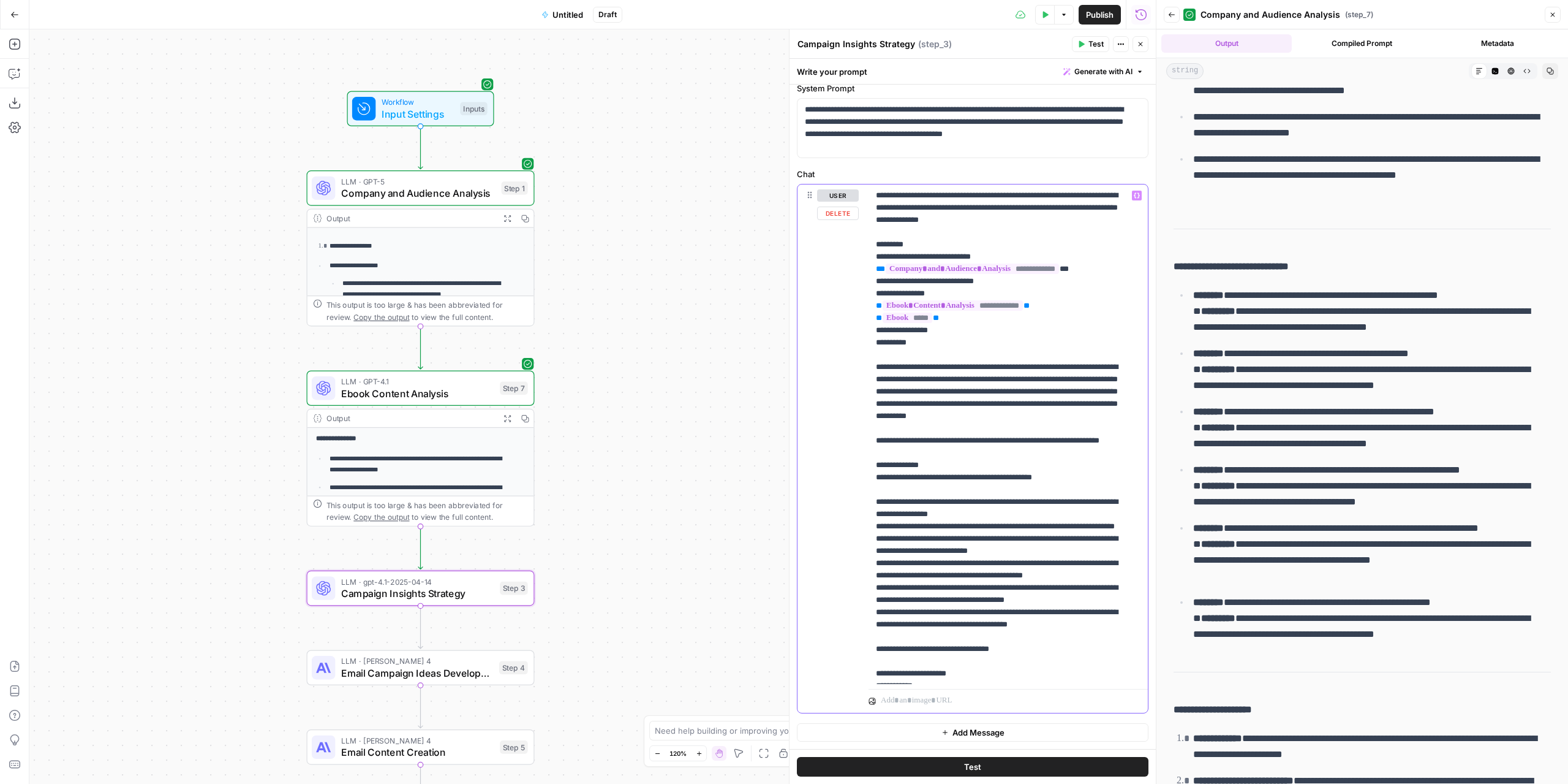
click at [1071, 457] on p "**********" at bounding box center [998, 599] width 246 height 821
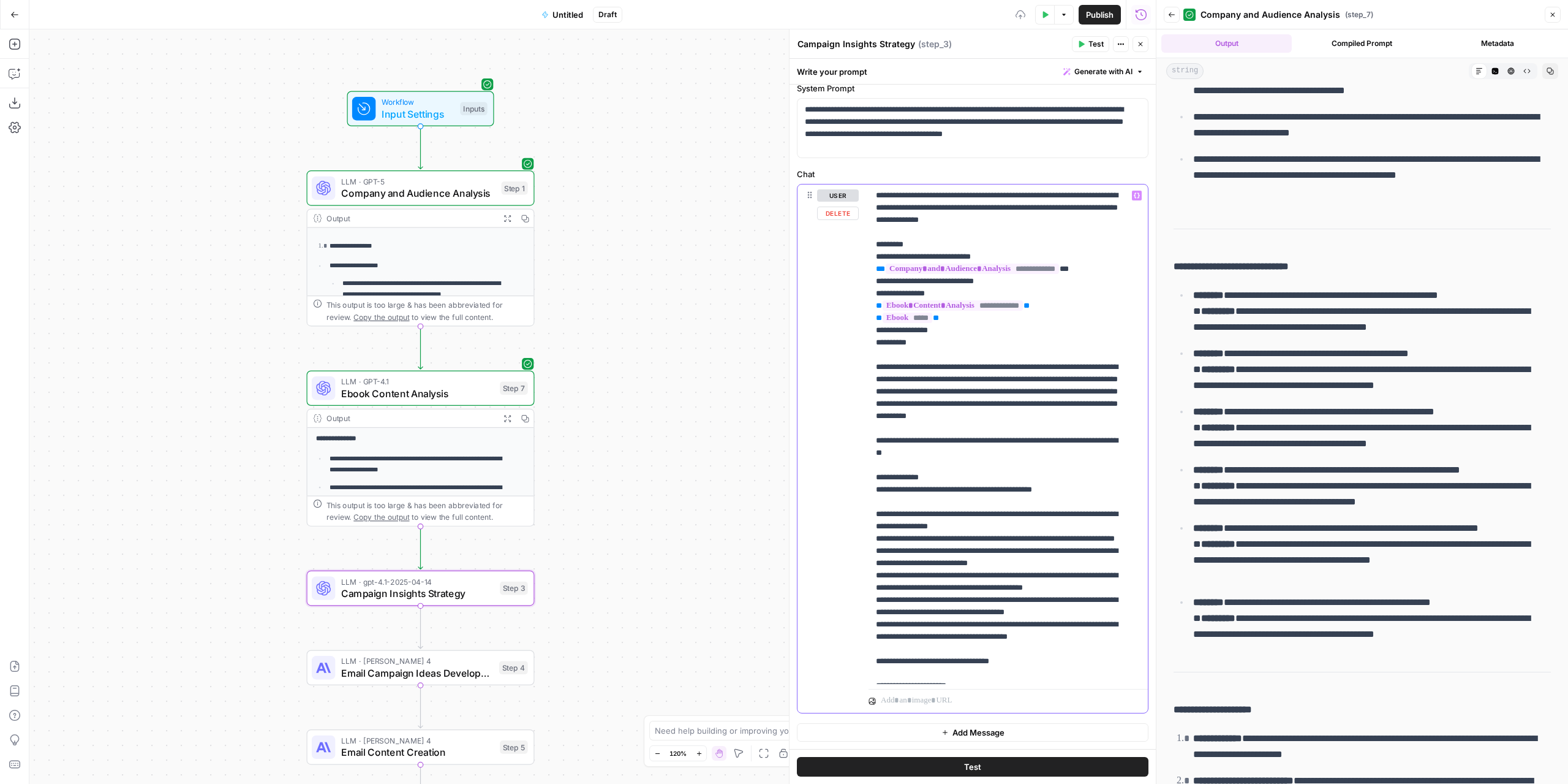
click at [992, 468] on p "**********" at bounding box center [998, 599] width 246 height 821
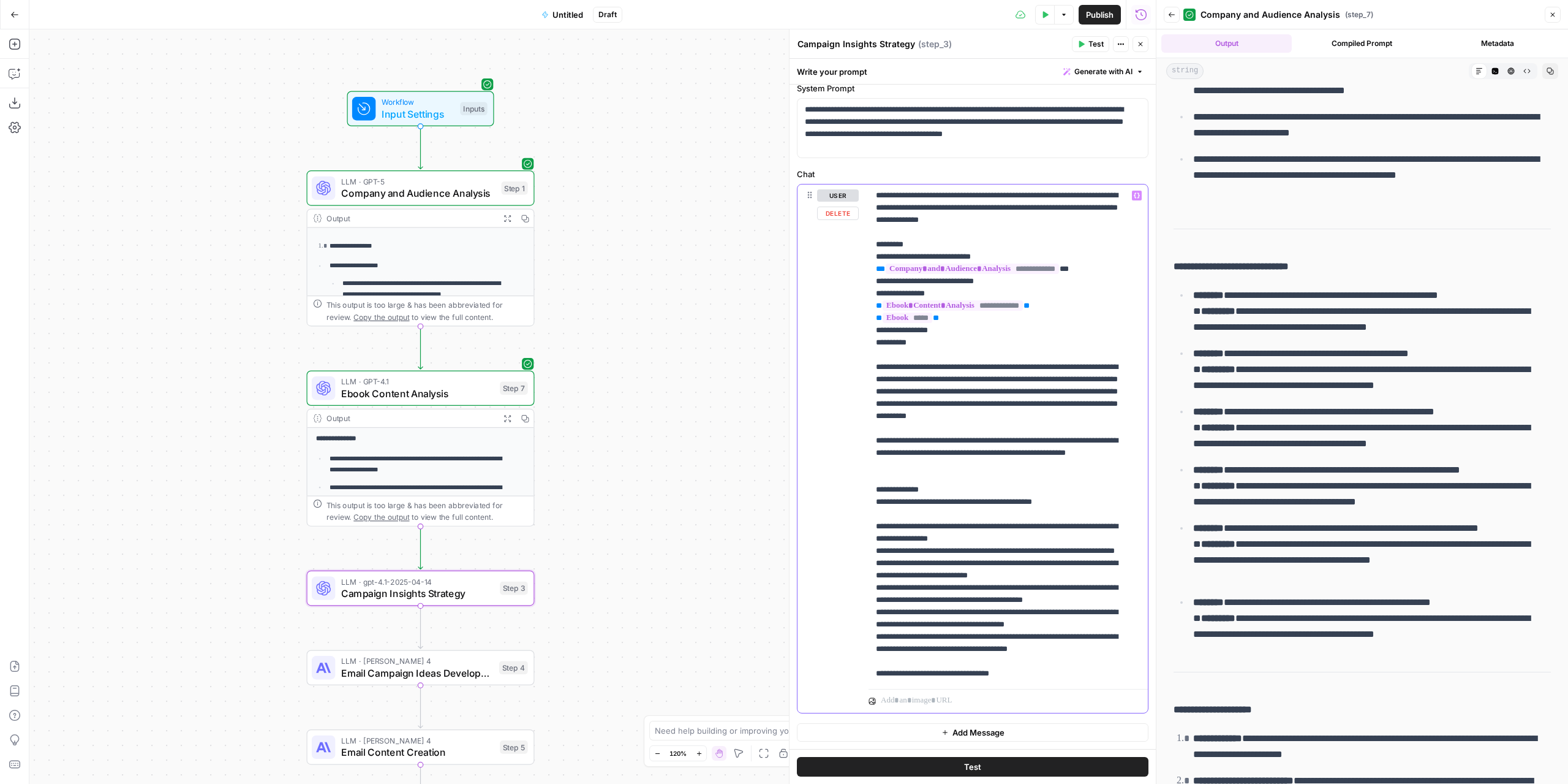
drag, startPoint x: 926, startPoint y: 345, endPoint x: 875, endPoint y: 345, distance: 51.0
click at [876, 345] on p "**********" at bounding box center [998, 611] width 246 height 845
copy p "**********"
click at [884, 489] on p "**********" at bounding box center [998, 611] width 246 height 845
click at [881, 489] on p "**********" at bounding box center [998, 611] width 246 height 845
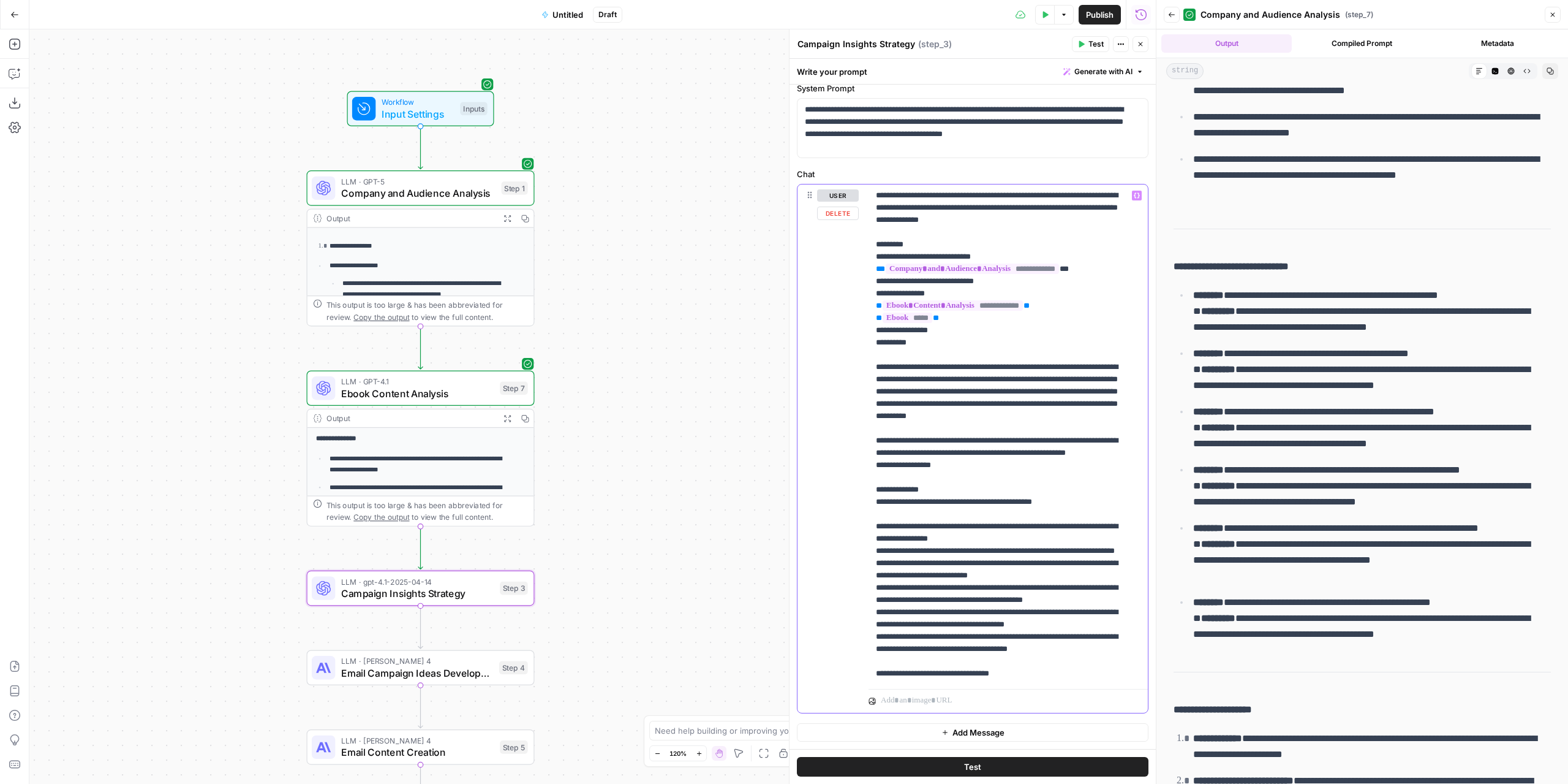
drag, startPoint x: 948, startPoint y: 491, endPoint x: 866, endPoint y: 492, distance: 82.0
click at [866, 492] on div "**********" at bounding box center [972, 449] width 350 height 528
copy p "**********"
click at [968, 497] on p "**********" at bounding box center [998, 611] width 246 height 845
click at [965, 489] on p "**********" at bounding box center [998, 611] width 246 height 845
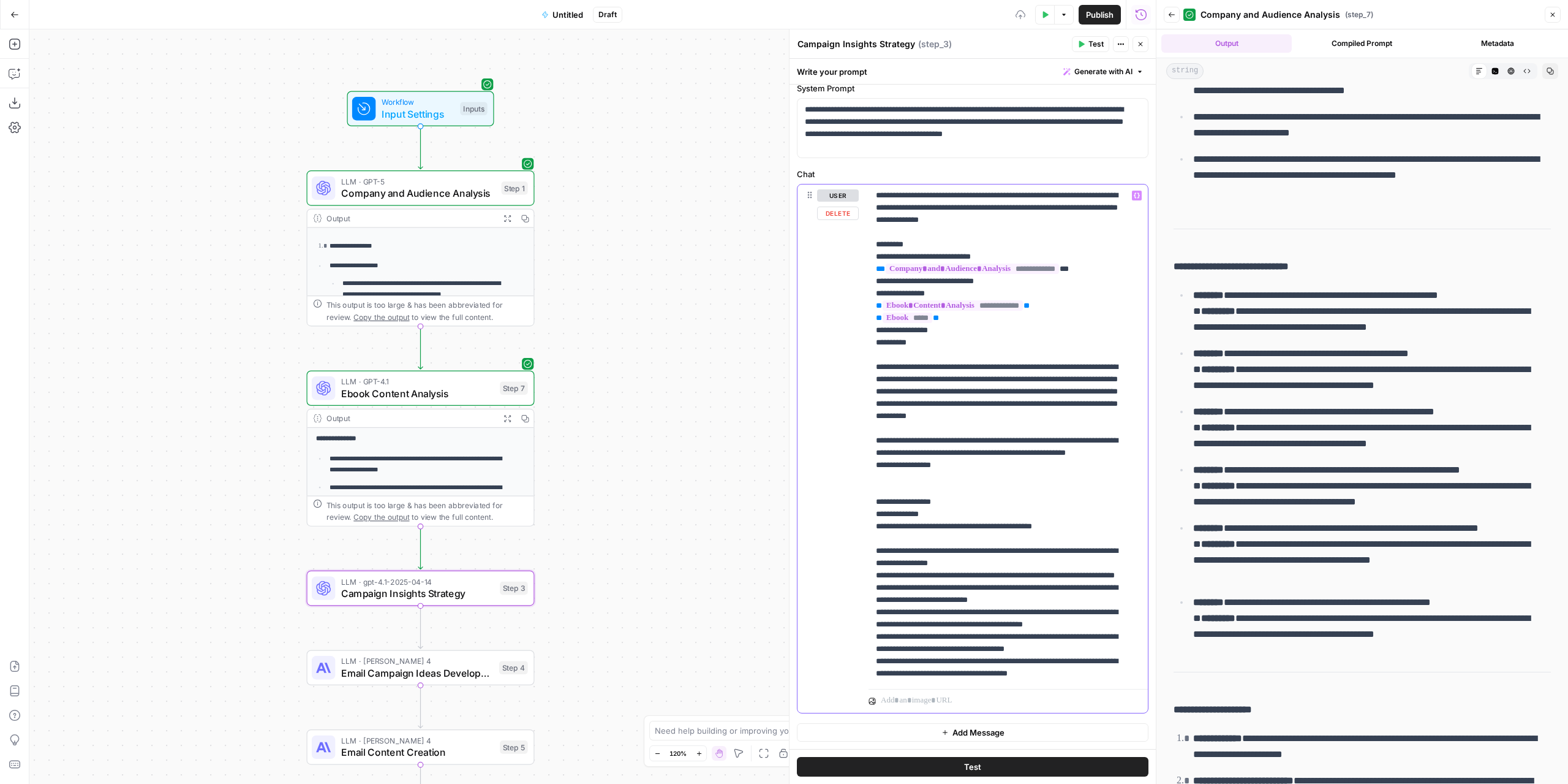
click at [950, 532] on p "**********" at bounding box center [998, 624] width 246 height 870
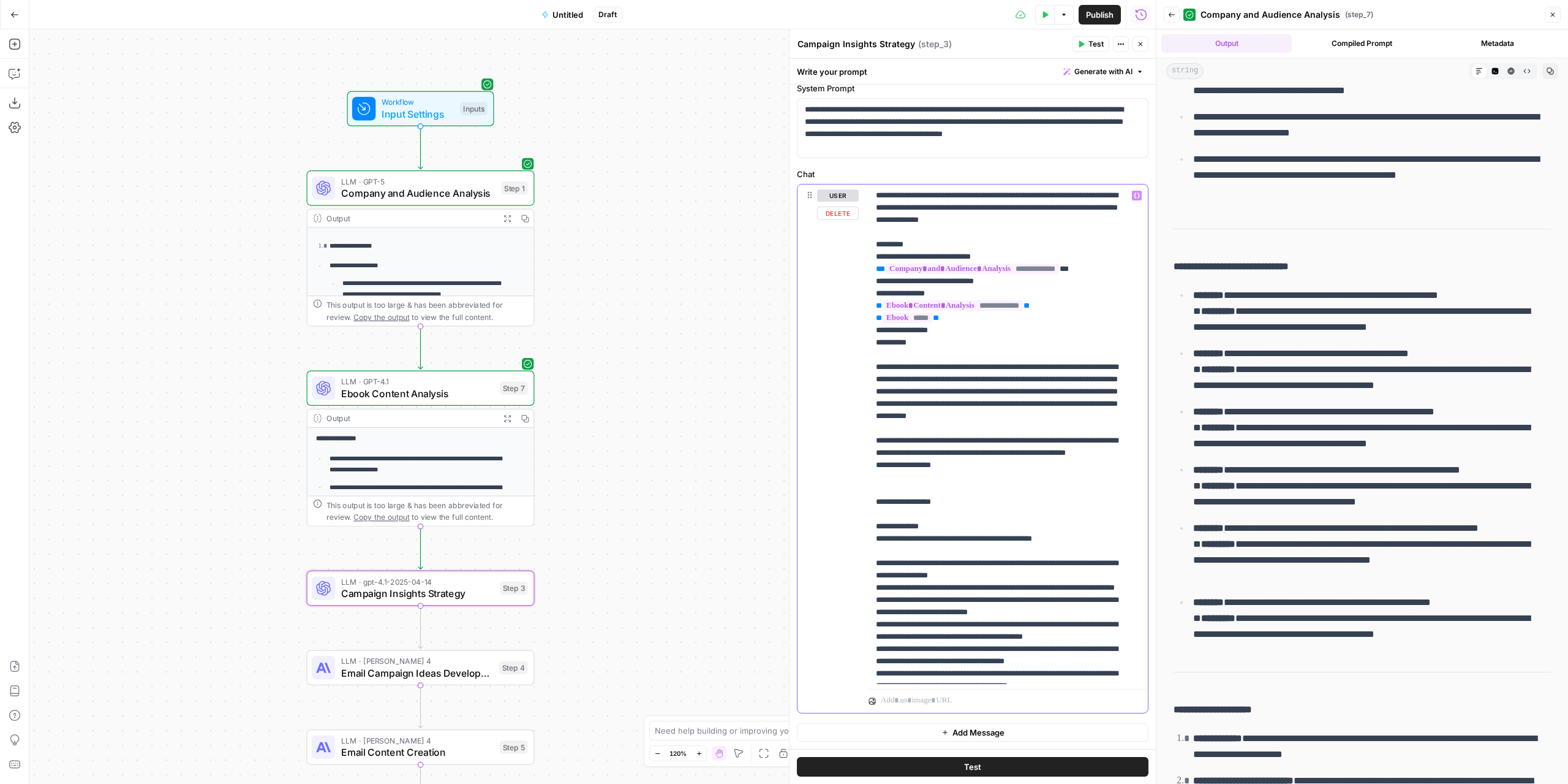
click at [880, 525] on p "**********" at bounding box center [998, 630] width 246 height 882
click at [920, 528] on p "**********" at bounding box center [998, 630] width 246 height 882
click at [916, 489] on p "**********" at bounding box center [998, 630] width 246 height 882
click at [912, 504] on p "**********" at bounding box center [998, 630] width 246 height 882
click at [1134, 198] on icon "button" at bounding box center [1137, 196] width 6 height 6
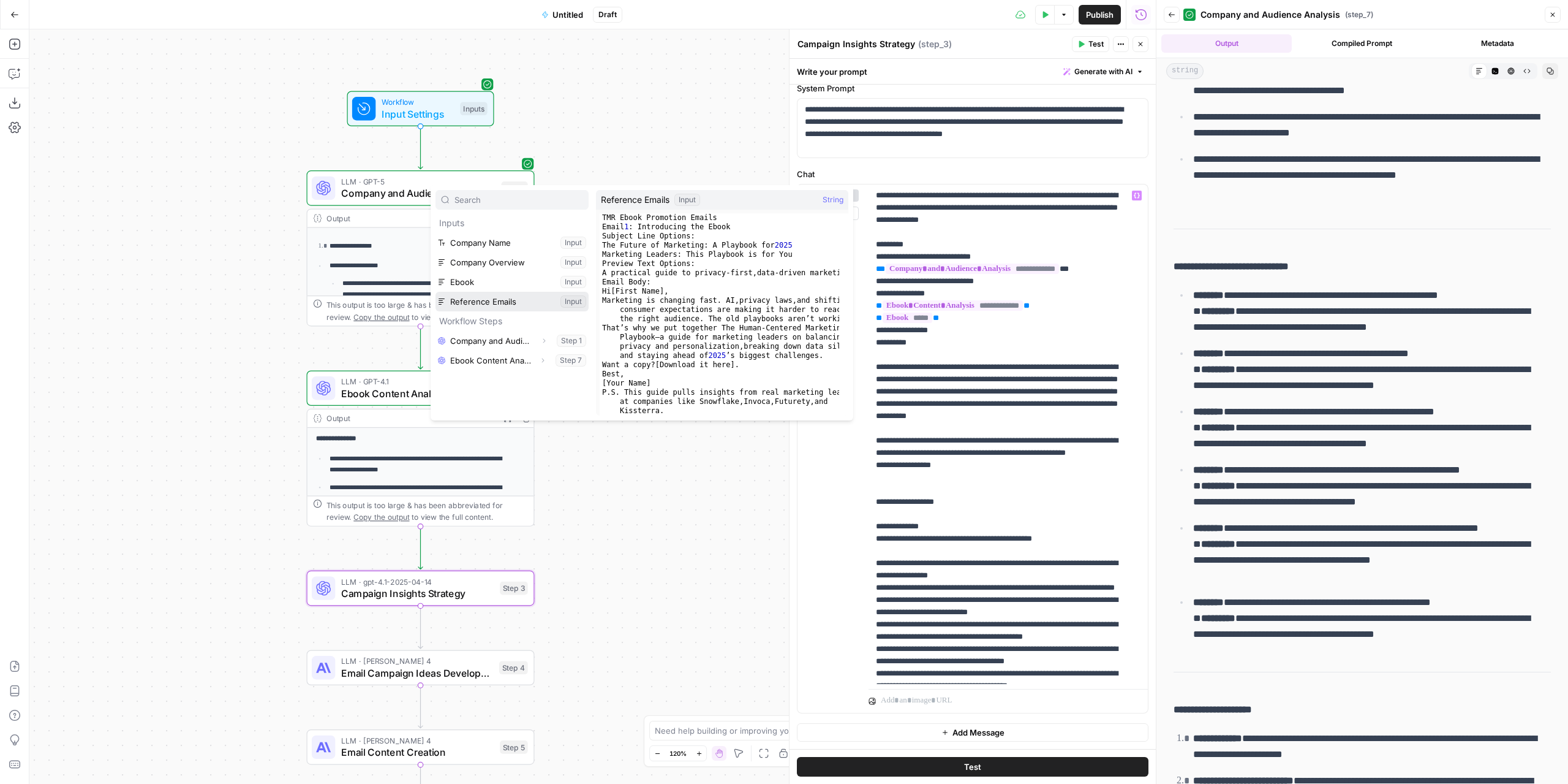
click at [487, 304] on button "Select variable Reference Emails" at bounding box center [512, 301] width 153 height 19
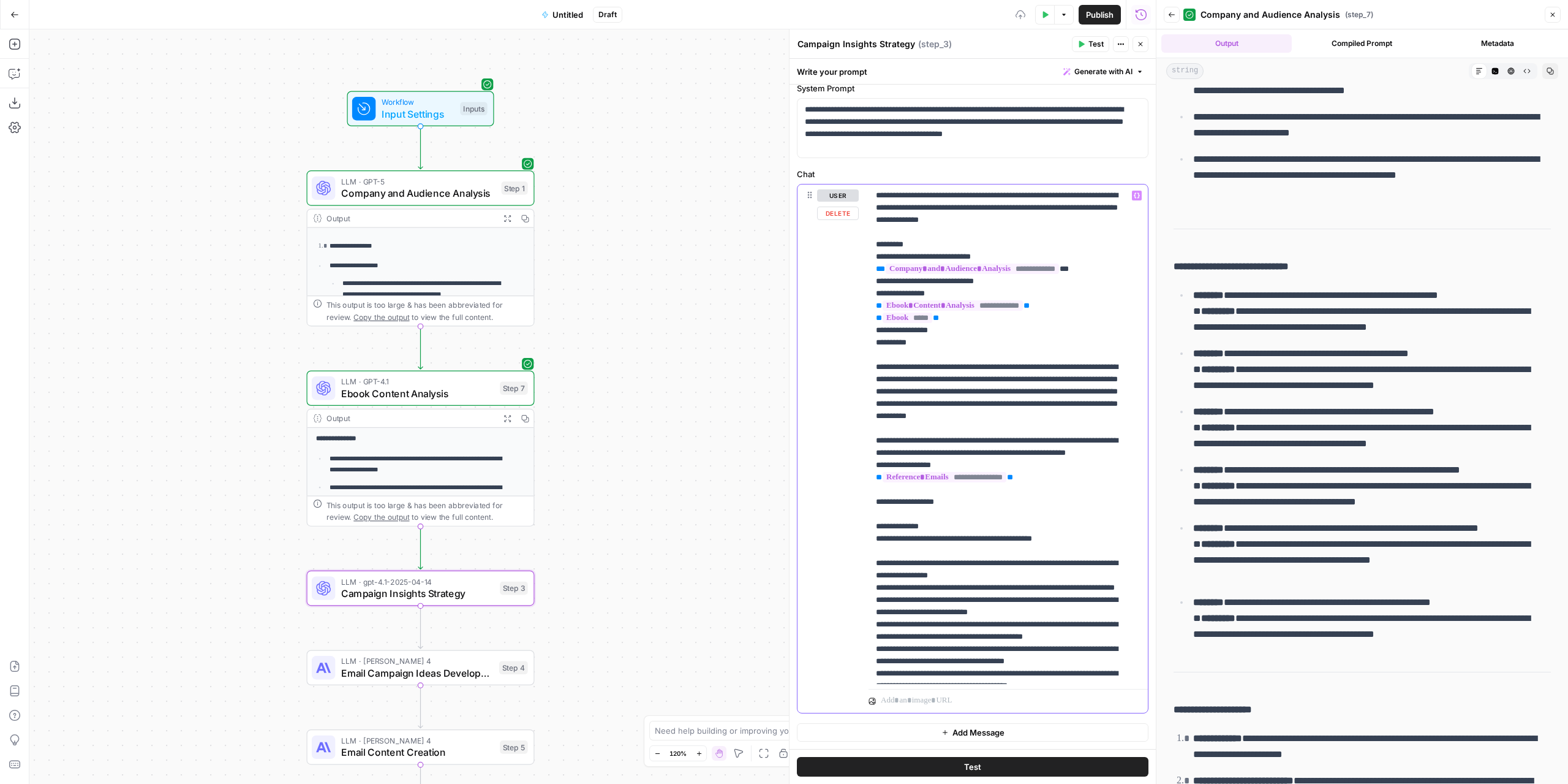
click at [910, 514] on p "**********" at bounding box center [998, 630] width 246 height 882
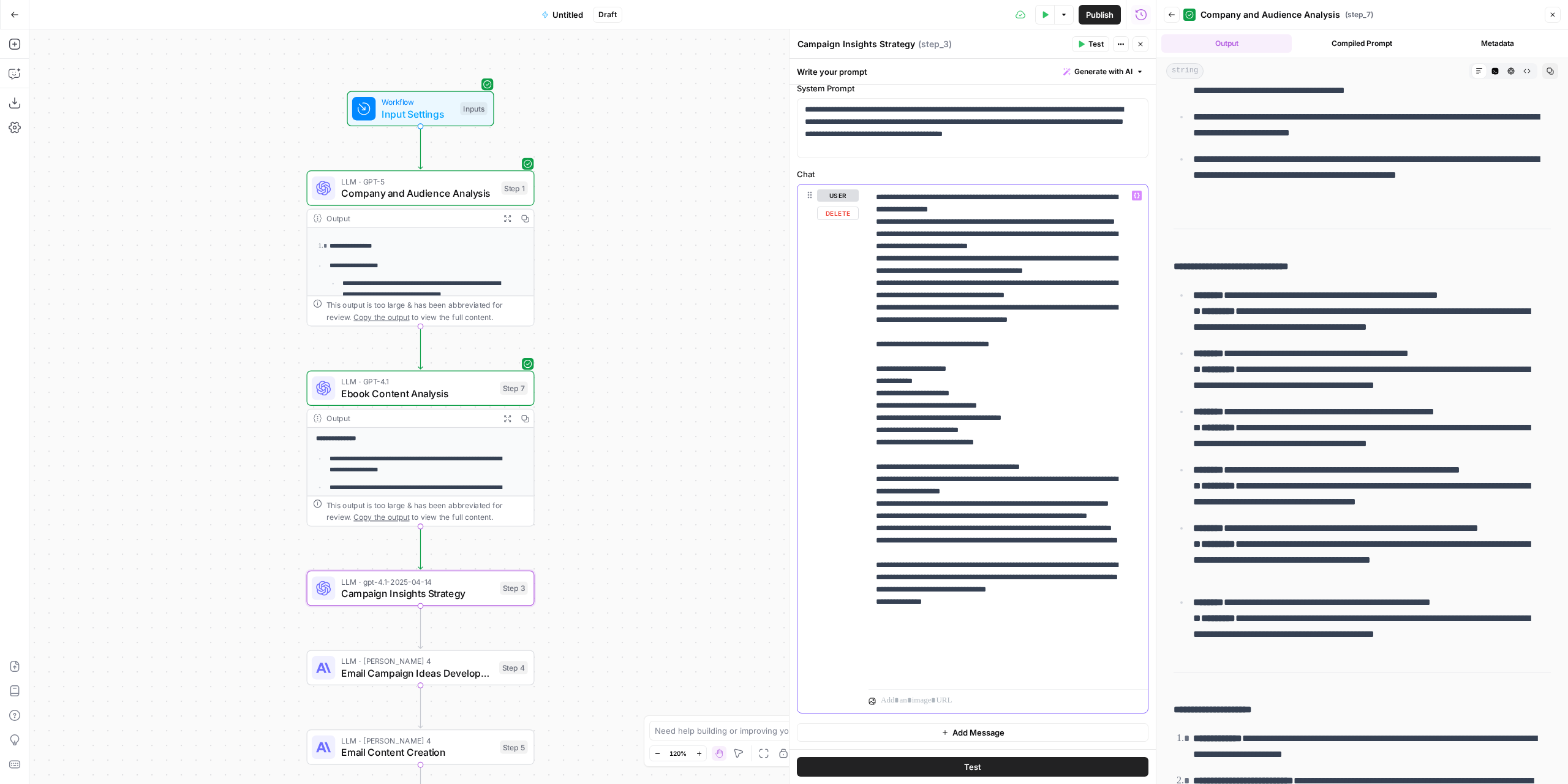
scroll to position [380, 0]
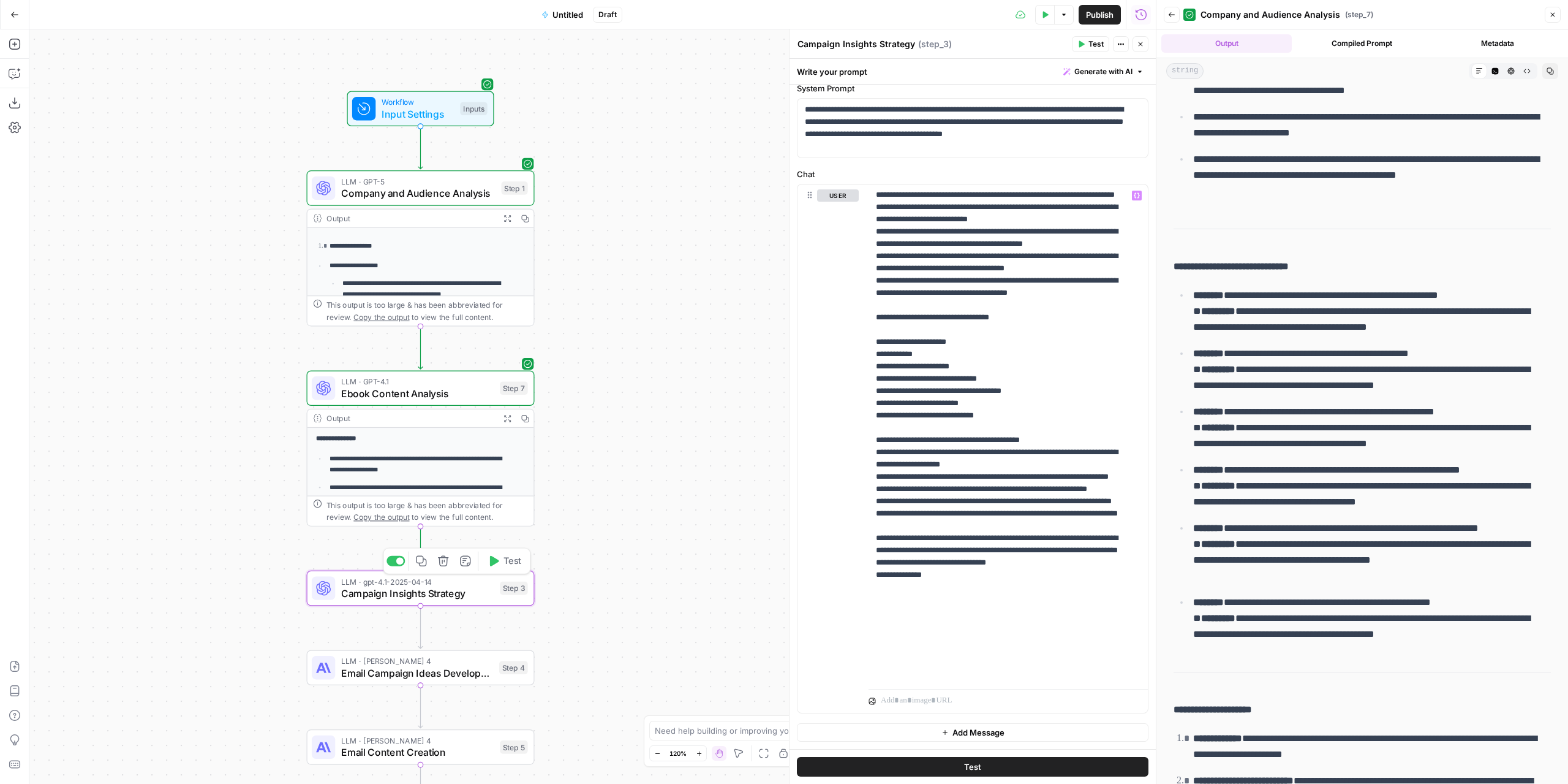
click at [496, 567] on button "Test" at bounding box center [504, 561] width 46 height 19
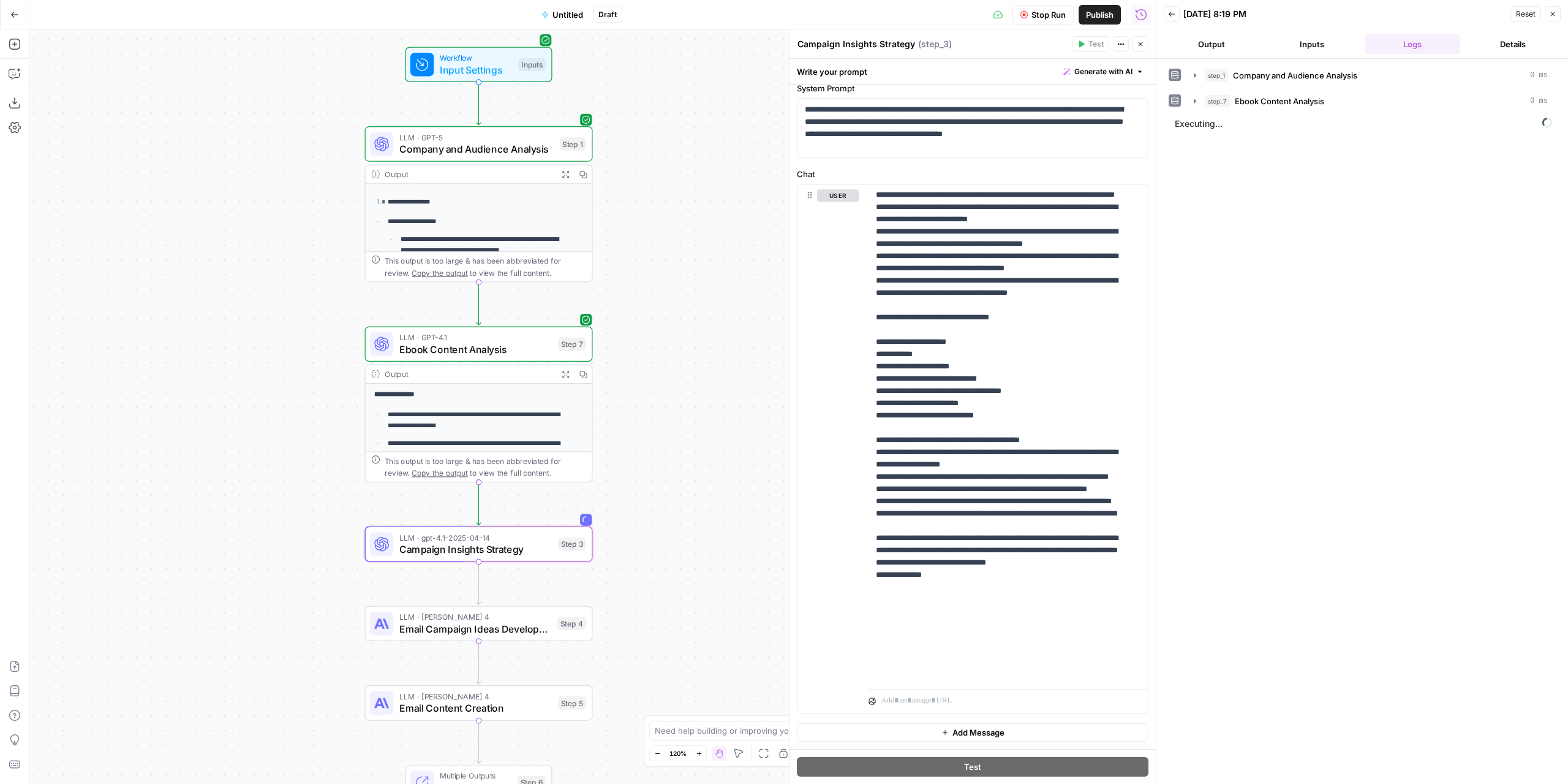
drag, startPoint x: 669, startPoint y: 359, endPoint x: 719, endPoint y: 327, distance: 59.4
click at [719, 327] on div "**********" at bounding box center [593, 406] width 1127 height 754
click at [1223, 44] on button "Output" at bounding box center [1211, 44] width 96 height 19
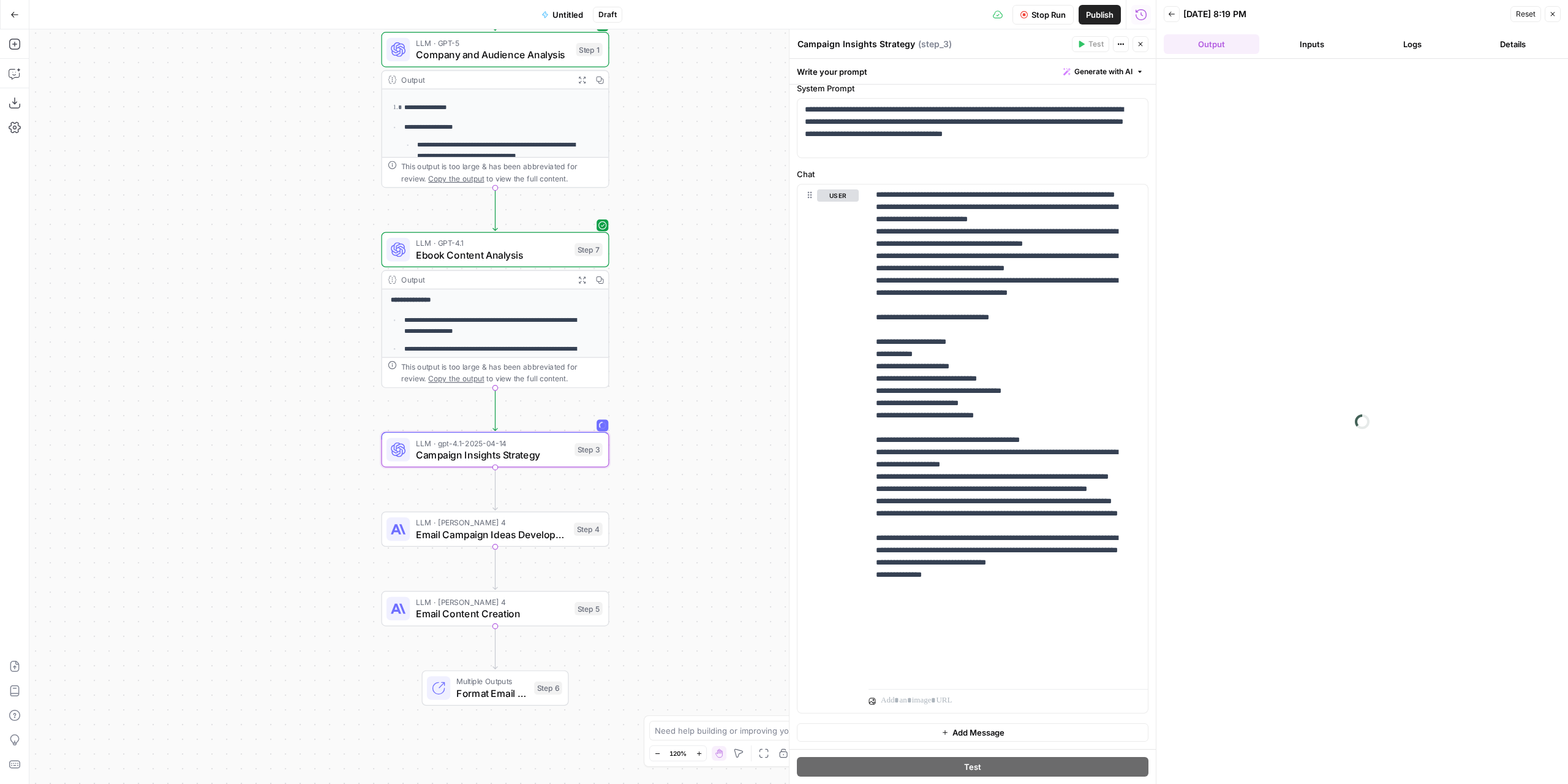
drag, startPoint x: 688, startPoint y: 402, endPoint x: 705, endPoint y: 313, distance: 90.6
click at [705, 313] on div "**********" at bounding box center [593, 406] width 1127 height 754
click at [572, 15] on span "Untitled" at bounding box center [568, 14] width 31 height 12
click at [114, 86] on input "Name" at bounding box center [151, 91] width 218 height 12
drag, startPoint x: 145, startPoint y: 91, endPoint x: 106, endPoint y: 98, distance: 39.6
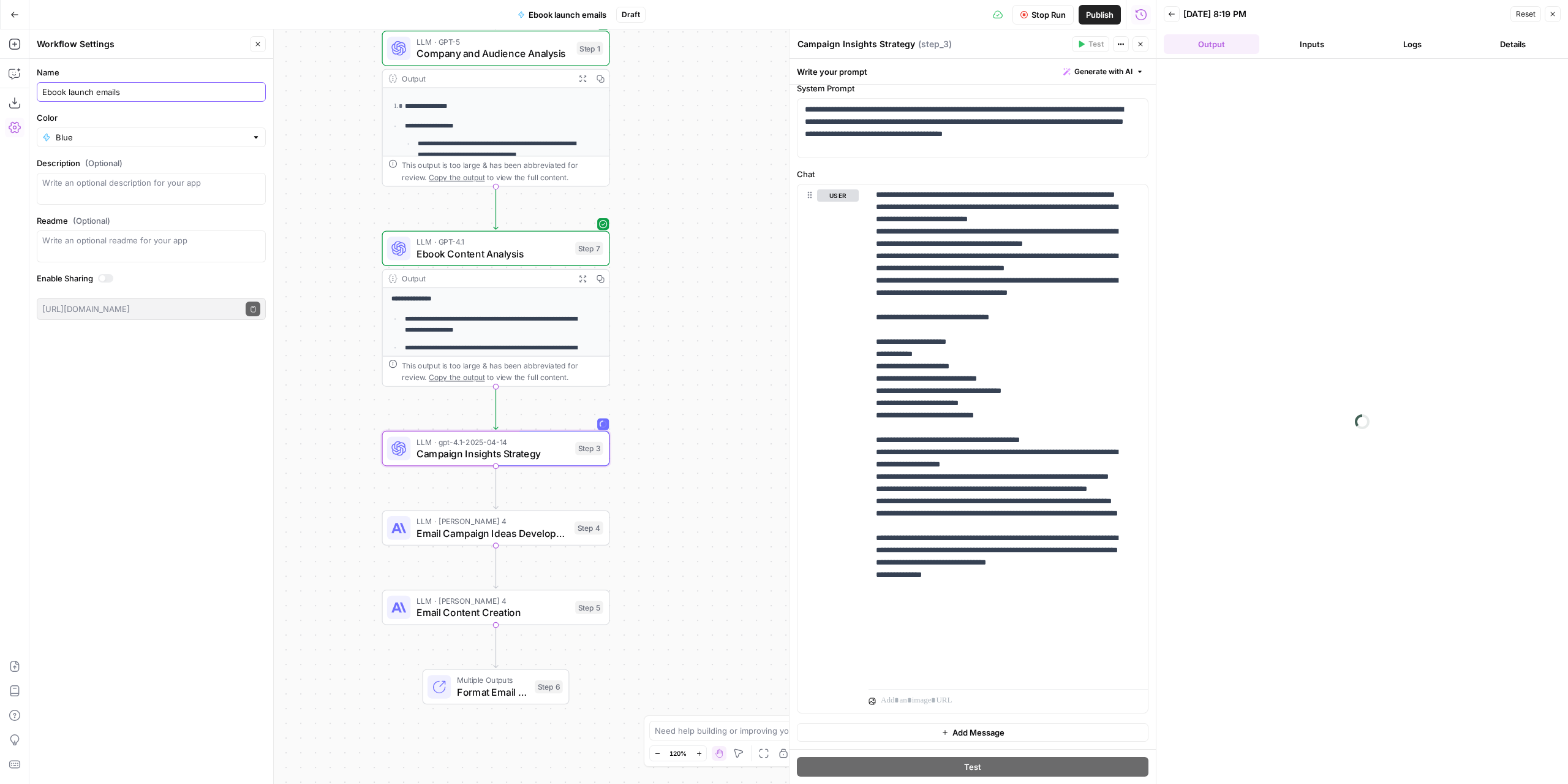
click at [67, 94] on input "Ebook launch emails" at bounding box center [151, 91] width 218 height 12
drag, startPoint x: 142, startPoint y: 93, endPoint x: 106, endPoint y: 115, distance: 42.2
click at [48, 95] on input "Ebook Launch Emails" at bounding box center [151, 91] width 218 height 12
type input "Ebook Launch Emails"
click at [123, 129] on div "Blue" at bounding box center [151, 137] width 229 height 19
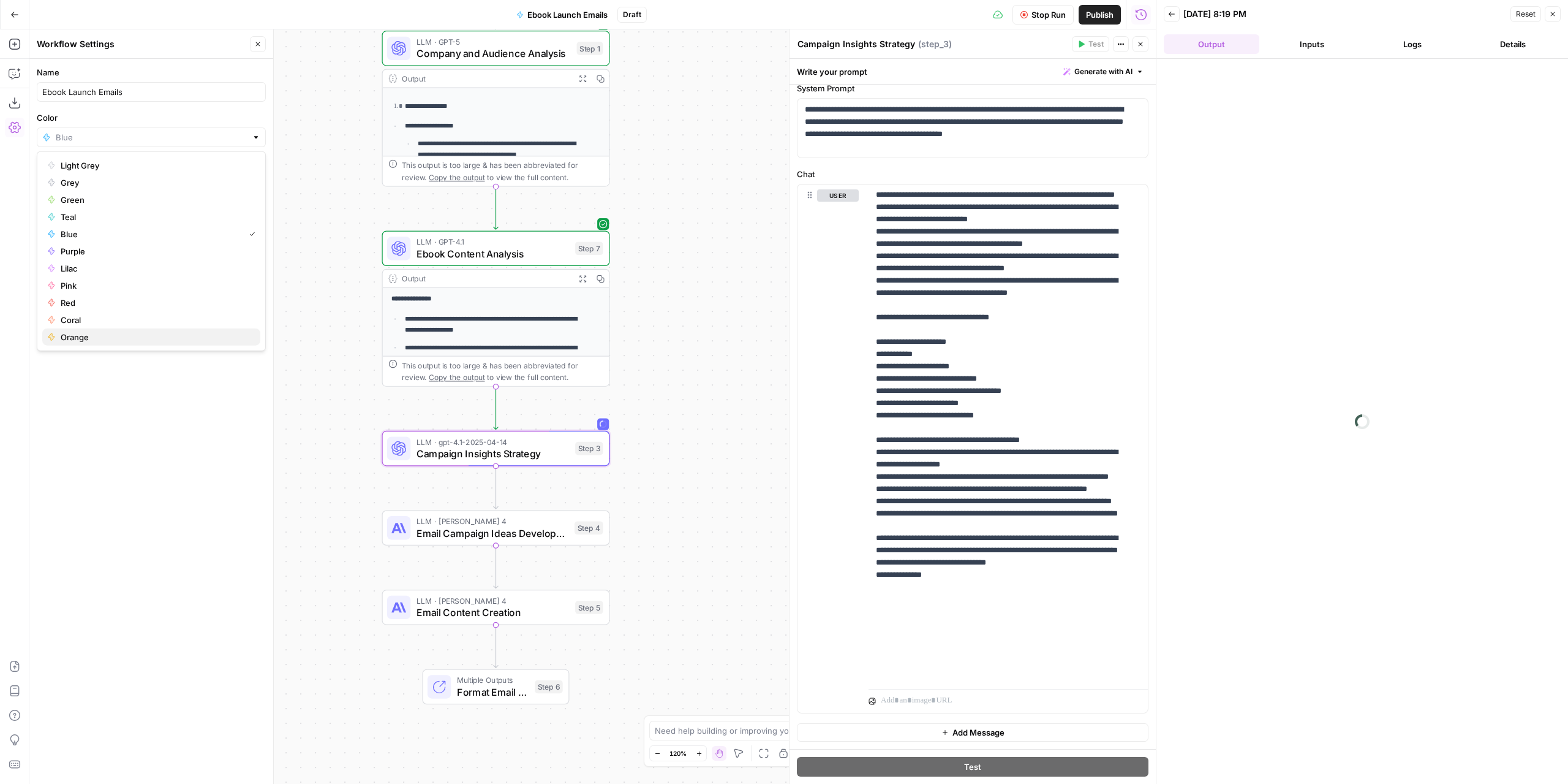
click at [99, 332] on span "Orange" at bounding box center [155, 337] width 190 height 12
type input "Orange"
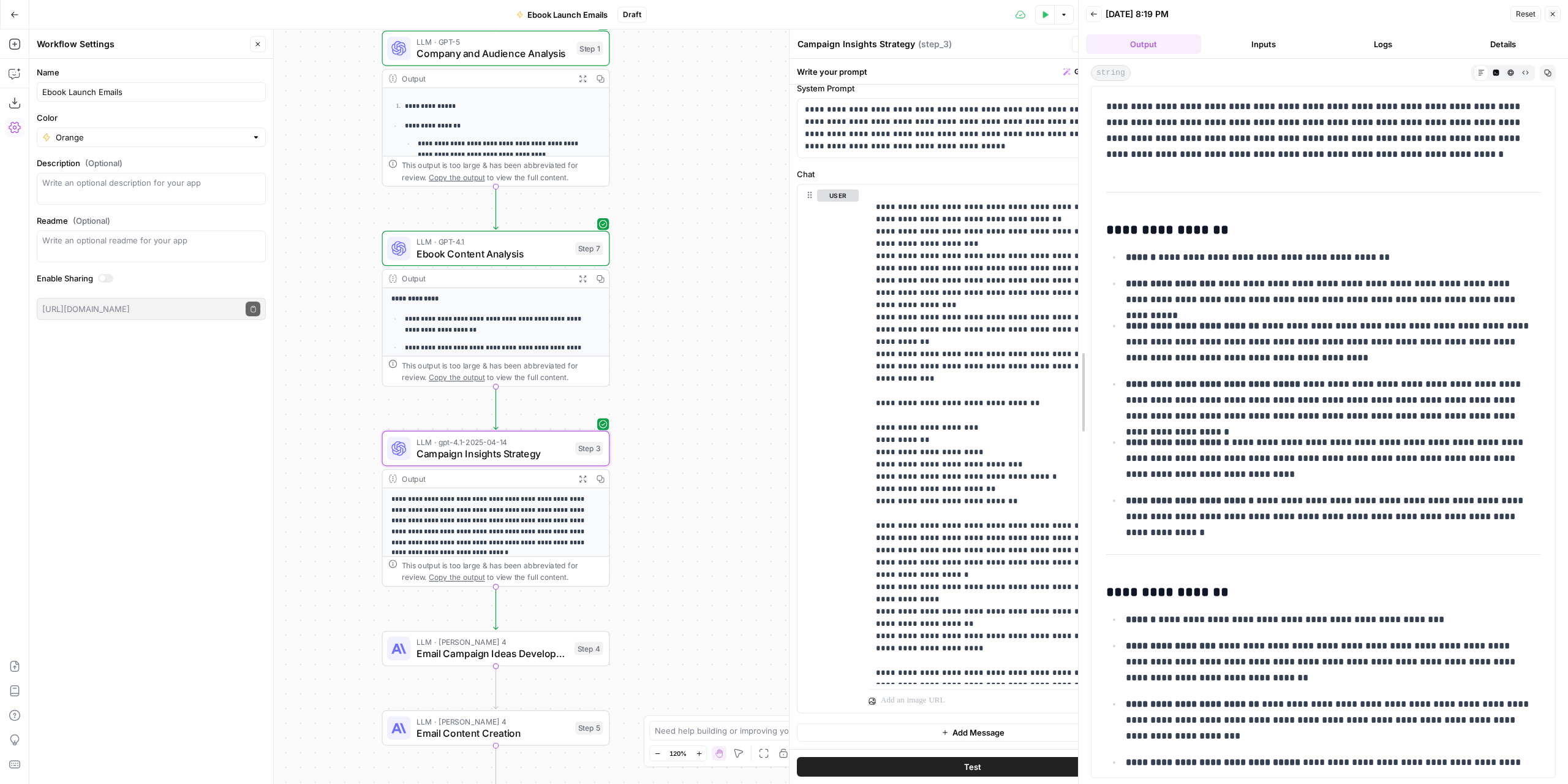
drag, startPoint x: 1160, startPoint y: 342, endPoint x: 1003, endPoint y: 343, distance: 157.0
click at [1003, 343] on body "**********" at bounding box center [784, 392] width 1568 height 784
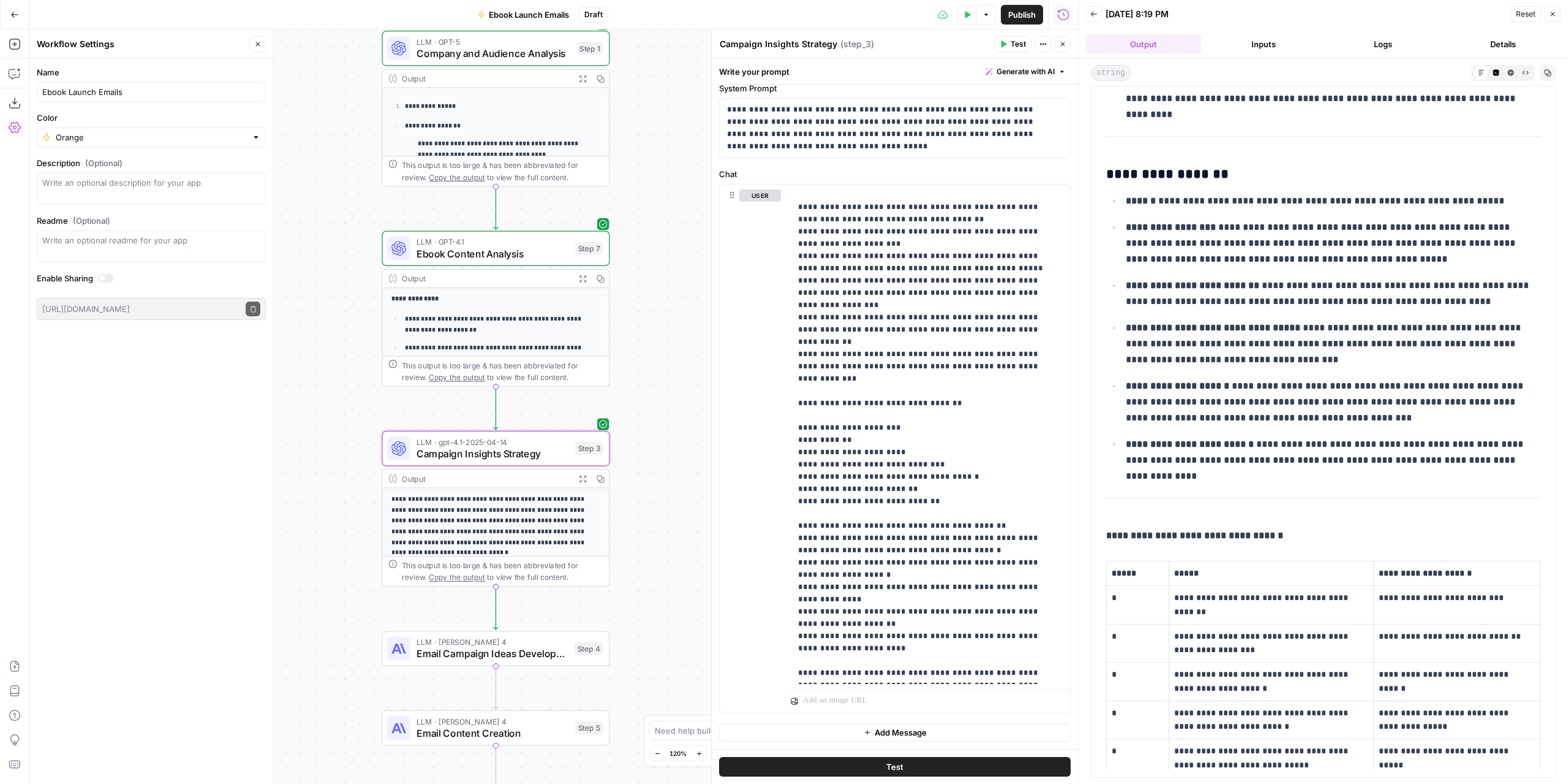
scroll to position [1620, 0]
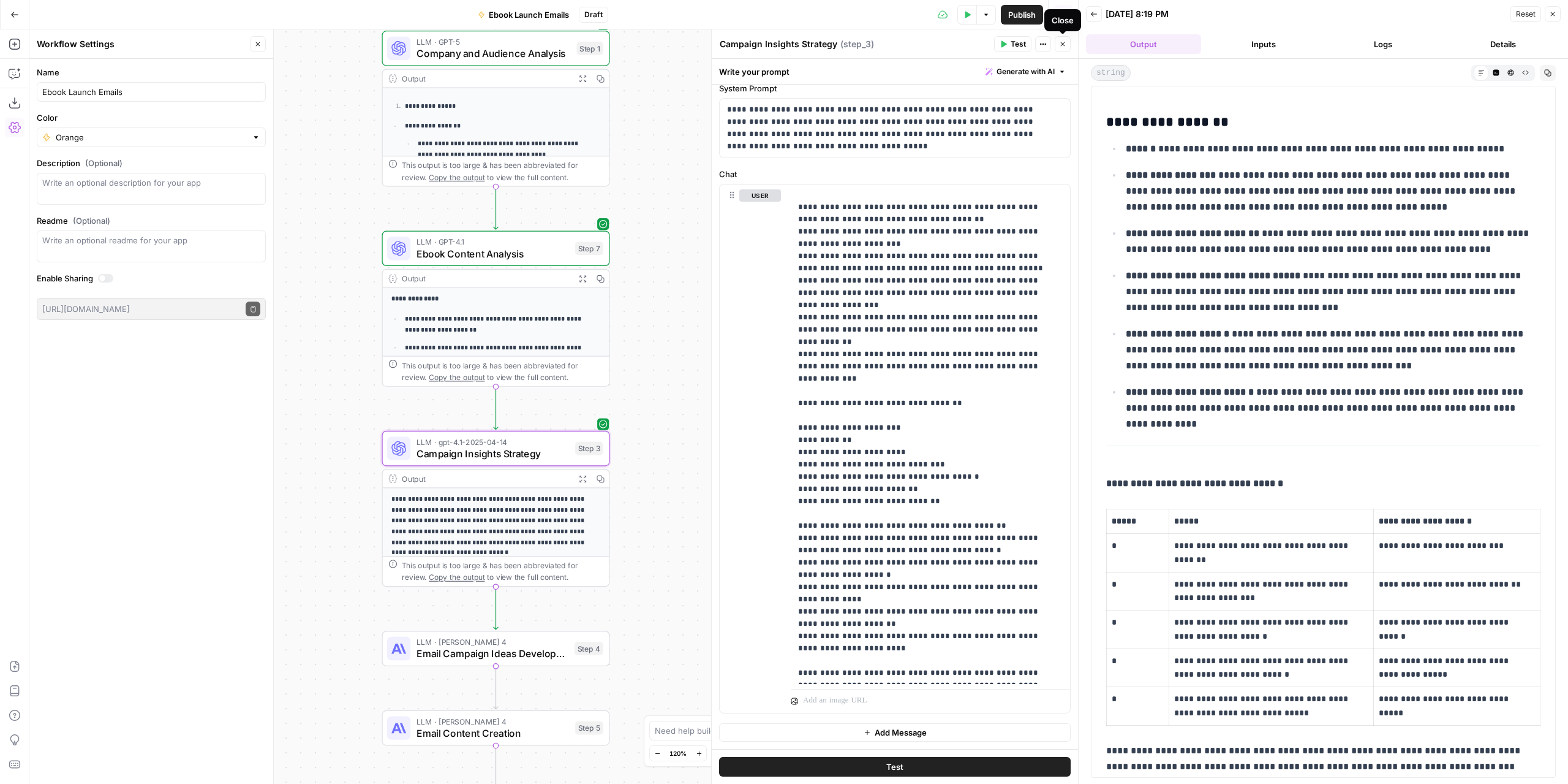
click at [1061, 49] on button "Close" at bounding box center [1062, 44] width 16 height 16
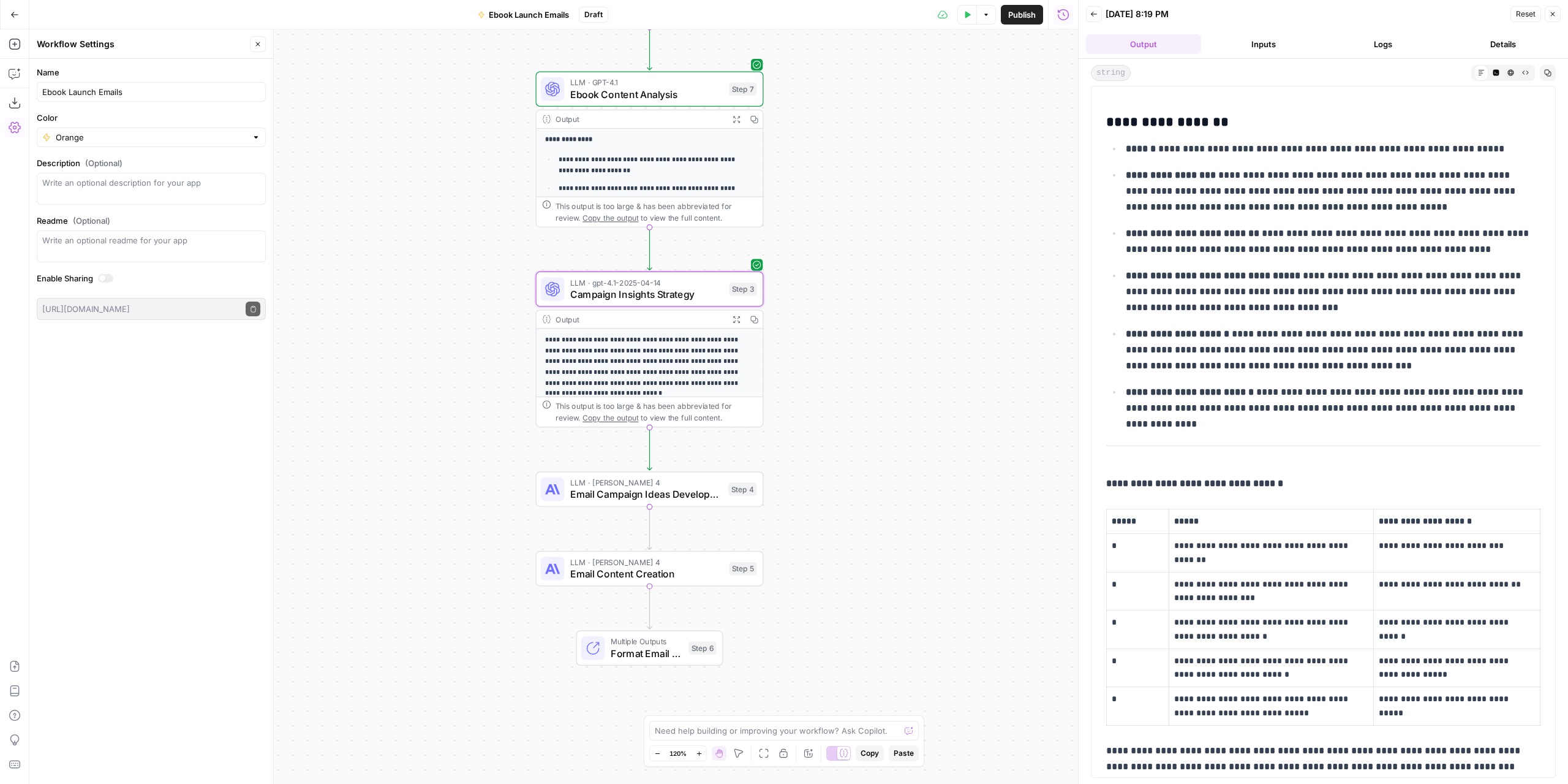
drag, startPoint x: 732, startPoint y: 493, endPoint x: 883, endPoint y: 332, distance: 220.7
click at [883, 332] on div "**********" at bounding box center [553, 406] width 1049 height 754
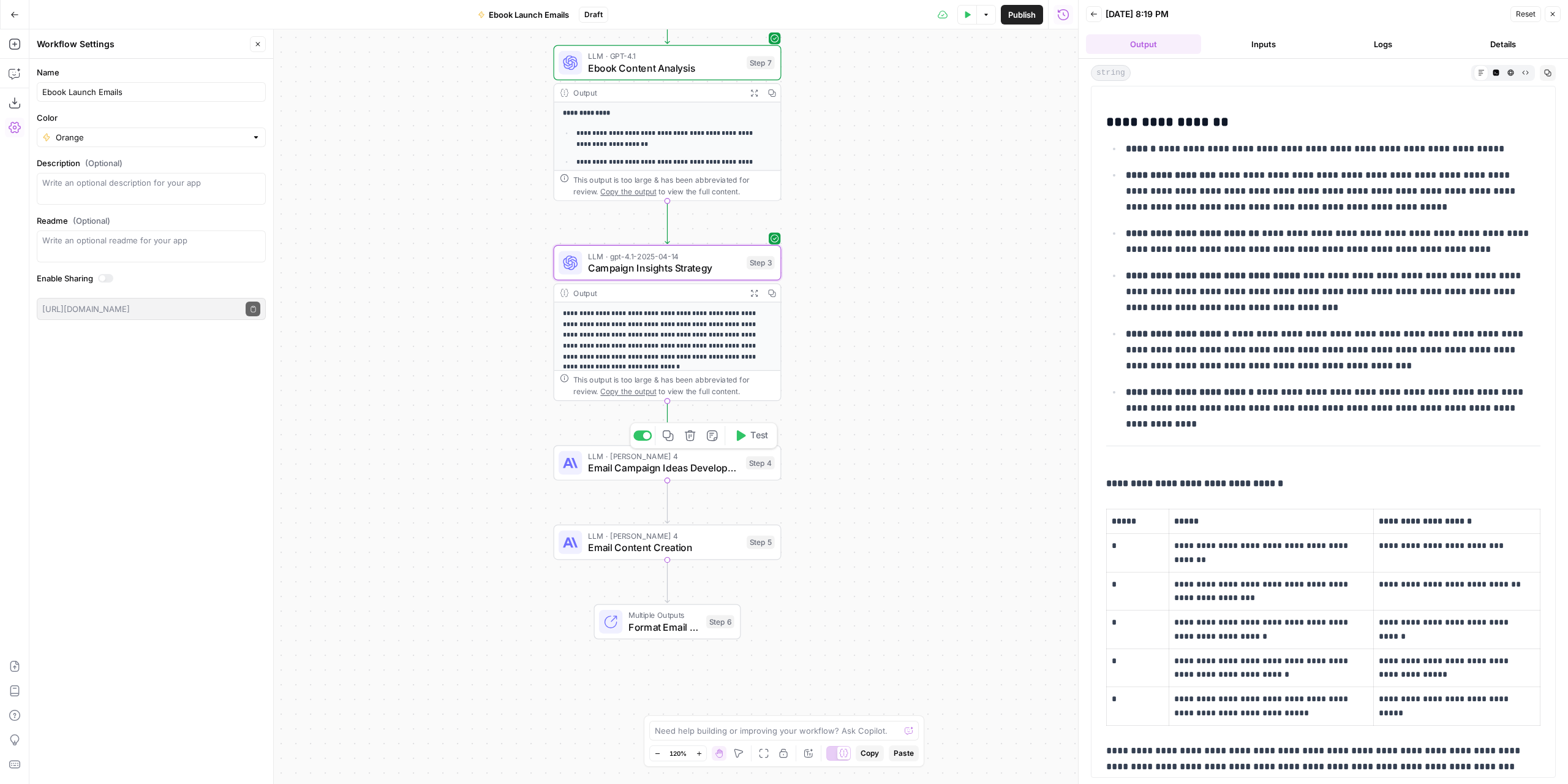
click at [712, 472] on span "Email Campaign Ideas Development" at bounding box center [664, 467] width 152 height 15
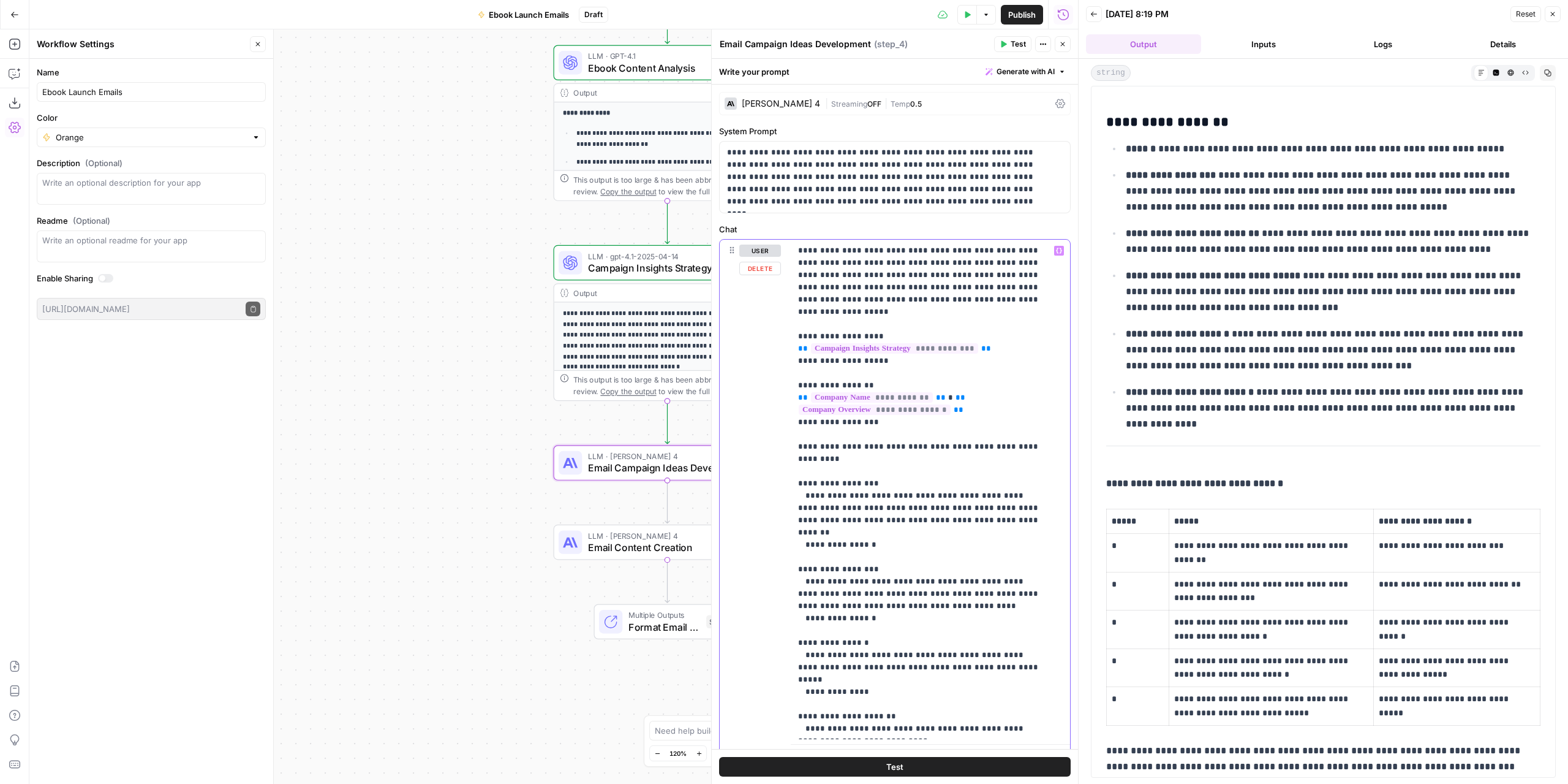
drag, startPoint x: 796, startPoint y: 250, endPoint x: 807, endPoint y: 253, distance: 11.4
click at [807, 253] on div "**********" at bounding box center [931, 489] width 280 height 499
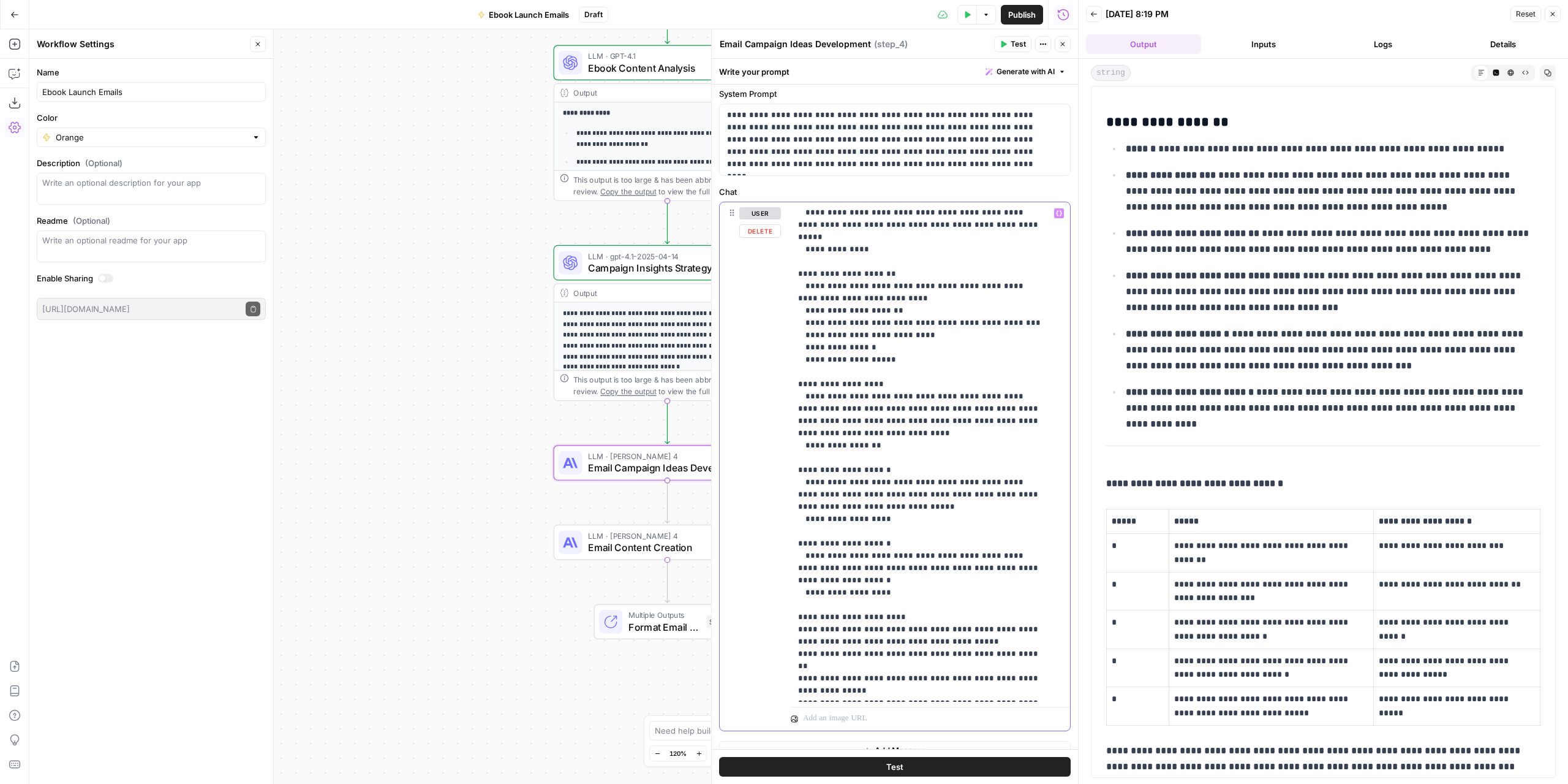
scroll to position [54, 0]
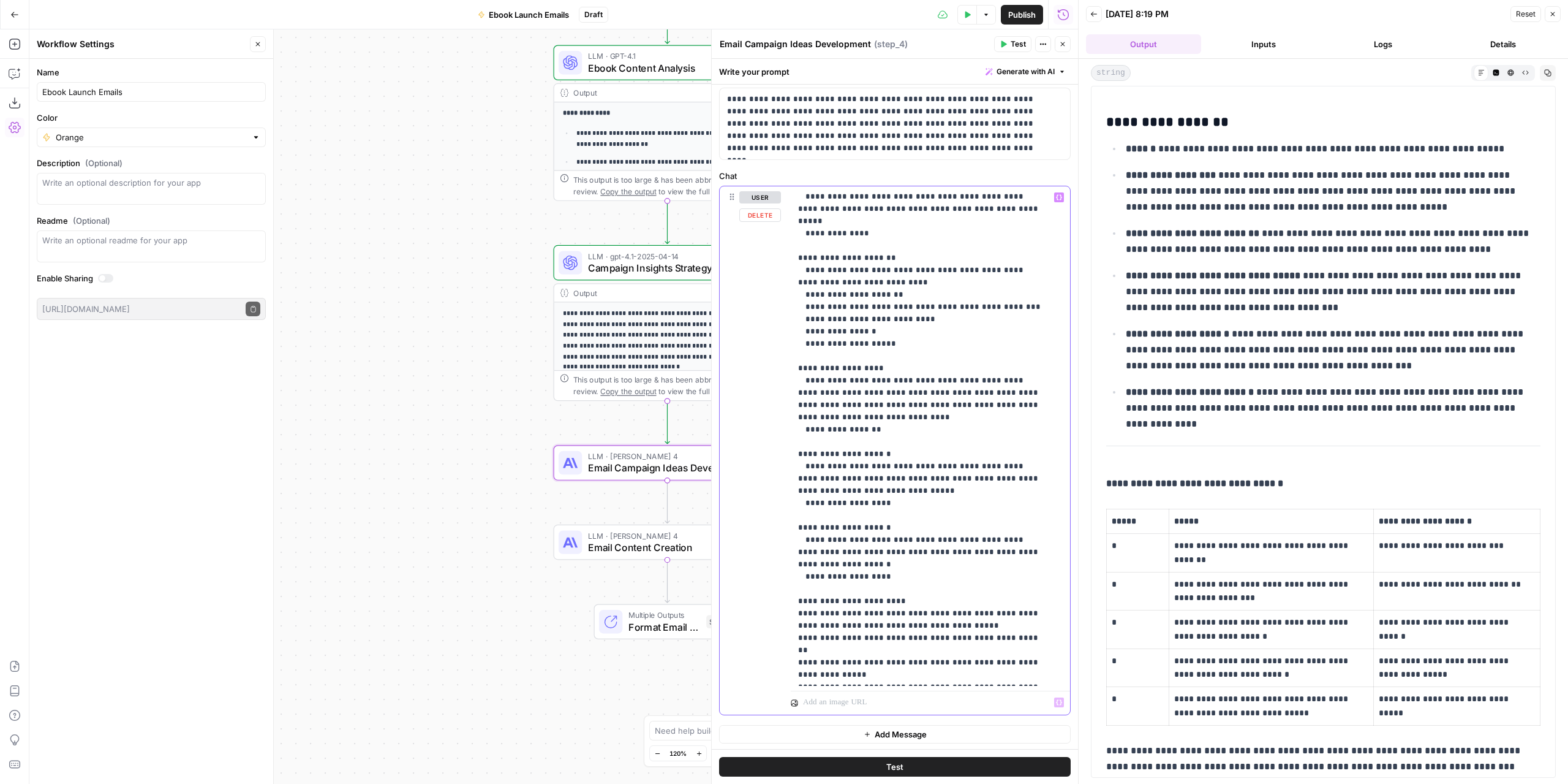
drag, startPoint x: 906, startPoint y: 248, endPoint x: 1042, endPoint y: 709, distance: 480.6
click at [1042, 709] on div "**********" at bounding box center [931, 450] width 280 height 528
copy p "**********"
click at [420, 485] on div "**********" at bounding box center [553, 406] width 1049 height 754
click at [448, 253] on div "**********" at bounding box center [553, 406] width 1049 height 754
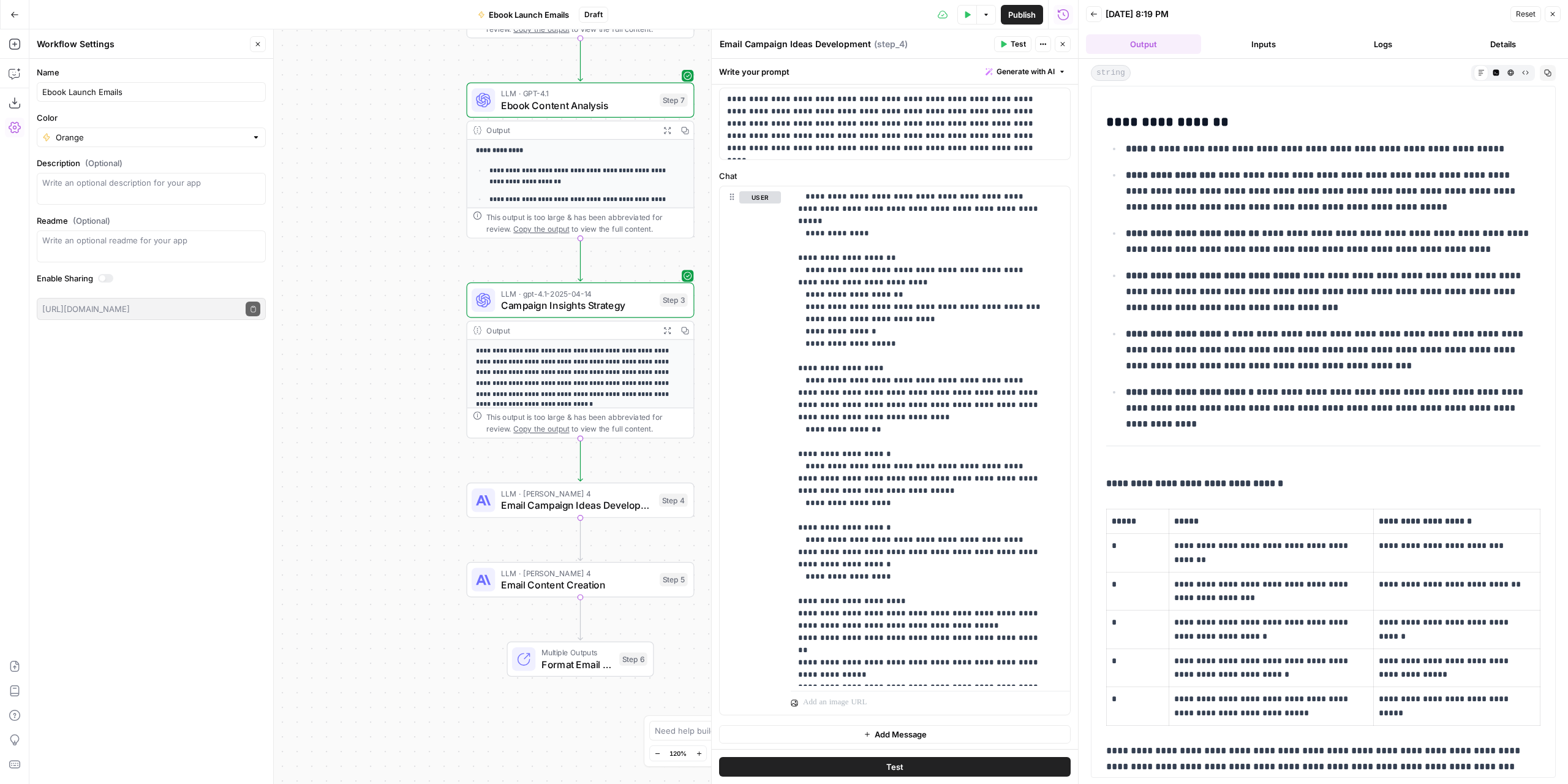
drag, startPoint x: 440, startPoint y: 284, endPoint x: 379, endPoint y: 311, distance: 66.7
click at [377, 311] on div "**********" at bounding box center [553, 406] width 1049 height 754
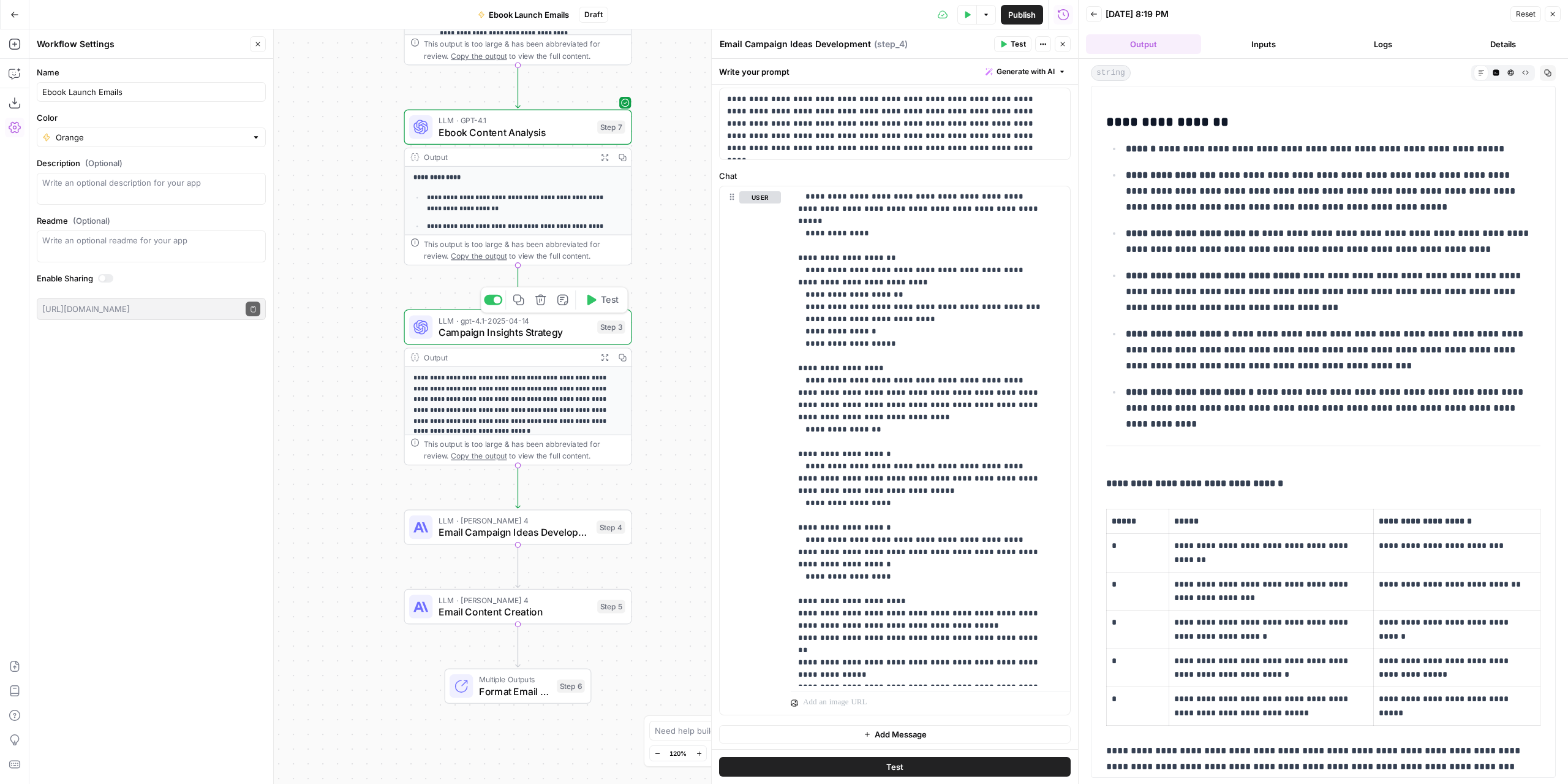
click at [523, 302] on icon "button" at bounding box center [518, 300] width 11 height 11
click at [518, 484] on icon "Edge from step_3 to step_4" at bounding box center [518, 486] width 4 height 43
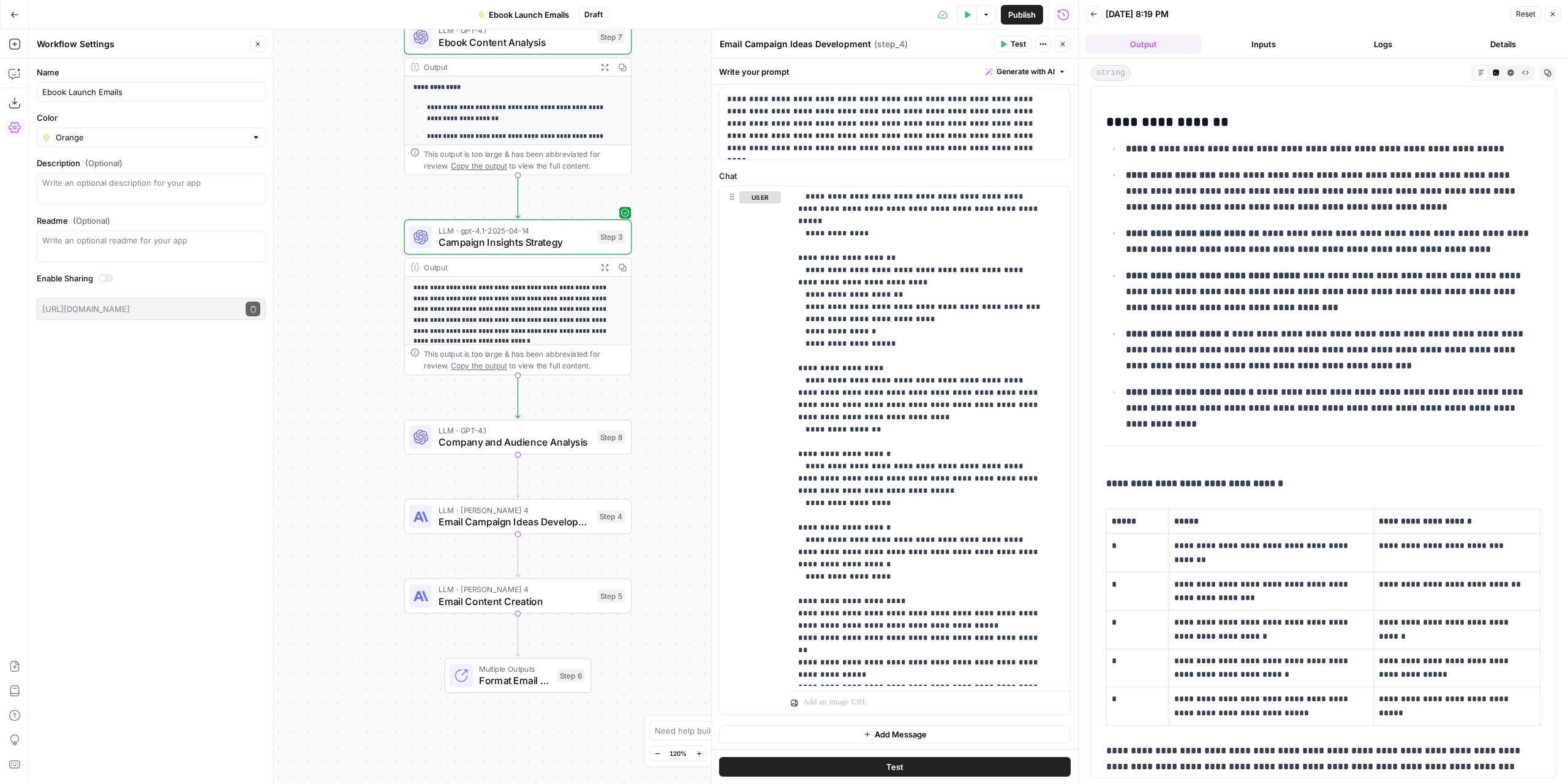
drag, startPoint x: 685, startPoint y: 462, endPoint x: 682, endPoint y: 365, distance: 97.0
click at [684, 364] on div "**********" at bounding box center [553, 406] width 1049 height 754
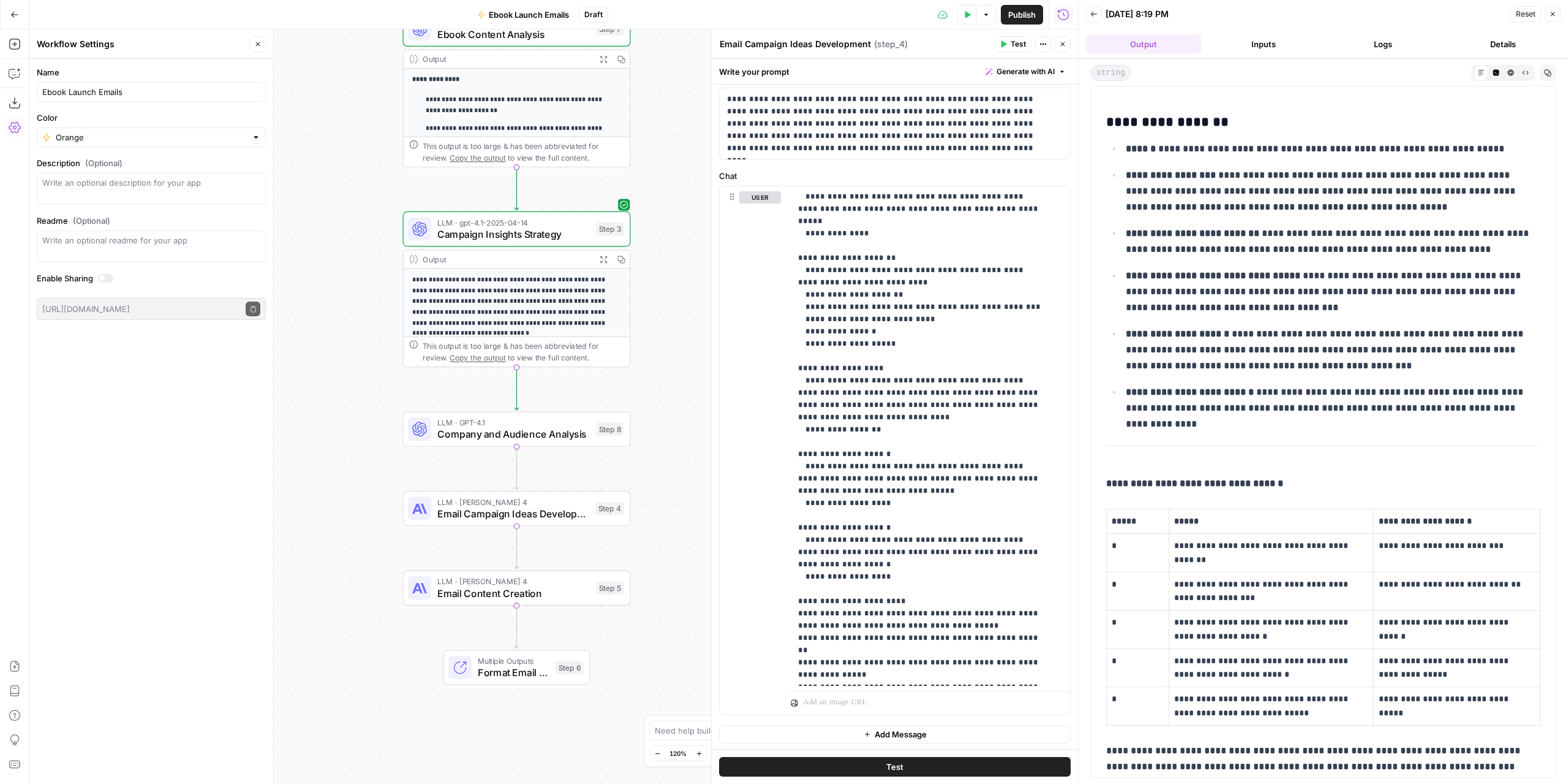
click at [536, 429] on span "Company and Audience Analysis" at bounding box center [513, 434] width 153 height 15
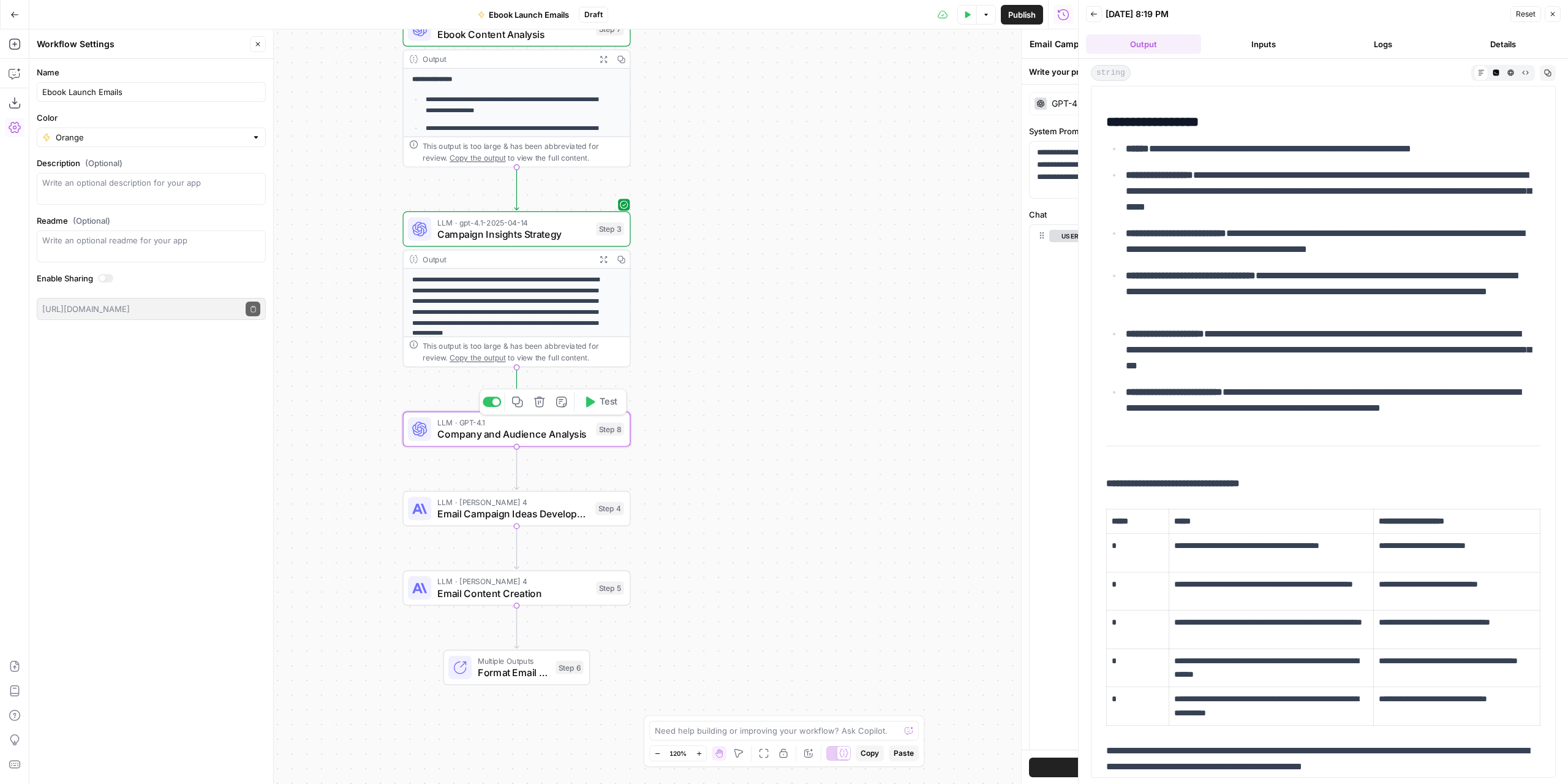
type textarea "Company and Audience Analysis"
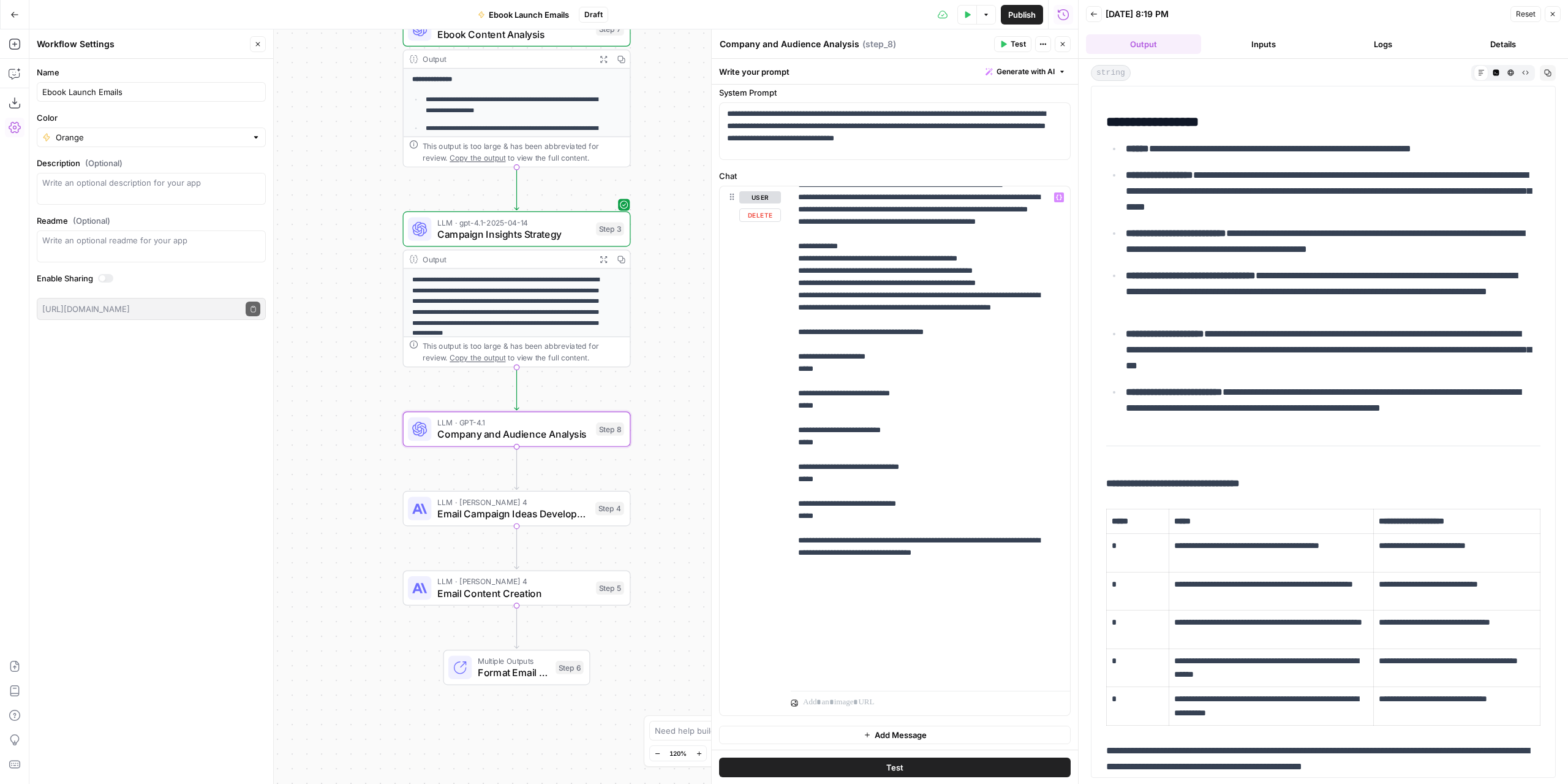
scroll to position [479, 0]
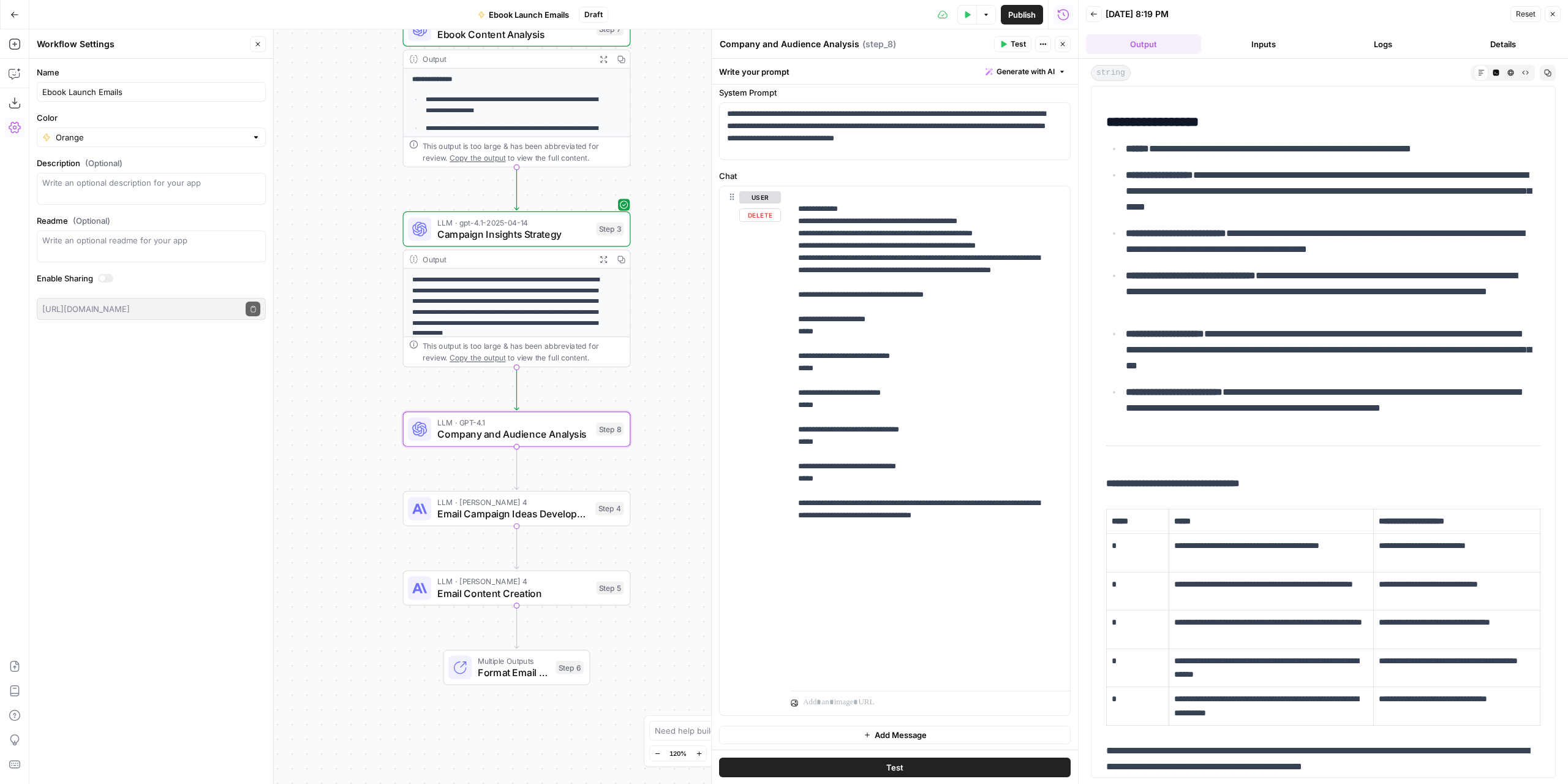
click at [933, 738] on button "Add Message" at bounding box center [894, 735] width 352 height 19
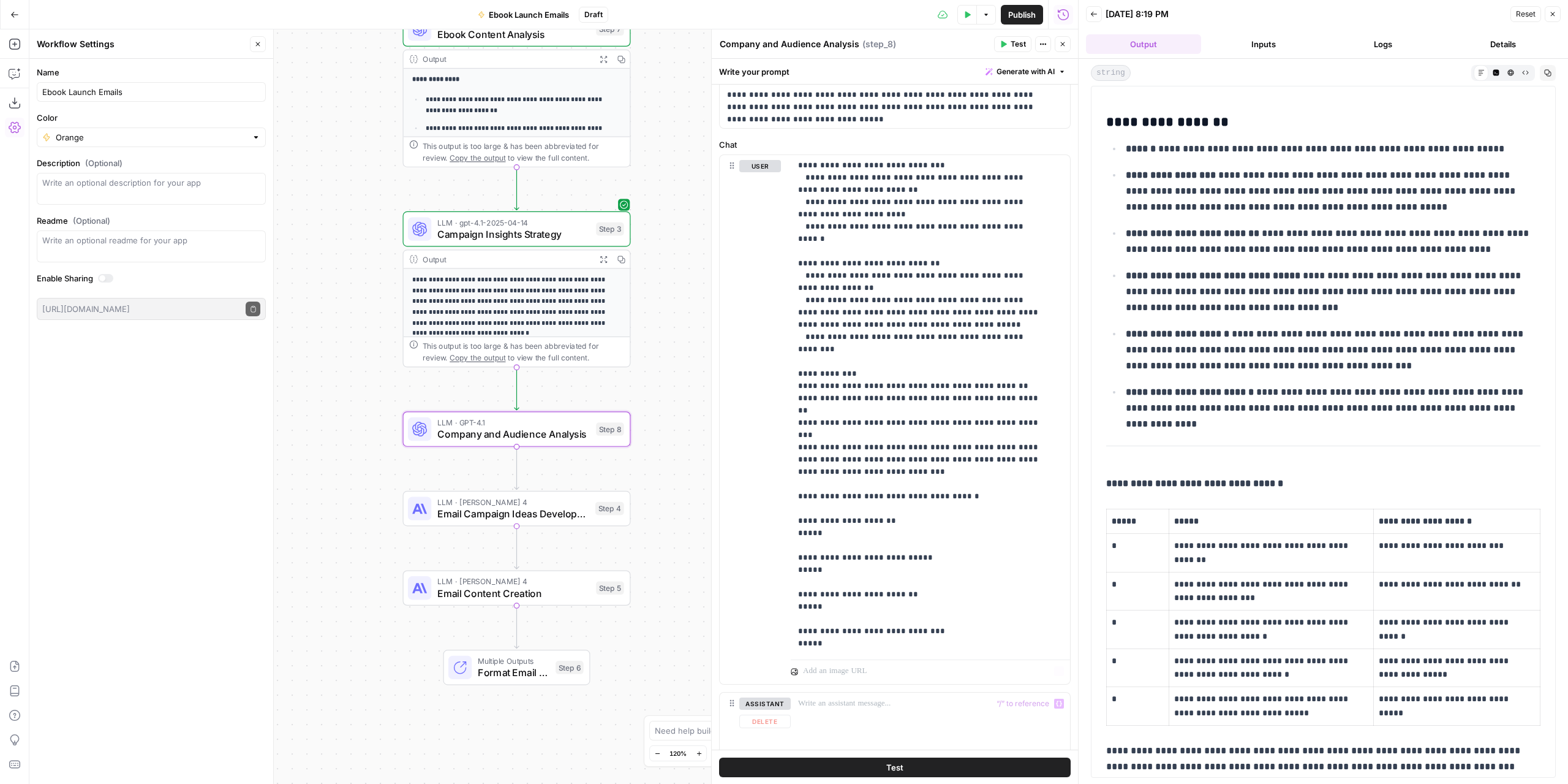
scroll to position [133, 0]
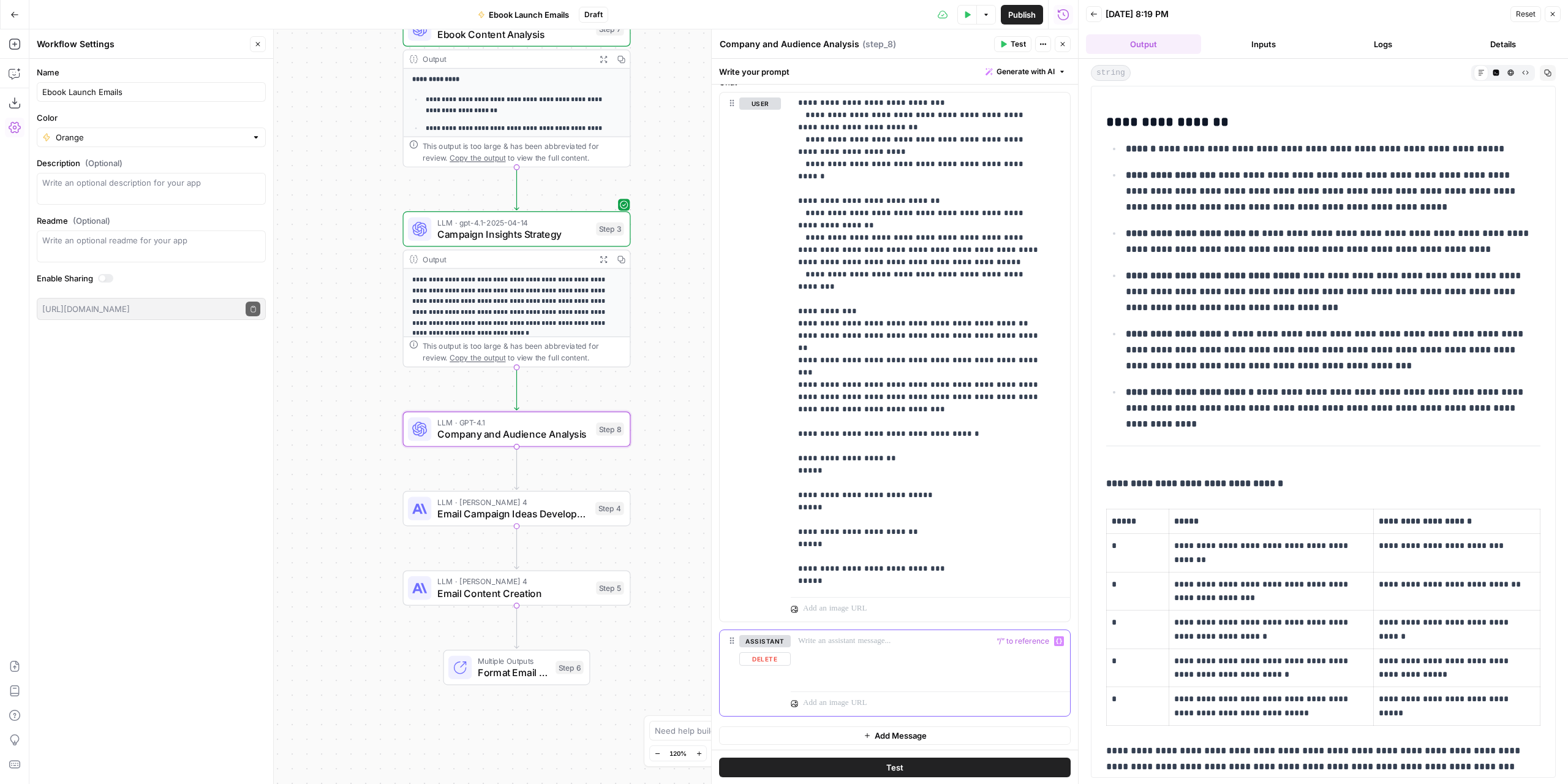
click at [1056, 639] on icon "button" at bounding box center [1059, 641] width 6 height 6
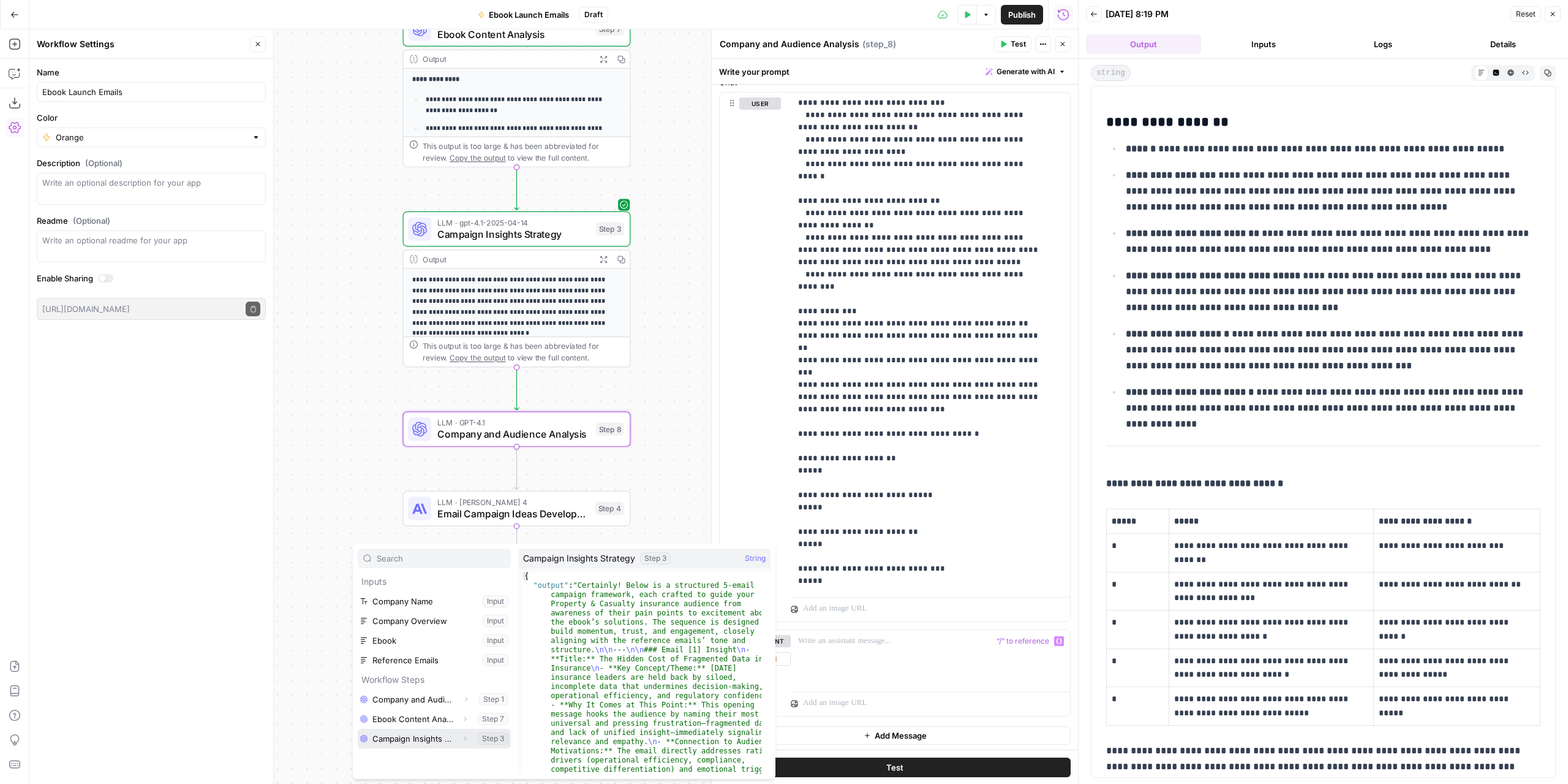
click at [415, 737] on button "Select variable Campaign Insights Strategy" at bounding box center [434, 738] width 153 height 19
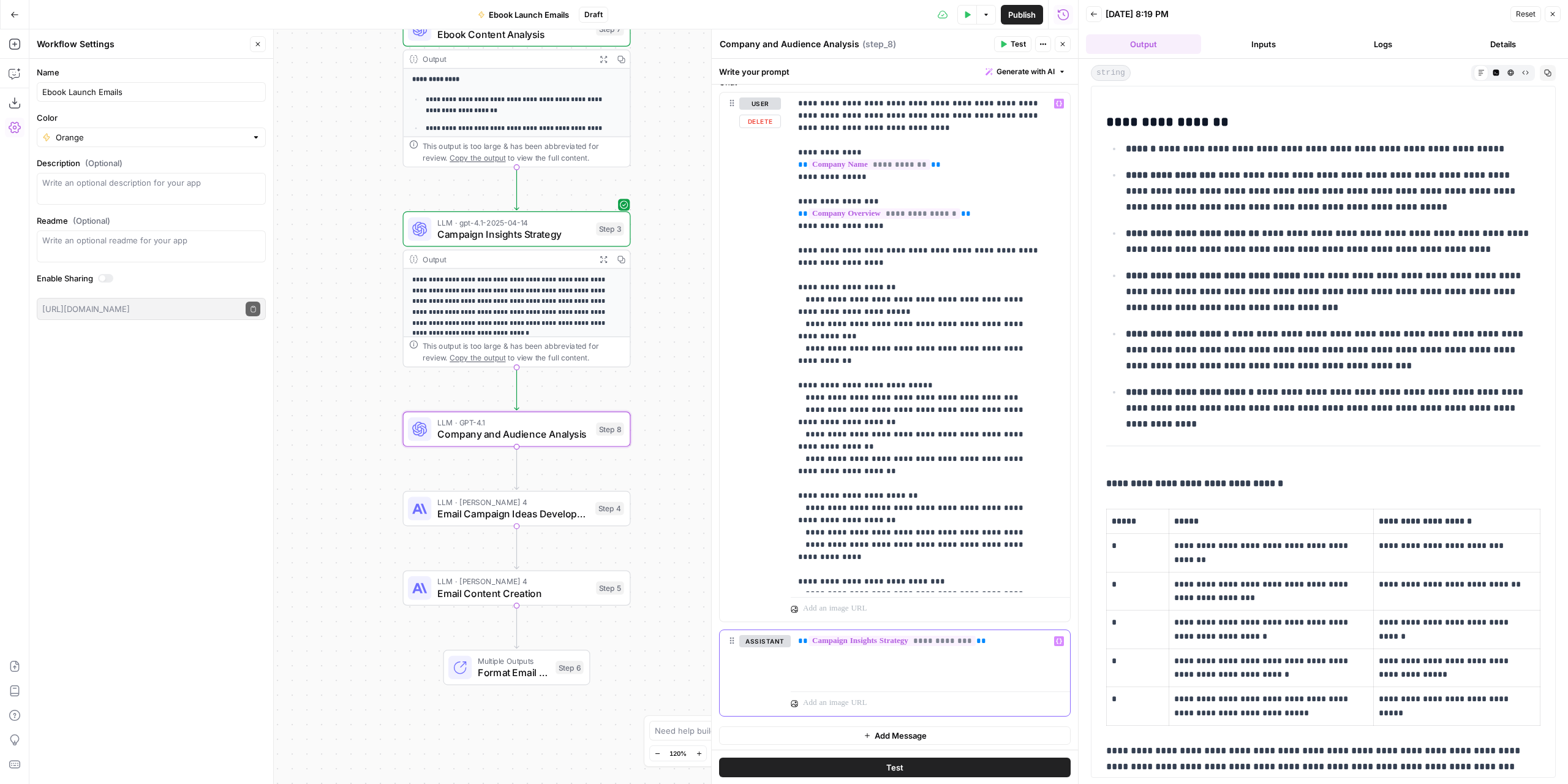
scroll to position [71, 0]
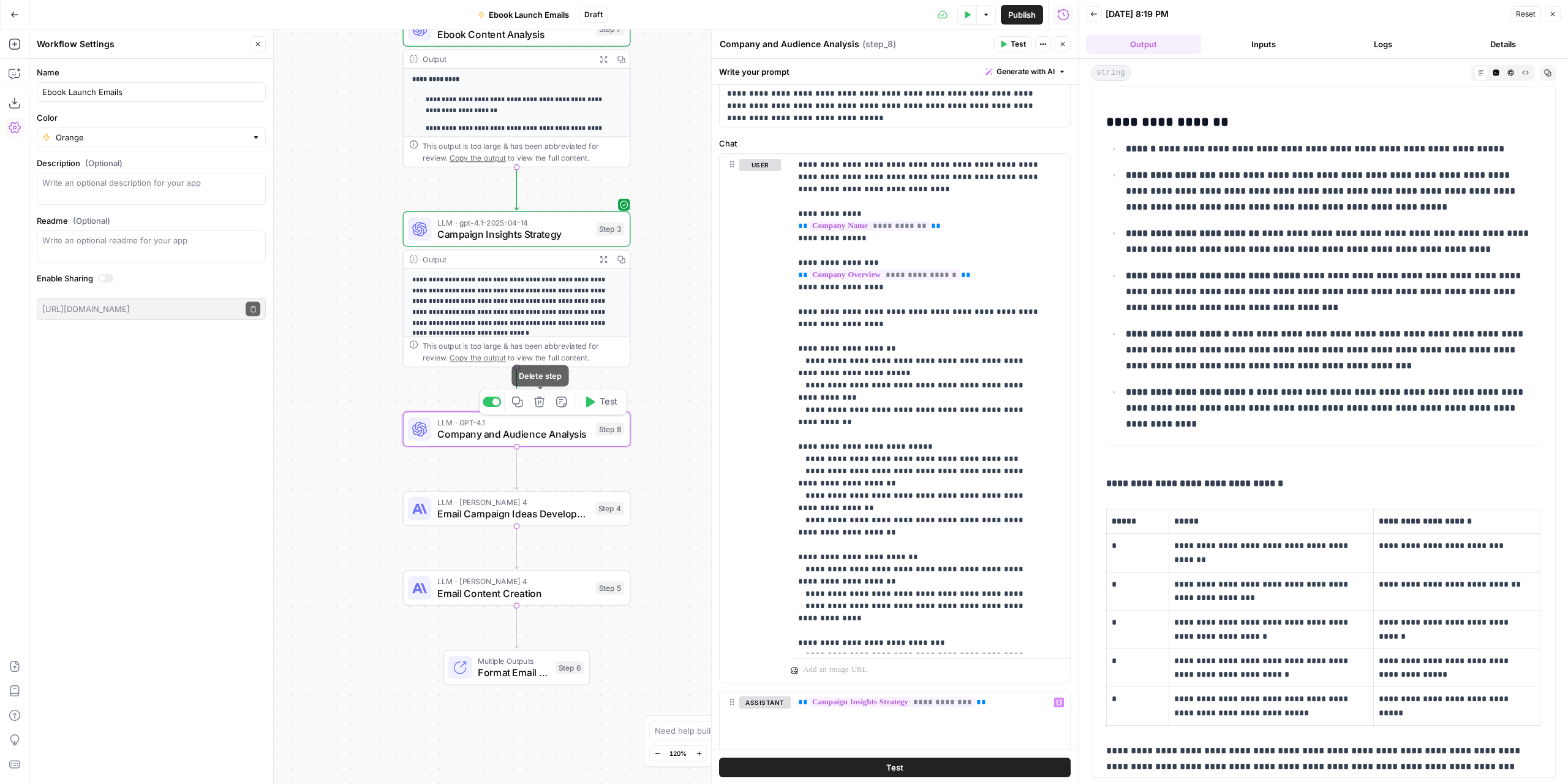
click at [540, 402] on icon "button" at bounding box center [539, 402] width 11 height 11
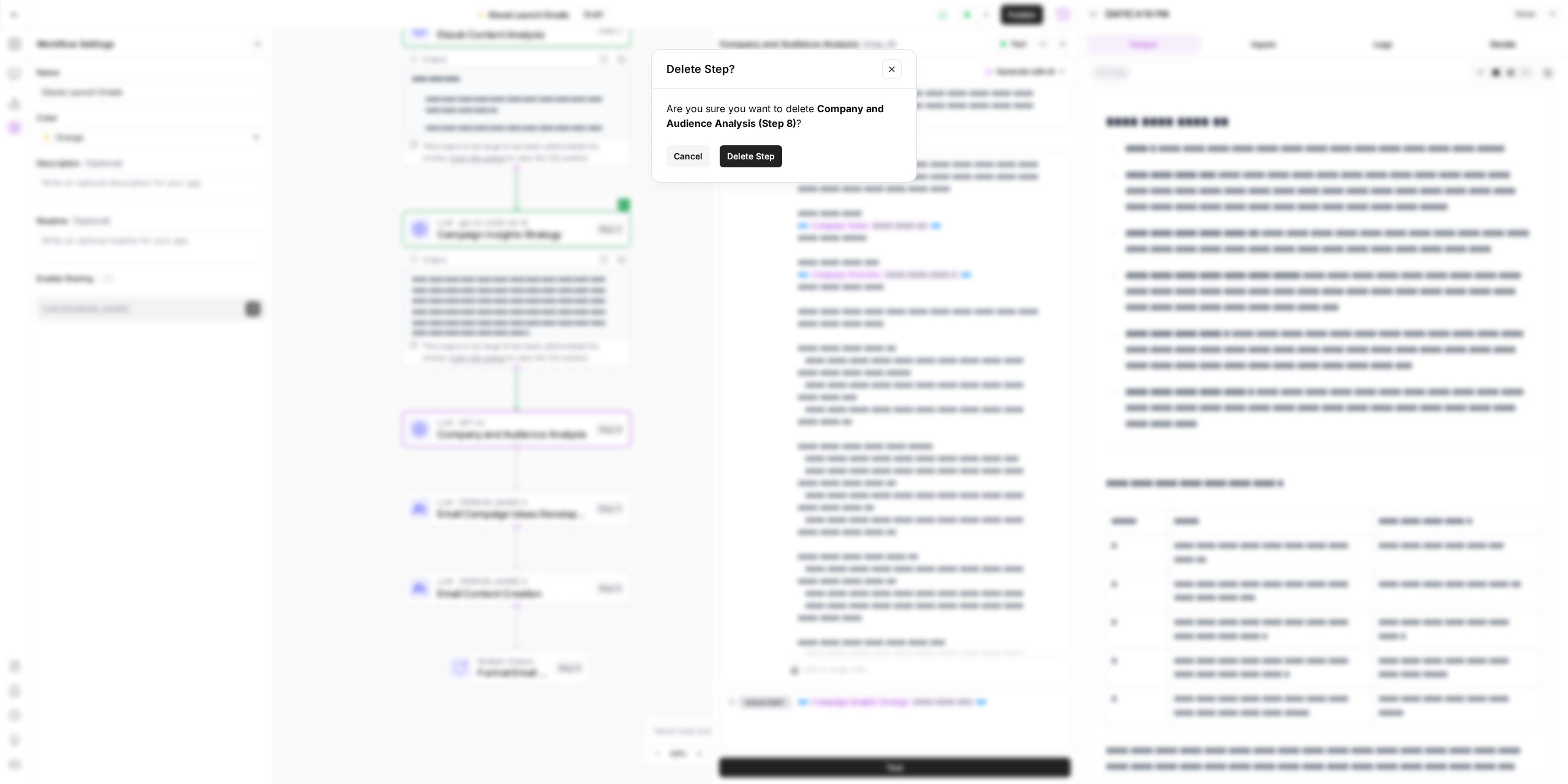
click at [775, 151] on button "Delete Step" at bounding box center [751, 156] width 63 height 22
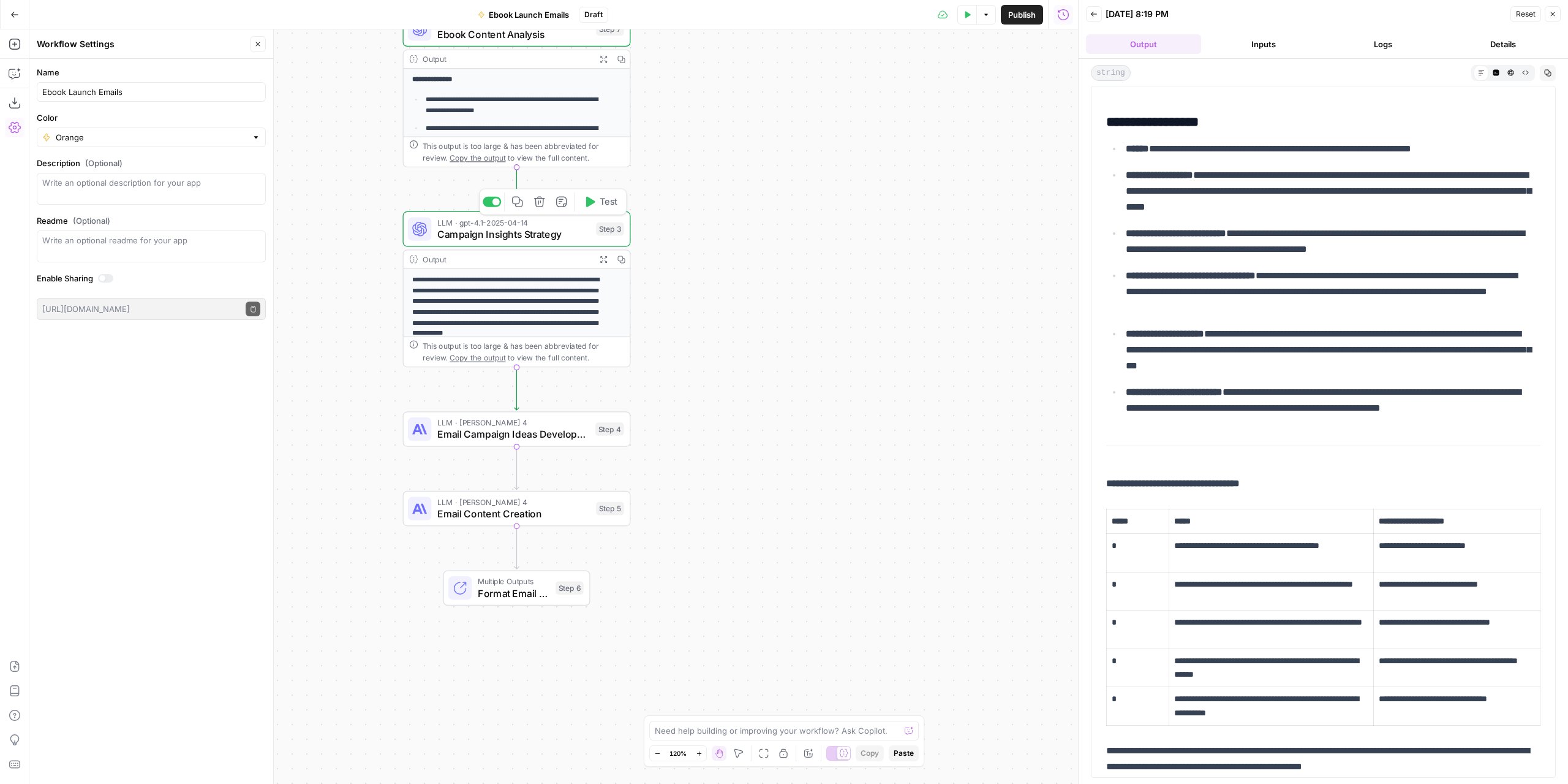
click at [517, 208] on button "Copy step" at bounding box center [517, 202] width 19 height 19
click at [516, 385] on icon "Edge from step_3 to step_4" at bounding box center [517, 388] width 4 height 43
click at [560, 432] on span "Campaign Insights Strategy" at bounding box center [513, 434] width 153 height 15
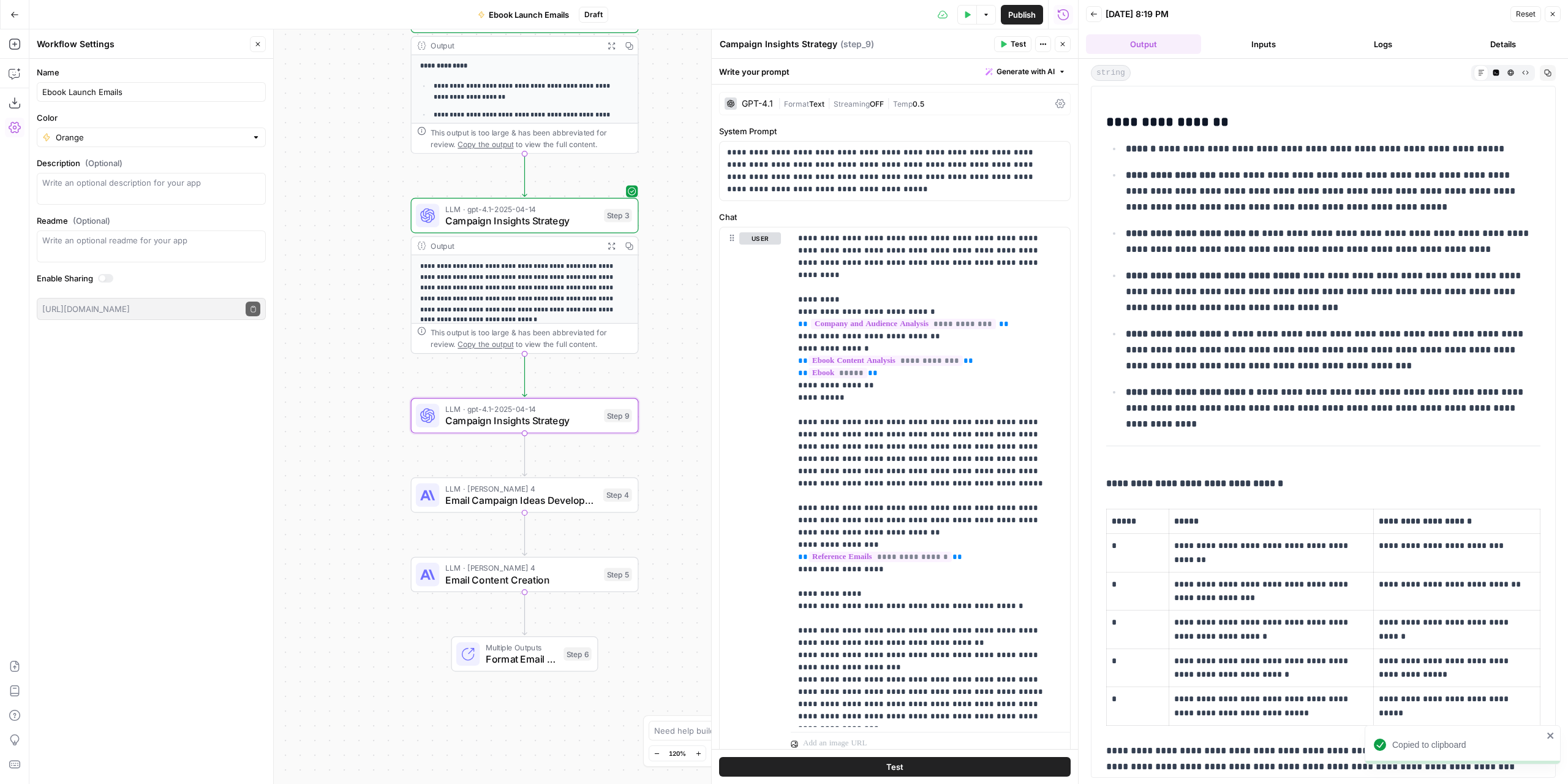
drag, startPoint x: 689, startPoint y: 372, endPoint x: 697, endPoint y: 358, distance: 16.1
click at [697, 358] on div "**********" at bounding box center [553, 406] width 1049 height 754
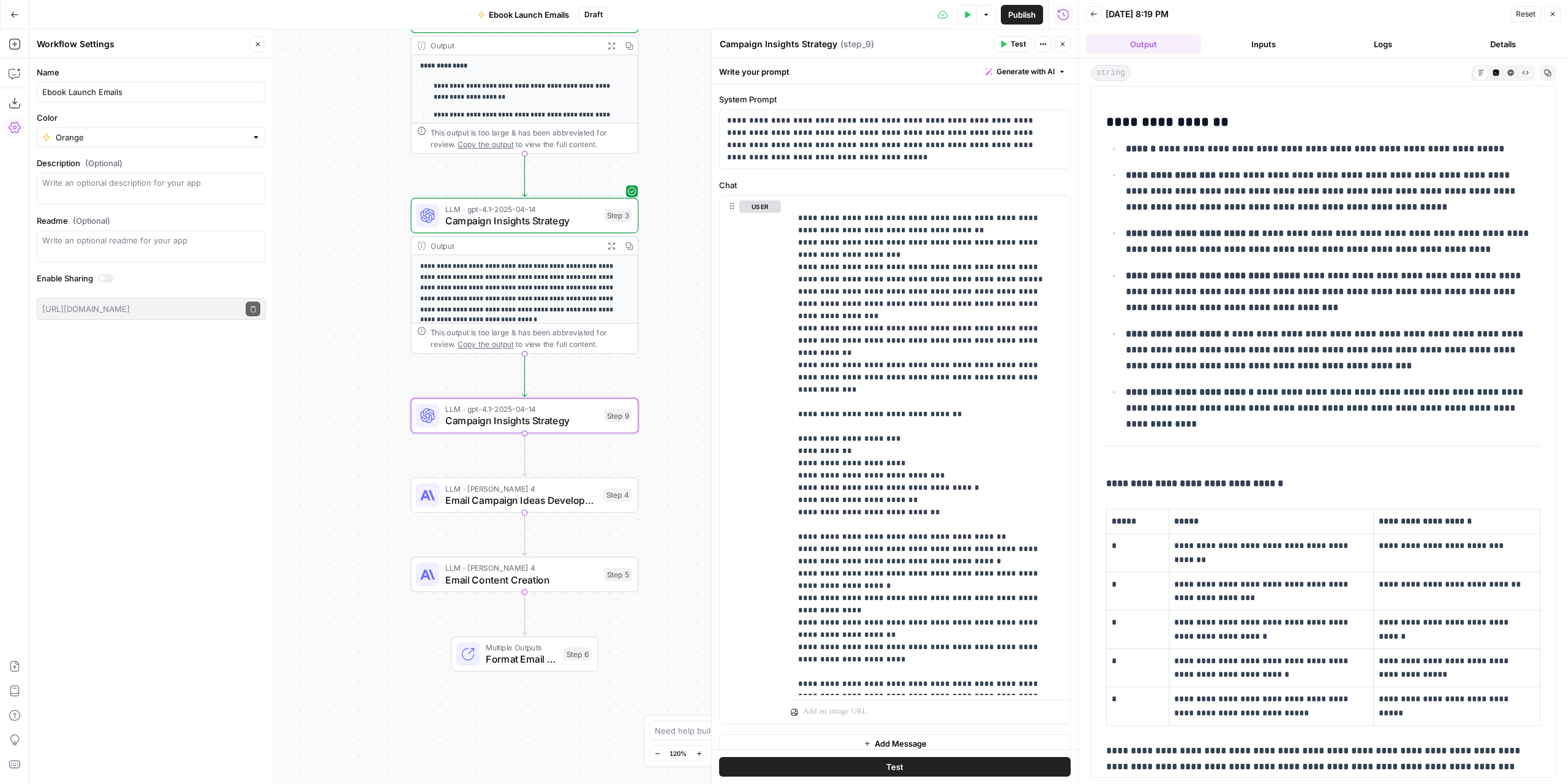
scroll to position [41, 0]
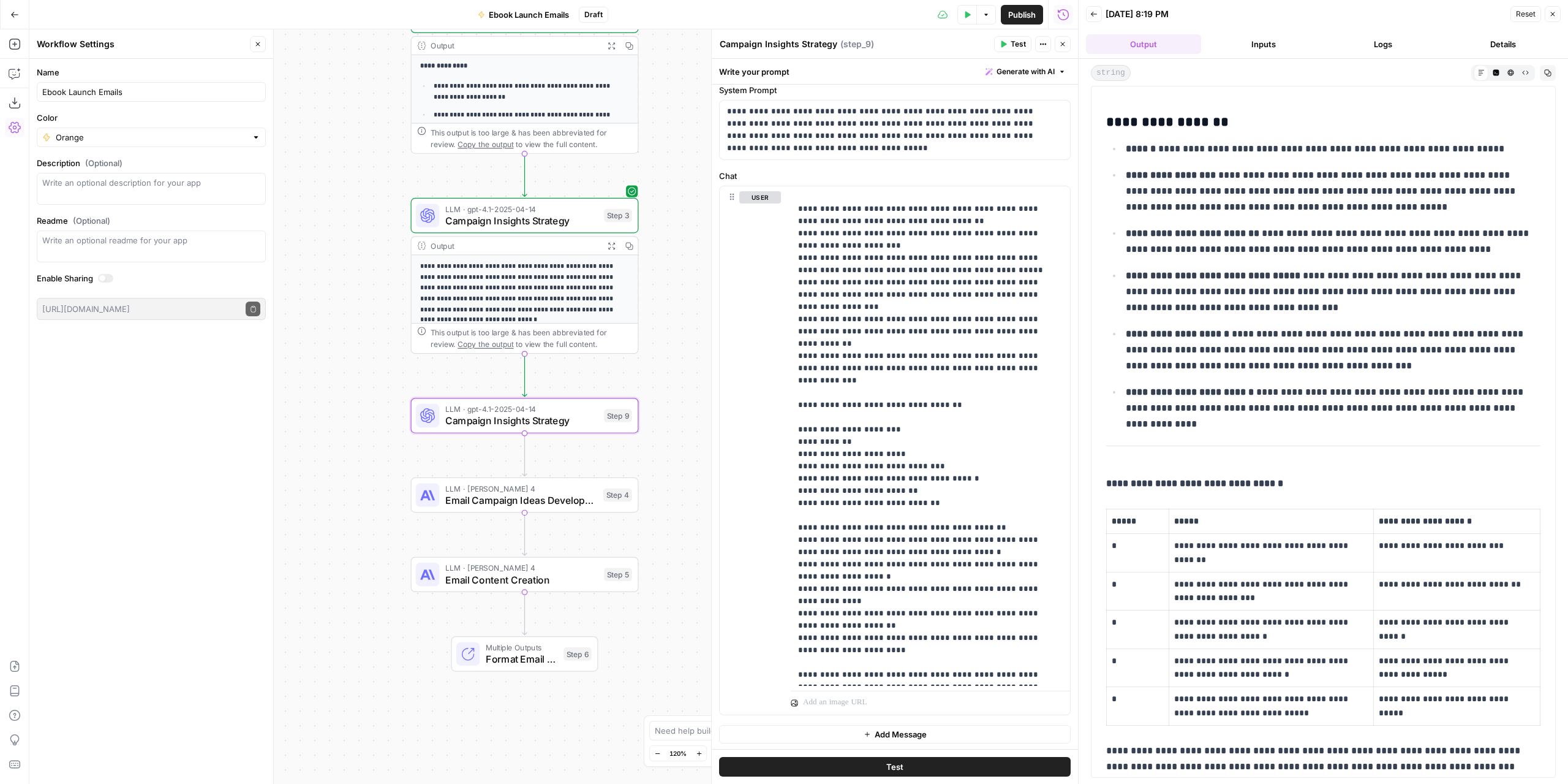
click at [916, 733] on span "Add Message" at bounding box center [901, 733] width 52 height 12
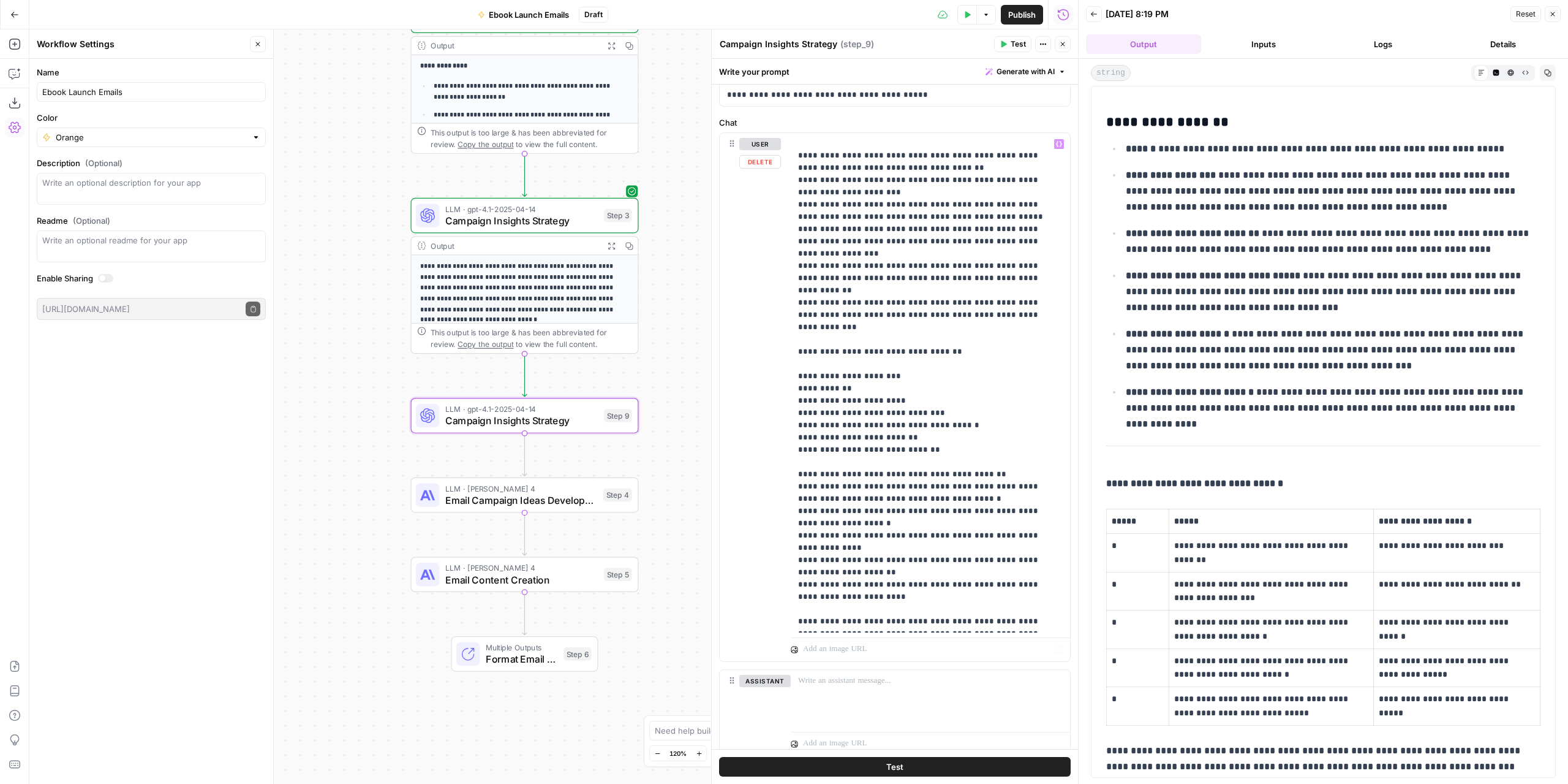
scroll to position [135, 0]
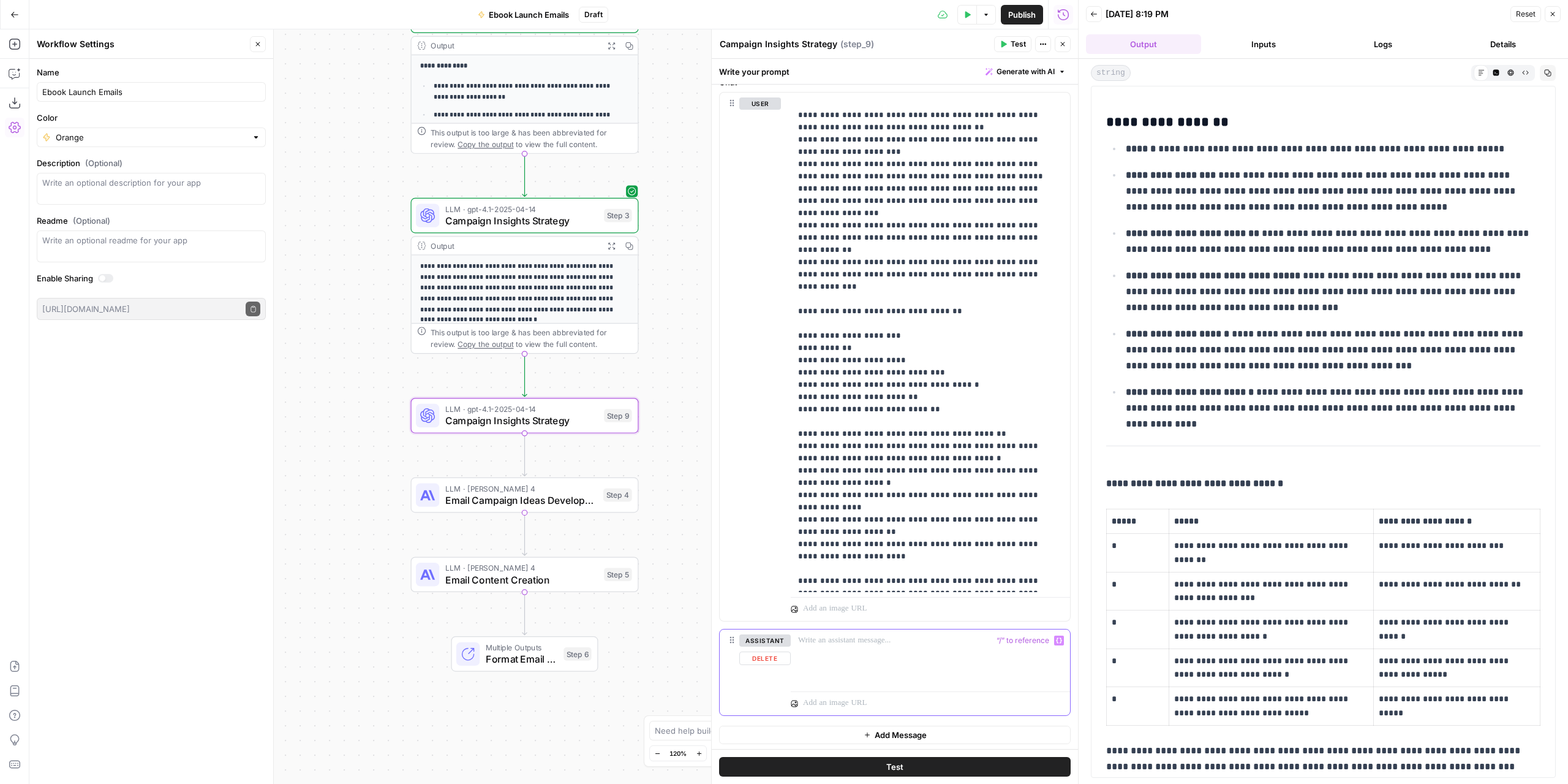
click at [1054, 636] on button "Variables Menu" at bounding box center [1059, 641] width 10 height 10
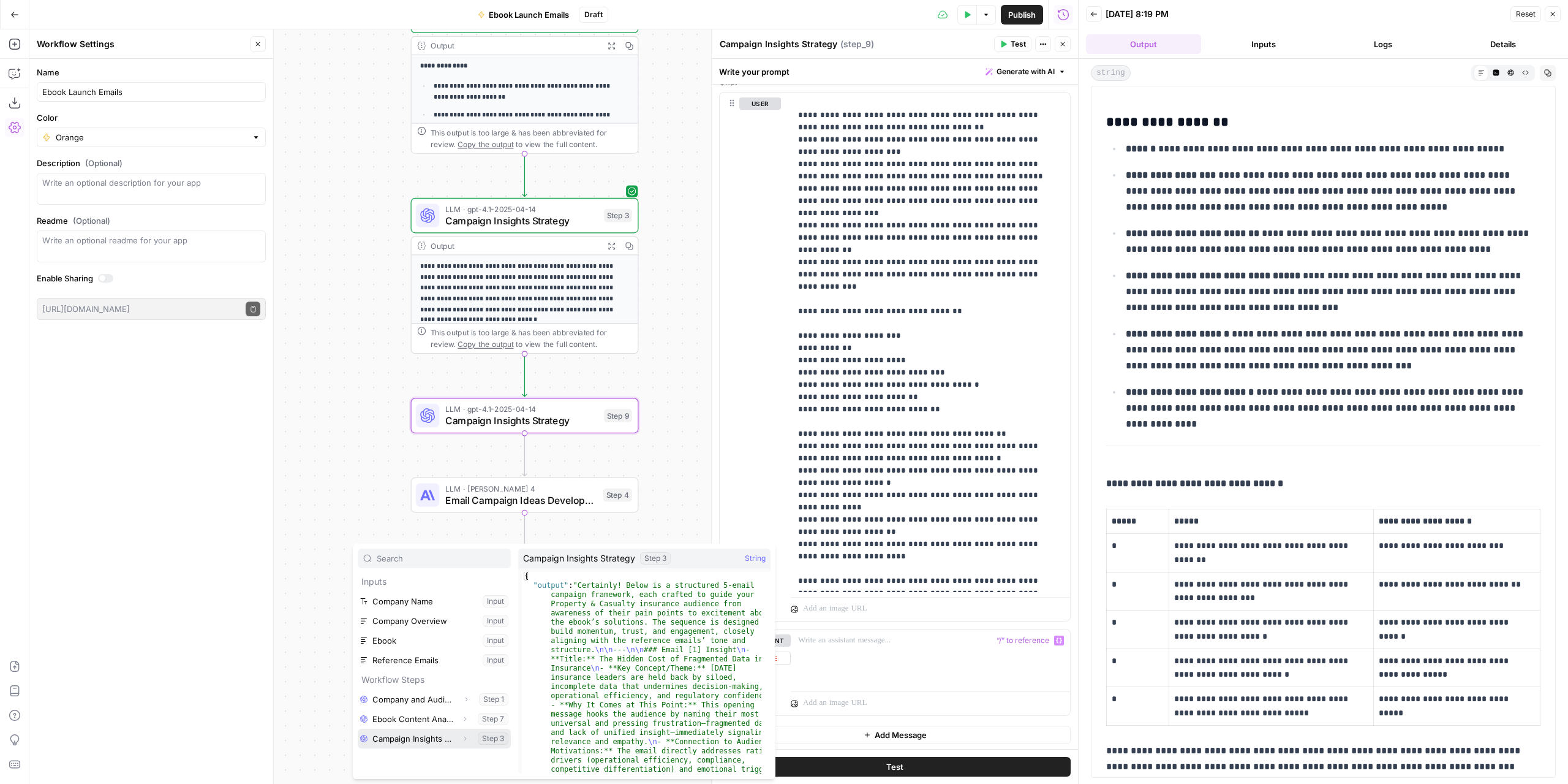
drag, startPoint x: 392, startPoint y: 735, endPoint x: 406, endPoint y: 738, distance: 14.3
click at [393, 735] on button "Select variable Campaign Insights Strategy" at bounding box center [434, 738] width 153 height 19
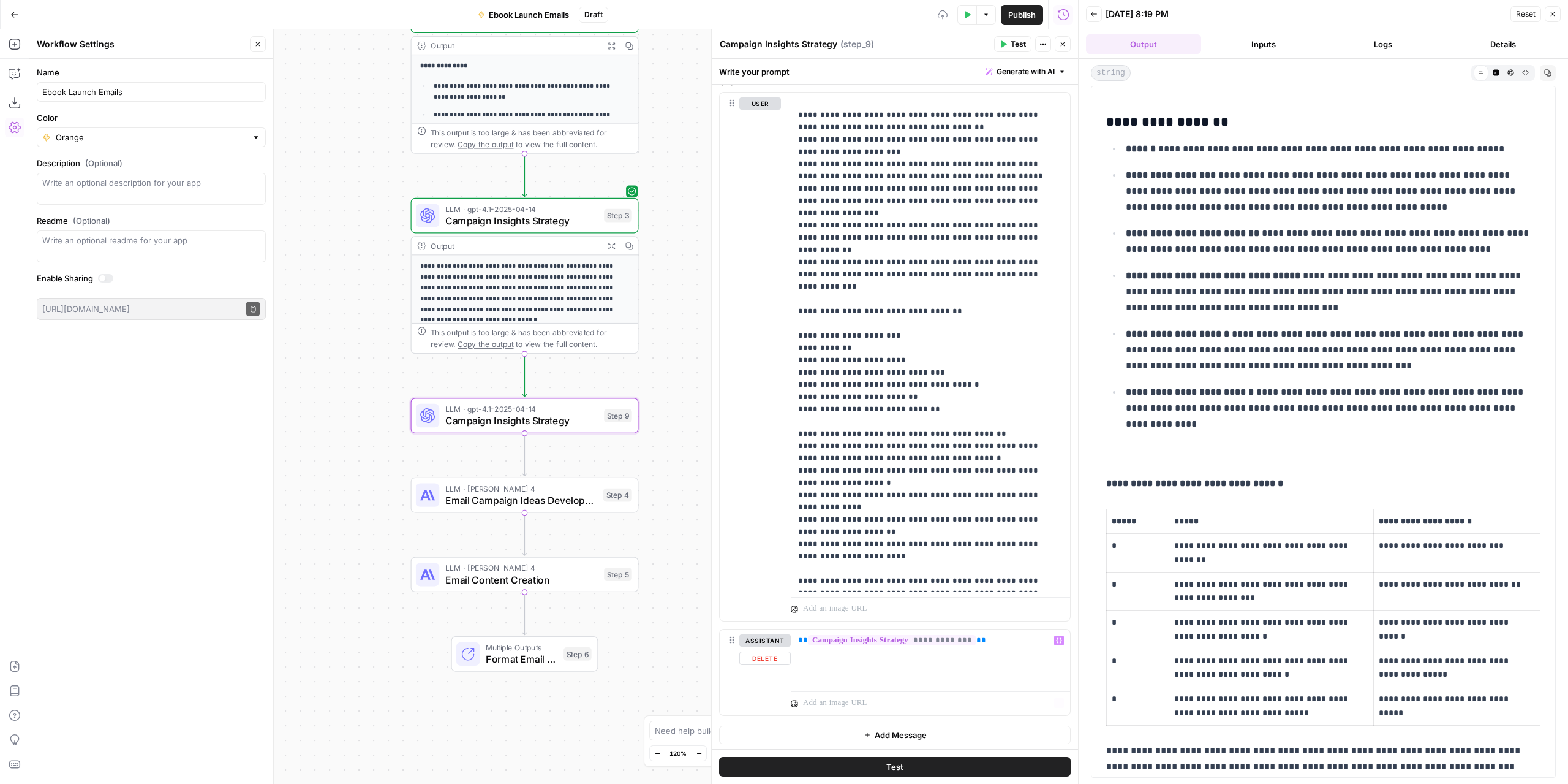
click at [913, 732] on span "Add Message" at bounding box center [901, 734] width 52 height 12
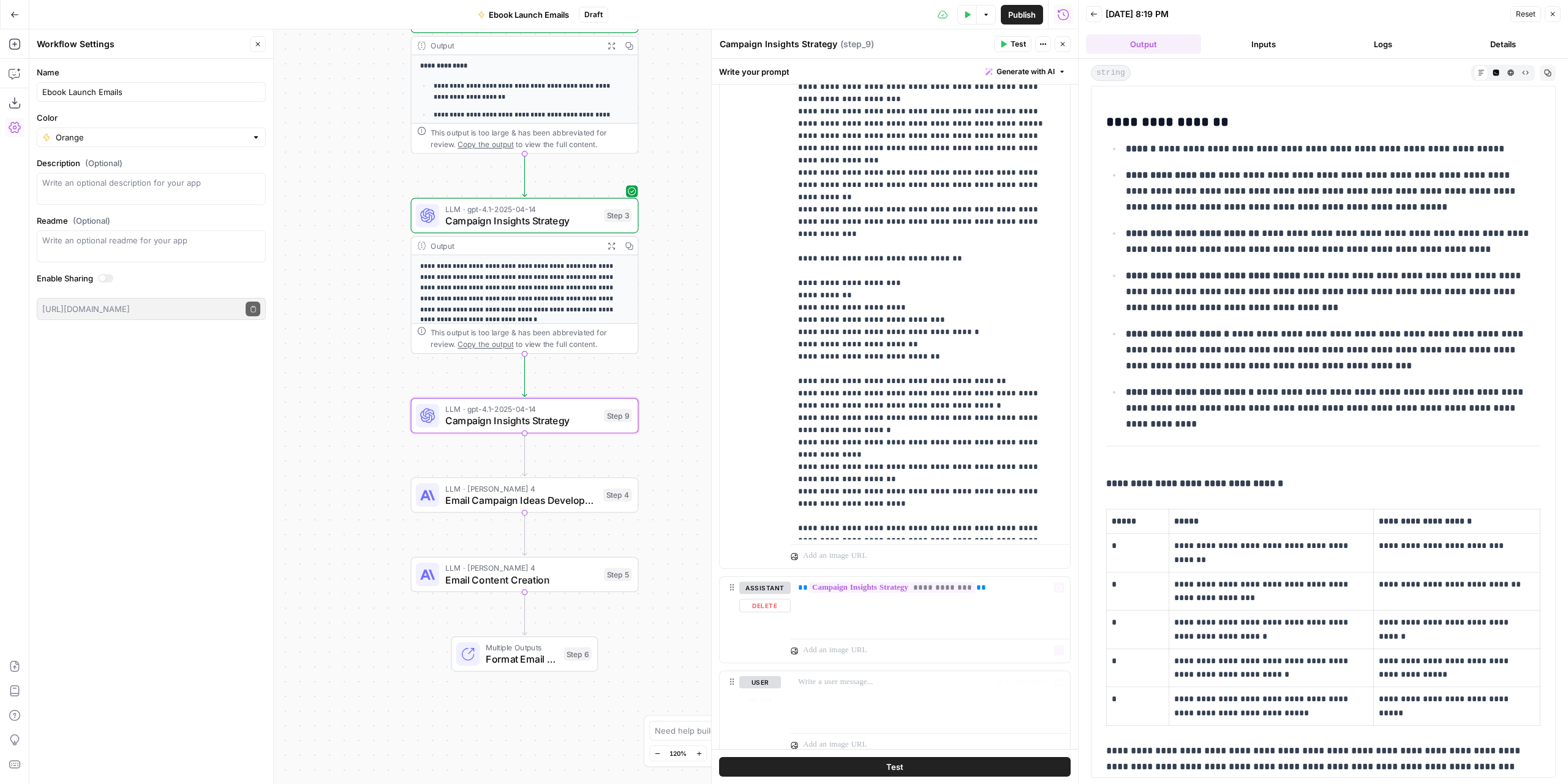
scroll to position [228, 0]
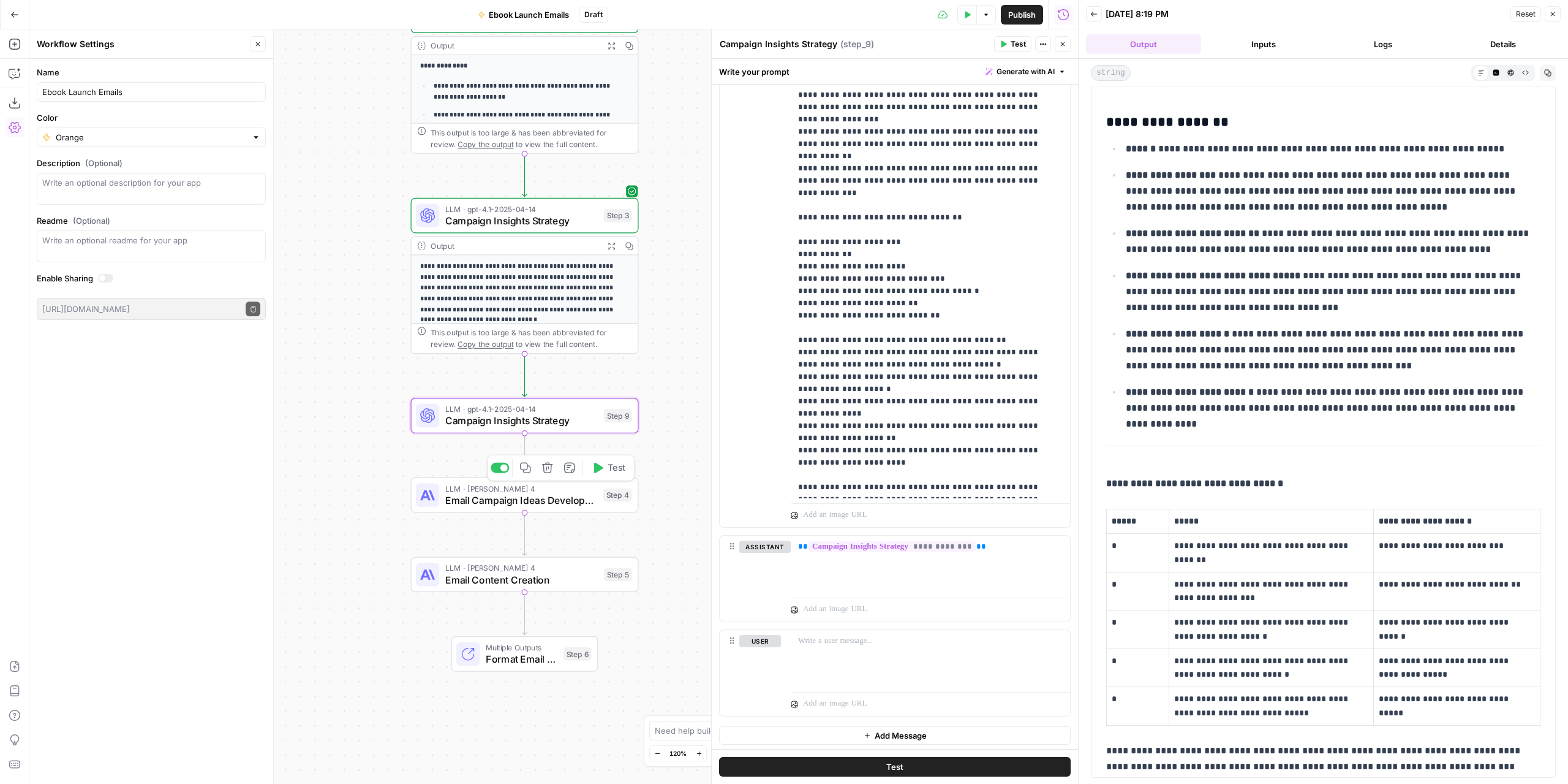
click at [493, 499] on span "Email Campaign Ideas Development" at bounding box center [521, 500] width 152 height 15
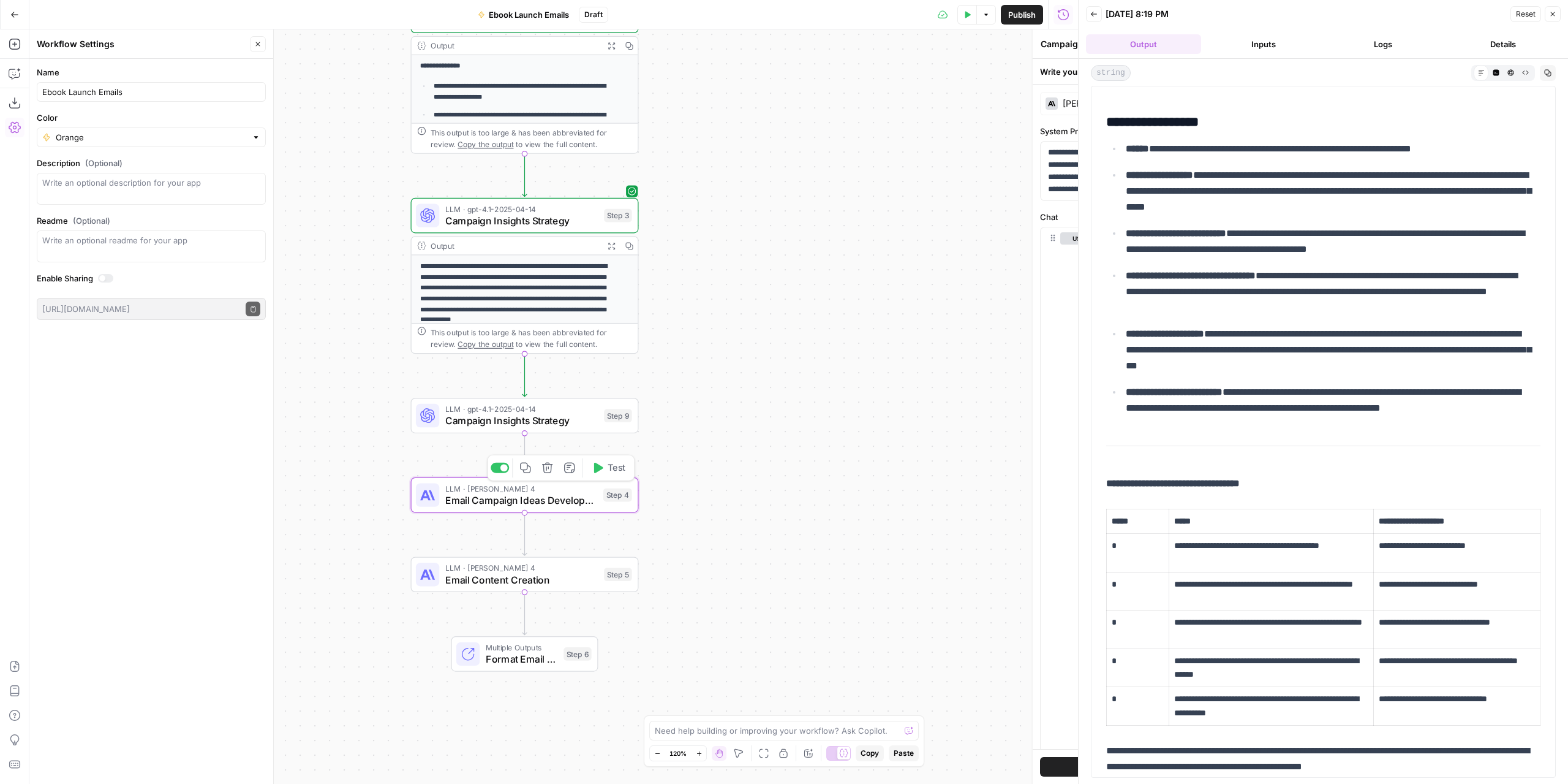
type textarea "Email Campaign Ideas Development"
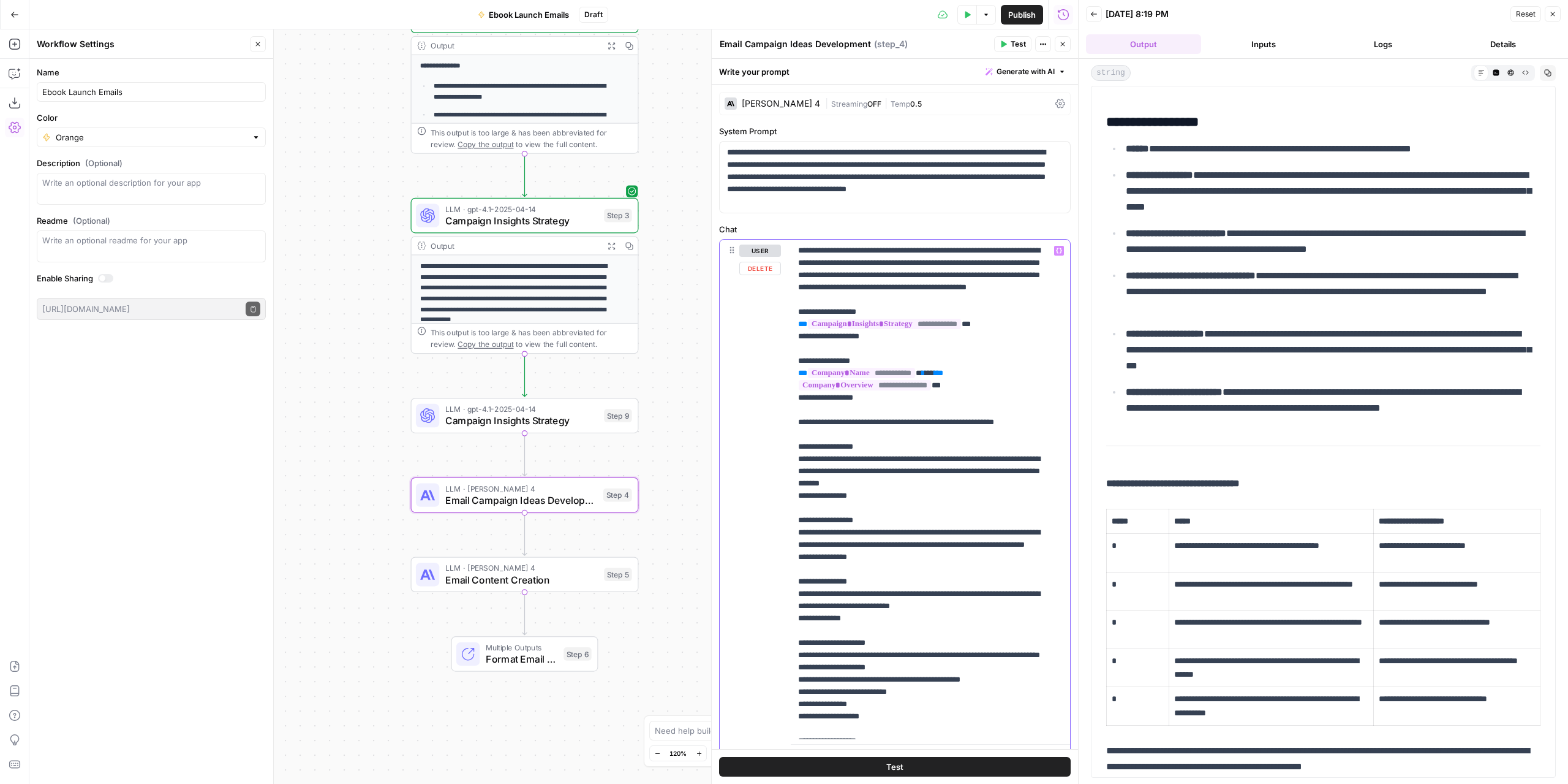
click at [799, 250] on p "**********" at bounding box center [921, 692] width 246 height 895
click at [1060, 44] on icon "button" at bounding box center [1062, 44] width 7 height 7
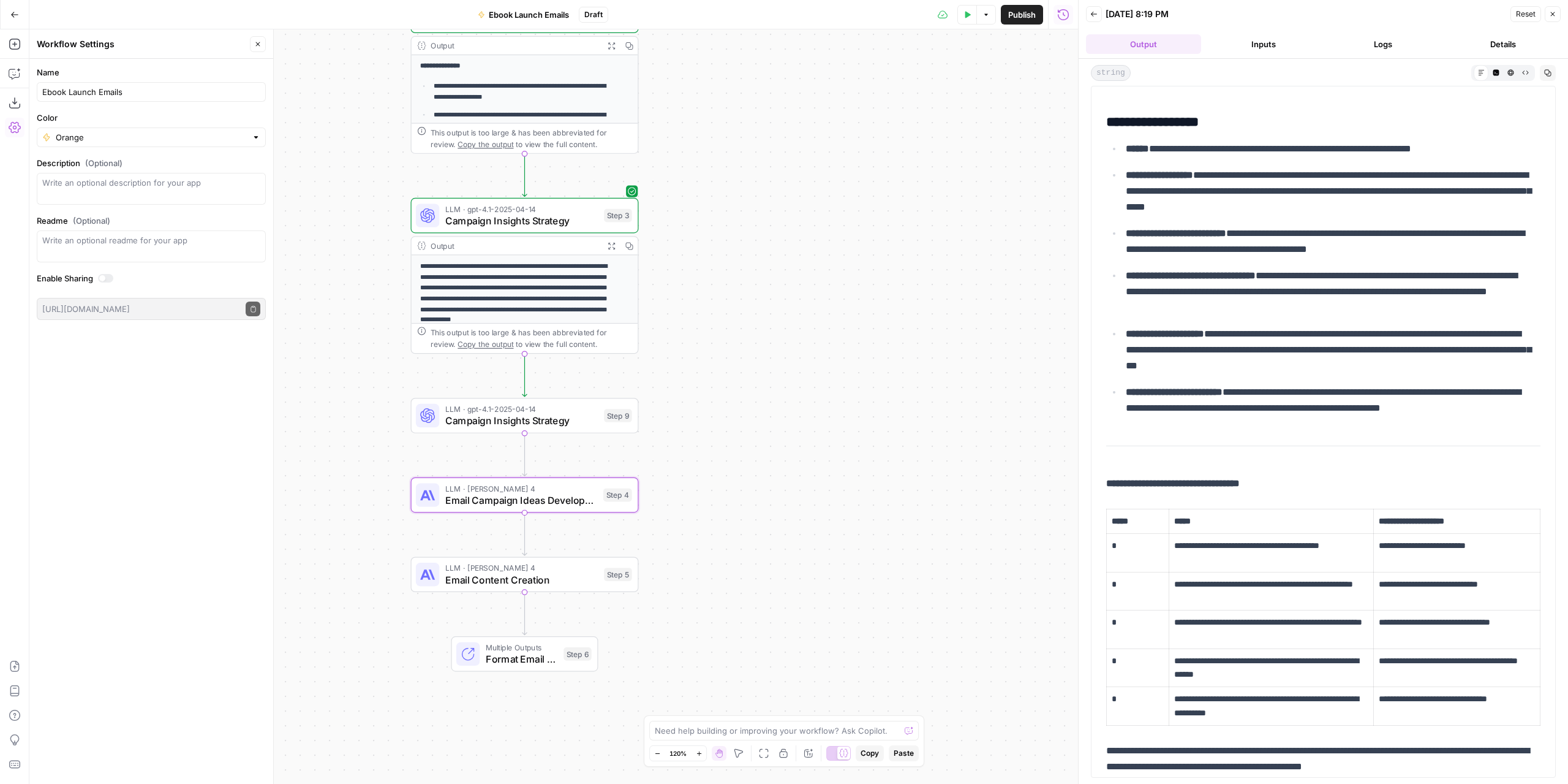
click at [567, 424] on span "Campaign Insights Strategy" at bounding box center [521, 420] width 153 height 15
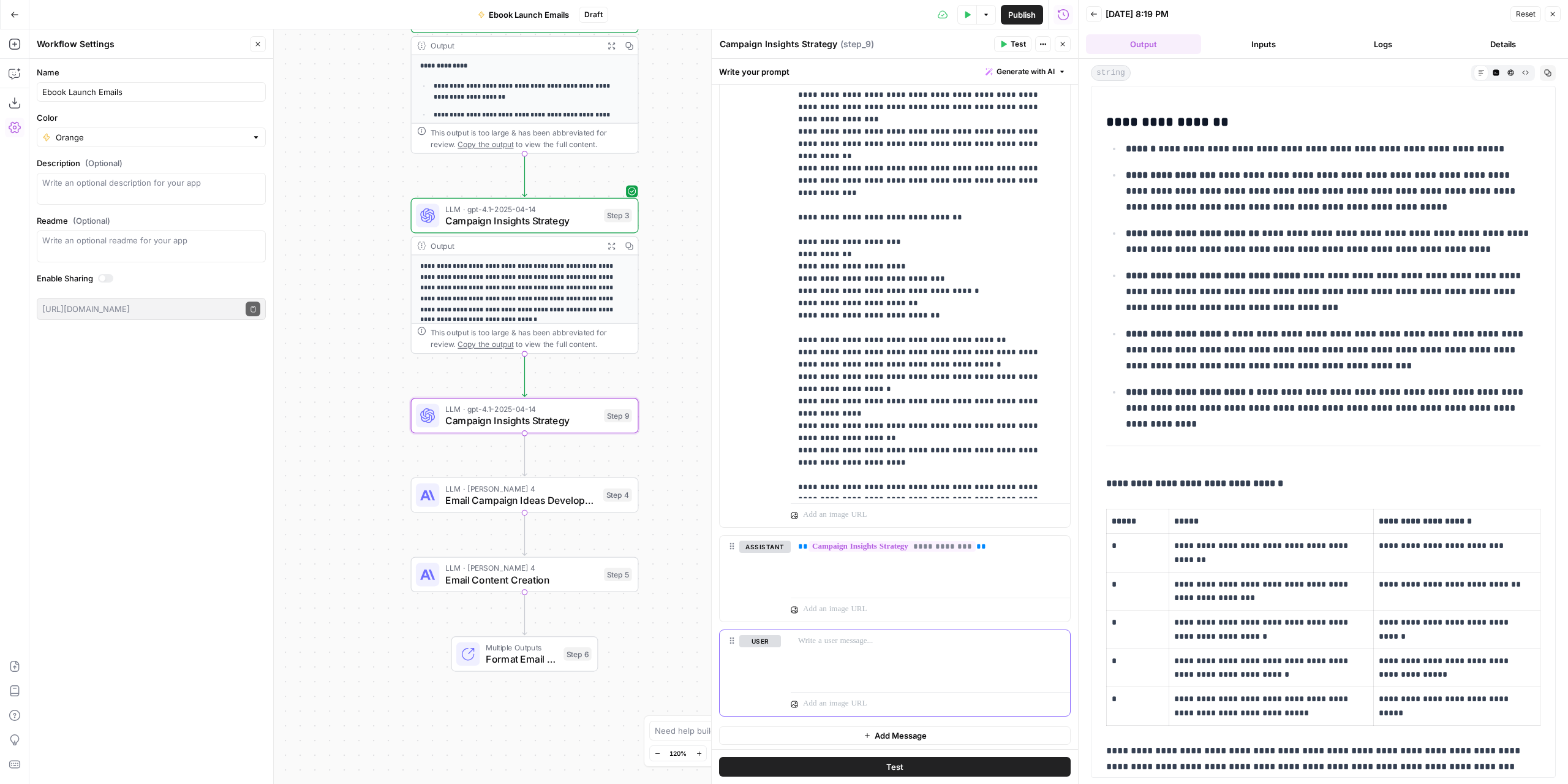
click at [903, 638] on p at bounding box center [930, 641] width 265 height 12
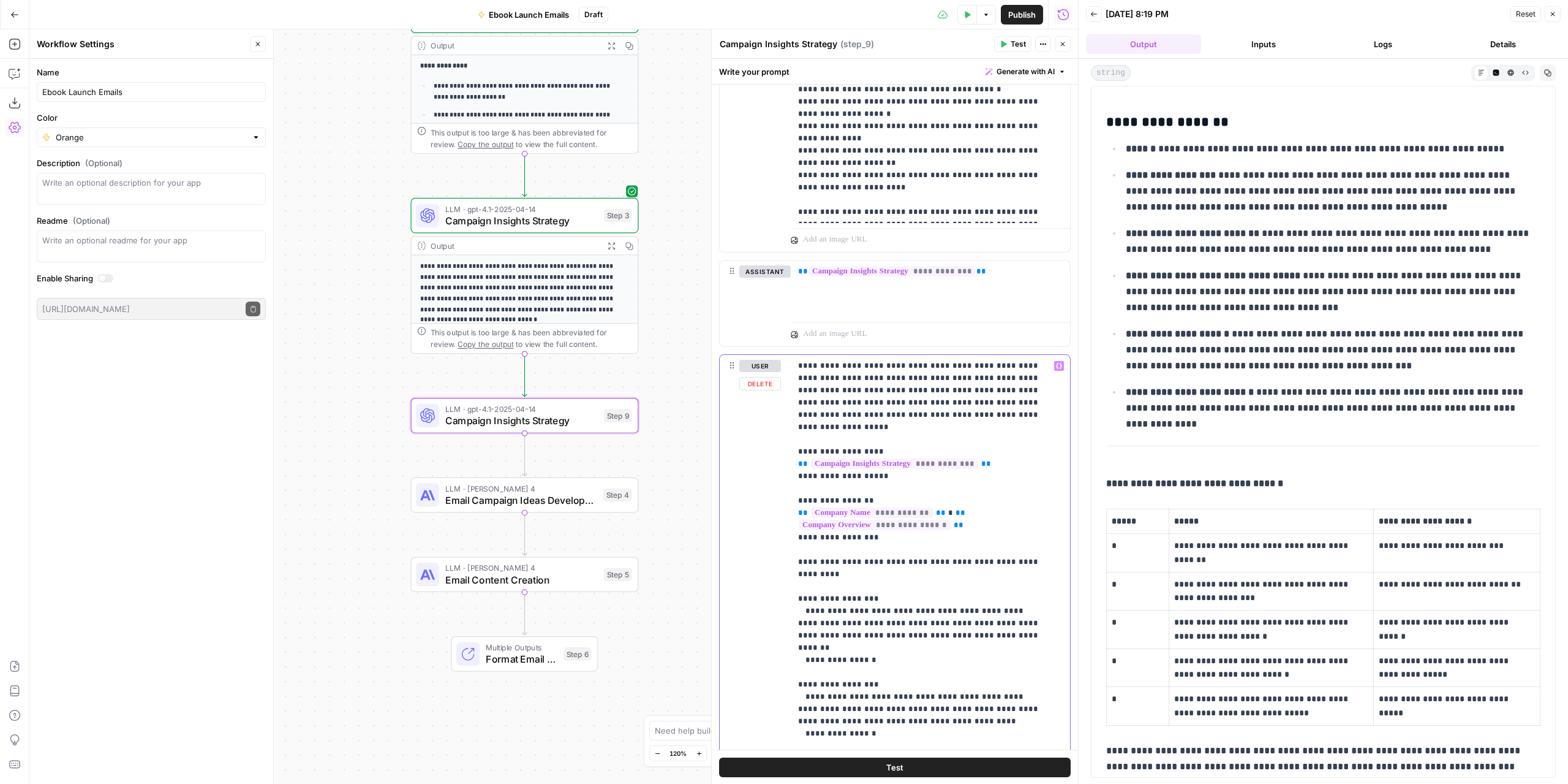
scroll to position [426, 0]
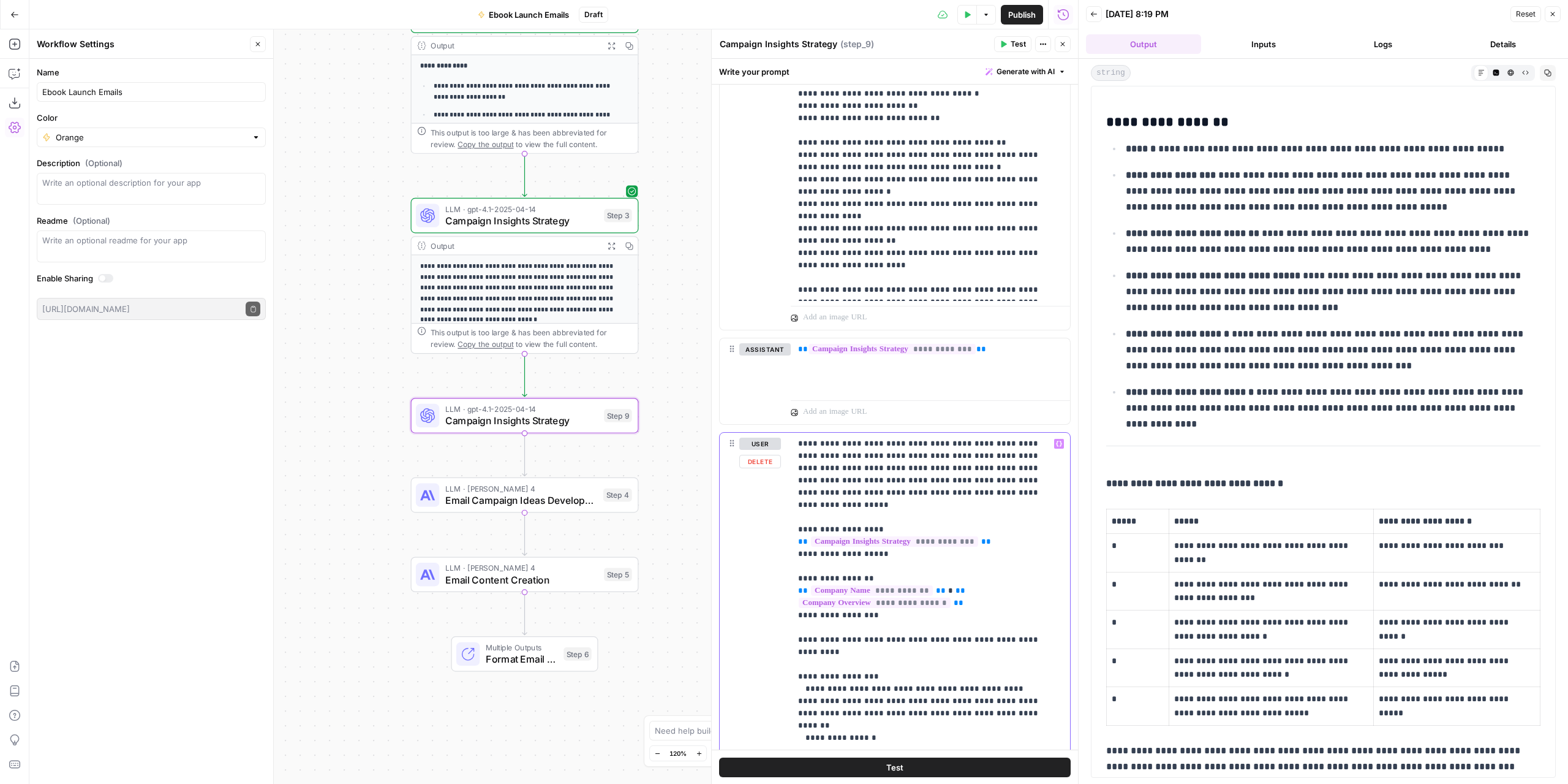
drag, startPoint x: 903, startPoint y: 439, endPoint x: 799, endPoint y: 441, distance: 104.0
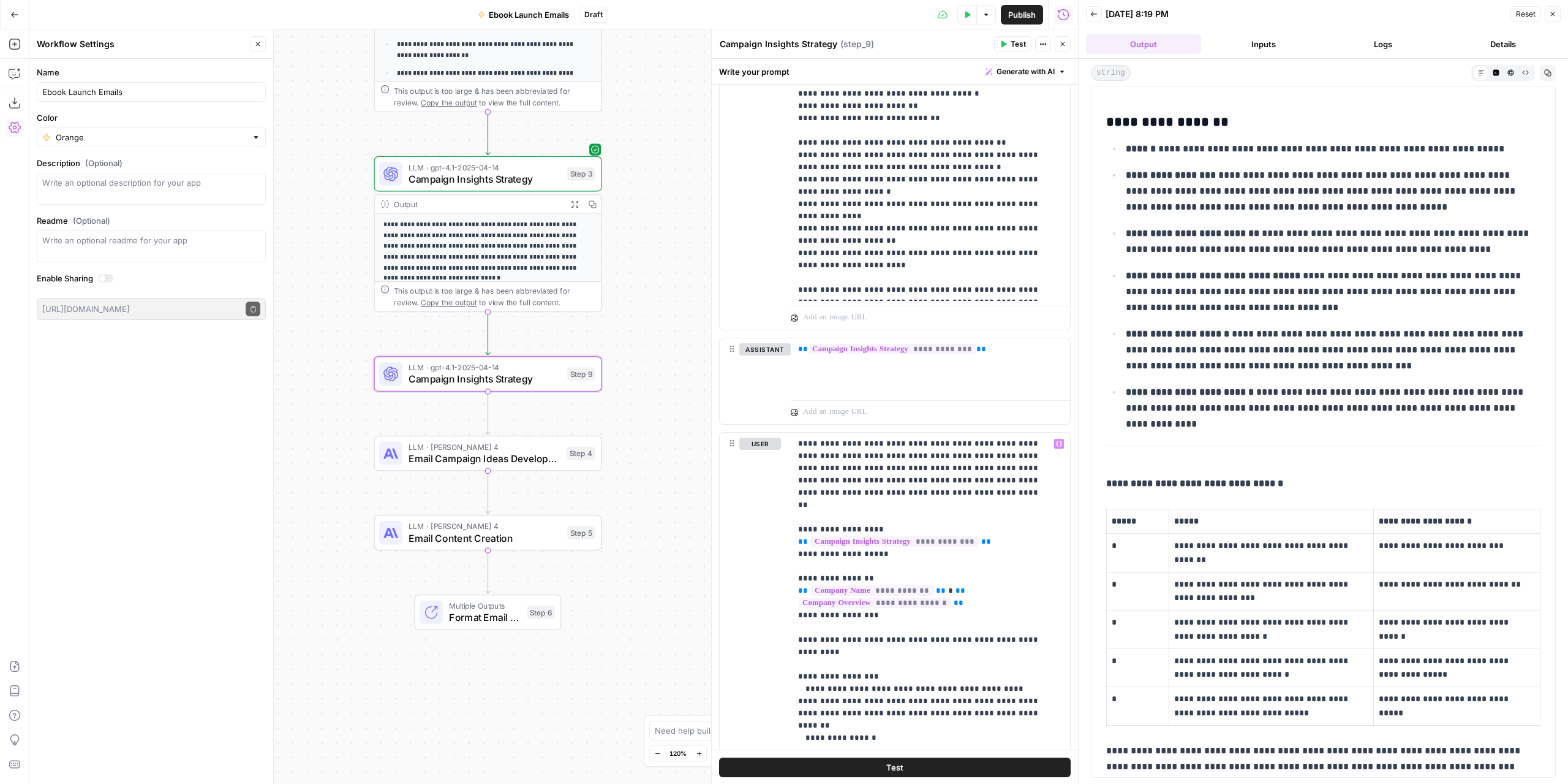
drag, startPoint x: 679, startPoint y: 511, endPoint x: 619, endPoint y: 450, distance: 85.6
click at [619, 450] on div "**********" at bounding box center [553, 406] width 1049 height 754
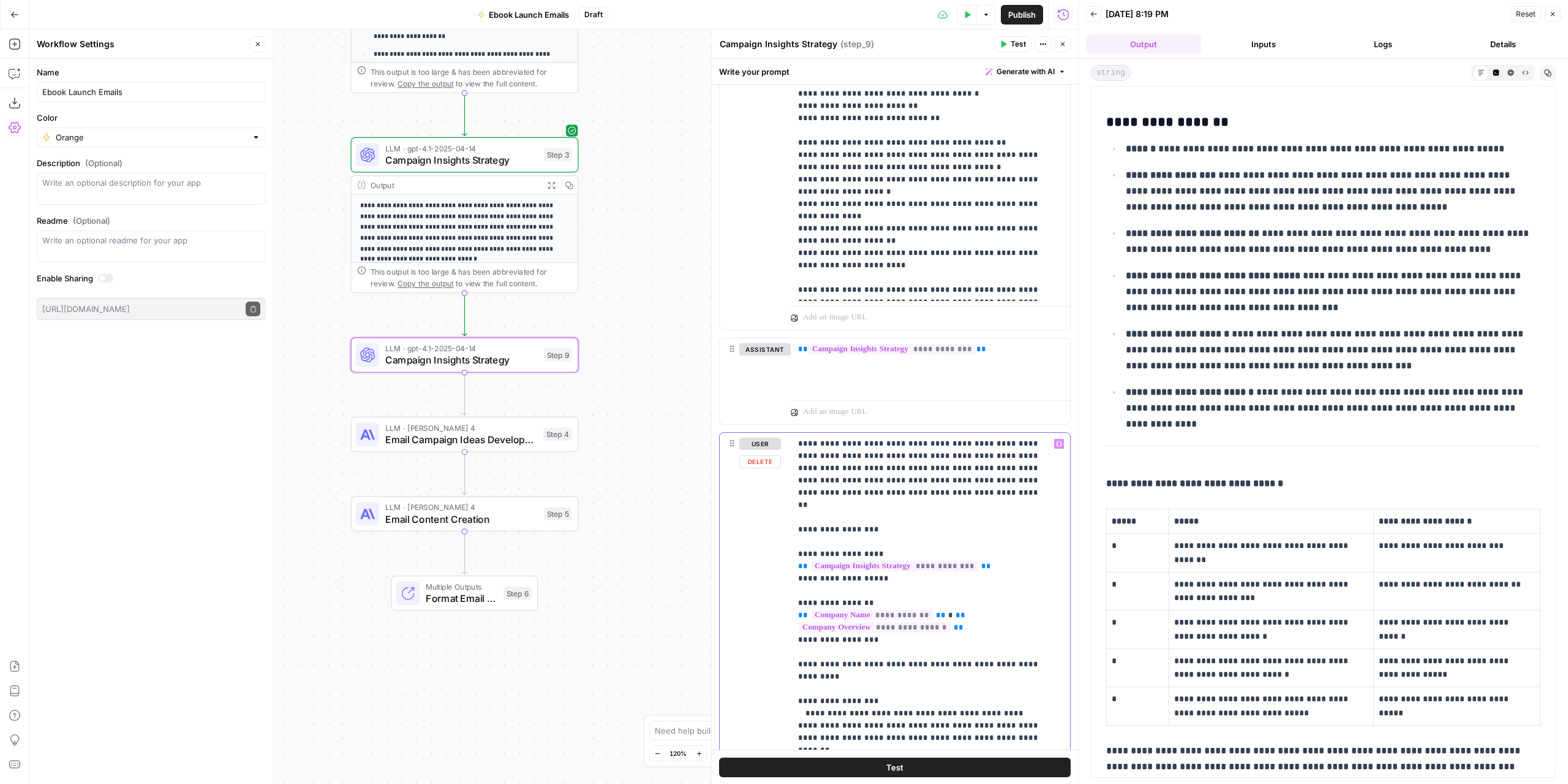
click at [796, 511] on div "**********" at bounding box center [926, 682] width 271 height 499
drag, startPoint x: 954, startPoint y: 509, endPoint x: 944, endPoint y: 511, distance: 10.2
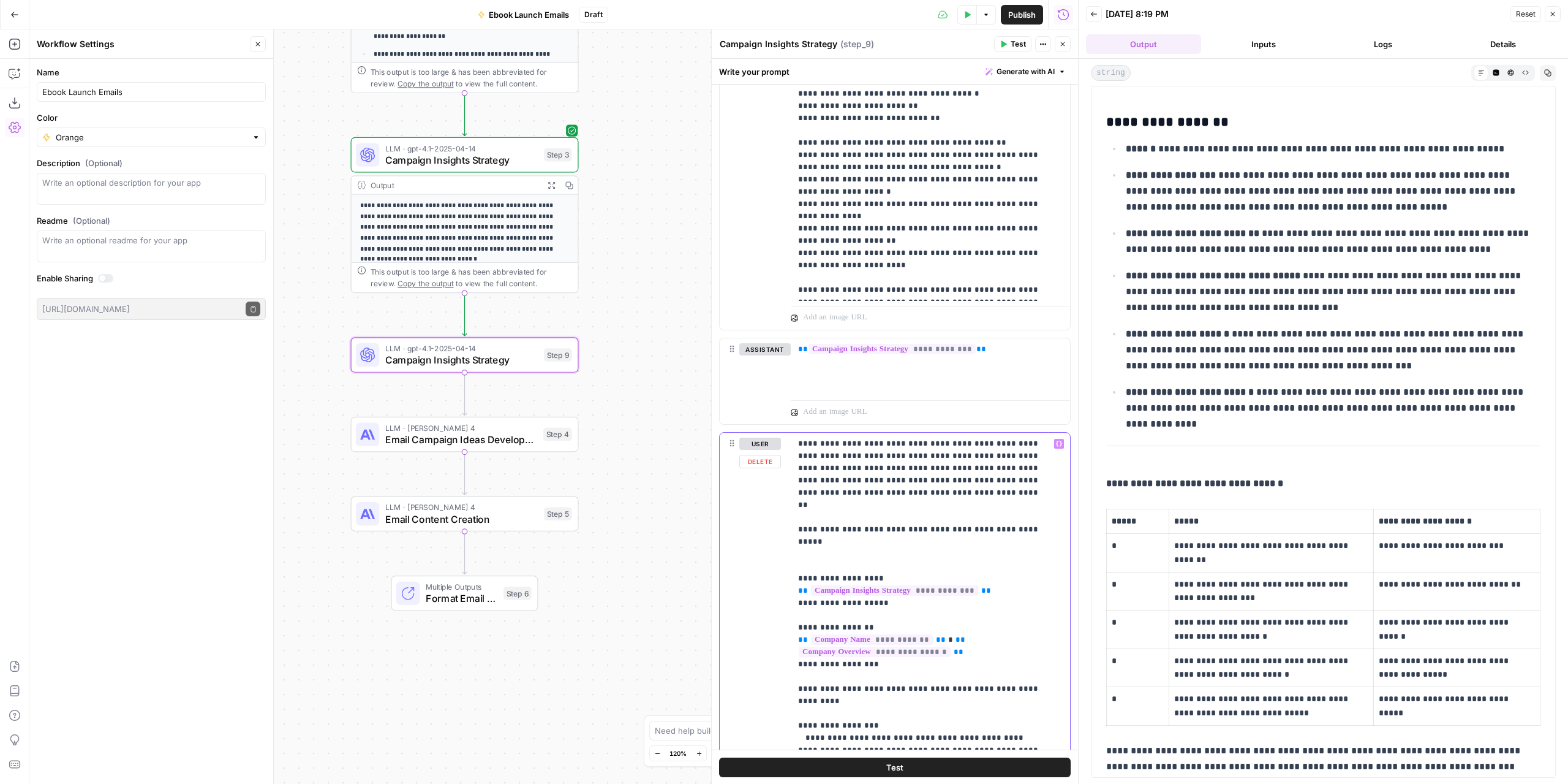
click at [1054, 442] on button "Variables Menu" at bounding box center [1059, 444] width 10 height 10
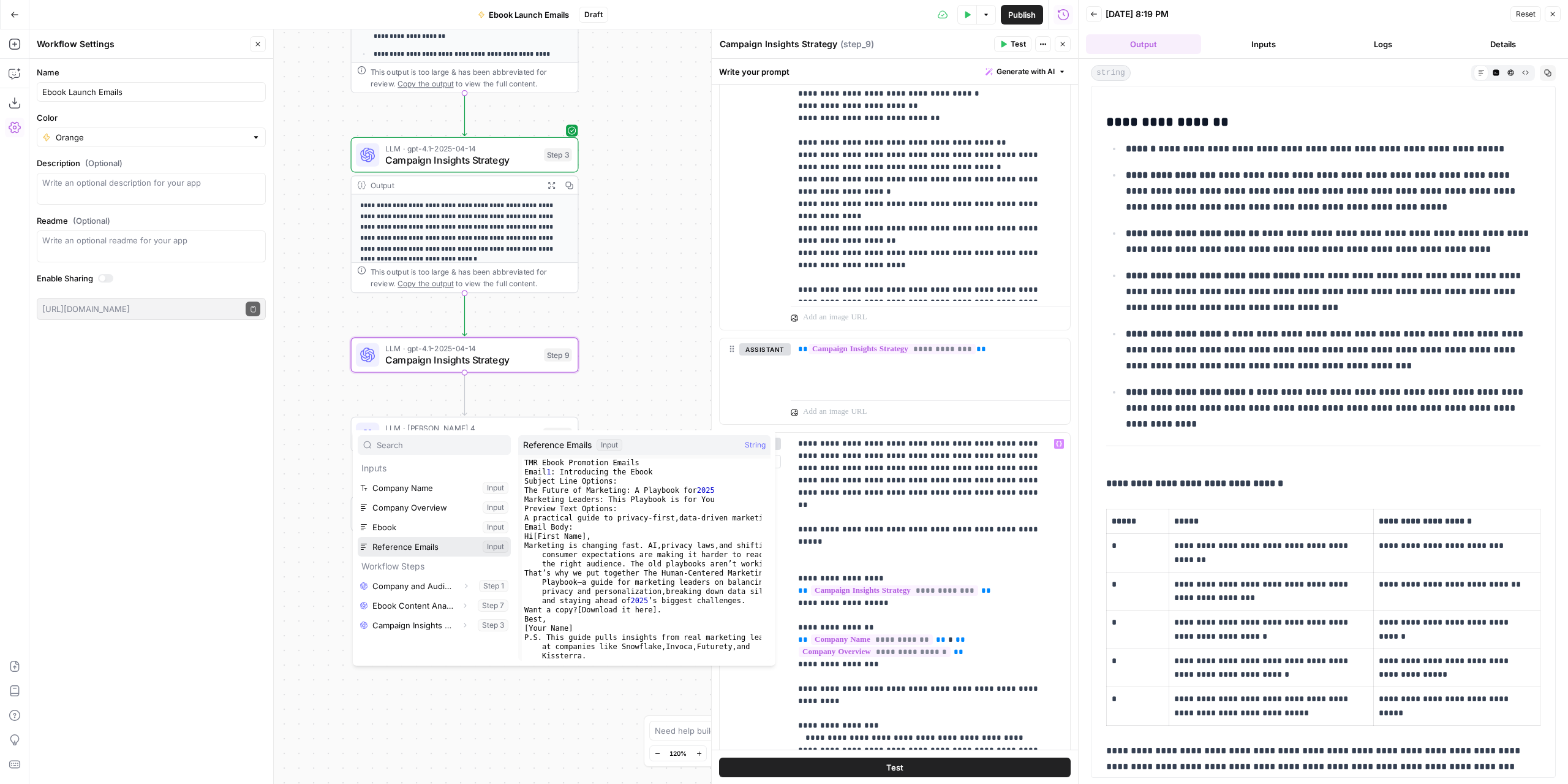
click at [399, 549] on button "Select variable Reference Emails" at bounding box center [434, 546] width 153 height 19
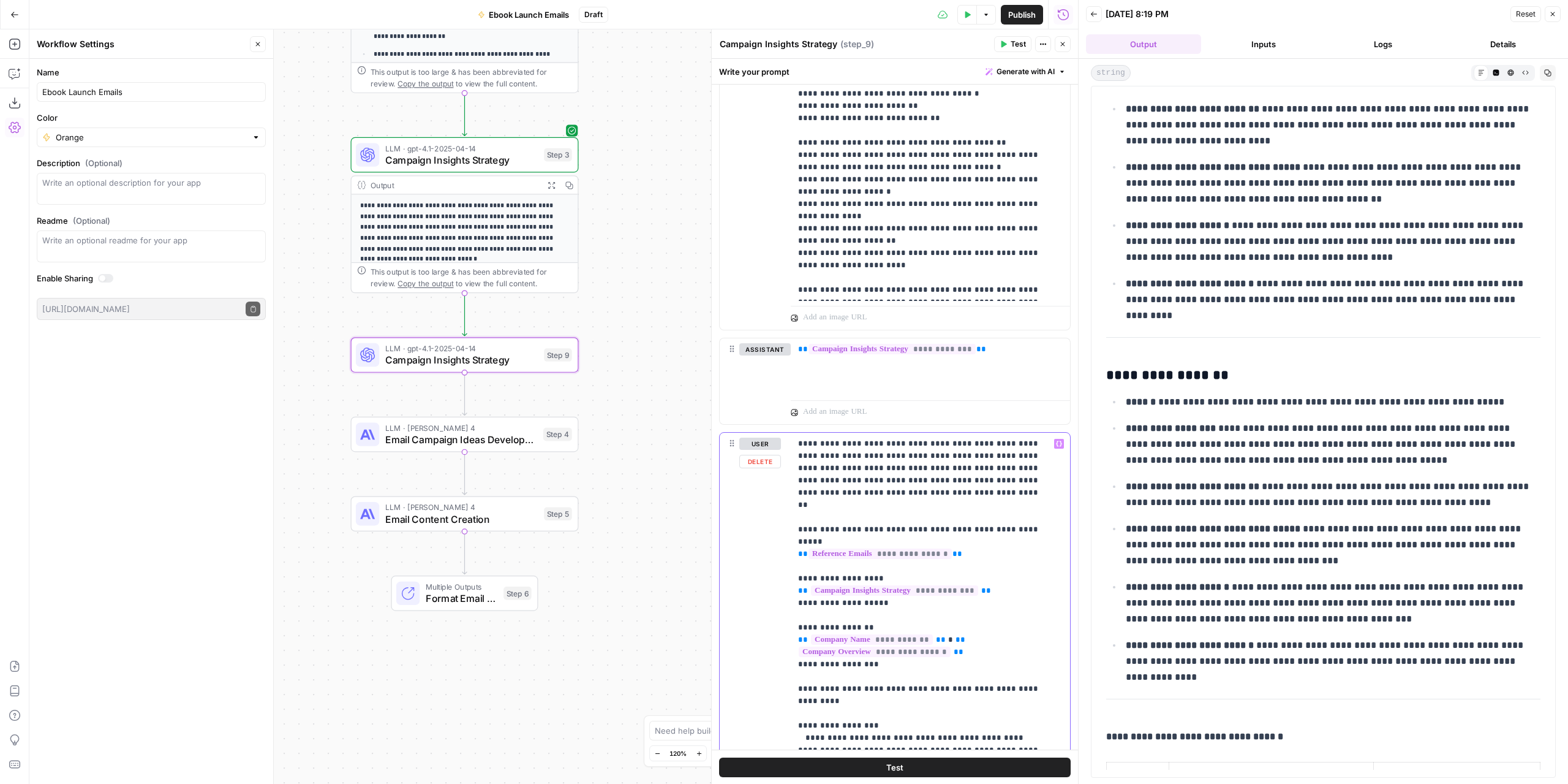
scroll to position [1314, 0]
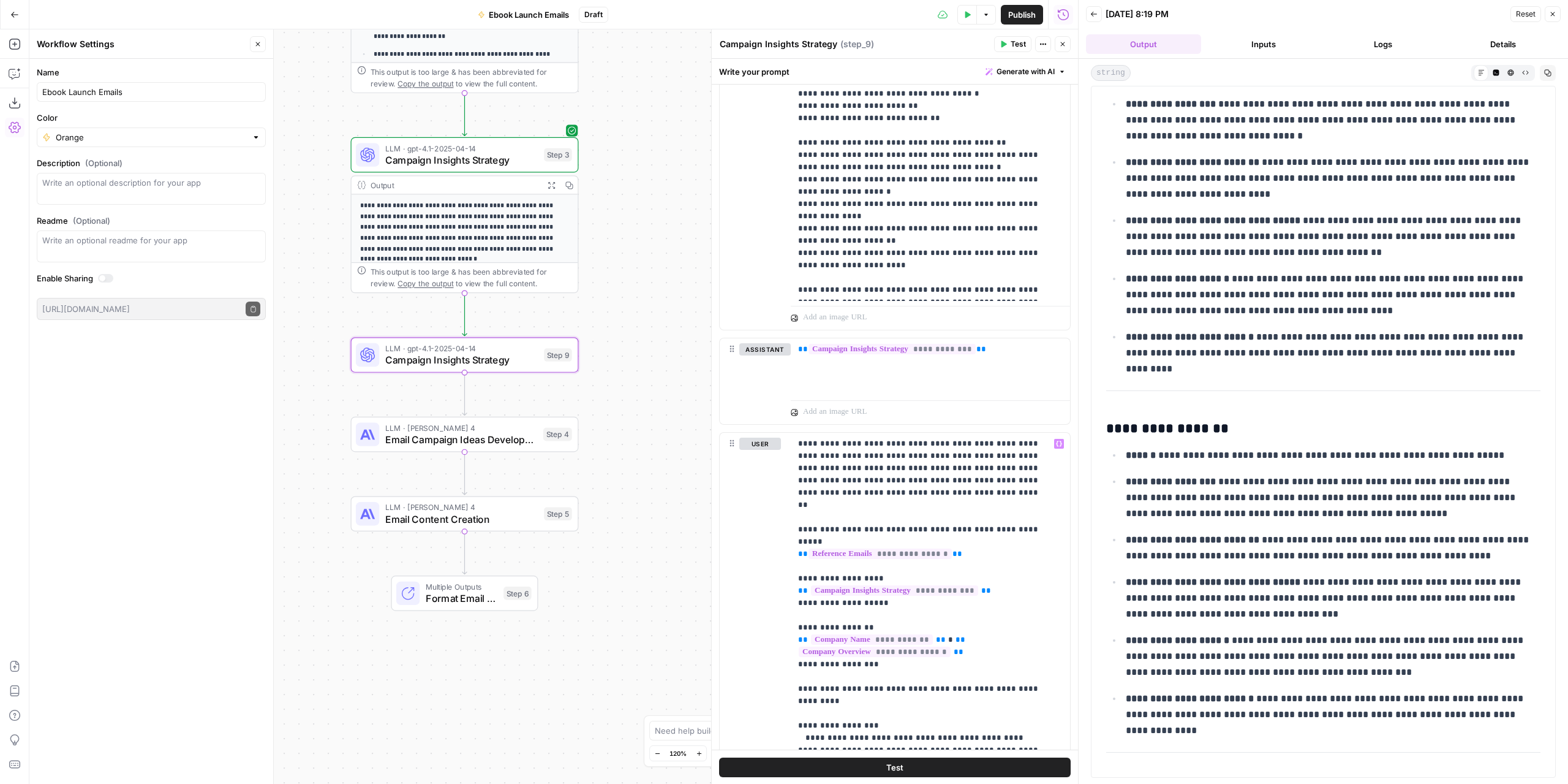
click at [931, 760] on button "Test" at bounding box center [894, 766] width 352 height 19
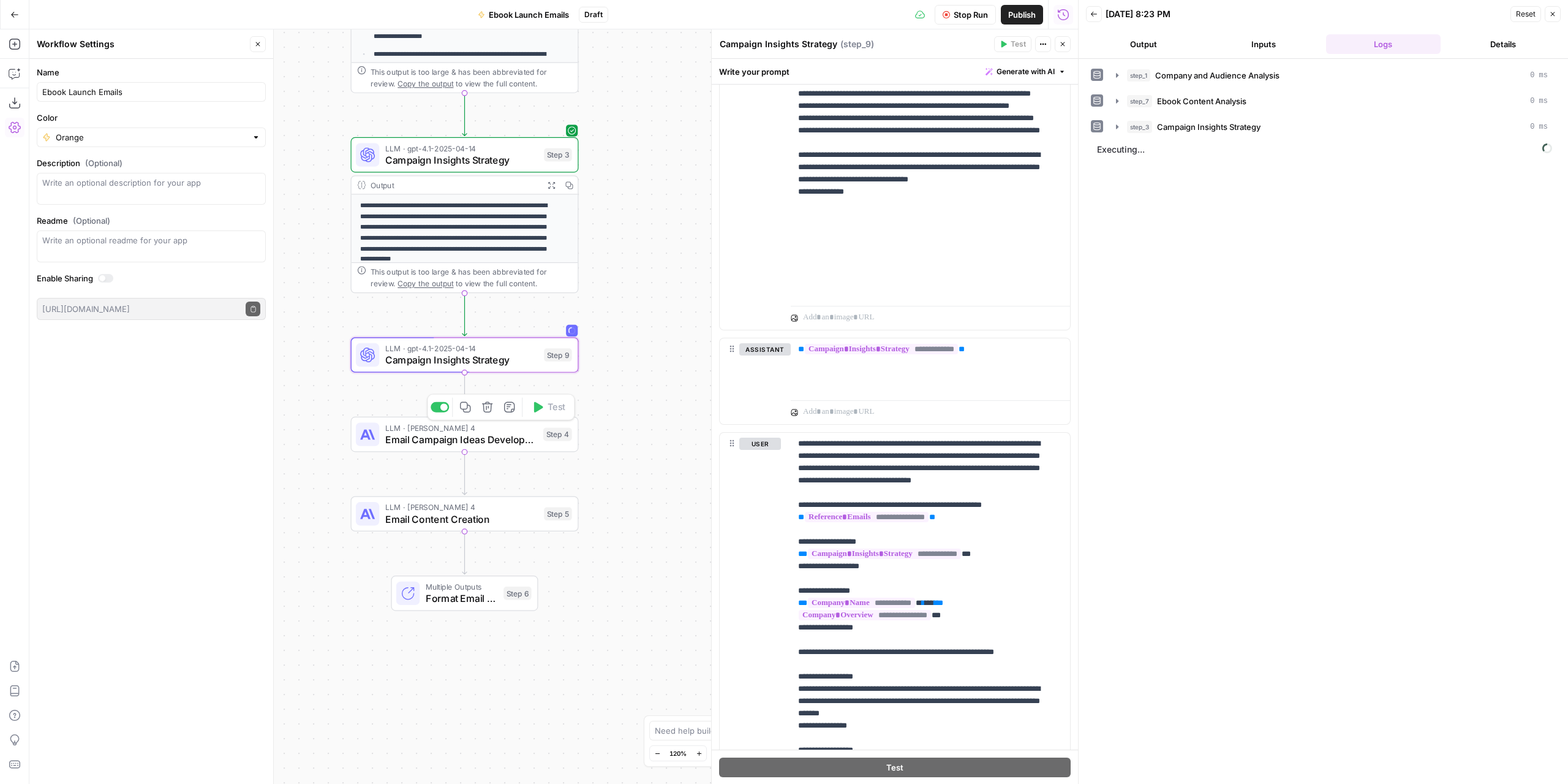
click at [485, 414] on button "Delete step" at bounding box center [487, 407] width 19 height 19
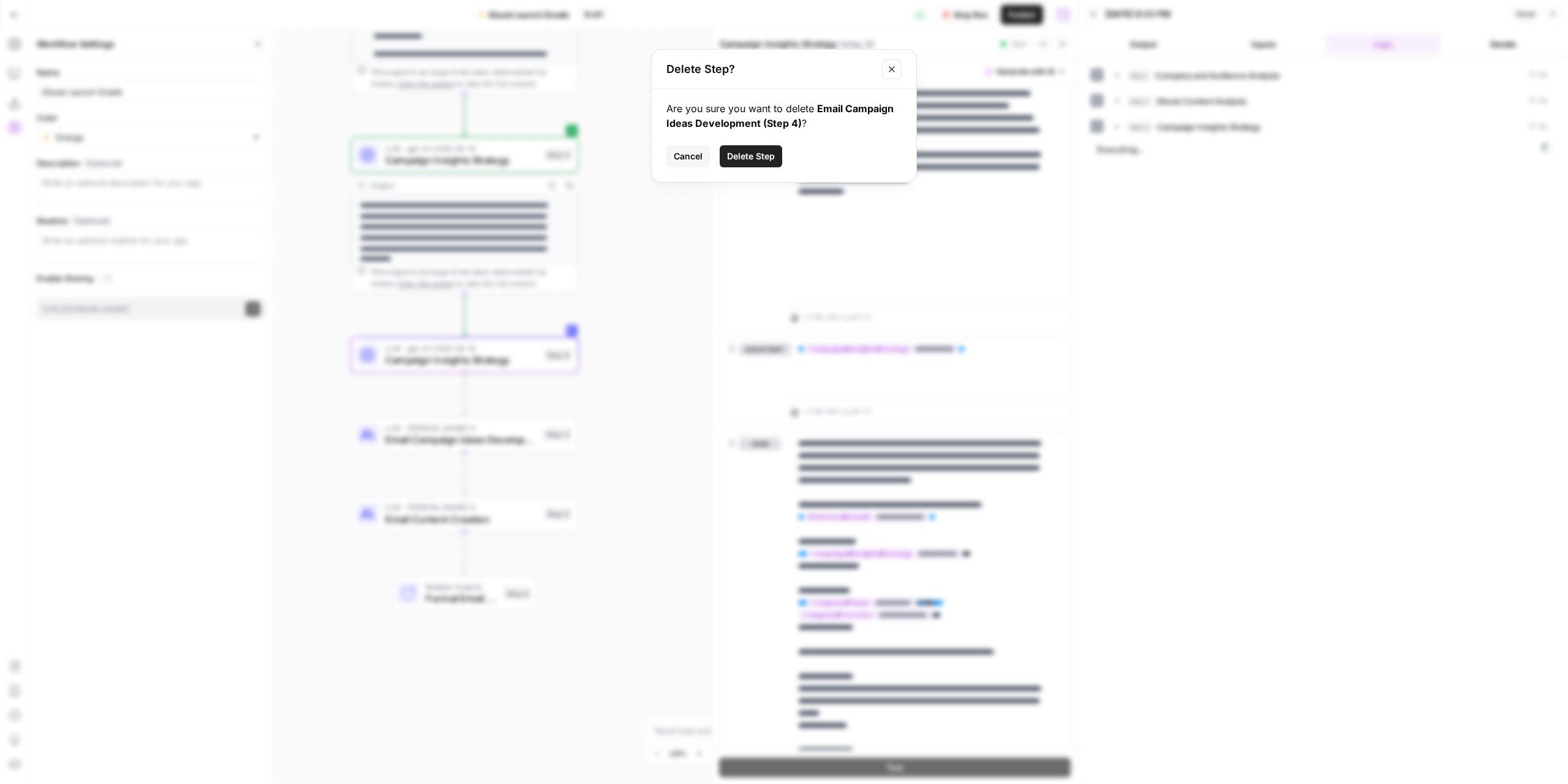
click at [742, 148] on button "Delete Step" at bounding box center [751, 156] width 63 height 22
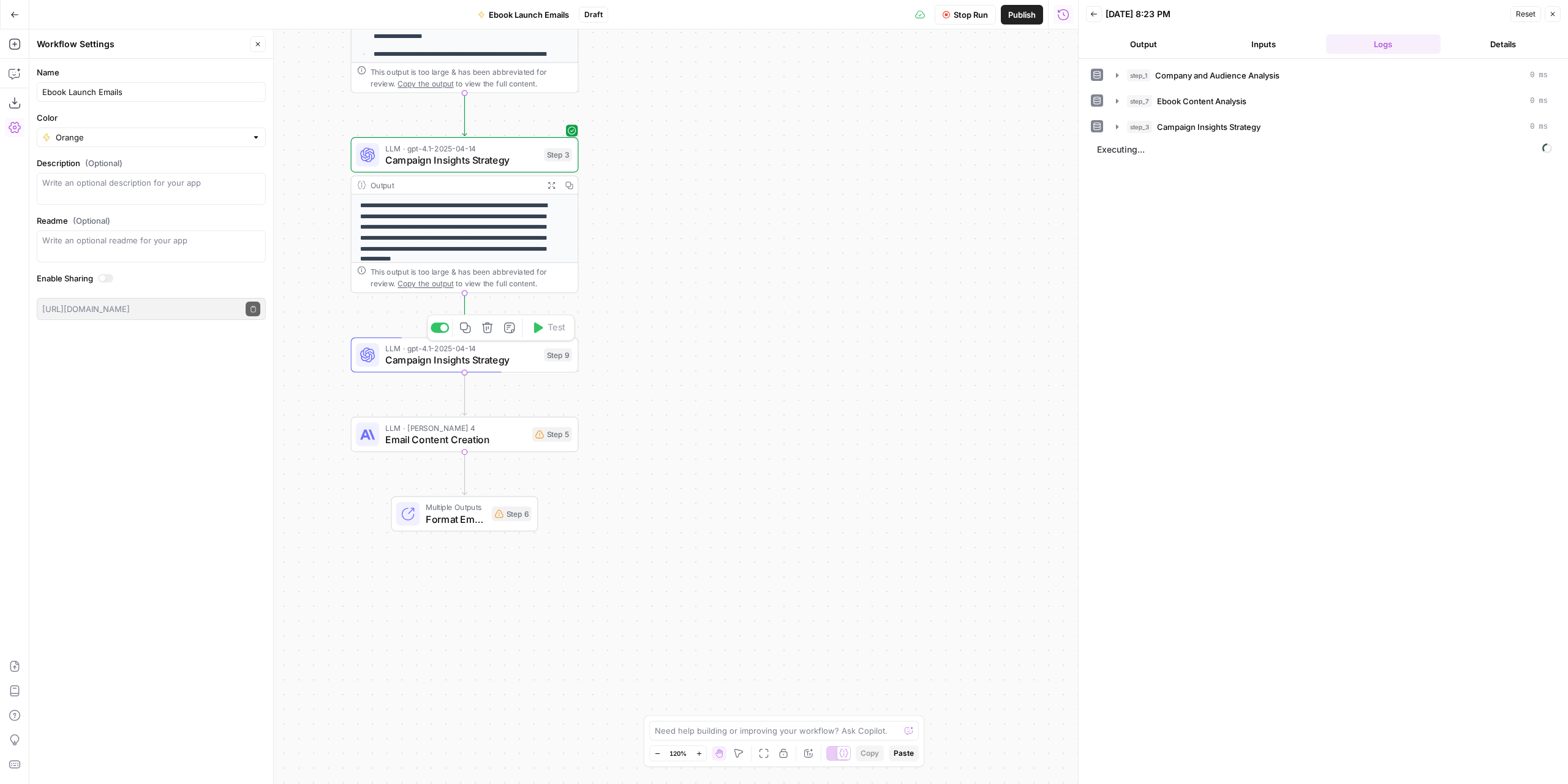
click at [524, 359] on span "Campaign Insights Strategy" at bounding box center [461, 360] width 153 height 15
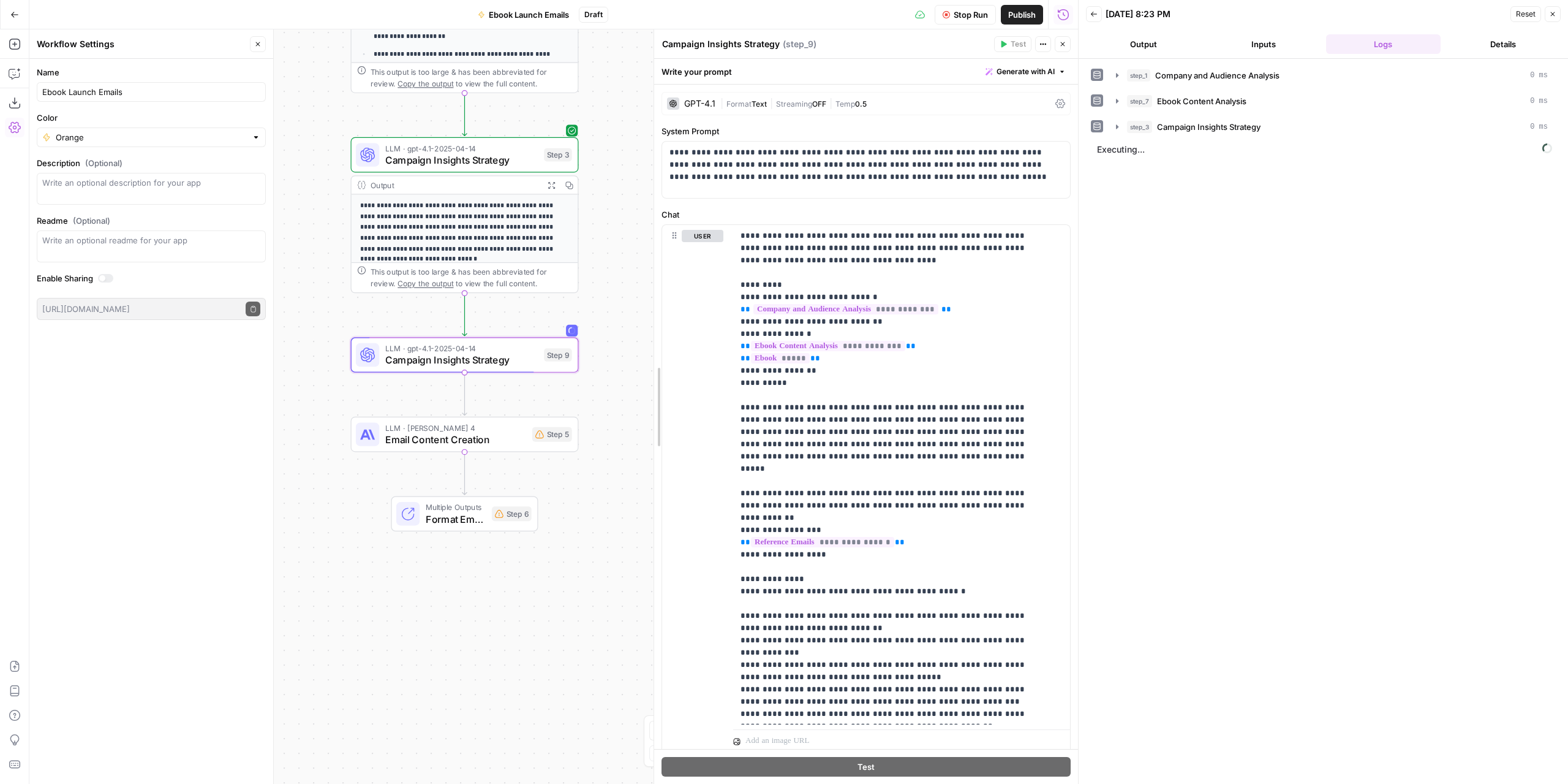
drag, startPoint x: 713, startPoint y: 414, endPoint x: 655, endPoint y: 412, distance: 58.0
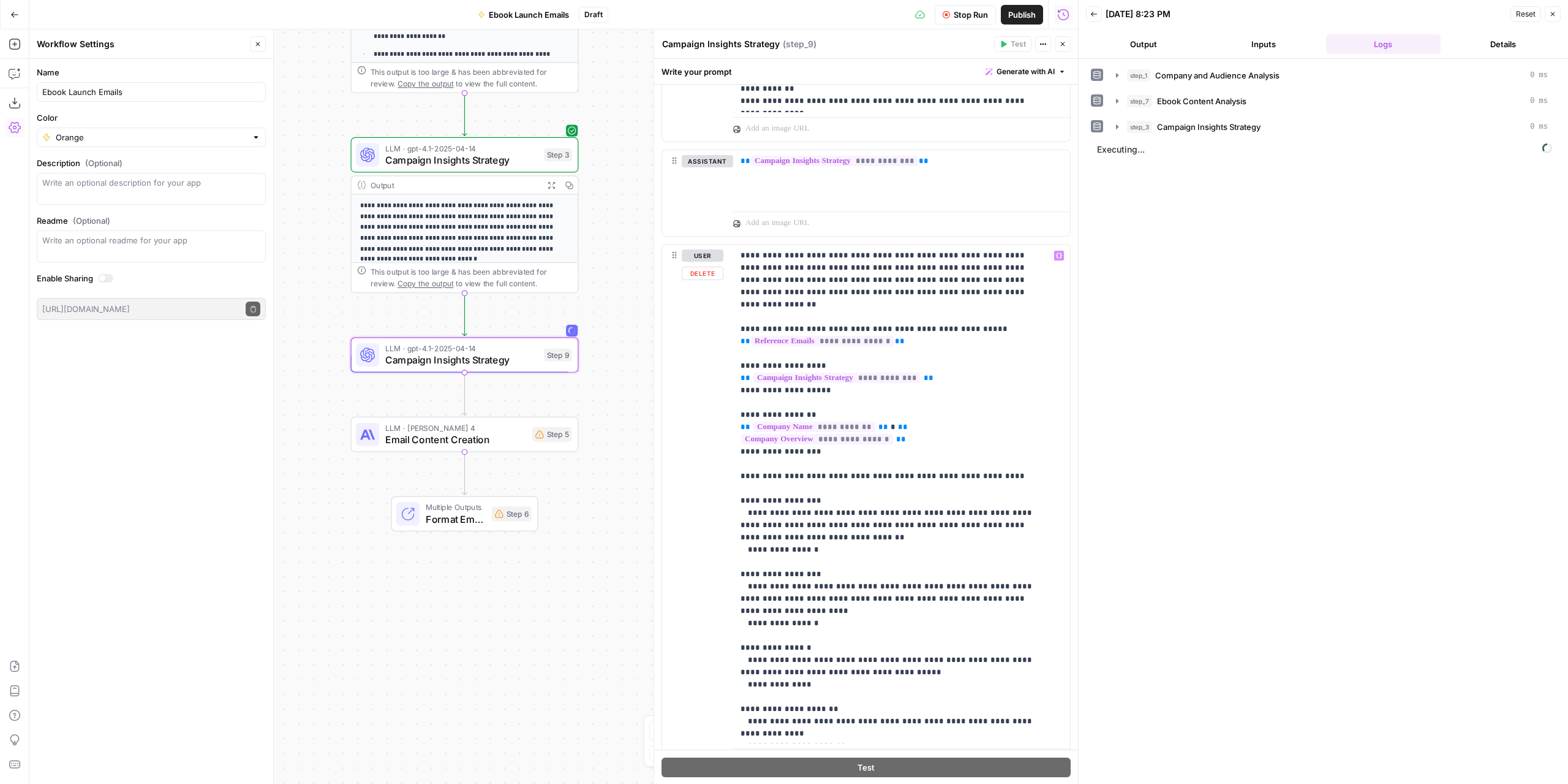
scroll to position [613, 0]
drag, startPoint x: 1072, startPoint y: 580, endPoint x: 1072, endPoint y: 541, distance: 39.0
click at [1072, 541] on body "**********" at bounding box center [784, 392] width 1568 height 784
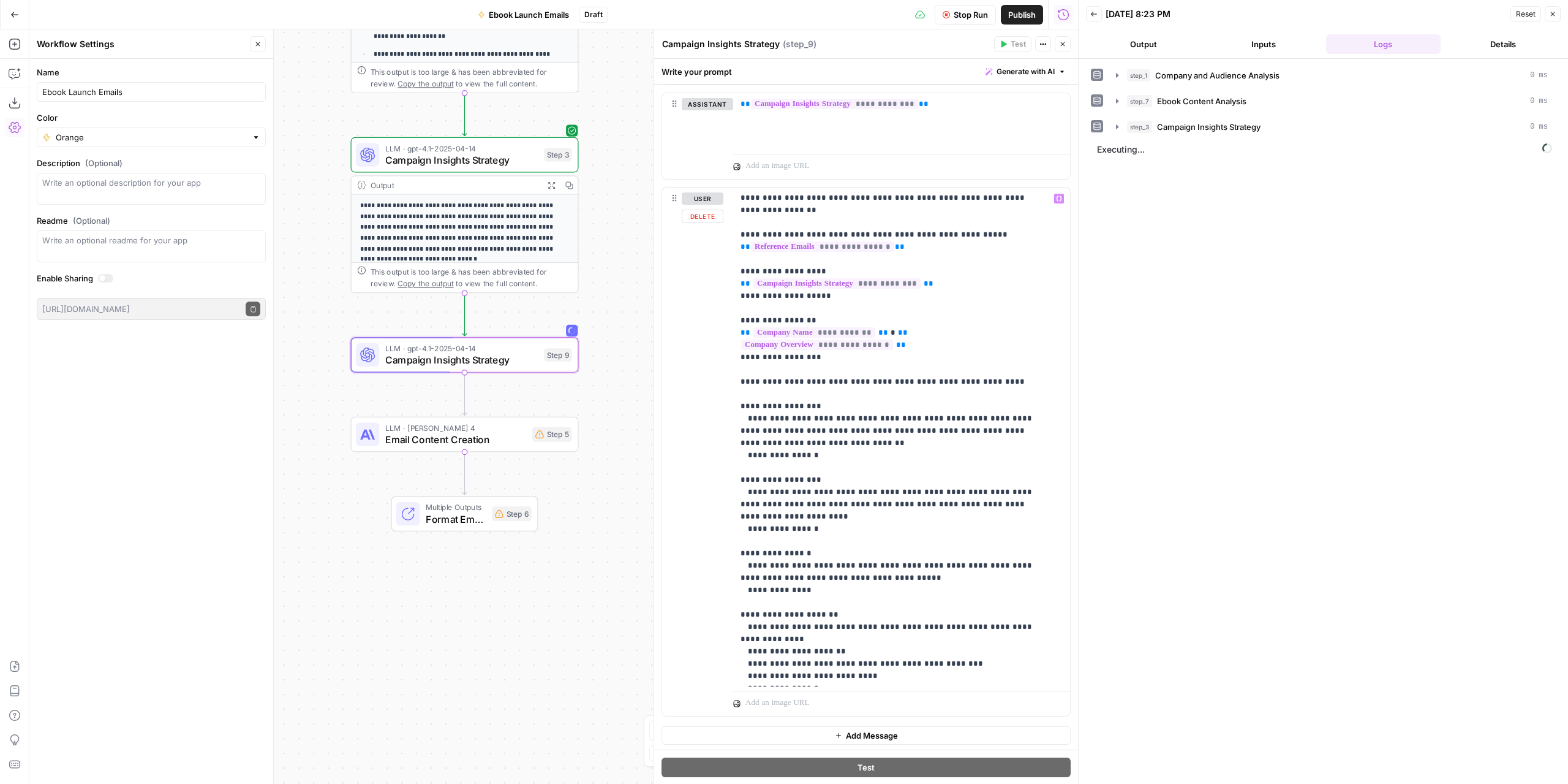
scroll to position [61, 0]
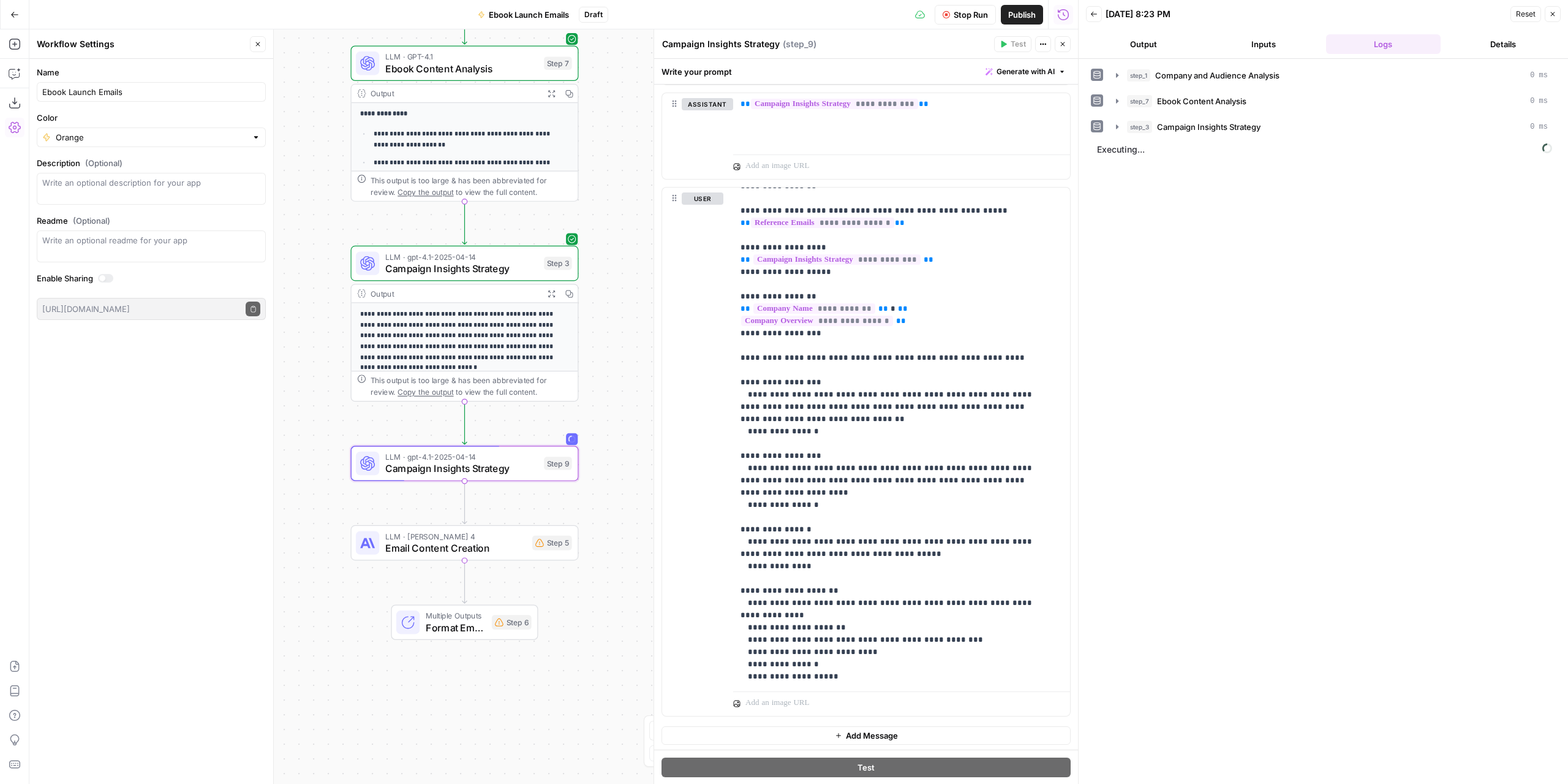
drag, startPoint x: 629, startPoint y: 332, endPoint x: 628, endPoint y: 452, distance: 120.0
click at [628, 452] on div "**********" at bounding box center [553, 406] width 1049 height 754
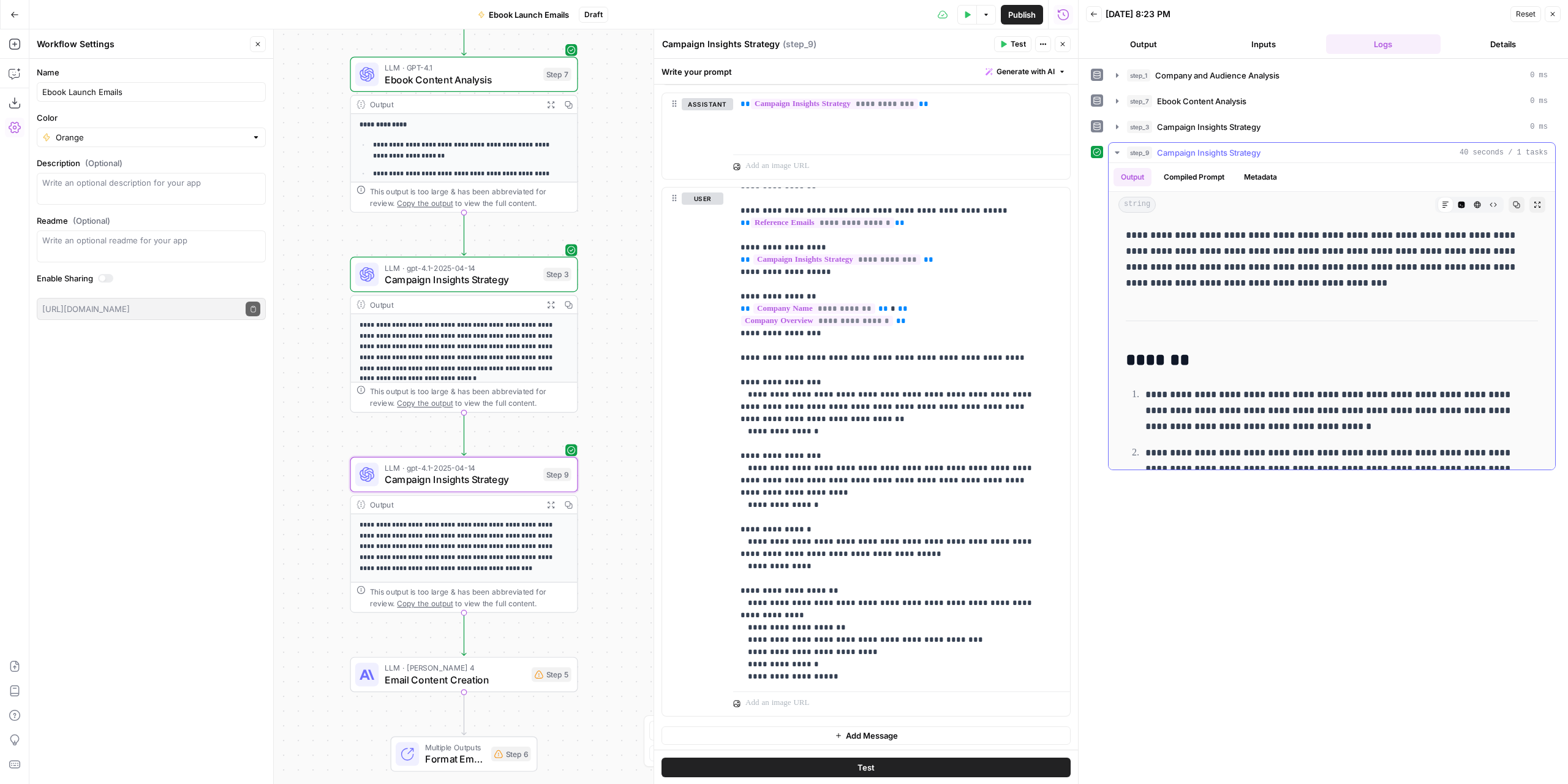
click at [1532, 203] on button "Expand Output" at bounding box center [1537, 205] width 16 height 16
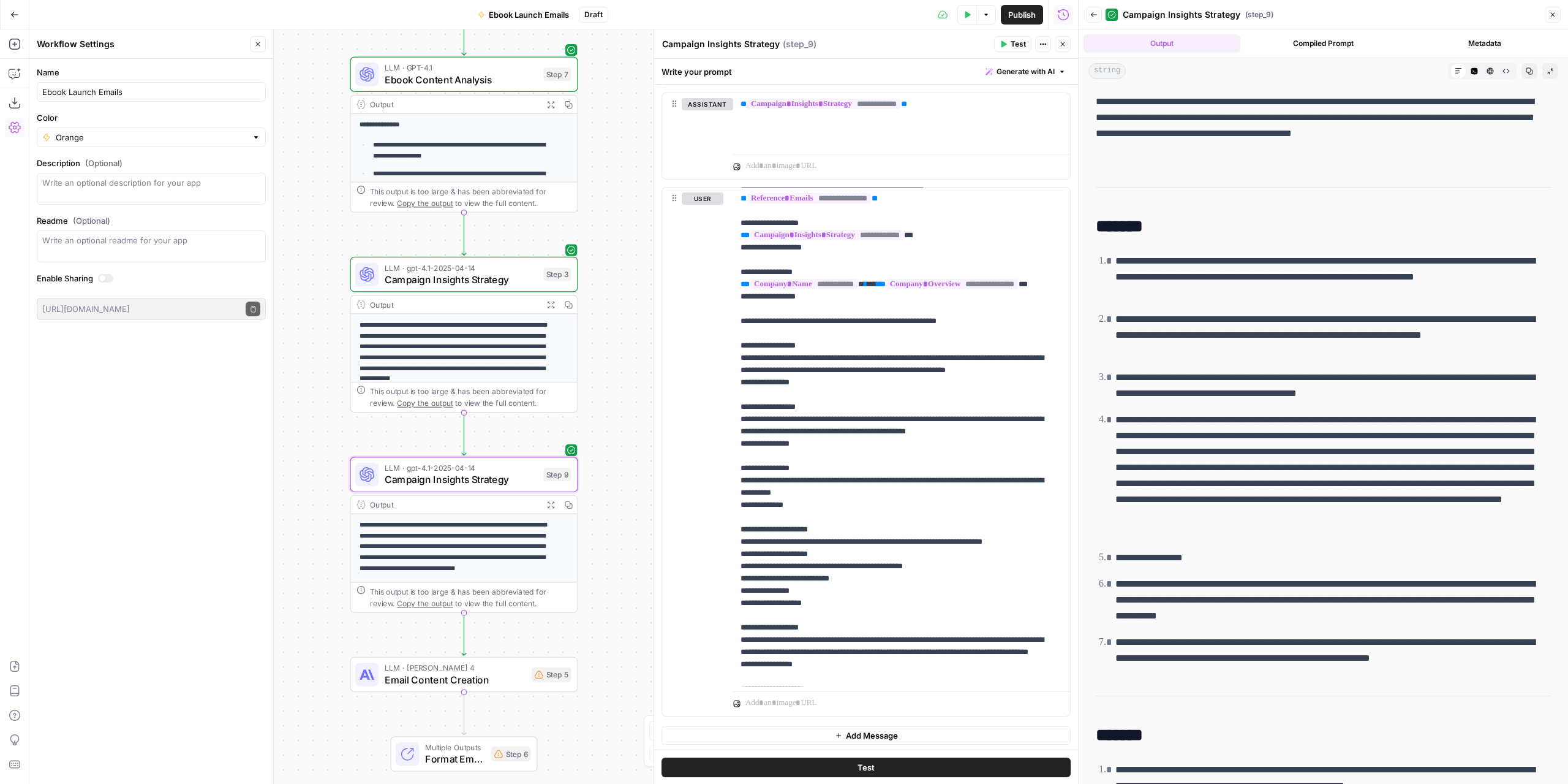
click at [511, 480] on span "Campaign Insights Strategy" at bounding box center [461, 479] width 153 height 15
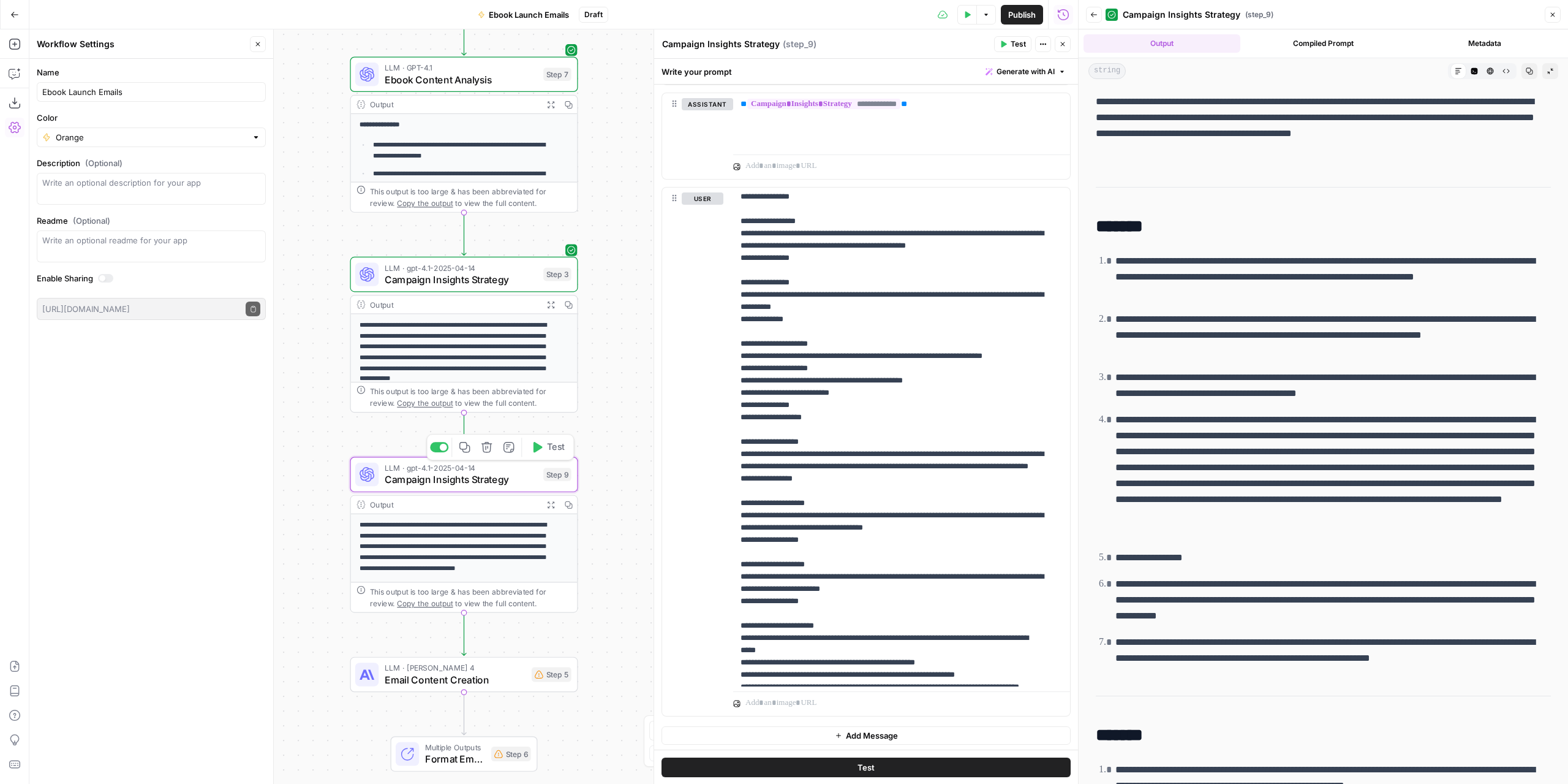
scroll to position [356, 0]
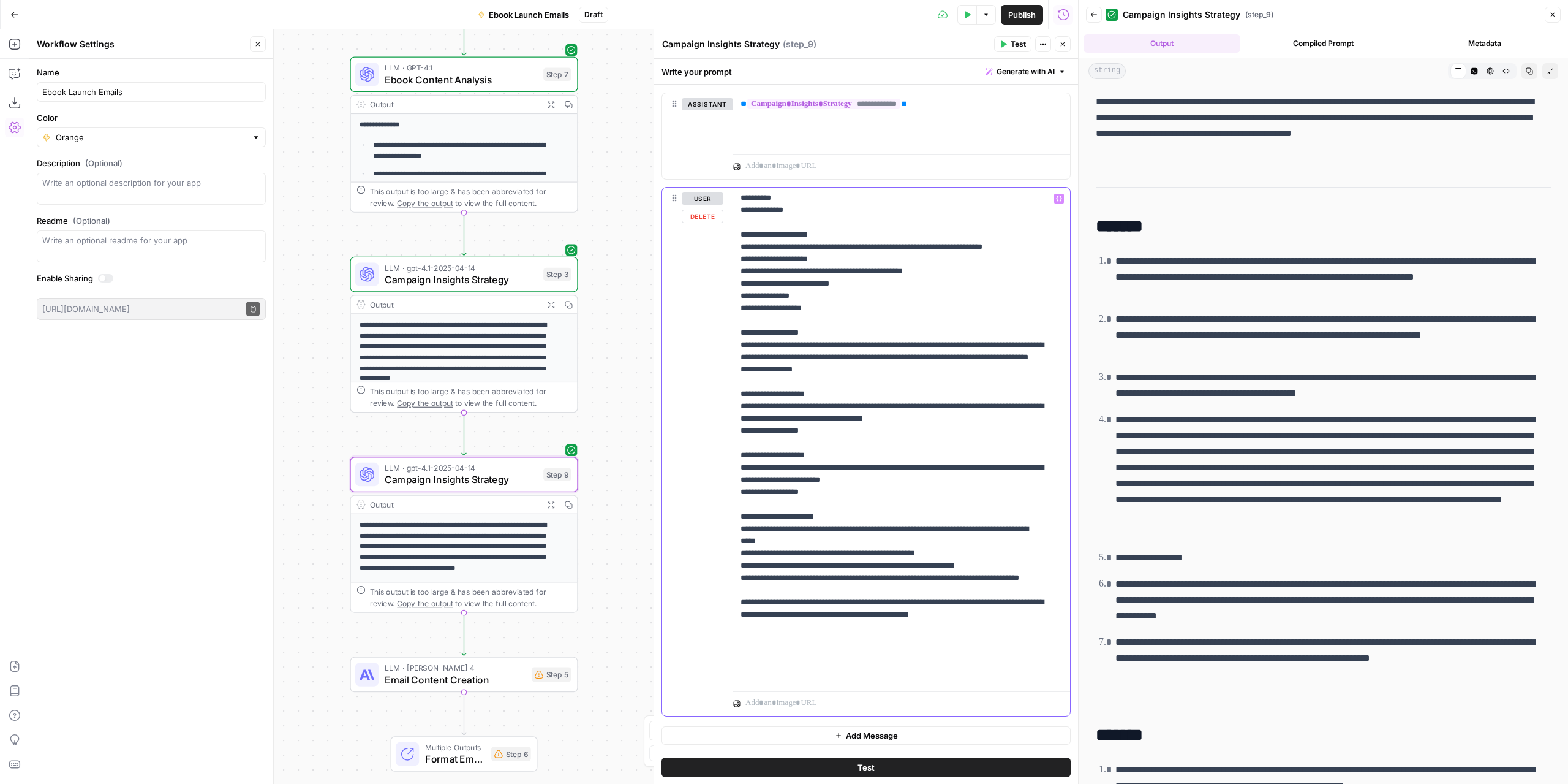
click at [1037, 668] on p "**********" at bounding box center [893, 259] width 304 height 845
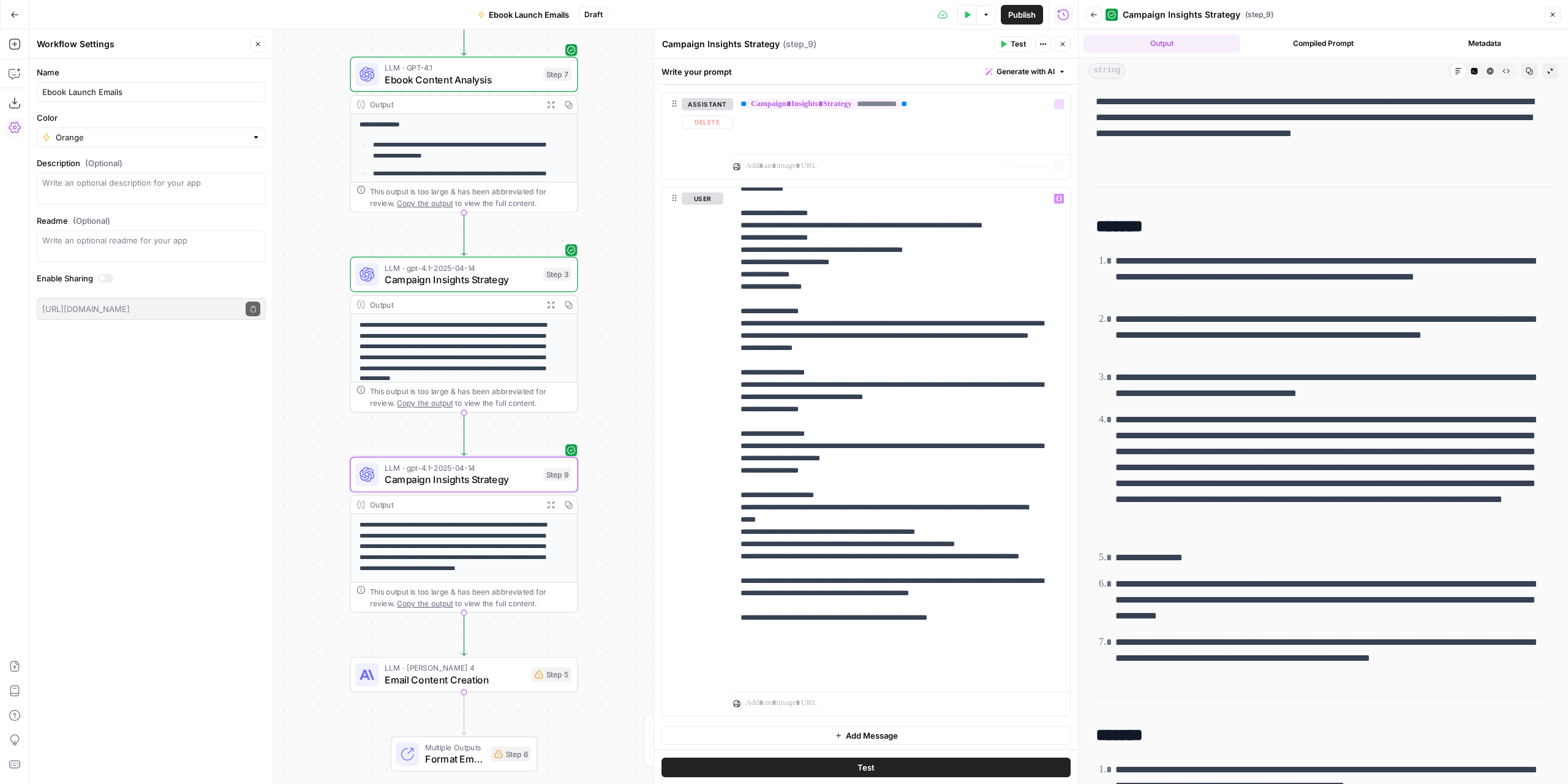
click at [1007, 51] on button "Test" at bounding box center [1013, 44] width 37 height 16
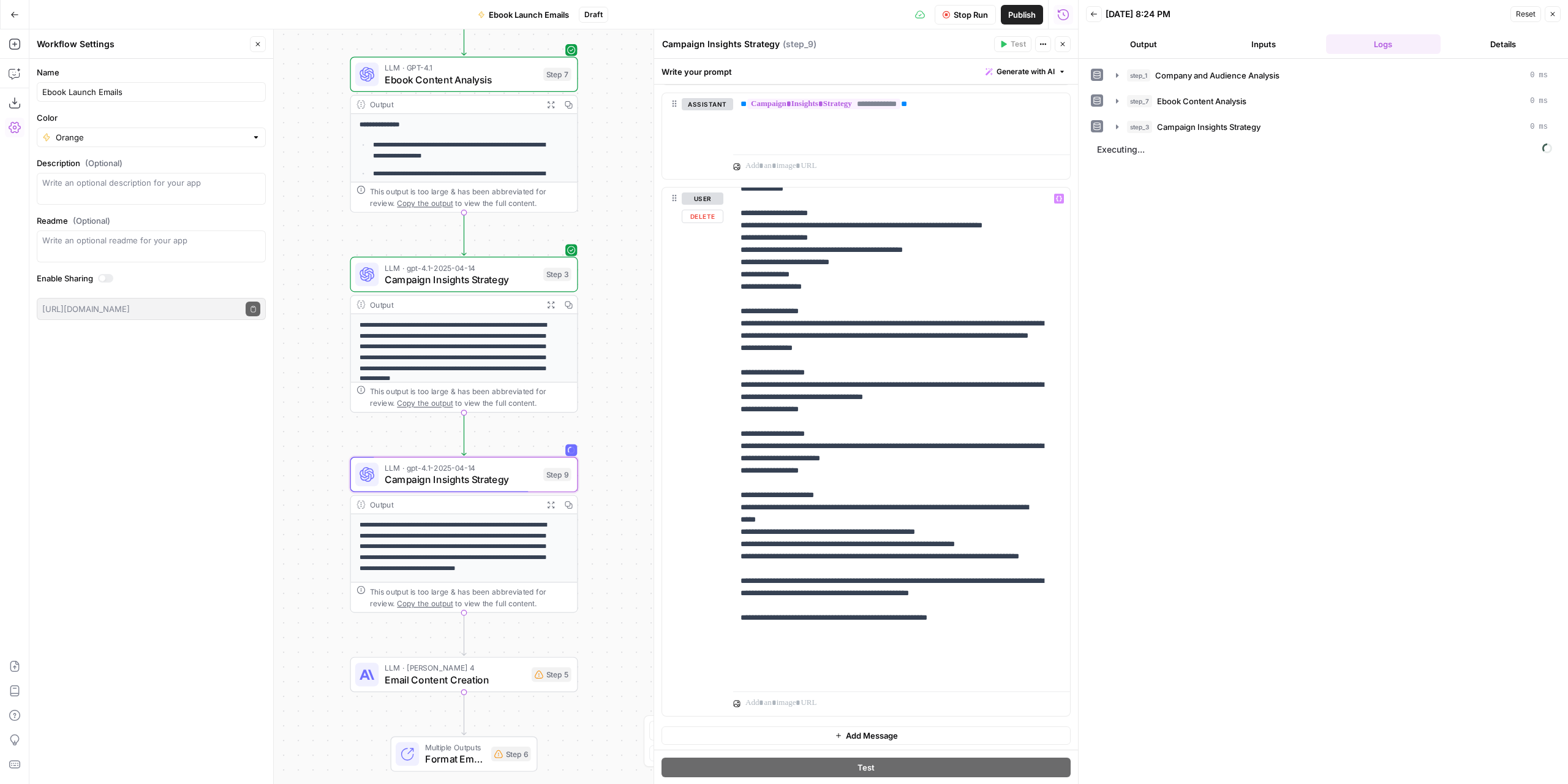
scroll to position [380, 0]
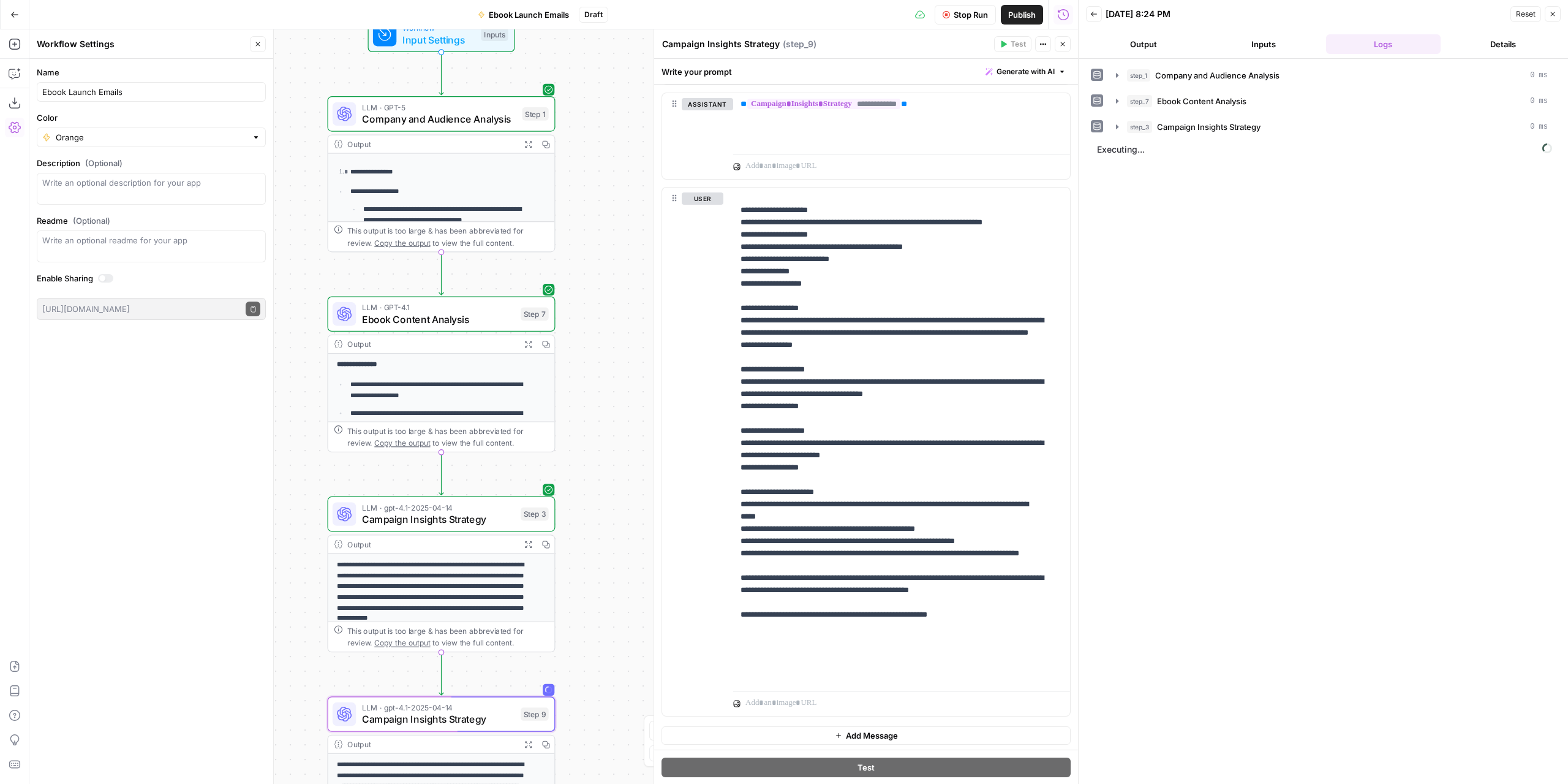
drag, startPoint x: 637, startPoint y: 404, endPoint x: 615, endPoint y: 644, distance: 241.0
click at [615, 644] on div "**********" at bounding box center [553, 406] width 1049 height 754
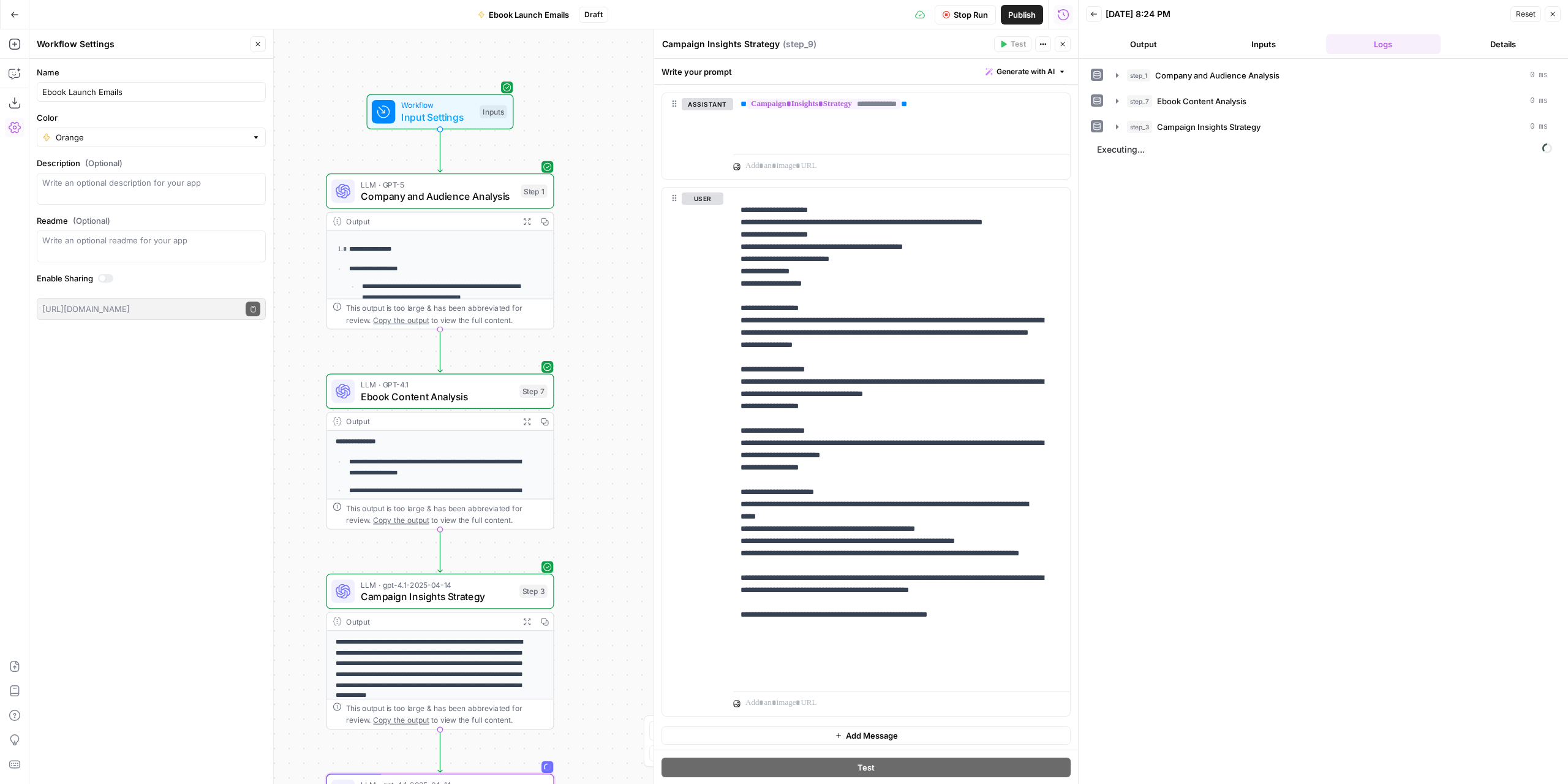
drag, startPoint x: 608, startPoint y: 486, endPoint x: 606, endPoint y: 563, distance: 77.0
click at [606, 563] on div "**********" at bounding box center [553, 406] width 1049 height 754
drag, startPoint x: 625, startPoint y: 589, endPoint x: 611, endPoint y: 335, distance: 254.4
click at [611, 335] on div "**********" at bounding box center [553, 406] width 1049 height 754
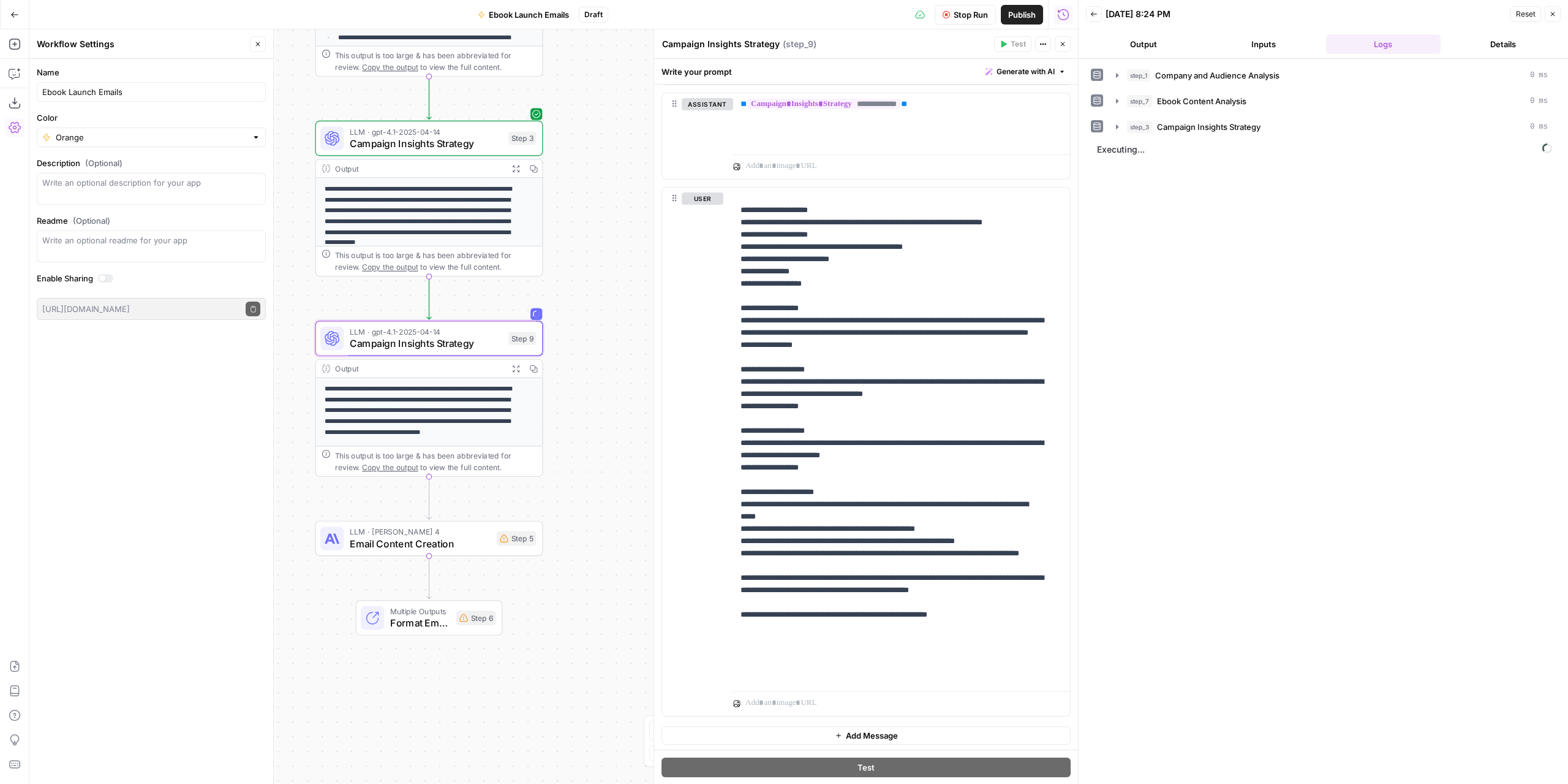
drag, startPoint x: 611, startPoint y: 377, endPoint x: 613, endPoint y: 332, distance: 45.0
click at [613, 330] on div "**********" at bounding box center [553, 406] width 1049 height 754
click at [614, 506] on div "**********" at bounding box center [553, 406] width 1049 height 754
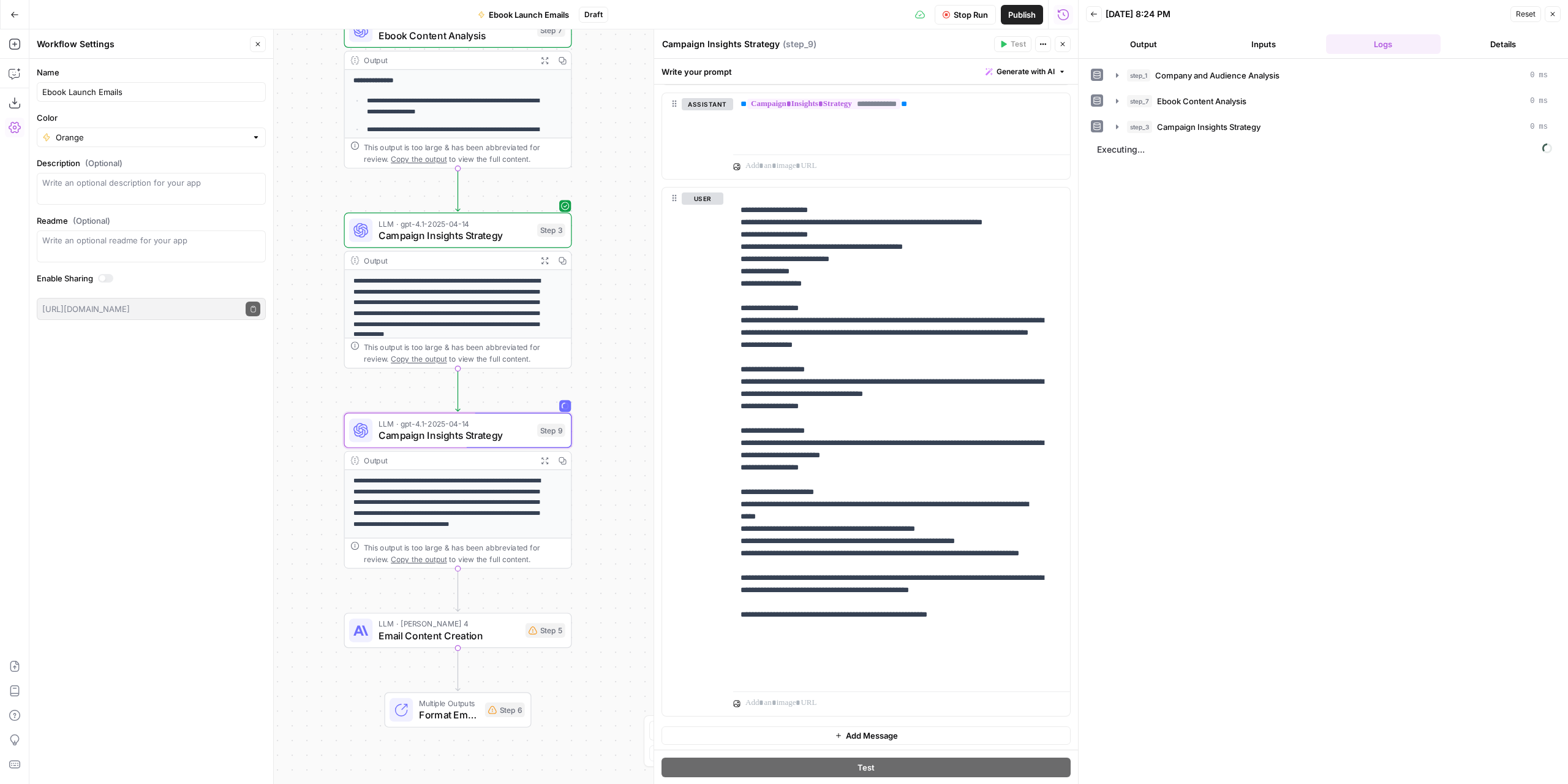
drag, startPoint x: 614, startPoint y: 506, endPoint x: 637, endPoint y: 589, distance: 86.1
click at [637, 589] on div "**********" at bounding box center [553, 406] width 1049 height 754
click at [265, 46] on button "Close" at bounding box center [257, 44] width 16 height 16
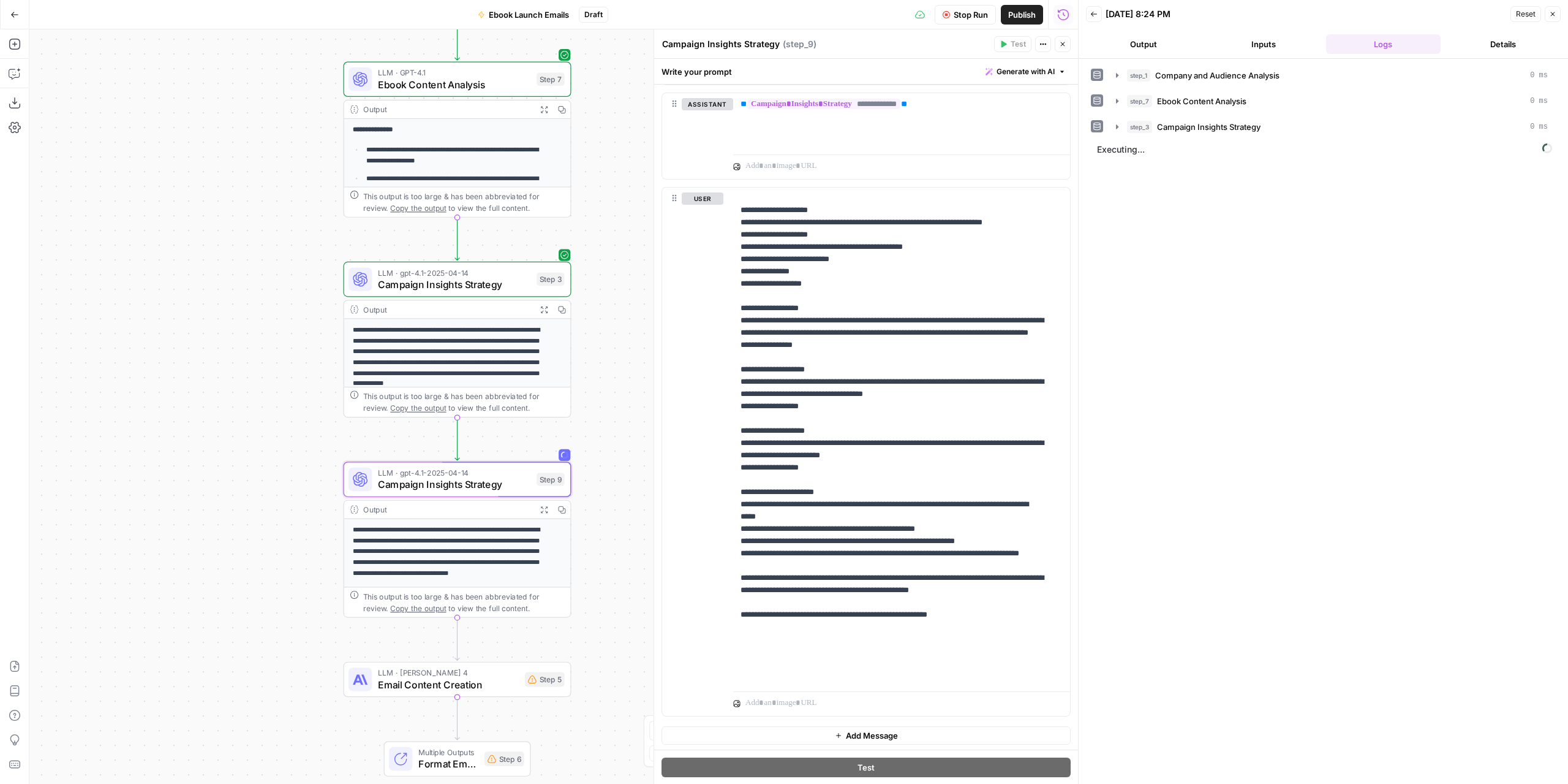
drag, startPoint x: 614, startPoint y: 389, endPoint x: 613, endPoint y: 438, distance: 49.0
click at [613, 438] on div "**********" at bounding box center [553, 406] width 1049 height 754
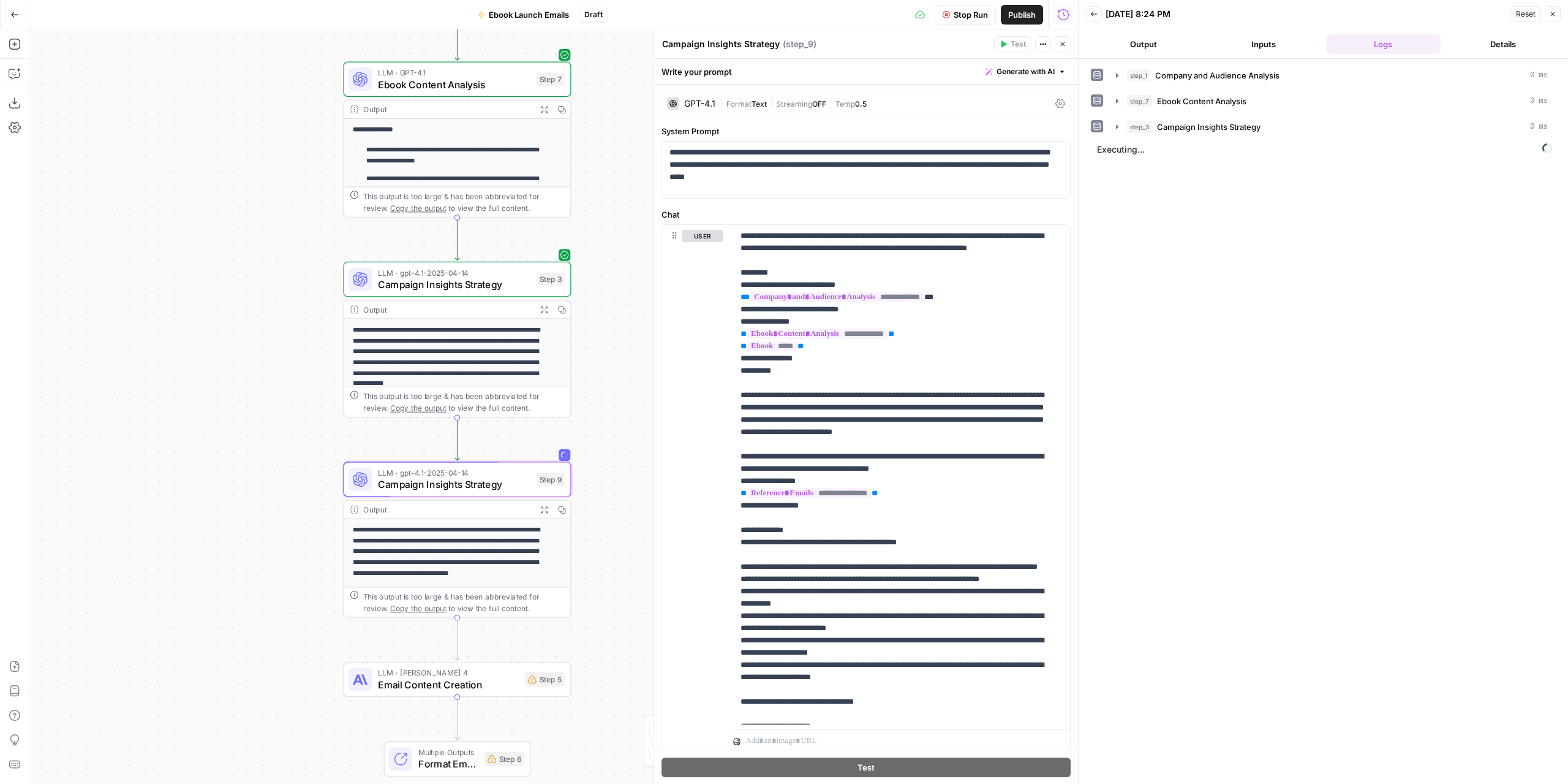
scroll to position [380, 0]
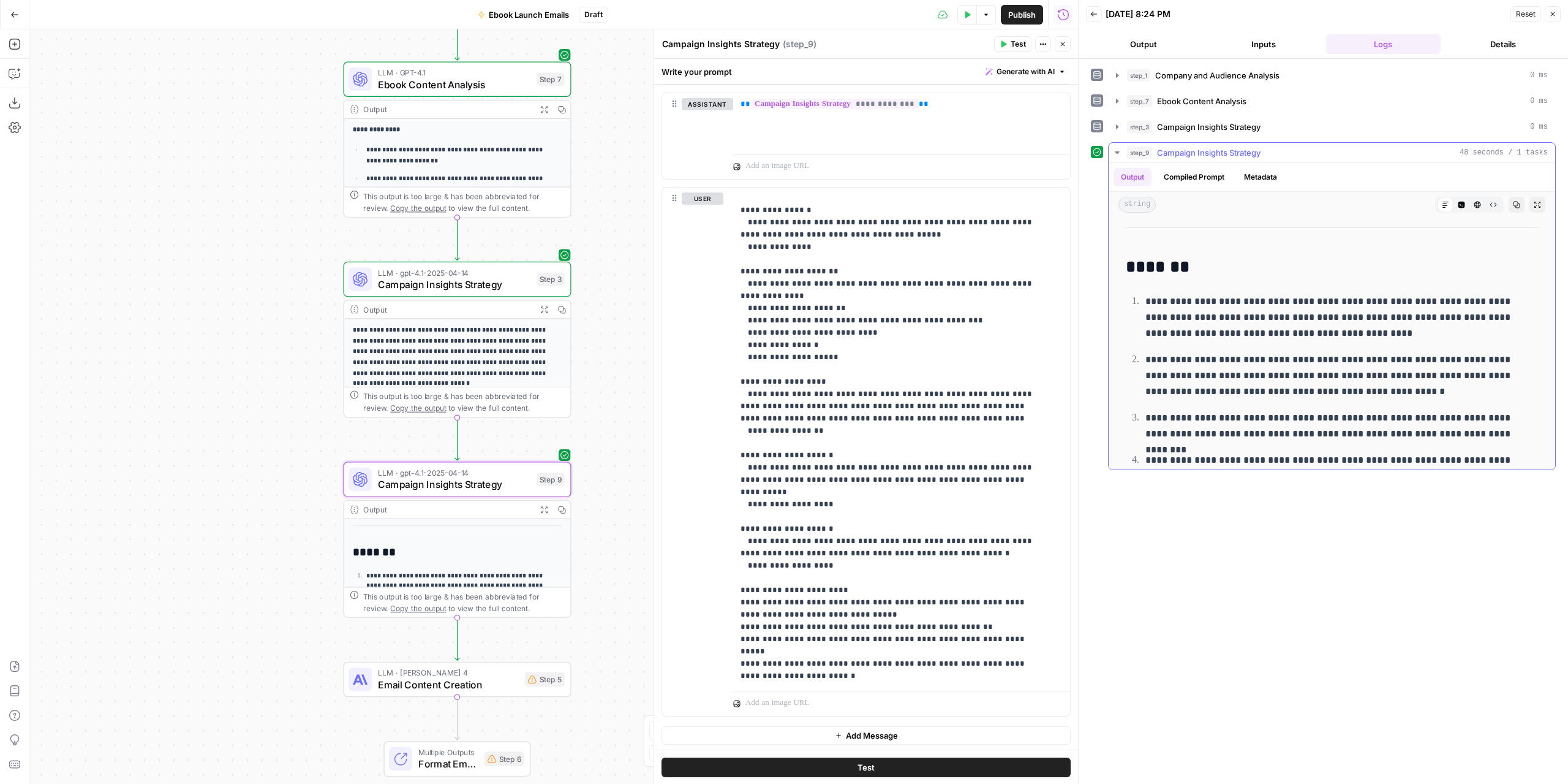
click at [1529, 204] on button "Expand Output" at bounding box center [1537, 205] width 16 height 16
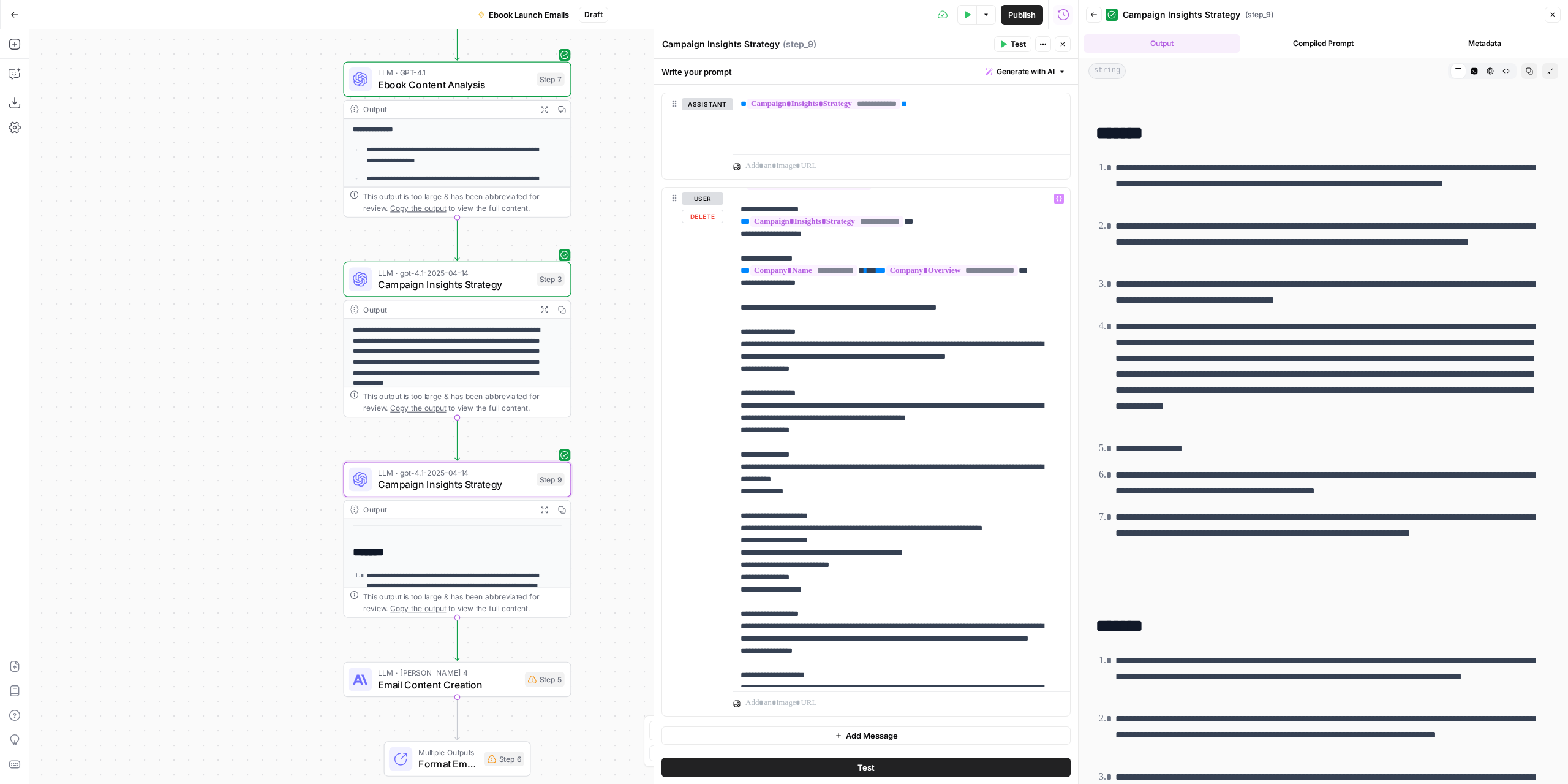
scroll to position [74, 0]
click at [812, 355] on p "**********" at bounding box center [893, 554] width 304 height 870
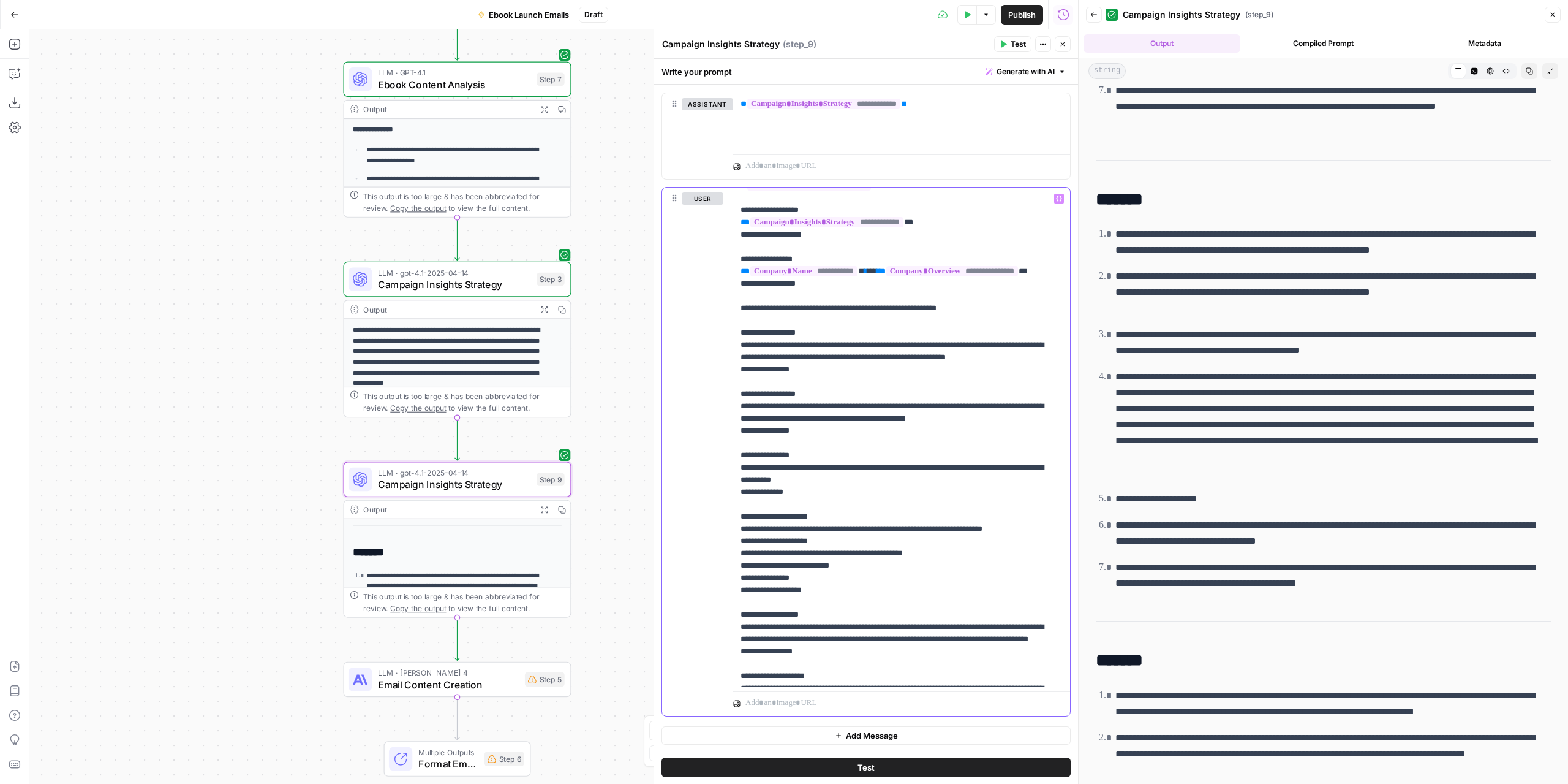
scroll to position [1164, 0]
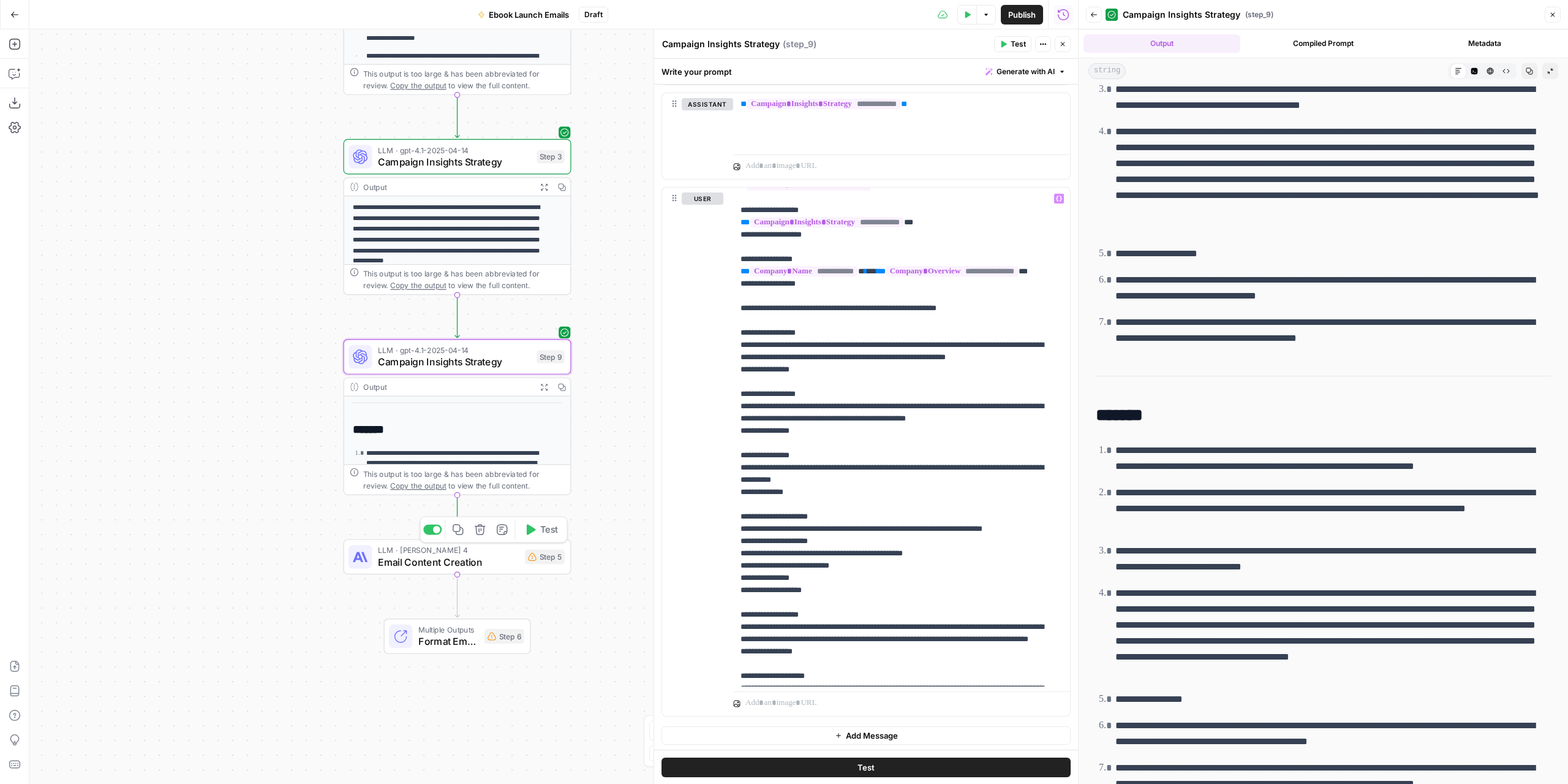
click at [503, 558] on span "Email Content Creation" at bounding box center [449, 561] width 141 height 15
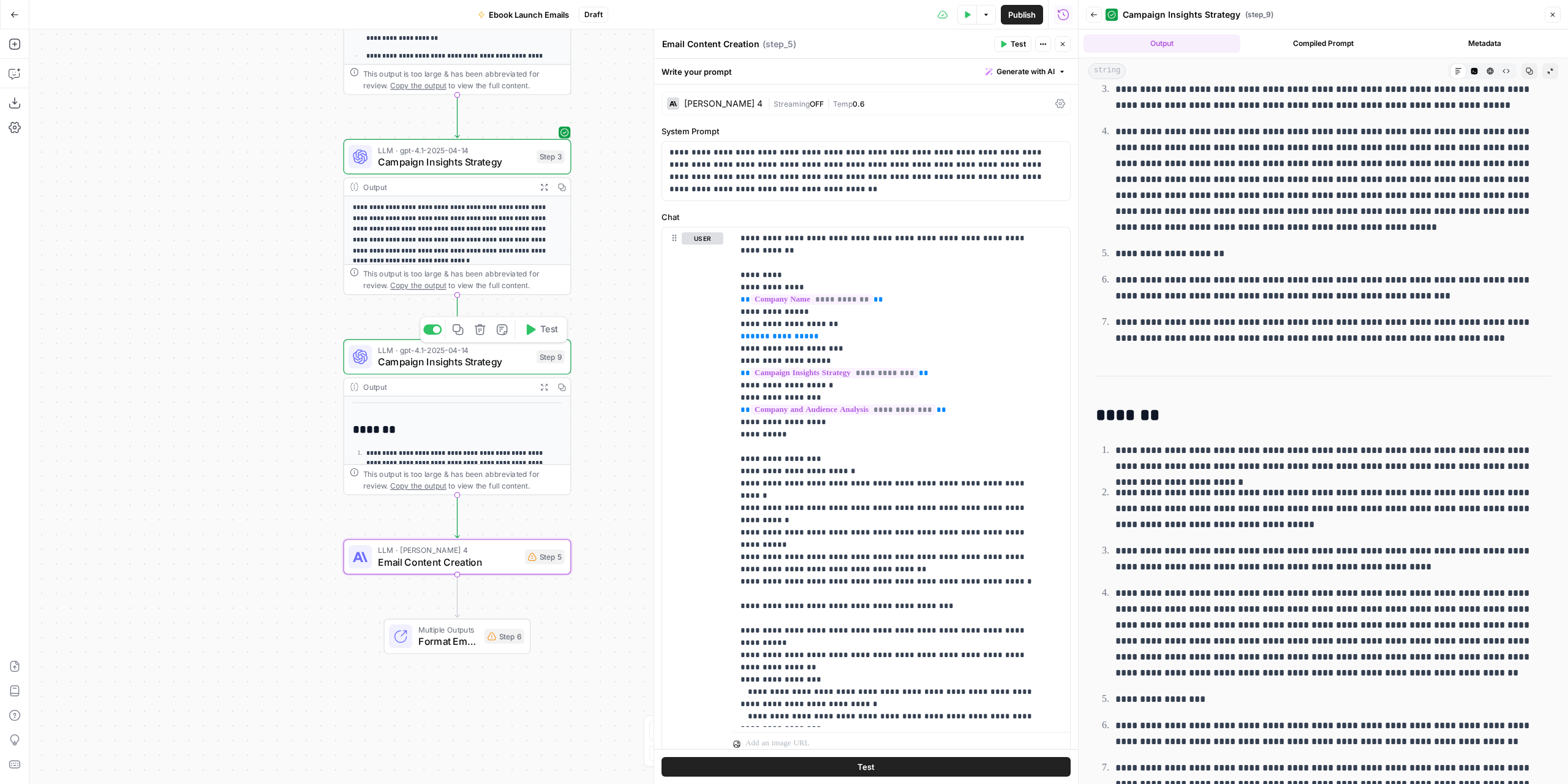
click at [458, 332] on icon "button" at bounding box center [458, 329] width 11 height 11
click at [455, 514] on icon "Edge from step_9 to step_5" at bounding box center [457, 516] width 4 height 43
click at [488, 631] on span "LLM · [PERSON_NAME] 4" at bounding box center [449, 629] width 141 height 11
click at [498, 636] on span "Email Content Creation" at bounding box center [449, 641] width 141 height 15
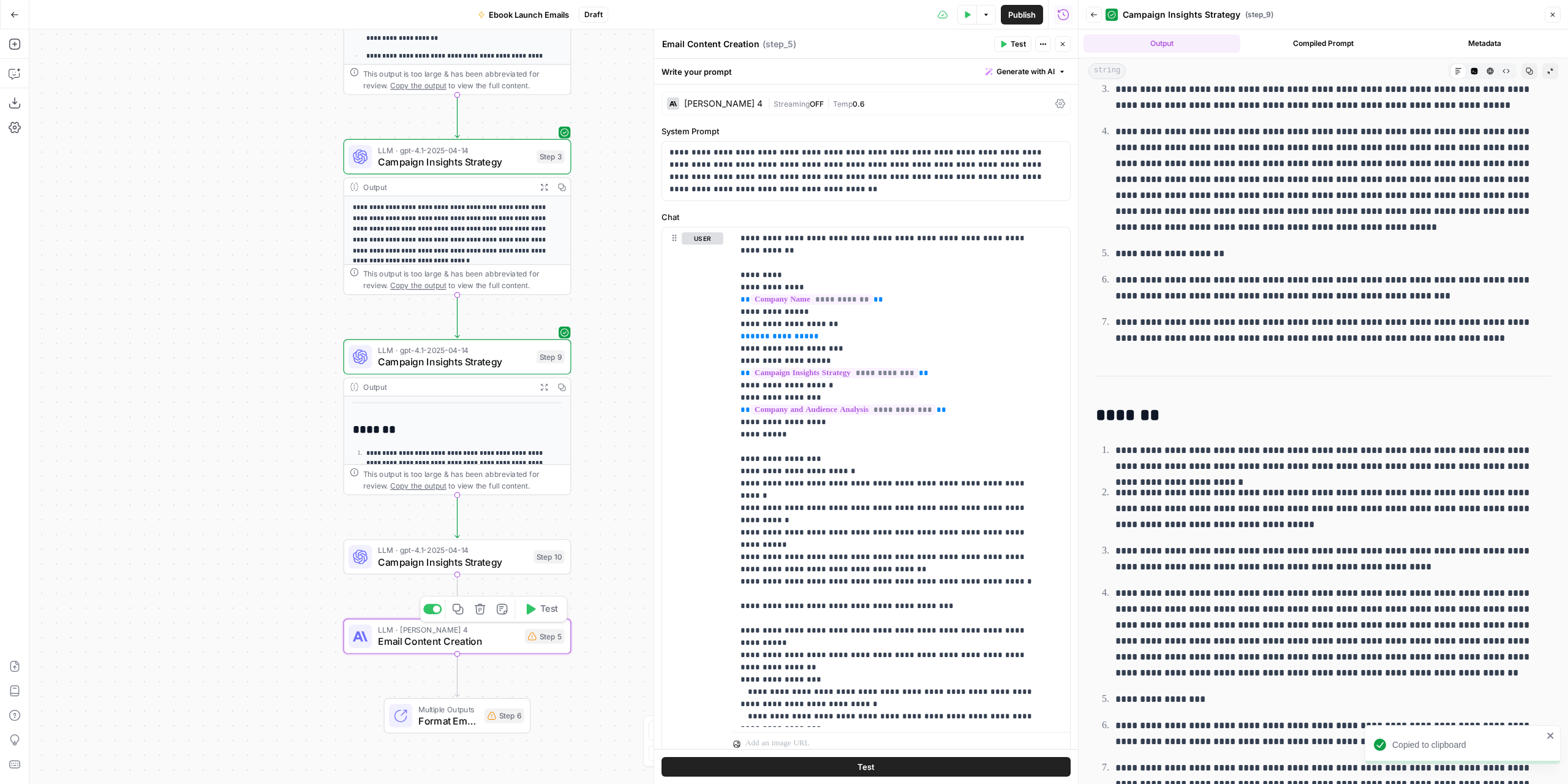
click at [498, 636] on span "Email Content Creation" at bounding box center [449, 641] width 141 height 15
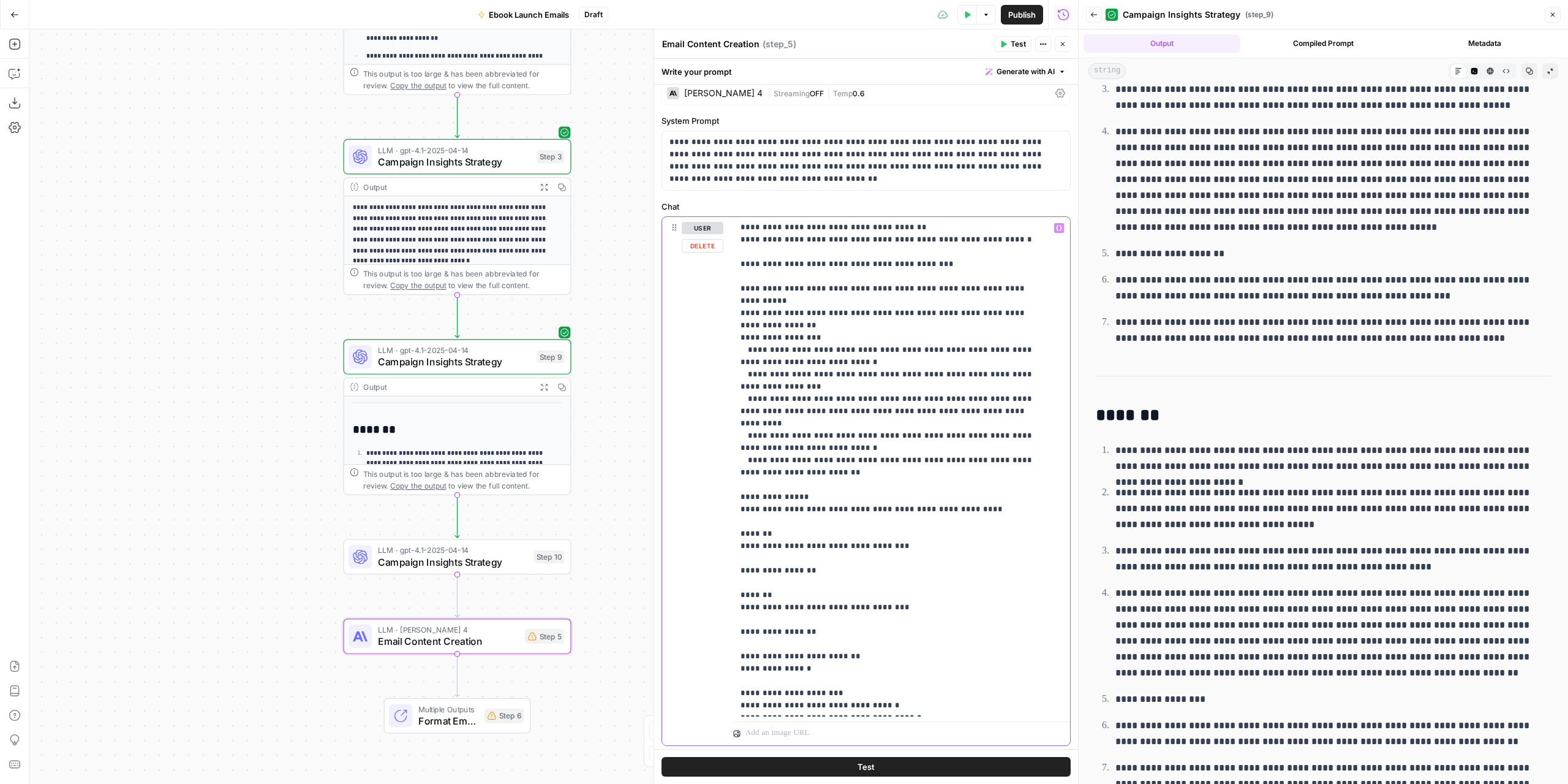
scroll to position [41, 0]
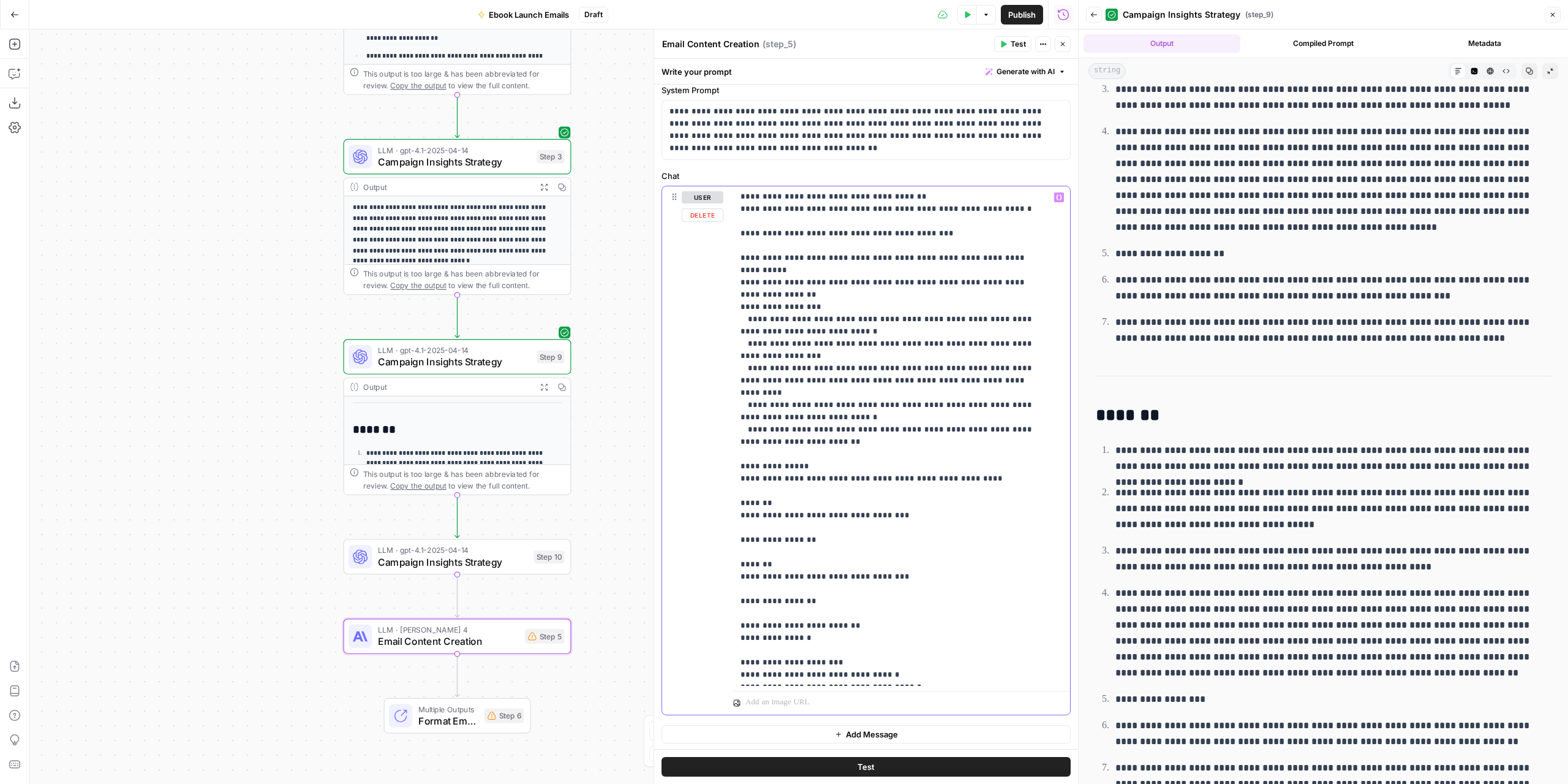
drag, startPoint x: 740, startPoint y: 235, endPoint x: 1019, endPoint y: 681, distance: 526.1
click at [1019, 681] on div "**********" at bounding box center [897, 436] width 328 height 499
copy p "**********"
click at [601, 595] on div "**********" at bounding box center [553, 406] width 1049 height 754
click at [501, 569] on div "LLM · gpt-4.1-2025-04-14 Campaign Insights Strategy Step 10 Copy step Delete st…" at bounding box center [458, 557] width 228 height 36
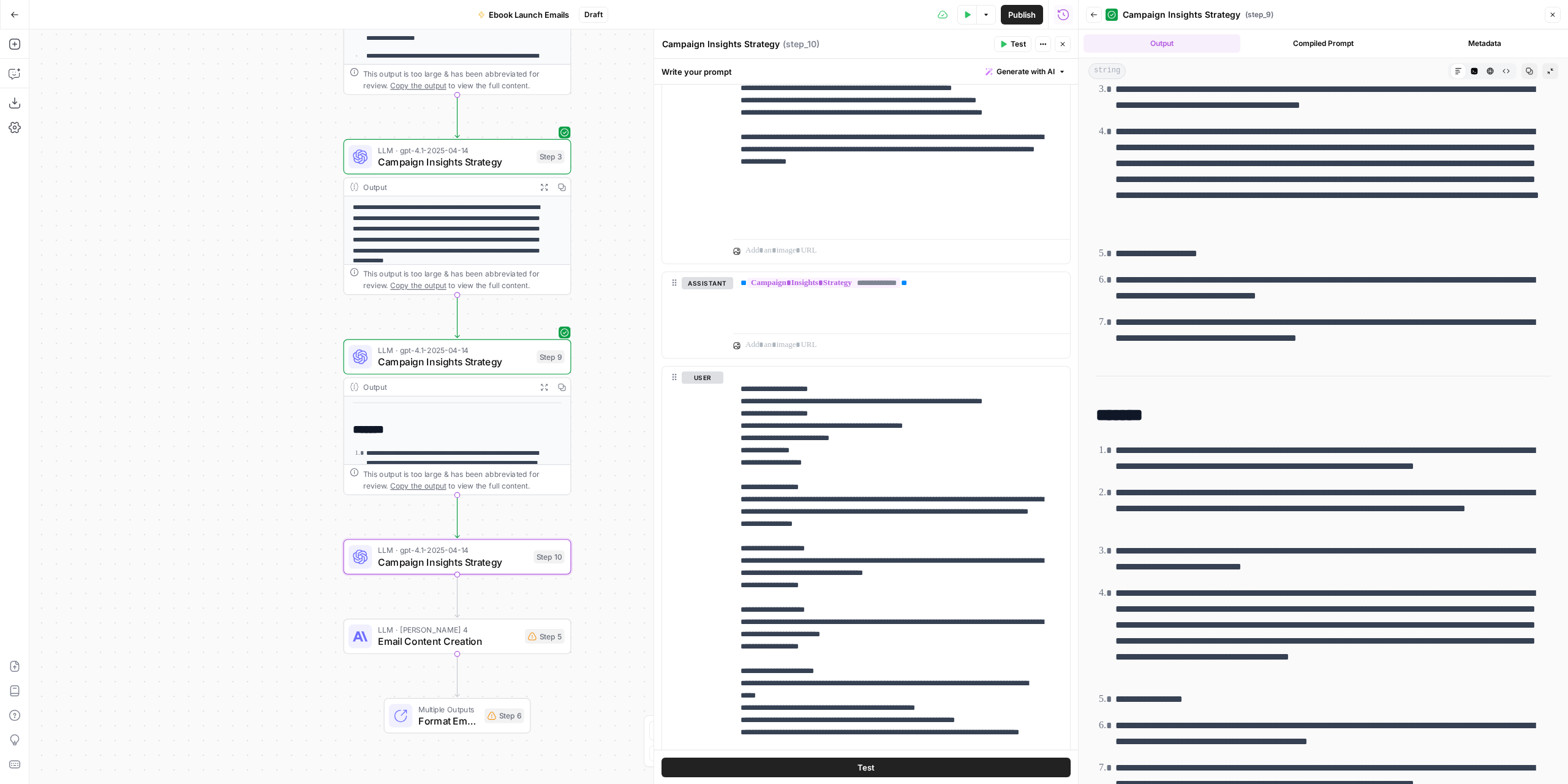
scroll to position [669, 0]
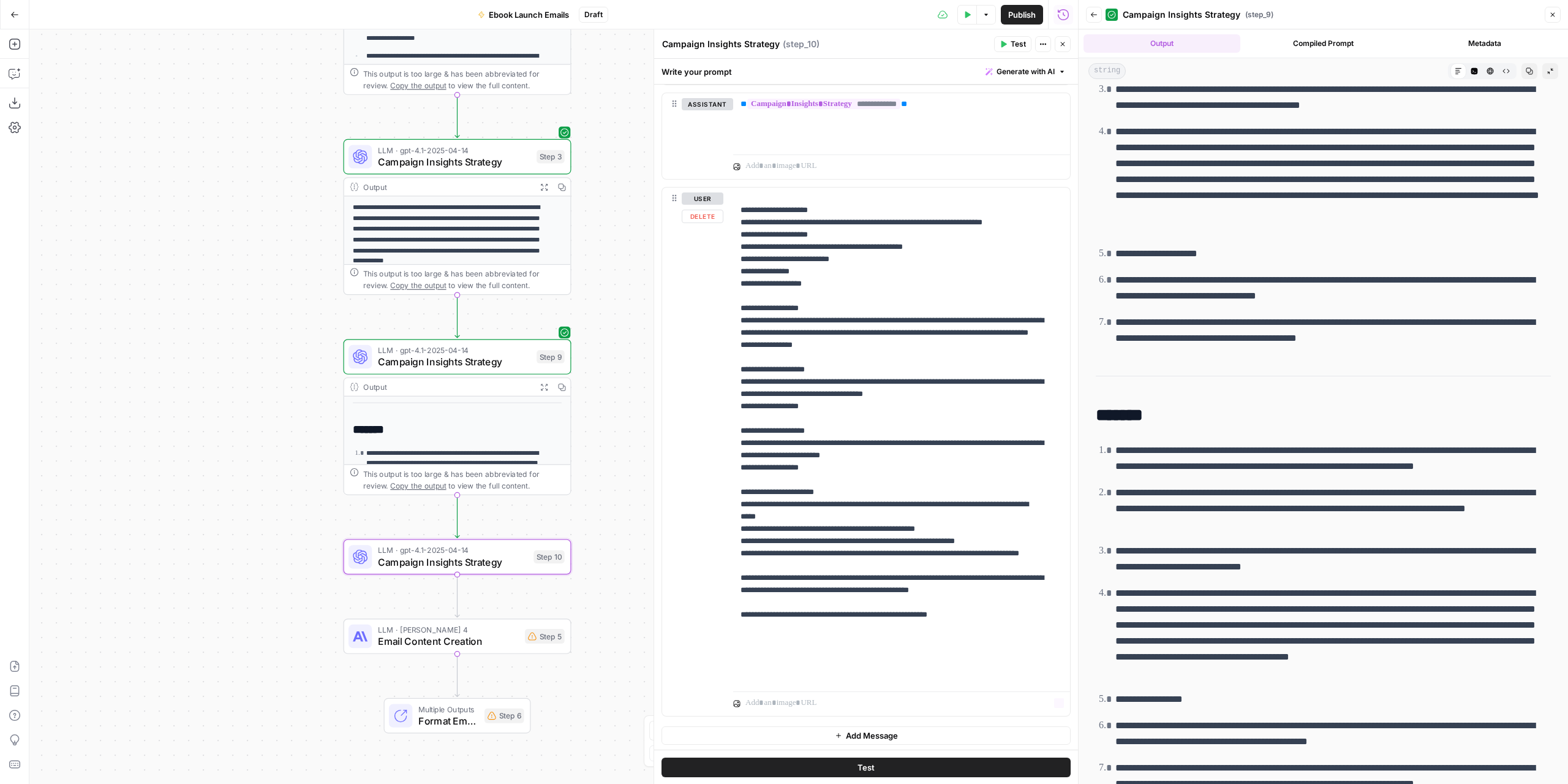
click at [901, 731] on button "Add Message" at bounding box center [866, 735] width 409 height 19
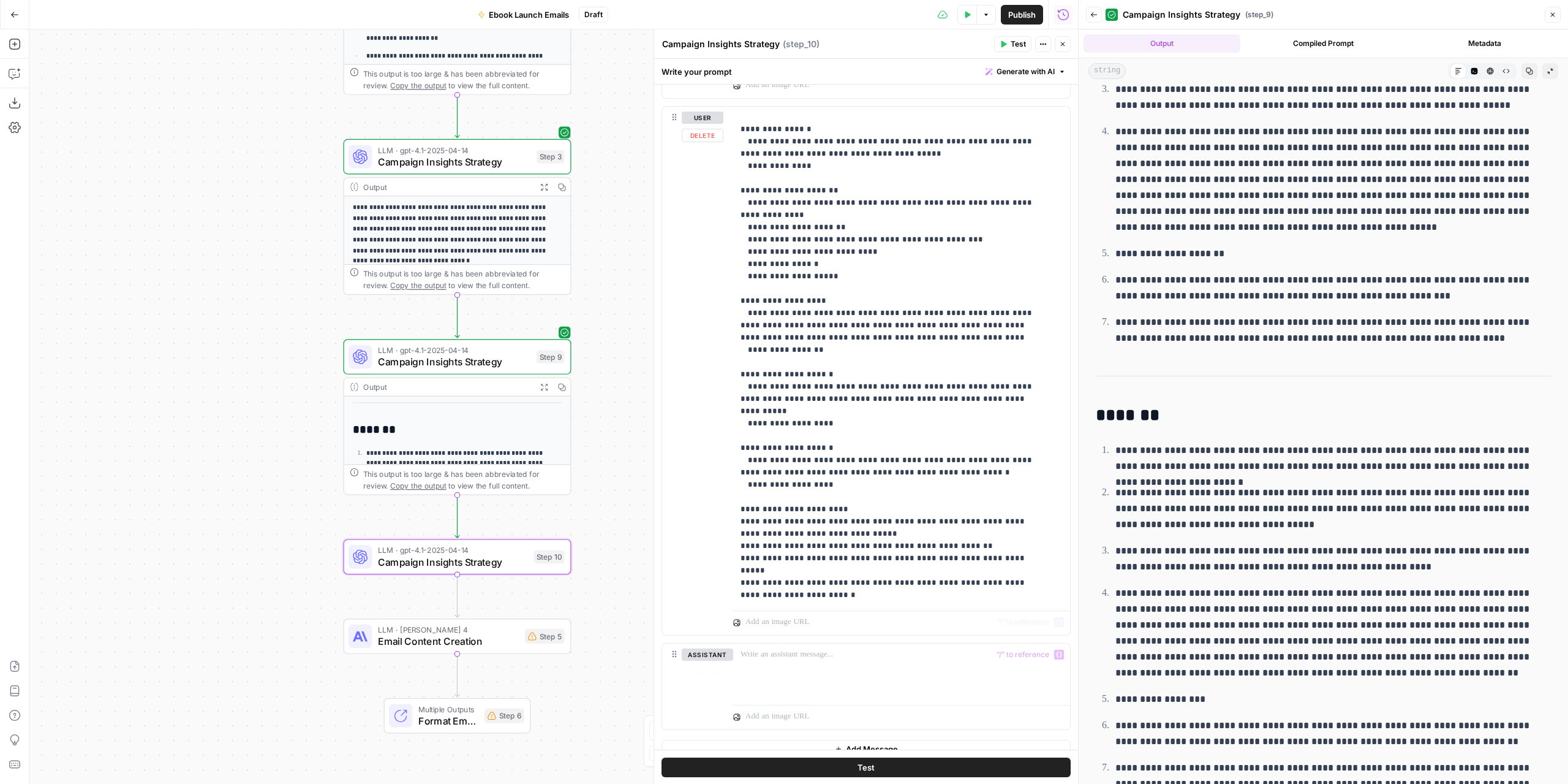
scroll to position [763, 0]
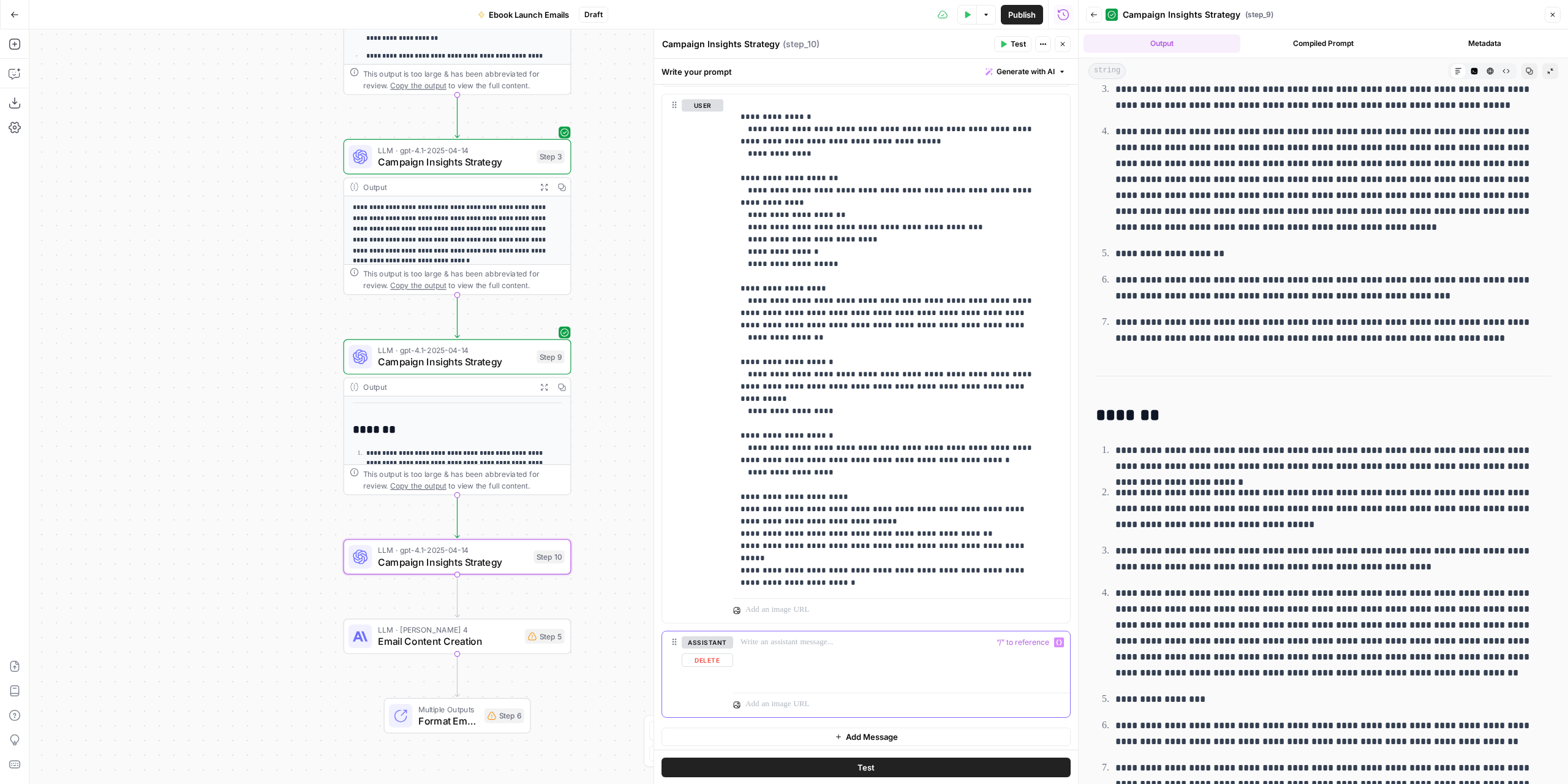
click at [1047, 644] on p at bounding box center [902, 642] width 322 height 12
click at [1056, 641] on icon "button" at bounding box center [1059, 642] width 6 height 6
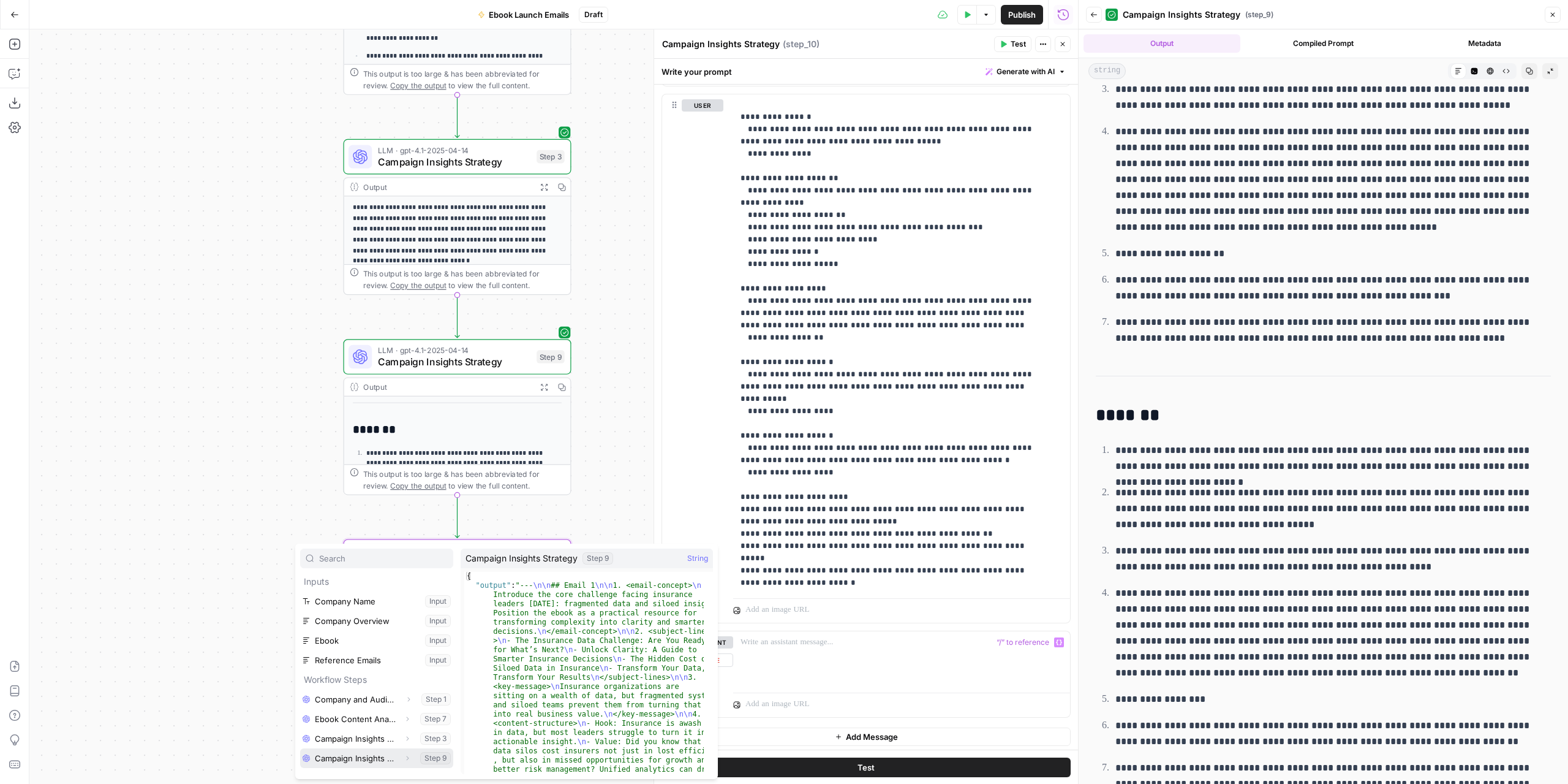
click at [351, 758] on button "Select variable Campaign Insights Strategy" at bounding box center [376, 758] width 153 height 19
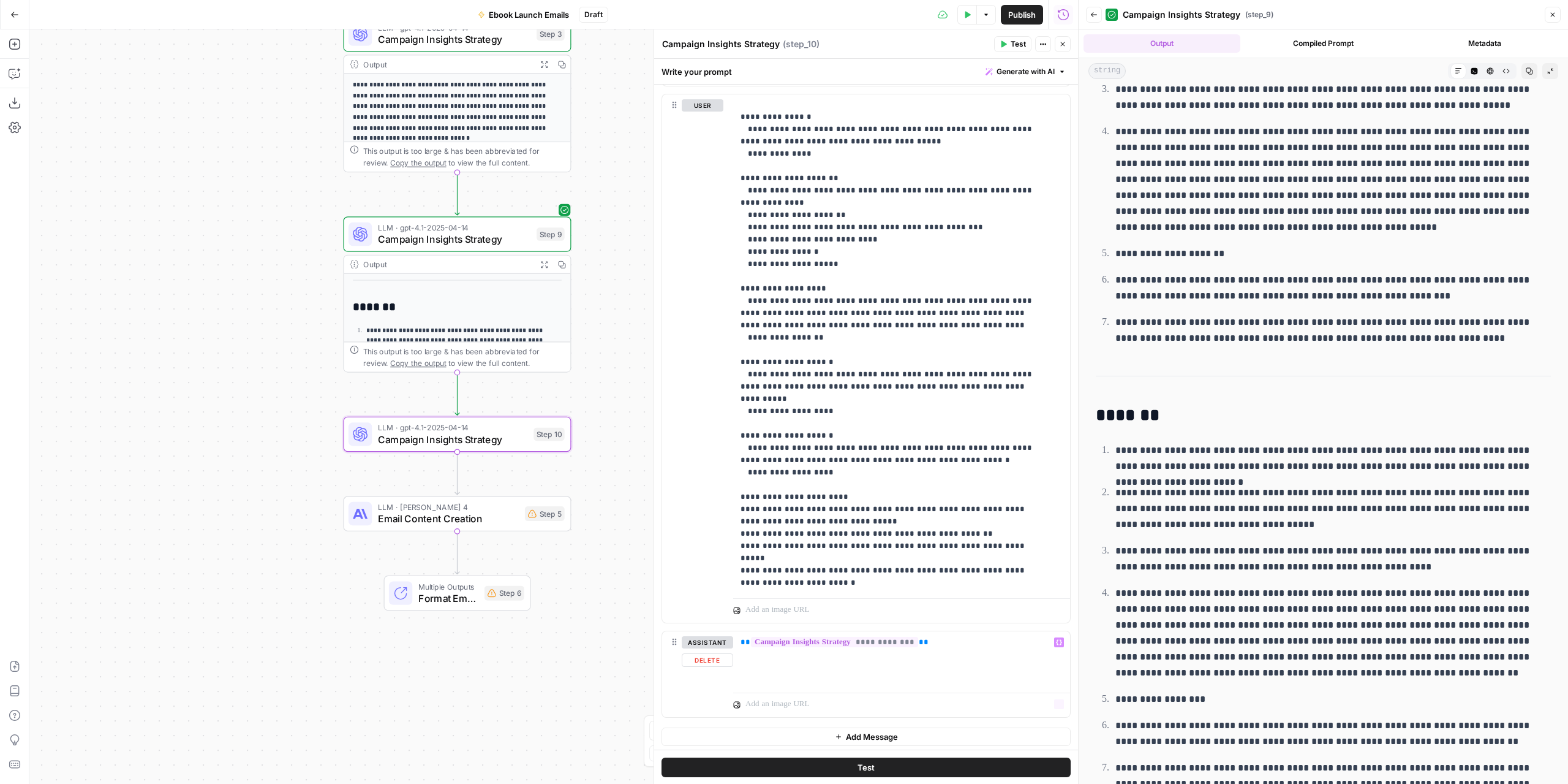
click at [862, 735] on span "Add Message" at bounding box center [871, 736] width 52 height 12
click at [848, 732] on p at bounding box center [902, 736] width 322 height 12
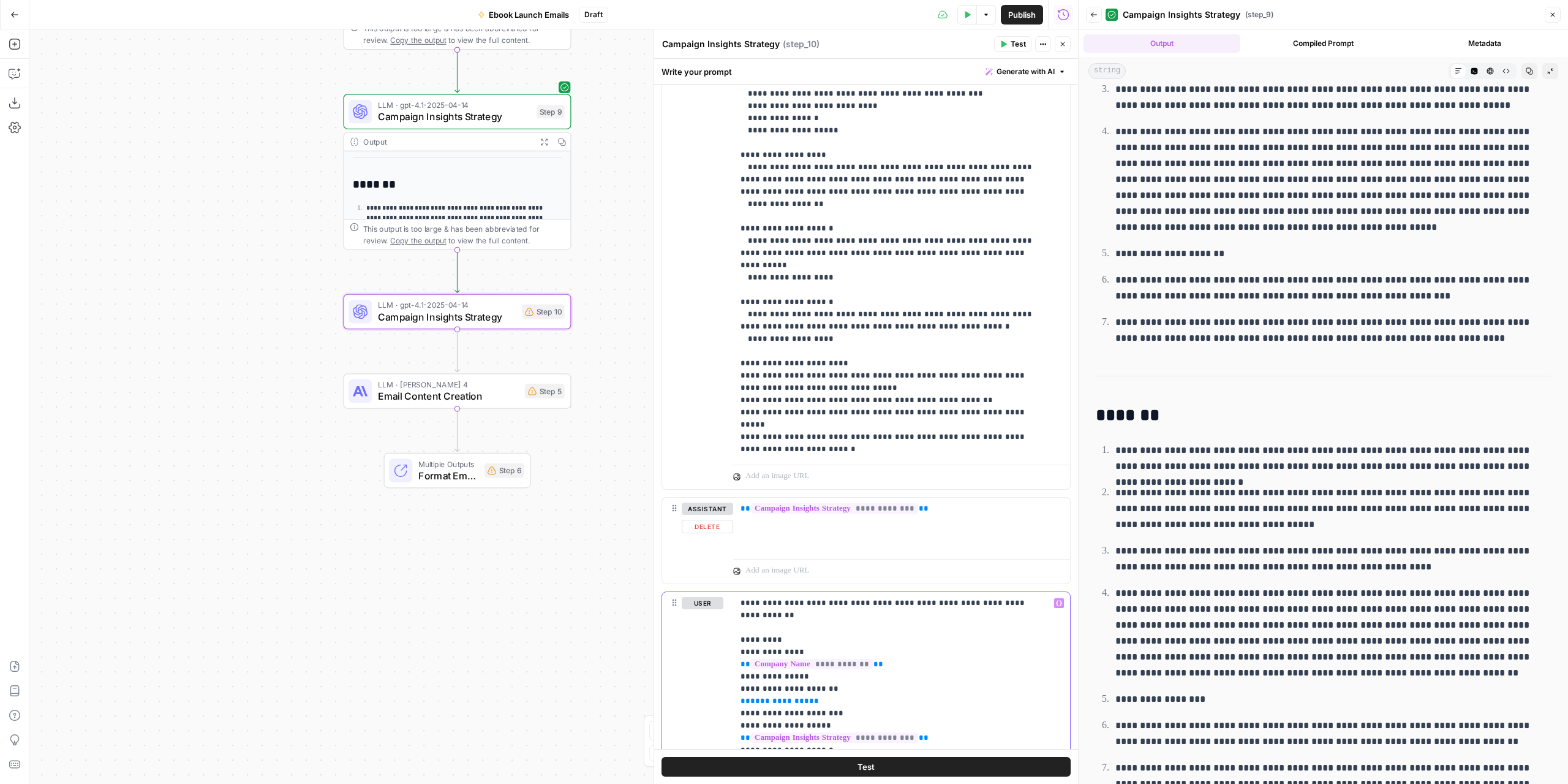
scroll to position [946, 0]
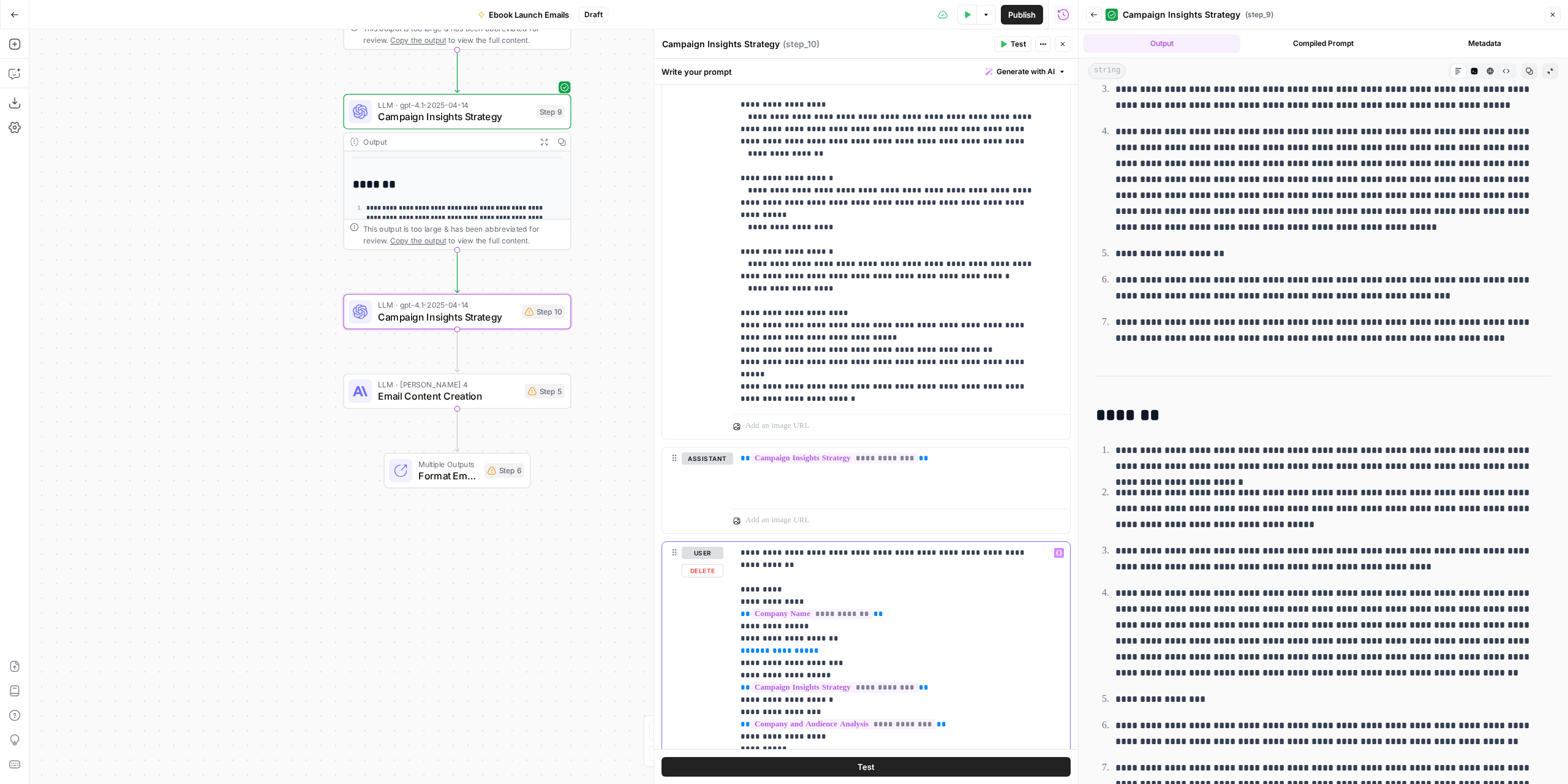
drag, startPoint x: 791, startPoint y: 549, endPoint x: 730, endPoint y: 551, distance: 61.0
click at [501, 392] on span "Email Content Creation" at bounding box center [449, 396] width 141 height 15
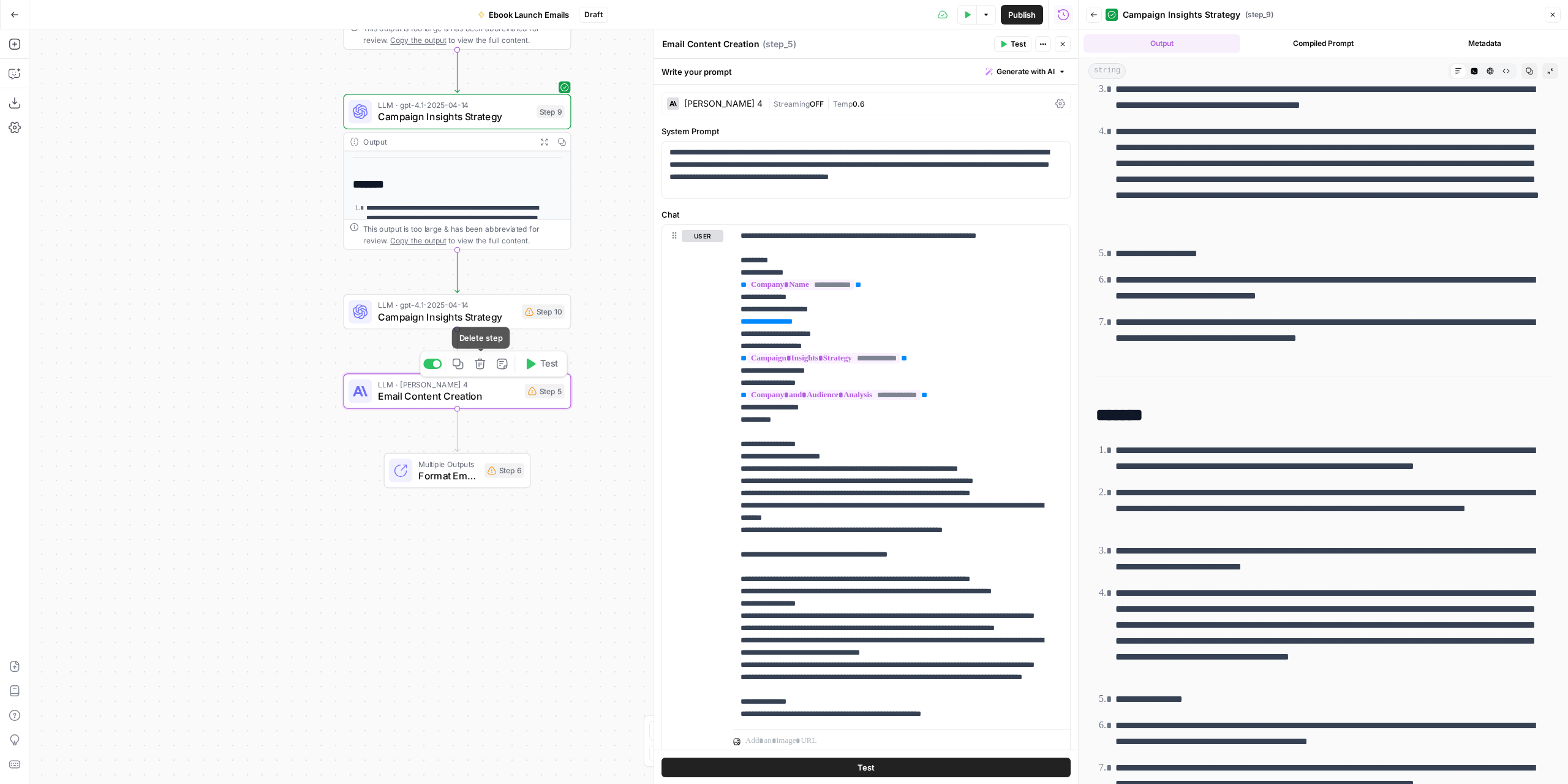
click at [483, 363] on icon "button" at bounding box center [480, 364] width 11 height 11
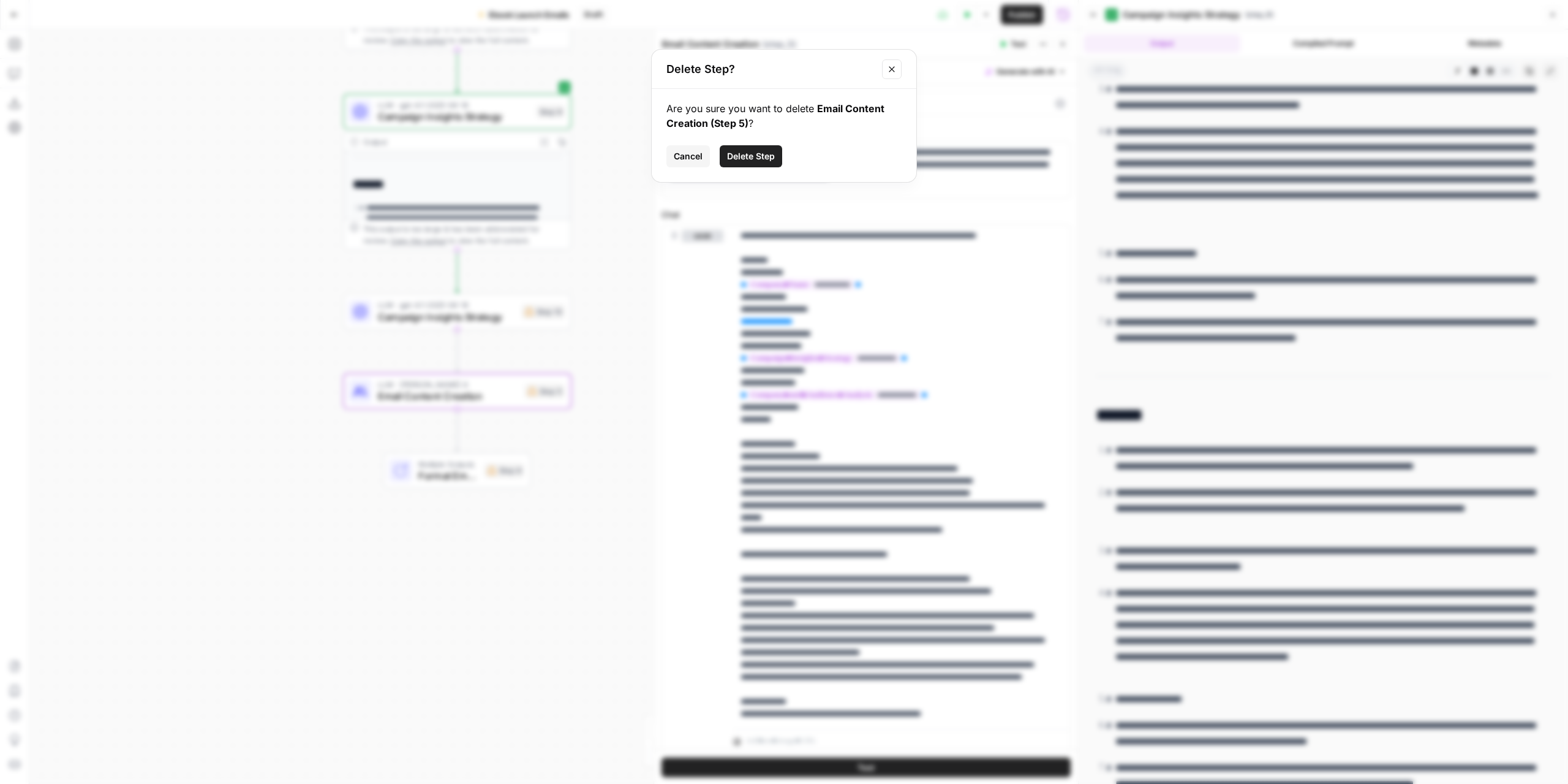
click at [771, 155] on span "Delete Step" at bounding box center [751, 156] width 48 height 12
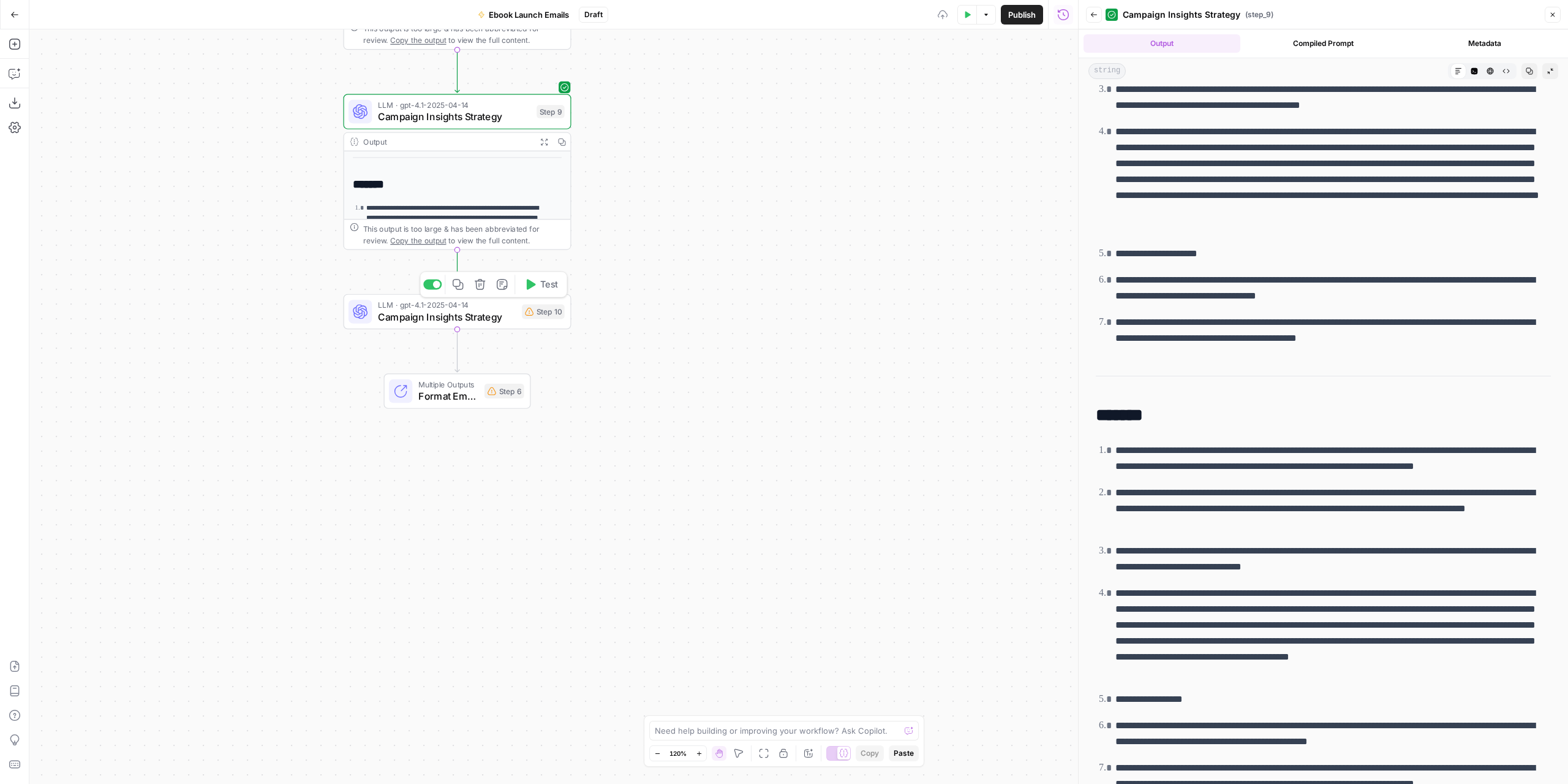
click at [483, 313] on span "Campaign Insights Strategy" at bounding box center [447, 317] width 138 height 15
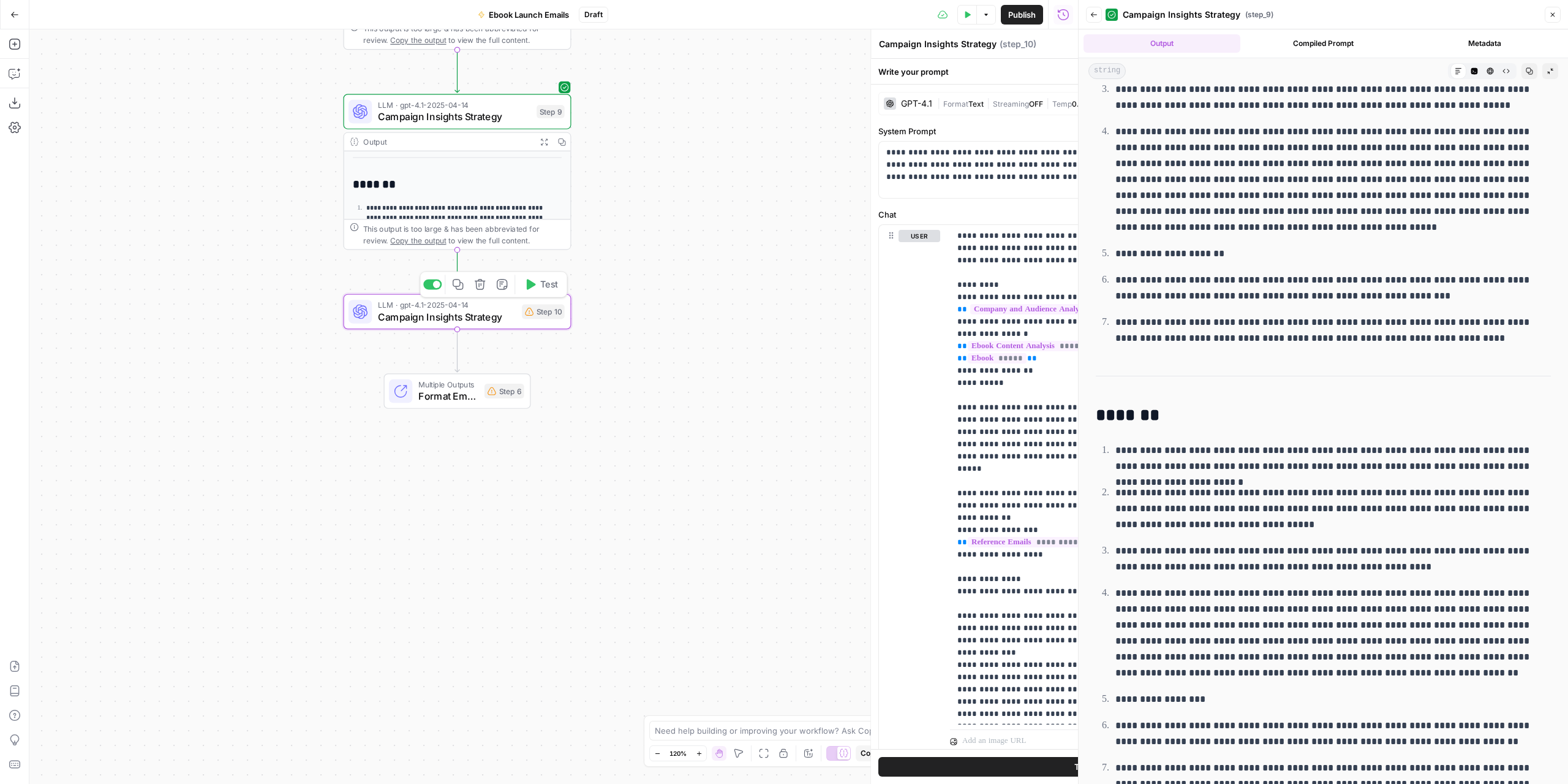
click at [483, 313] on span "Campaign Insights Strategy" at bounding box center [447, 317] width 138 height 15
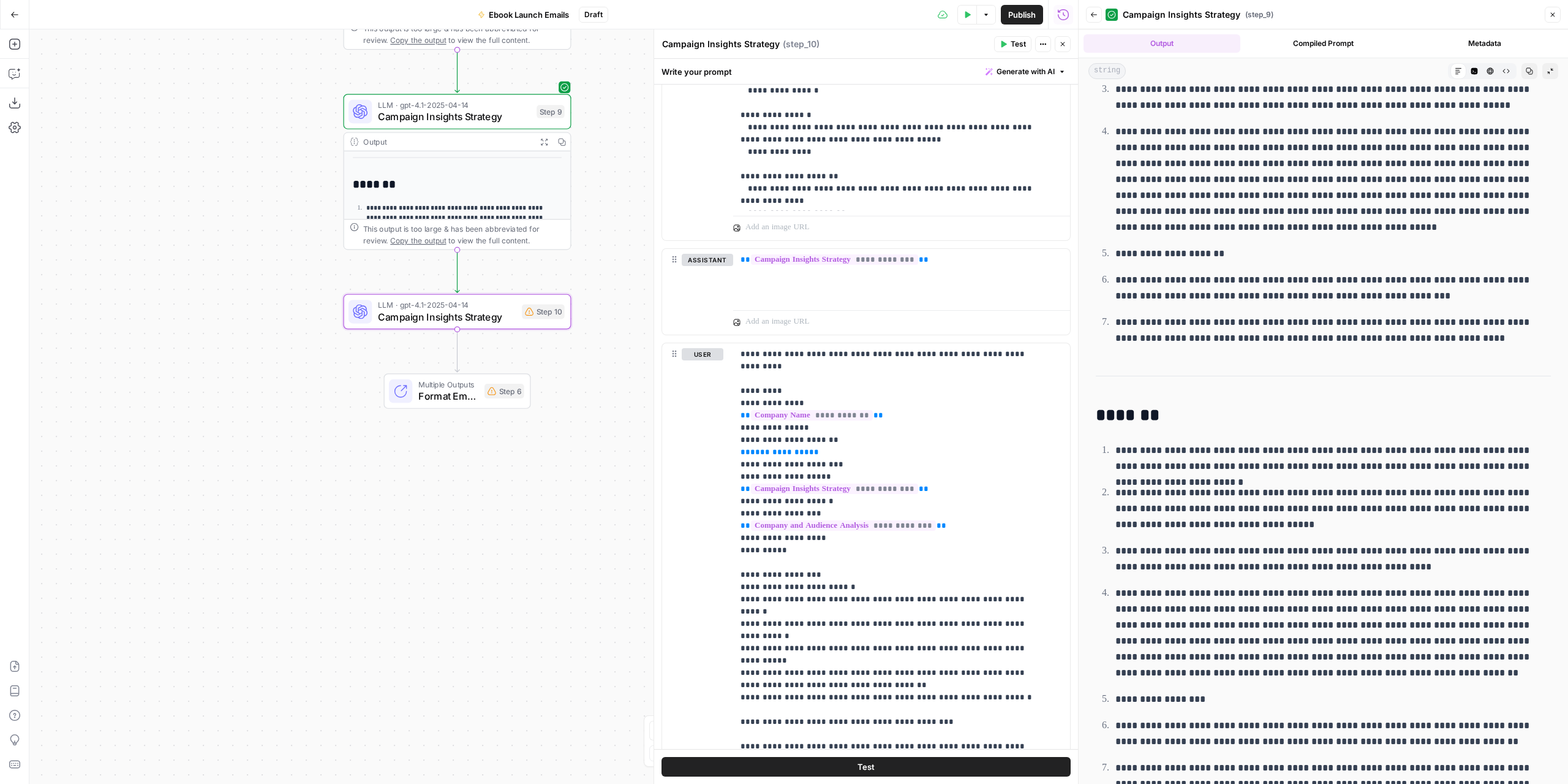
scroll to position [1157, 0]
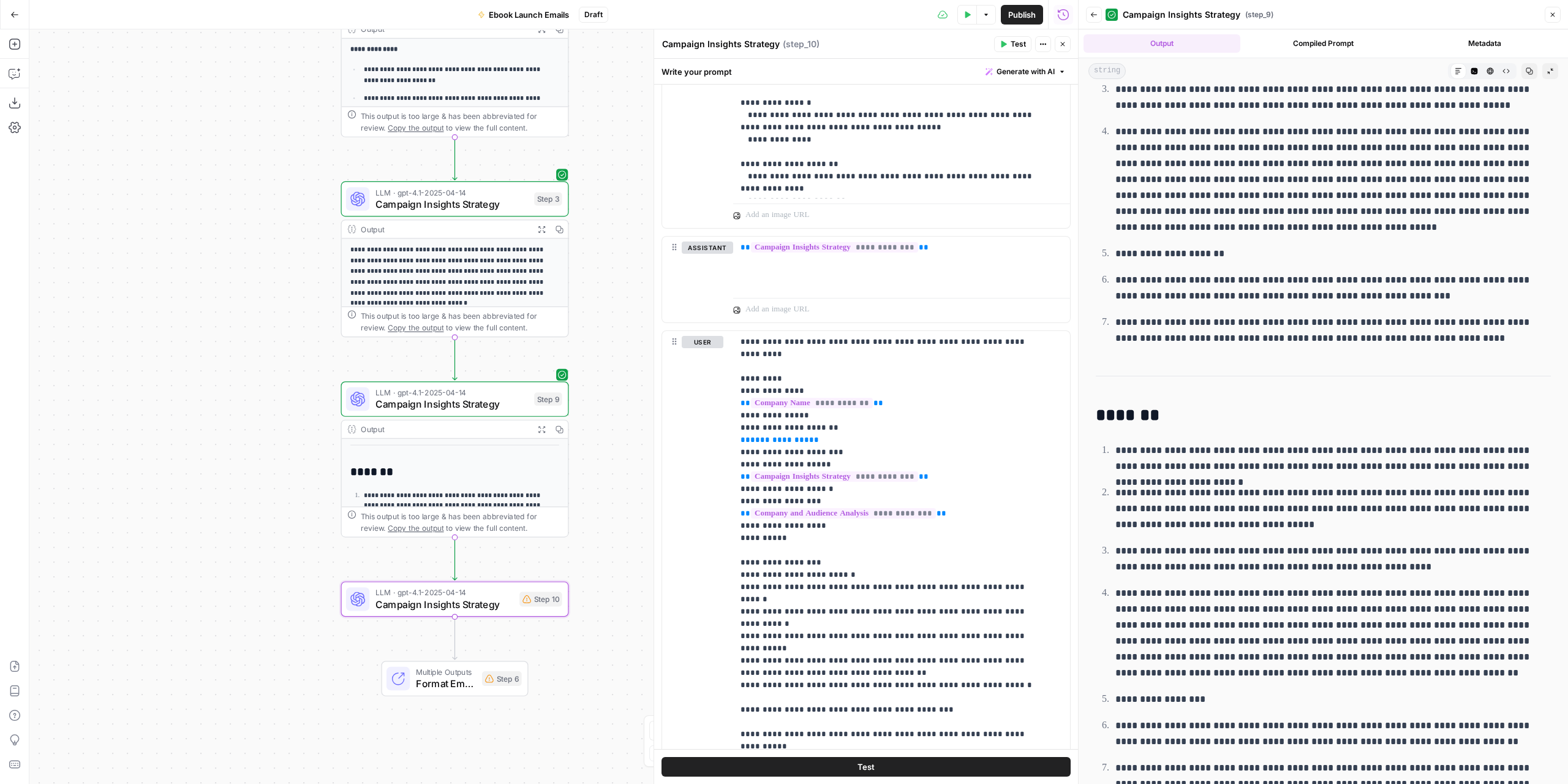
drag, startPoint x: 627, startPoint y: 320, endPoint x: 623, endPoint y: 630, distance: 310.0
click at [623, 630] on div "**********" at bounding box center [553, 406] width 1049 height 754
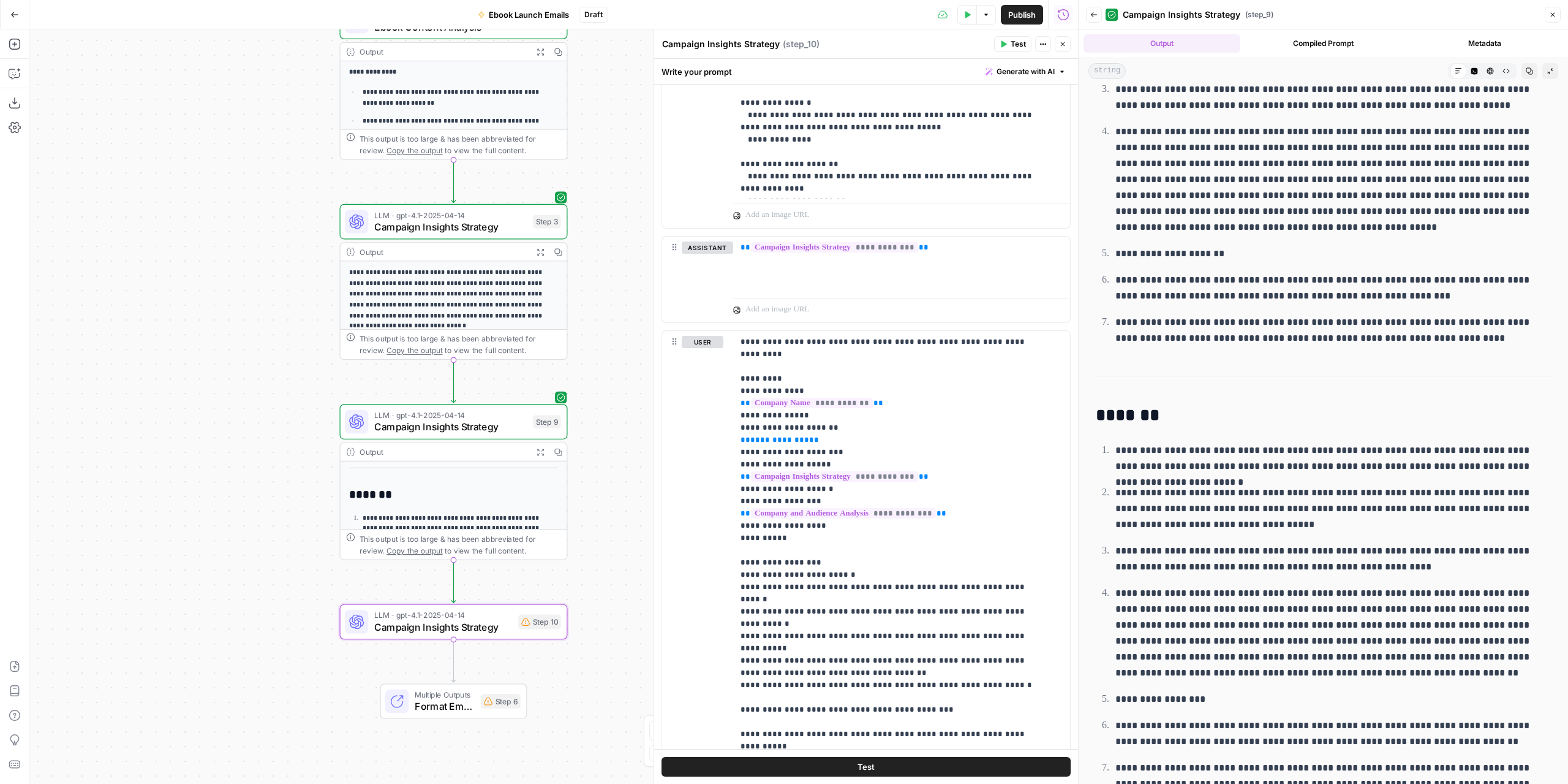
click at [478, 421] on span "Campaign Insights Strategy" at bounding box center [451, 427] width 153 height 15
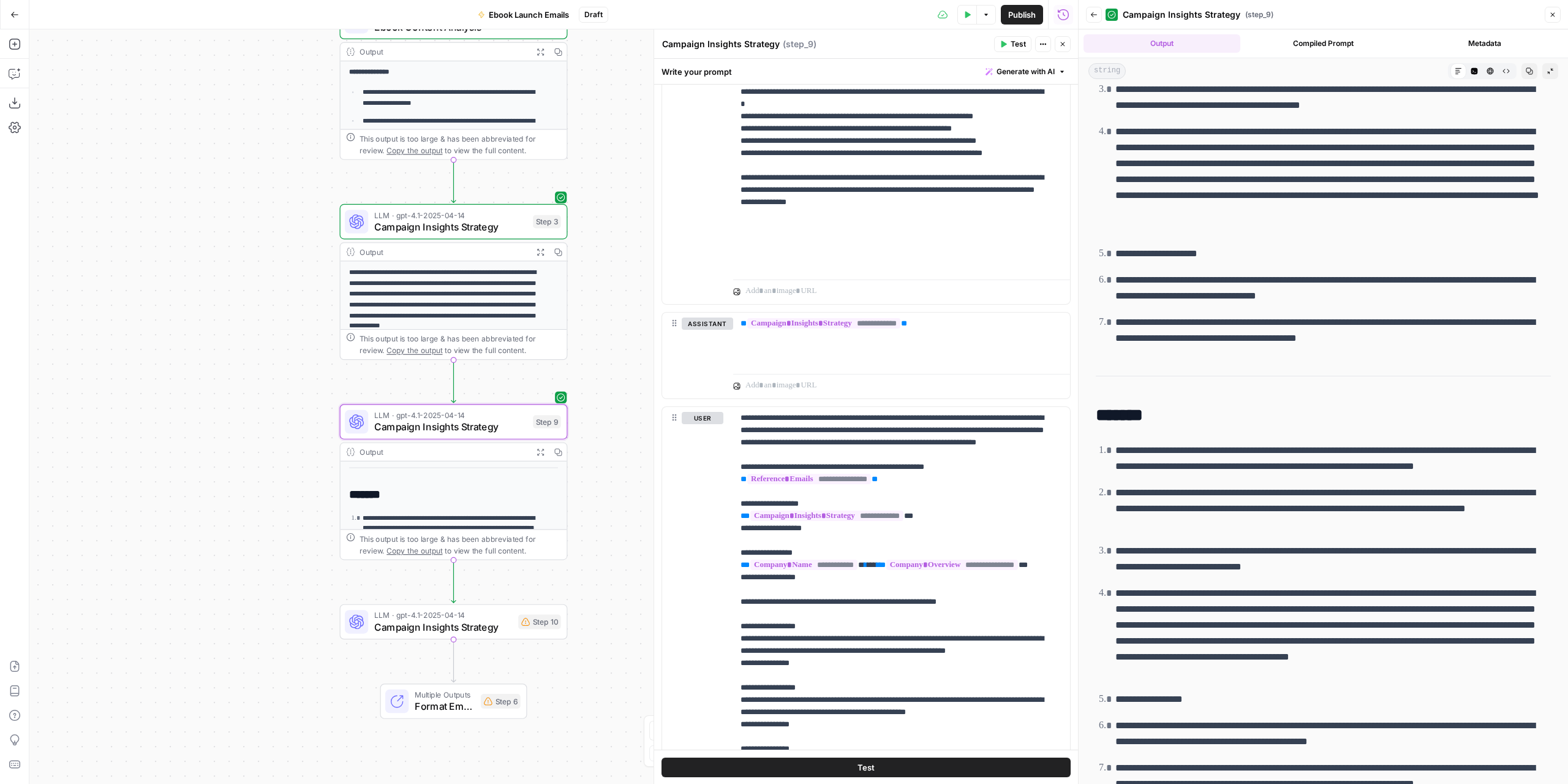
scroll to position [490, 0]
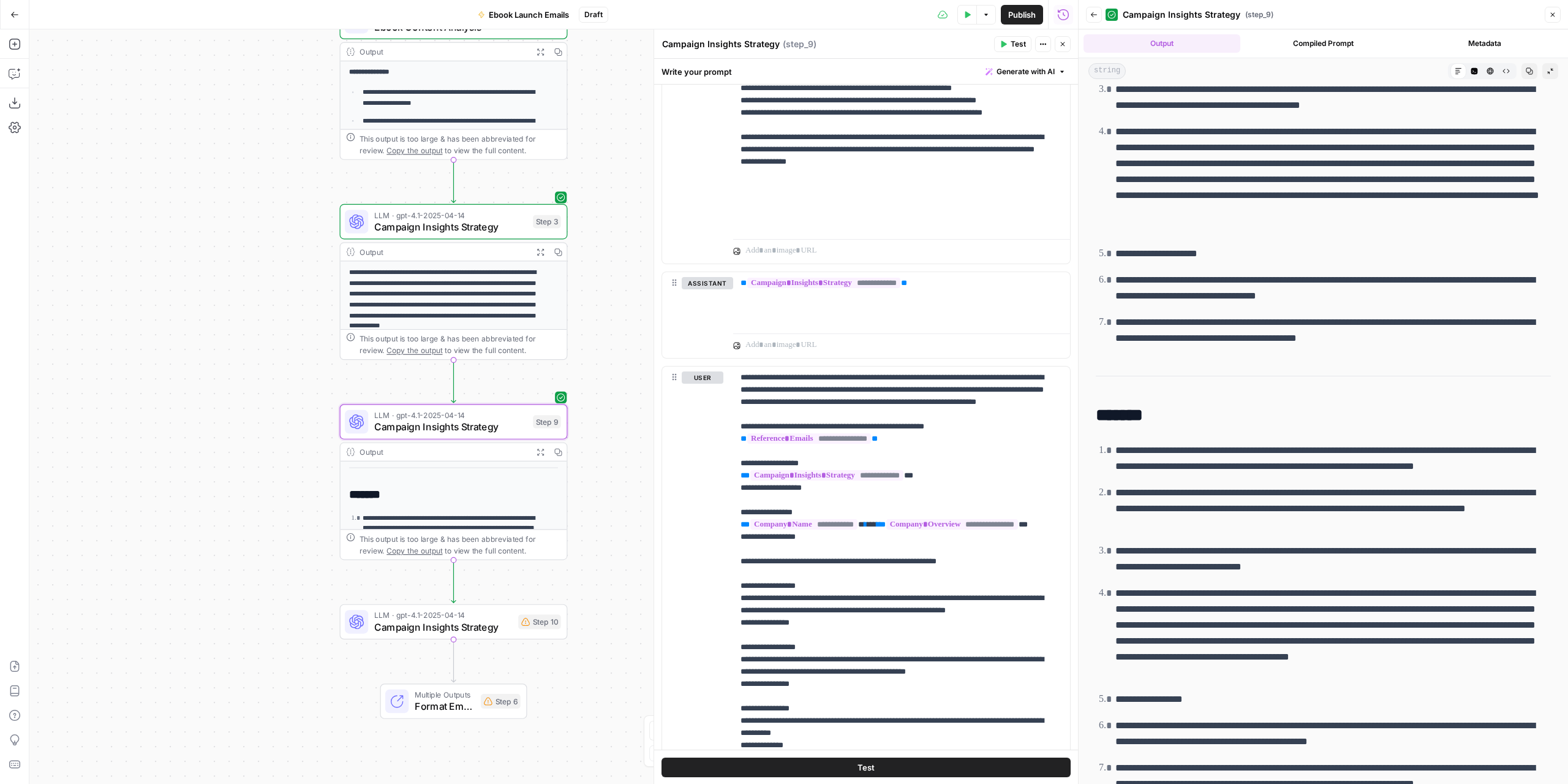
click at [720, 41] on textarea "Campaign Insights Strategy" at bounding box center [721, 44] width 118 height 12
click at [685, 46] on textarea "Email campaign" at bounding box center [696, 44] width 67 height 12
click at [728, 41] on div "Email Campaign Email Campaign" at bounding box center [696, 44] width 74 height 15
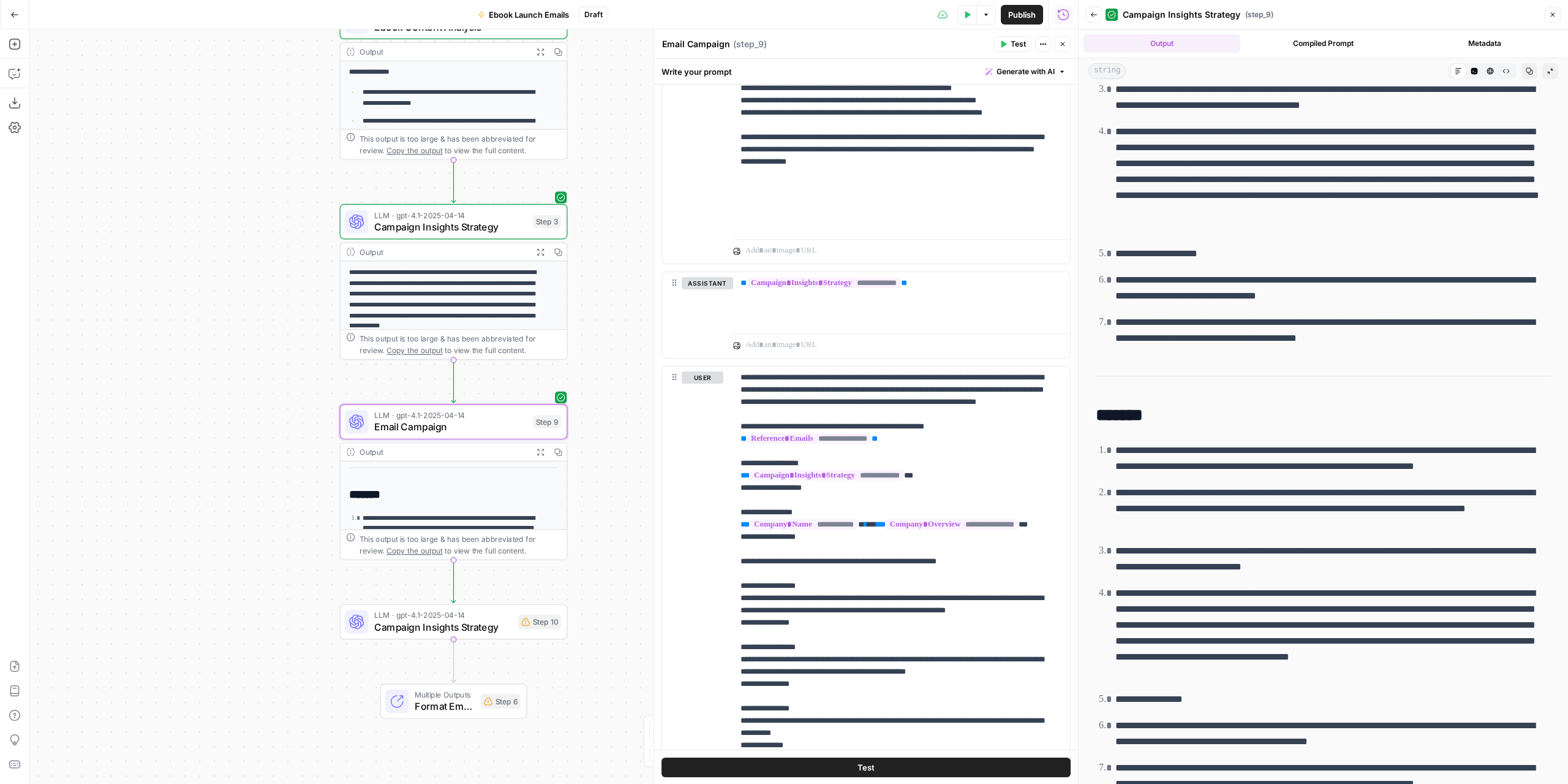
click at [727, 44] on textarea "Email Campaign" at bounding box center [696, 44] width 68 height 12
type textarea "Email Campaign Generation"
click at [835, 37] on div "Email Campaign Generation Email Campaign Generation ( step_9 )" at bounding box center [826, 44] width 329 height 14
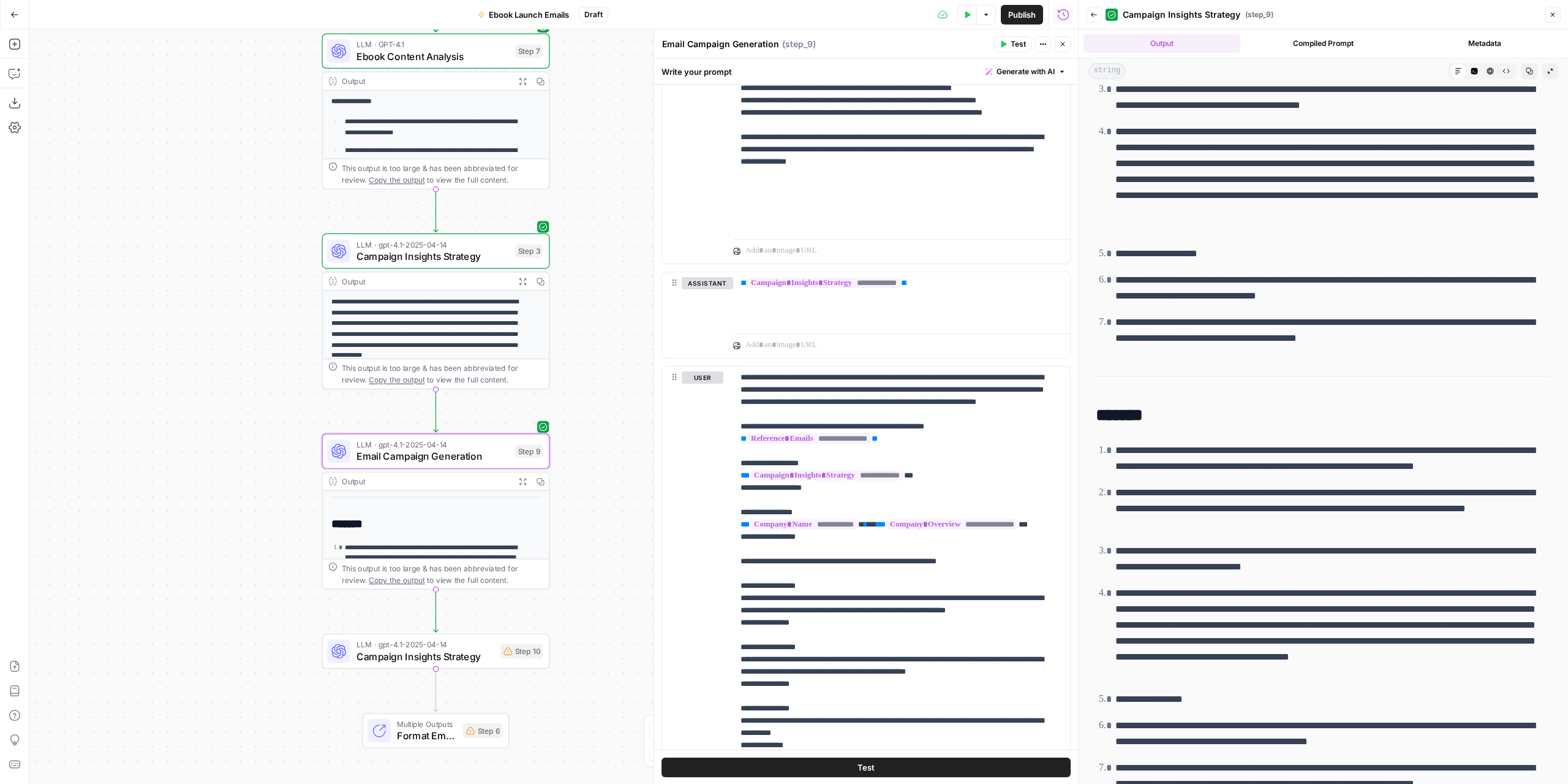
drag, startPoint x: 629, startPoint y: 361, endPoint x: 611, endPoint y: 390, distance: 34.1
click at [611, 390] on div "**********" at bounding box center [553, 406] width 1049 height 754
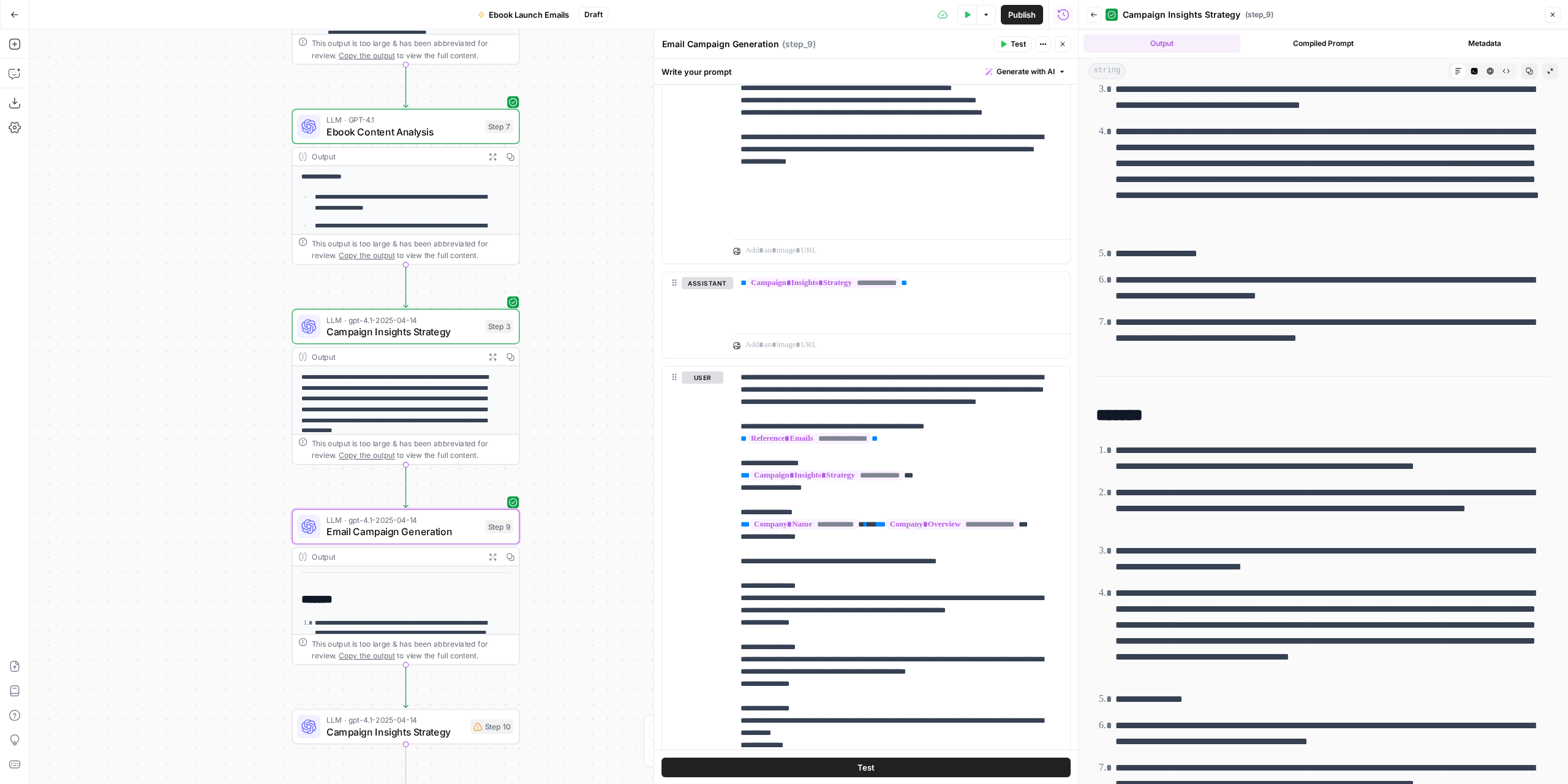
drag, startPoint x: 592, startPoint y: 274, endPoint x: 562, endPoint y: 411, distance: 140.2
click at [562, 411] on div "**********" at bounding box center [553, 406] width 1049 height 754
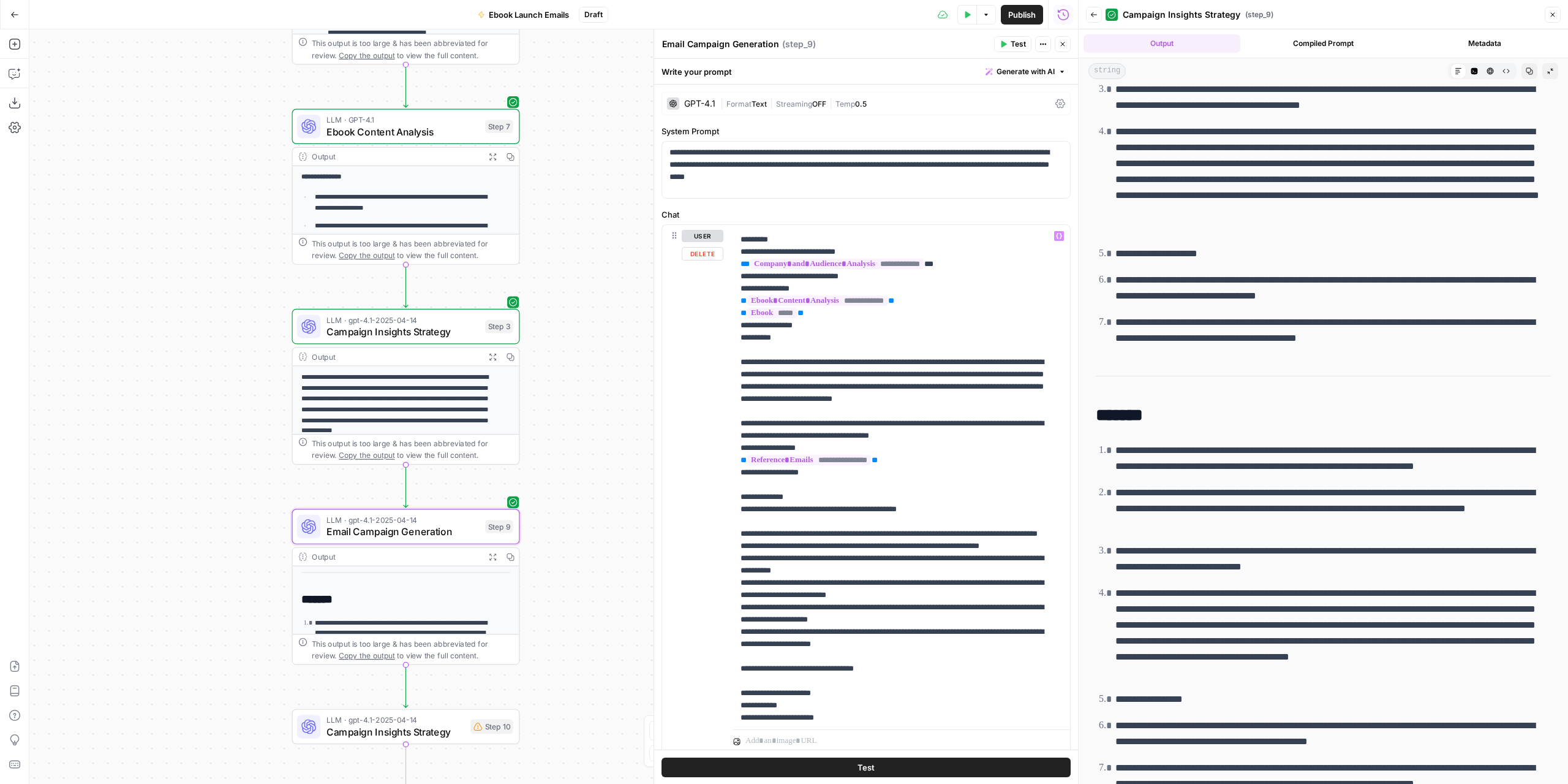
scroll to position [0, 0]
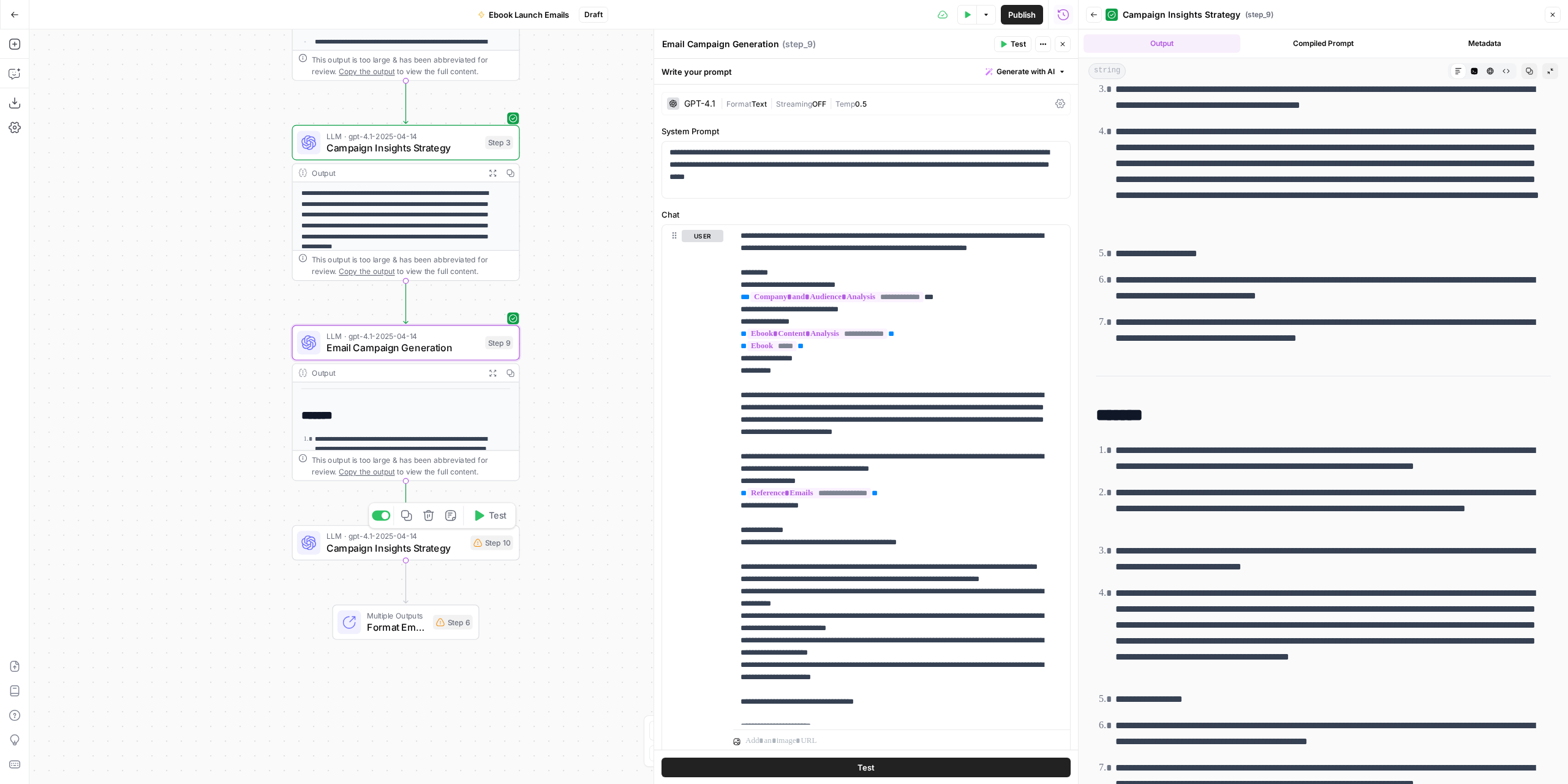
click at [454, 539] on span "LLM · gpt-4.1-2025-04-14" at bounding box center [396, 536] width 138 height 11
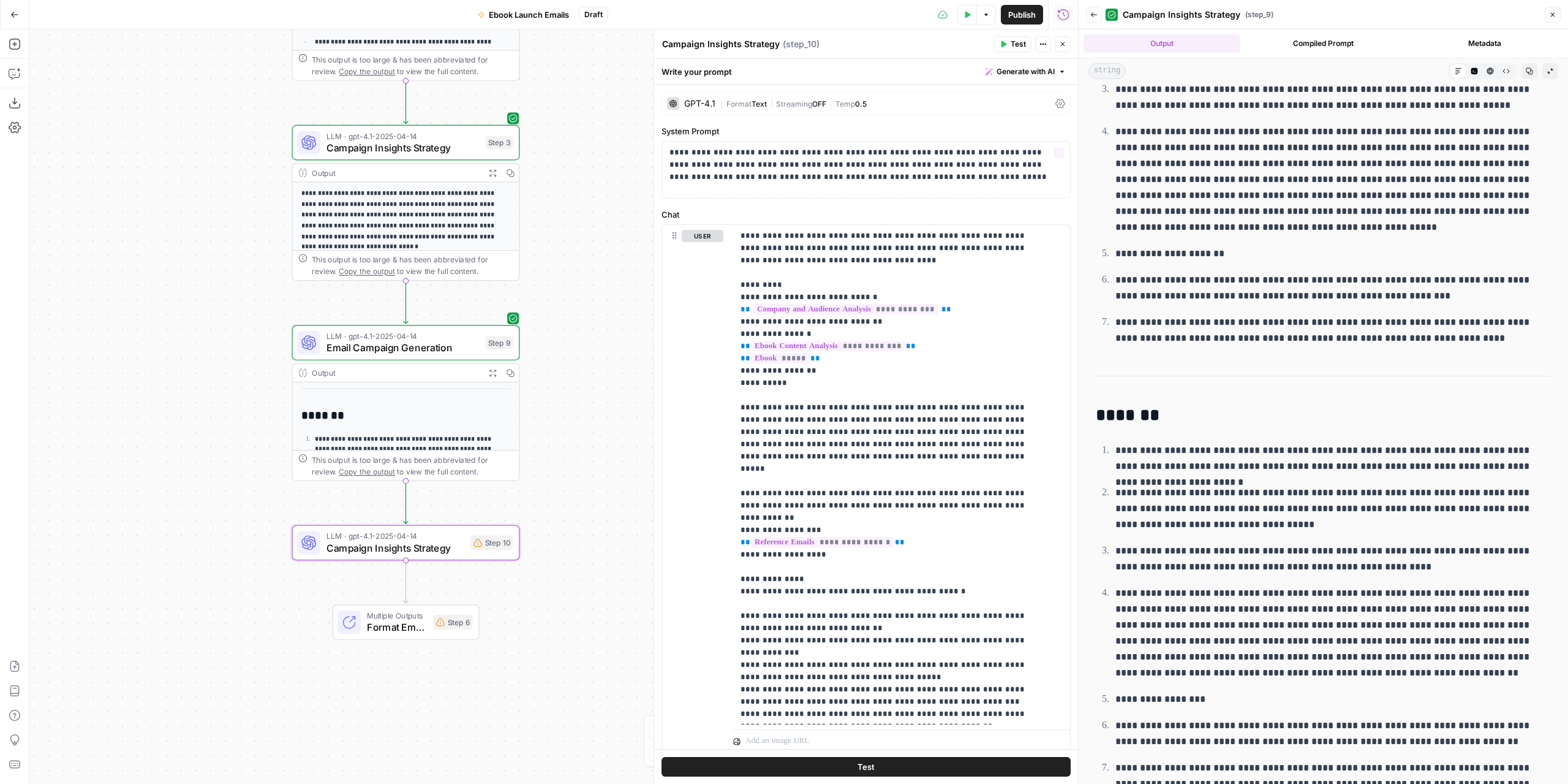
click at [711, 42] on textarea "Campaign Insights Strategy" at bounding box center [721, 44] width 118 height 12
type textarea "Emails Writing"
click at [875, 35] on header "Emails Writing Emails Writing ( step_10 ) Test Actions Close" at bounding box center [866, 44] width 424 height 29
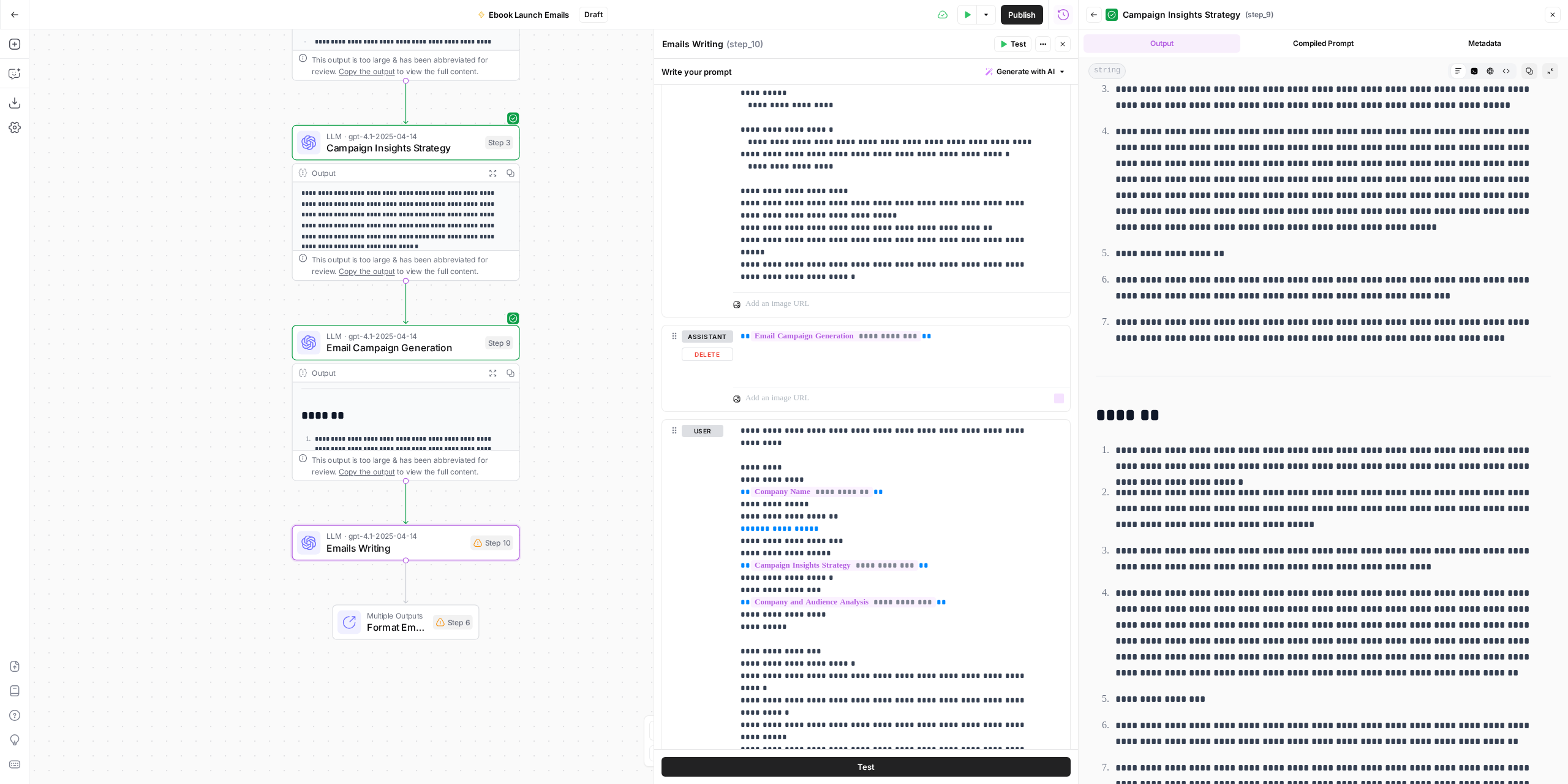
scroll to position [1164, 0]
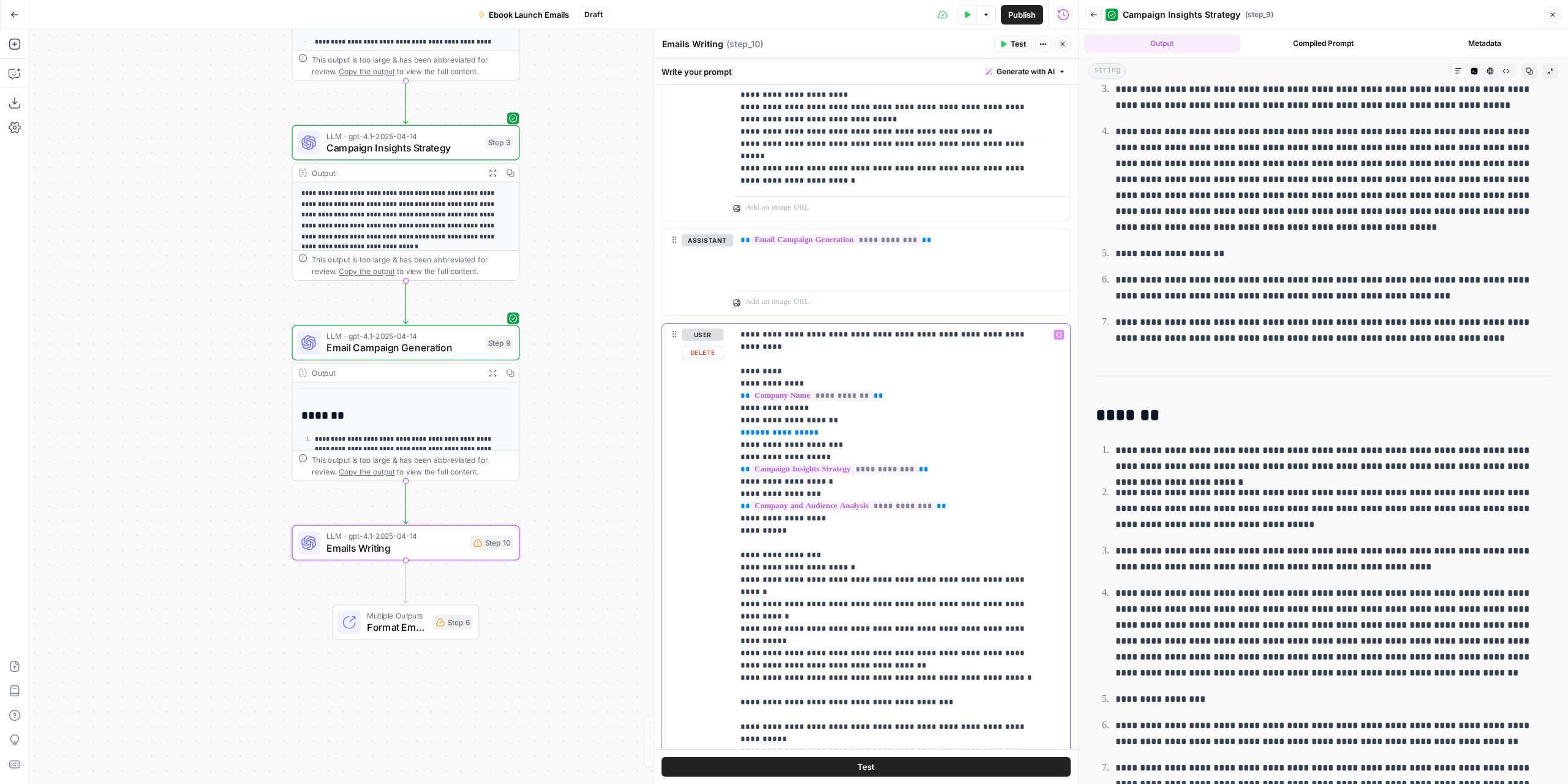
drag, startPoint x: 827, startPoint y: 416, endPoint x: 738, endPoint y: 416, distance: 89.0
click at [738, 416] on div "**********" at bounding box center [901, 574] width 337 height 499
click at [1056, 332] on icon "button" at bounding box center [1059, 335] width 6 height 6
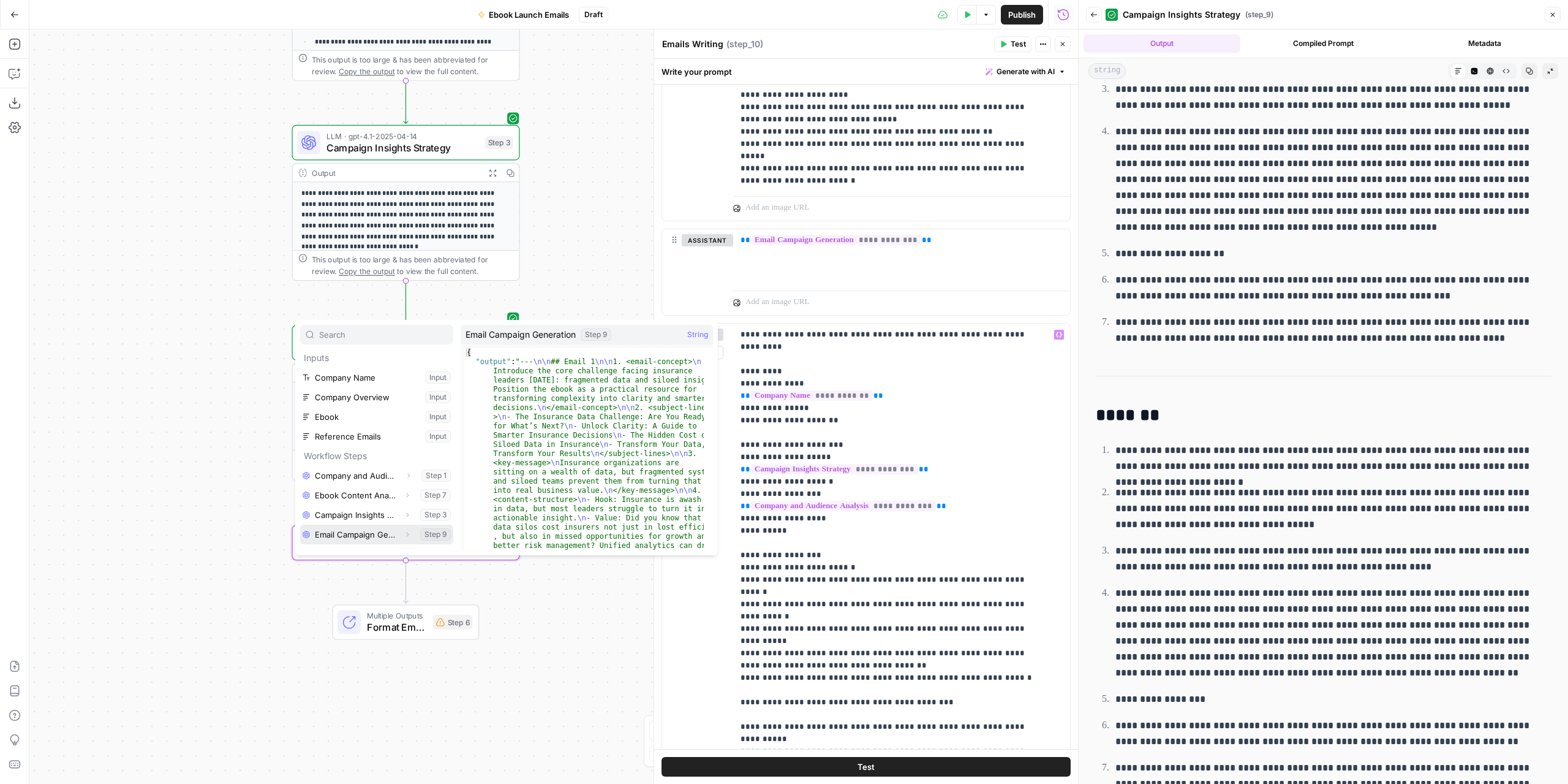
click at [371, 531] on button "Select variable Email Campaign Generation" at bounding box center [376, 534] width 153 height 19
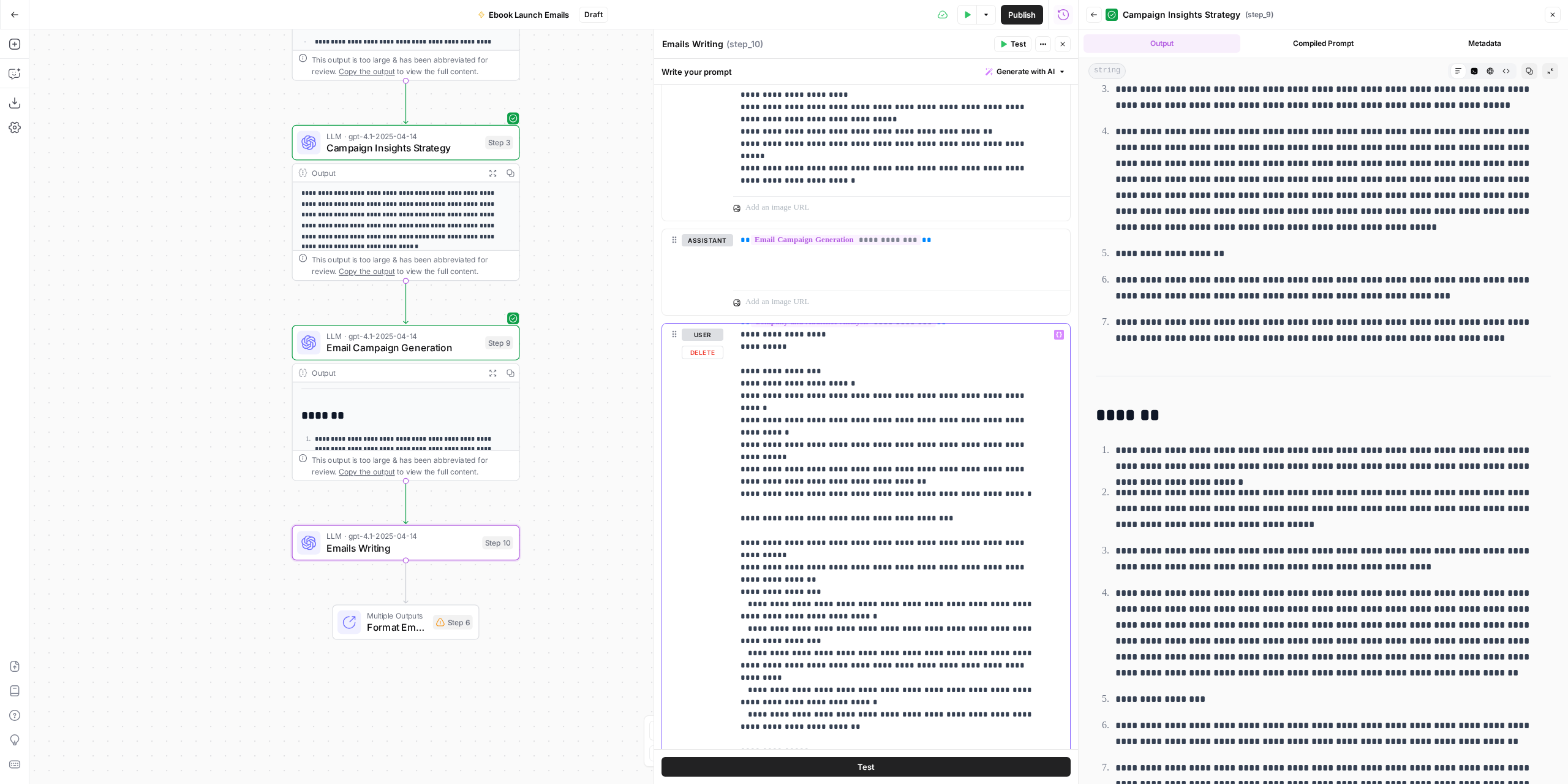
scroll to position [123, 0]
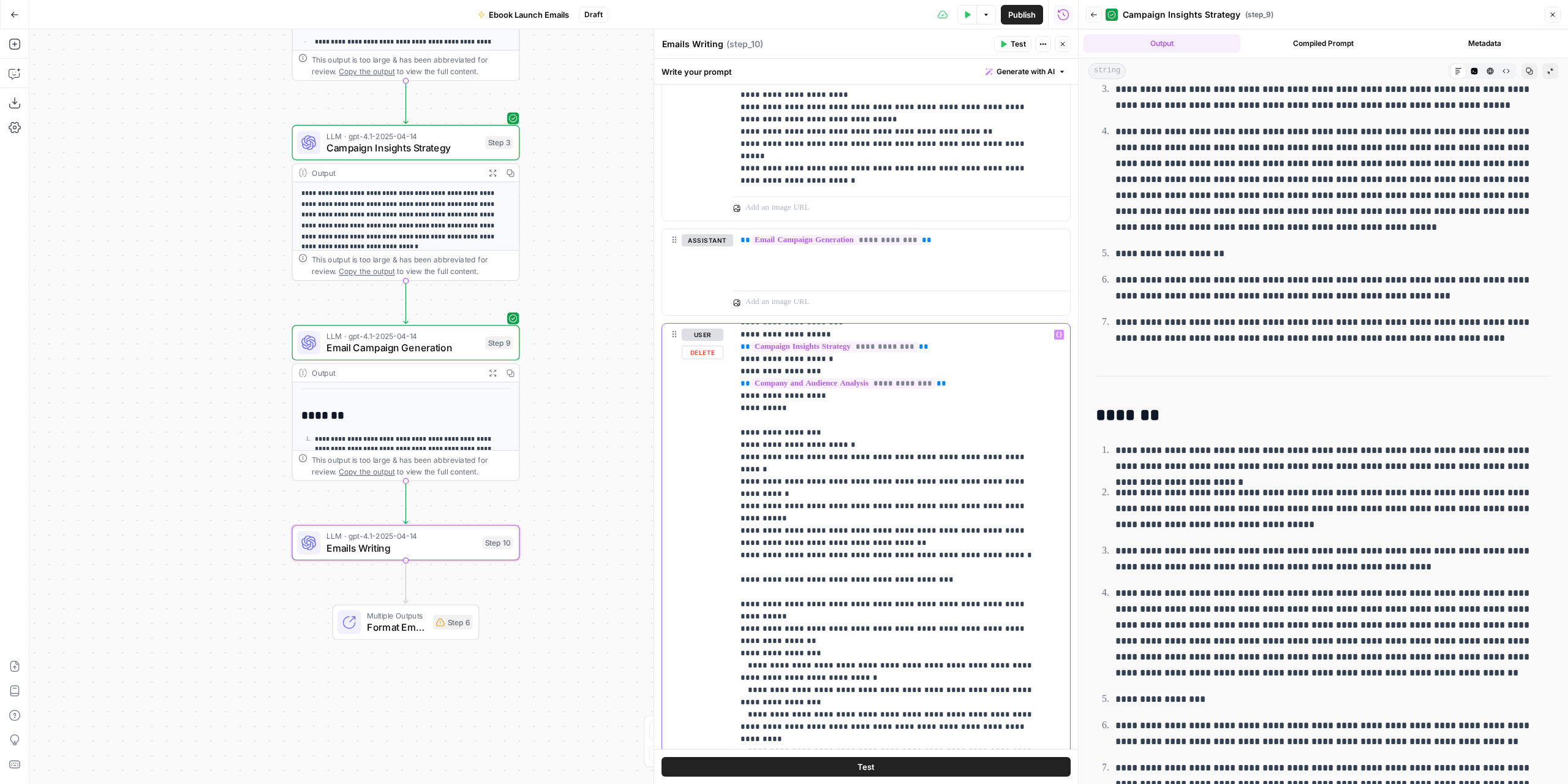
drag, startPoint x: 805, startPoint y: 428, endPoint x: 794, endPoint y: 428, distance: 11.0
click at [794, 428] on p "**********" at bounding box center [893, 616] width 304 height 821
drag, startPoint x: 807, startPoint y: 428, endPoint x: 819, endPoint y: 432, distance: 12.6
click at [819, 432] on p "**********" at bounding box center [893, 616] width 304 height 821
click at [1018, 443] on p "**********" at bounding box center [893, 616] width 304 height 821
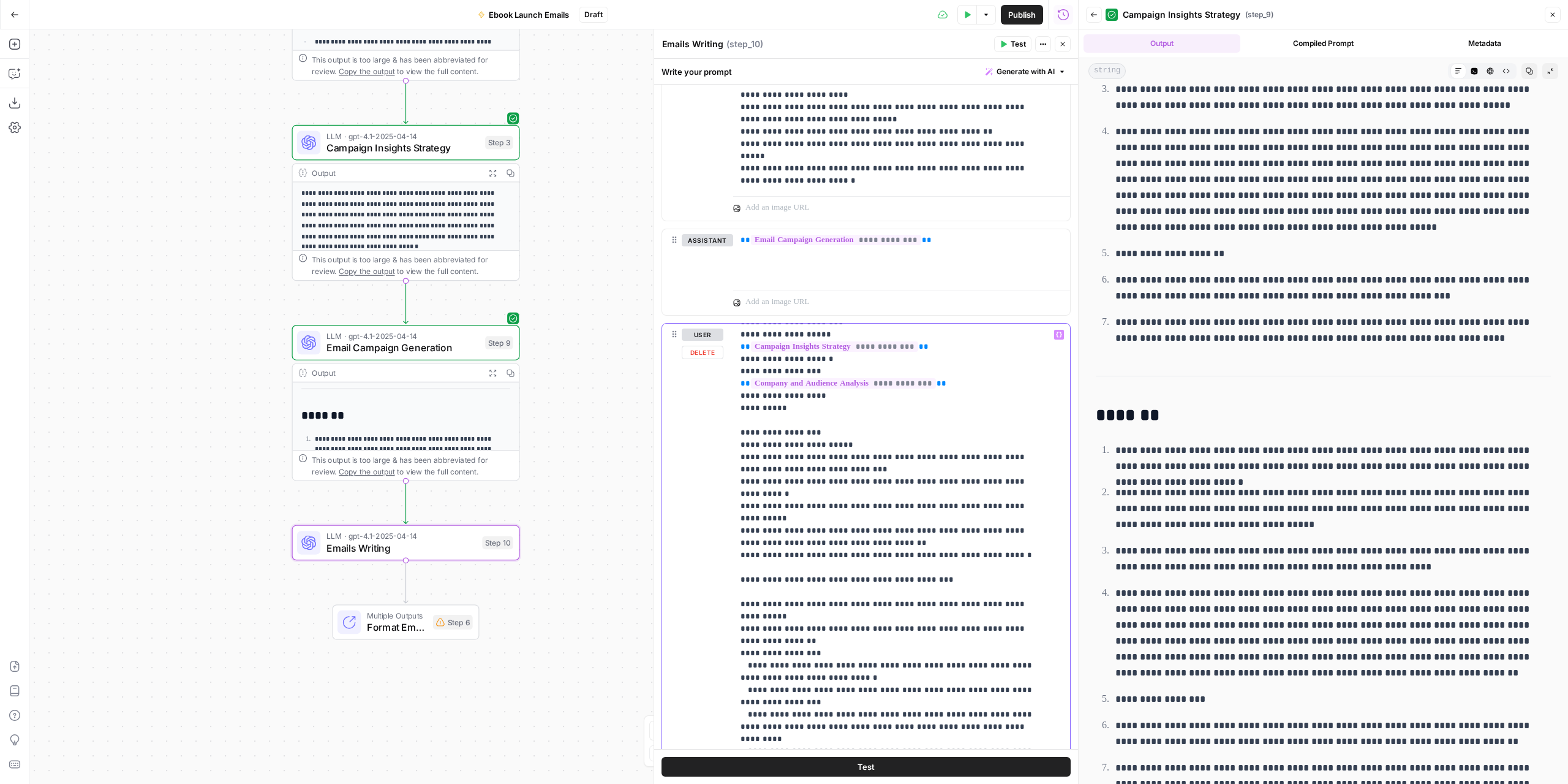
click at [1056, 332] on icon "button" at bounding box center [1059, 335] width 6 height 6
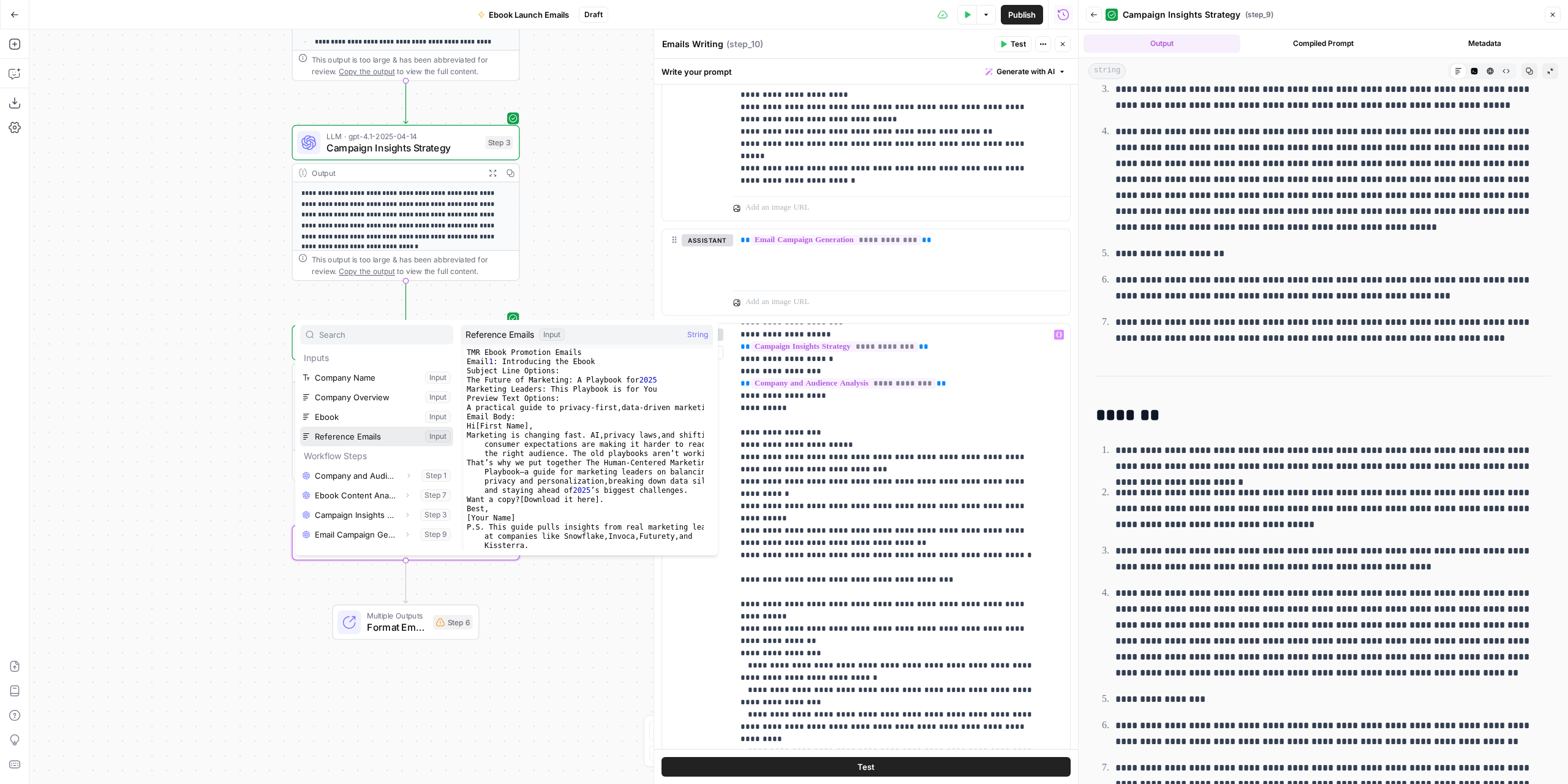
click at [358, 440] on button "Select variable Reference Emails" at bounding box center [376, 436] width 153 height 19
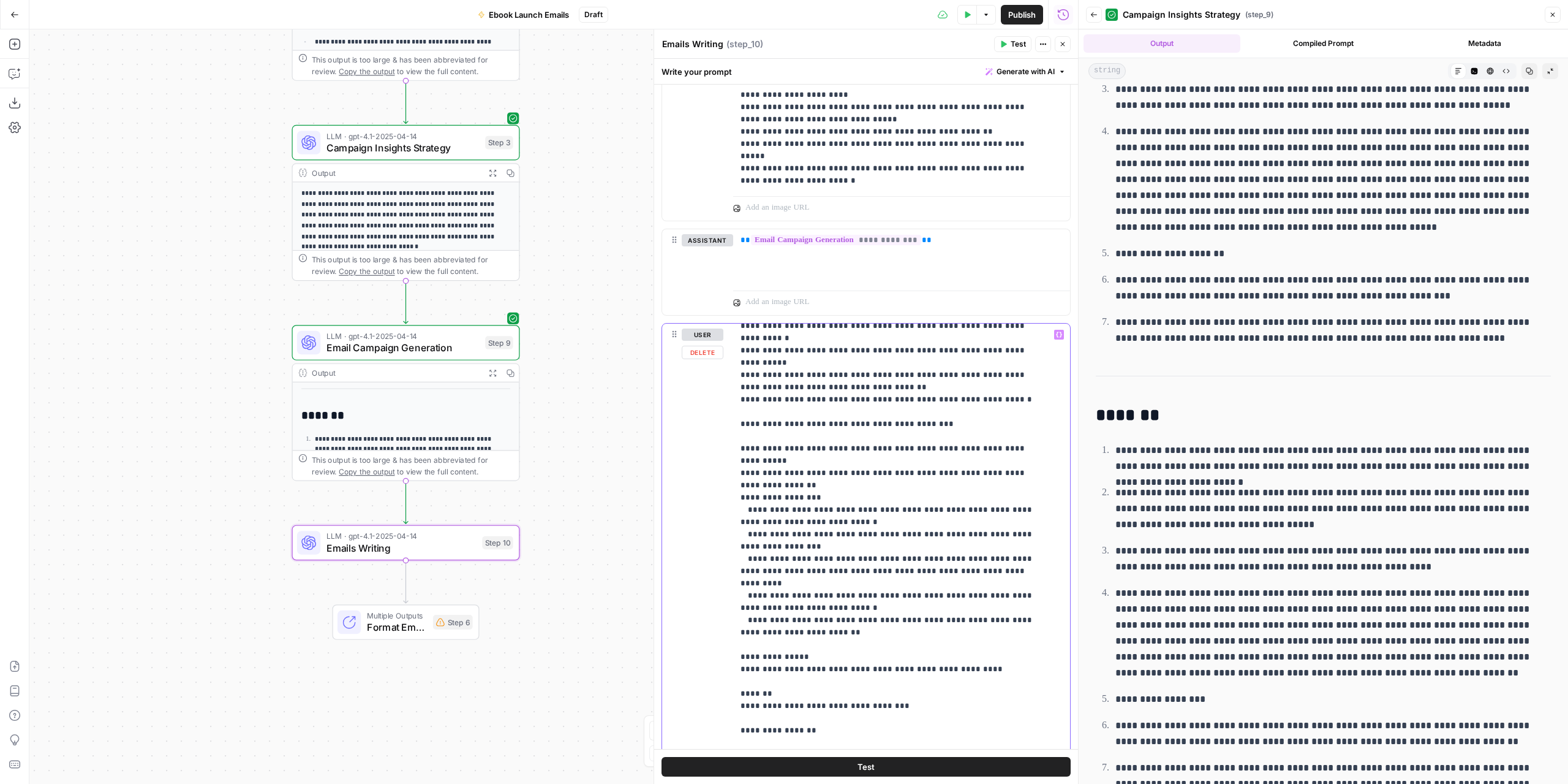
scroll to position [306, 0]
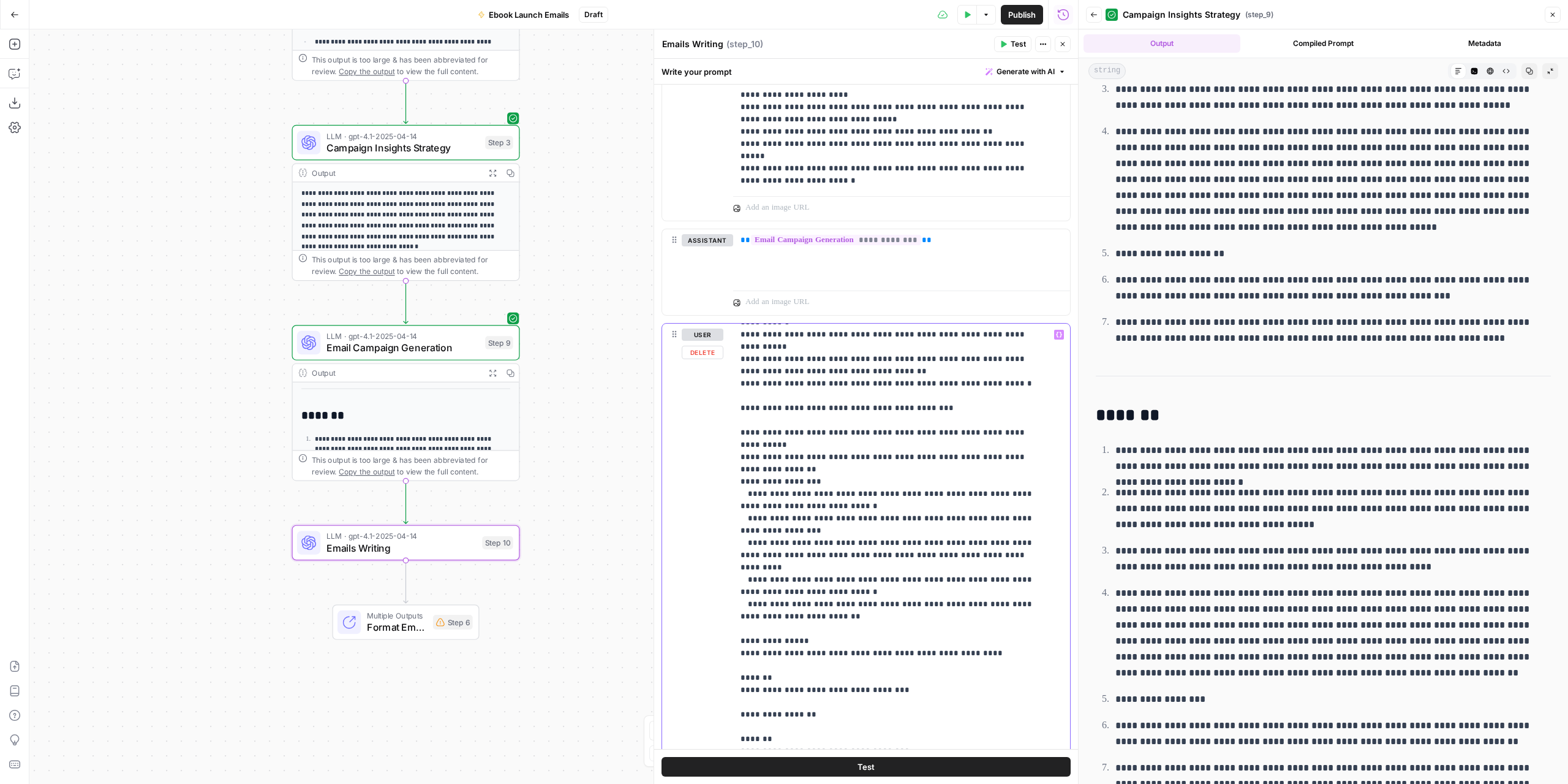
click at [786, 610] on p "**********" at bounding box center [893, 439] width 304 height 833
drag, startPoint x: 914, startPoint y: 614, endPoint x: 739, endPoint y: 611, distance: 175.0
click at [737, 611] on div "**********" at bounding box center [897, 574] width 328 height 499
copy p "**********"
click at [896, 612] on p "**********" at bounding box center [893, 439] width 304 height 833
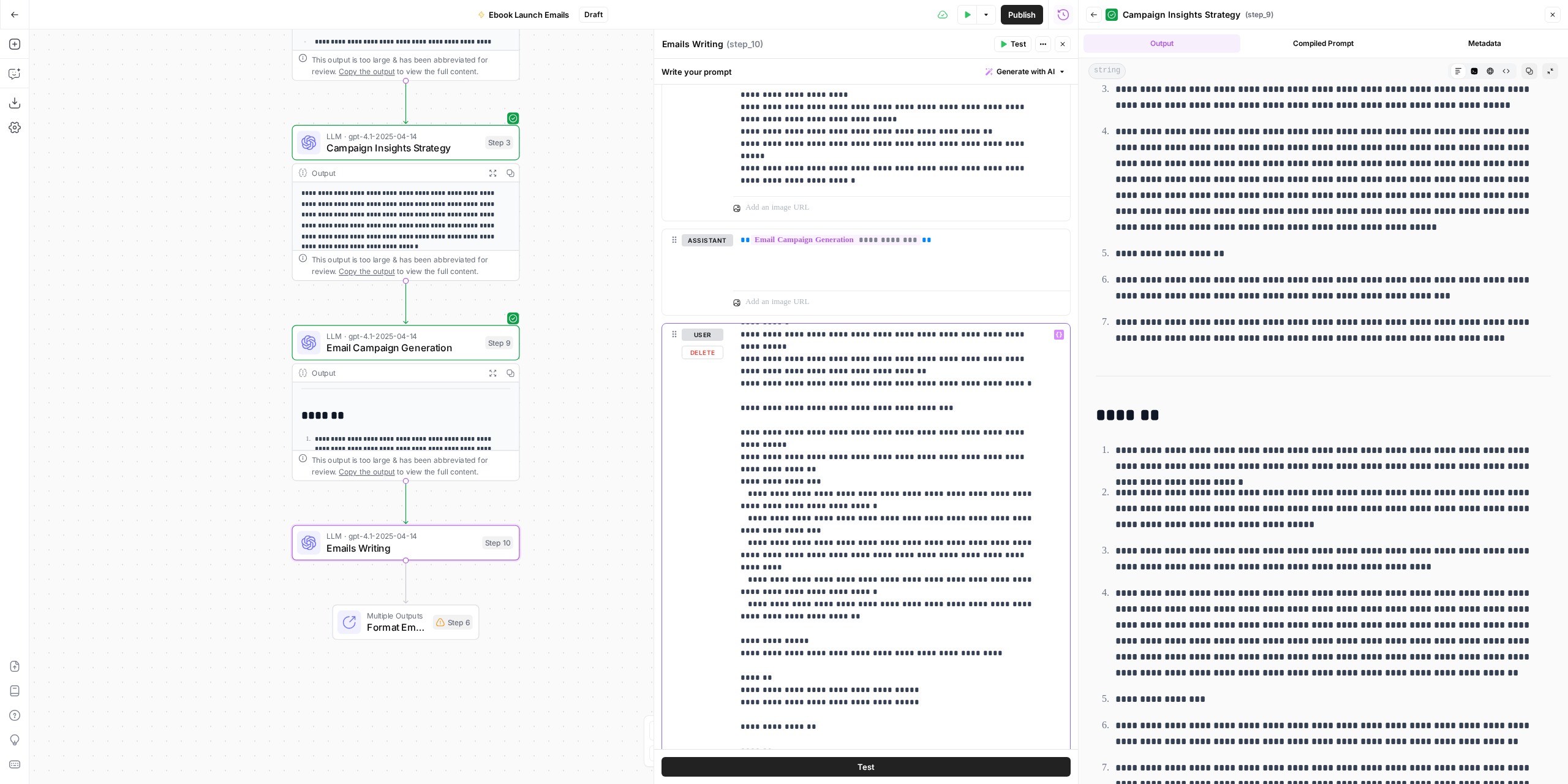
click at [791, 627] on p "**********" at bounding box center [893, 444] width 304 height 845
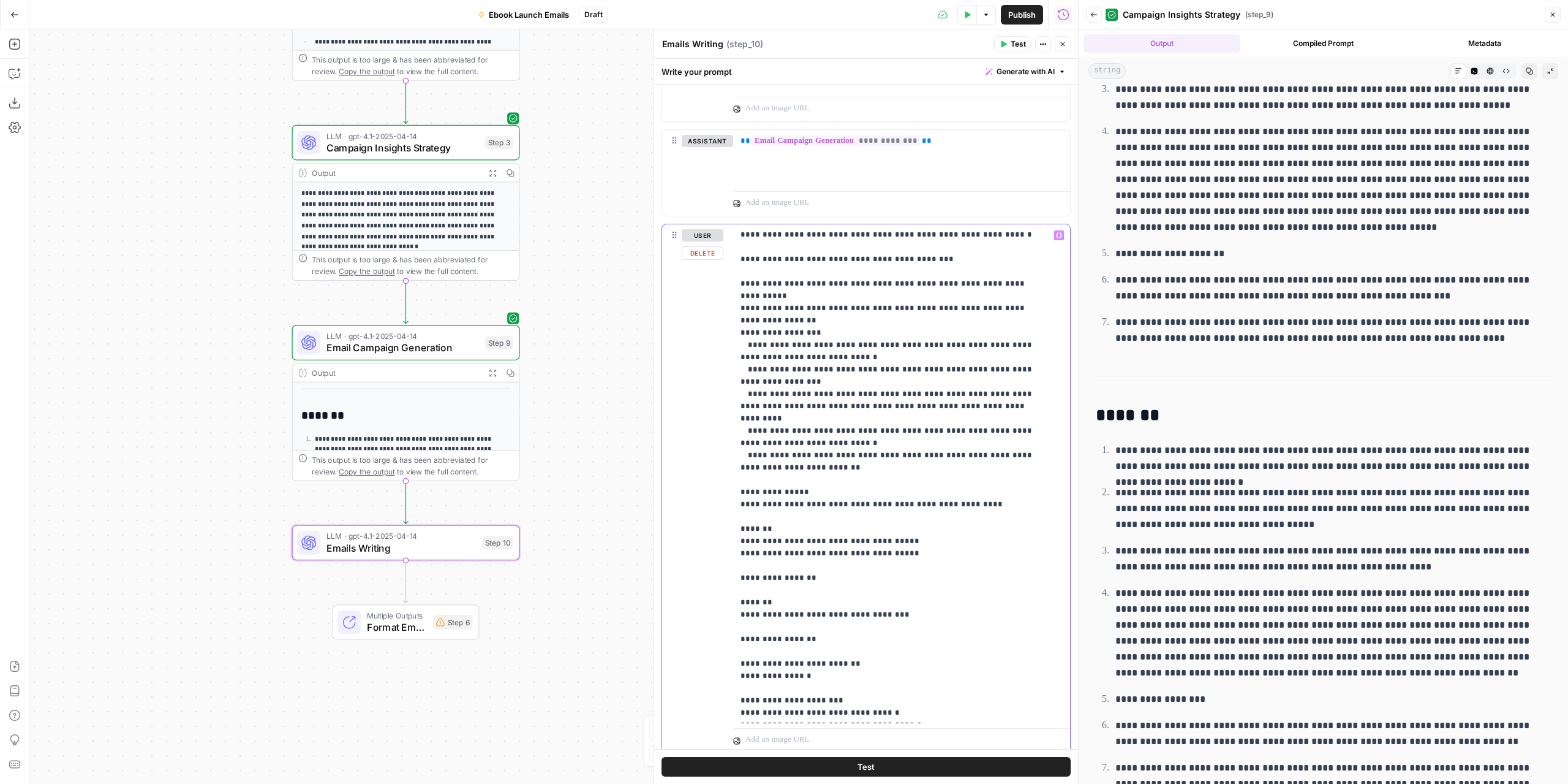
scroll to position [1299, 0]
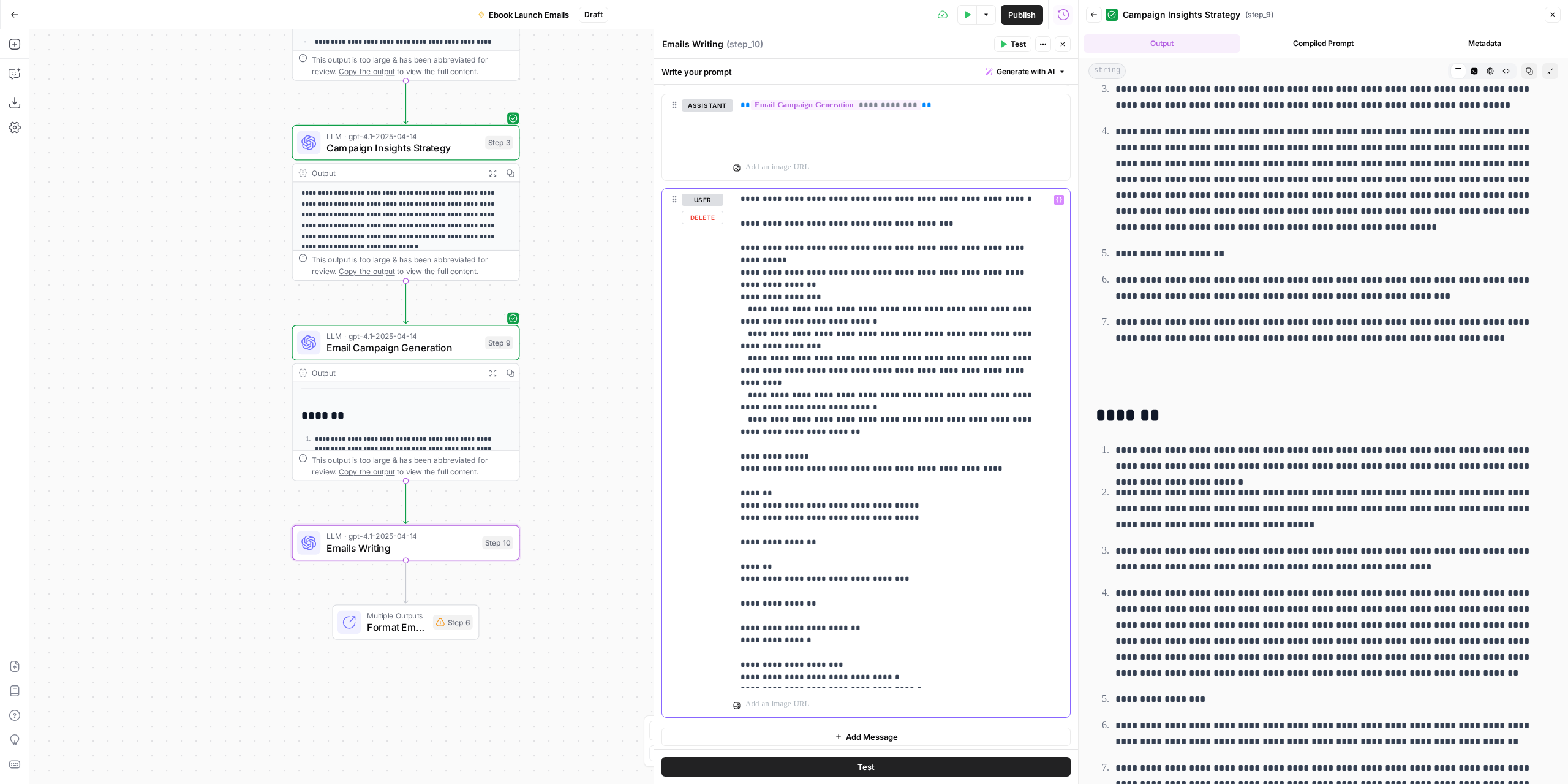
drag, startPoint x: 854, startPoint y: 436, endPoint x: 734, endPoint y: 437, distance: 120.0
click at [734, 437] on div "**********" at bounding box center [897, 439] width 328 height 499
copy p "**********"
click at [766, 510] on p "**********" at bounding box center [893, 260] width 304 height 845
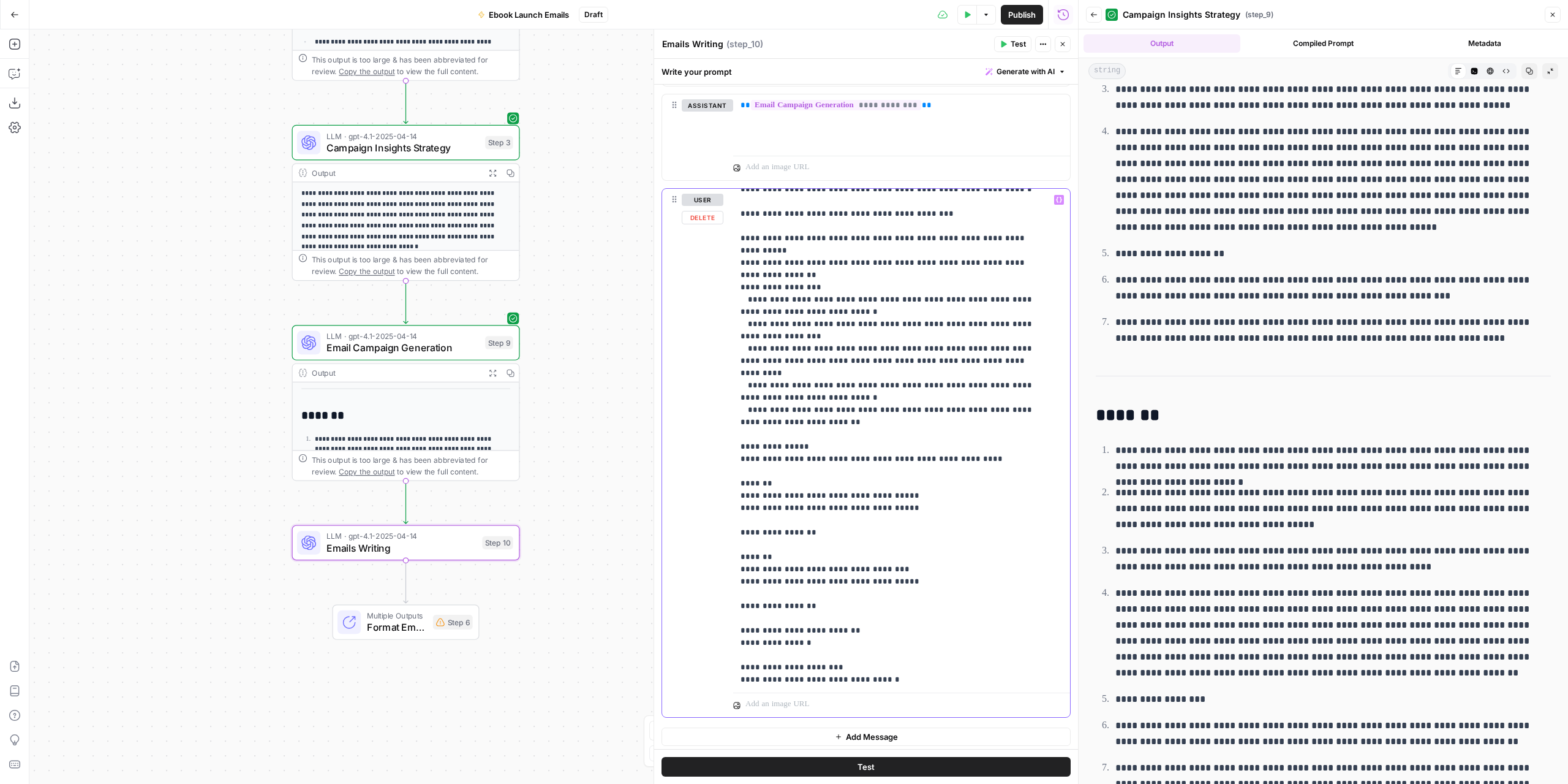
scroll to position [368, 0]
click at [886, 599] on p "**********" at bounding box center [893, 254] width 304 height 858
click at [1054, 199] on button "Variables Menu" at bounding box center [1059, 200] width 10 height 10
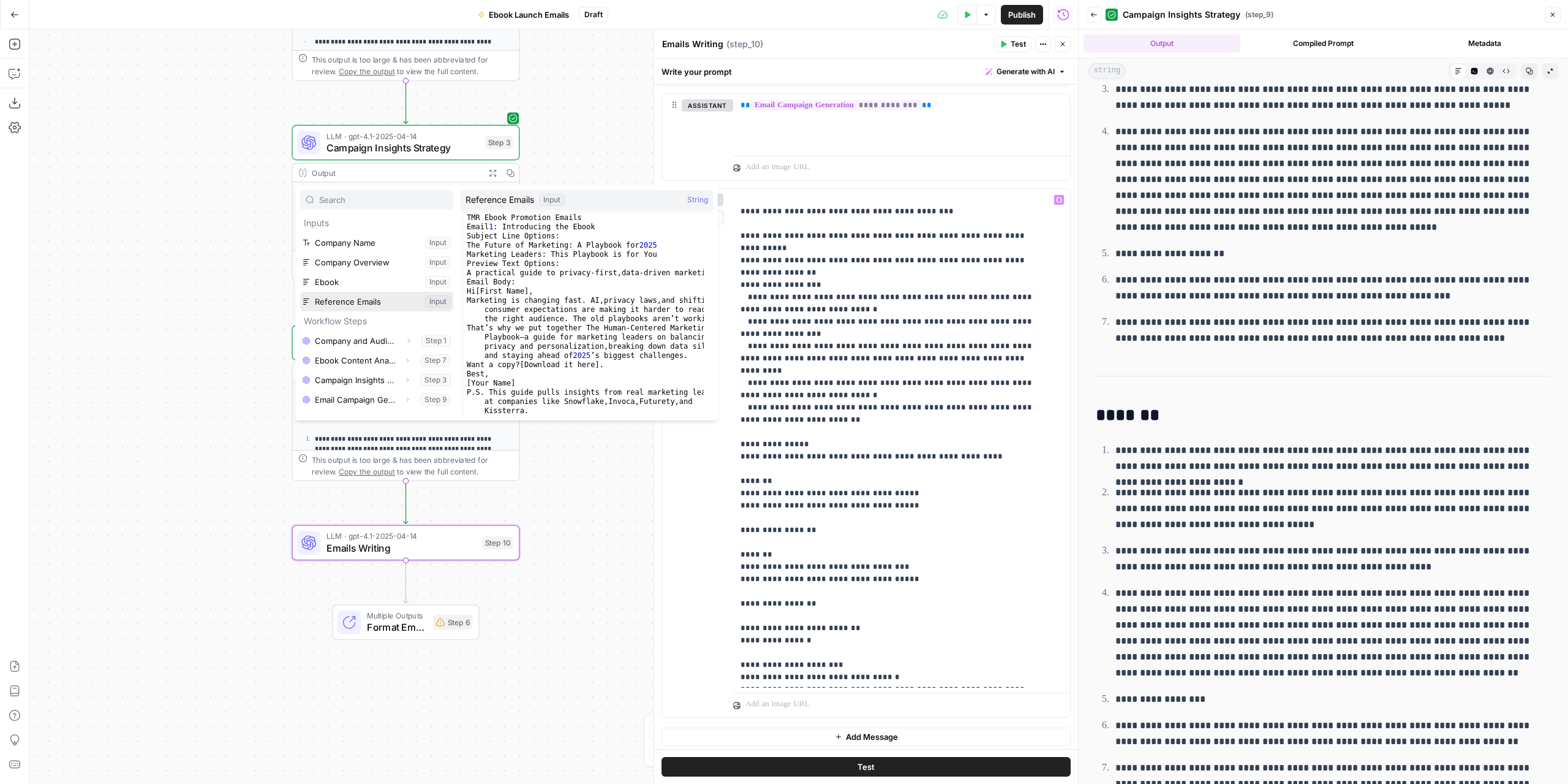
click at [352, 298] on button "Select variable Reference Emails" at bounding box center [376, 301] width 153 height 19
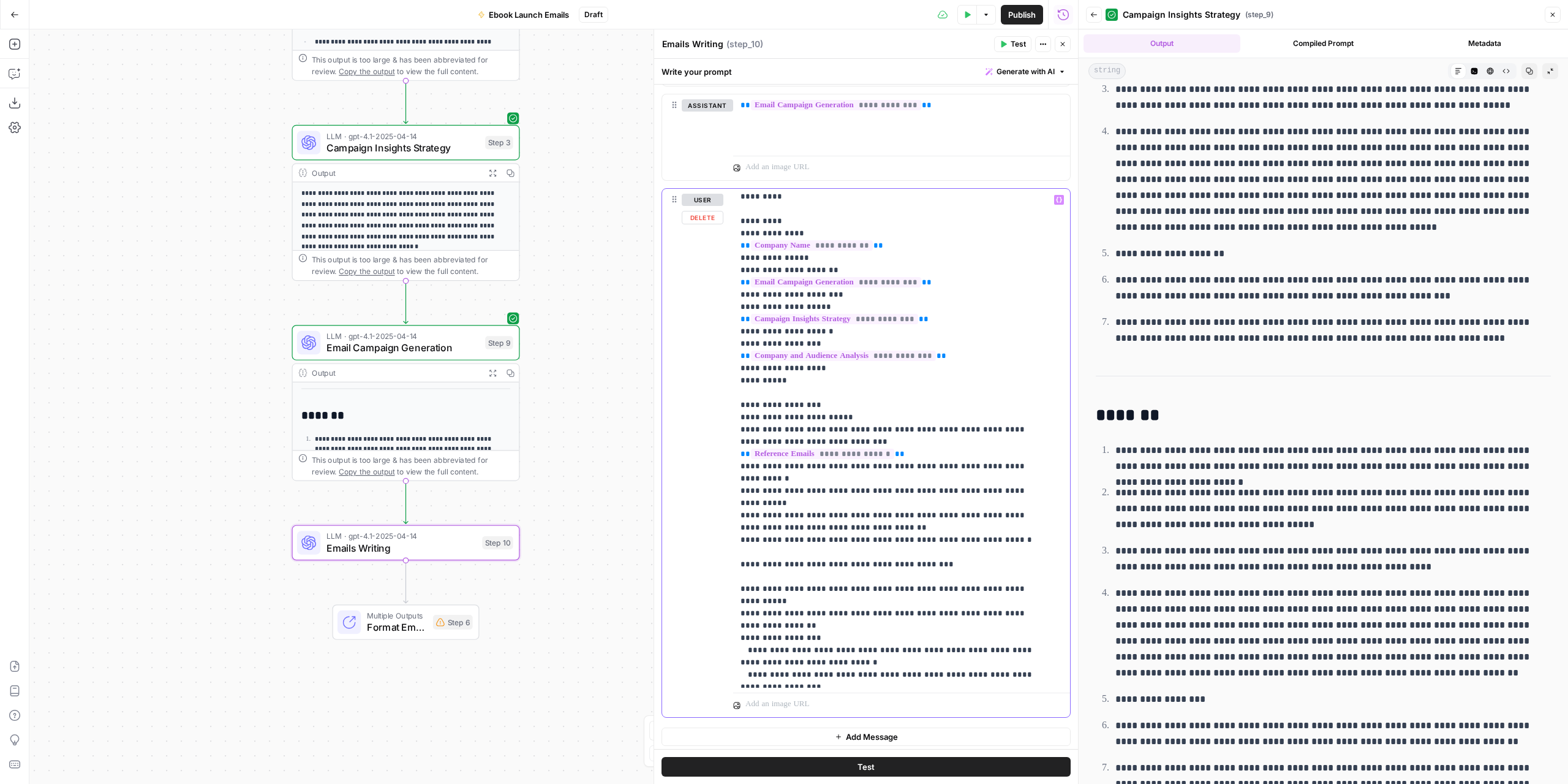
scroll to position [0, 0]
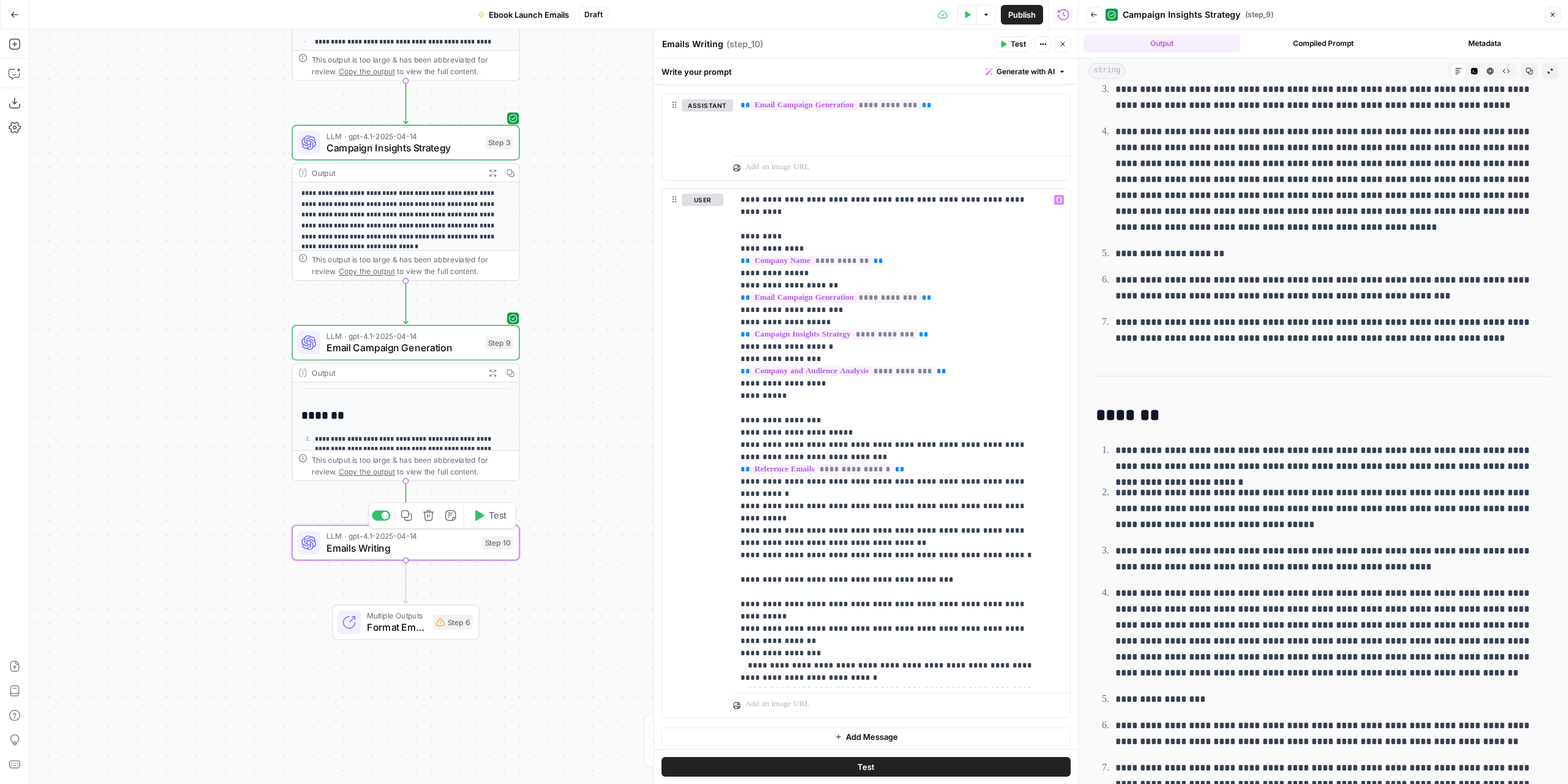
click at [492, 514] on span "Test" at bounding box center [497, 515] width 18 height 14
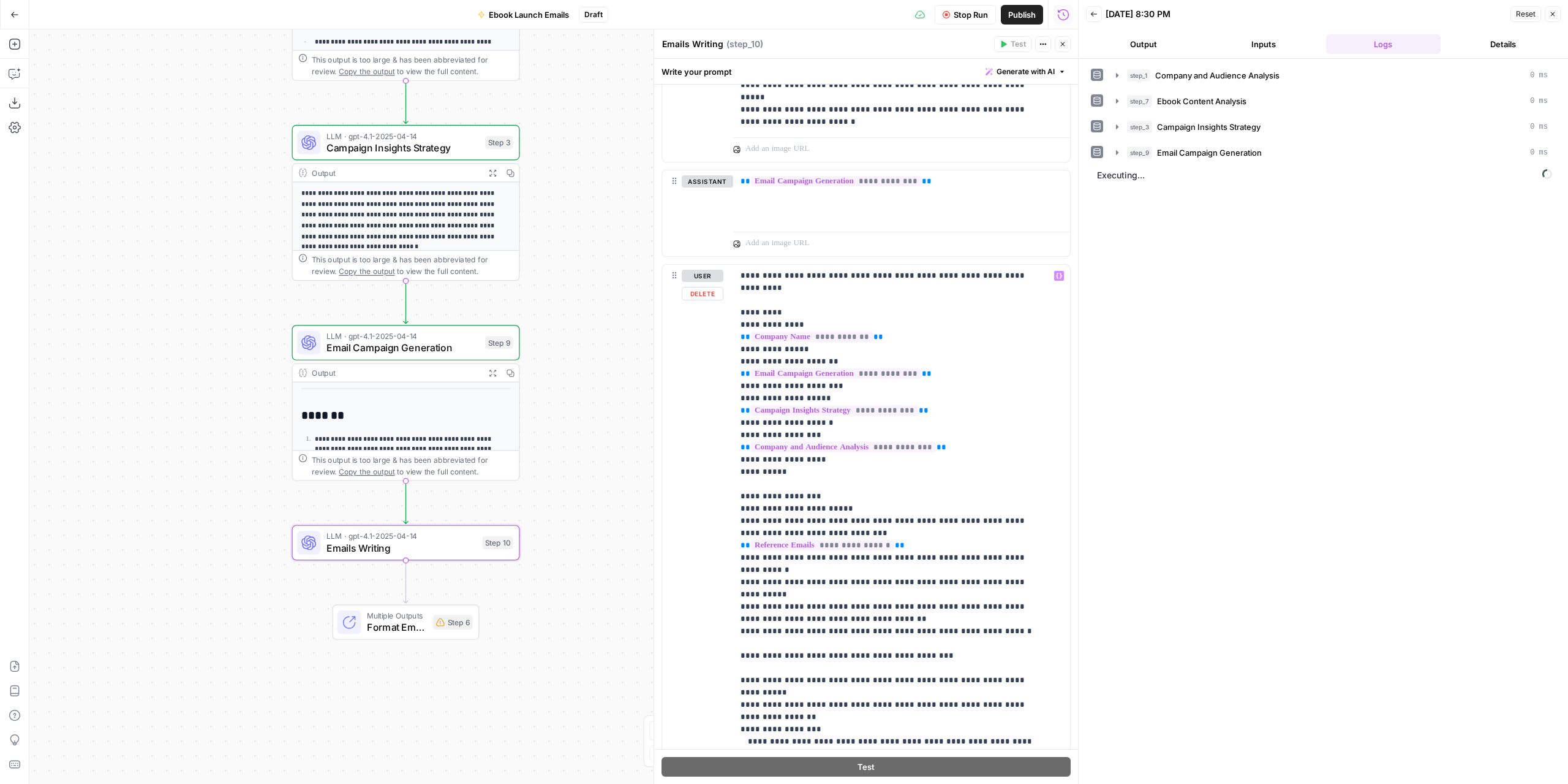
scroll to position [1176, 0]
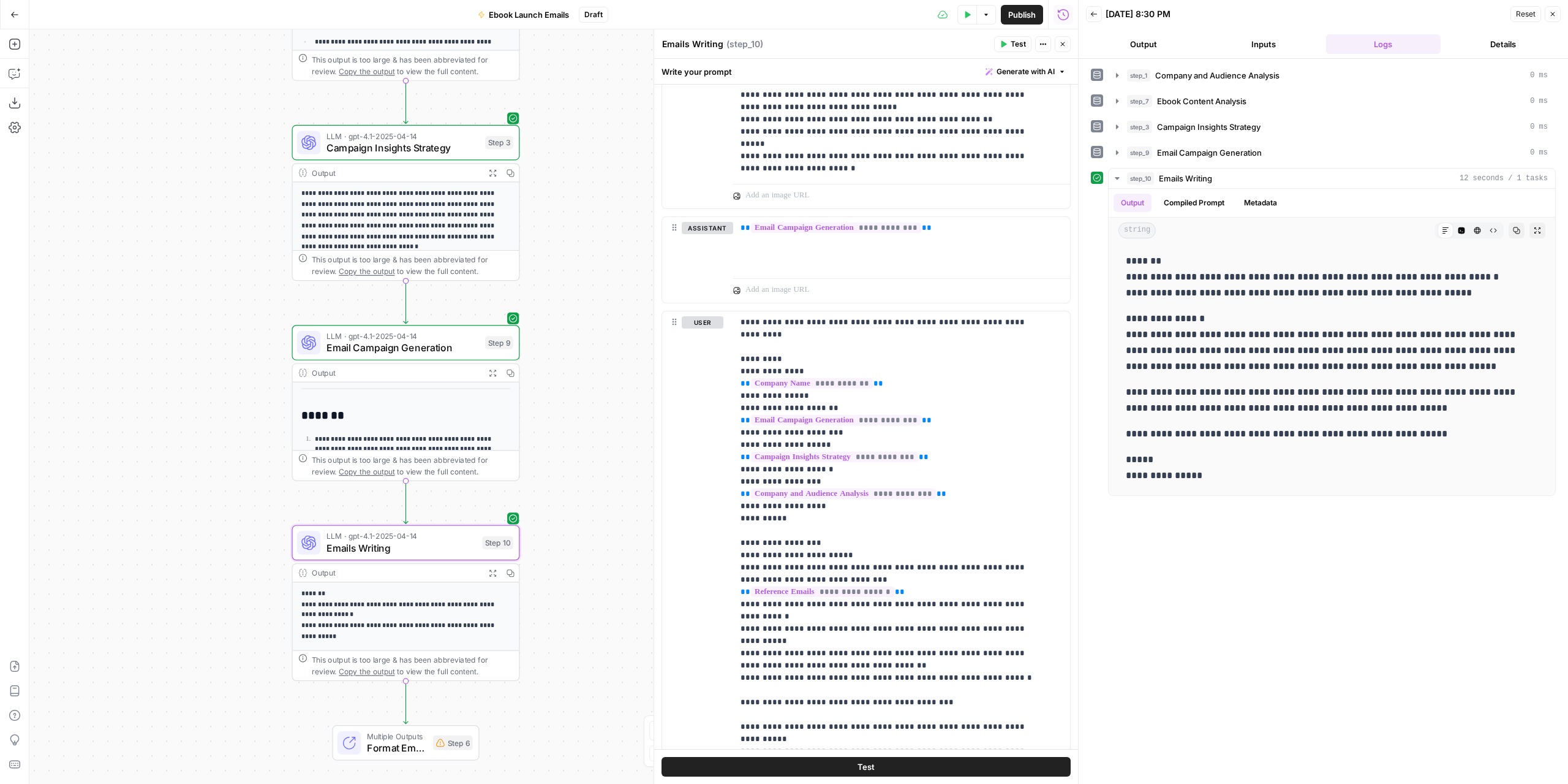
click at [1152, 47] on button "Output" at bounding box center [1143, 44] width 115 height 19
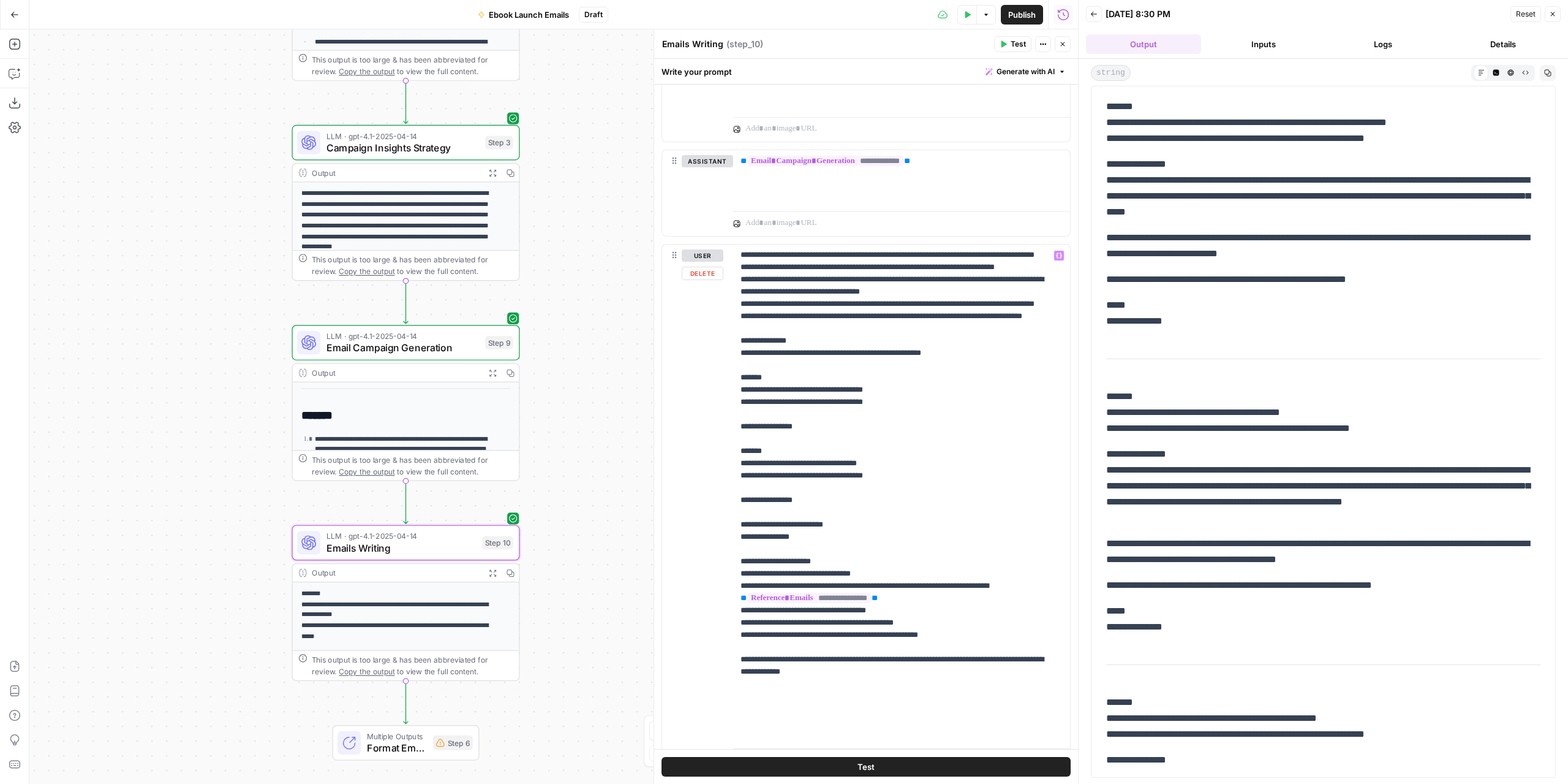
scroll to position [1299, 0]
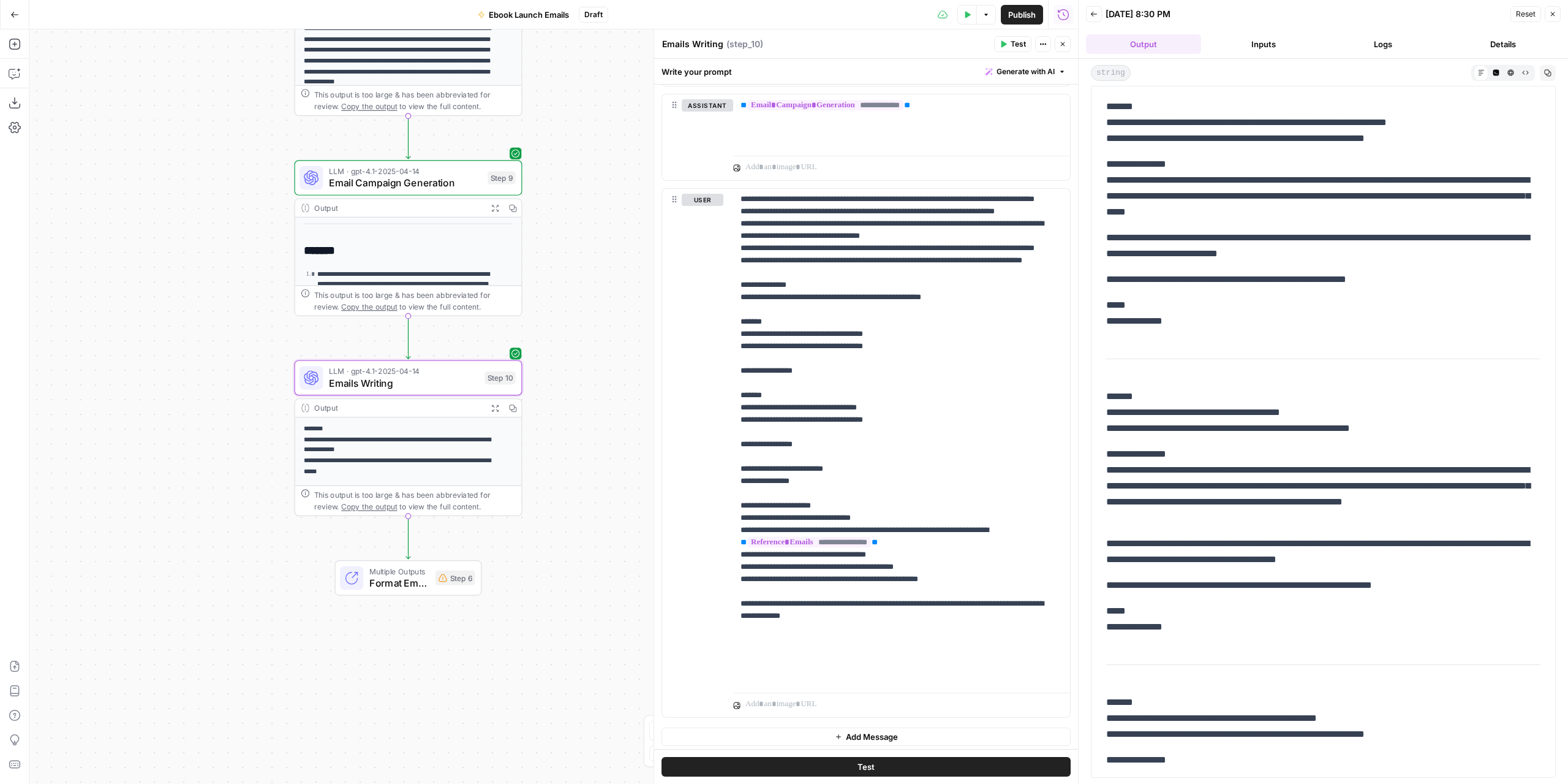
drag, startPoint x: 570, startPoint y: 549, endPoint x: 573, endPoint y: 439, distance: 110.0
click at [573, 439] on div "**********" at bounding box center [553, 406] width 1049 height 754
click at [403, 352] on button "Copy step" at bounding box center [409, 350] width 19 height 19
click at [406, 532] on icon "Edge from step_10 to step_6" at bounding box center [409, 536] width 4 height 43
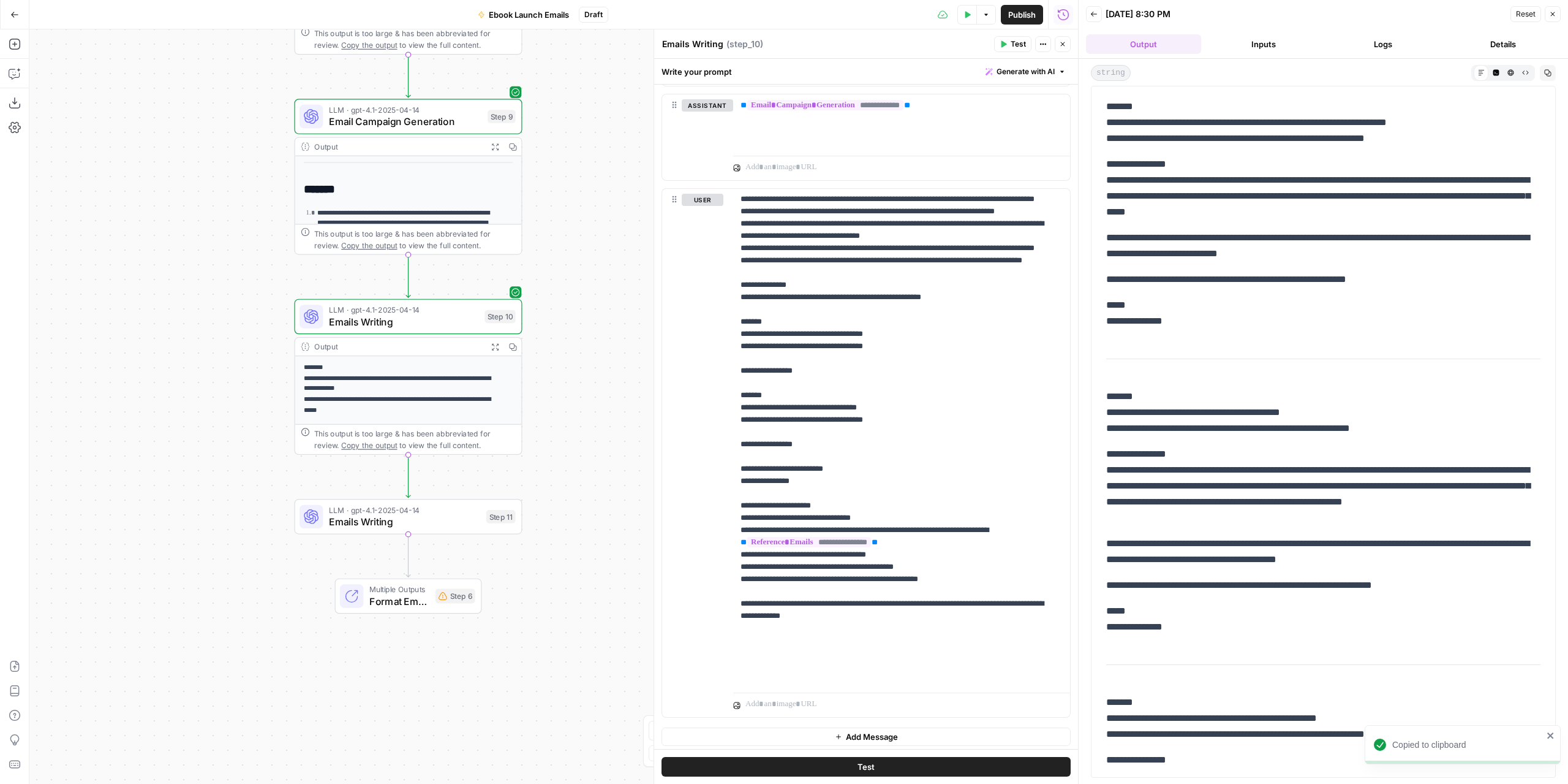
click at [464, 516] on span "Emails Writing" at bounding box center [404, 521] width 151 height 15
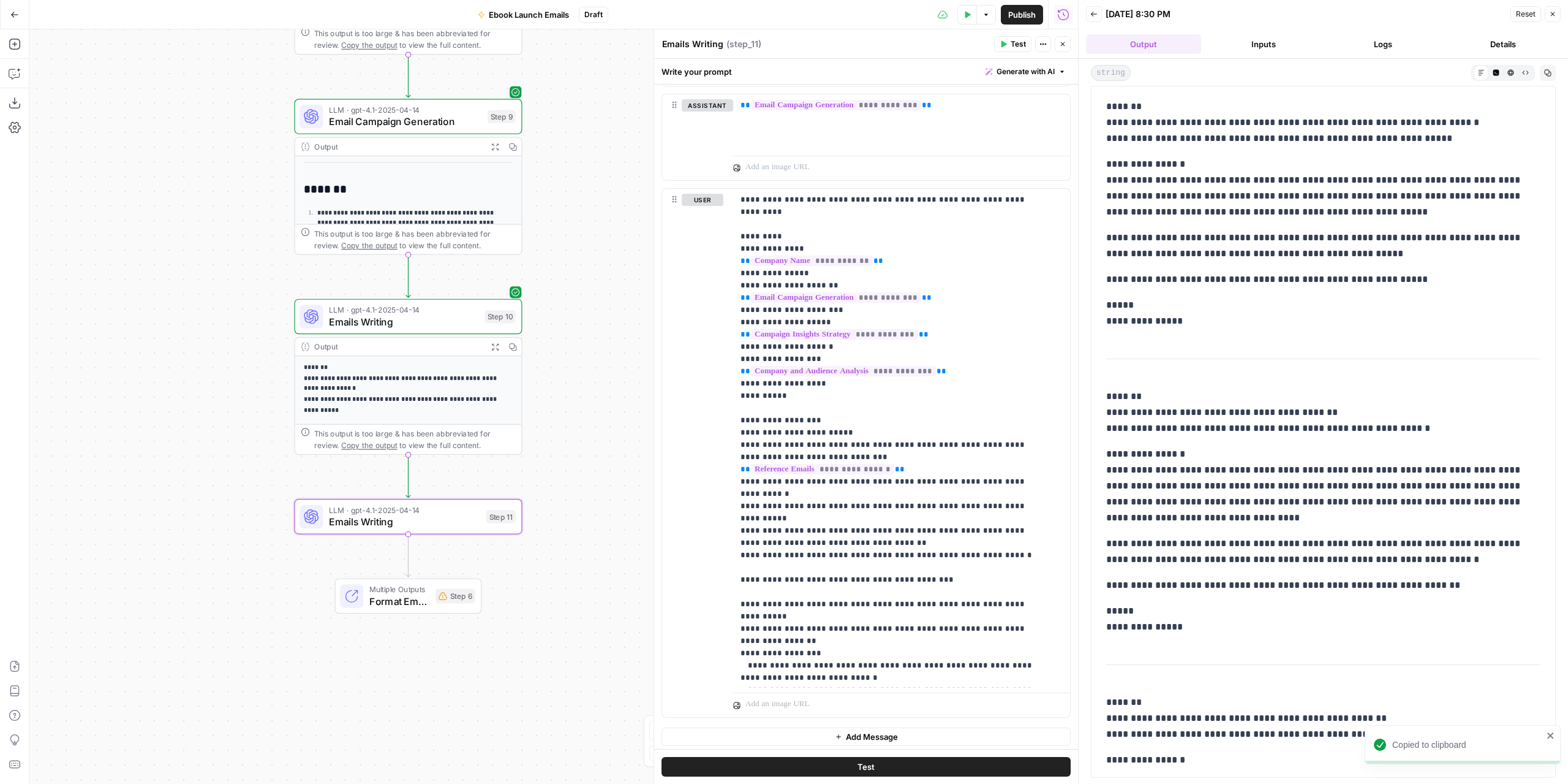
click at [901, 729] on button "Add Message" at bounding box center [866, 737] width 409 height 19
click at [1054, 737] on button "Variables Menu" at bounding box center [1059, 737] width 10 height 10
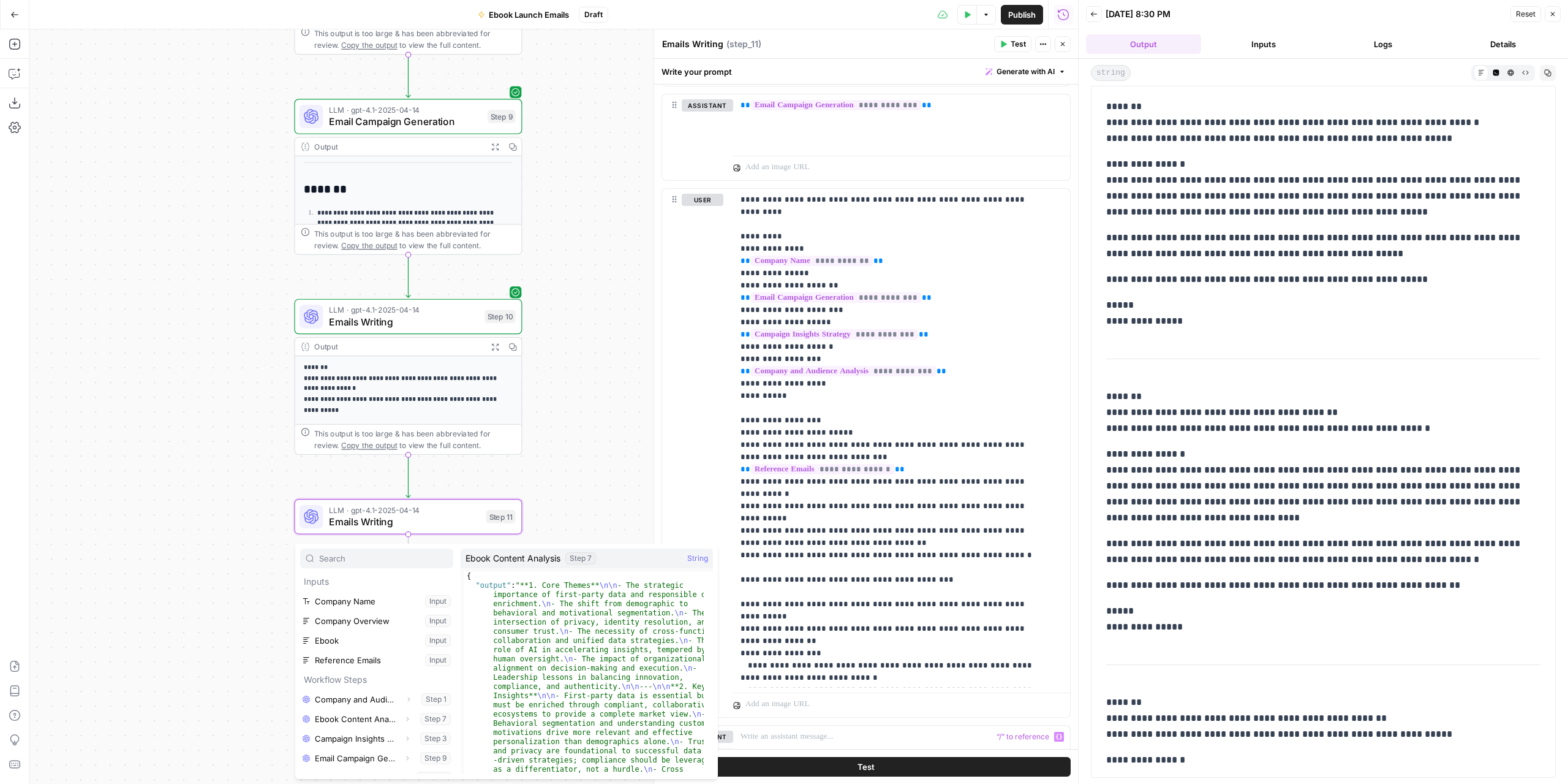
scroll to position [13, 0]
drag, startPoint x: 344, startPoint y: 760, endPoint x: 359, endPoint y: 761, distance: 15.0
click at [346, 760] on button "Select variable Emails Writing" at bounding box center [376, 764] width 153 height 19
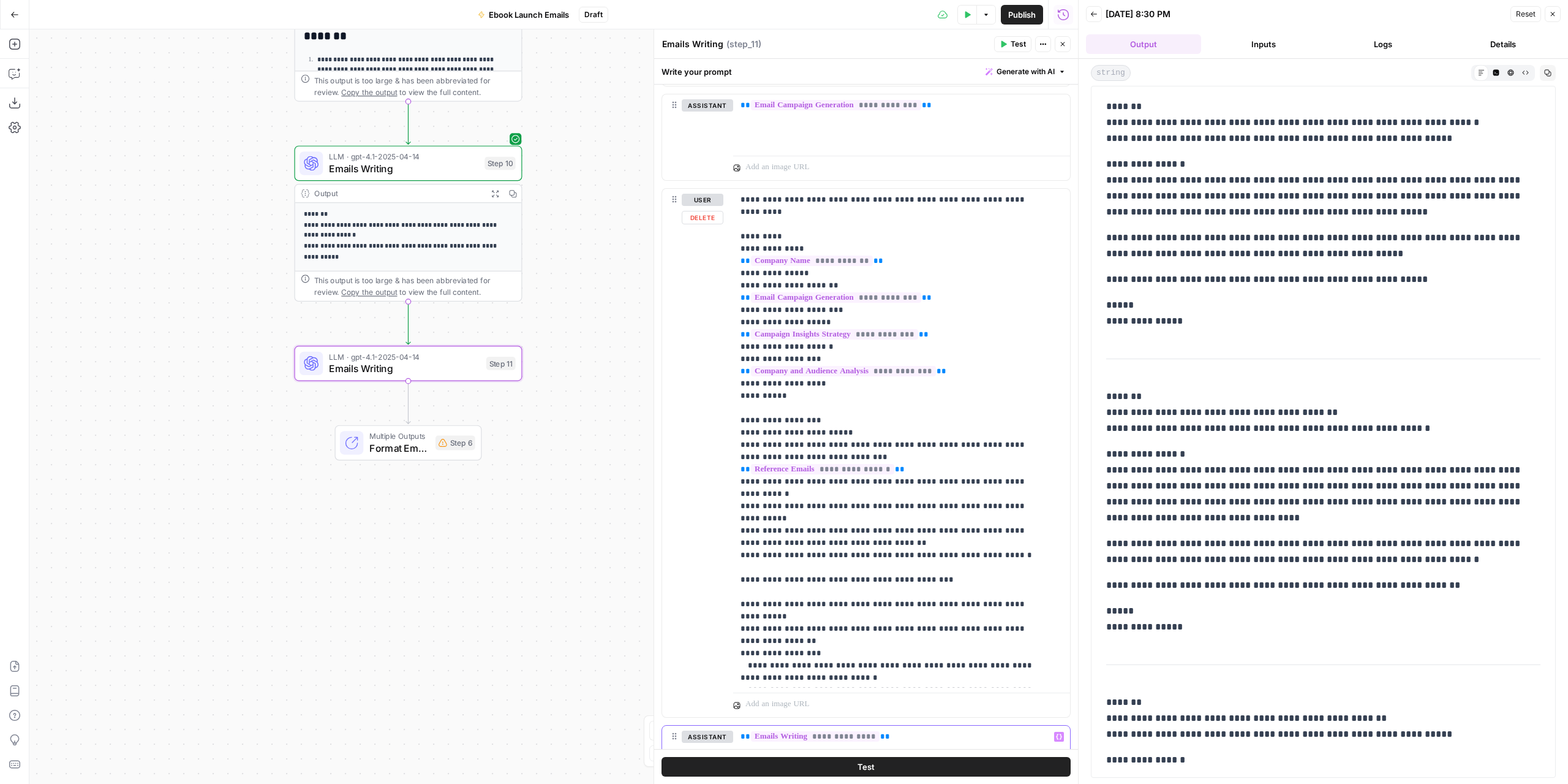
scroll to position [1393, 0]
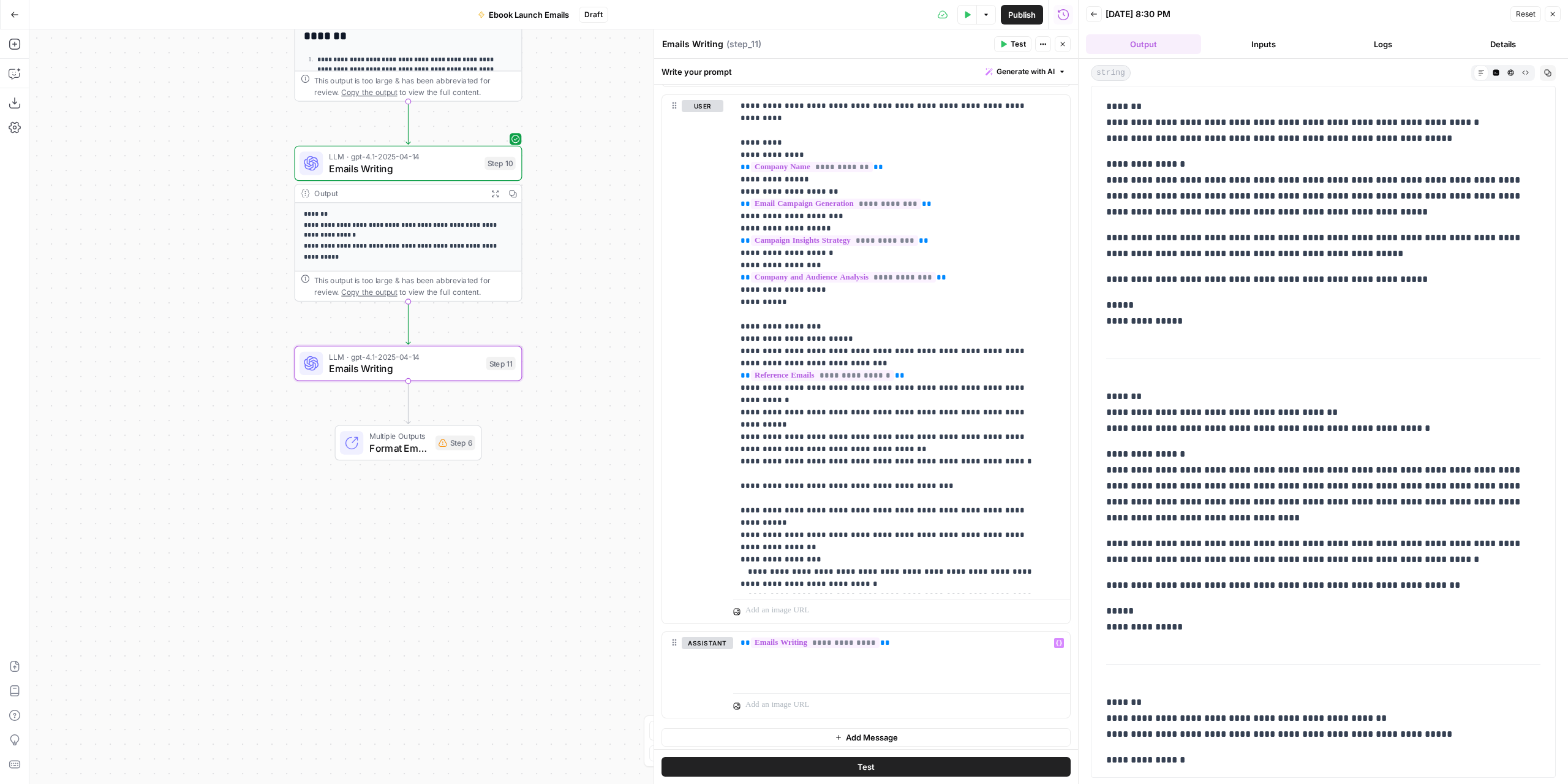
click at [851, 731] on span "Add Message" at bounding box center [871, 737] width 52 height 12
click at [841, 732] on p at bounding box center [902, 737] width 322 height 12
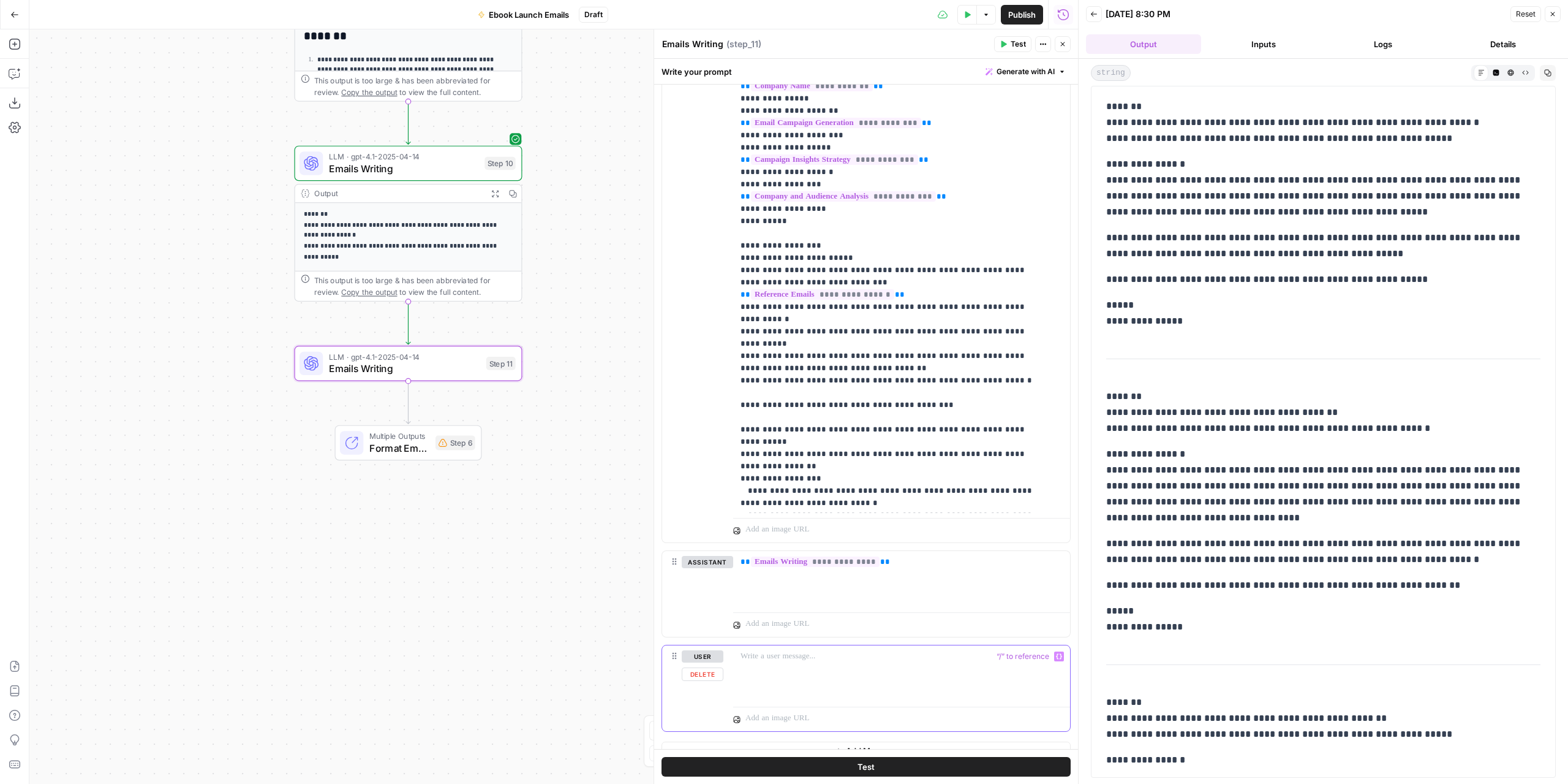
scroll to position [1487, 0]
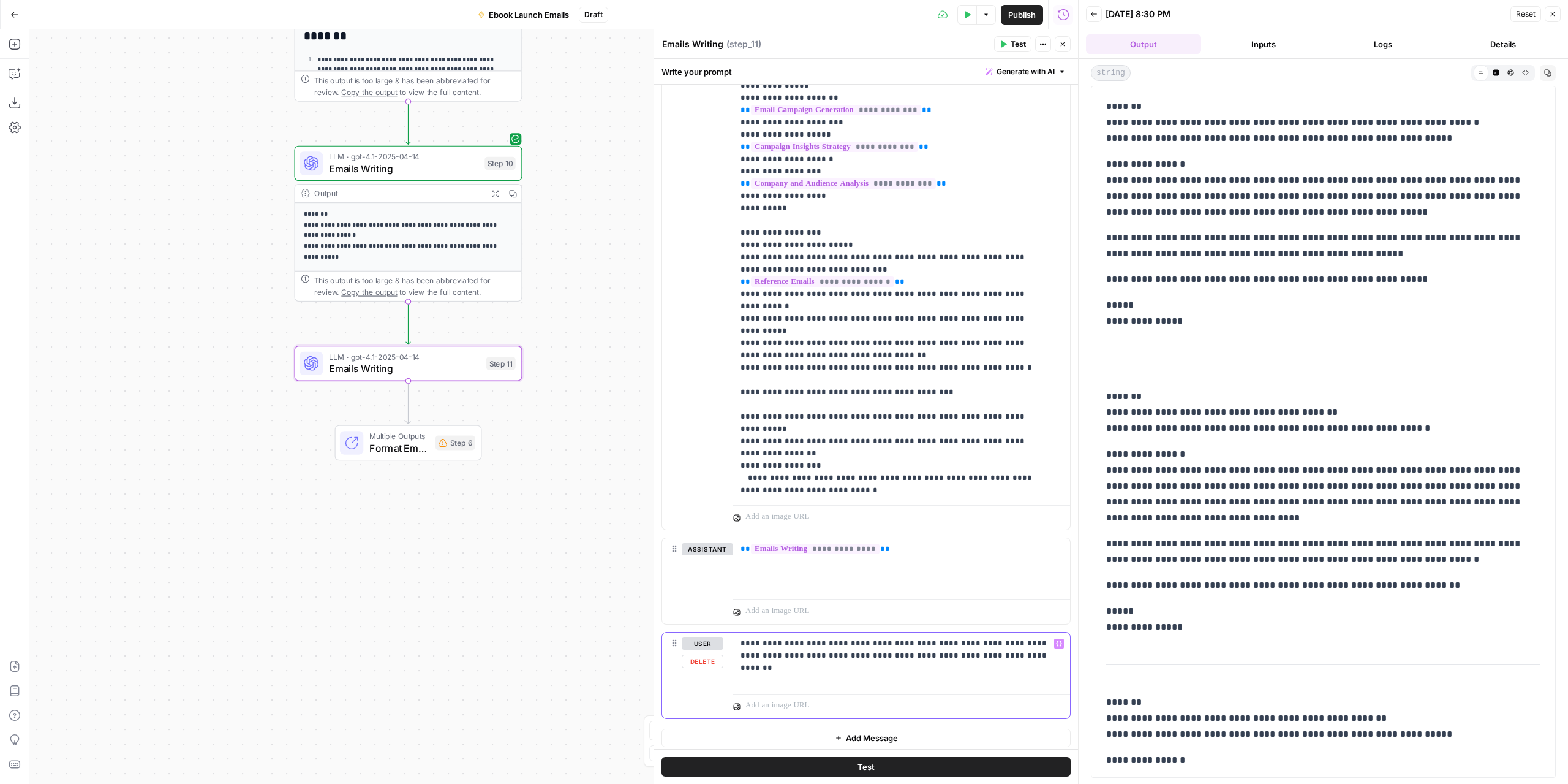
click at [1056, 641] on icon "button" at bounding box center [1059, 643] width 6 height 6
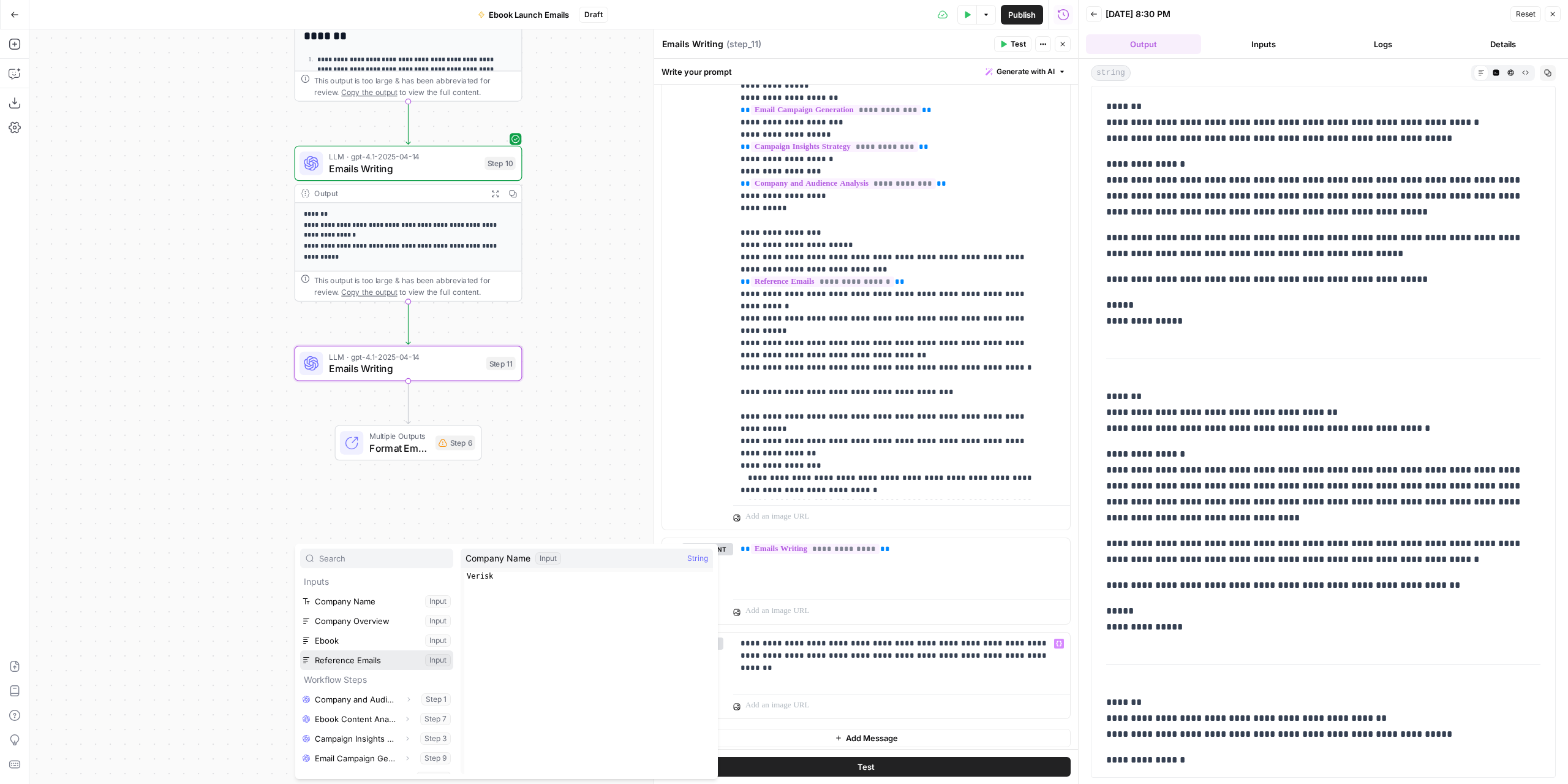
click at [354, 666] on button "Select variable Reference Emails" at bounding box center [376, 659] width 153 height 19
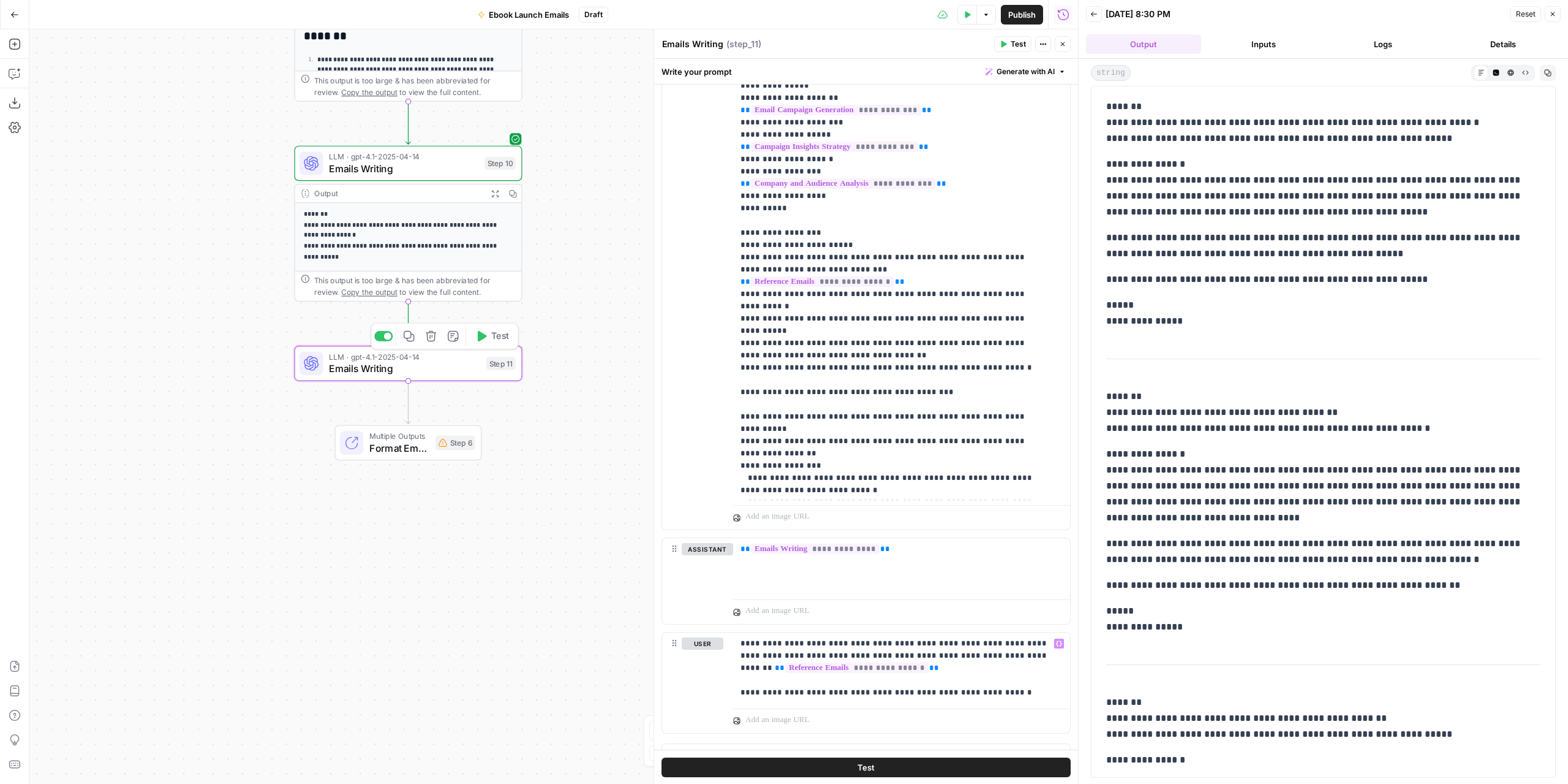
click at [488, 337] on button "Test" at bounding box center [492, 336] width 46 height 19
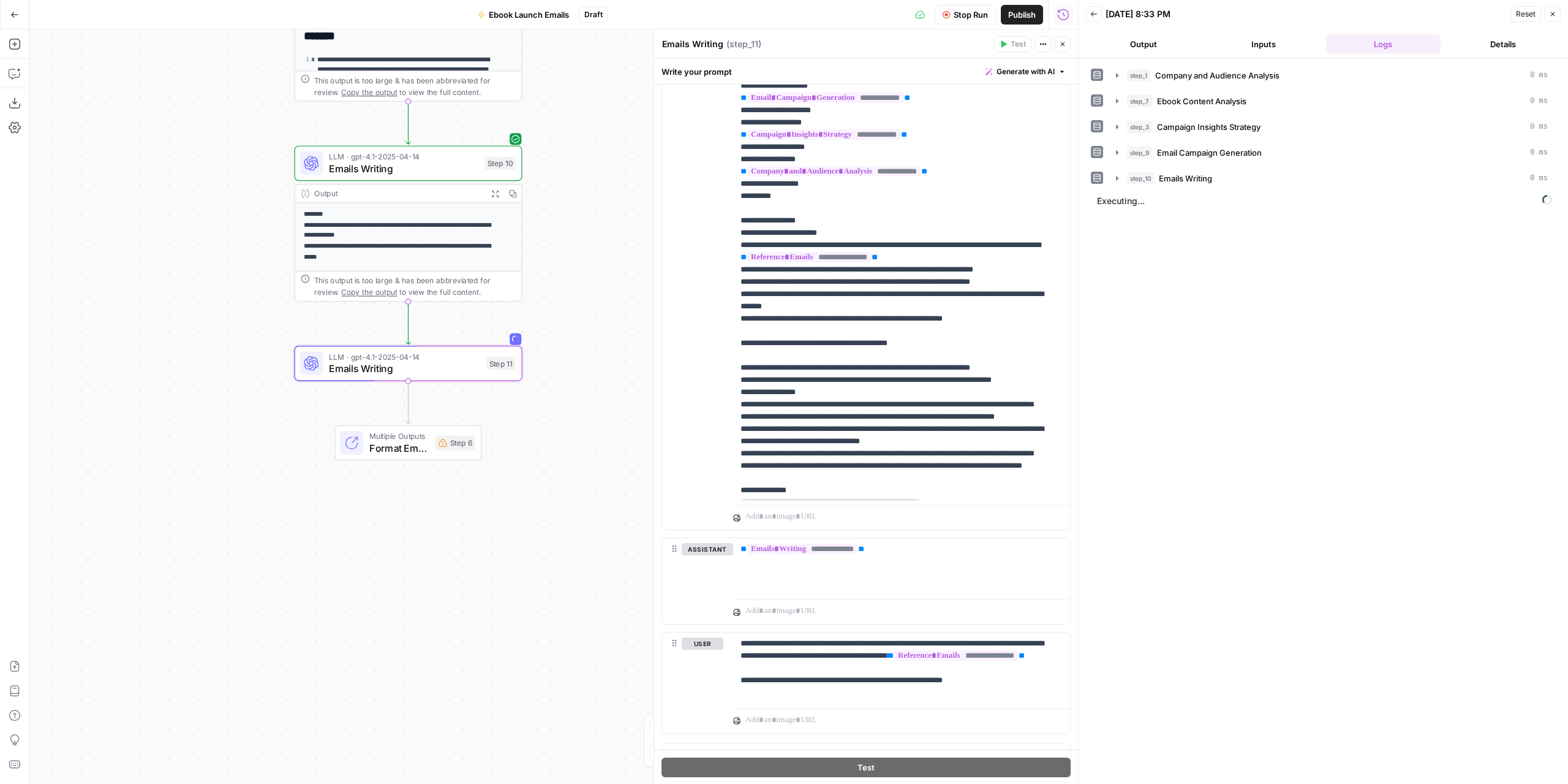
click at [1137, 34] on button "Output" at bounding box center [1143, 44] width 115 height 19
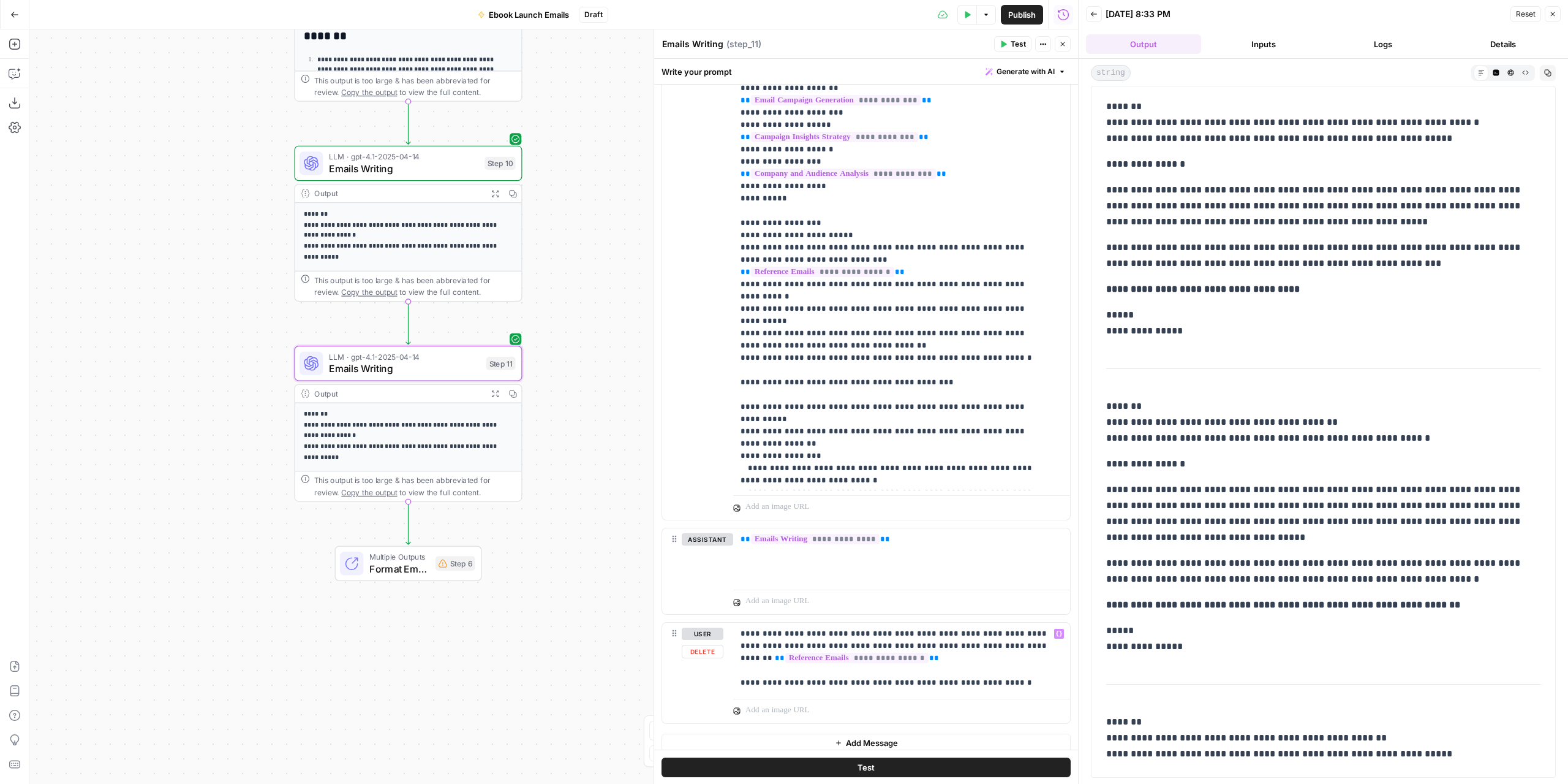
scroll to position [1502, 0]
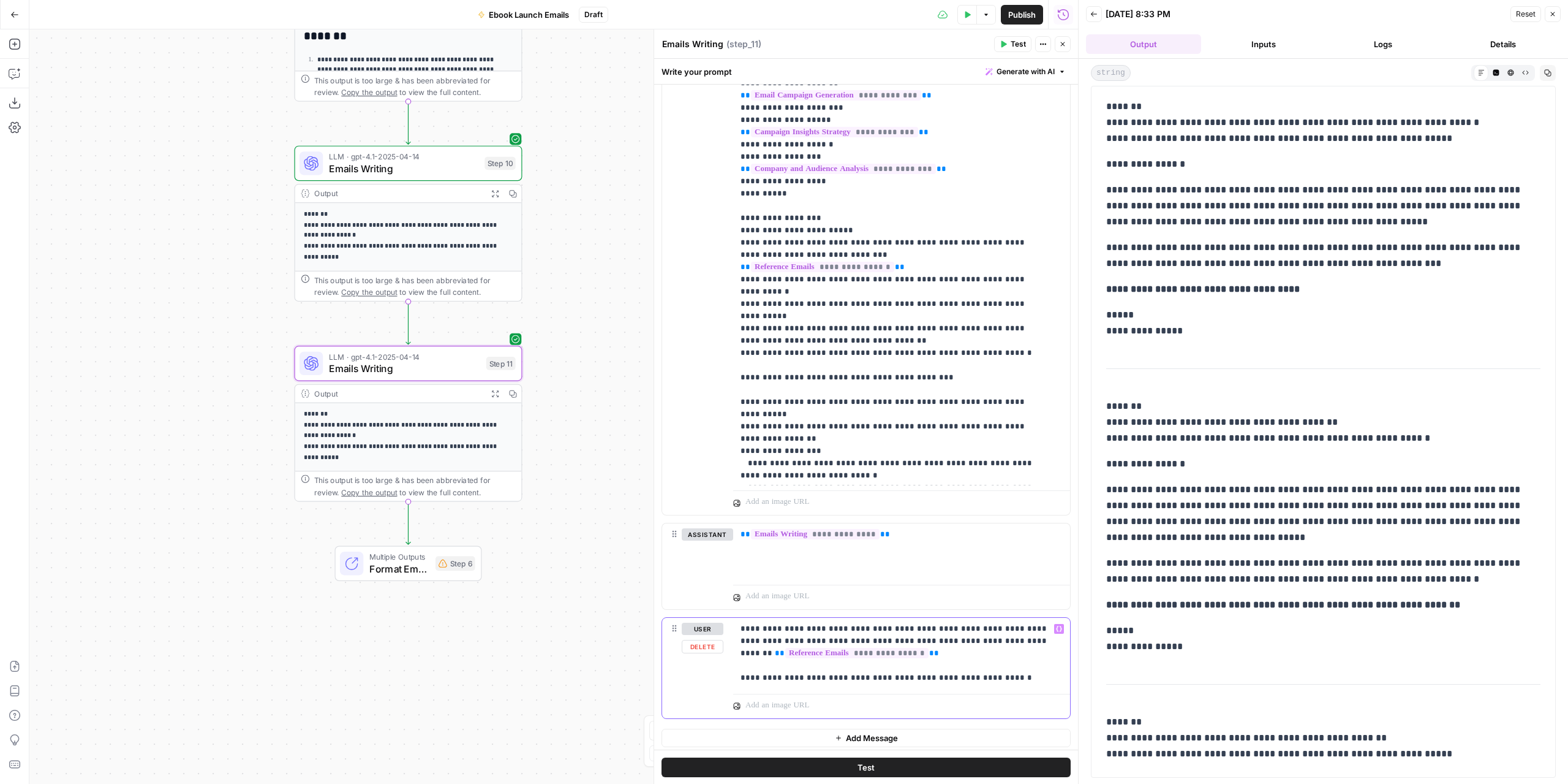
click at [786, 671] on p "**********" at bounding box center [898, 653] width 314 height 61
click at [983, 689] on p "**********" at bounding box center [898, 659] width 314 height 73
click at [894, 698] on p "**********" at bounding box center [898, 666] width 314 height 86
click at [923, 696] on p "**********" at bounding box center [898, 666] width 314 height 86
click at [495, 337] on span "Test" at bounding box center [500, 336] width 18 height 14
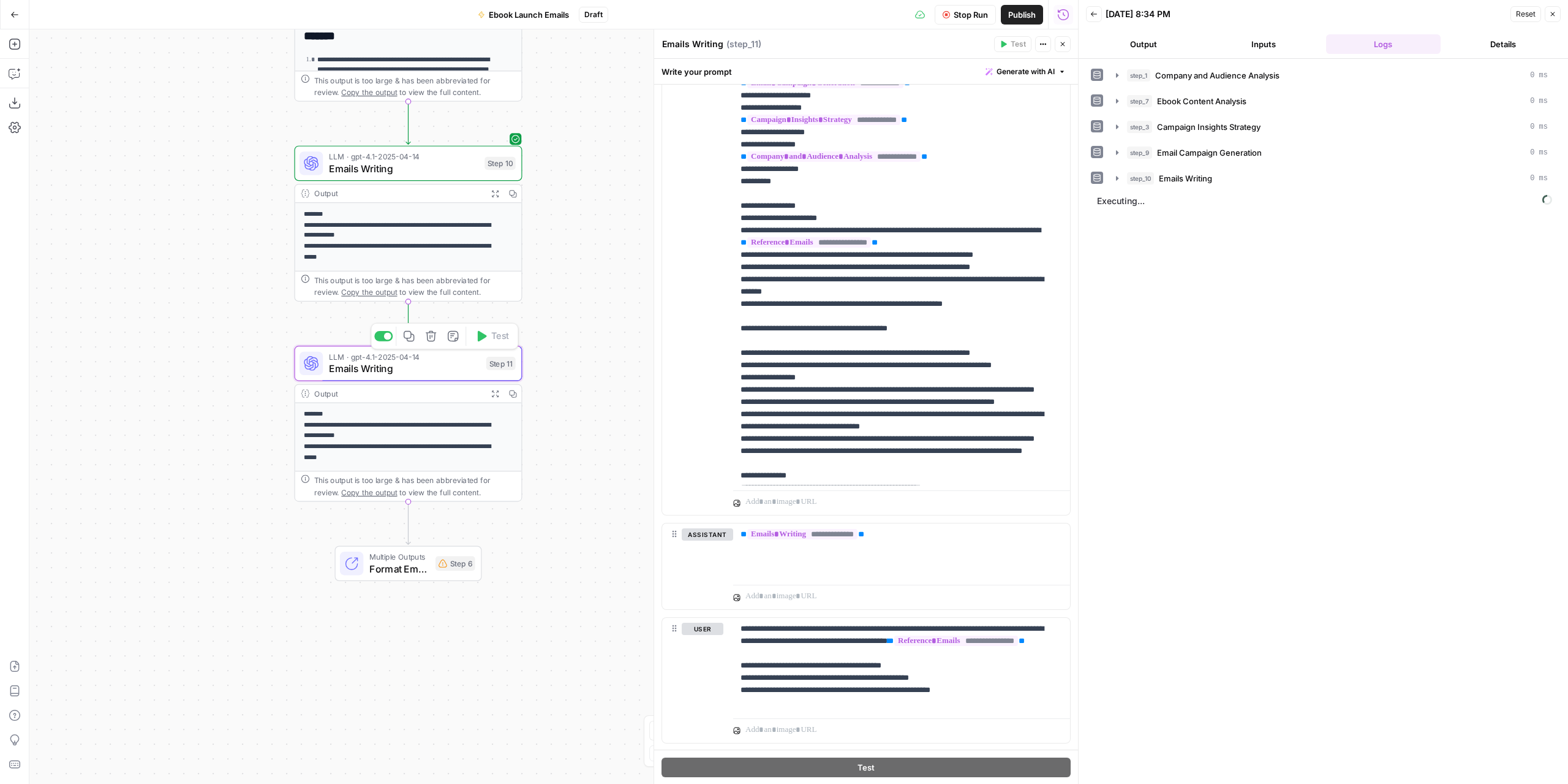
click at [1136, 46] on button "Output" at bounding box center [1143, 44] width 115 height 19
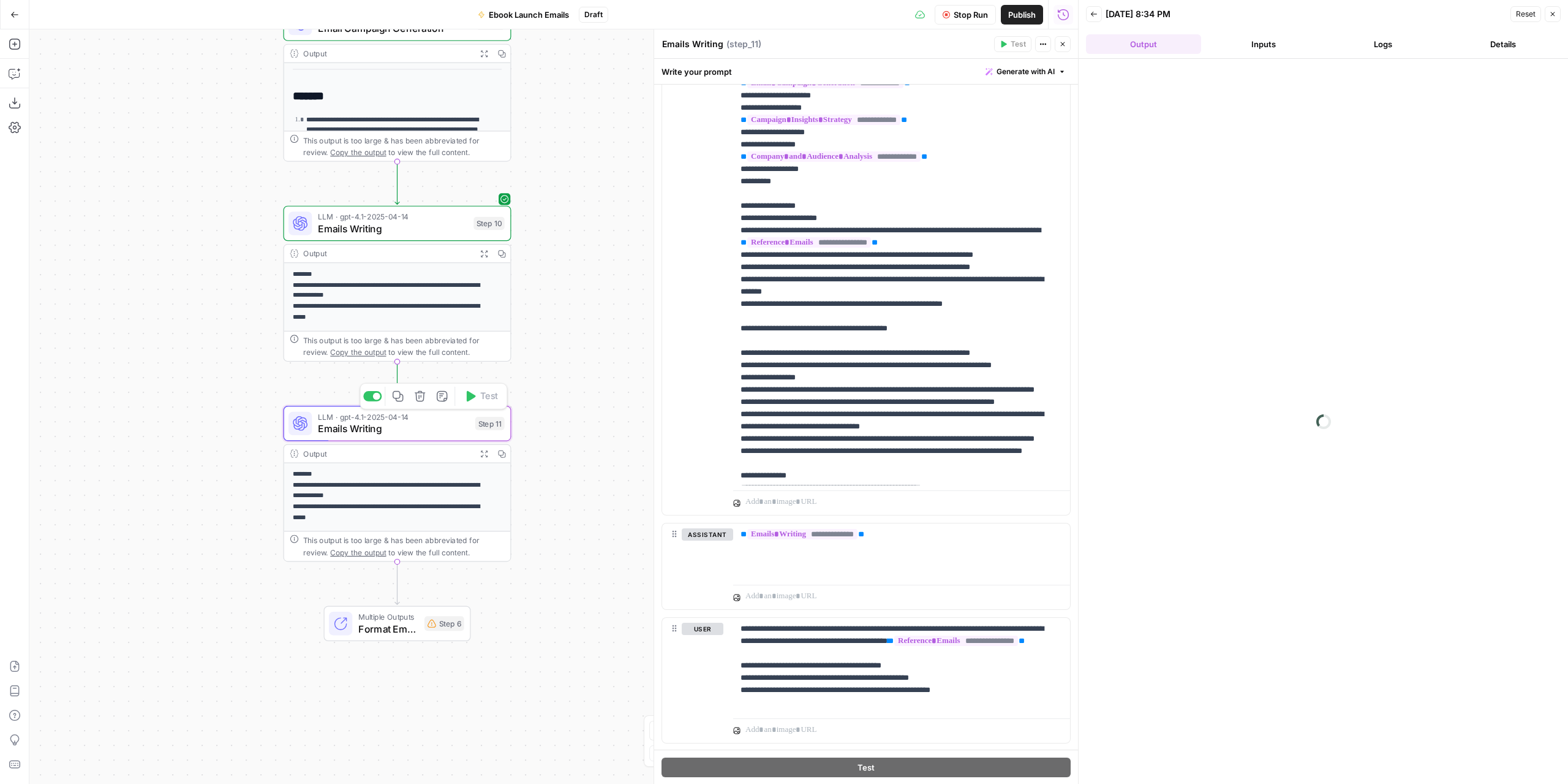
drag, startPoint x: 643, startPoint y: 219, endPoint x: 602, endPoint y: 493, distance: 277.1
click at [602, 493] on div "**********" at bounding box center [553, 406] width 1049 height 754
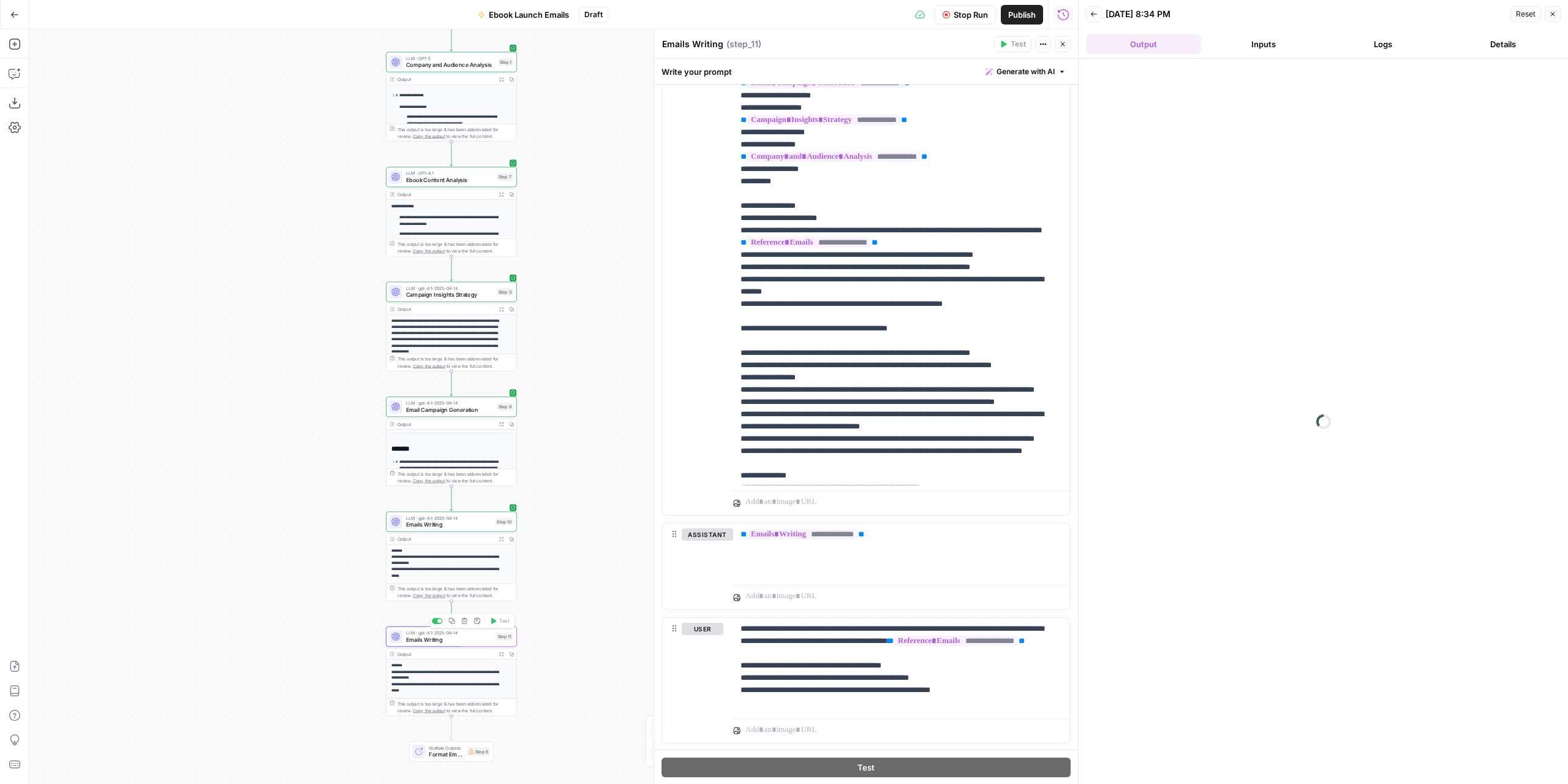
drag, startPoint x: 595, startPoint y: 397, endPoint x: 587, endPoint y: 487, distance: 90.4
click at [587, 487] on div "**********" at bounding box center [553, 406] width 1049 height 754
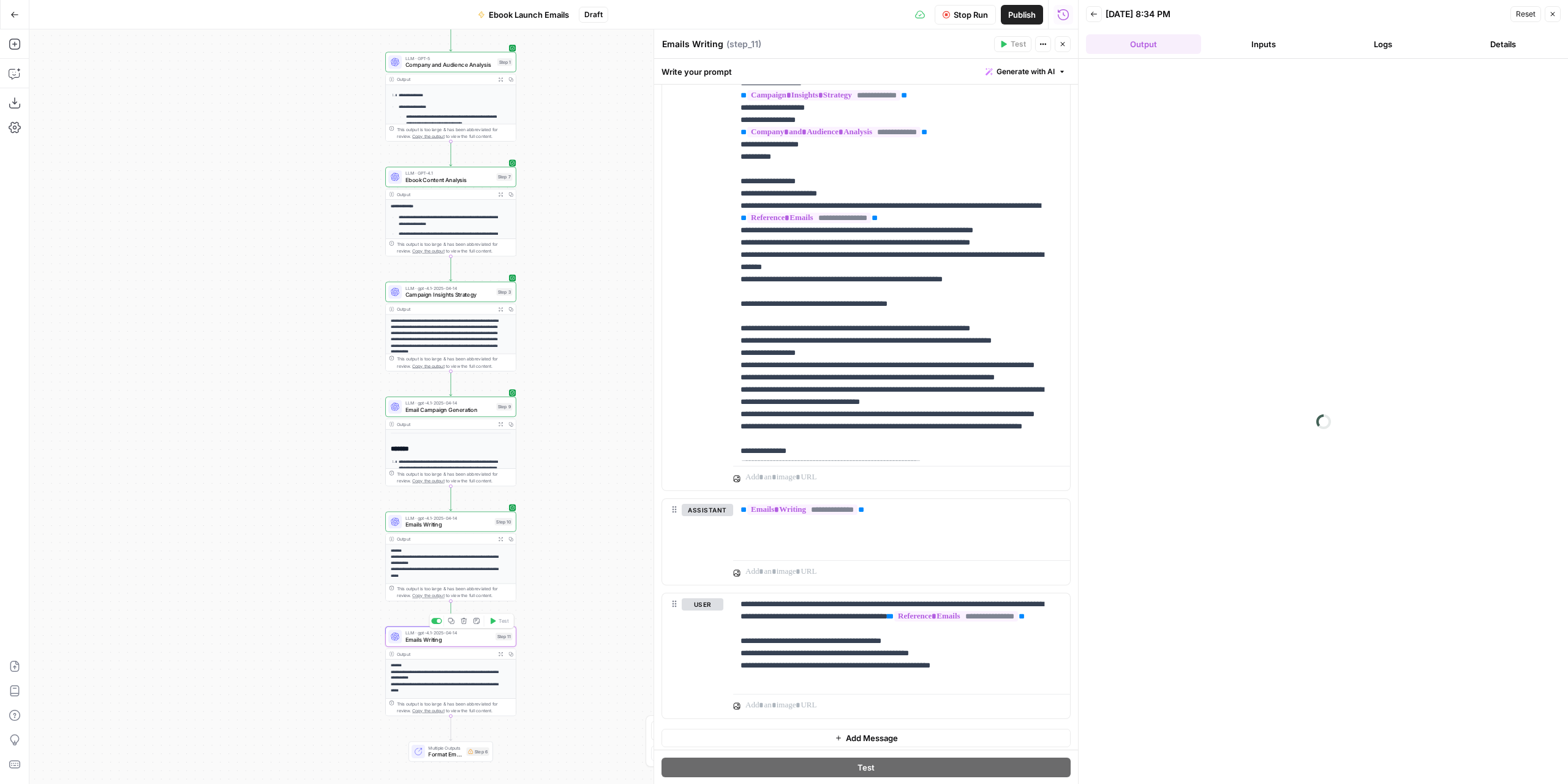
click at [705, 45] on textarea "Emails Writing" at bounding box center [693, 44] width 61 height 12
click at [722, 44] on div "Emails Writing Emails Writing" at bounding box center [692, 44] width 67 height 15
click at [720, 44] on textarea "Emails Writing" at bounding box center [693, 44] width 61 height 12
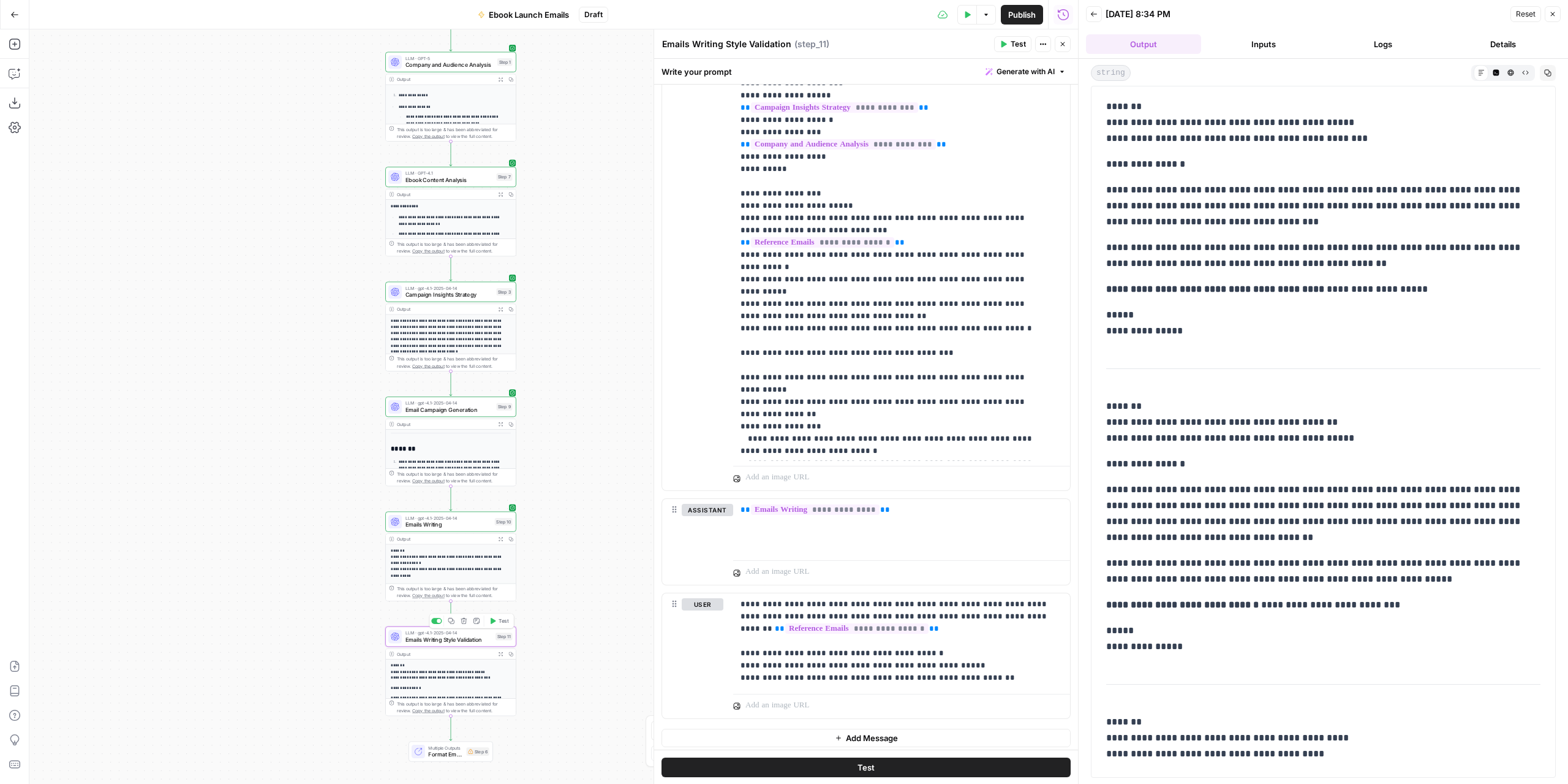
type textarea "Emails Writing Style Validation"
click at [1358, 212] on p "**********" at bounding box center [1318, 205] width 426 height 48
click at [995, 671] on p "**********" at bounding box center [898, 641] width 314 height 86
click at [1010, 44] on button "Test" at bounding box center [1013, 44] width 37 height 16
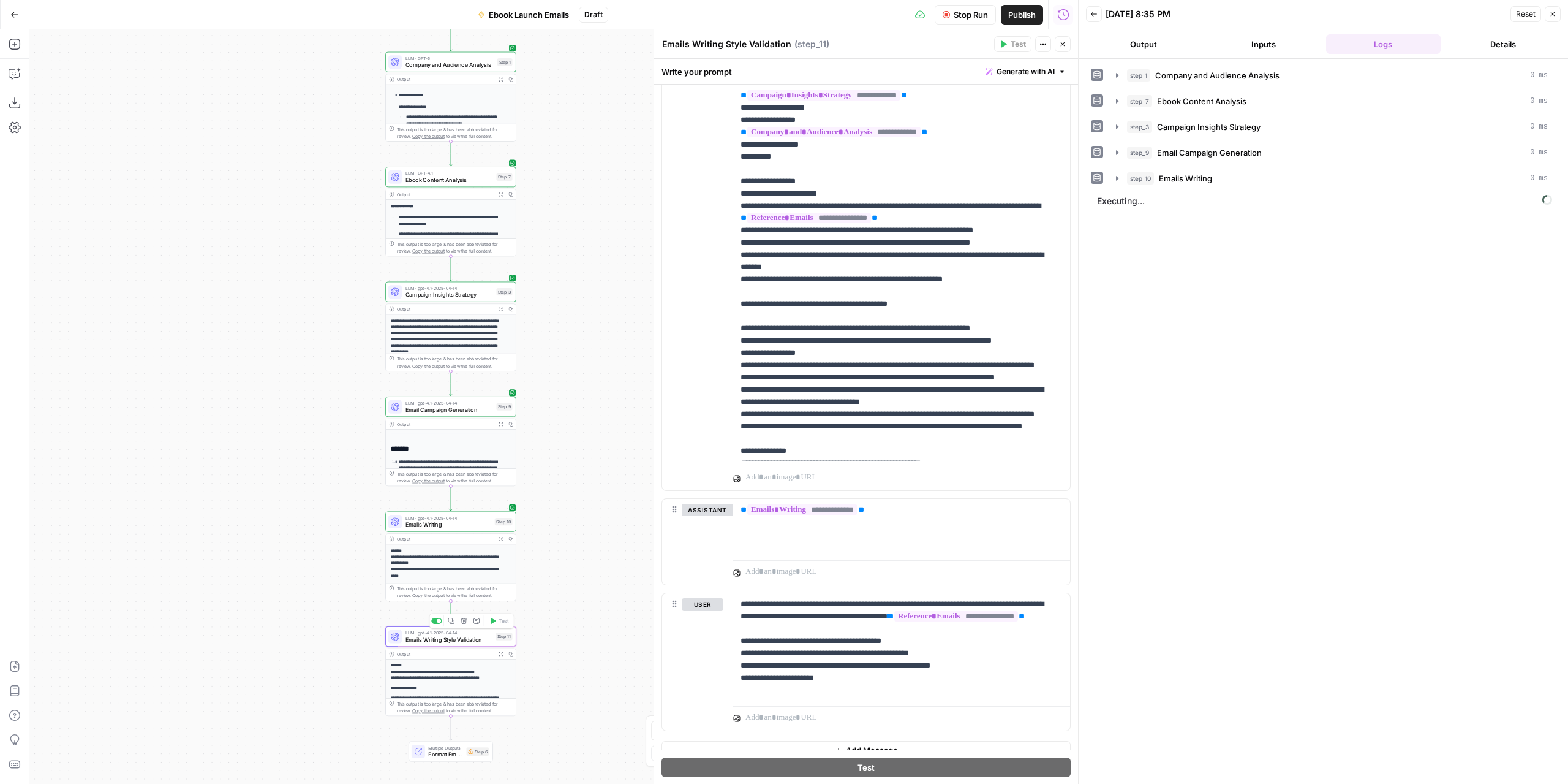
click at [1140, 44] on button "Output" at bounding box center [1143, 44] width 115 height 19
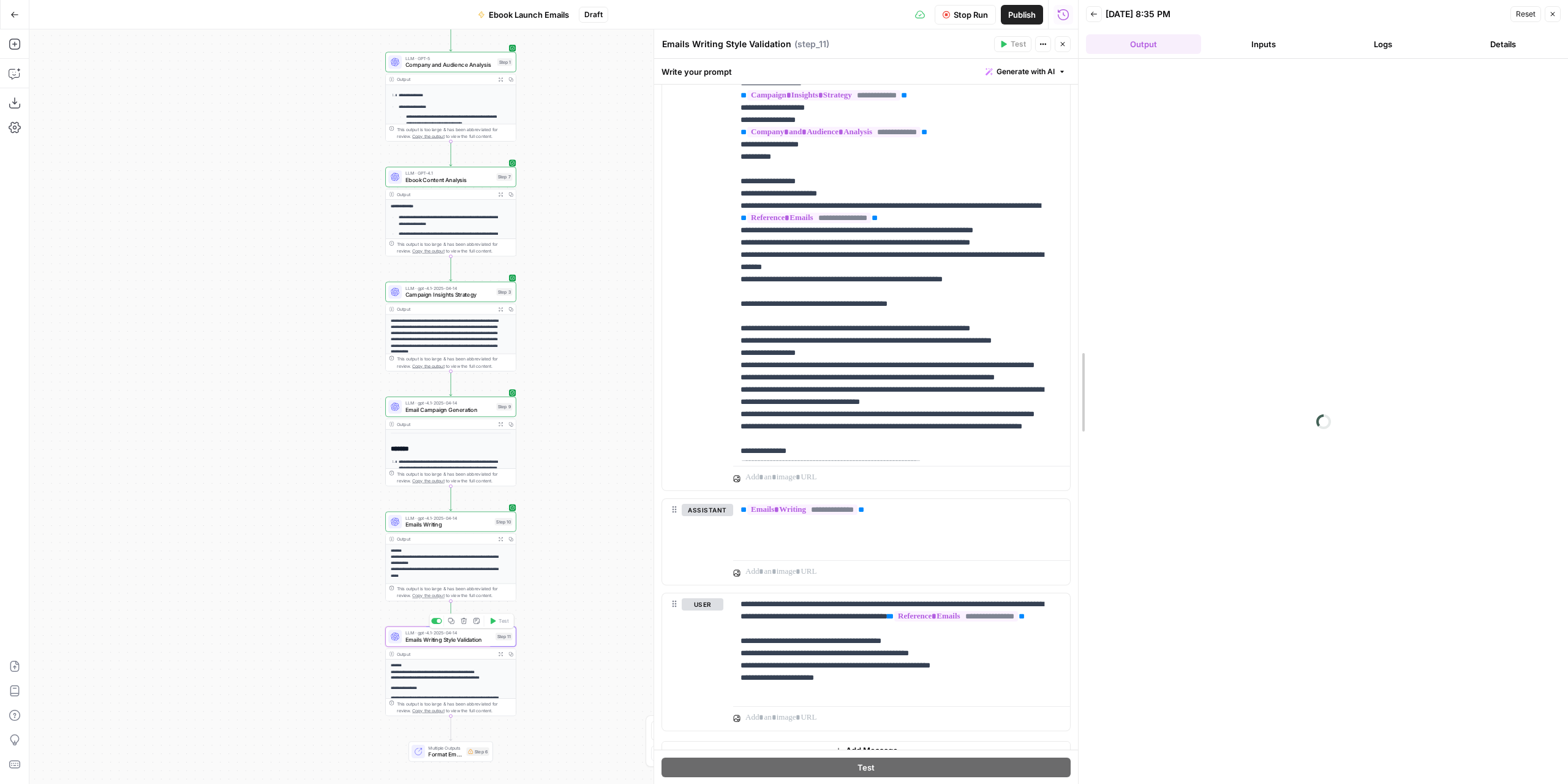
drag, startPoint x: 1082, startPoint y: 310, endPoint x: 1050, endPoint y: 310, distance: 32.0
click at [1050, 310] on body "**********" at bounding box center [784, 392] width 1568 height 784
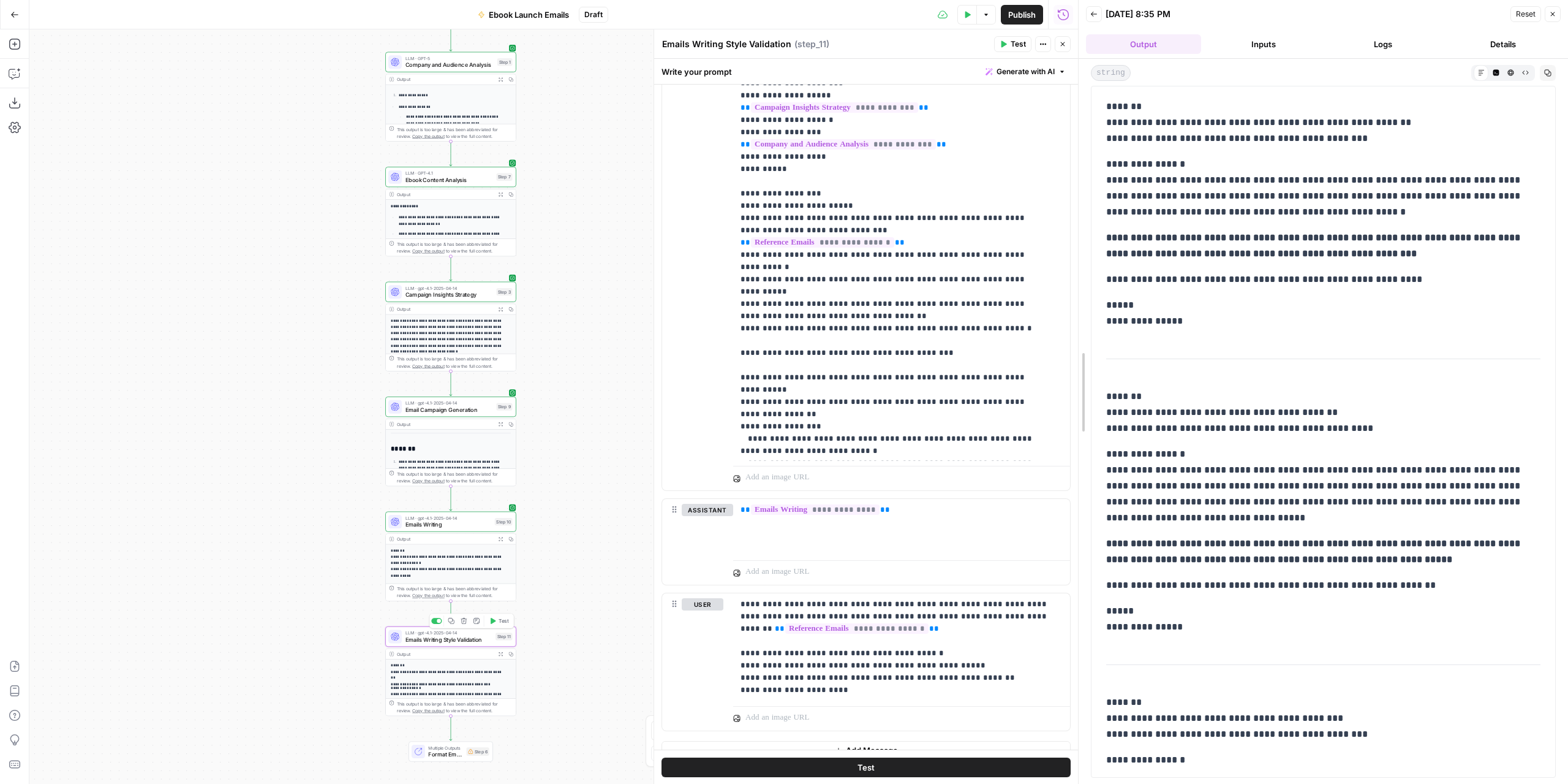
drag, startPoint x: 1072, startPoint y: 313, endPoint x: 1045, endPoint y: 315, distance: 27.1
click at [1045, 315] on body "**********" at bounding box center [784, 392] width 1568 height 784
drag, startPoint x: 857, startPoint y: 691, endPoint x: 732, endPoint y: 597, distance: 156.4
click at [733, 597] on div "**********" at bounding box center [901, 647] width 337 height 108
copy p "**********"
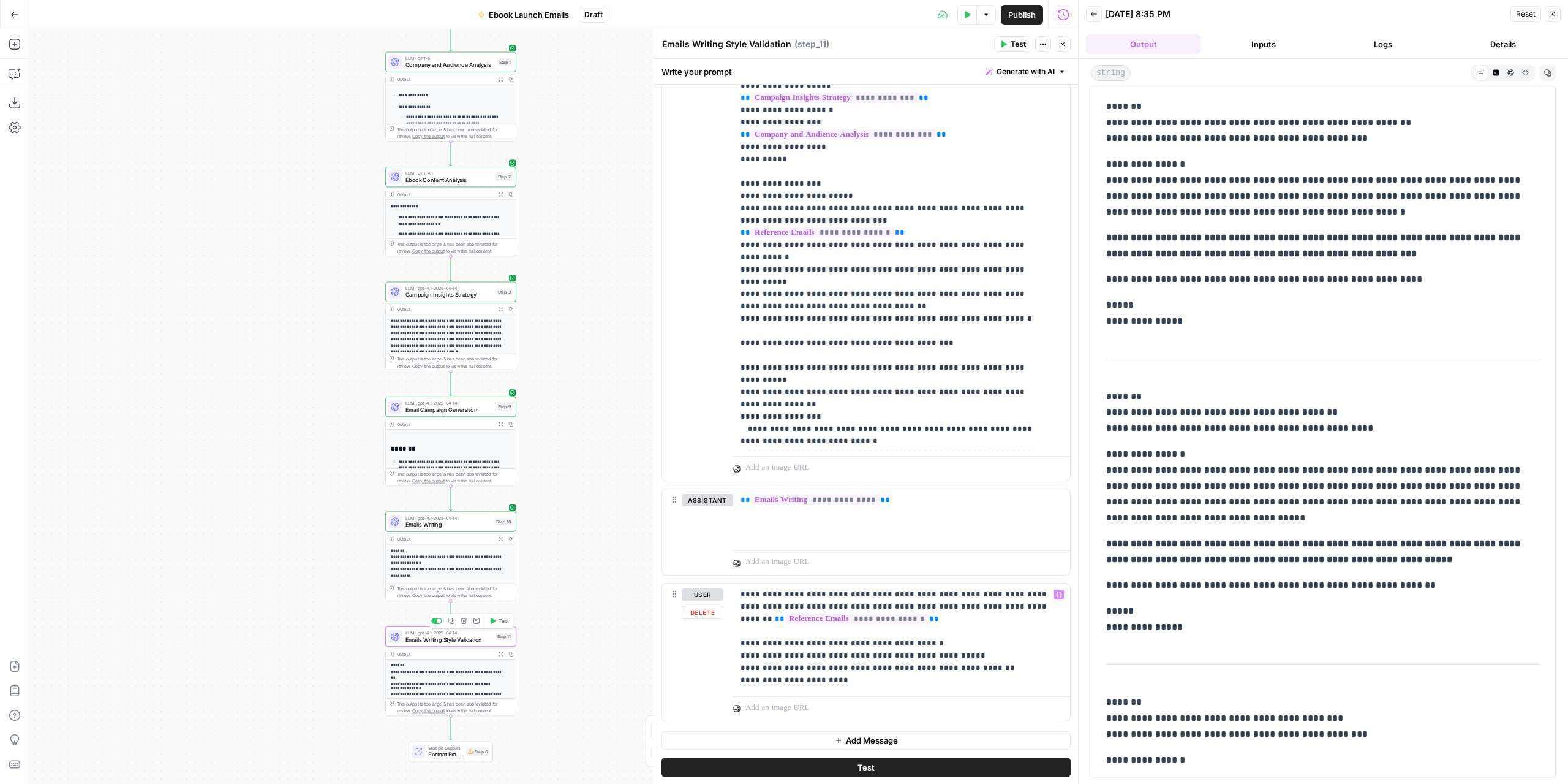
scroll to position [1538, 0]
click at [844, 677] on p "**********" at bounding box center [898, 634] width 314 height 98
drag, startPoint x: 796, startPoint y: 641, endPoint x: 740, endPoint y: 585, distance: 79.2
click at [741, 586] on p "**********" at bounding box center [898, 634] width 314 height 98
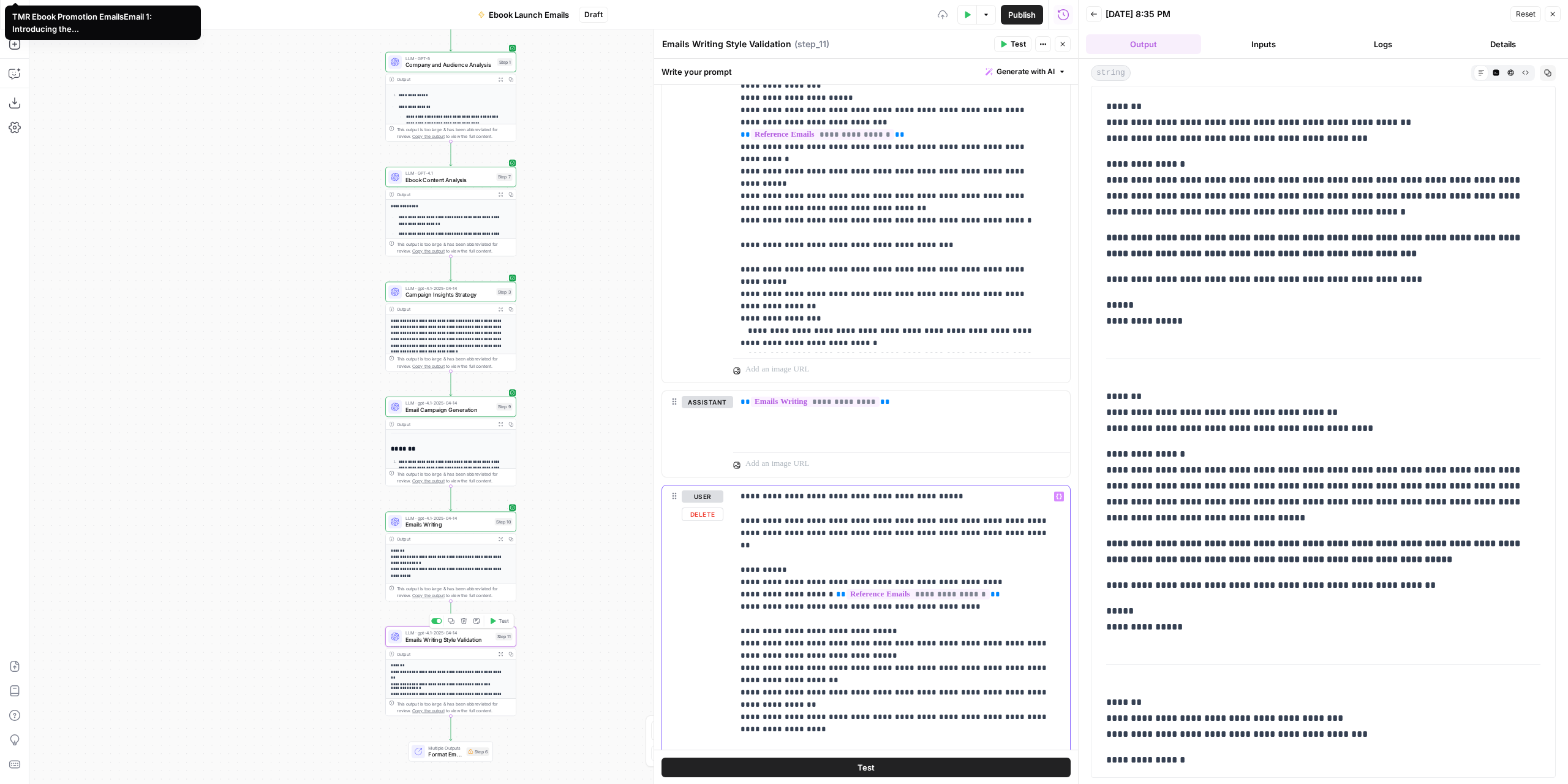
scroll to position [1661, 0]
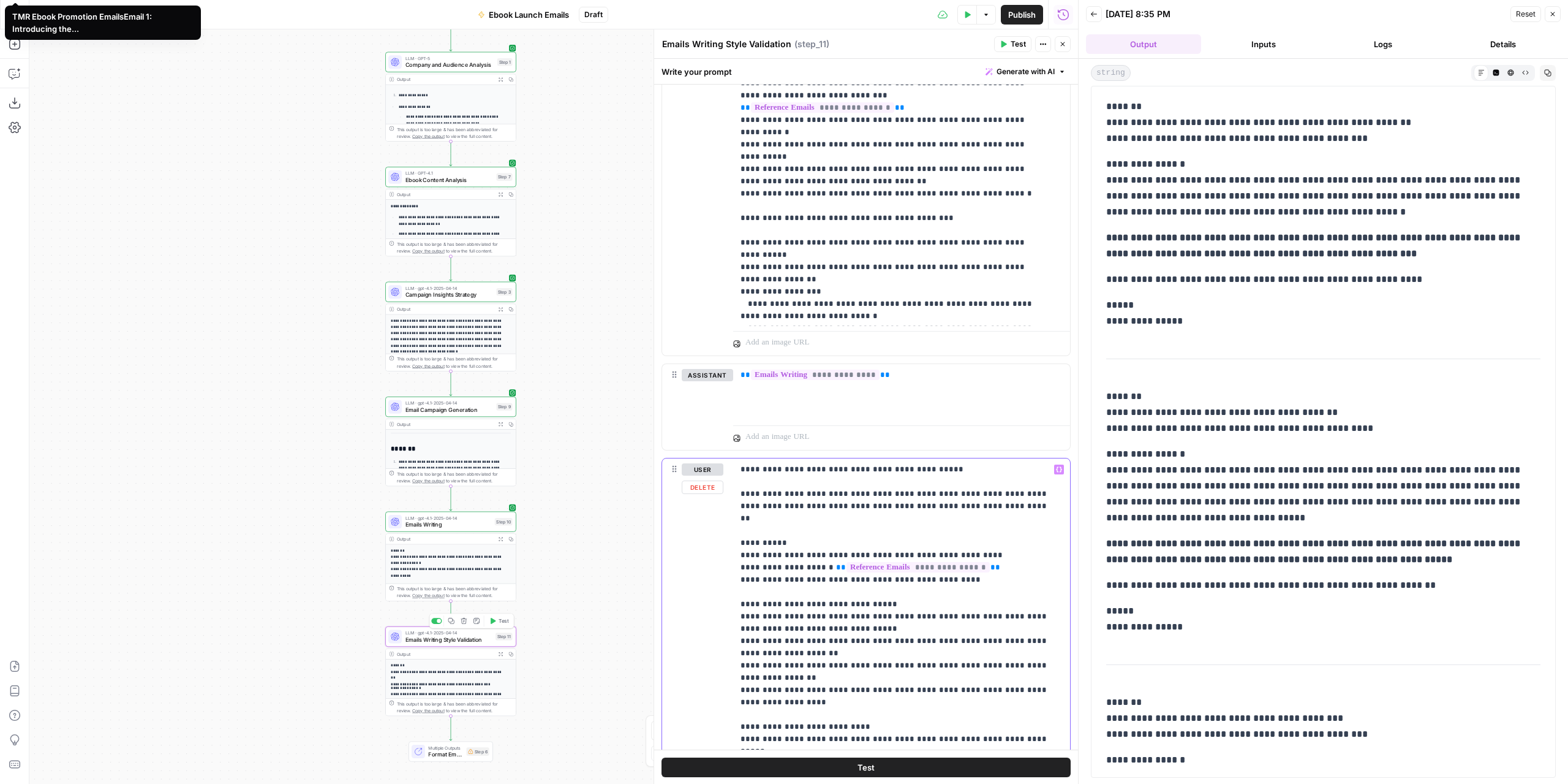
drag, startPoint x: 946, startPoint y: 471, endPoint x: 732, endPoint y: 467, distance: 214.0
click at [733, 467] on div "**********" at bounding box center [901, 678] width 337 height 439
drag, startPoint x: 756, startPoint y: 487, endPoint x: 739, endPoint y: 489, distance: 17.1
click at [738, 487] on div "**********" at bounding box center [901, 678] width 337 height 439
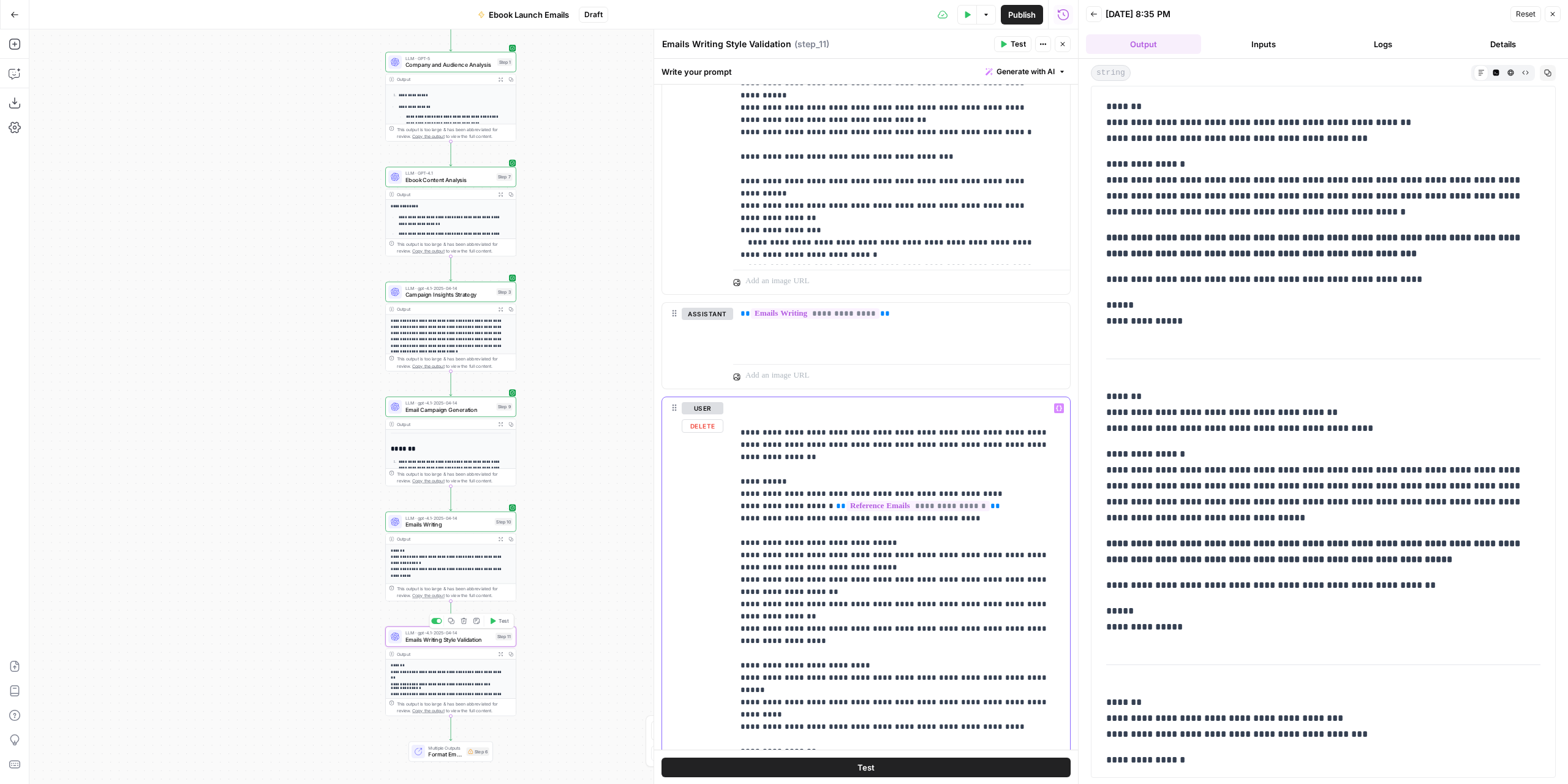
drag, startPoint x: 976, startPoint y: 480, endPoint x: 822, endPoint y: 480, distance: 154.0
click at [822, 480] on p "**********" at bounding box center [898, 616] width 314 height 429
drag, startPoint x: 880, startPoint y: 428, endPoint x: 894, endPoint y: 429, distance: 14.0
click at [894, 429] on p "**********" at bounding box center [898, 616] width 314 height 429
click at [927, 427] on p "**********" at bounding box center [898, 616] width 314 height 429
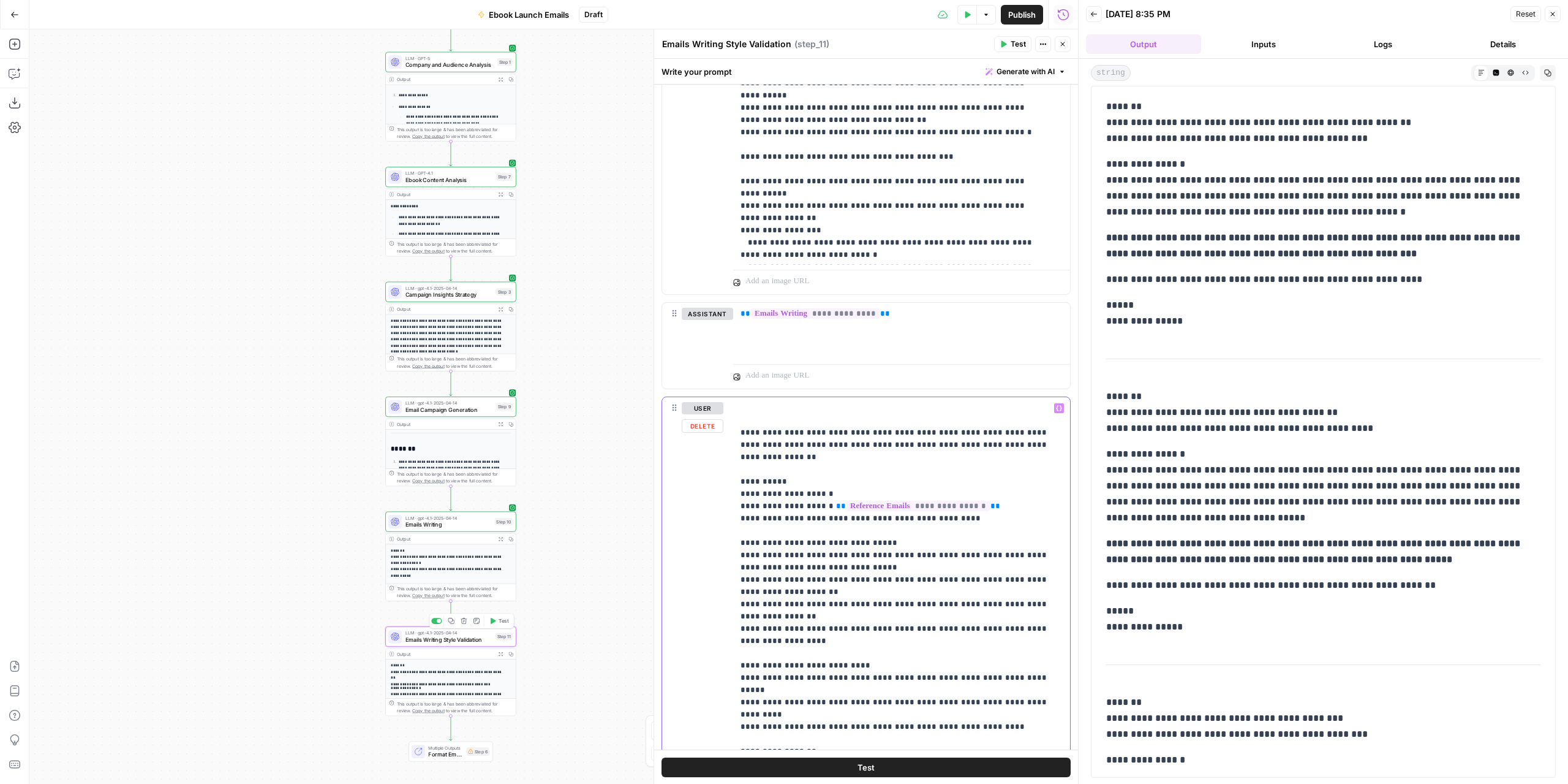
drag, startPoint x: 932, startPoint y: 428, endPoint x: 897, endPoint y: 427, distance: 35.0
click at [897, 427] on p "**********" at bounding box center [898, 616] width 314 height 429
click at [835, 477] on p "**********" at bounding box center [898, 616] width 314 height 429
click at [1054, 403] on button "Variables Menu" at bounding box center [1059, 408] width 10 height 10
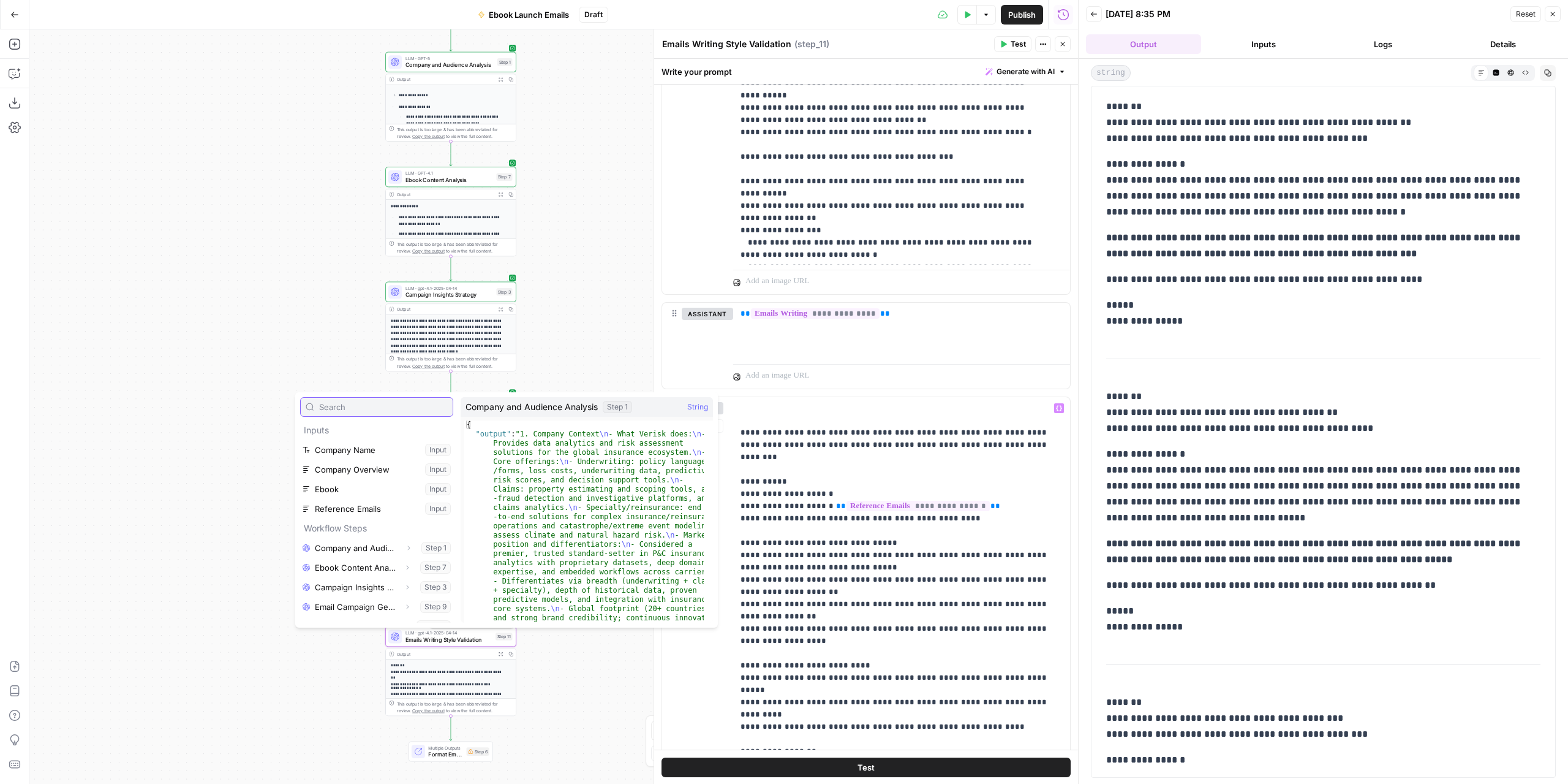
scroll to position [13, 0]
click at [357, 609] on button "Select variable Emails Writing" at bounding box center [376, 613] width 153 height 19
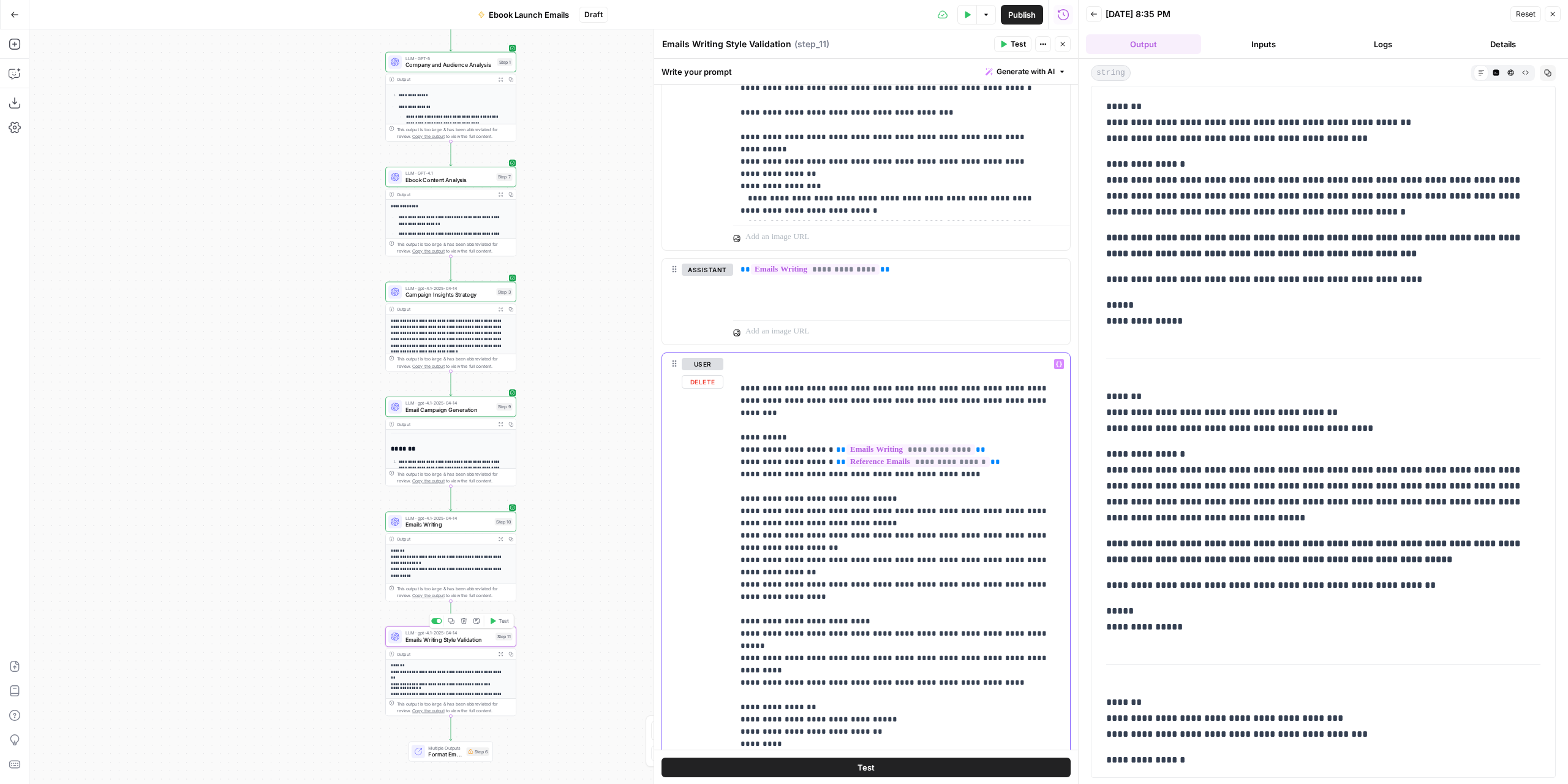
scroll to position [1783, 0]
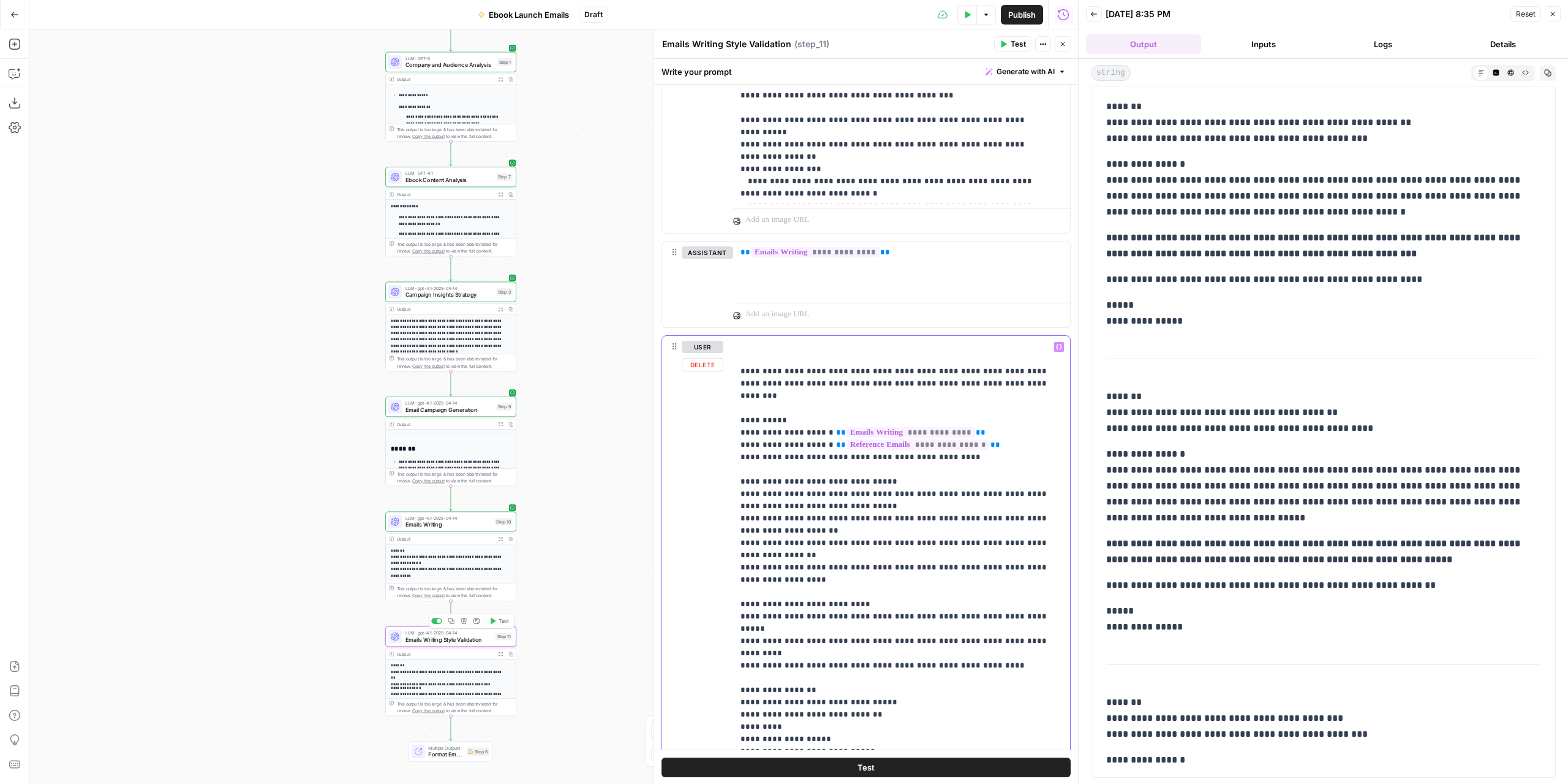
drag, startPoint x: 948, startPoint y: 476, endPoint x: 976, endPoint y: 486, distance: 29.7
click at [976, 486] on p "**********" at bounding box center [898, 555] width 314 height 429
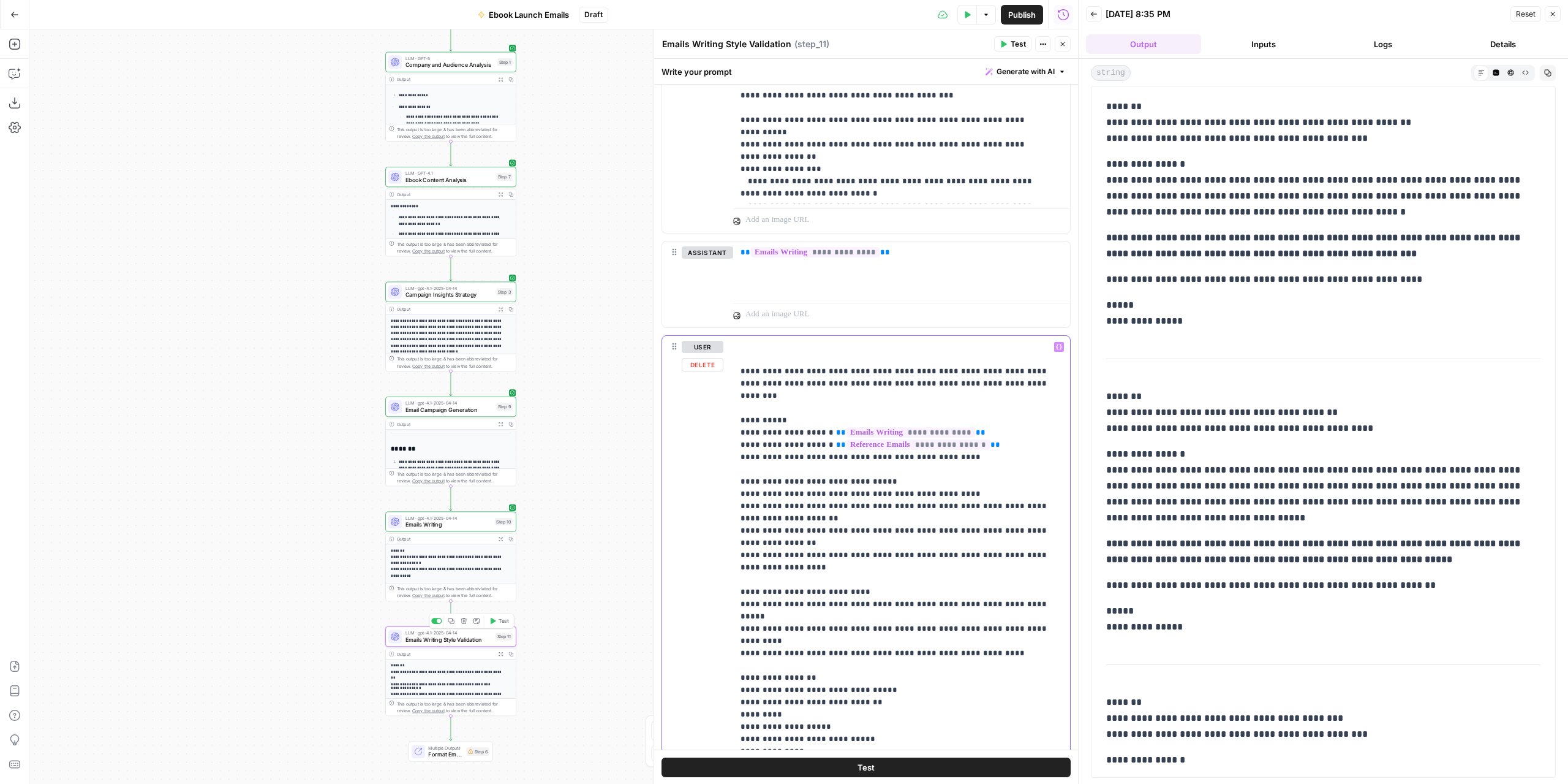
drag, startPoint x: 941, startPoint y: 539, endPoint x: 931, endPoint y: 539, distance: 10.0
click at [931, 539] on p "**********" at bounding box center [898, 549] width 314 height 417
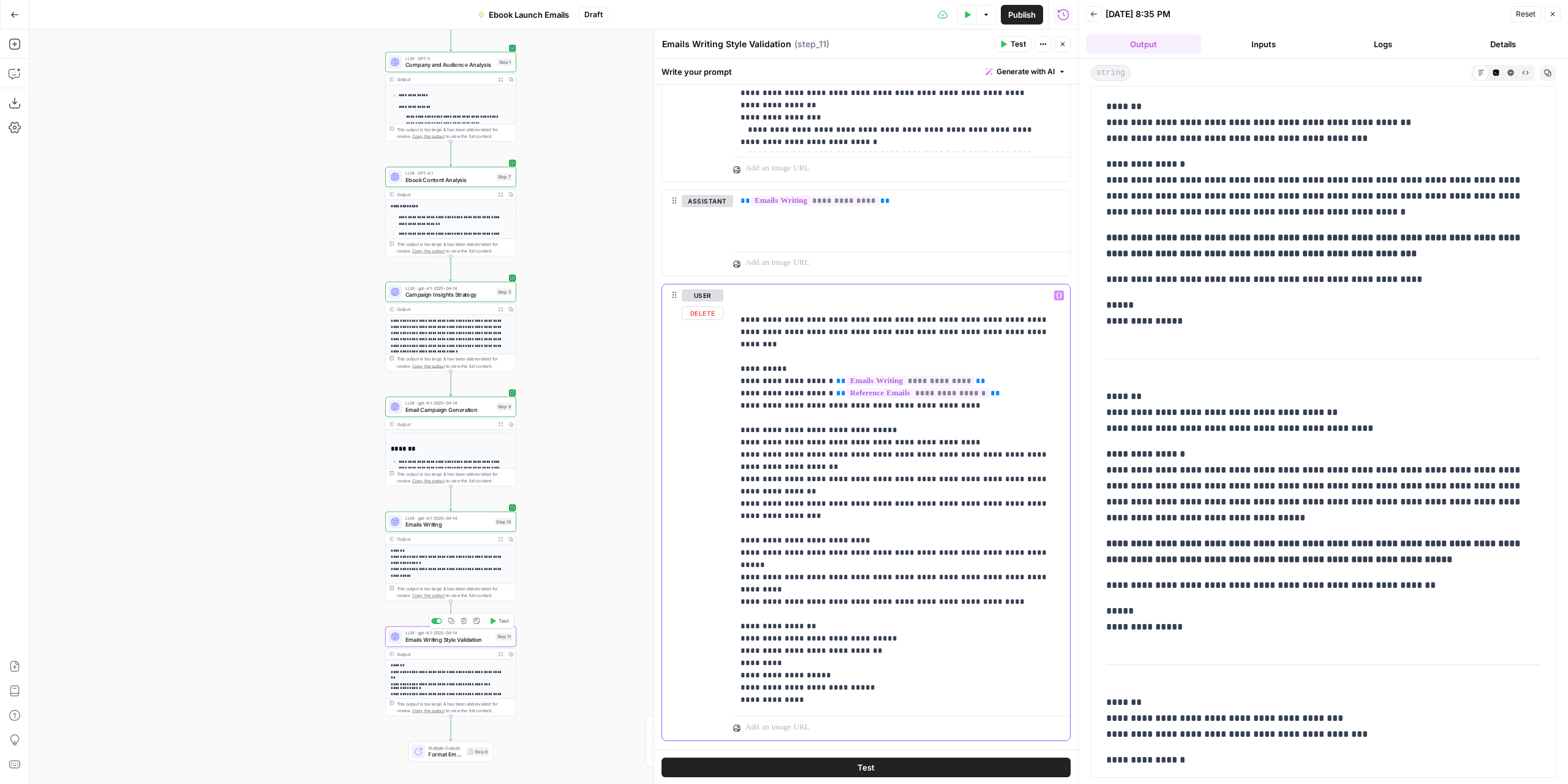
scroll to position [1845, 0]
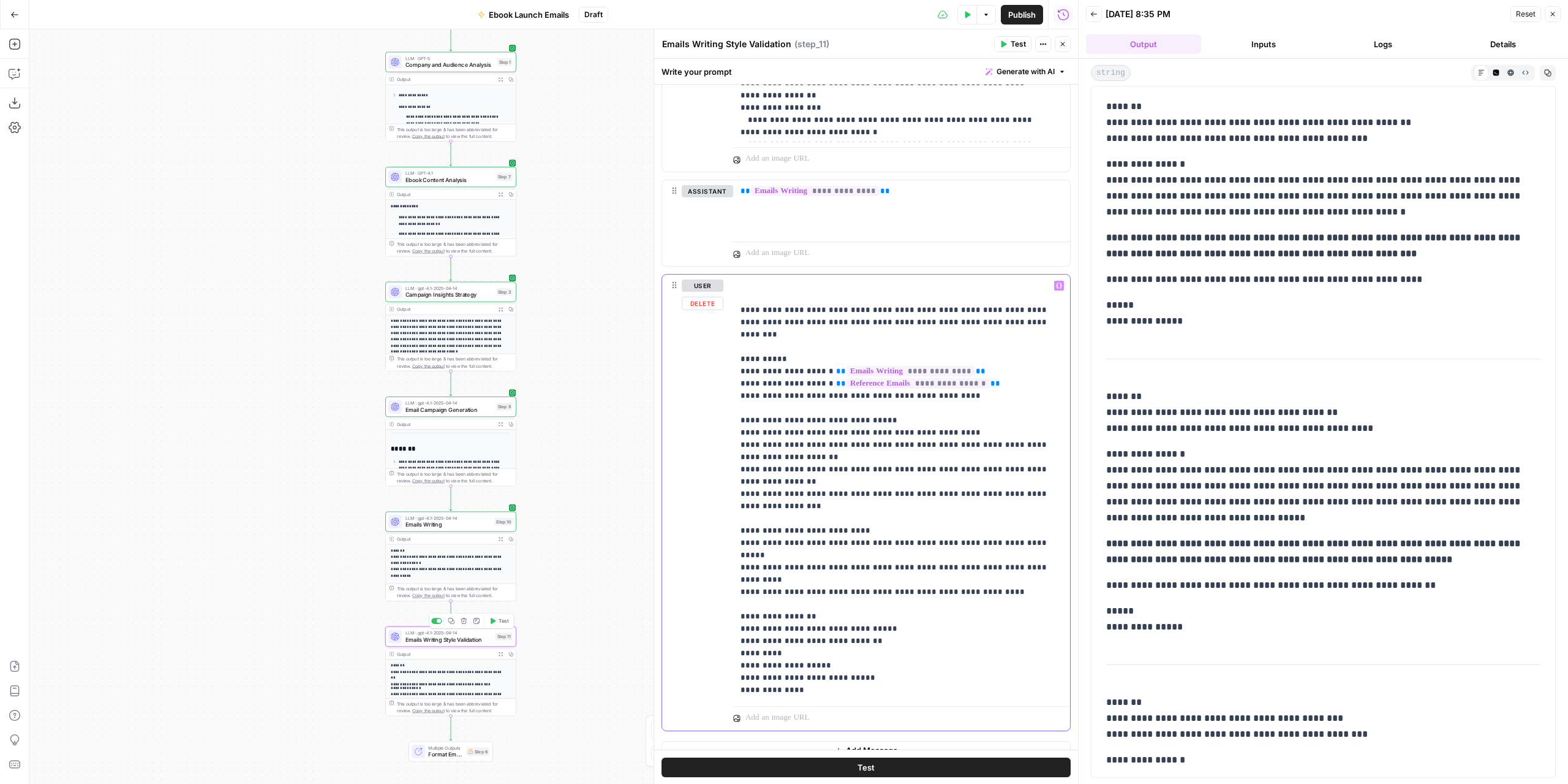
drag, startPoint x: 871, startPoint y: 551, endPoint x: 861, endPoint y: 551, distance: 10.0
click at [861, 551] on p "**********" at bounding box center [898, 488] width 314 height 417
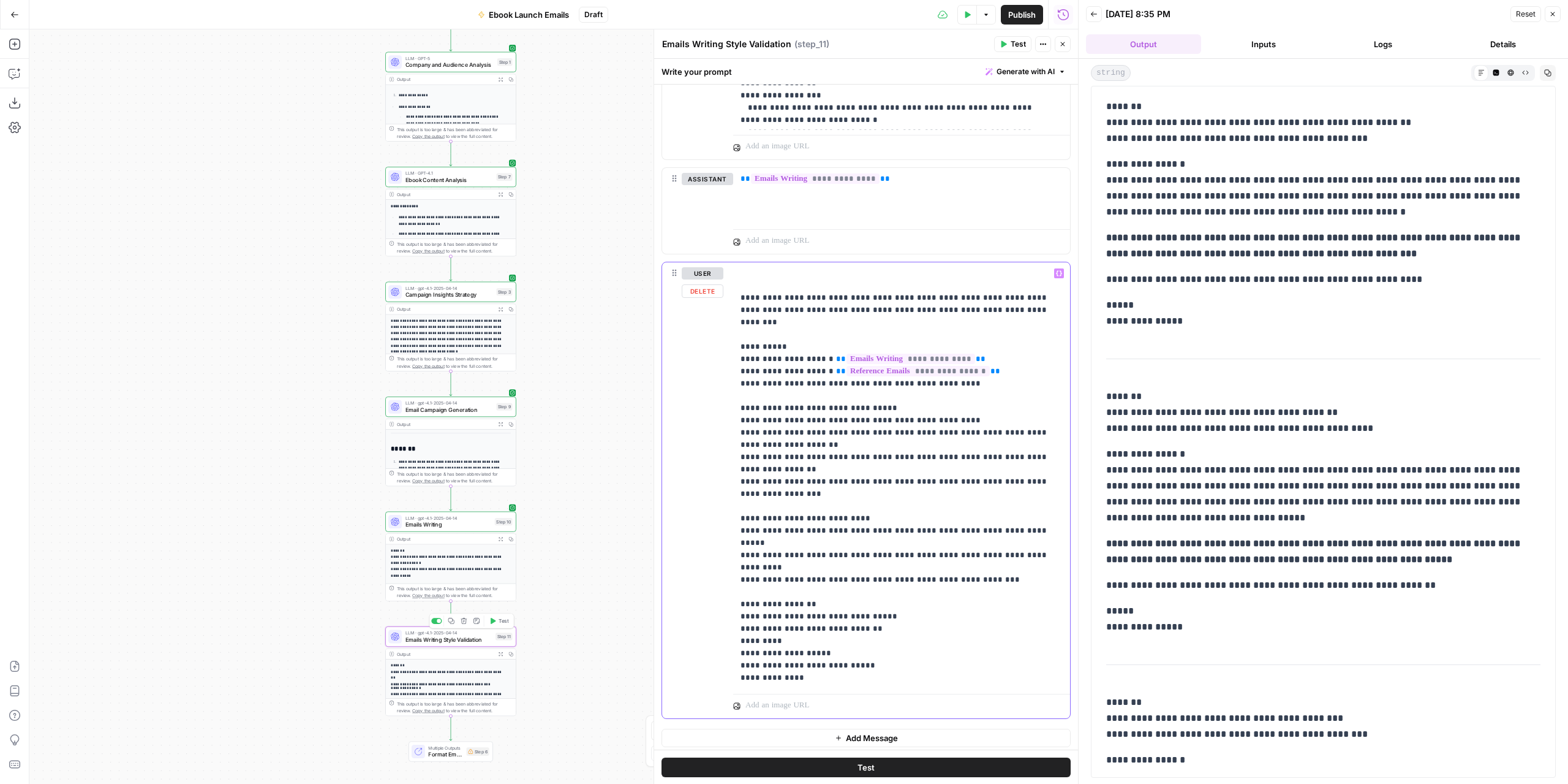
drag, startPoint x: 814, startPoint y: 638, endPoint x: 729, endPoint y: 564, distance: 112.7
click at [729, 564] on div "**********" at bounding box center [866, 490] width 408 height 456
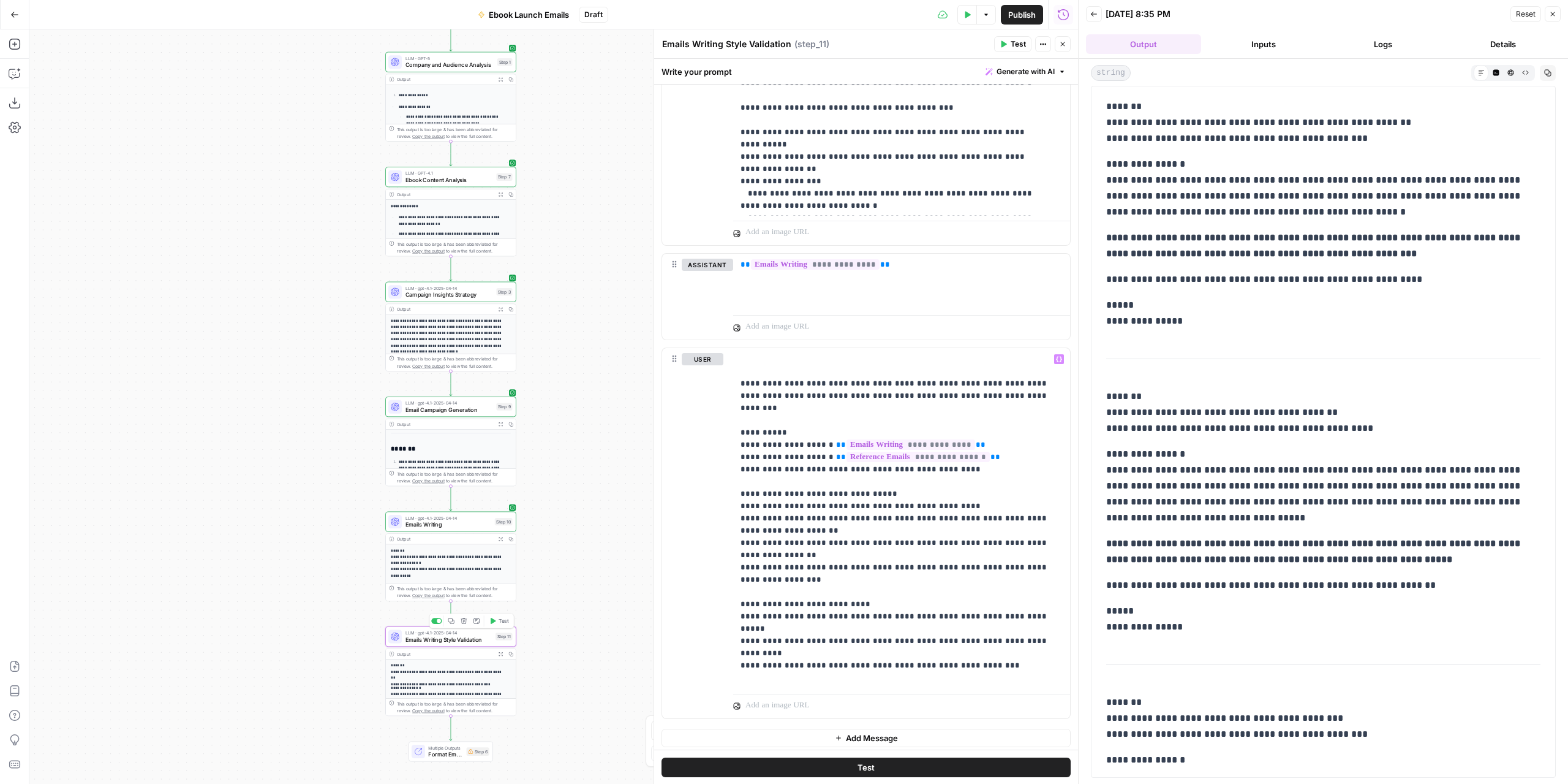
click at [1018, 41] on span "Test" at bounding box center [1018, 44] width 15 height 11
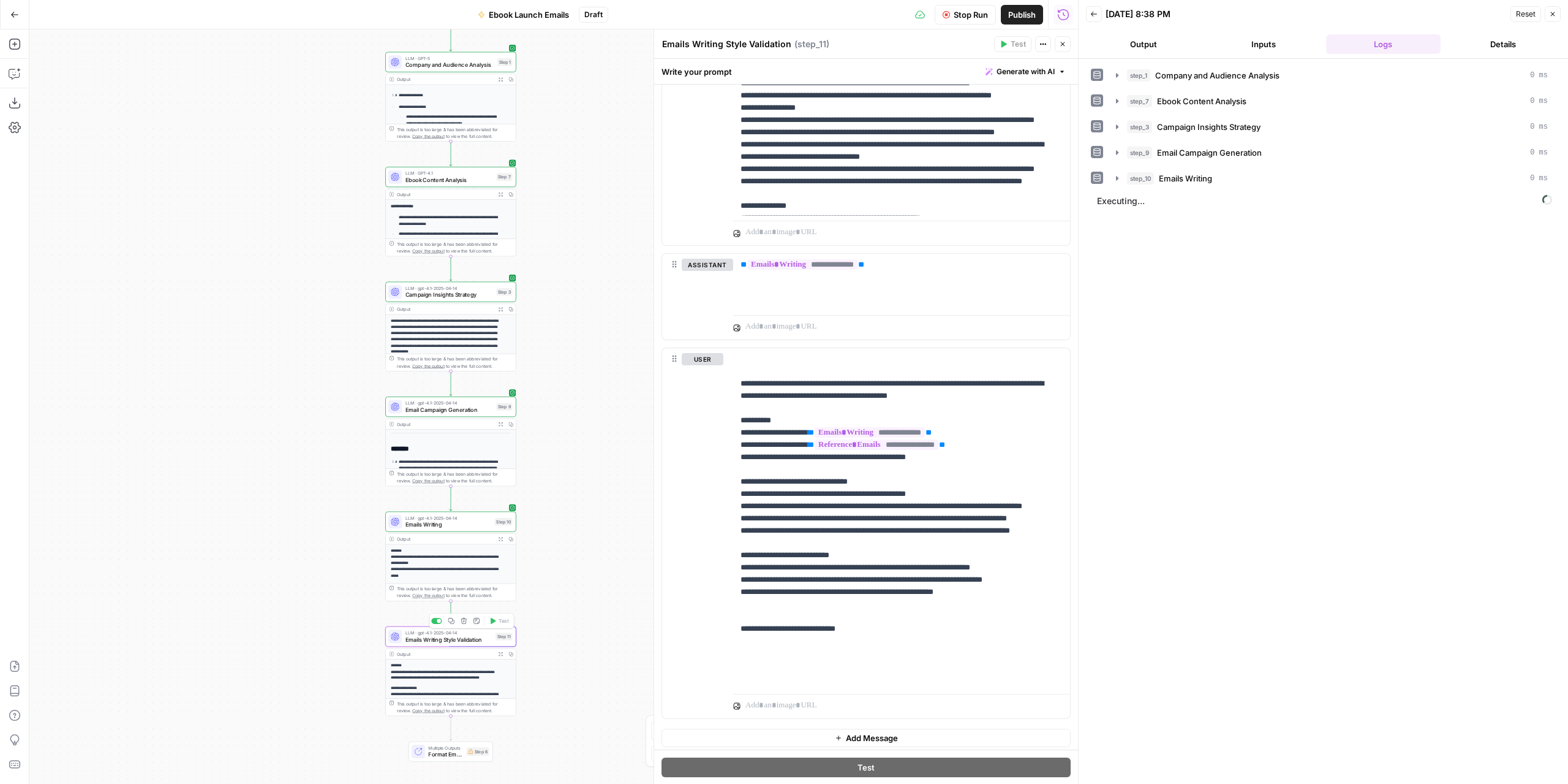
click at [1137, 41] on button "Output" at bounding box center [1143, 44] width 115 height 19
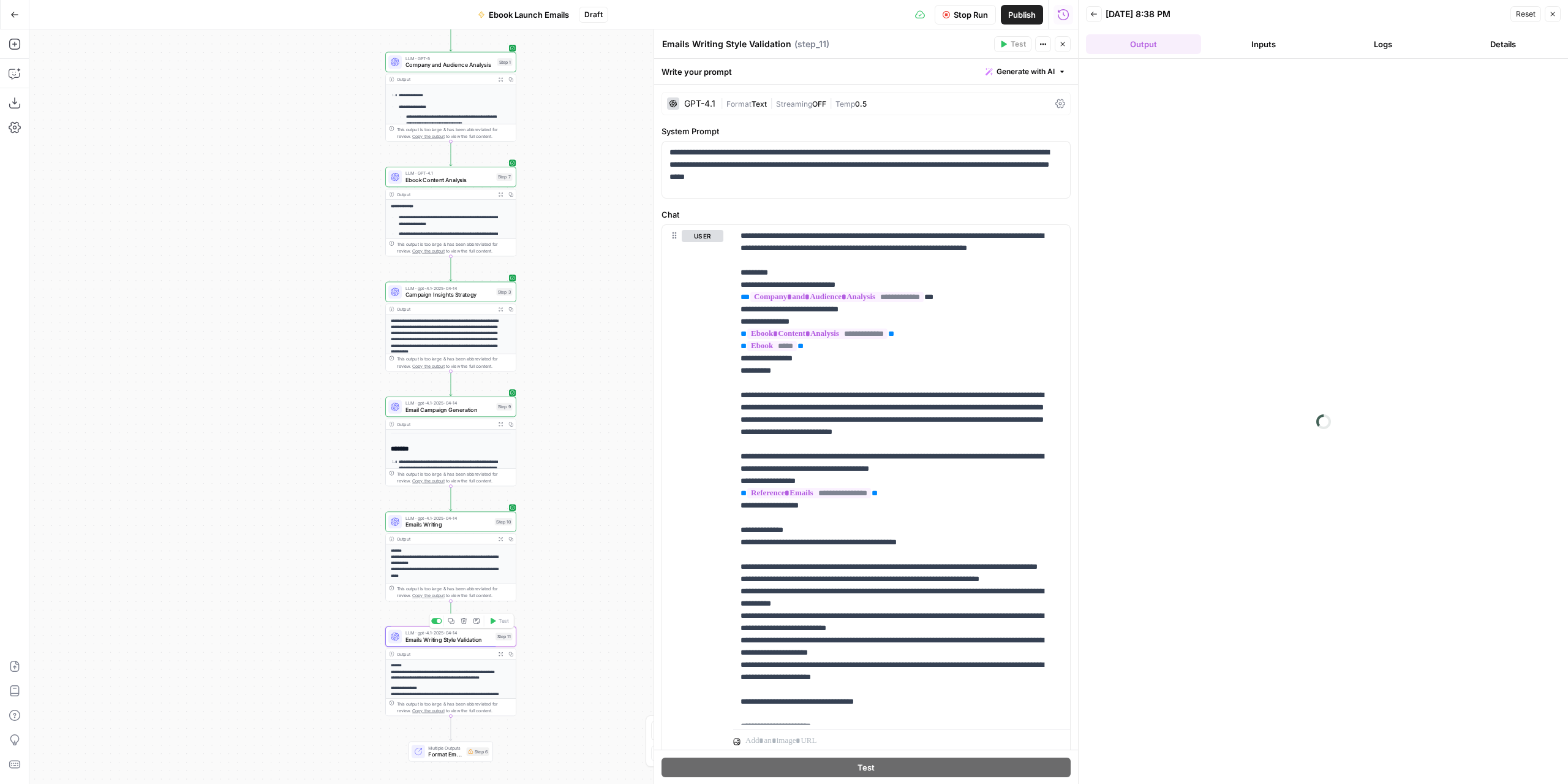
scroll to position [295, 0]
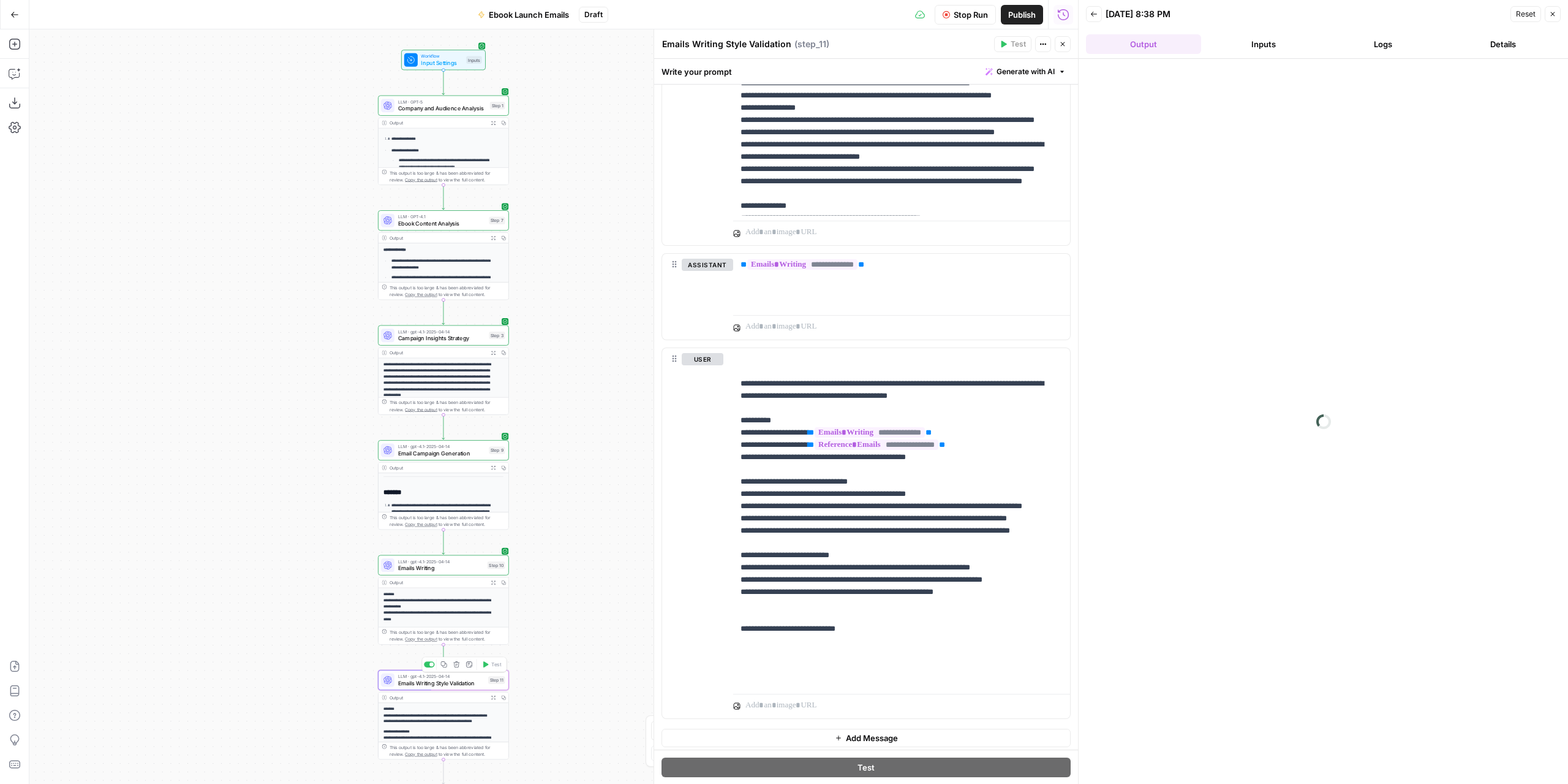
drag, startPoint x: 578, startPoint y: 397, endPoint x: 571, endPoint y: 440, distance: 43.6
click at [571, 440] on div "**********" at bounding box center [553, 406] width 1049 height 754
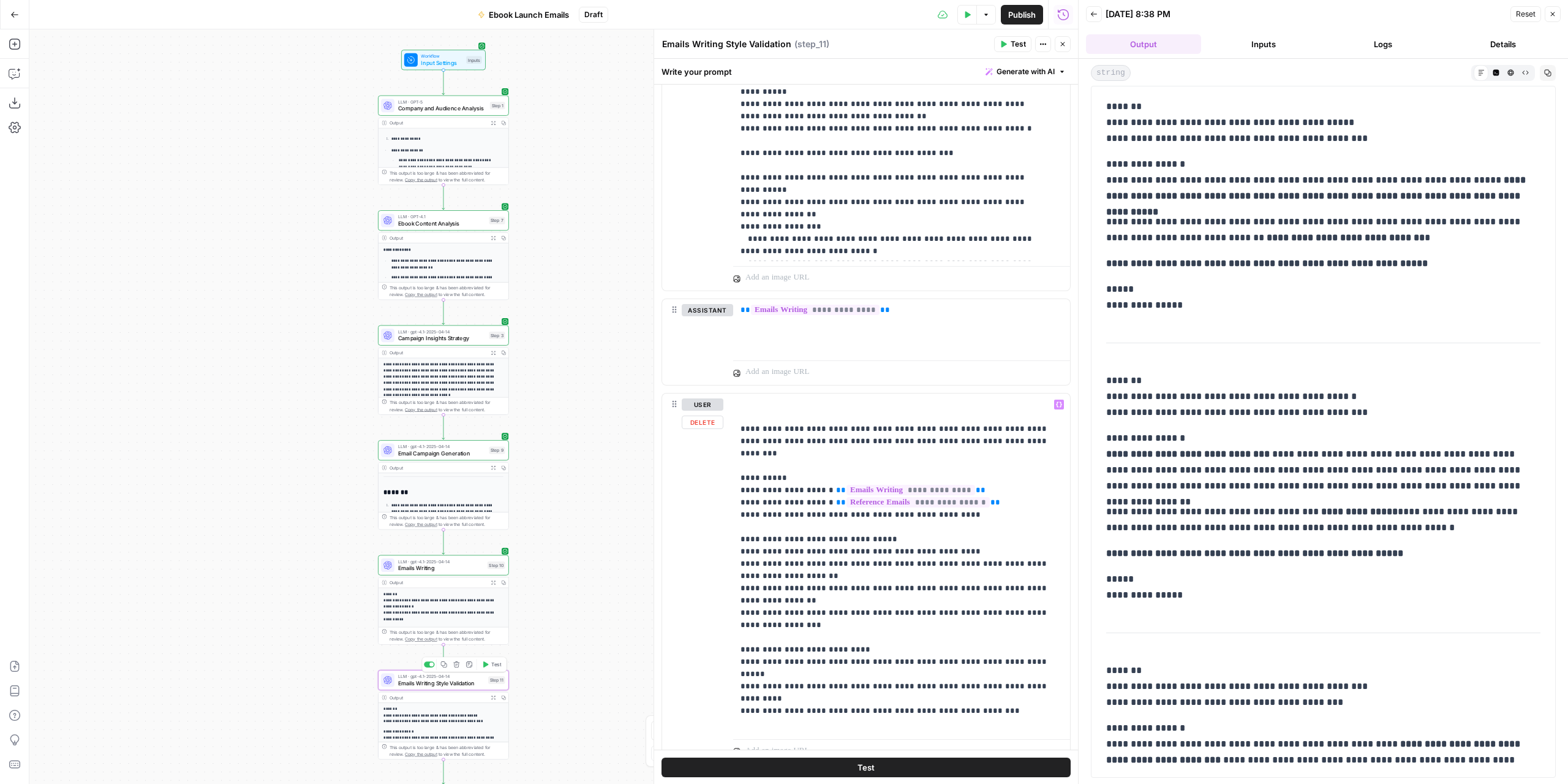
scroll to position [1710, 0]
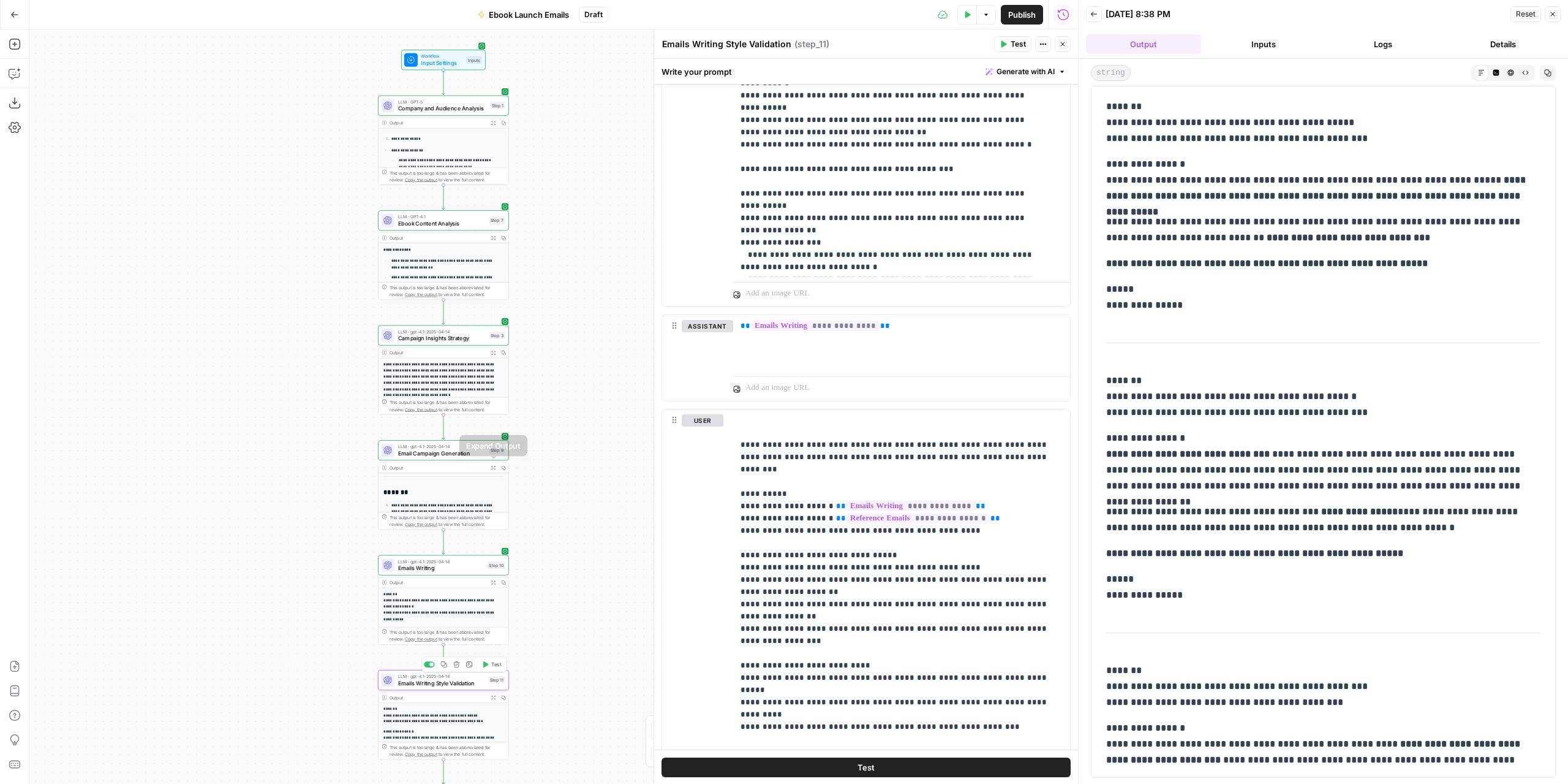
click at [492, 463] on button "Expand Output" at bounding box center [493, 468] width 11 height 11
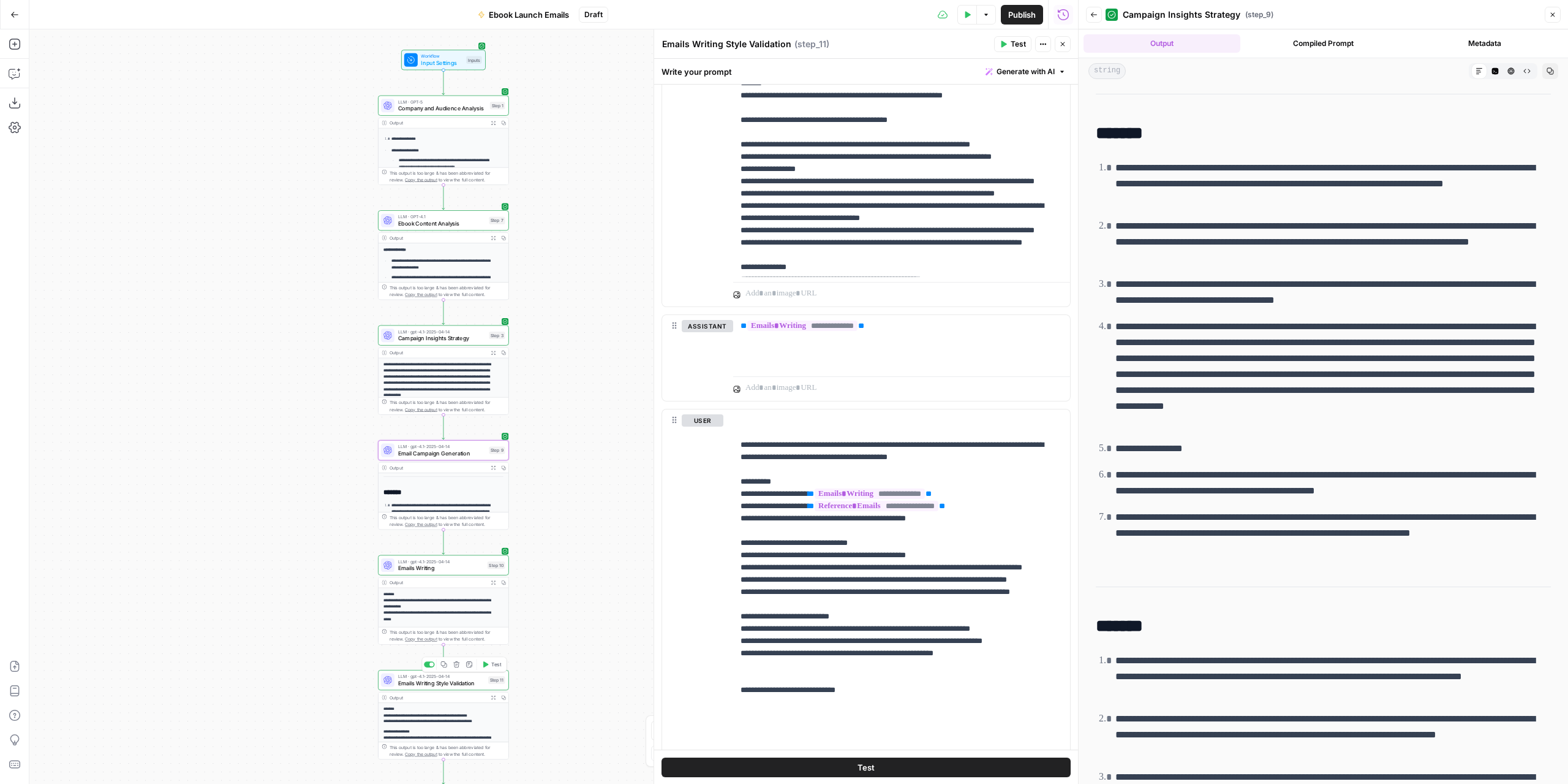
click at [493, 583] on icon "button" at bounding box center [493, 582] width 5 height 5
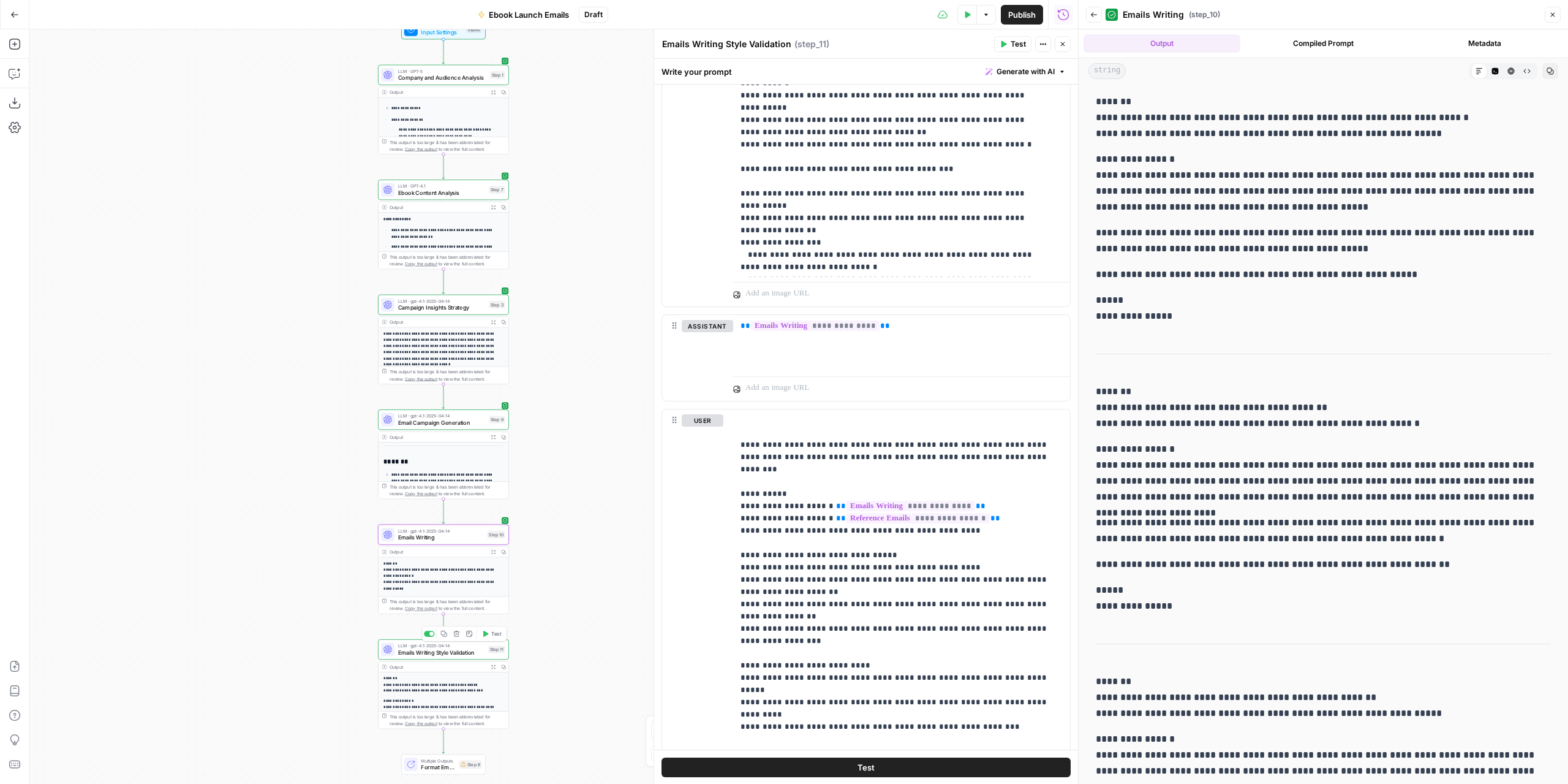
click at [493, 665] on icon "button" at bounding box center [493, 666] width 5 height 5
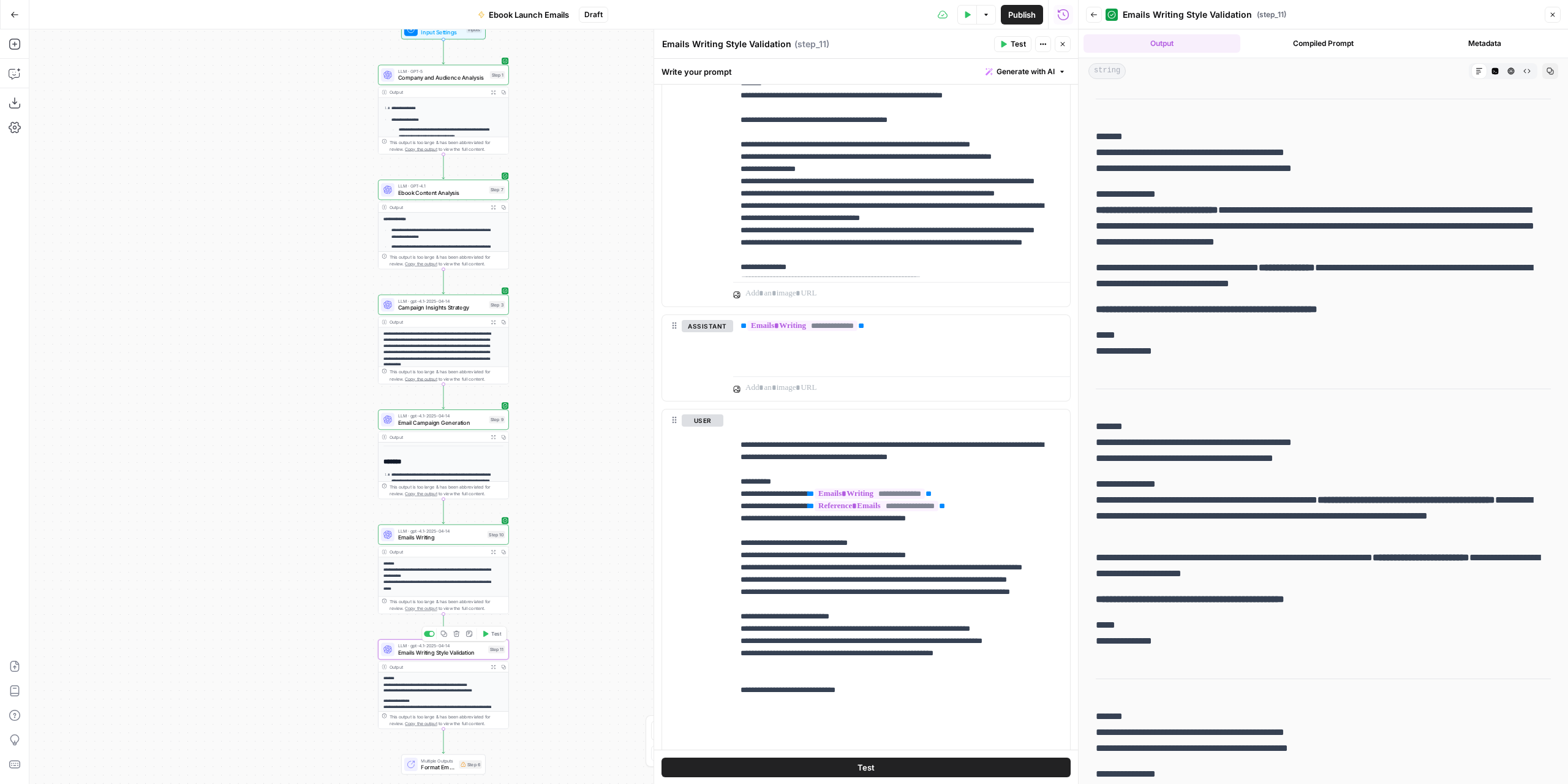
scroll to position [245, 0]
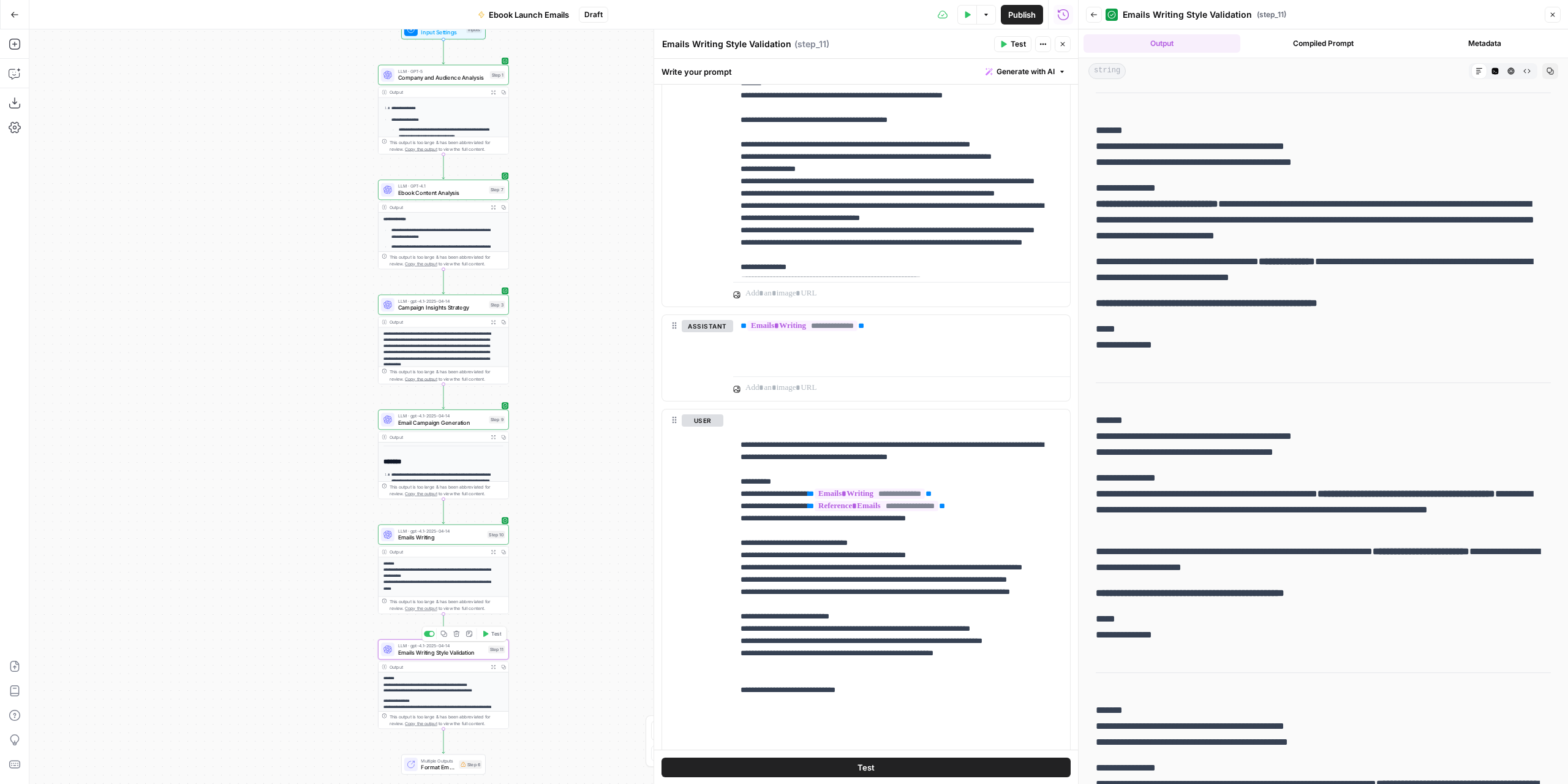
click at [1008, 16] on span "Publish" at bounding box center [1022, 14] width 28 height 12
click at [993, 18] on span "Publish" at bounding box center [1002, 14] width 28 height 12
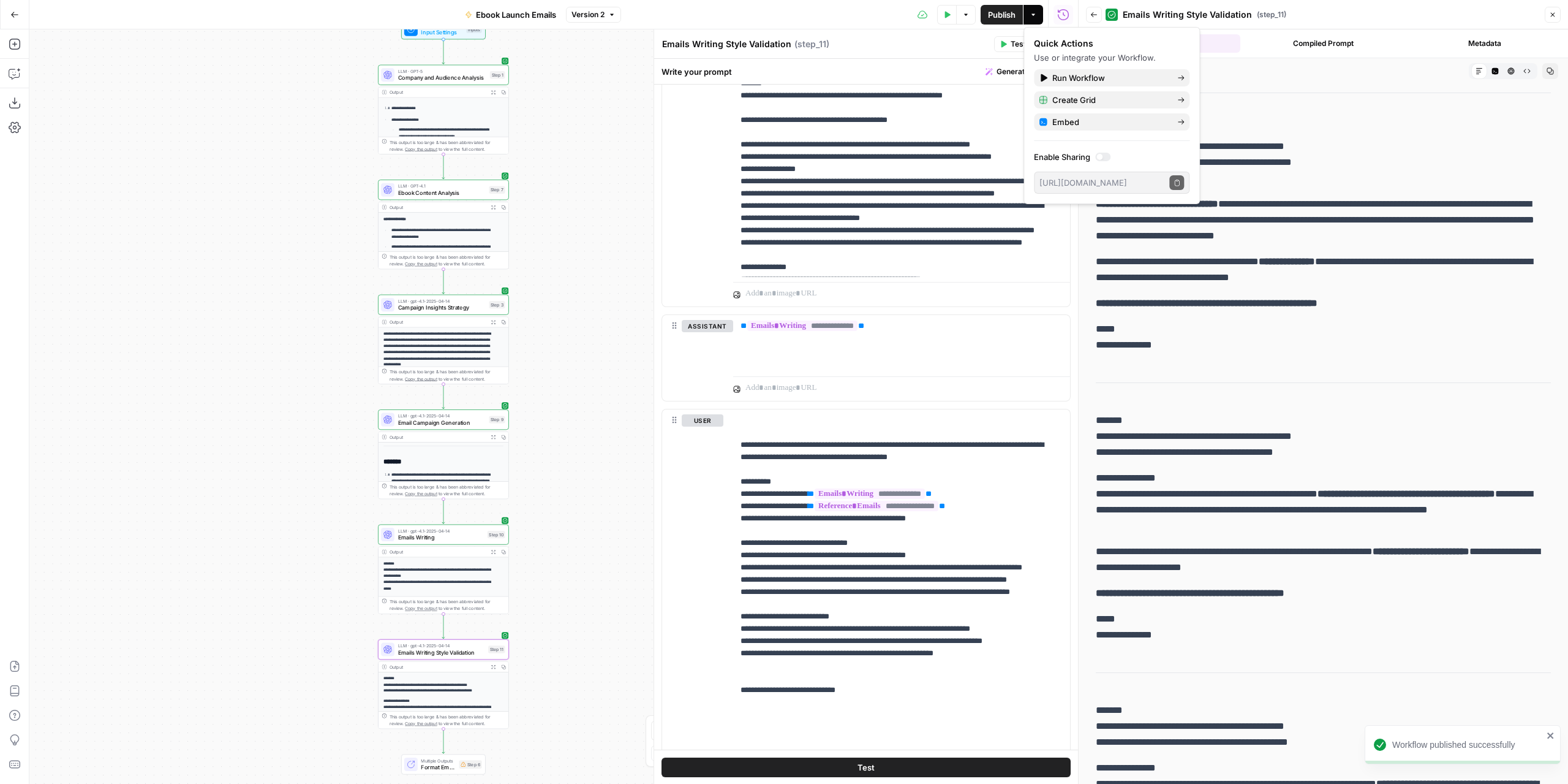
click at [918, 45] on div "Emails Writing Style Validation Emails Writing Style Validation ( step_11 )" at bounding box center [826, 44] width 329 height 14
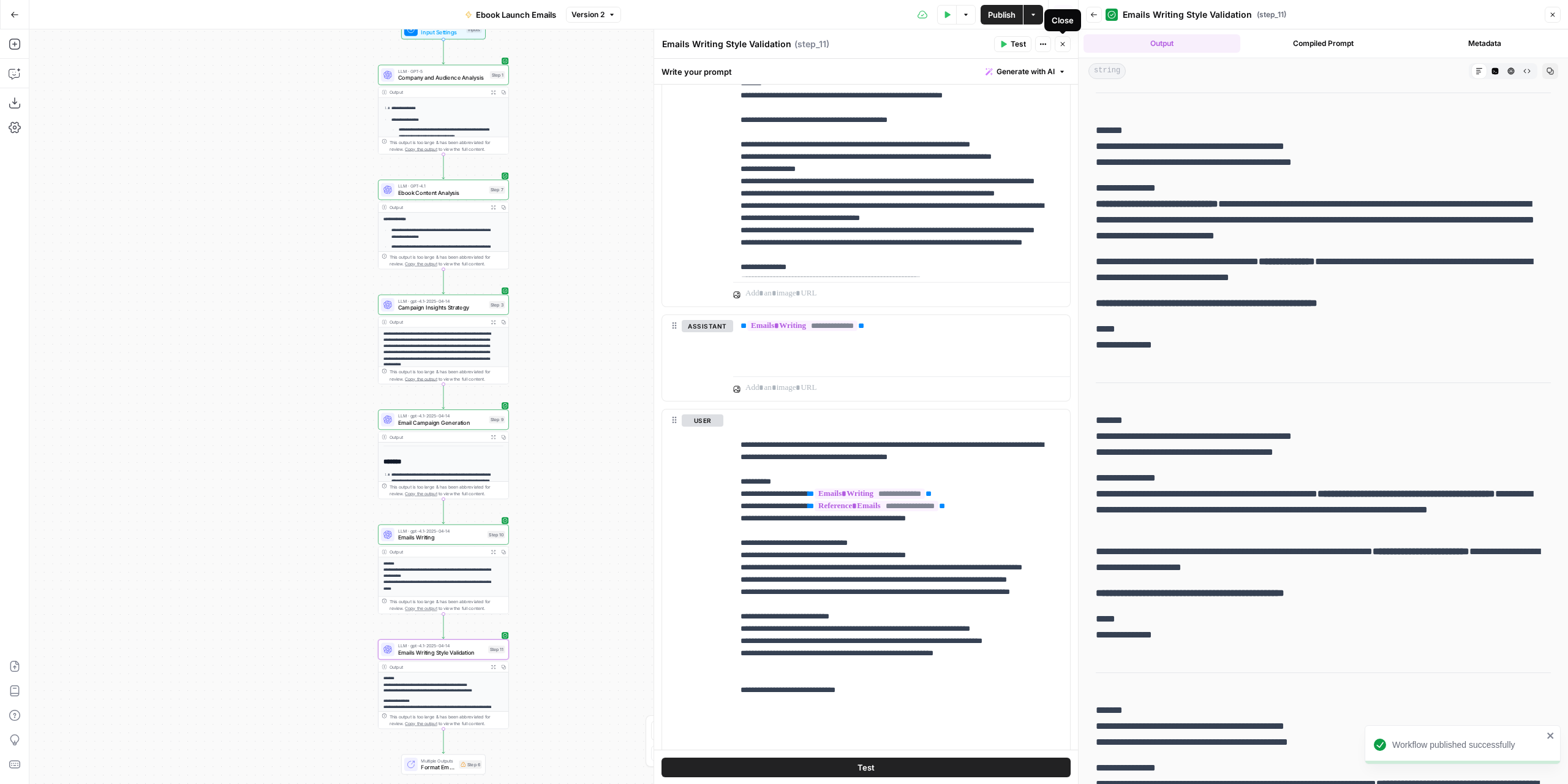
click at [1057, 46] on button "Close" at bounding box center [1062, 44] width 16 height 16
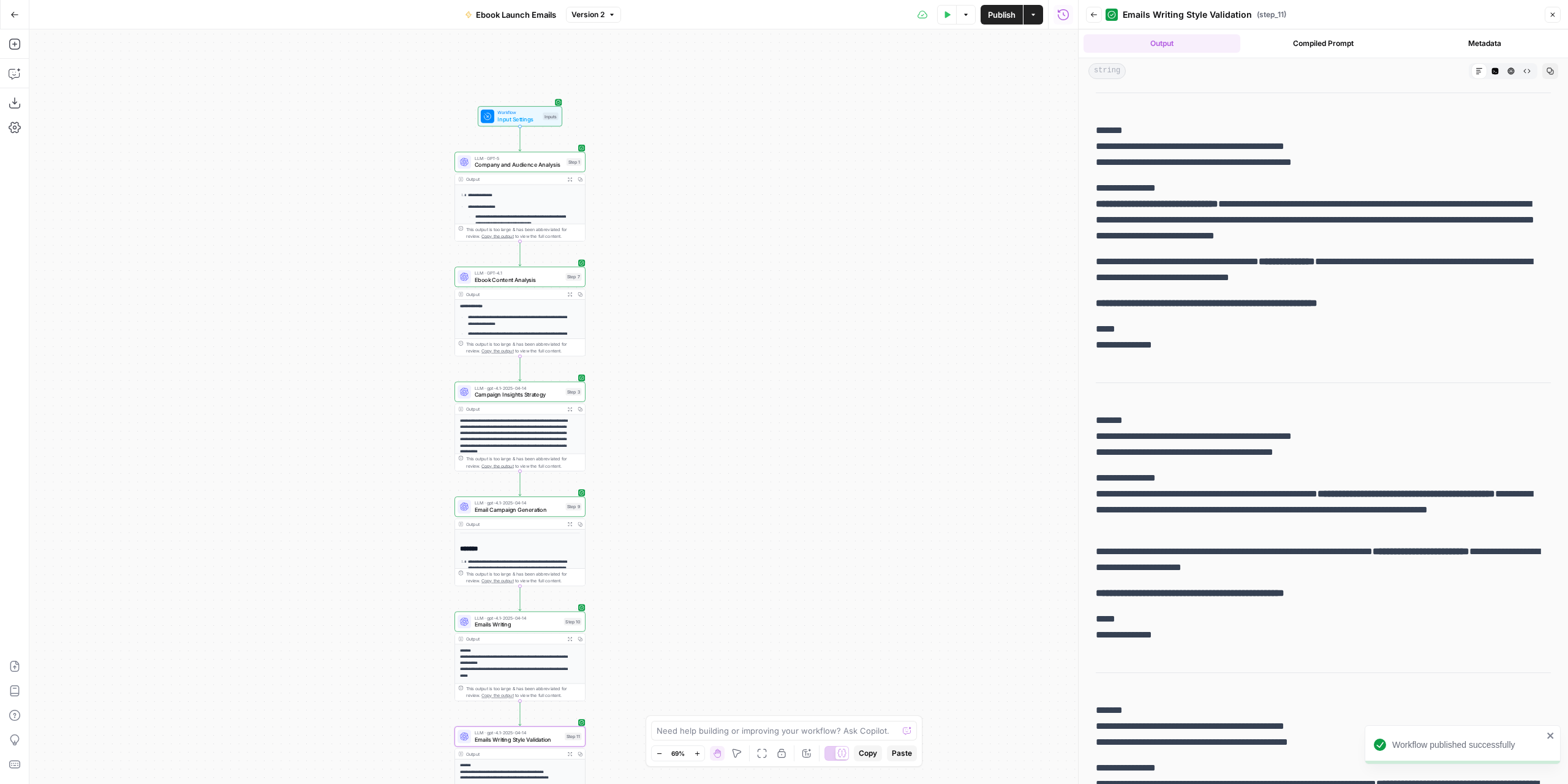
drag, startPoint x: 639, startPoint y: 148, endPoint x: 706, endPoint y: 225, distance: 102.1
click at [706, 225] on div "**********" at bounding box center [553, 406] width 1049 height 754
click at [14, 41] on icon "button" at bounding box center [14, 44] width 12 height 12
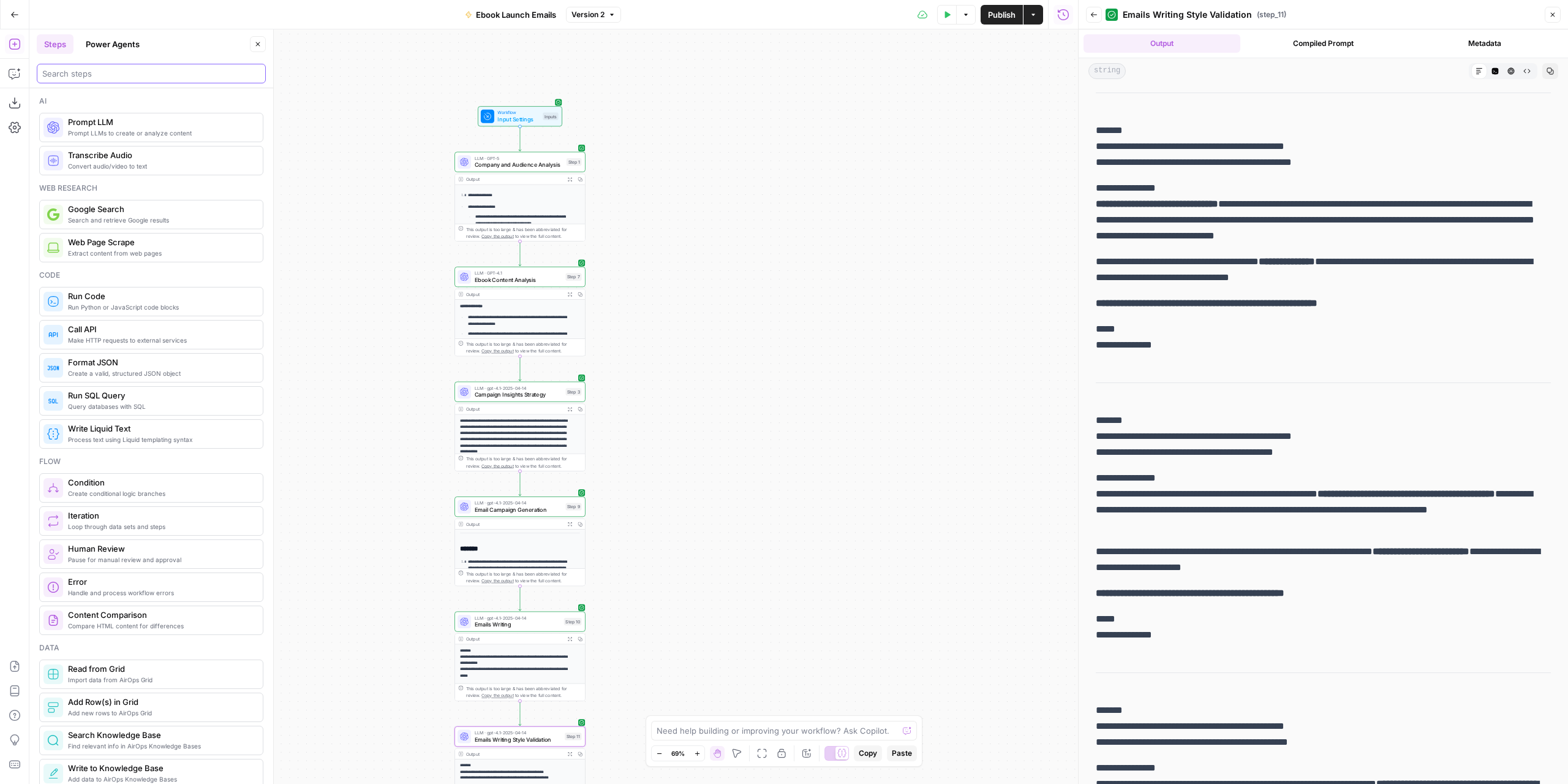
click at [78, 71] on input "search" at bounding box center [151, 73] width 218 height 12
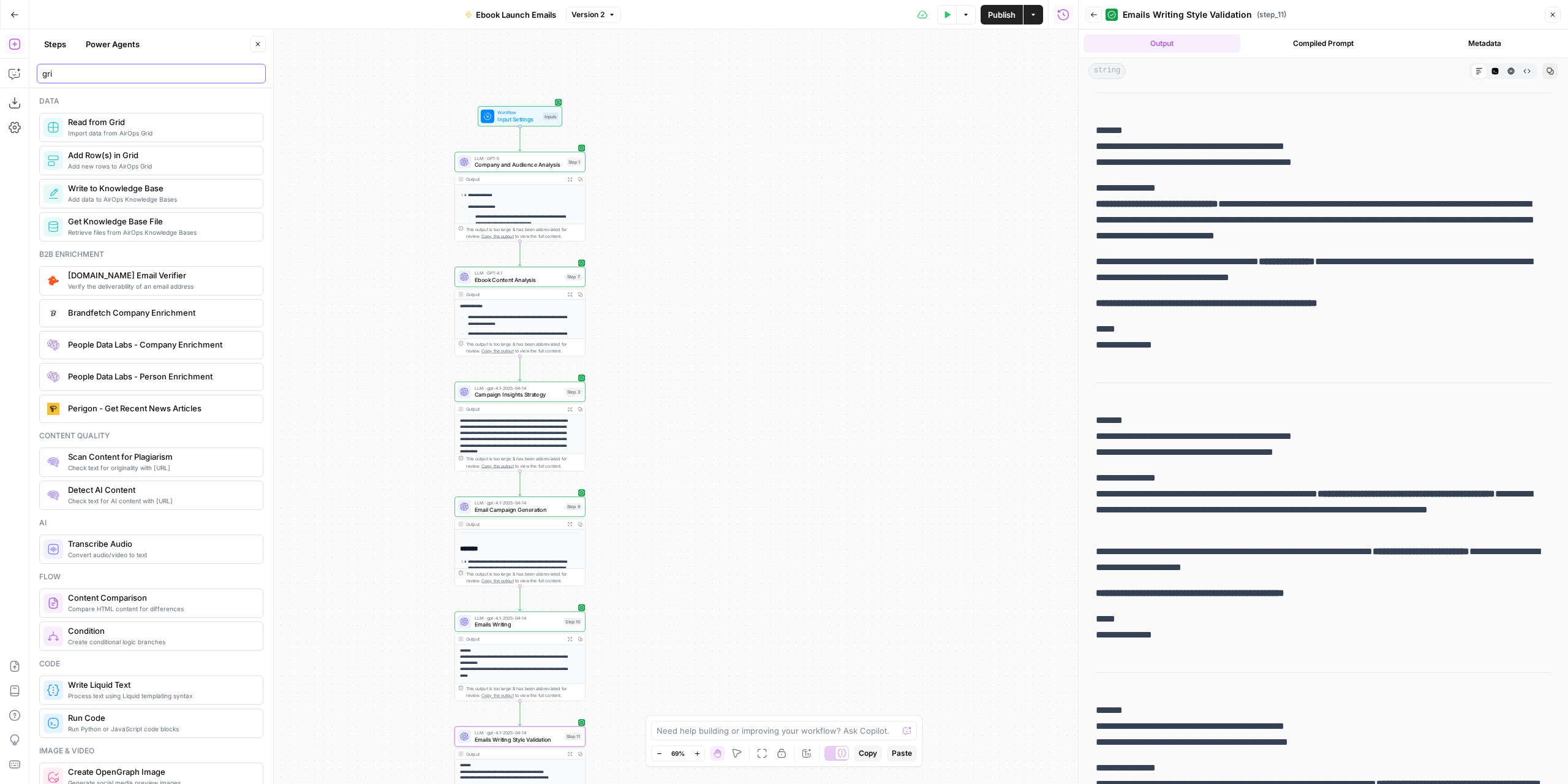
type input "gri"
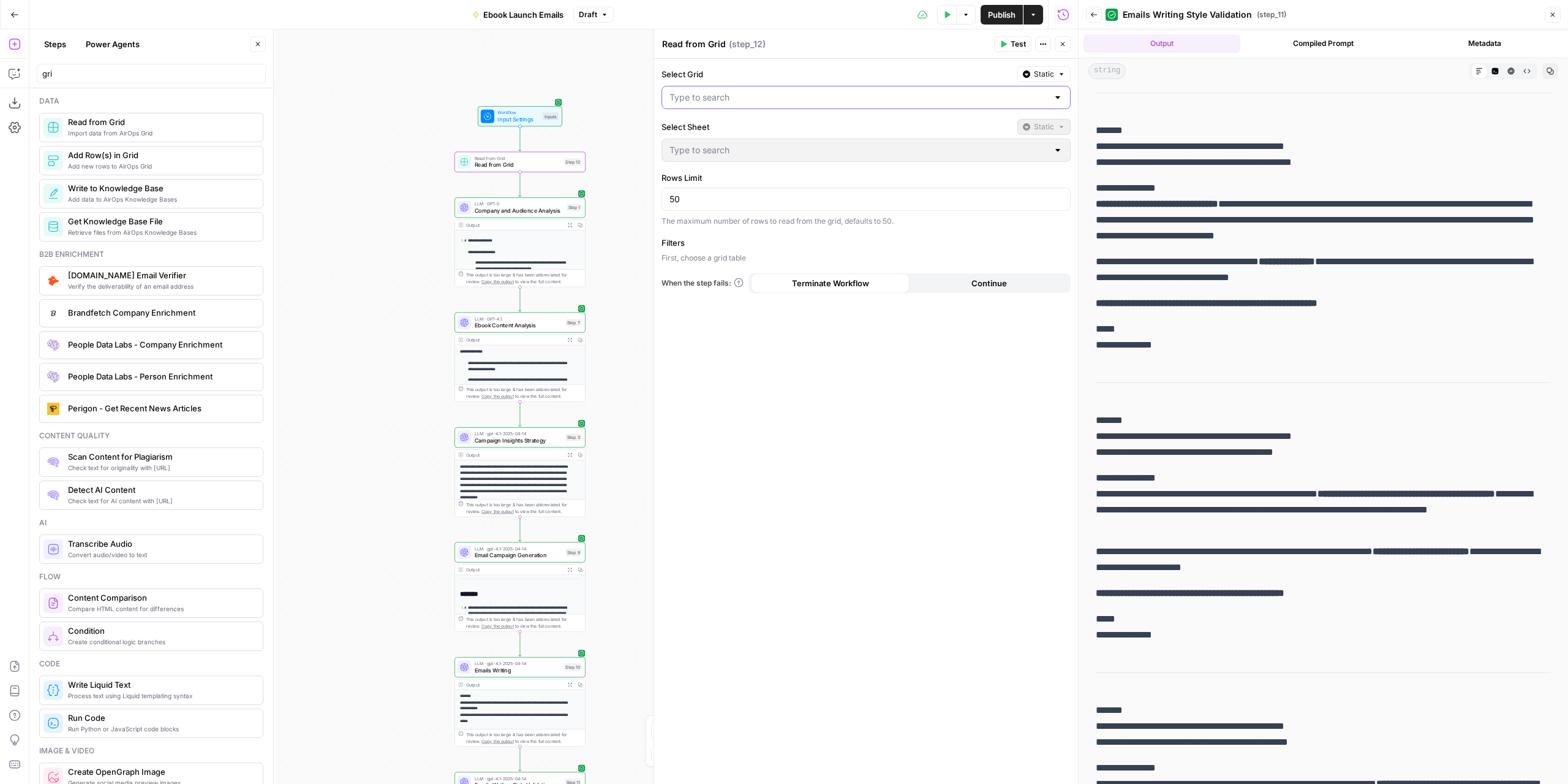
click at [940, 97] on input "Select Grid" at bounding box center [859, 97] width 379 height 12
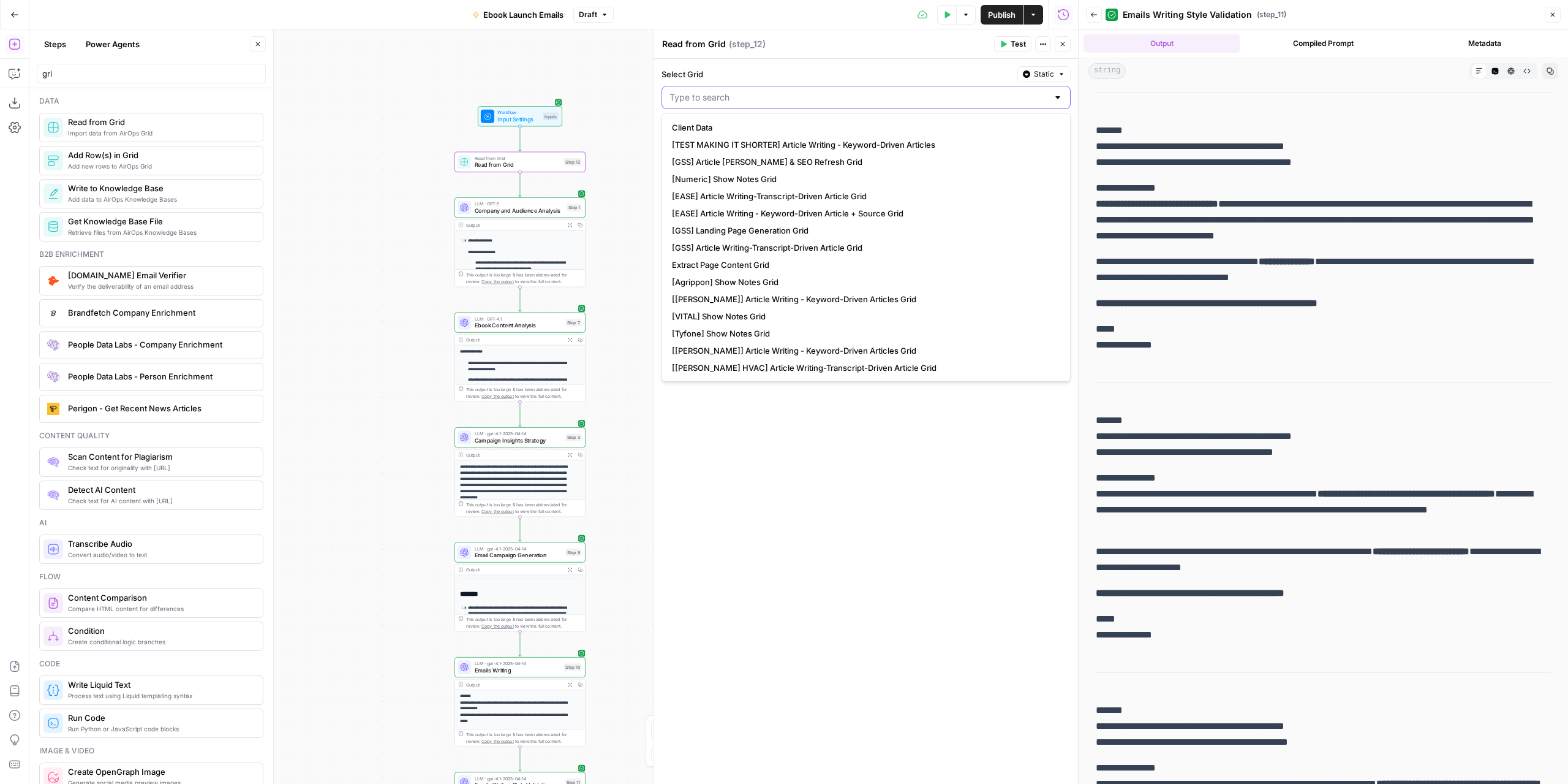
click at [940, 97] on input "Select Grid" at bounding box center [859, 97] width 379 height 12
click at [627, 70] on div "**********" at bounding box center [553, 406] width 1049 height 754
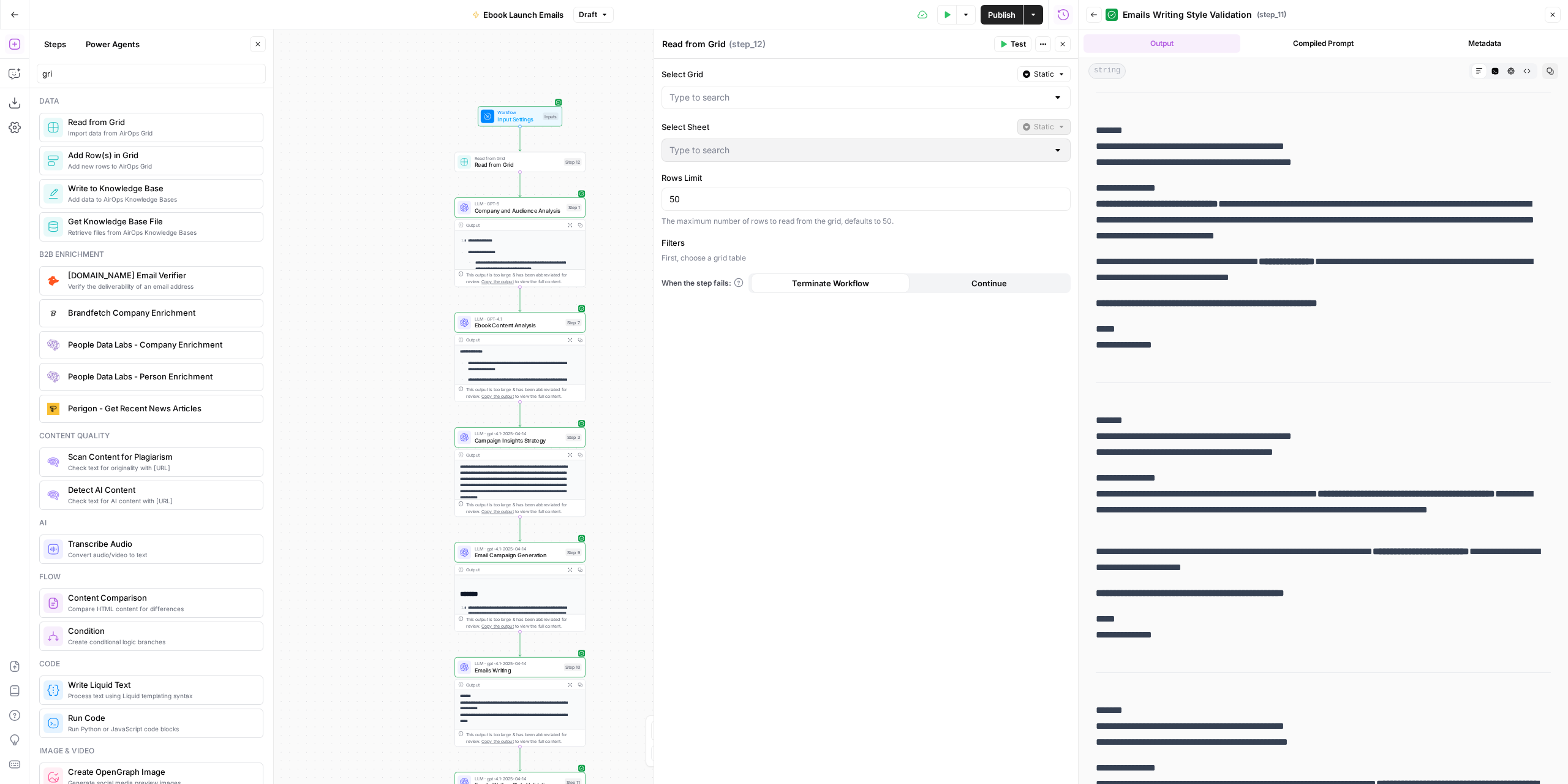
click at [602, 16] on icon "button" at bounding box center [605, 14] width 7 height 7
click at [610, 72] on span "Version 2" at bounding box center [657, 72] width 145 height 12
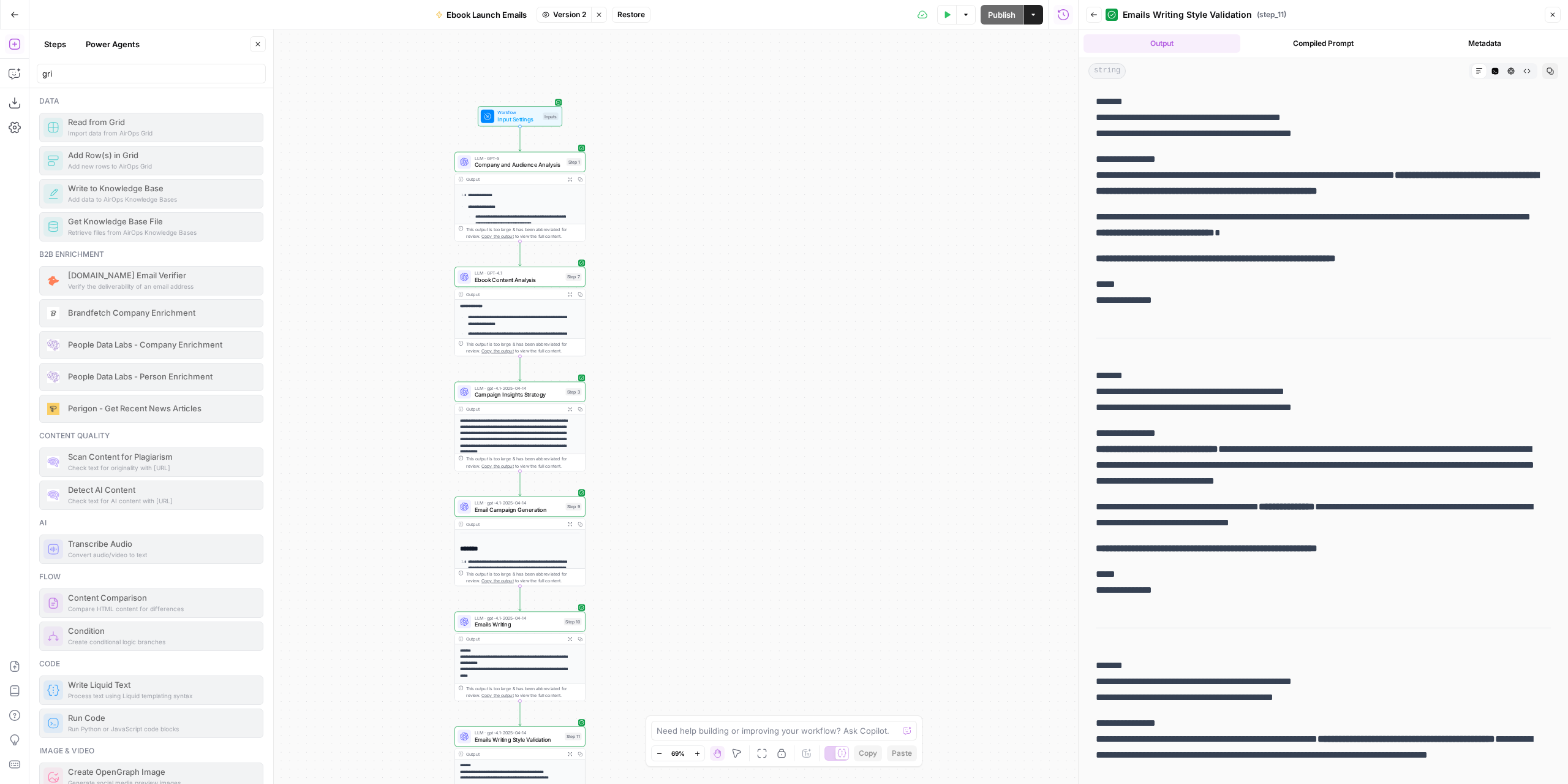
click at [605, 18] on button "Stop viewing" at bounding box center [599, 14] width 16 height 16
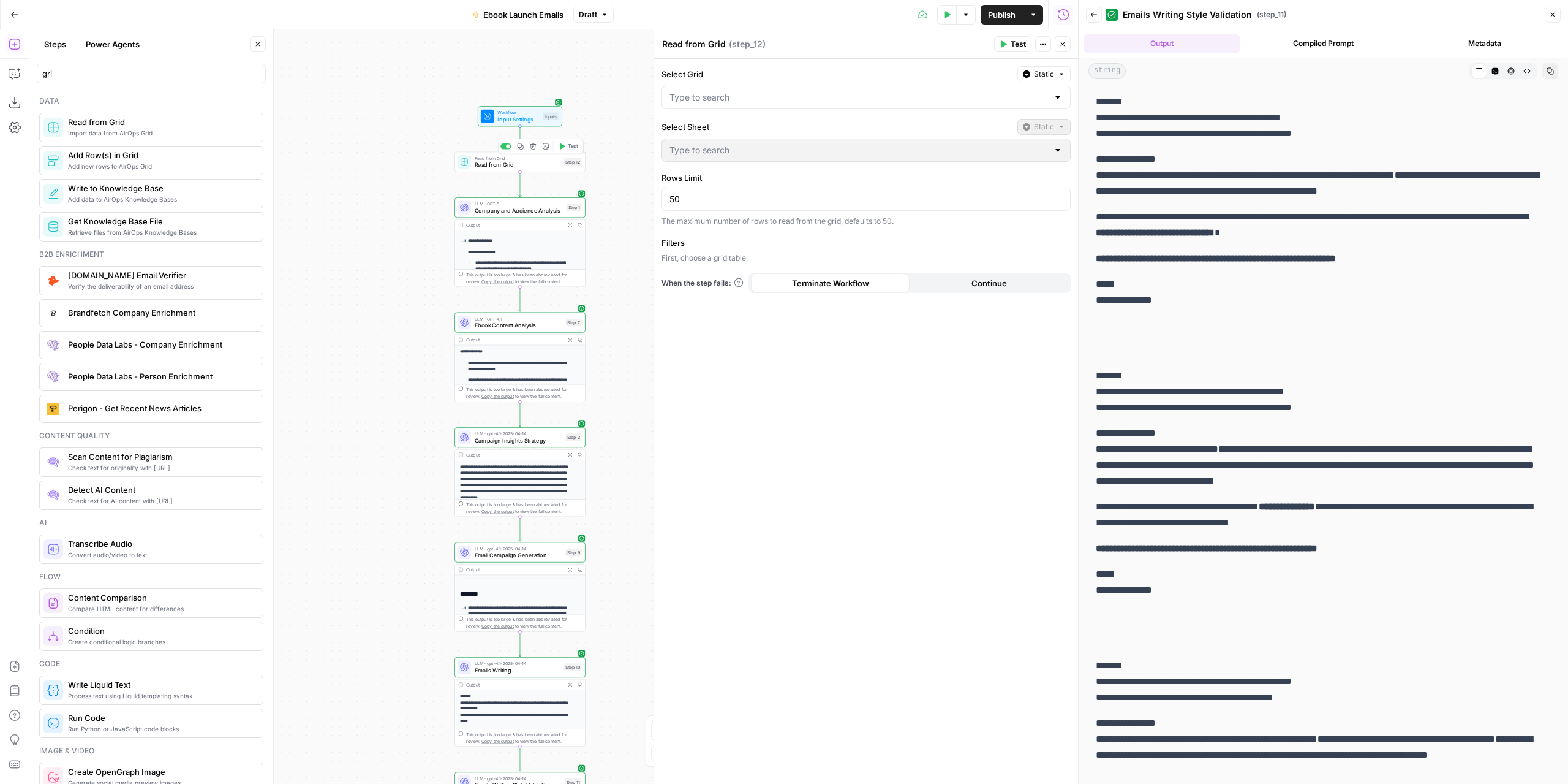
click at [530, 148] on icon "button" at bounding box center [533, 146] width 6 height 6
click at [734, 148] on button "Delete Step" at bounding box center [751, 156] width 63 height 22
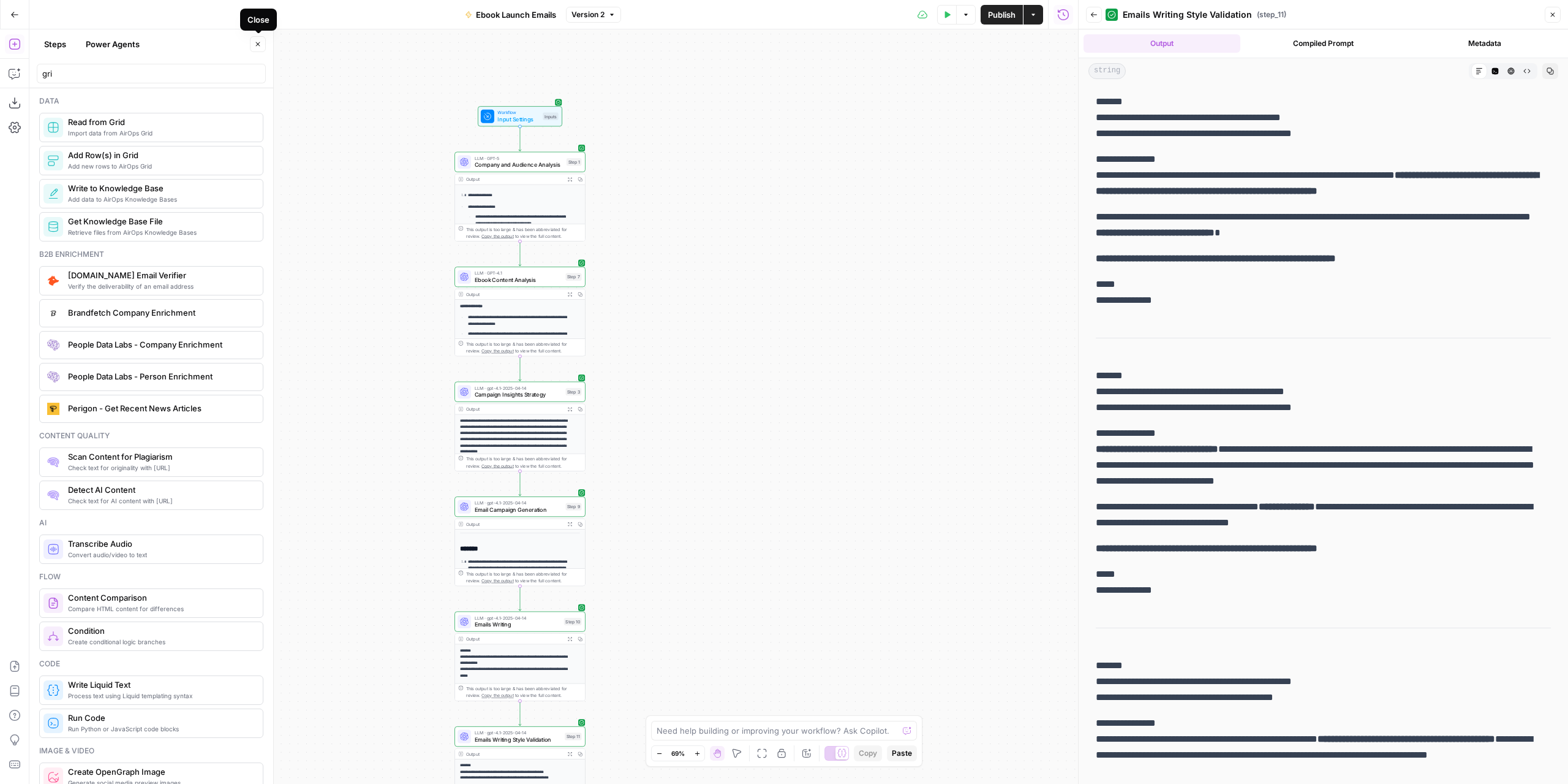
click at [261, 41] on icon "button" at bounding box center [257, 44] width 7 height 7
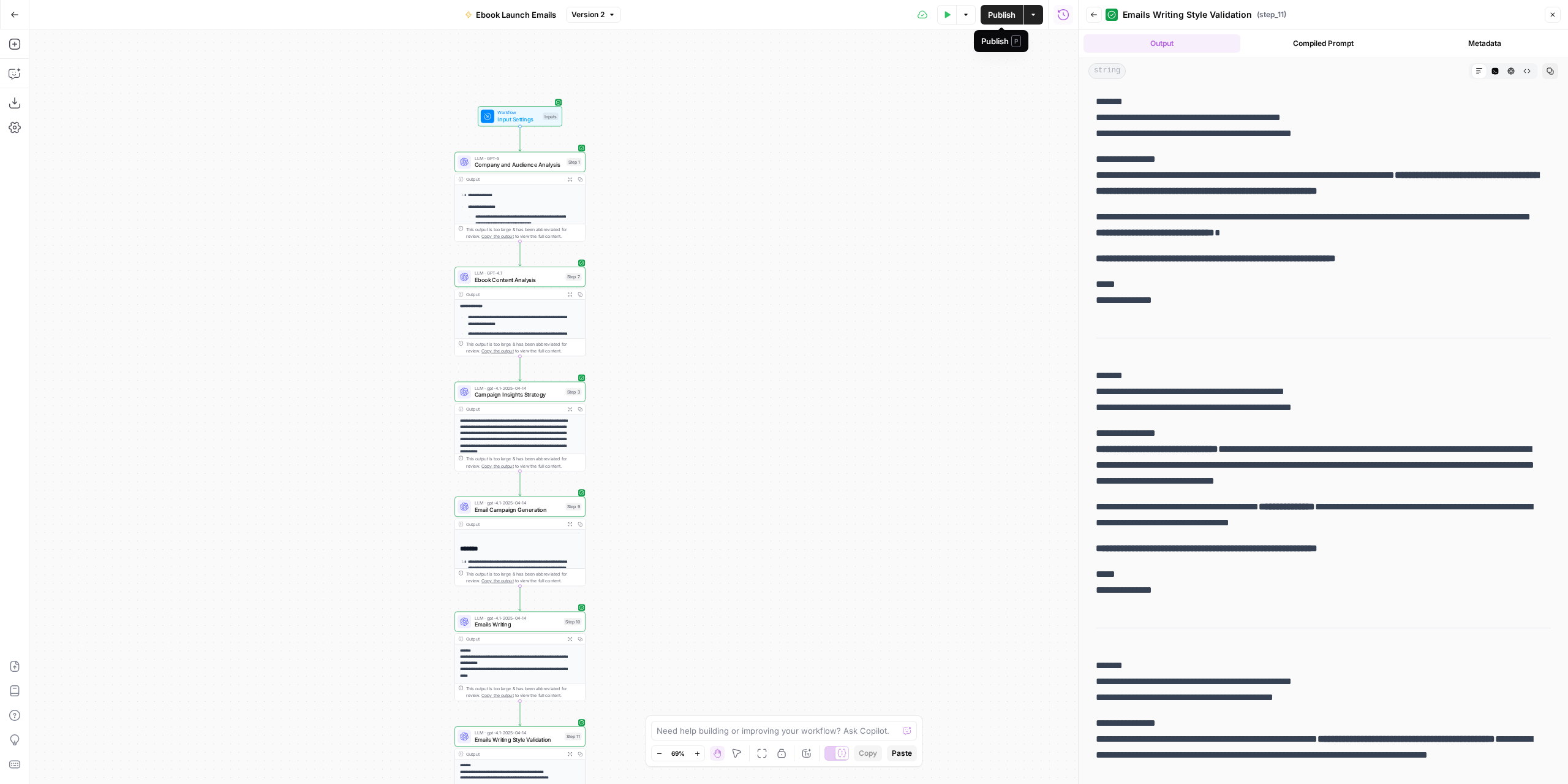
click at [998, 13] on span "Publish" at bounding box center [1002, 14] width 28 height 12
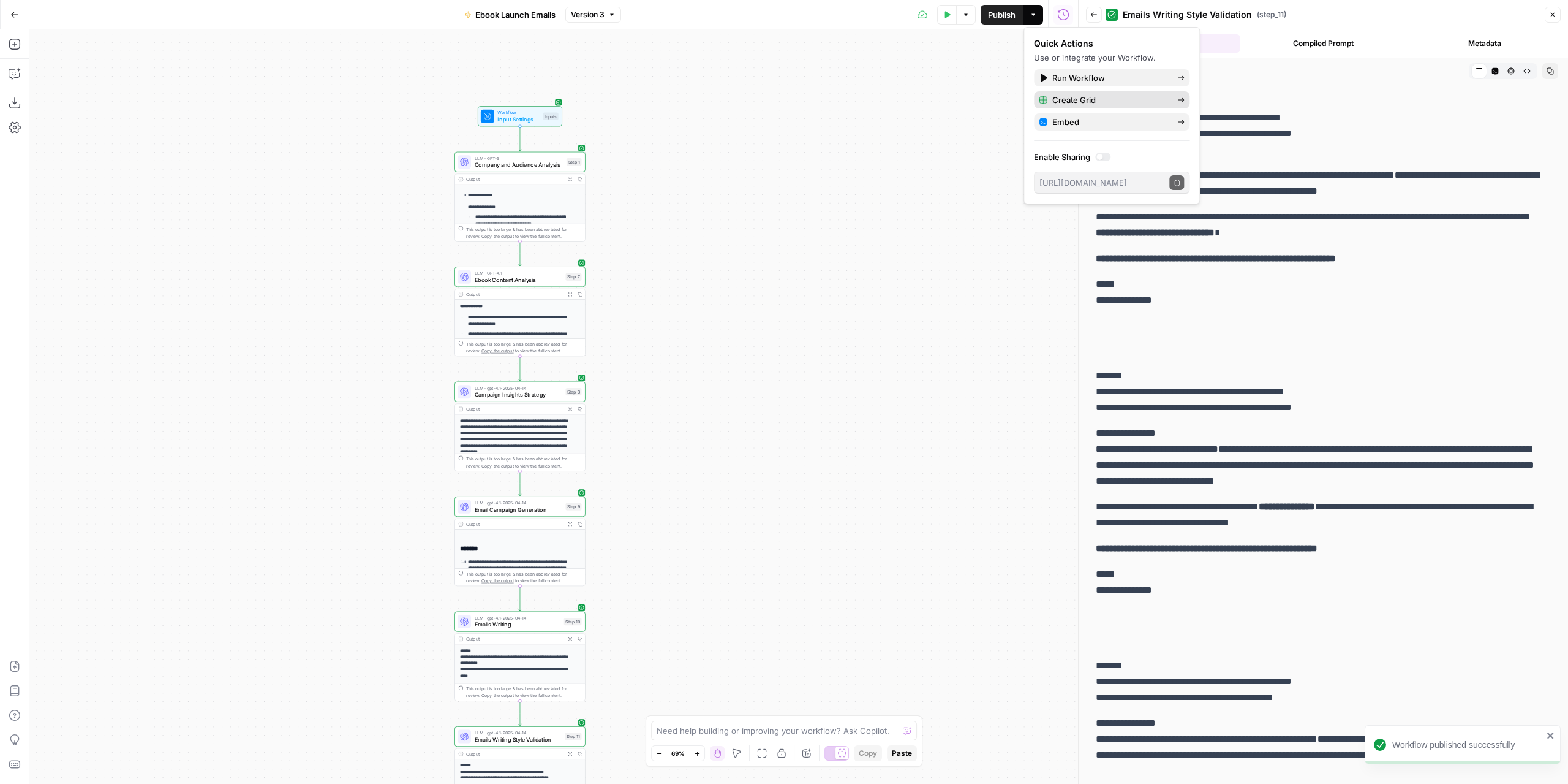
click at [1084, 100] on span "Create Grid" at bounding box center [1110, 99] width 115 height 12
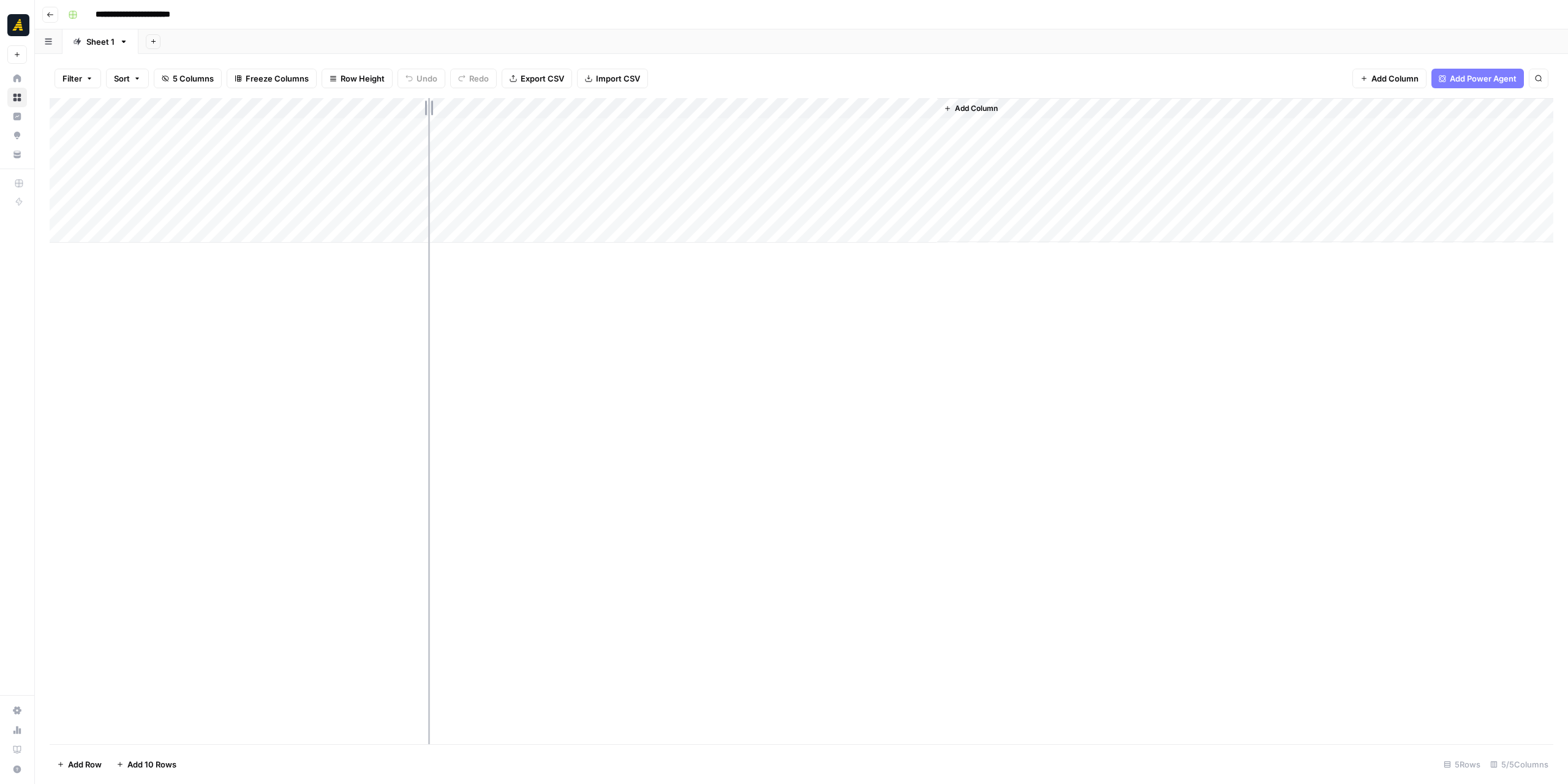
drag, startPoint x: 445, startPoint y: 113, endPoint x: 428, endPoint y: 113, distance: 17.0
click at [428, 113] on div "Add Column" at bounding box center [801, 170] width 1504 height 145
click at [106, 41] on div "Sheet 1" at bounding box center [101, 41] width 29 height 12
type input "**********"
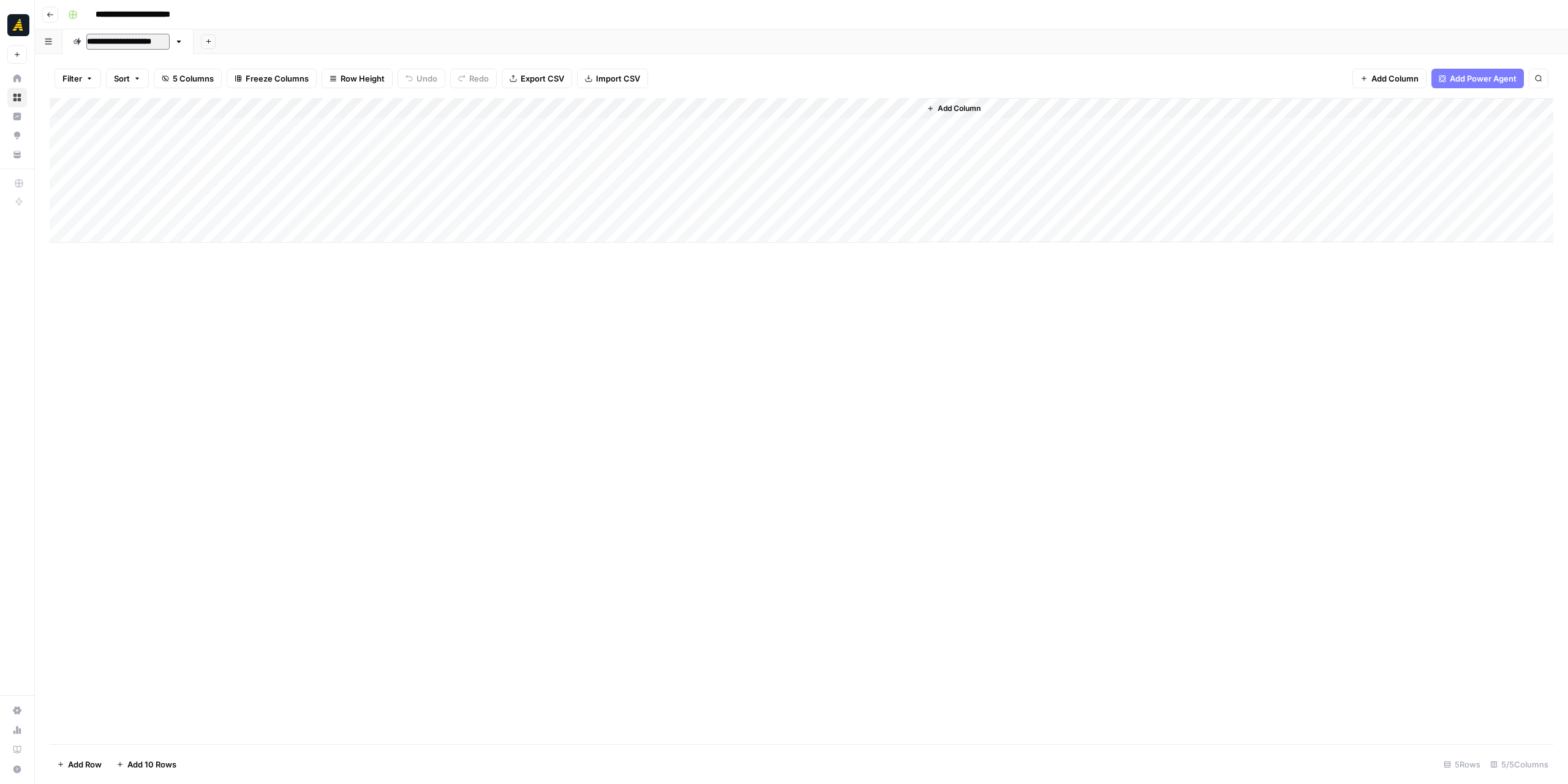
drag, startPoint x: 322, startPoint y: 303, endPoint x: 232, endPoint y: 132, distance: 193.2
click at [319, 302] on div "Add Column" at bounding box center [801, 420] width 1504 height 646
click at [123, 46] on div "Sheet 1Email creation" at bounding box center [127, 41] width 82 height 12
click at [115, 45] on input "**********" at bounding box center [128, 41] width 83 height 16
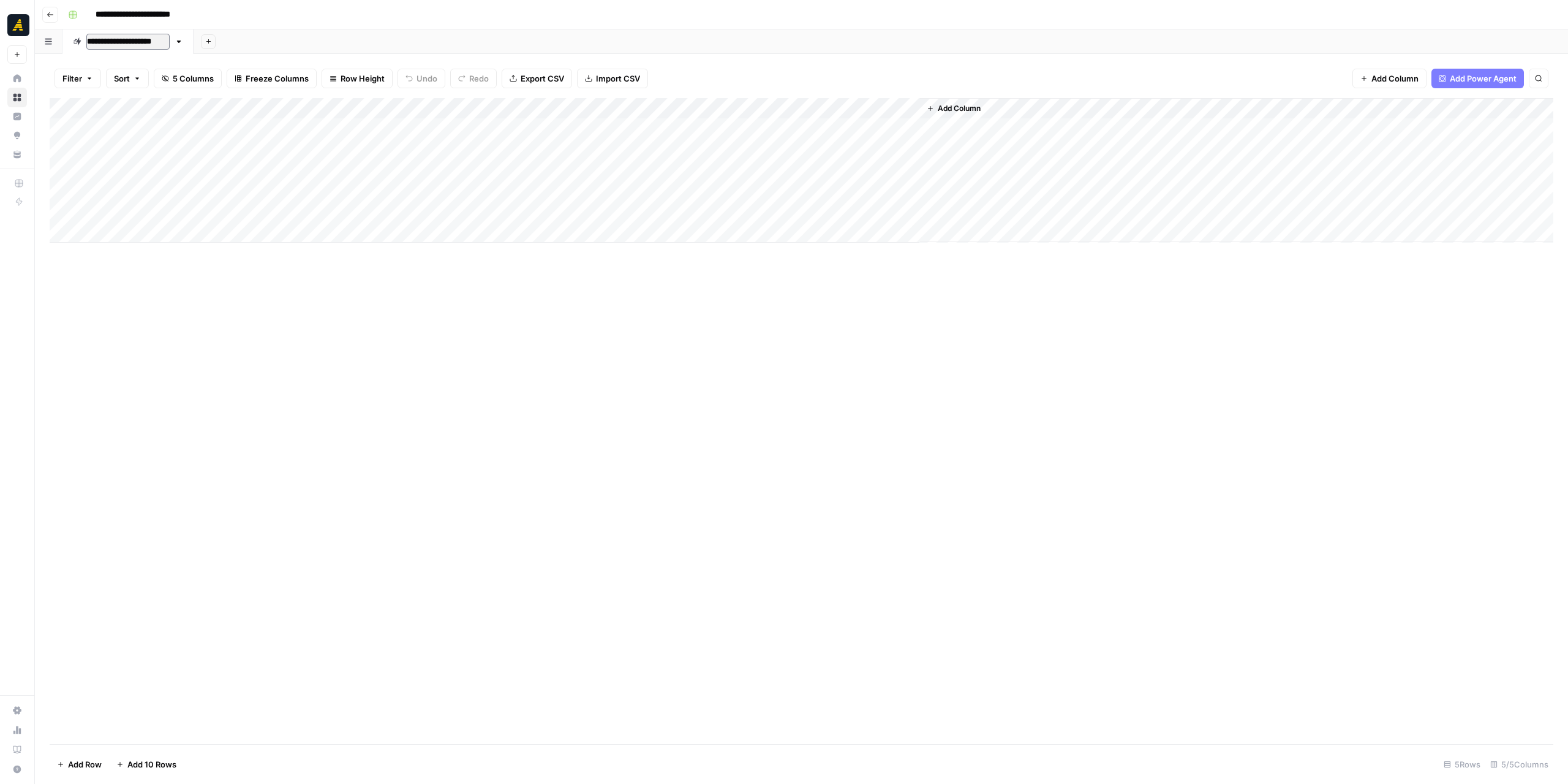
drag, startPoint x: 167, startPoint y: 41, endPoint x: 83, endPoint y: 41, distance: 84.0
click at [83, 41] on div "**********" at bounding box center [121, 42] width 97 height 19
click at [108, 38] on input "**********" at bounding box center [117, 41] width 61 height 16
type input "**********"
drag, startPoint x: 252, startPoint y: 317, endPoint x: 232, endPoint y: 131, distance: 187.1
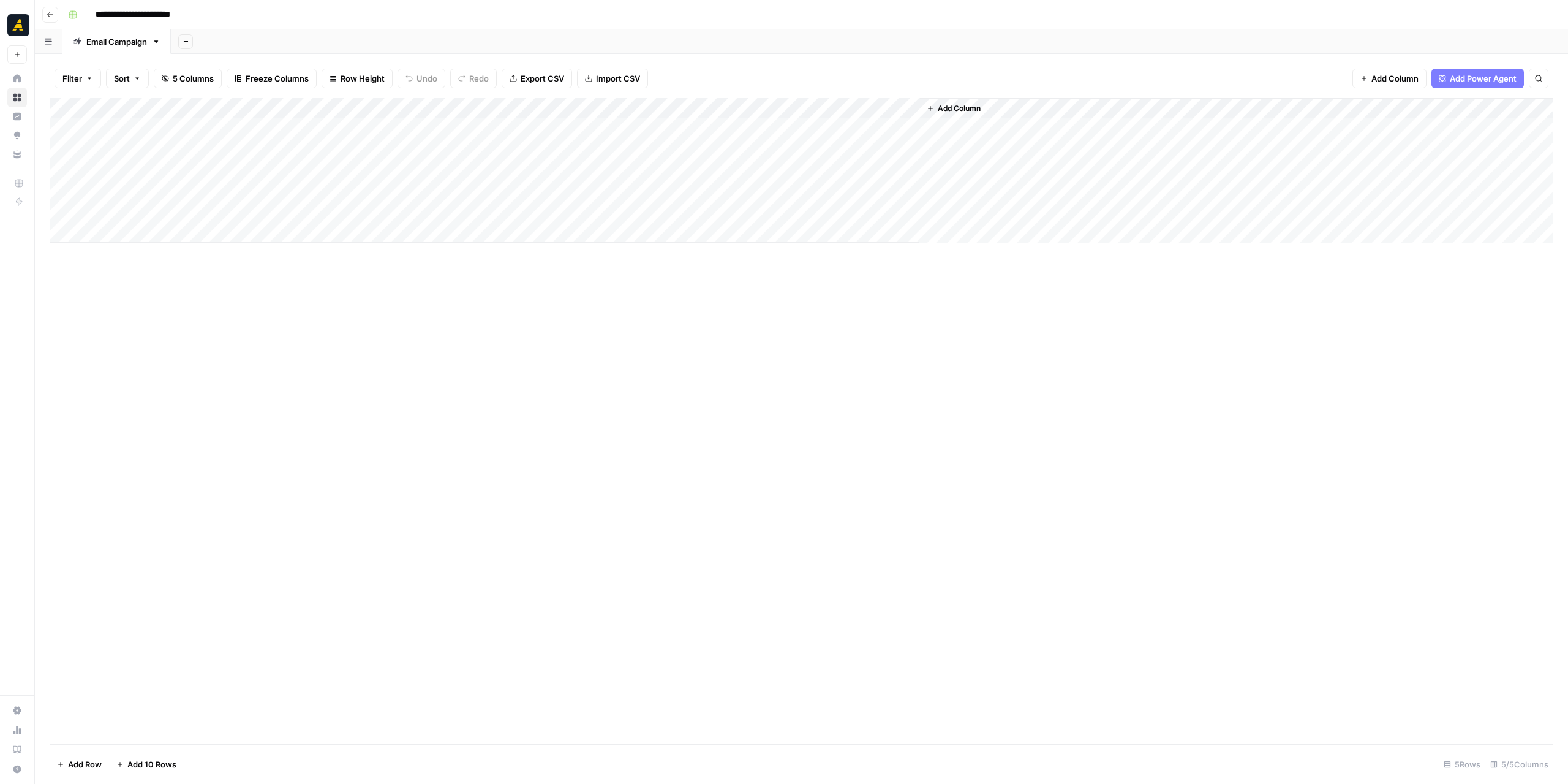
click at [252, 315] on div "Add Column" at bounding box center [801, 420] width 1504 height 646
click at [183, 42] on icon "button" at bounding box center [185, 41] width 6 height 6
click at [225, 86] on span "Blank" at bounding box center [247, 83] width 90 height 12
click at [196, 44] on div "Blank" at bounding box center [205, 41] width 21 height 12
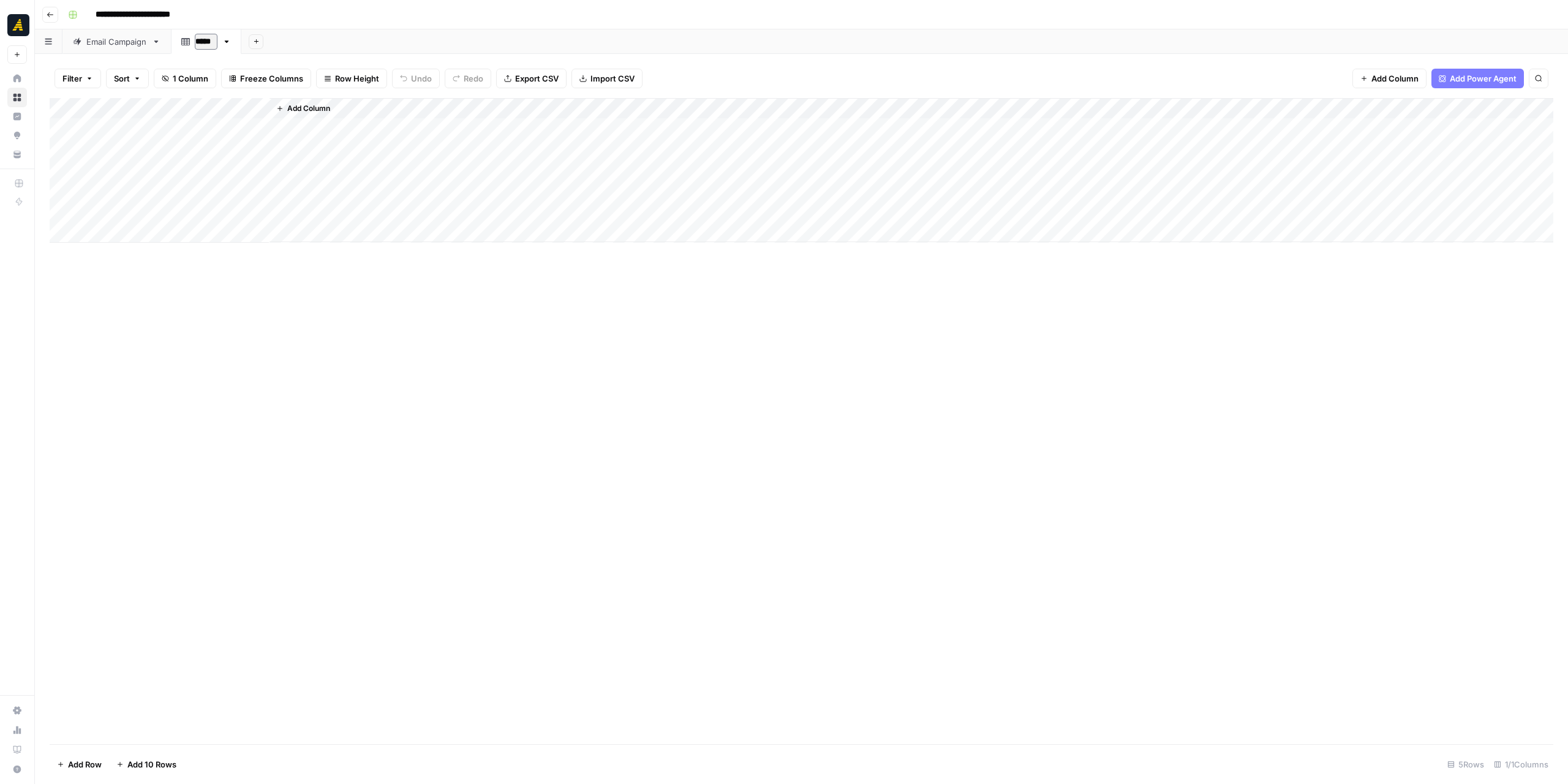
click at [203, 39] on input "*****" at bounding box center [206, 41] width 23 height 16
type input "**********"
click at [350, 383] on div "Add Column" at bounding box center [801, 420] width 1504 height 646
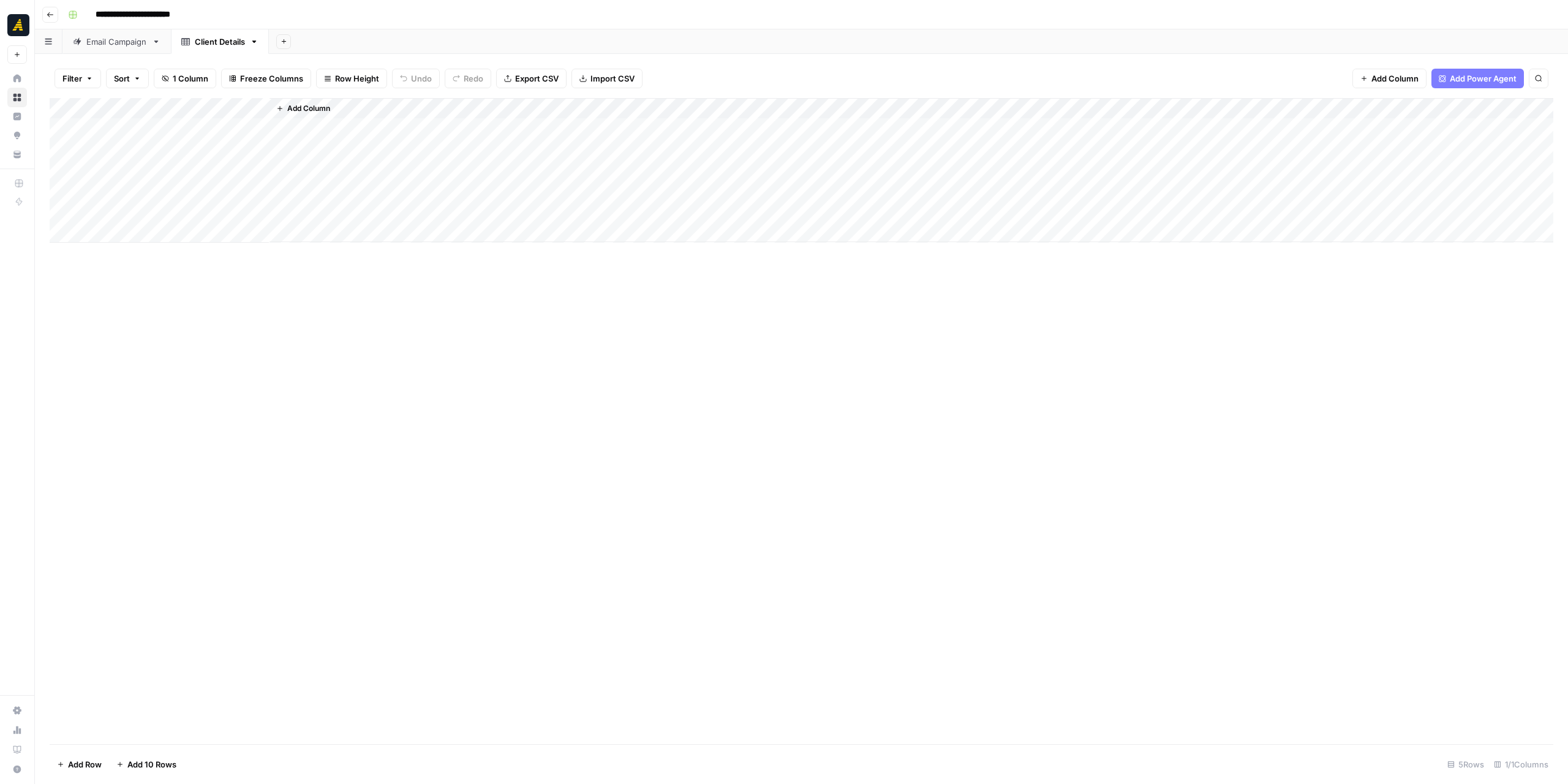
click at [183, 106] on div "Add Column" at bounding box center [801, 170] width 1504 height 145
click at [125, 143] on input "Title" at bounding box center [165, 138] width 124 height 12
type input "Company Name"
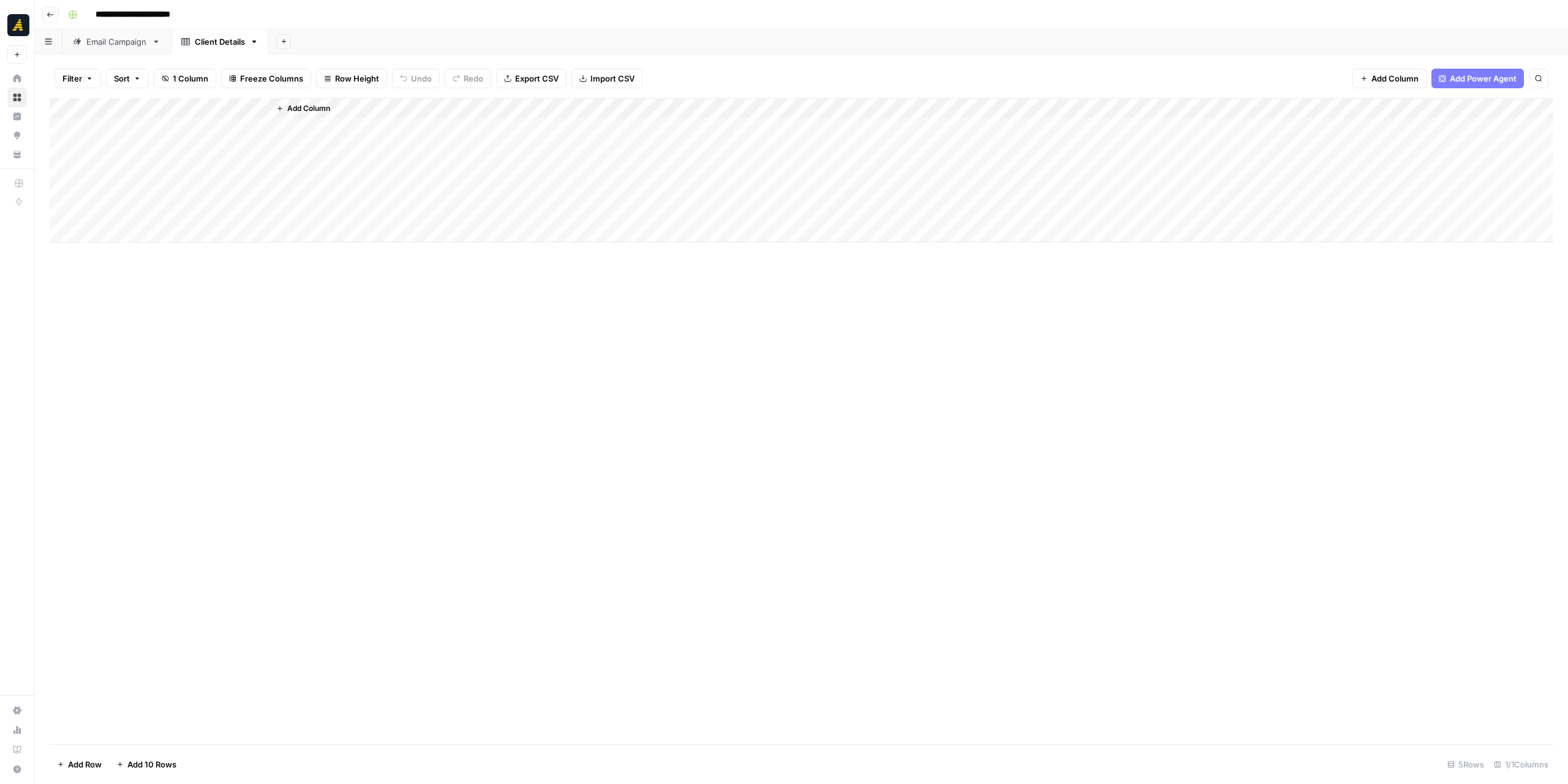
click at [339, 337] on div "Add Column" at bounding box center [801, 420] width 1504 height 646
click at [302, 108] on span "Add Column" at bounding box center [309, 108] width 43 height 11
click at [1380, 81] on button "Text" at bounding box center [1446, 79] width 230 height 19
click at [365, 101] on div "Add Column" at bounding box center [801, 170] width 1504 height 145
click at [321, 132] on input "New Column" at bounding box center [342, 138] width 124 height 12
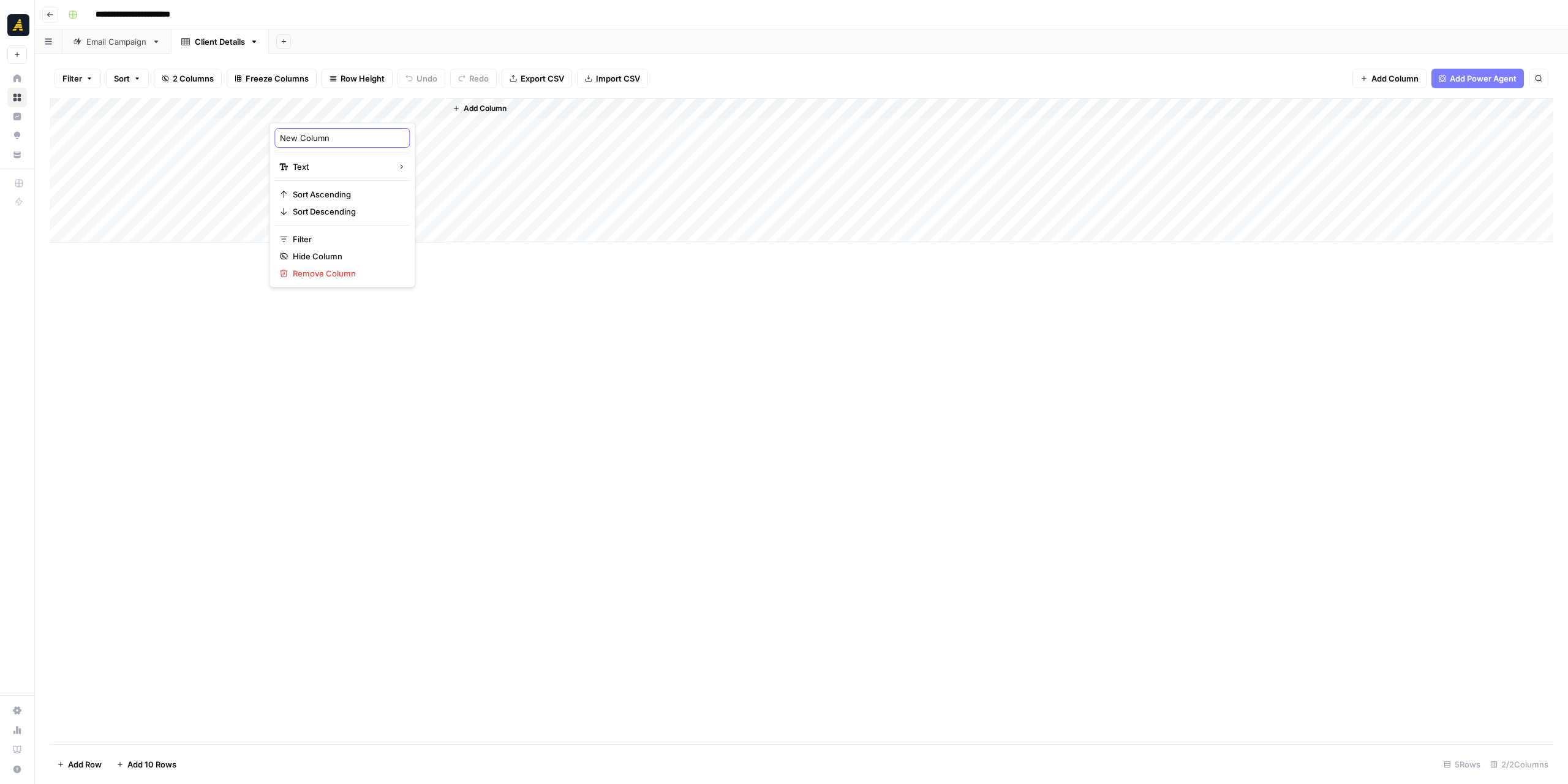
click at [321, 132] on input "New Column" at bounding box center [342, 138] width 124 height 12
type input "Company Overview"
click at [555, 436] on div "Add Column" at bounding box center [801, 420] width 1504 height 646
drag, startPoint x: 473, startPoint y: 106, endPoint x: 478, endPoint y: 110, distance: 6.4
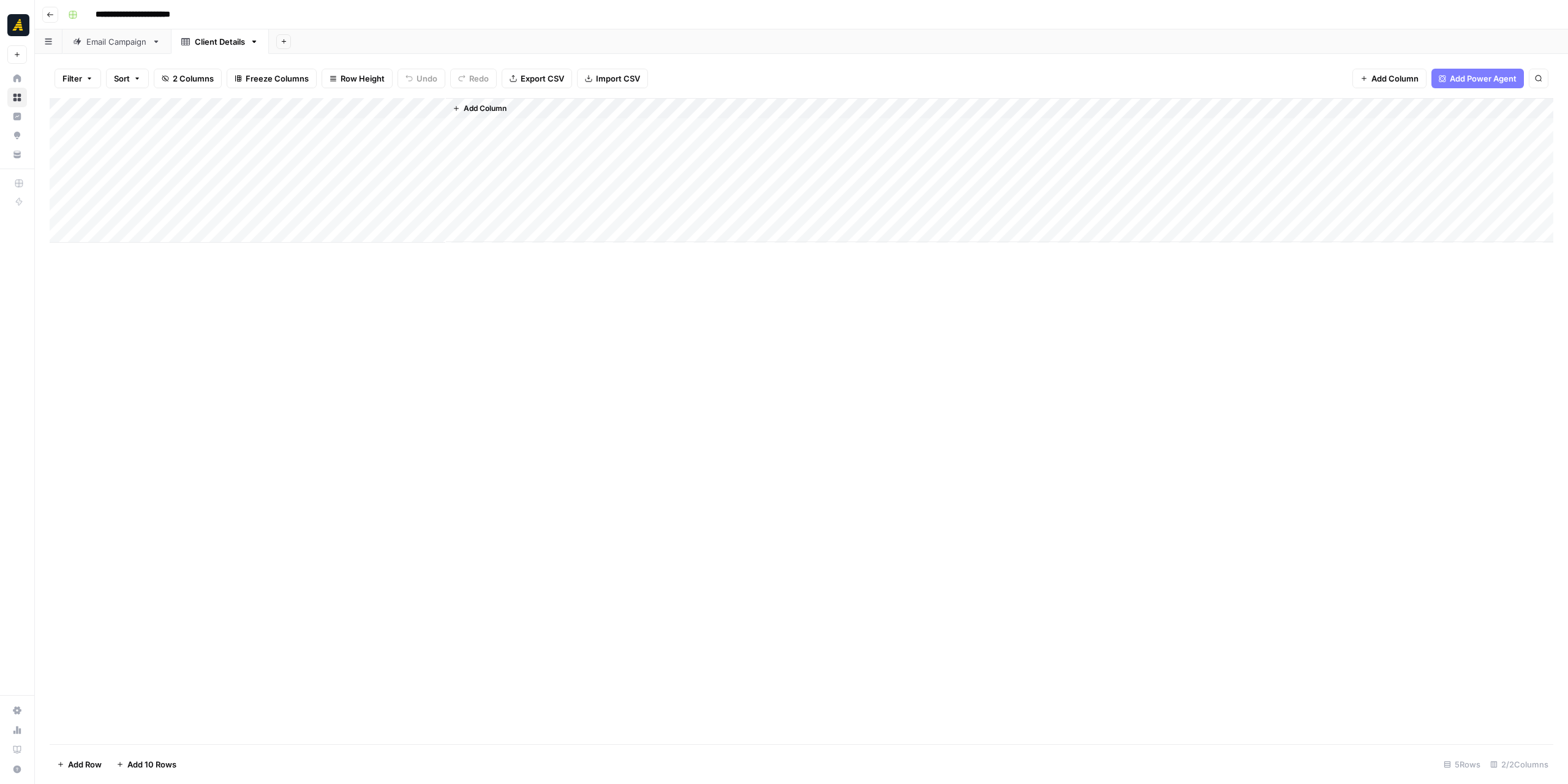
click at [473, 106] on span "Add Column" at bounding box center [485, 108] width 43 height 11
click at [1348, 80] on button "Text" at bounding box center [1446, 79] width 230 height 19
click at [532, 106] on div "Add Column" at bounding box center [801, 170] width 1504 height 145
click at [488, 136] on input "New Column" at bounding box center [518, 138] width 124 height 12
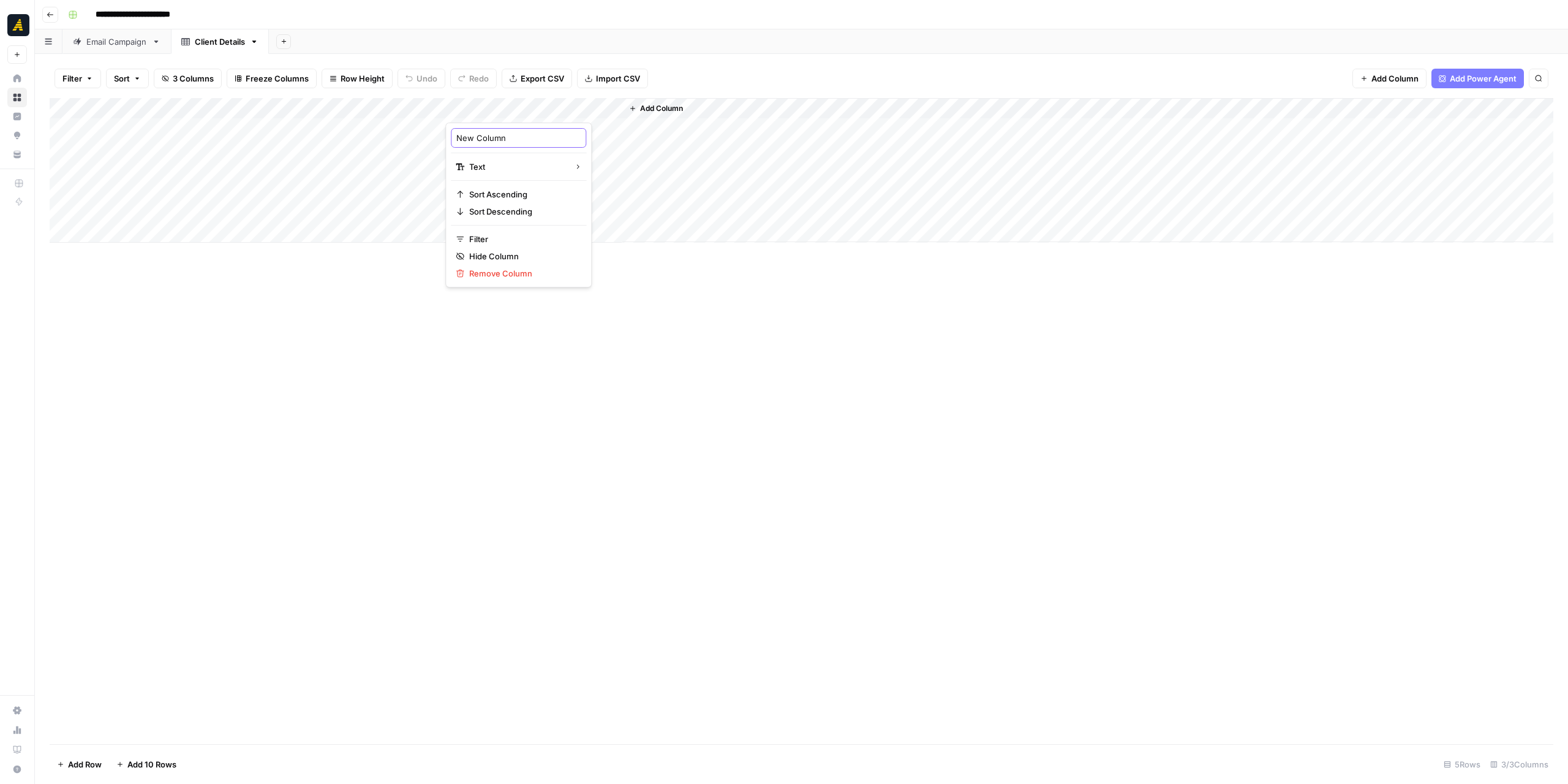
click at [488, 136] on input "New Column" at bounding box center [518, 138] width 124 height 12
type input "Email References"
click at [870, 392] on div "Add Column" at bounding box center [801, 420] width 1504 height 646
click at [122, 45] on div "Email Campaign" at bounding box center [116, 41] width 61 height 12
click at [212, 47] on div "Client Details" at bounding box center [220, 41] width 50 height 12
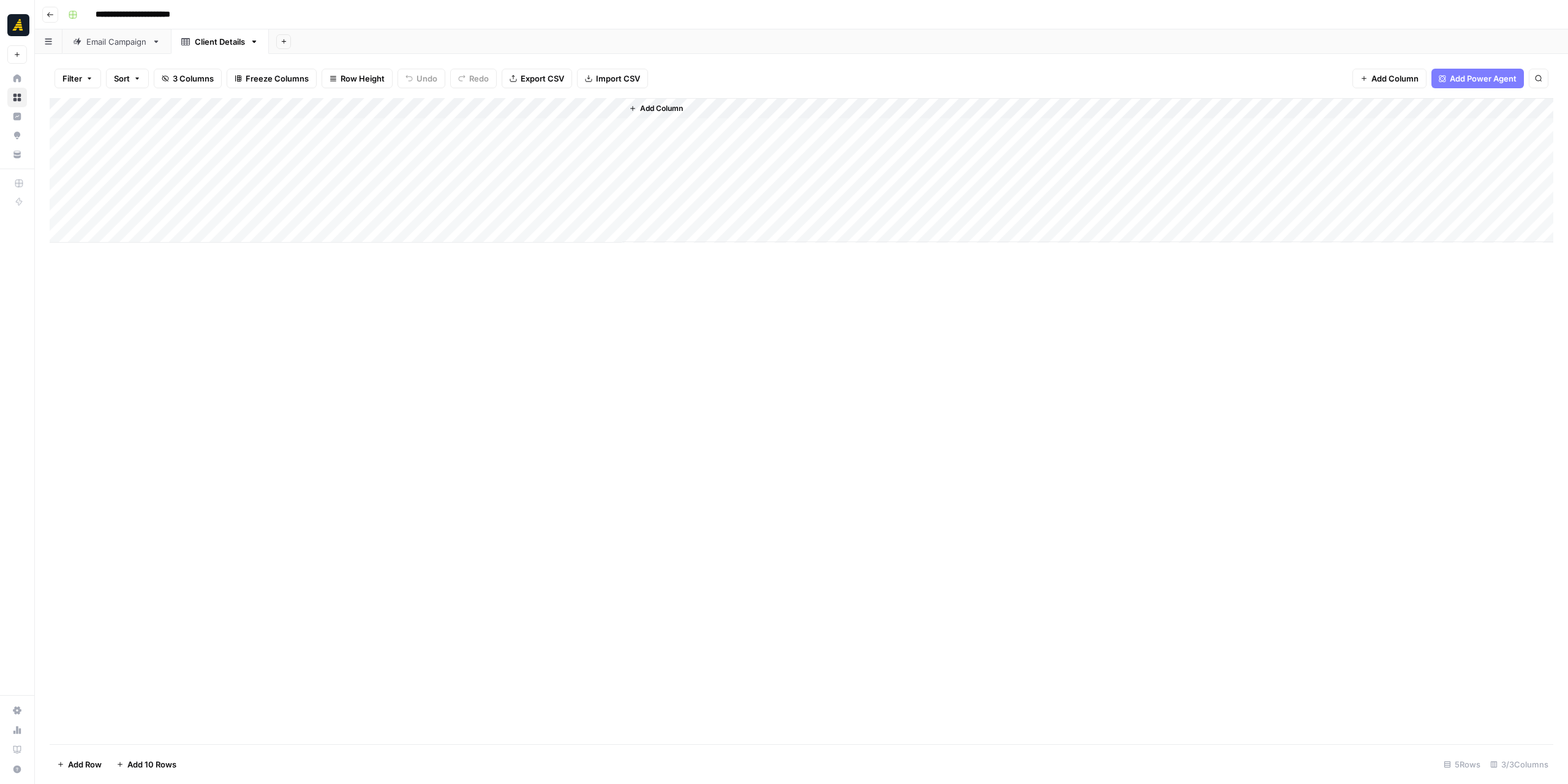
click at [108, 44] on div "Email Campaign" at bounding box center [116, 41] width 61 height 12
